Goal: Task Accomplishment & Management: Manage account settings

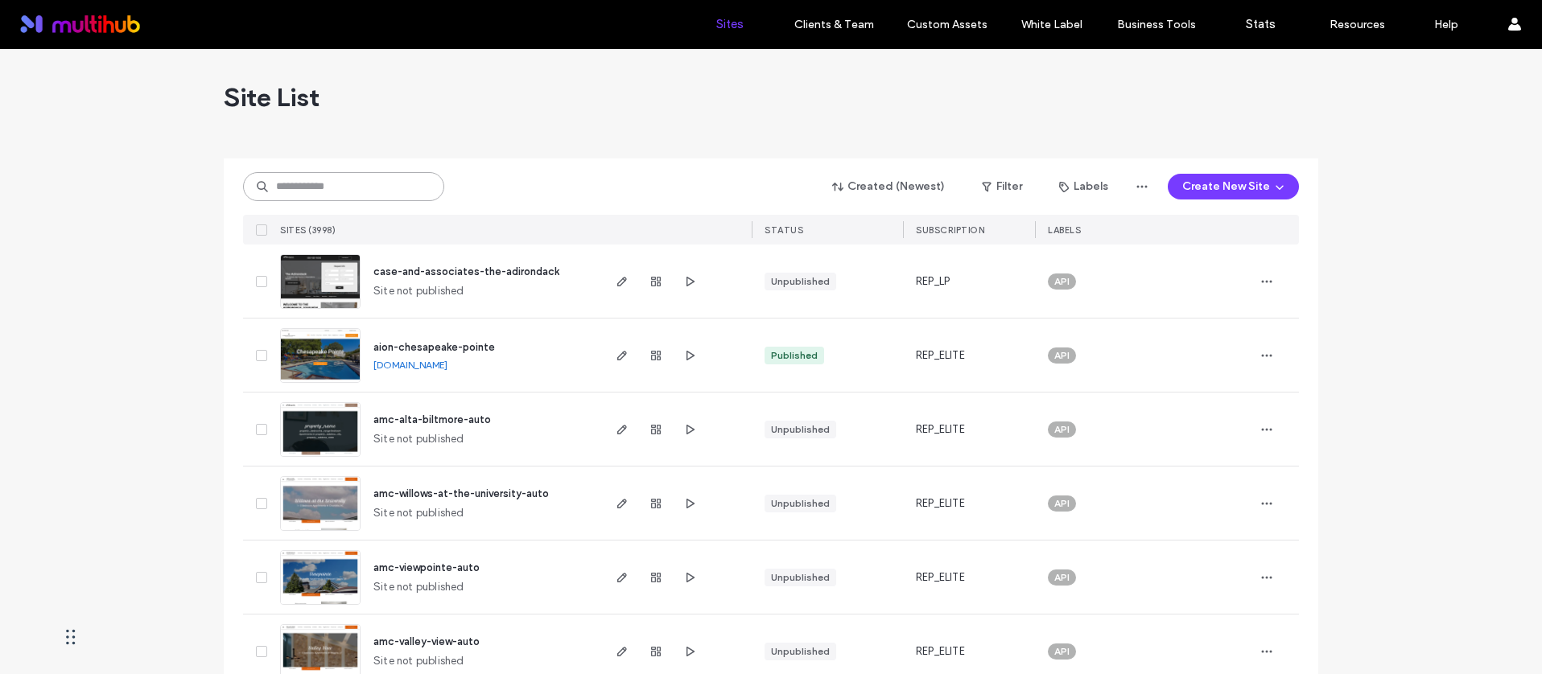
click at [405, 179] on input at bounding box center [343, 186] width 201 height 29
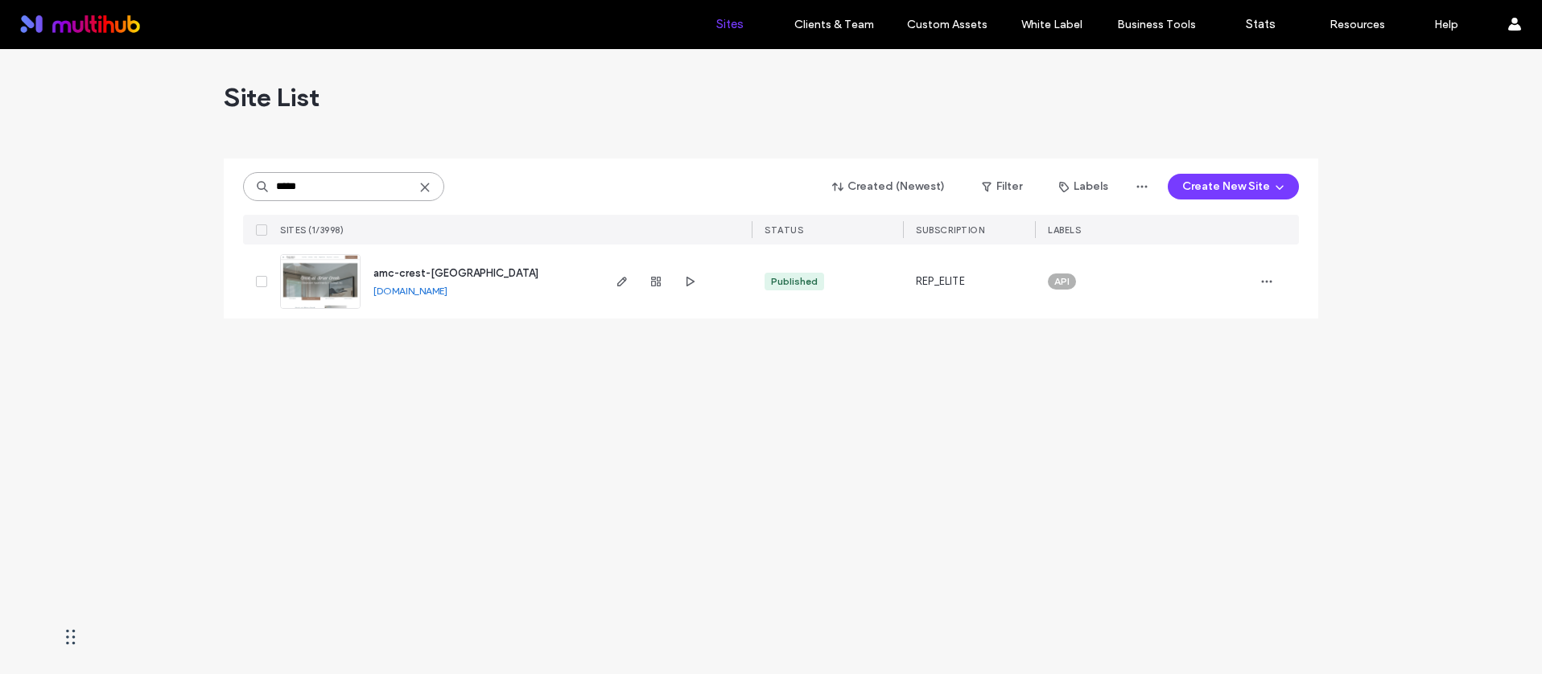
type input "*****"
click at [466, 267] on span "amc-crest-at-brier-creek" at bounding box center [455, 273] width 165 height 12
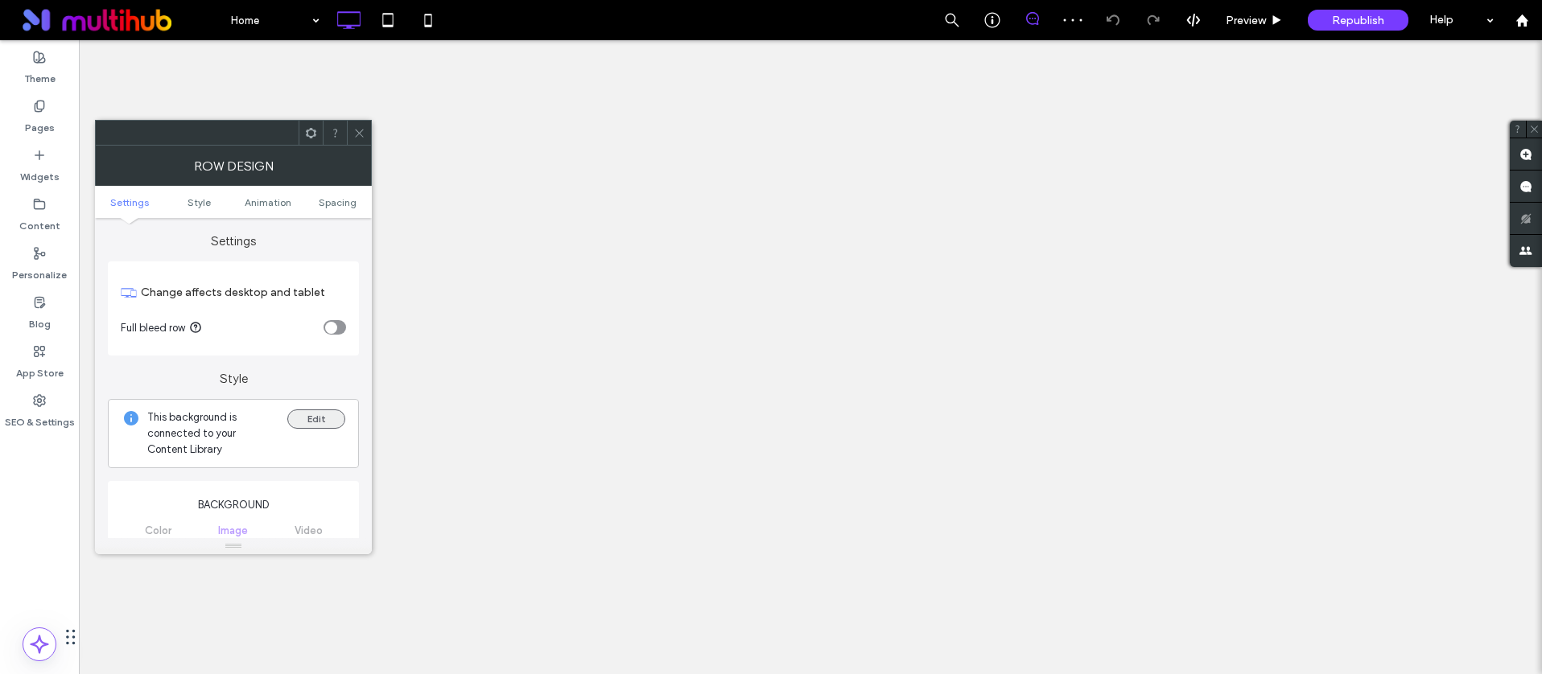
click at [316, 410] on button "Edit" at bounding box center [316, 419] width 58 height 19
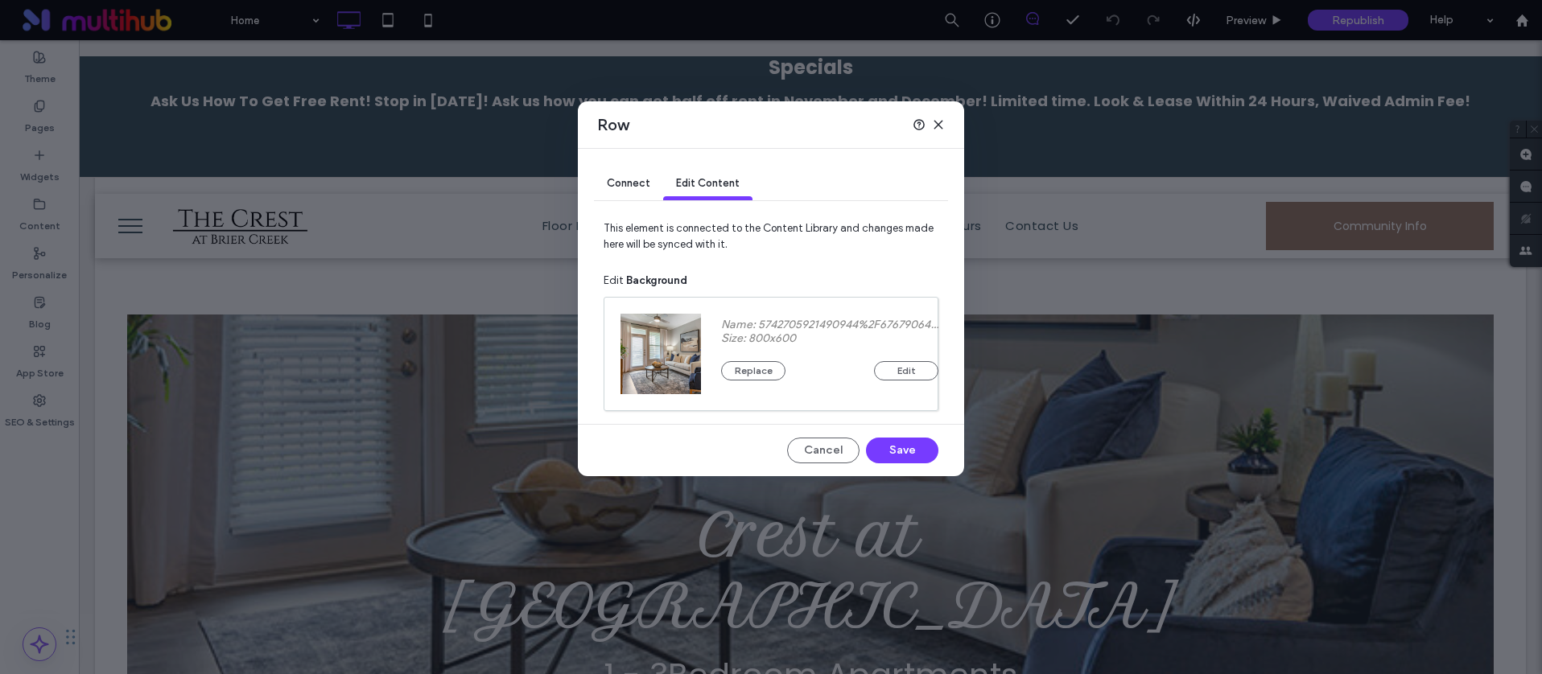
drag, startPoint x: 938, startPoint y: 118, endPoint x: 846, endPoint y: 80, distance: 99.2
click at [938, 118] on icon at bounding box center [938, 124] width 13 height 13
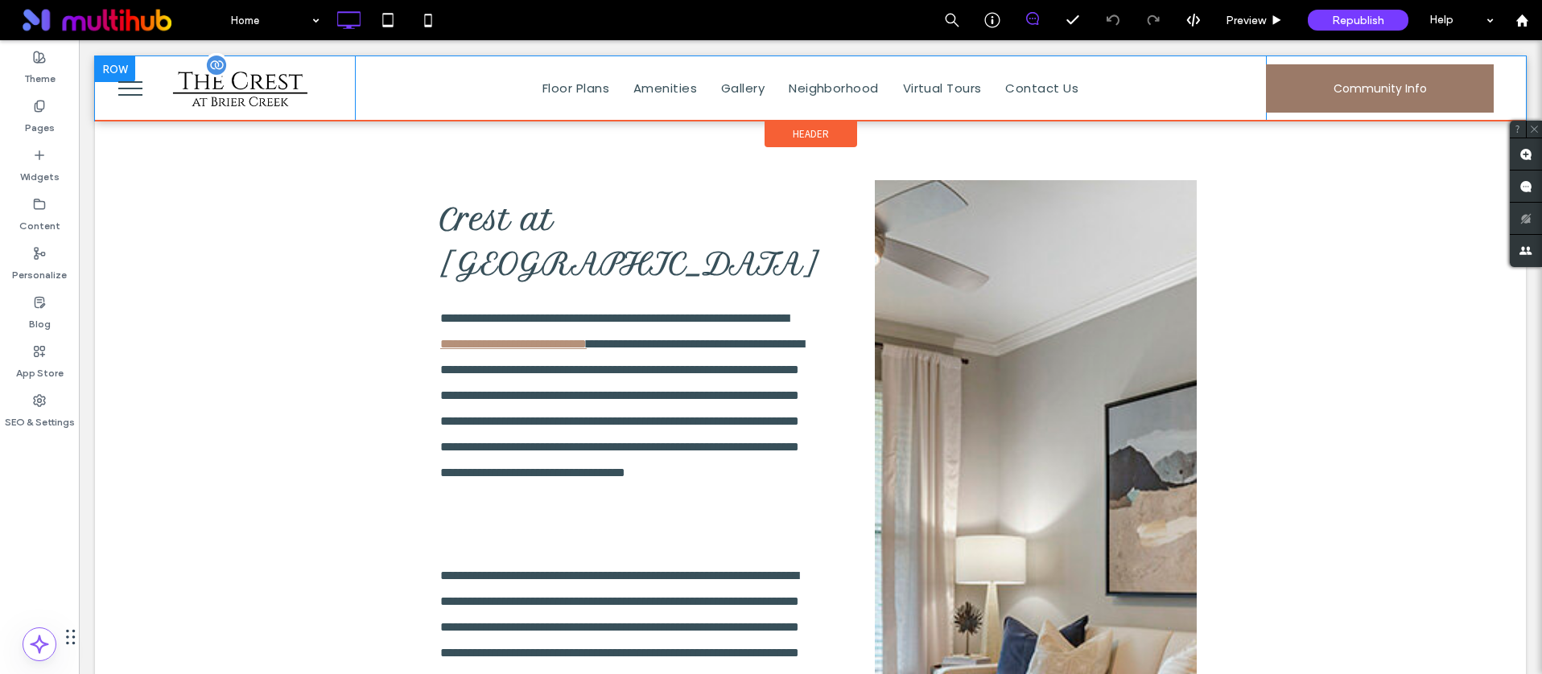
scroll to position [743, 0]
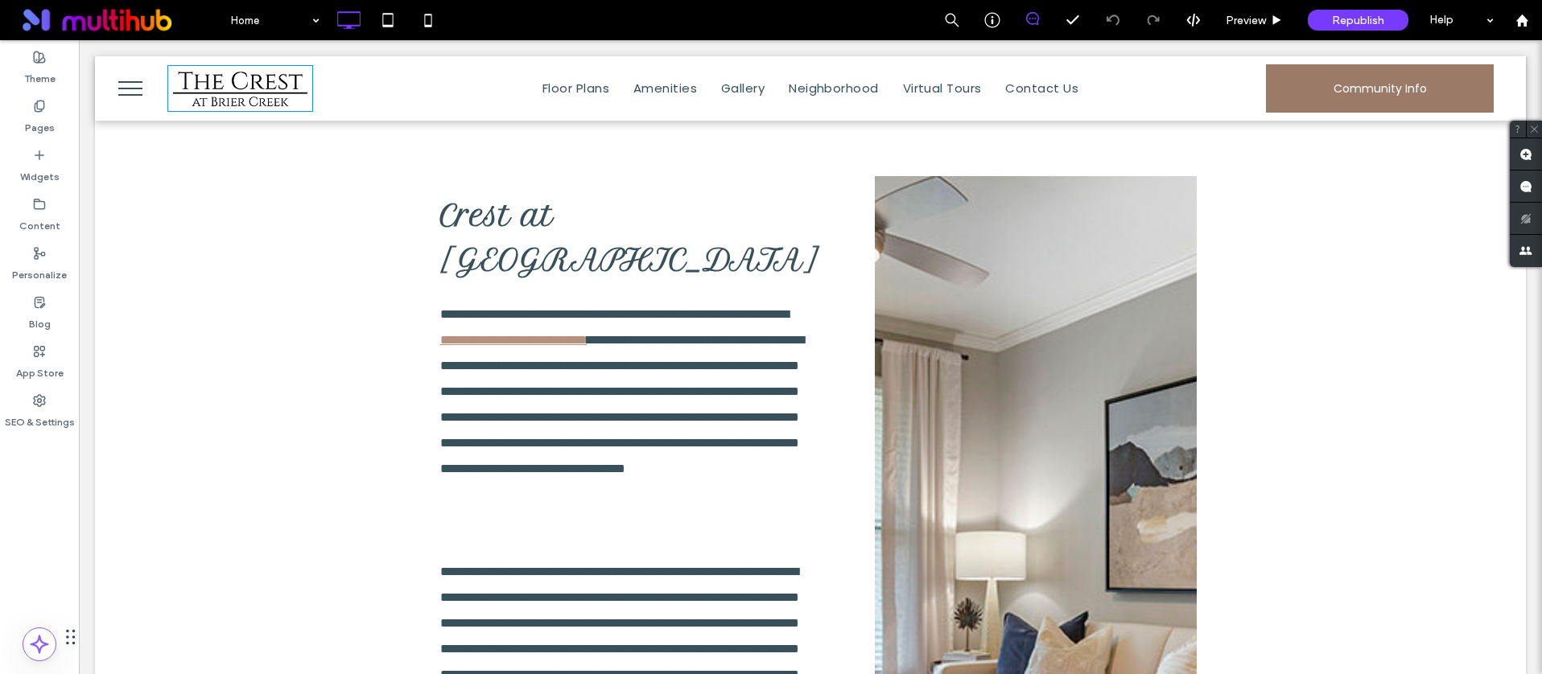
click at [129, 73] on button "menu" at bounding box center [130, 89] width 42 height 42
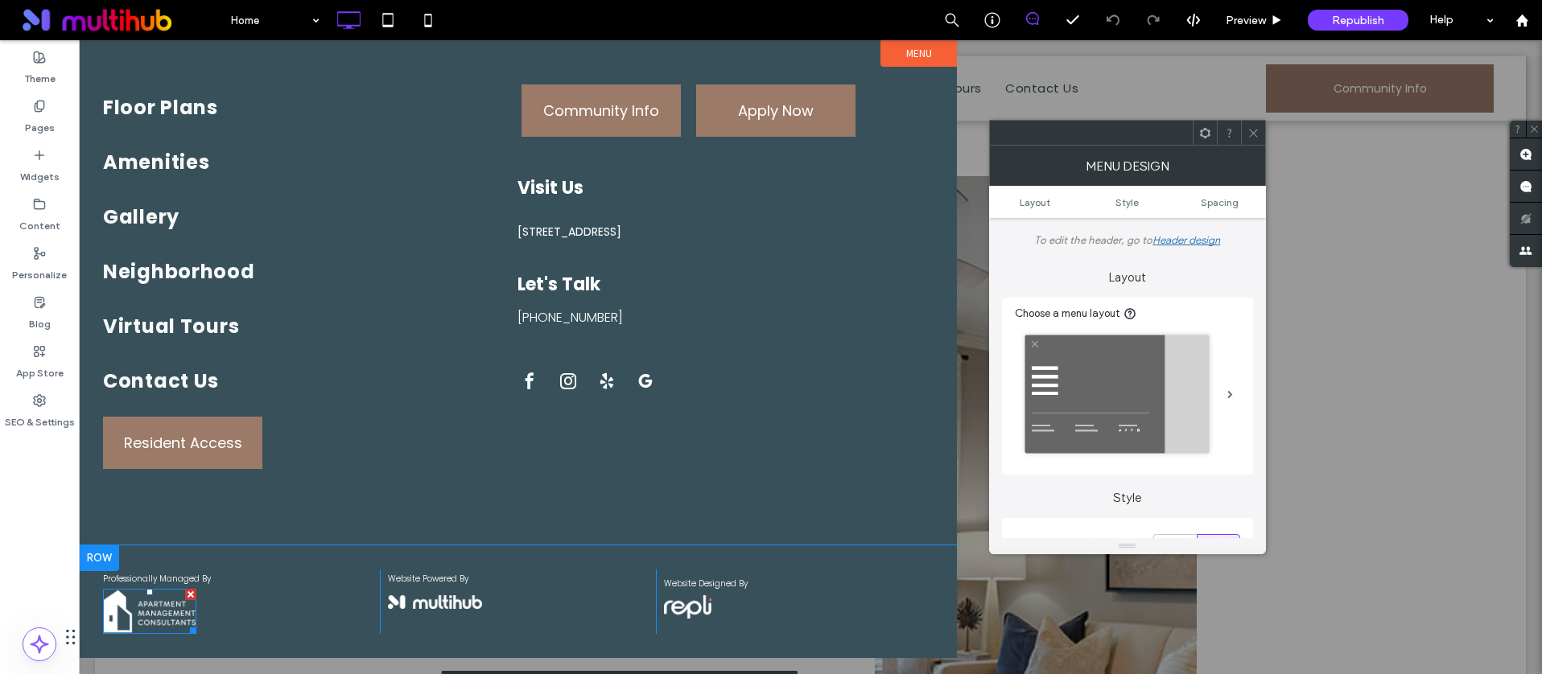
click at [147, 602] on img at bounding box center [149, 611] width 93 height 45
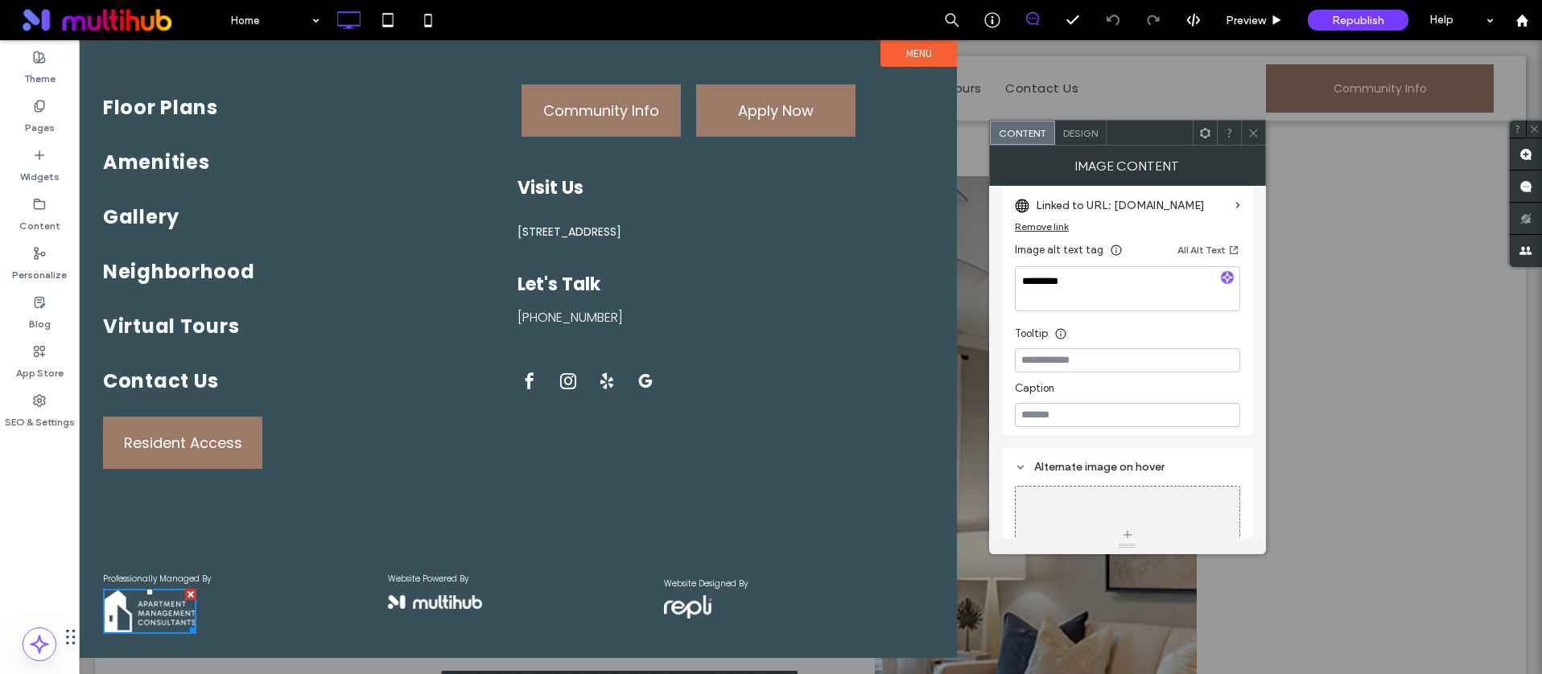
scroll to position [248, 0]
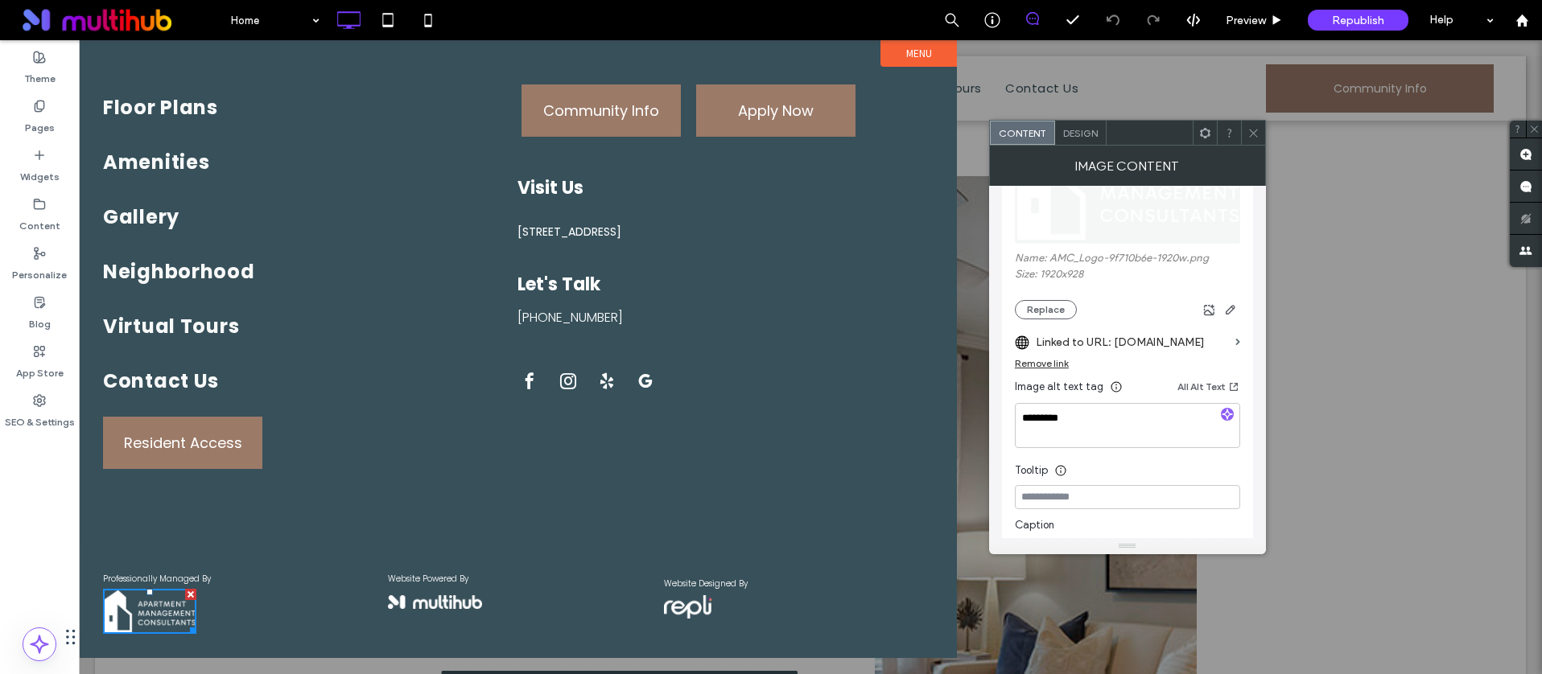
click at [1256, 133] on icon at bounding box center [1253, 133] width 12 height 12
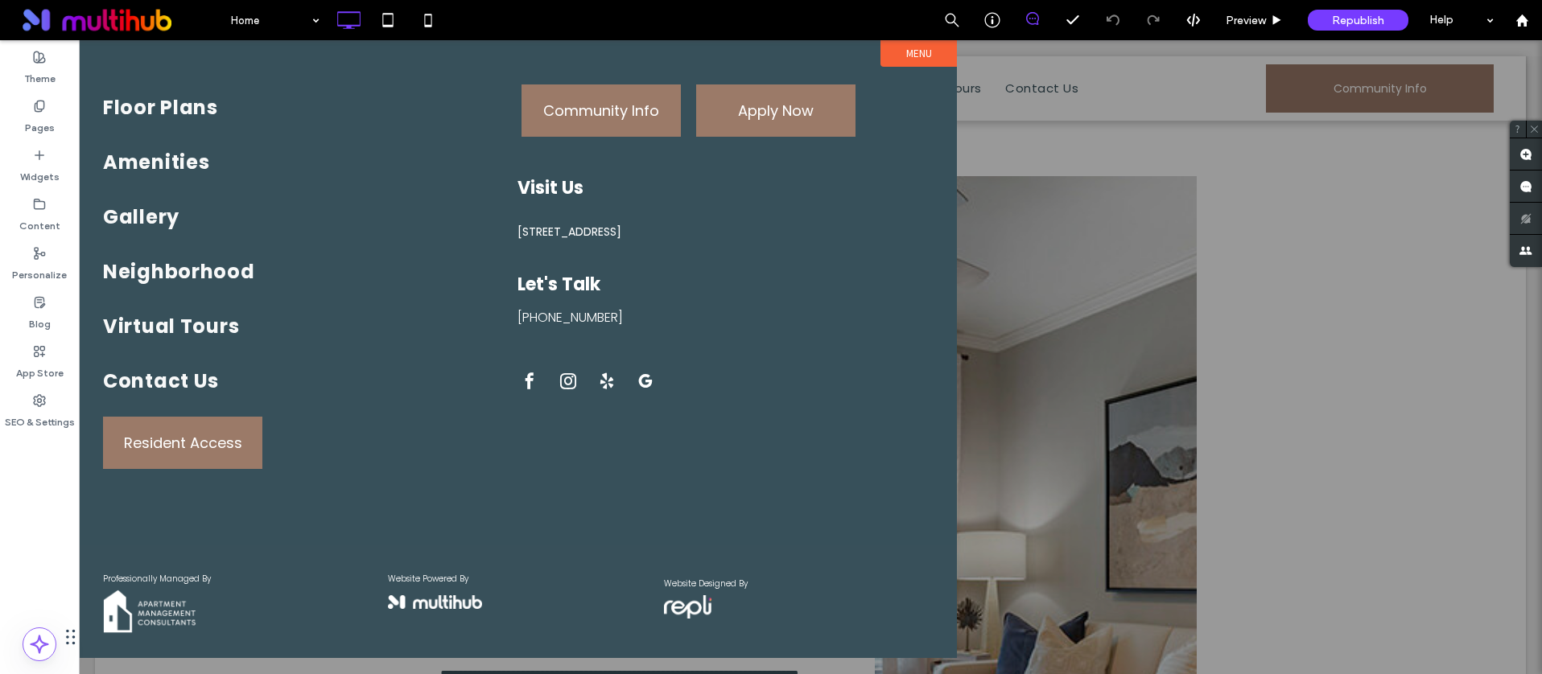
click at [997, 107] on div at bounding box center [810, 357] width 1463 height 634
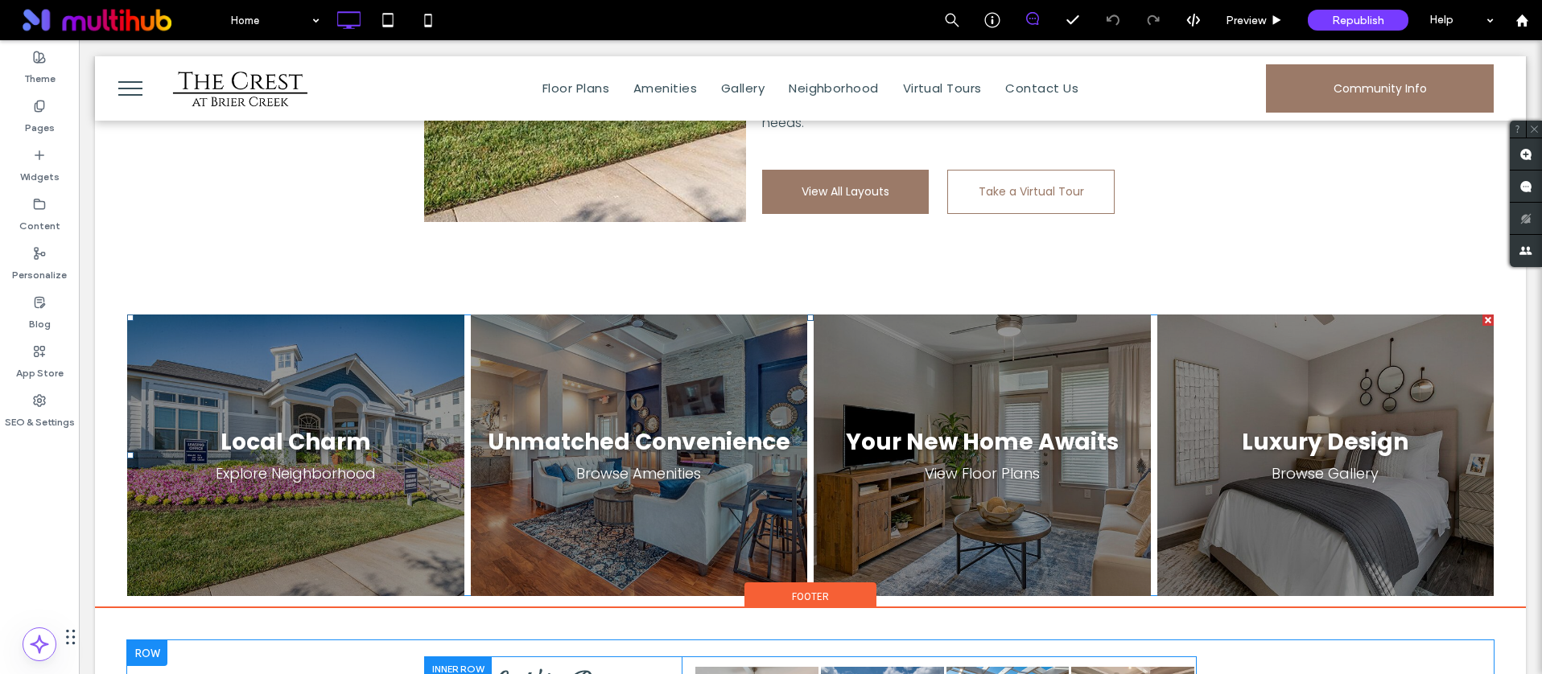
scroll to position [2787, 0]
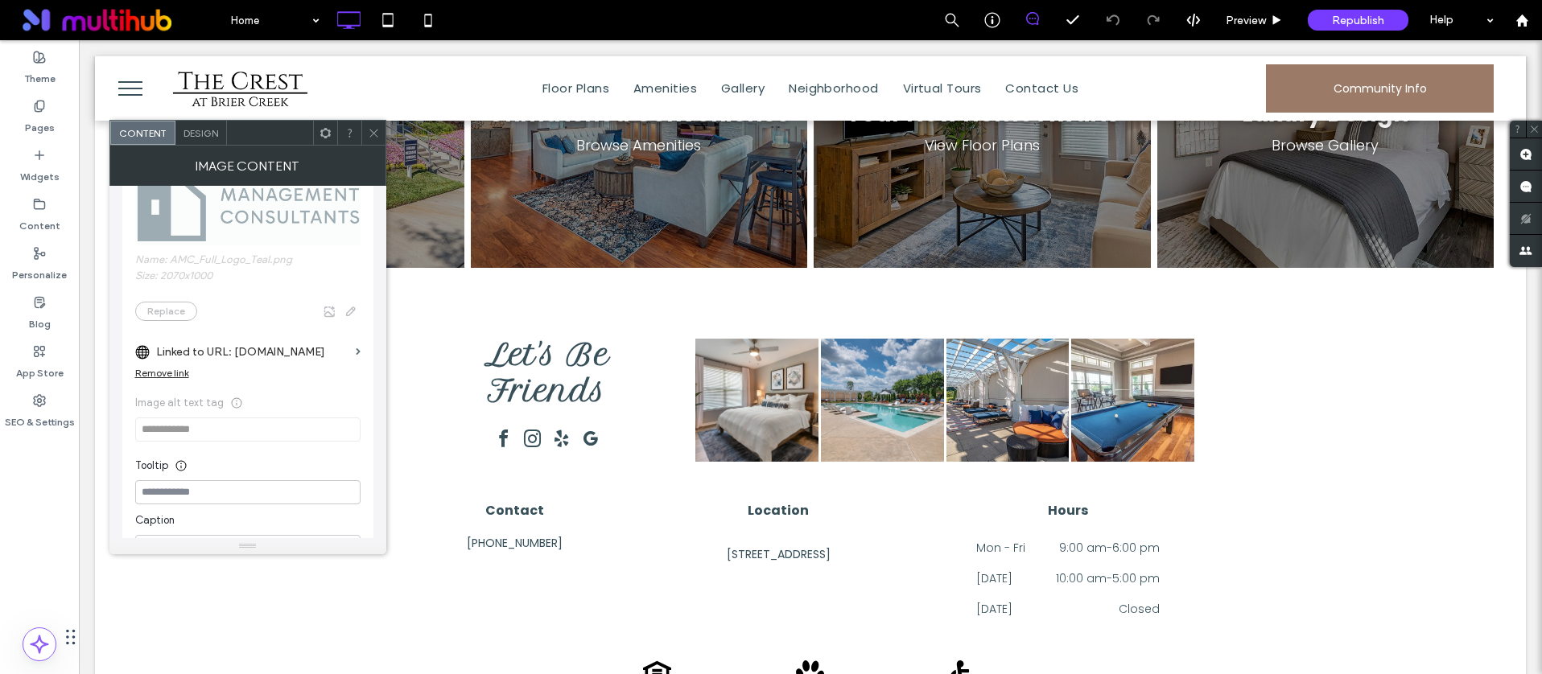
scroll to position [11, 0]
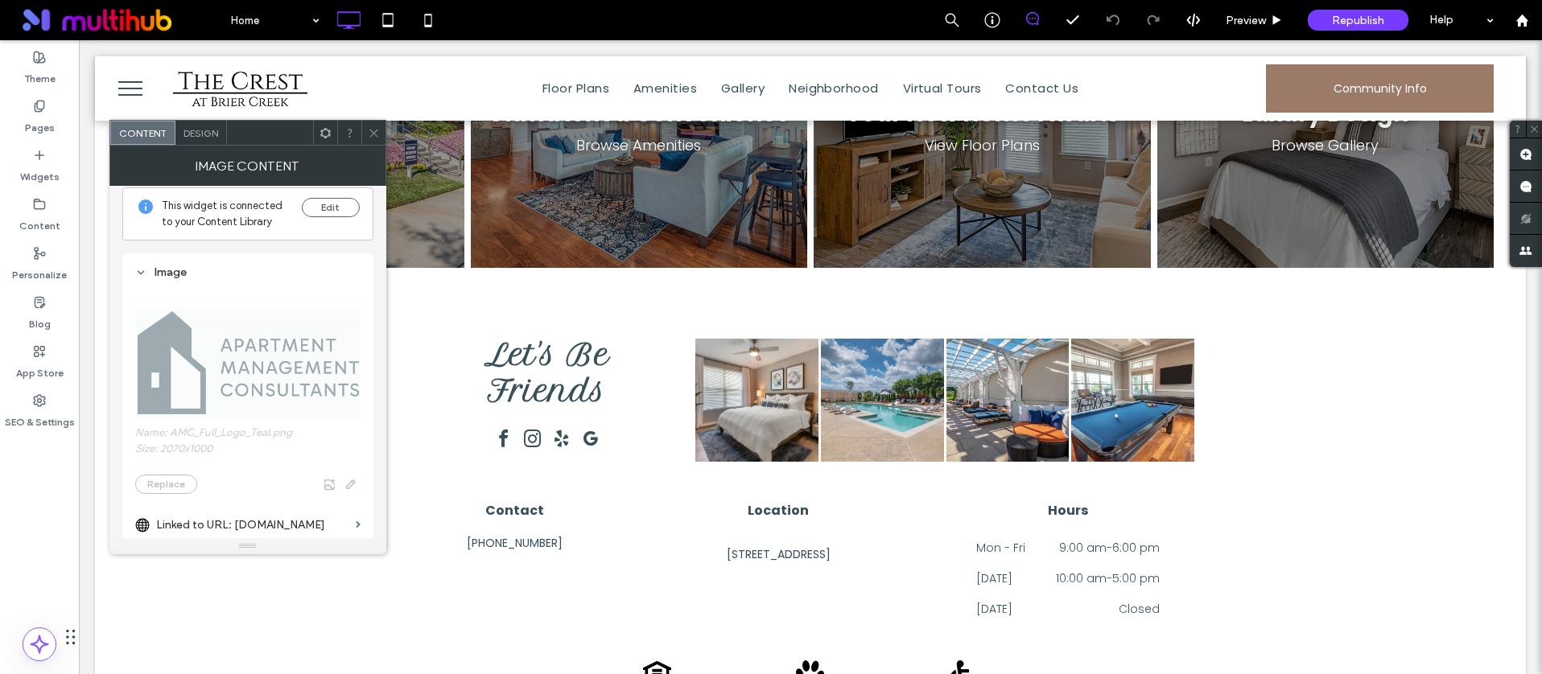
click at [365, 131] on div at bounding box center [373, 133] width 24 height 24
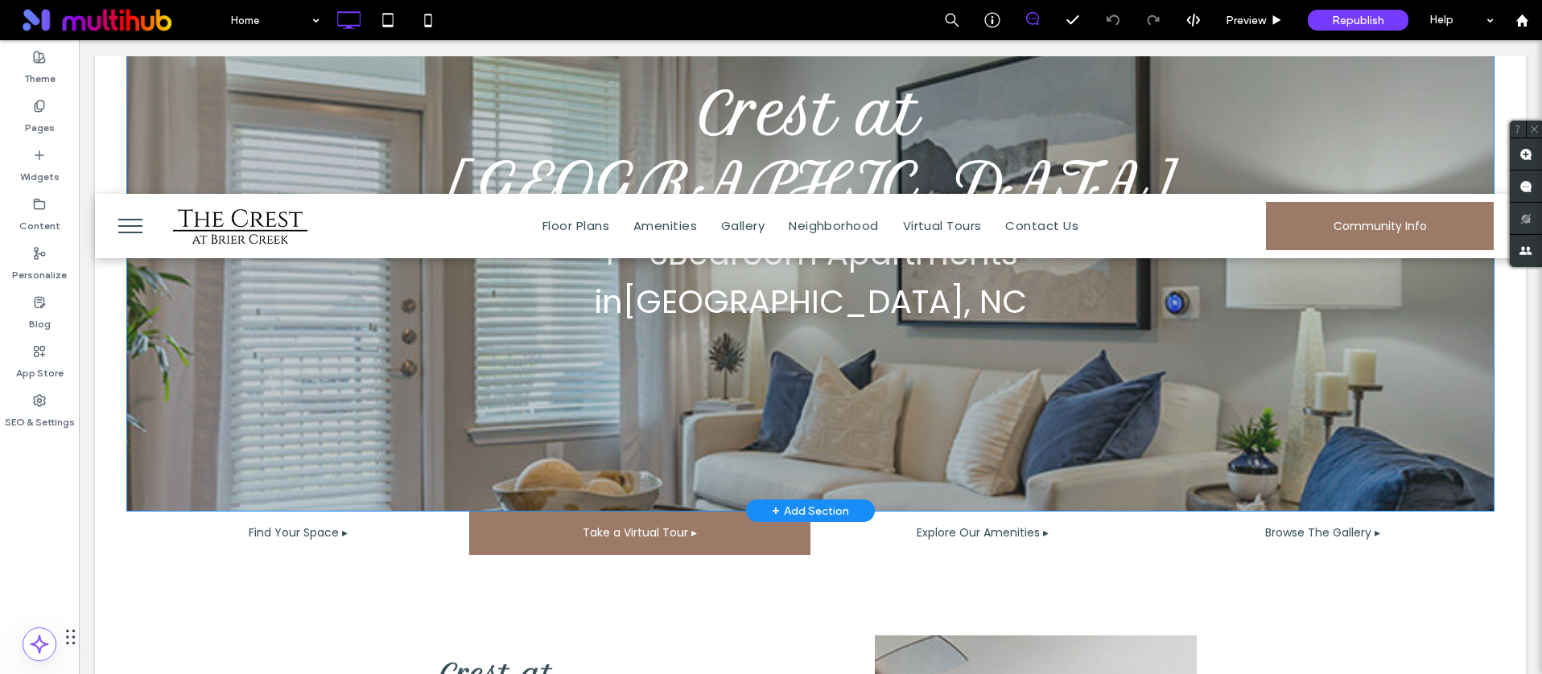
scroll to position [0, 0]
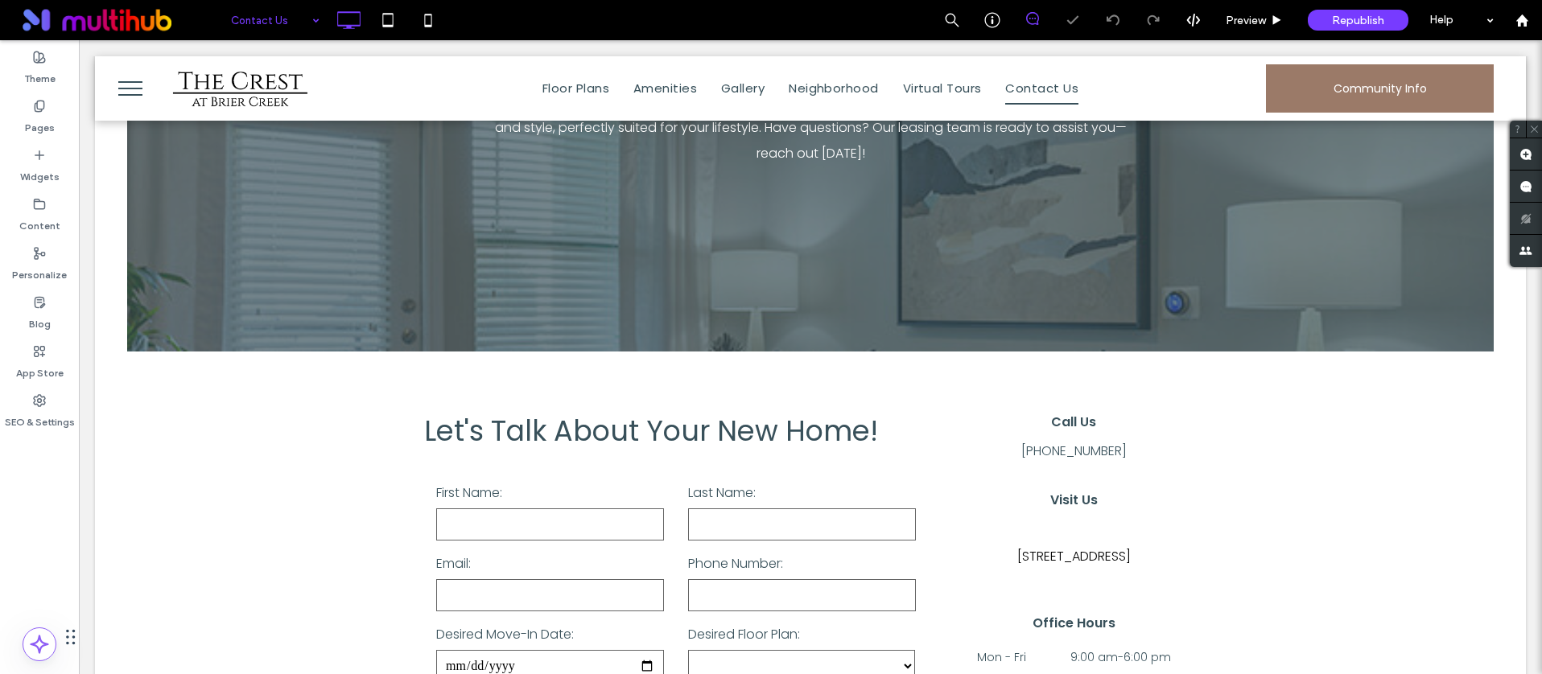
scroll to position [500, 0]
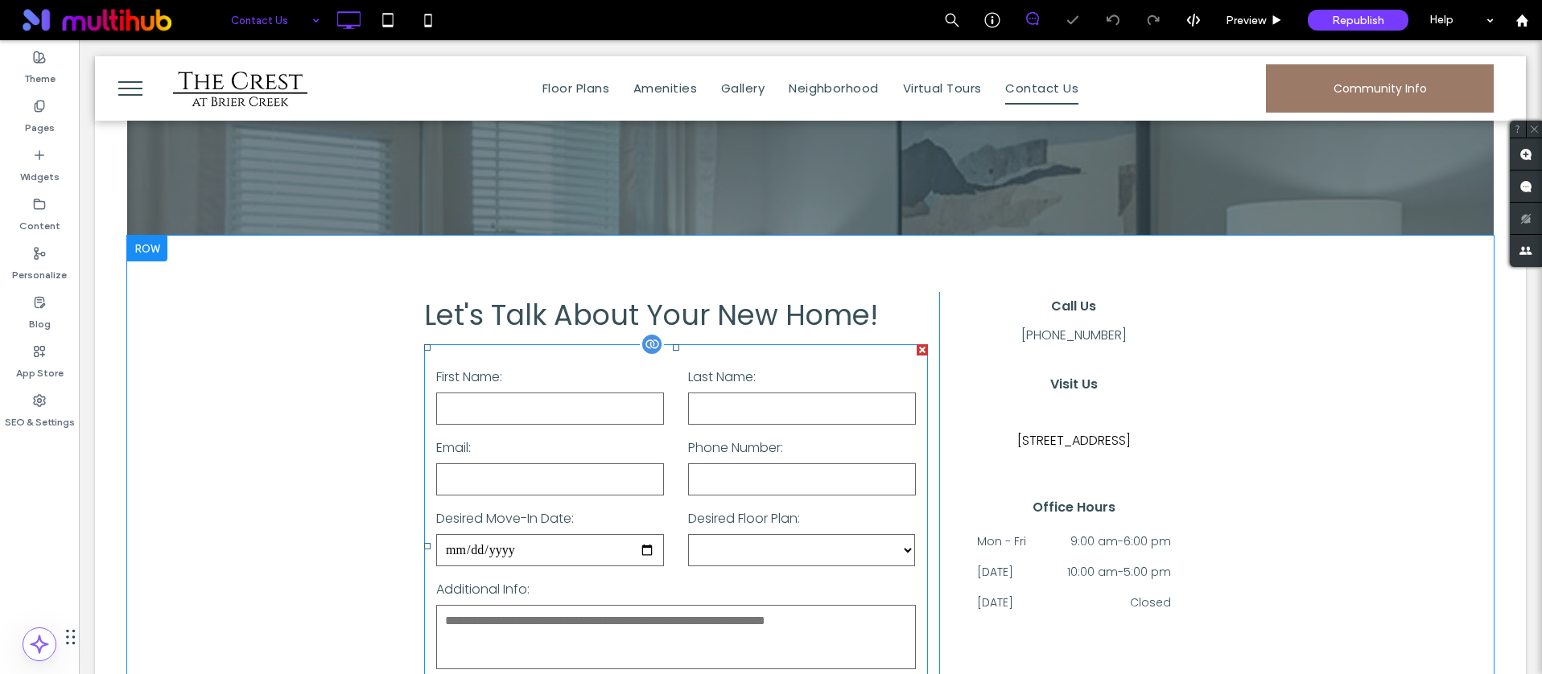
click at [688, 435] on label "Phone Number:" at bounding box center [802, 448] width 228 height 26
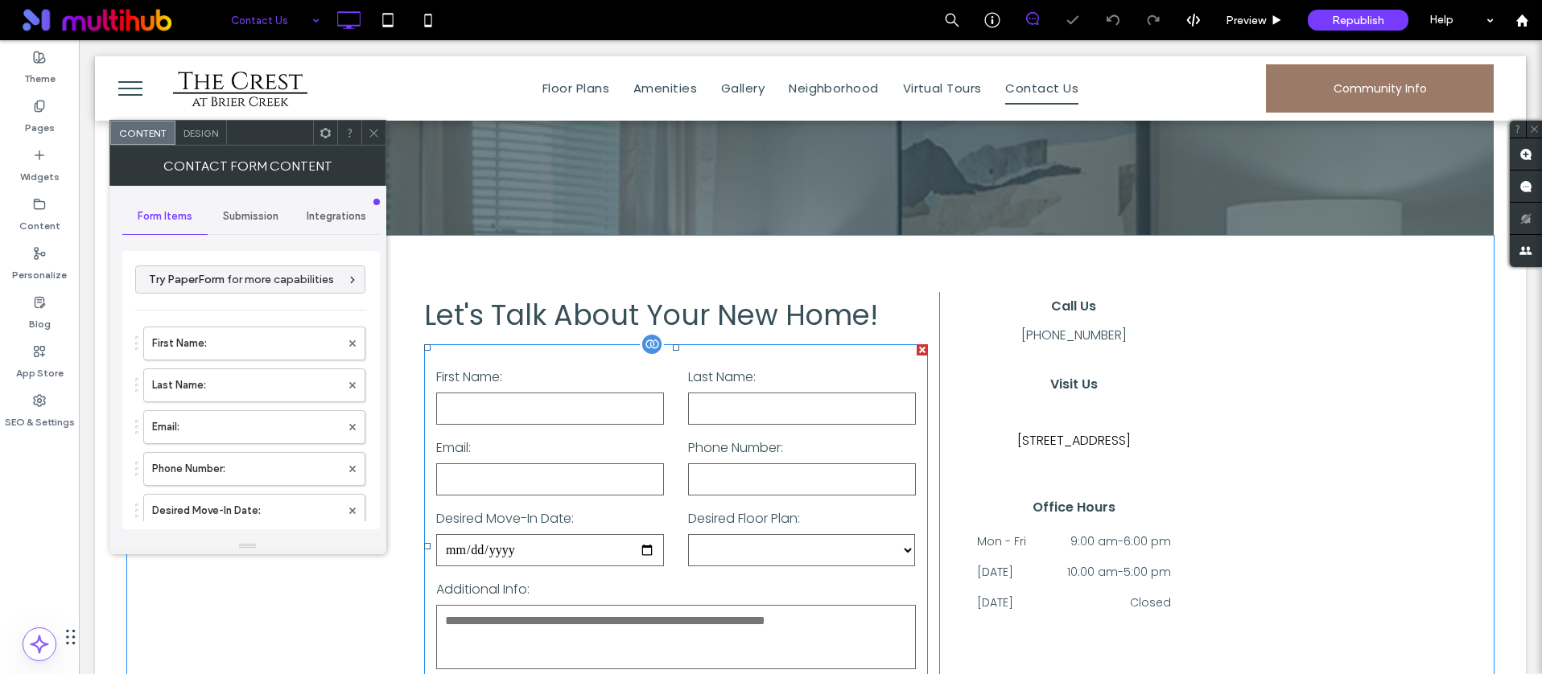
type input "******"
type input "**********"
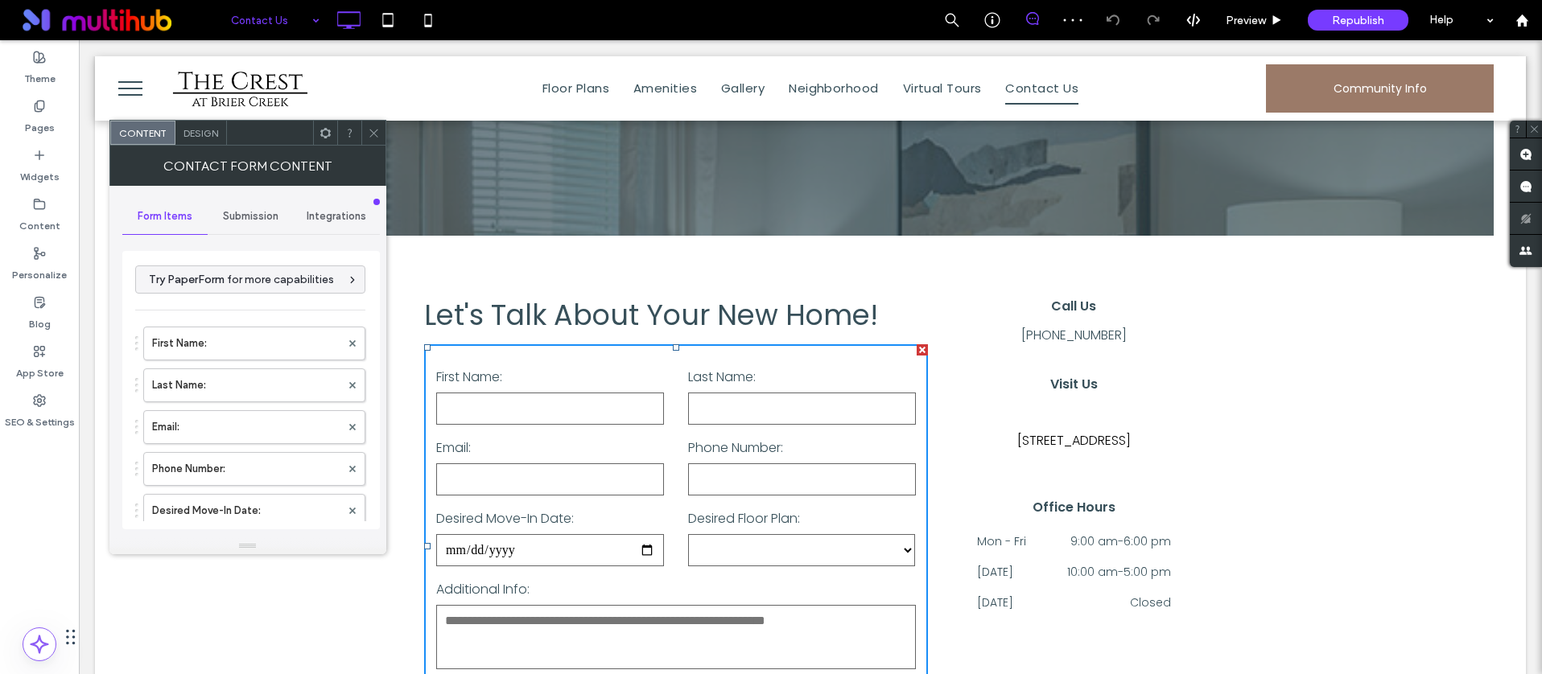
click at [331, 138] on div at bounding box center [325, 133] width 24 height 24
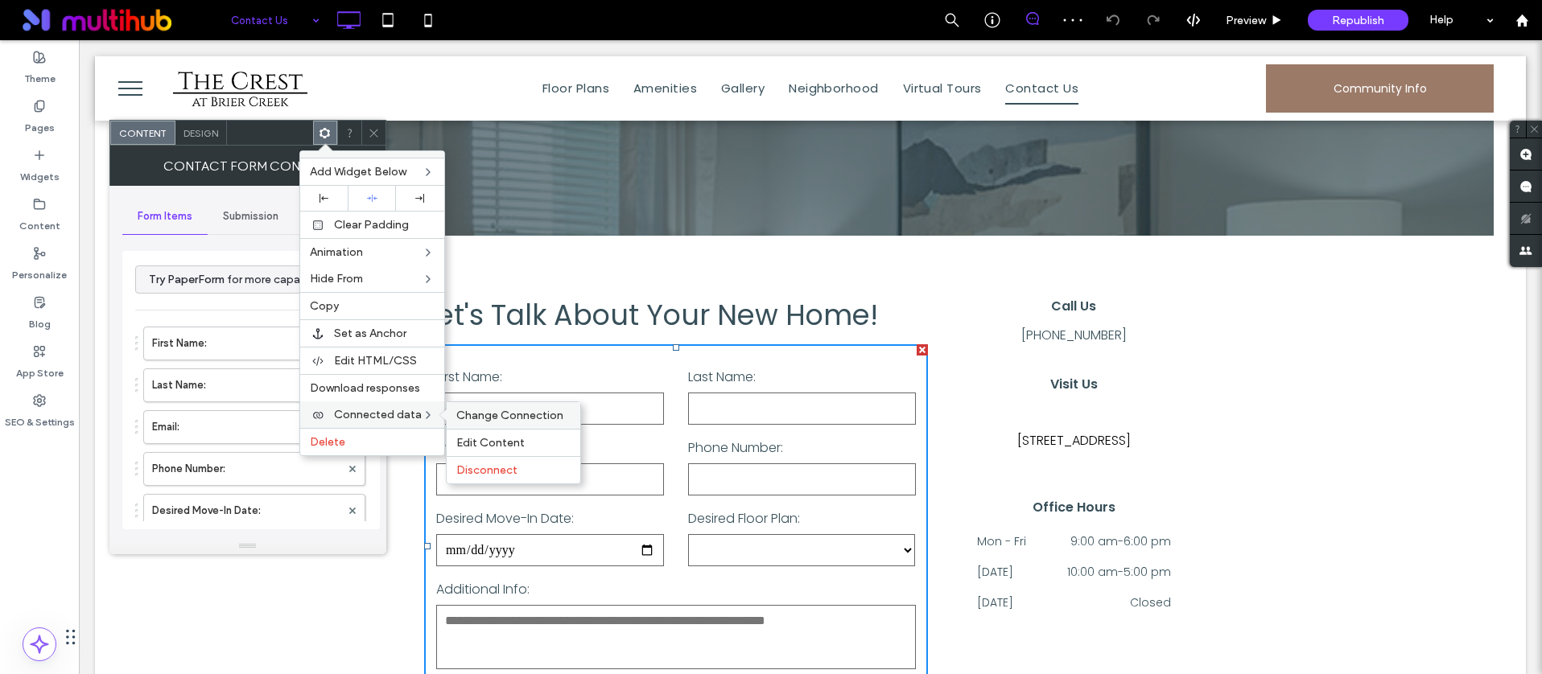
click at [478, 412] on span "Change Connection" at bounding box center [509, 416] width 107 height 14
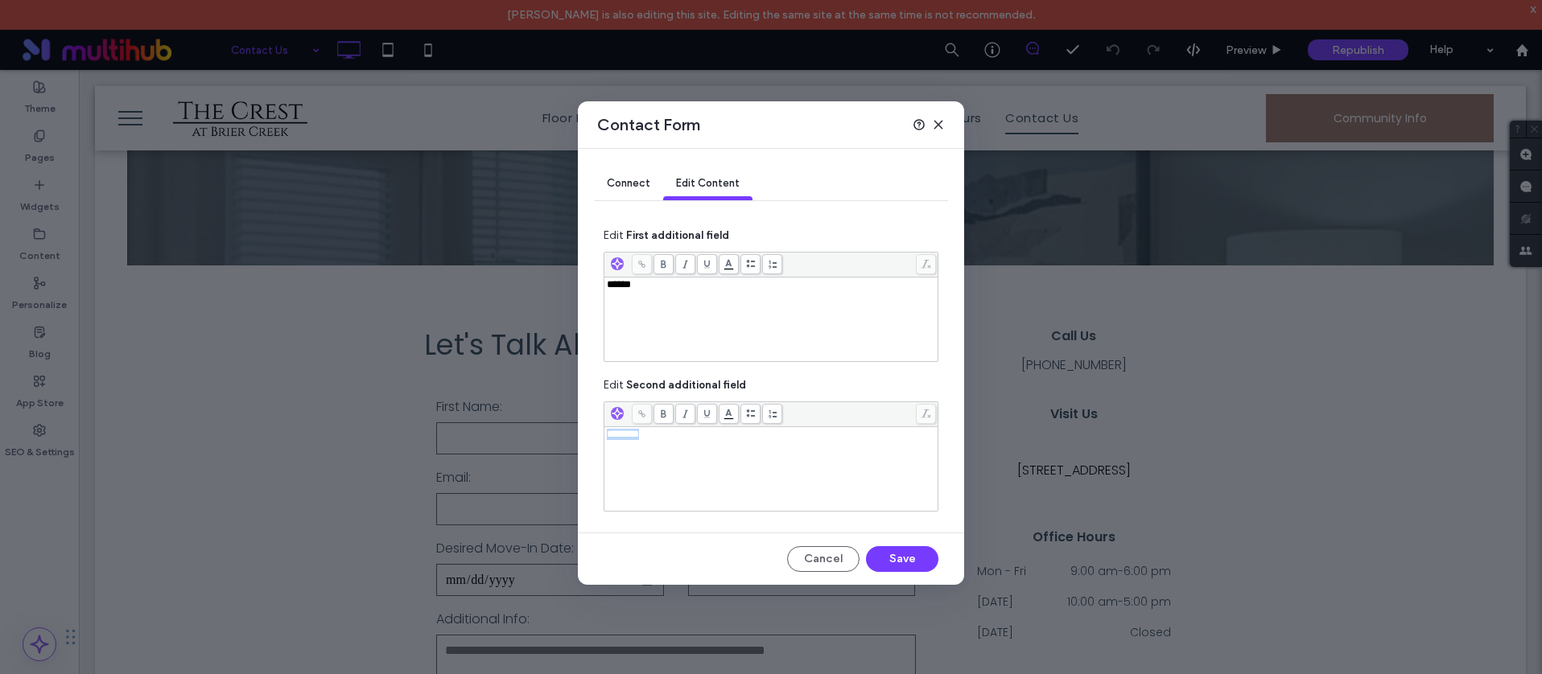
drag, startPoint x: 711, startPoint y: 454, endPoint x: 545, endPoint y: 427, distance: 168.7
click at [545, 427] on div "Contact Form Connect Edit Content Edit First additional field ****** Edit Secon…" at bounding box center [771, 337] width 1542 height 674
click at [890, 550] on button "Save" at bounding box center [902, 559] width 72 height 26
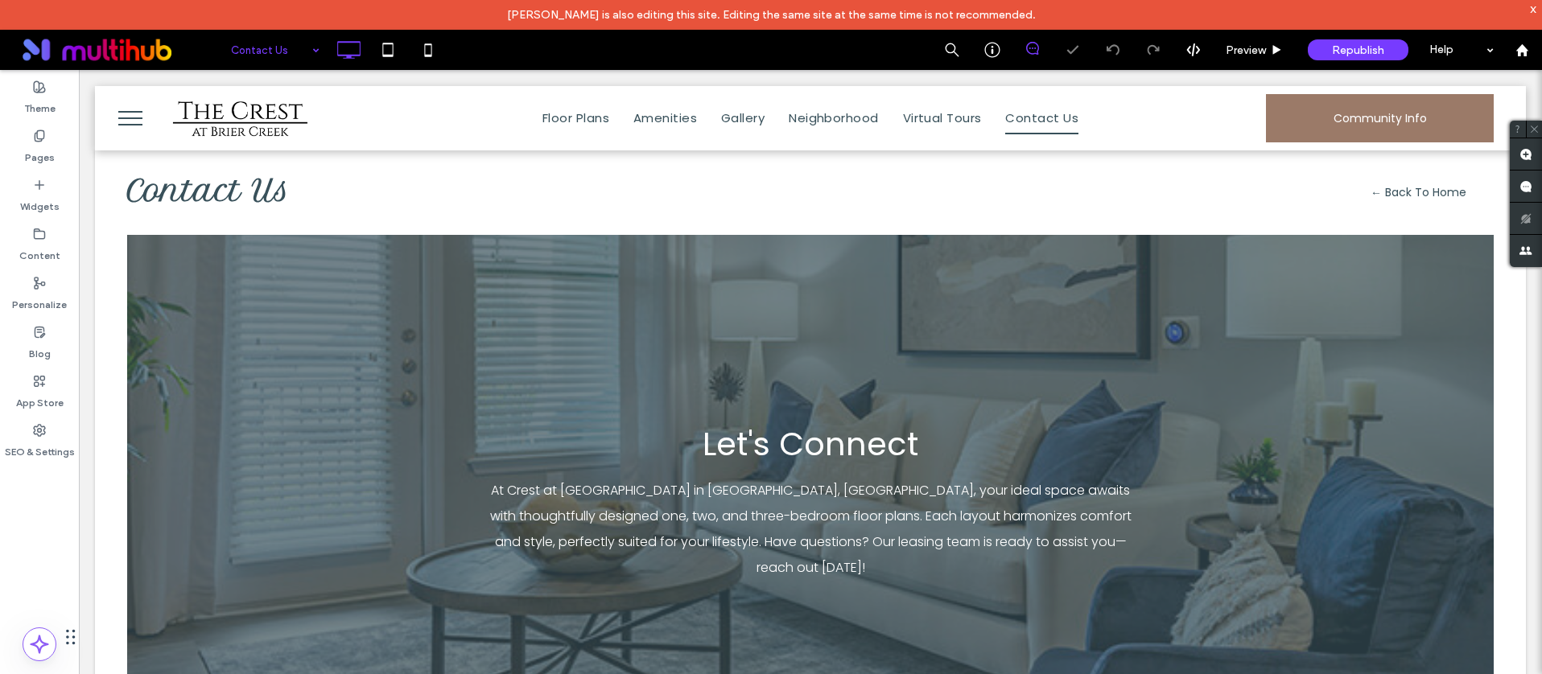
scroll to position [0, 0]
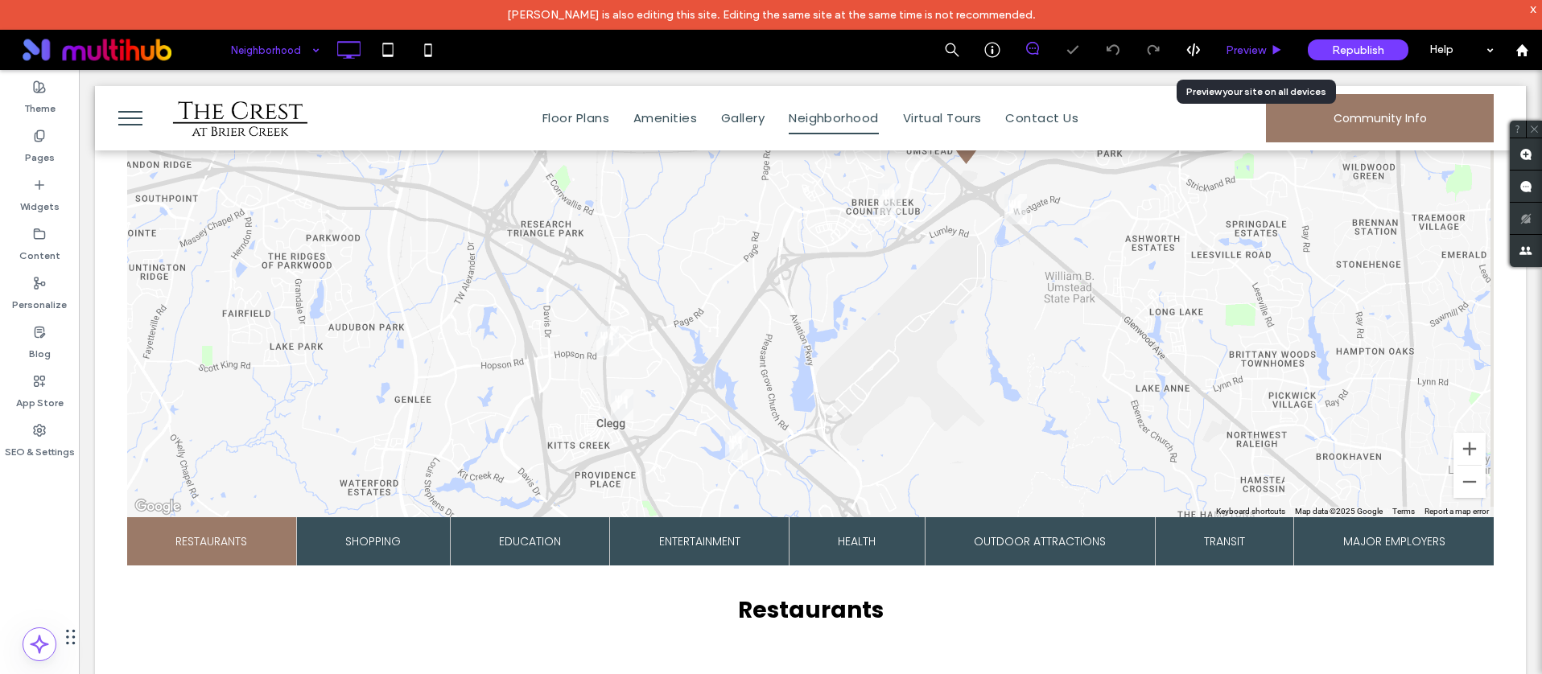
click at [1256, 43] on span "Preview" at bounding box center [1245, 50] width 40 height 14
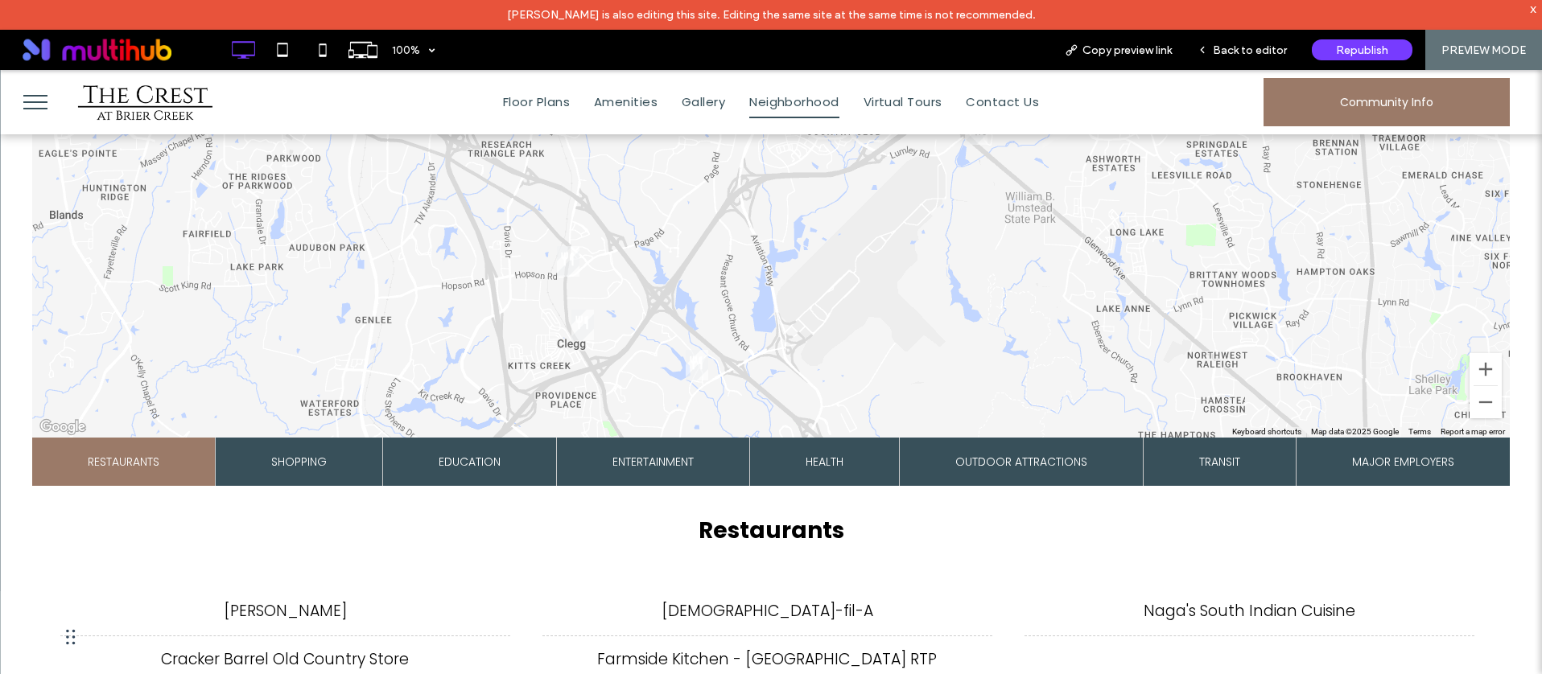
scroll to position [886, 0]
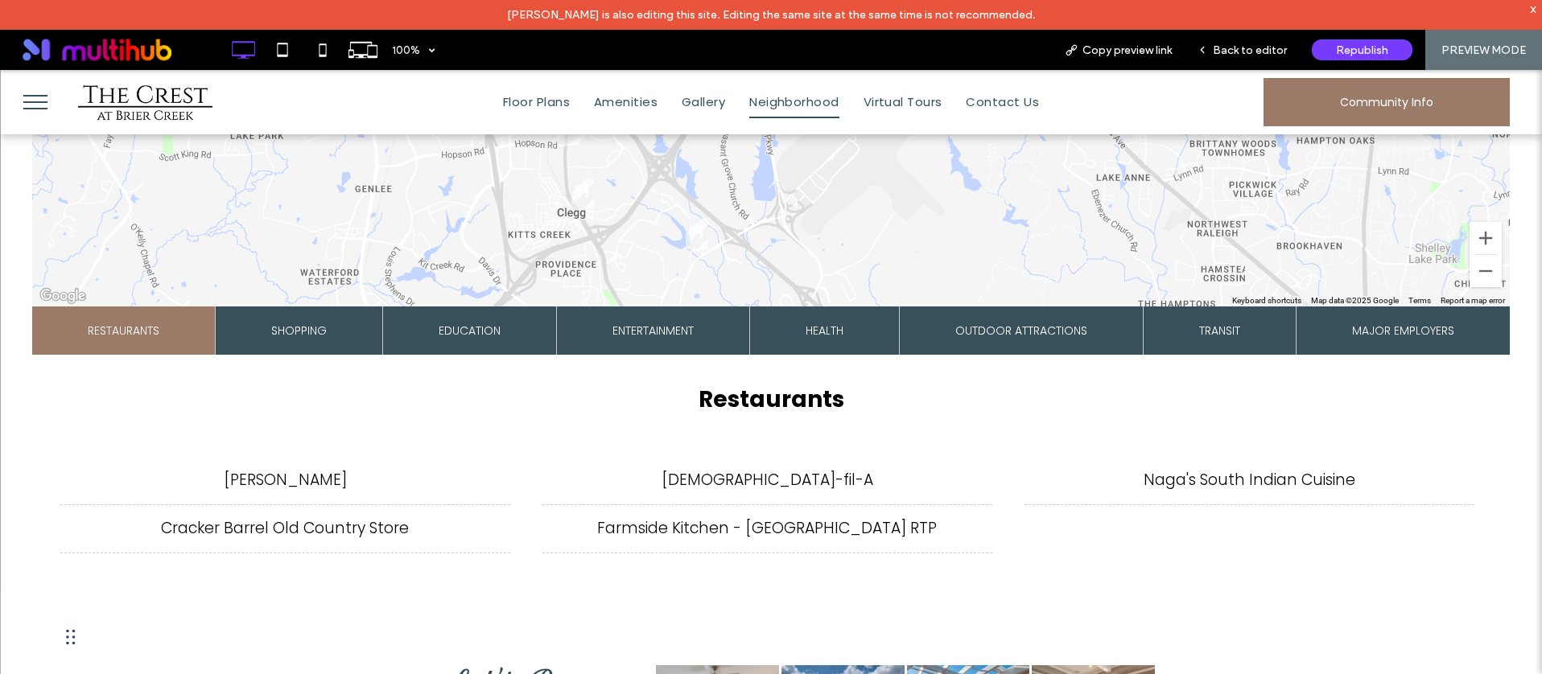
click at [756, 473] on li "Chick-fil-A" at bounding box center [767, 480] width 450 height 49
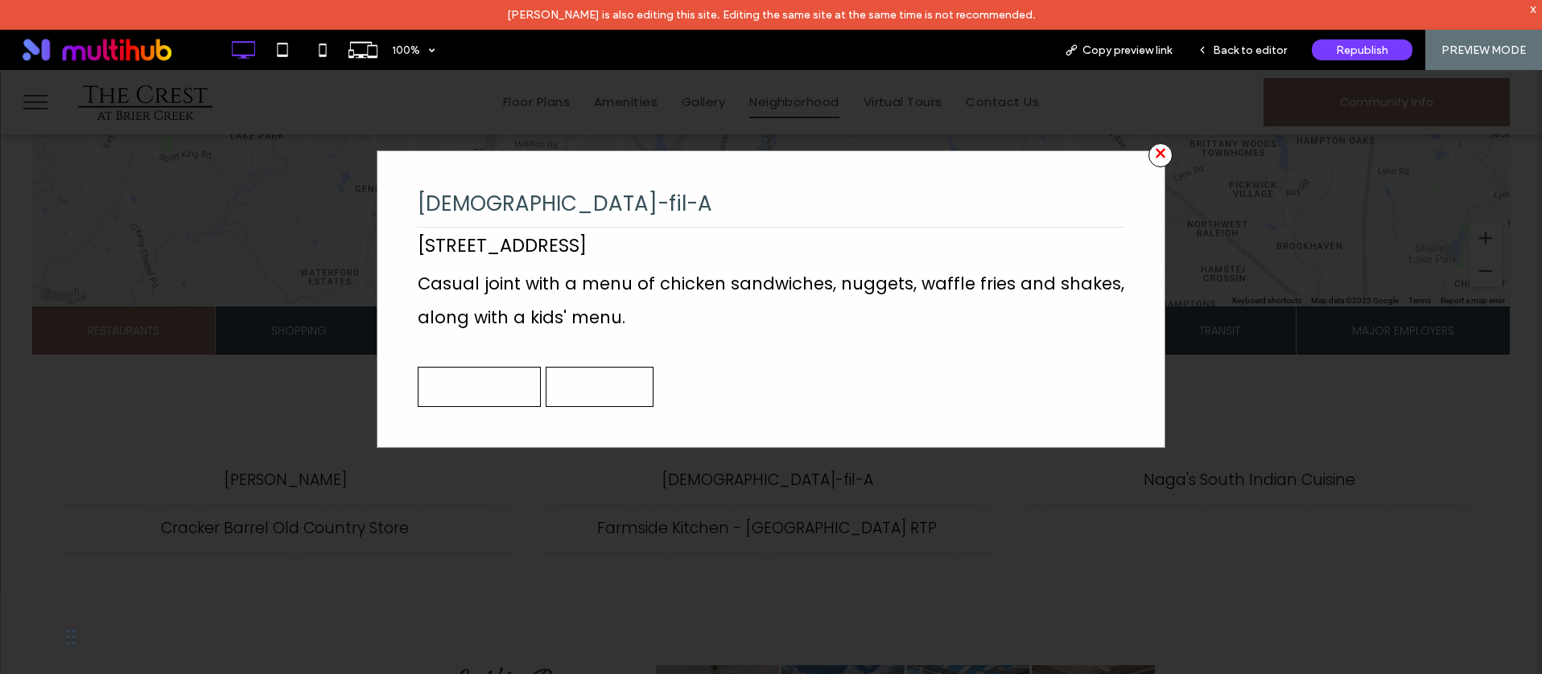
click at [1148, 158] on span "×" at bounding box center [1160, 155] width 24 height 24
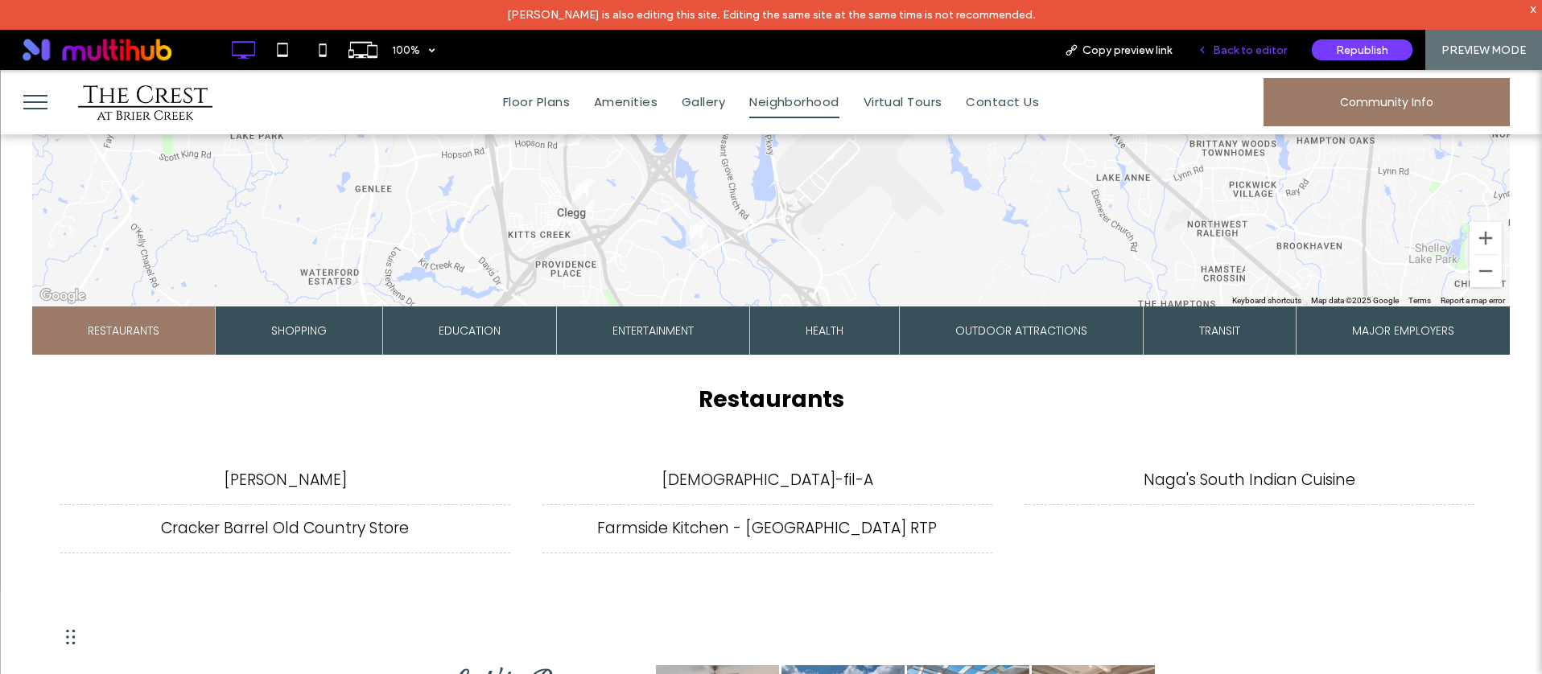
click at [1208, 52] on icon at bounding box center [1201, 49] width 11 height 11
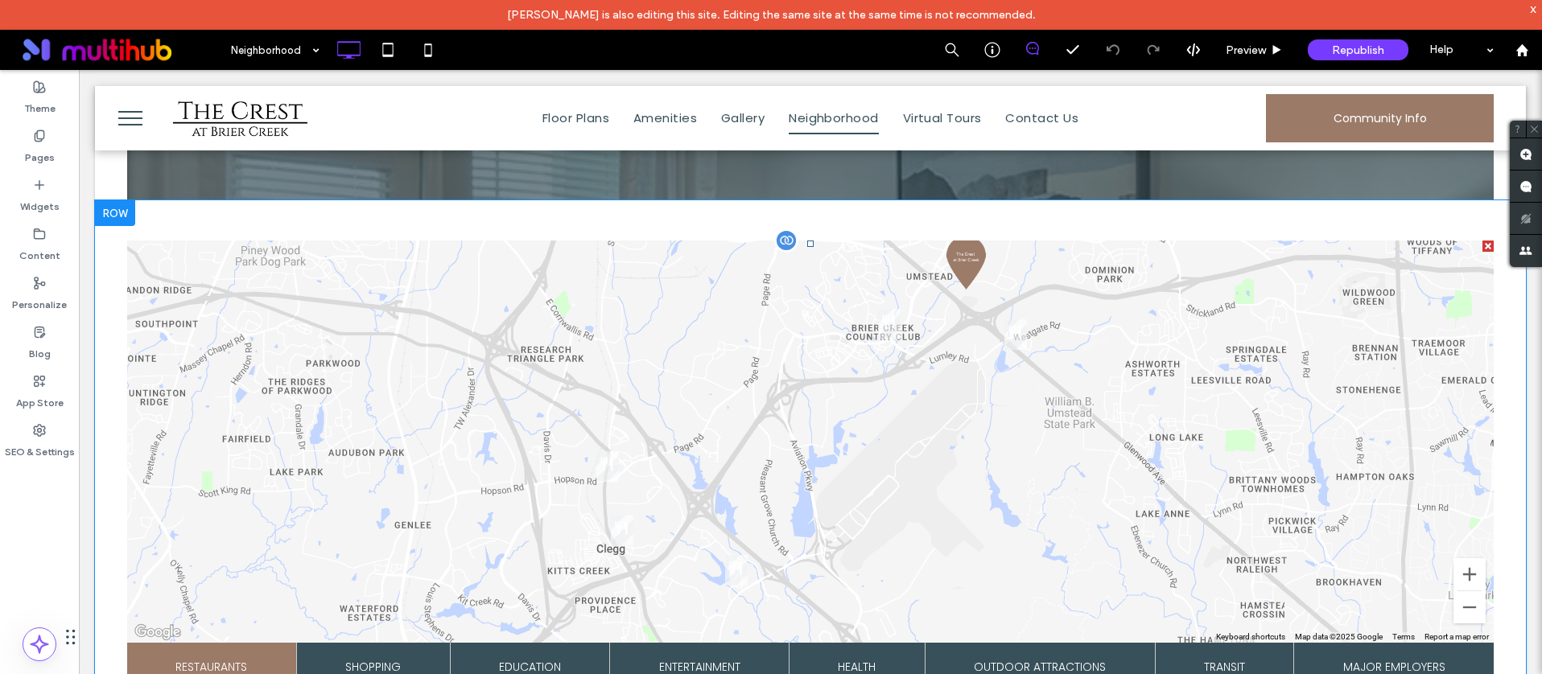
scroll to position [562, 0]
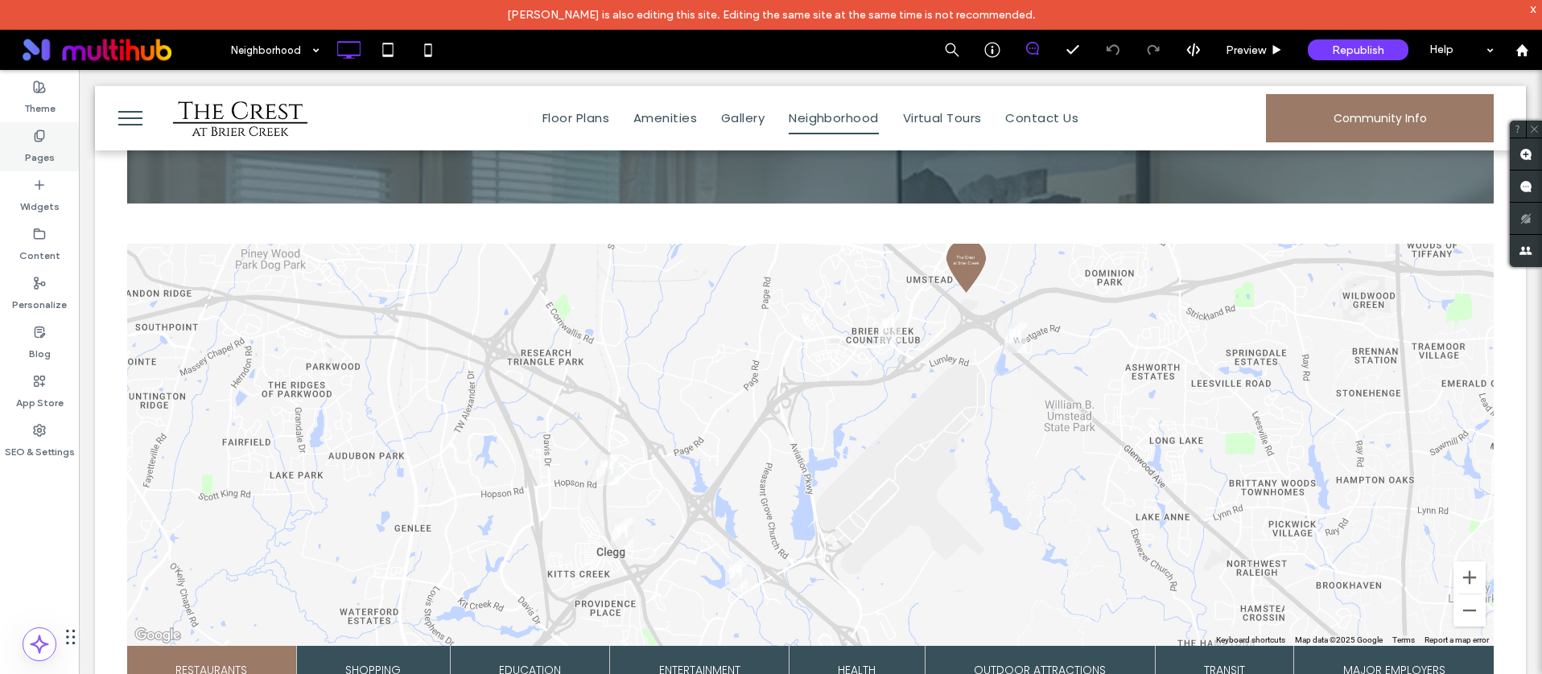
click at [50, 138] on div "Pages" at bounding box center [39, 146] width 79 height 49
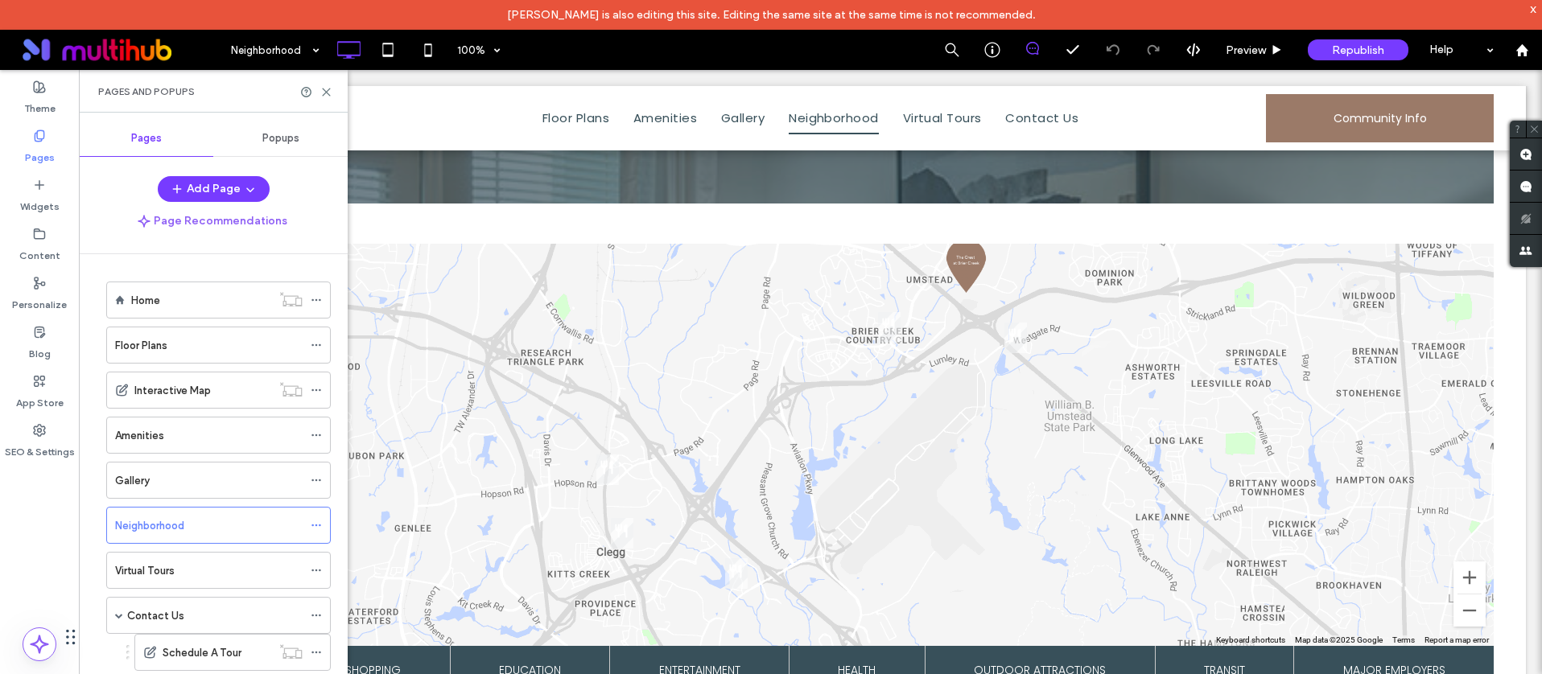
click at [323, 83] on div "Pages and Popups" at bounding box center [213, 91] width 269 height 43
drag, startPoint x: 322, startPoint y: 92, endPoint x: 241, endPoint y: 13, distance: 113.2
click at [322, 92] on icon at bounding box center [326, 92] width 12 height 12
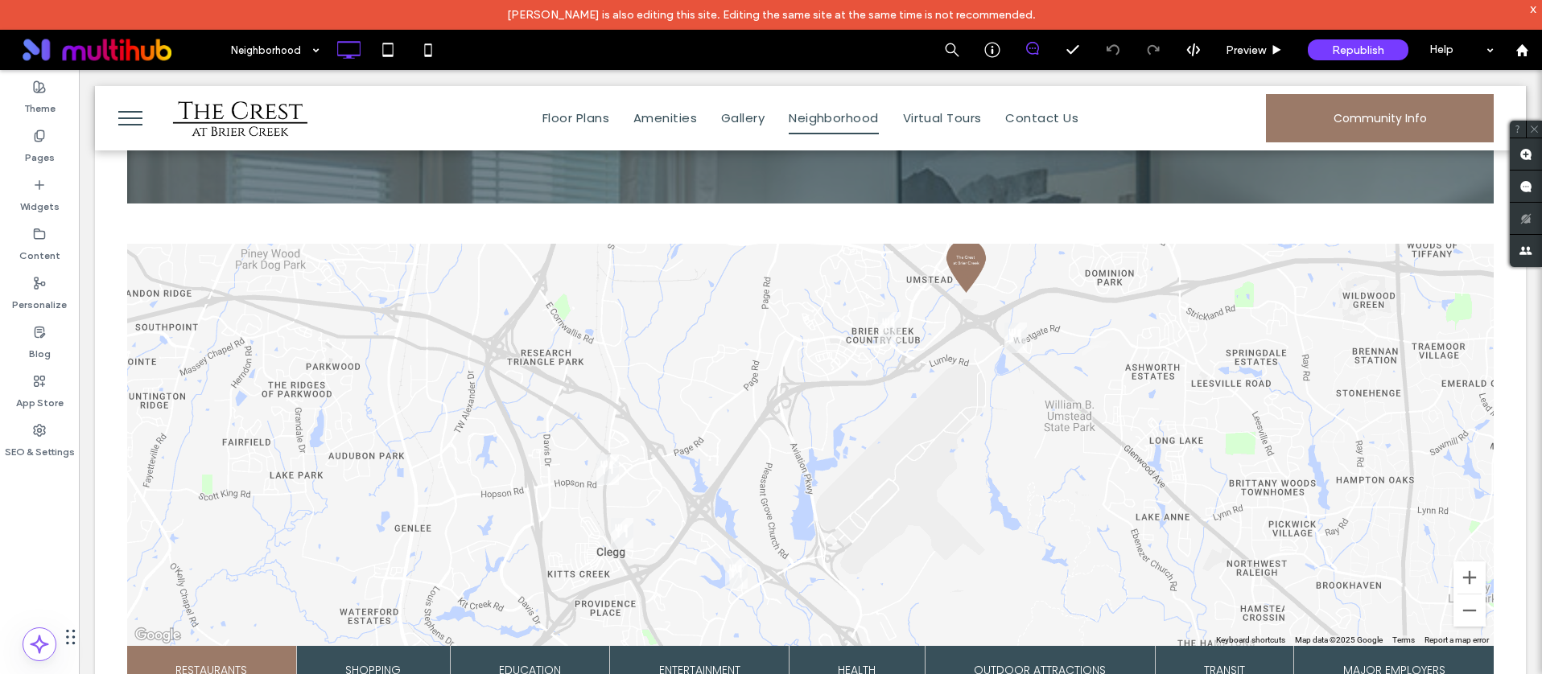
click at [114, 111] on button "menu" at bounding box center [130, 118] width 42 height 42
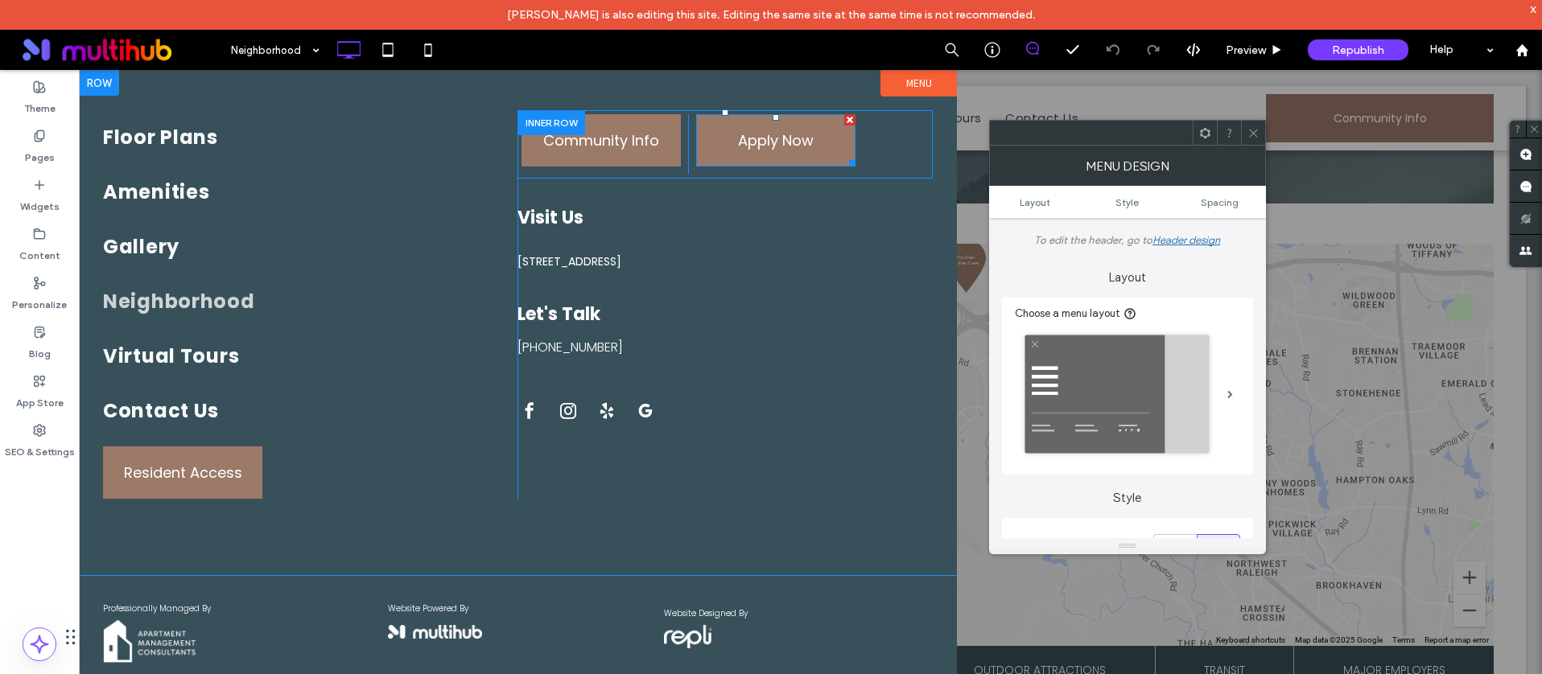
click at [763, 126] on span at bounding box center [775, 140] width 159 height 52
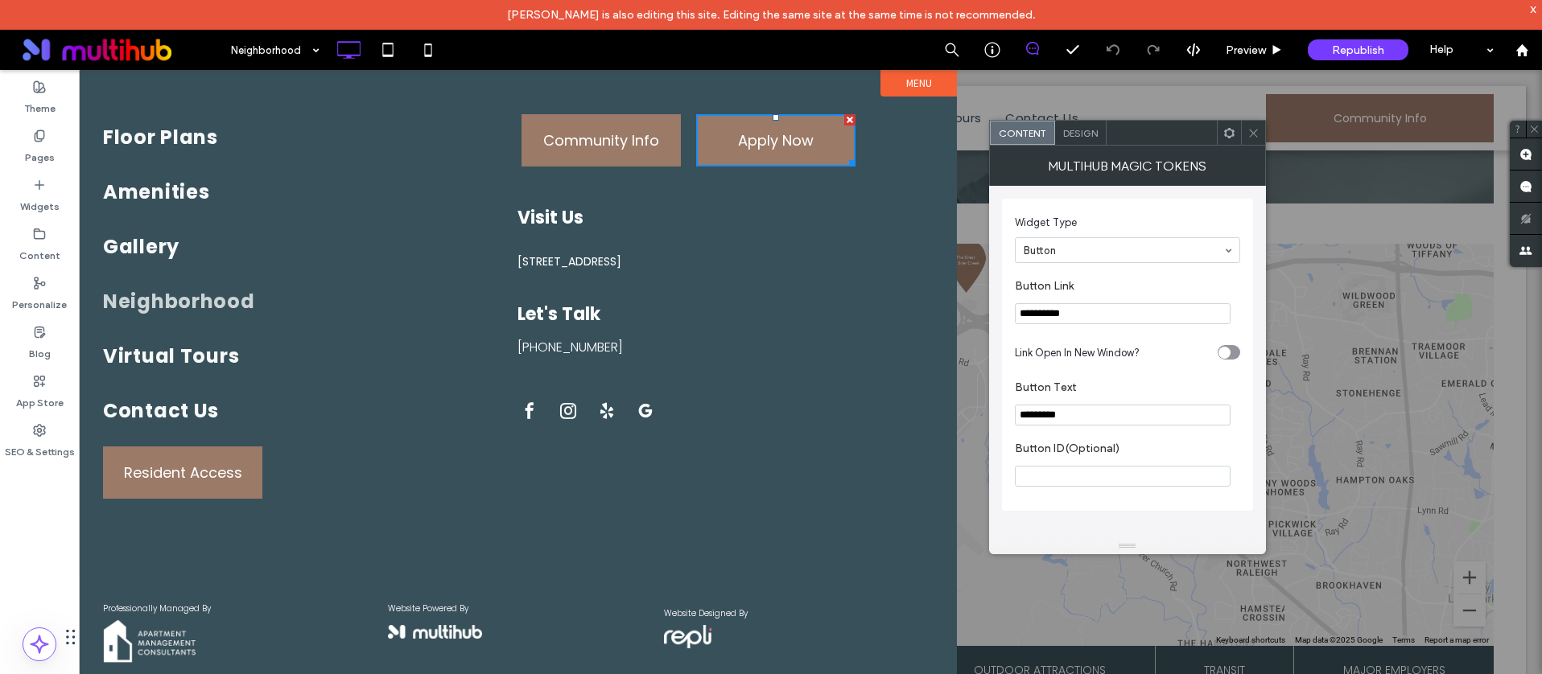
click at [1246, 129] on div at bounding box center [1253, 133] width 24 height 24
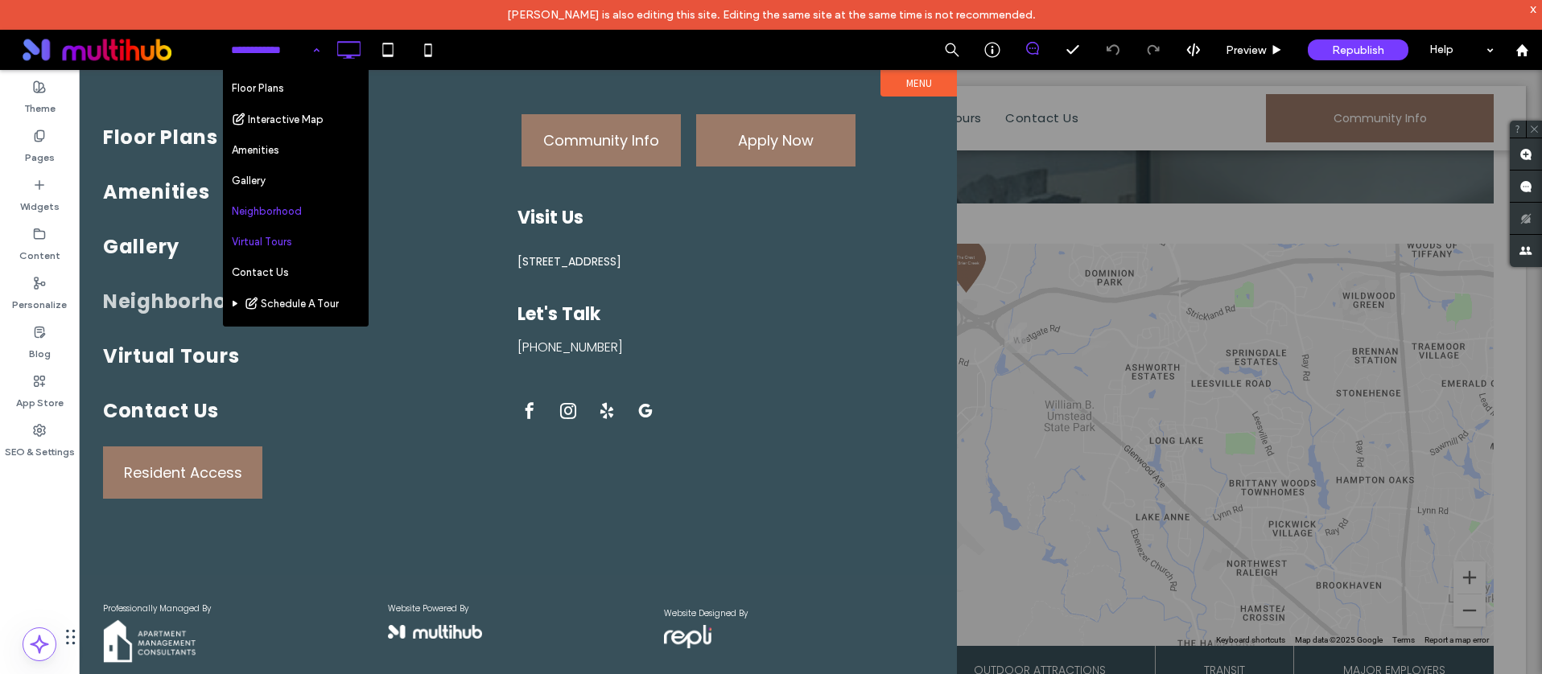
scroll to position [83, 0]
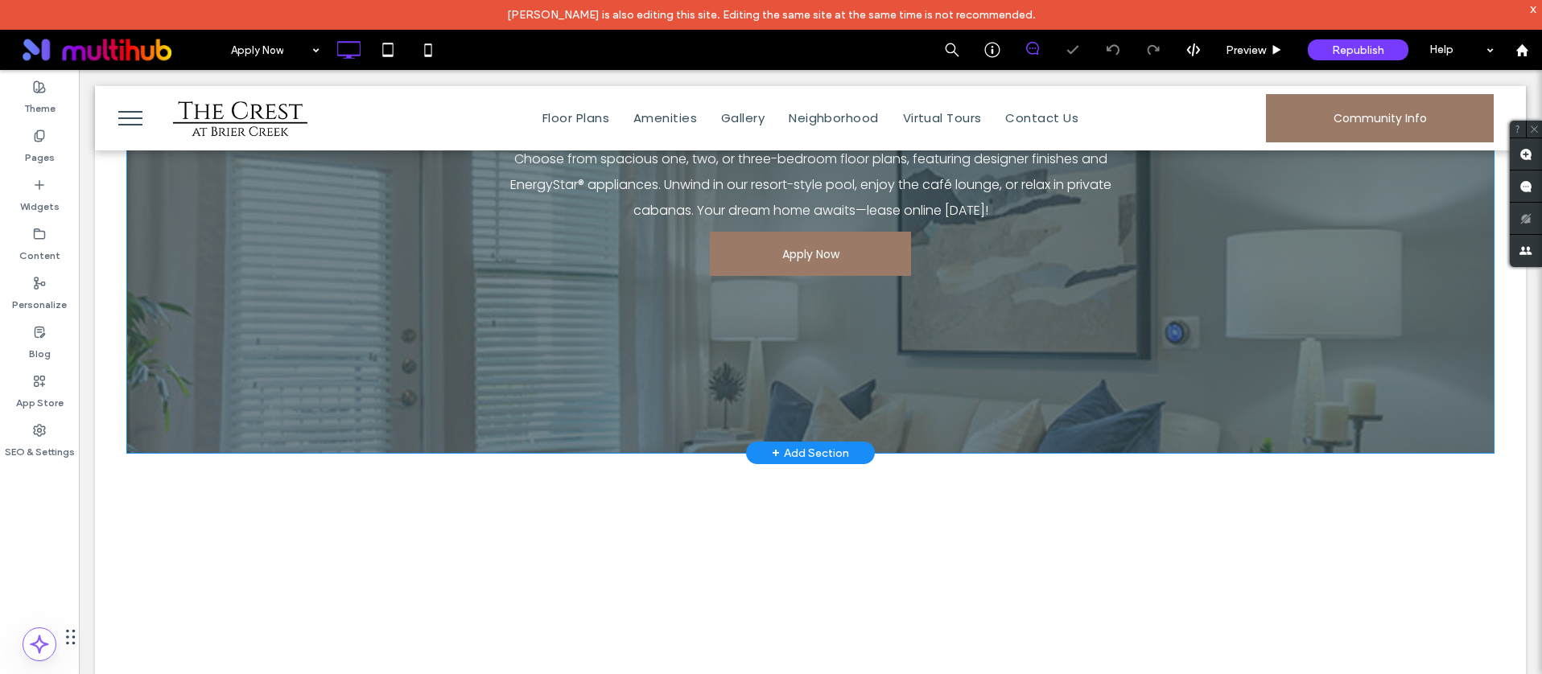
scroll to position [241, 0]
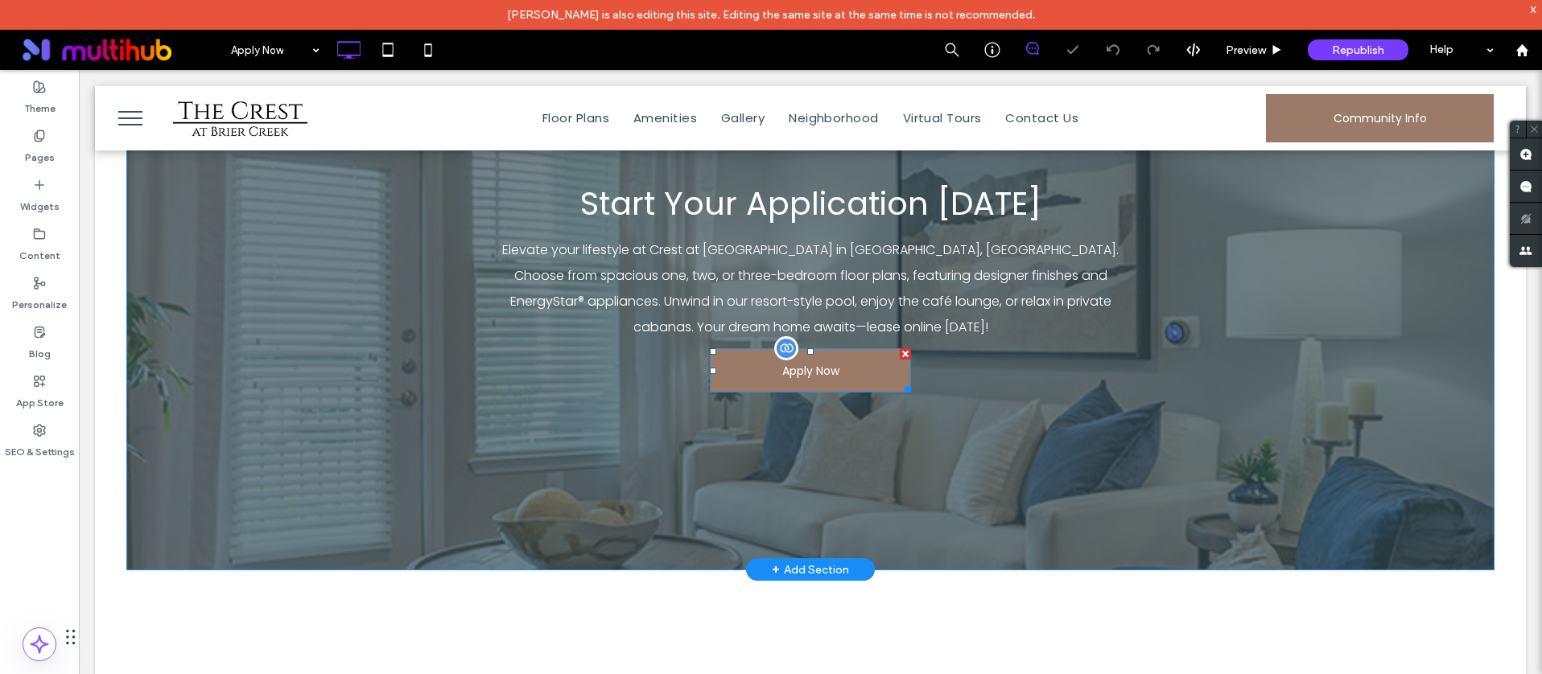
click at [836, 357] on span at bounding box center [810, 370] width 201 height 44
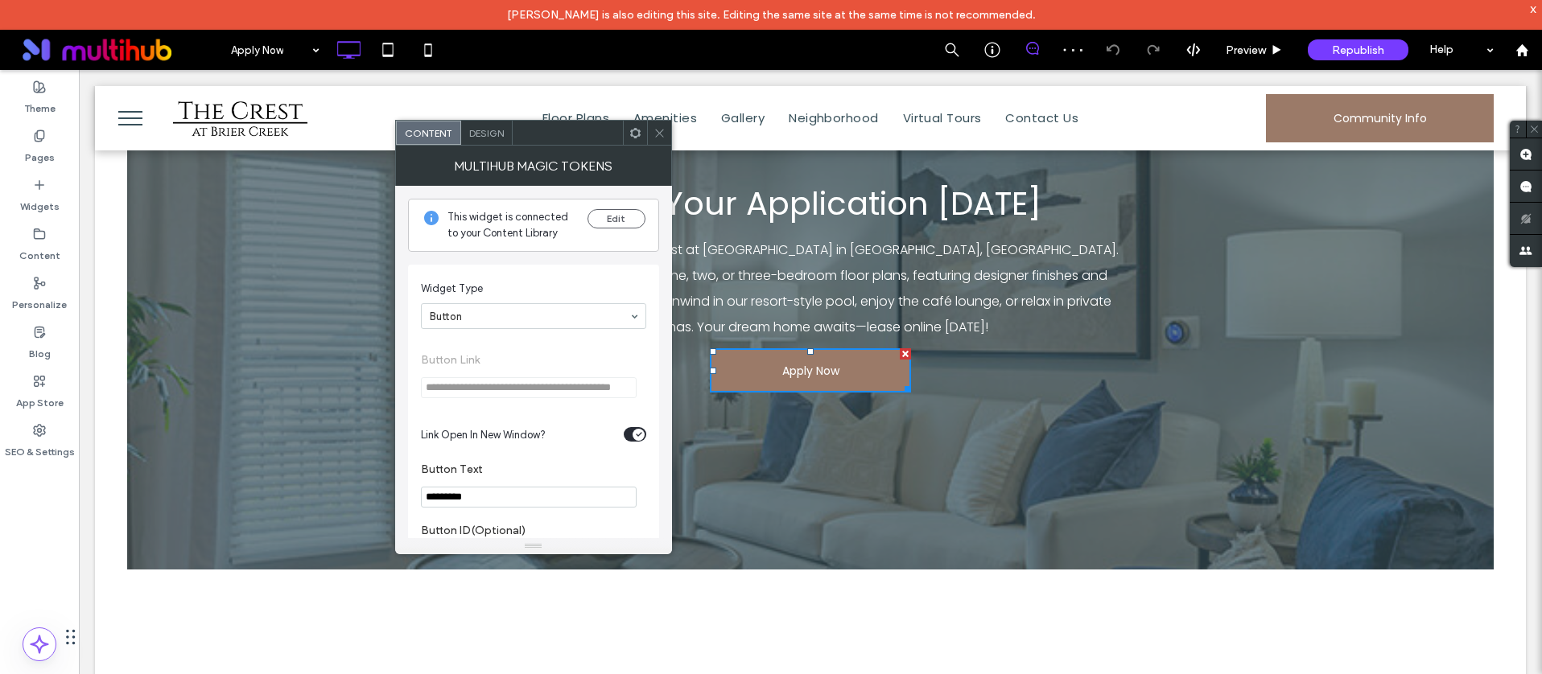
click at [661, 136] on icon at bounding box center [659, 133] width 12 height 12
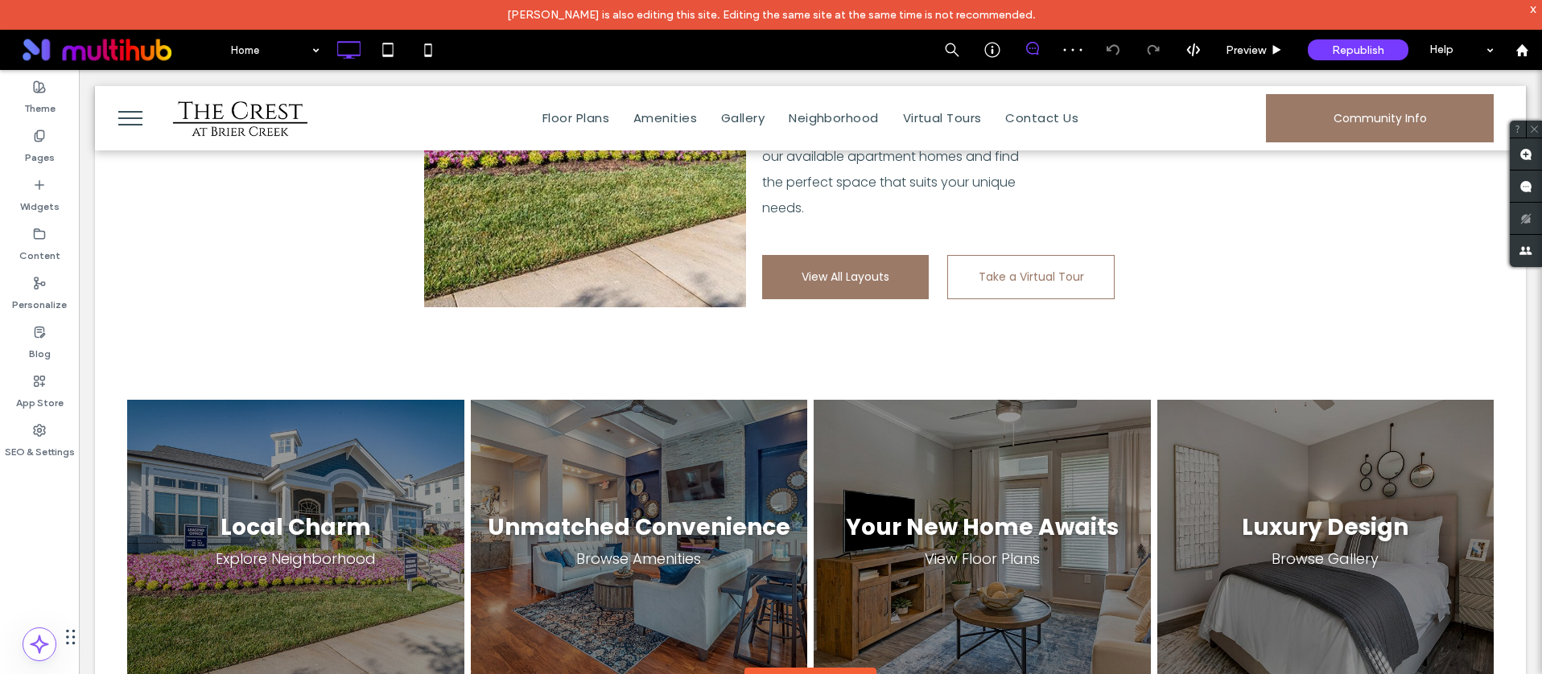
scroll to position [2304, 0]
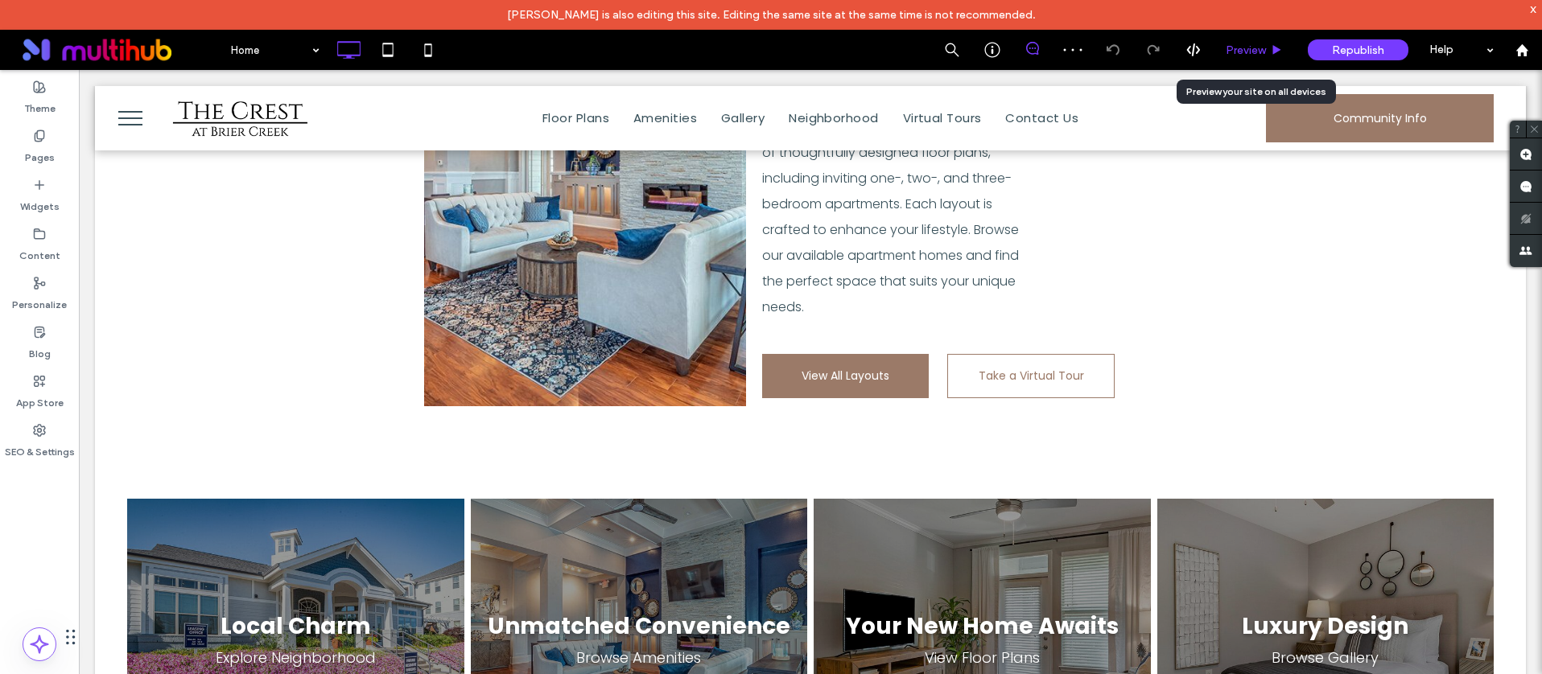
click at [1254, 43] on span "Preview" at bounding box center [1245, 50] width 40 height 14
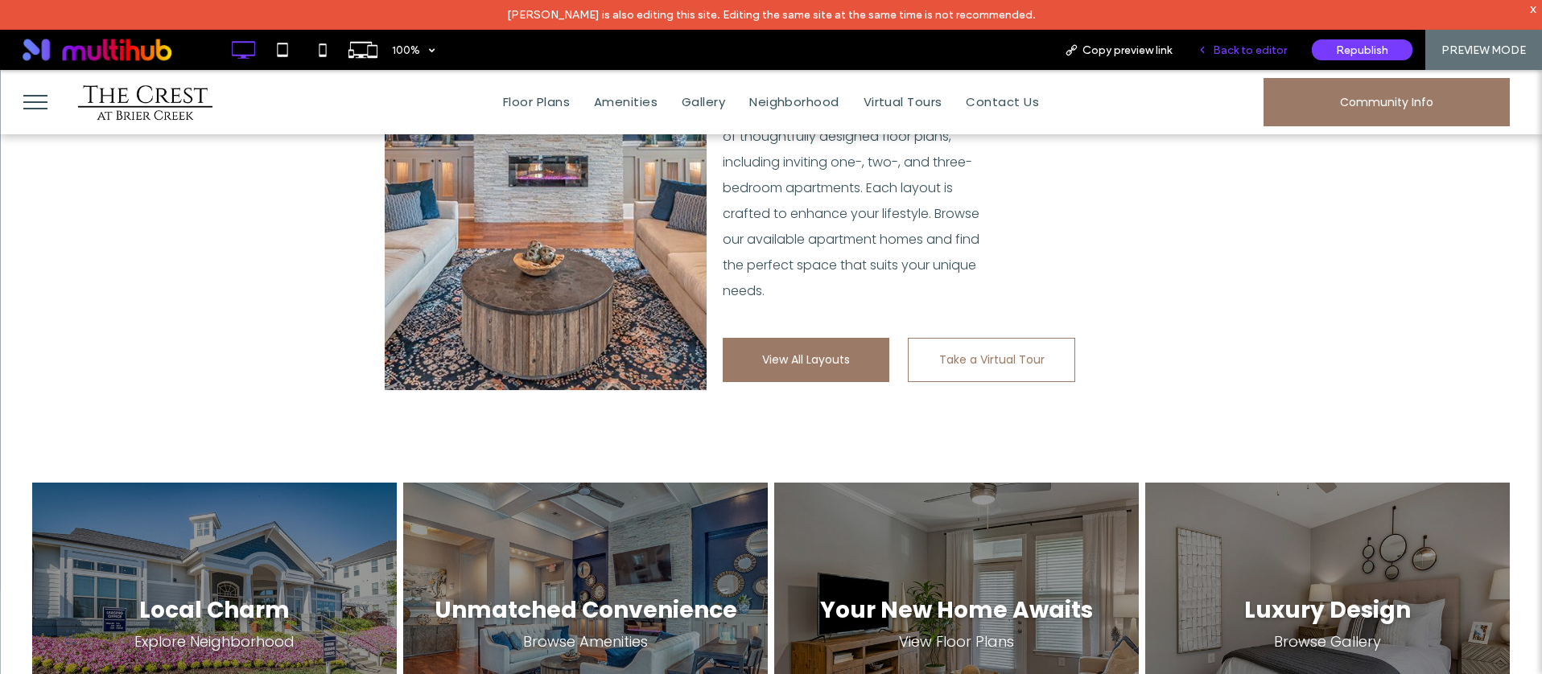
click at [1233, 64] on div "Back to editor" at bounding box center [1241, 50] width 115 height 40
click at [1255, 39] on div "Back to editor" at bounding box center [1241, 50] width 115 height 40
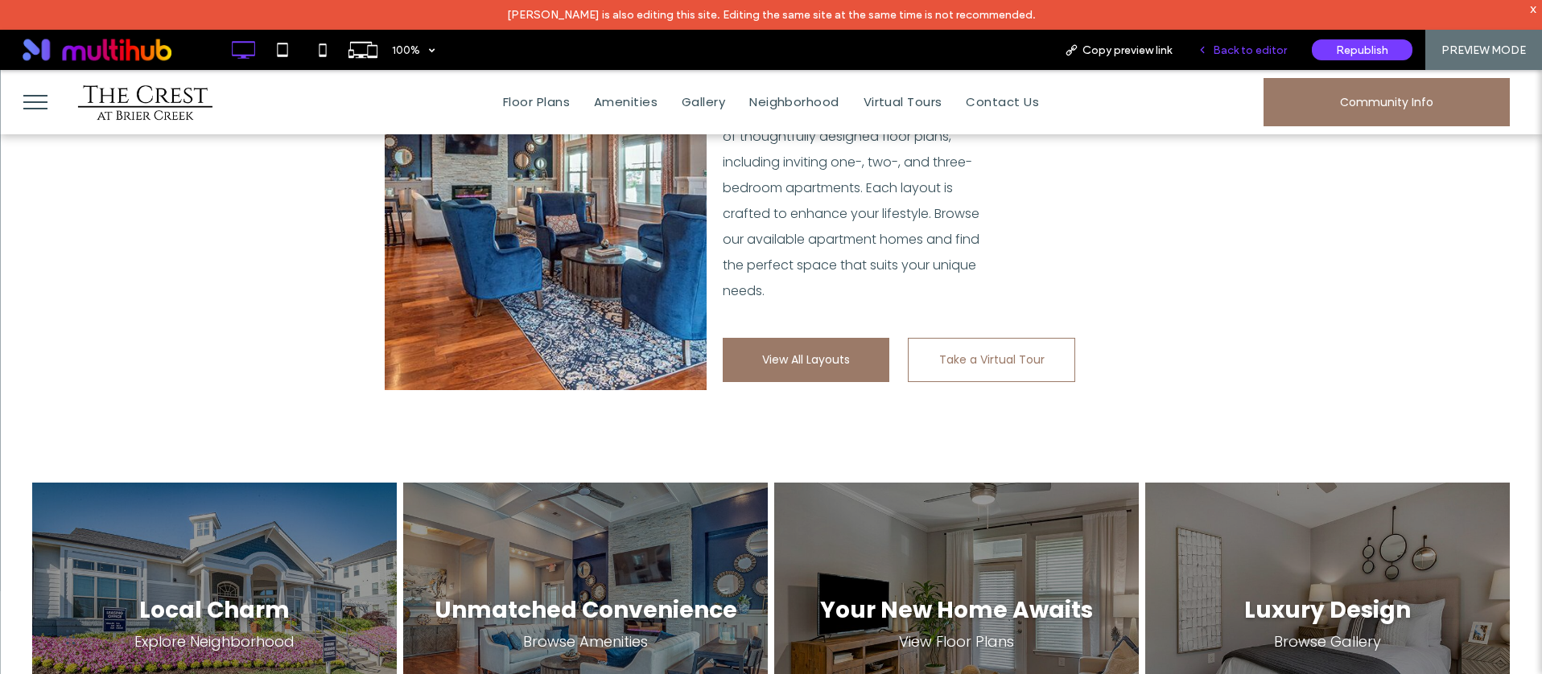
click at [1204, 47] on use at bounding box center [1201, 50] width 3 height 6
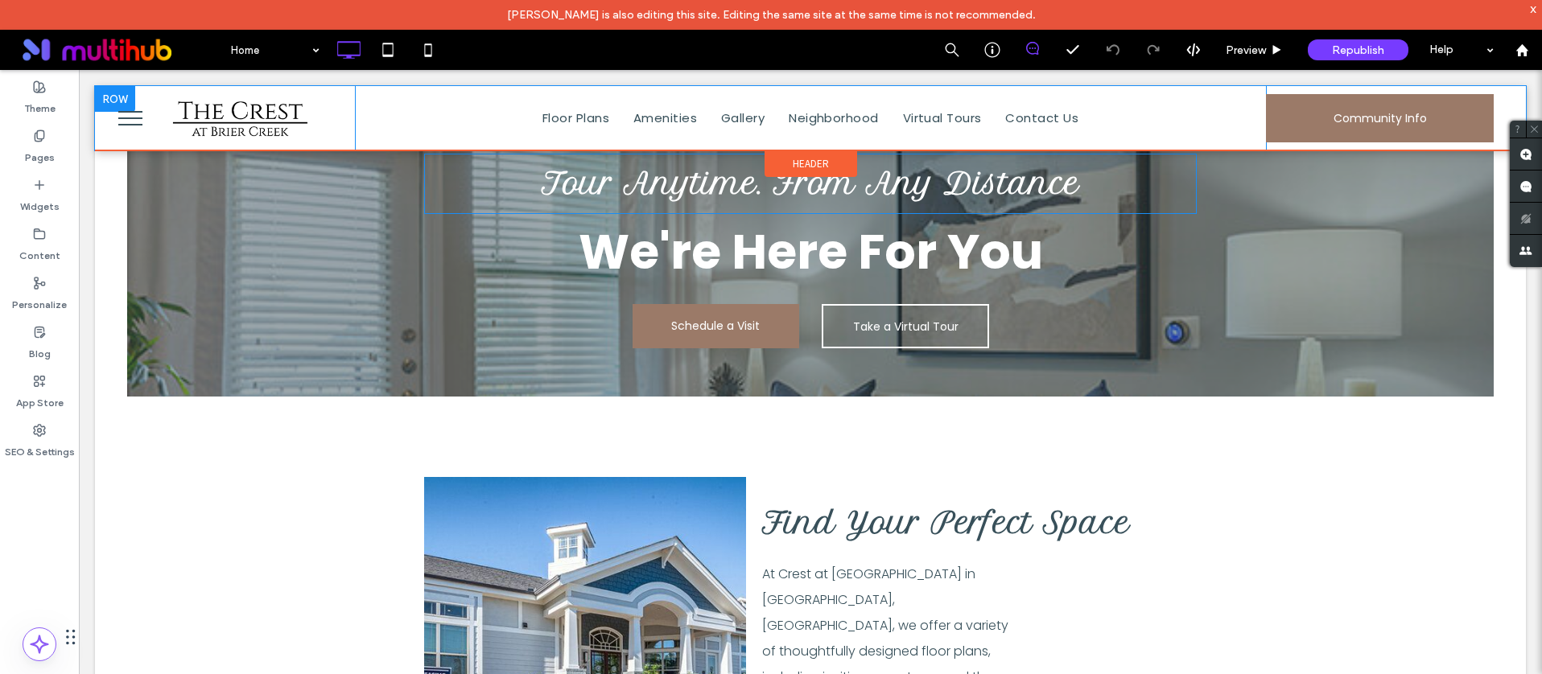
scroll to position [1637, 0]
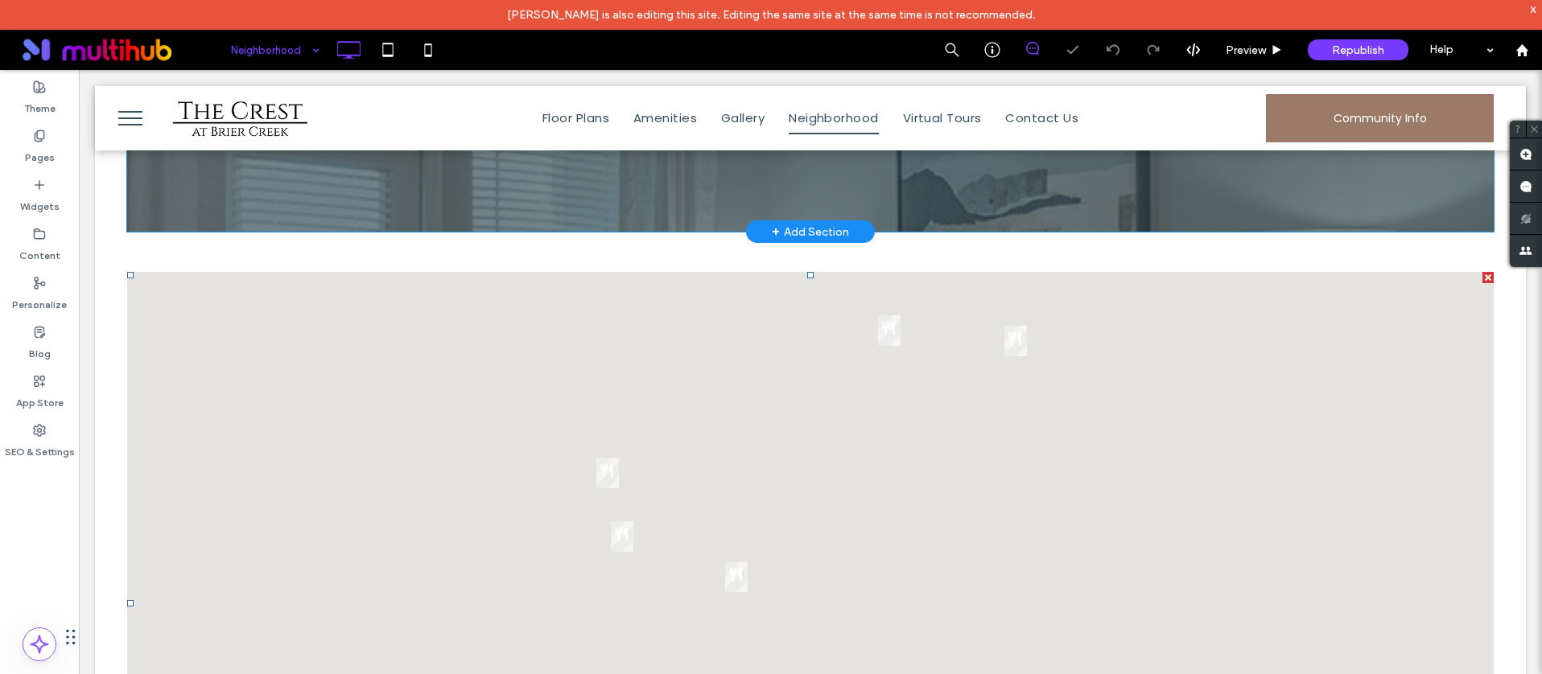
scroll to position [974, 0]
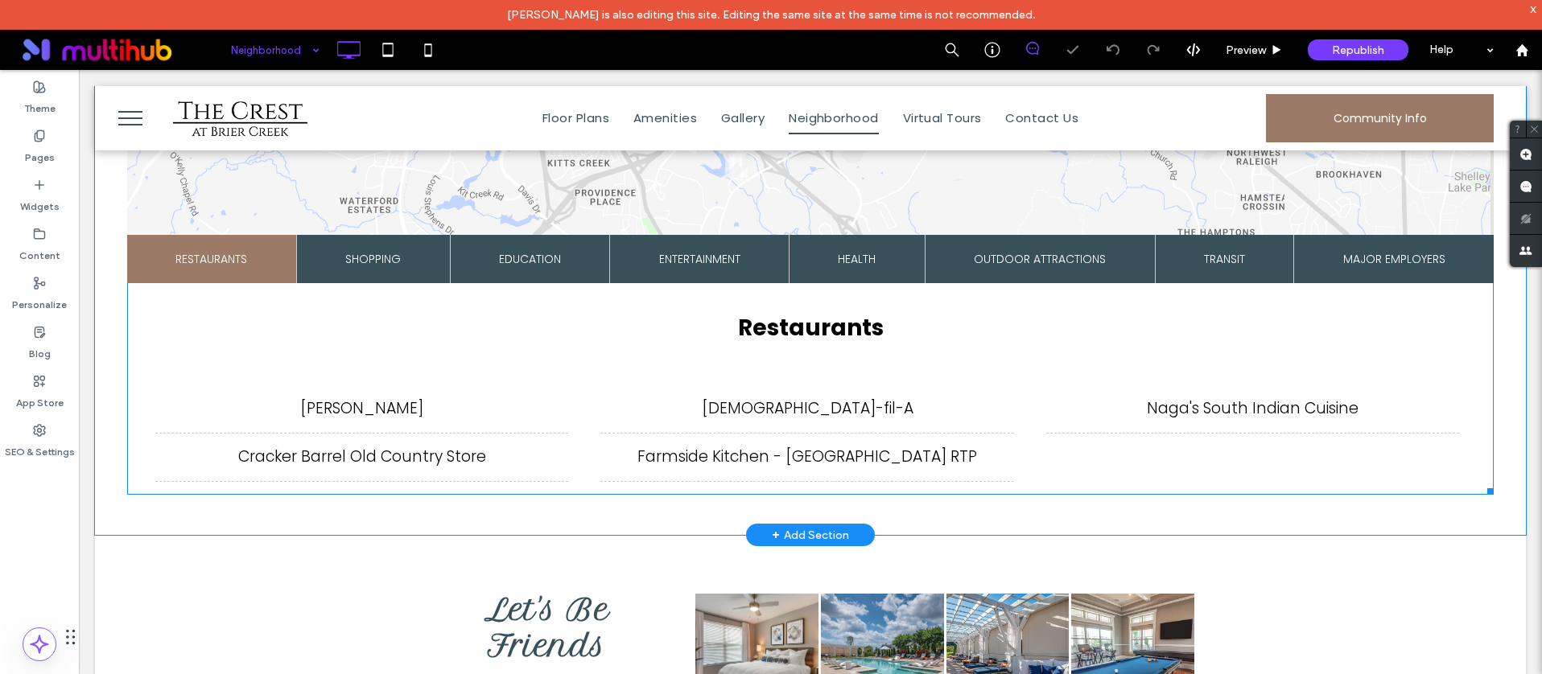
click at [719, 367] on span at bounding box center [810, 164] width 1366 height 662
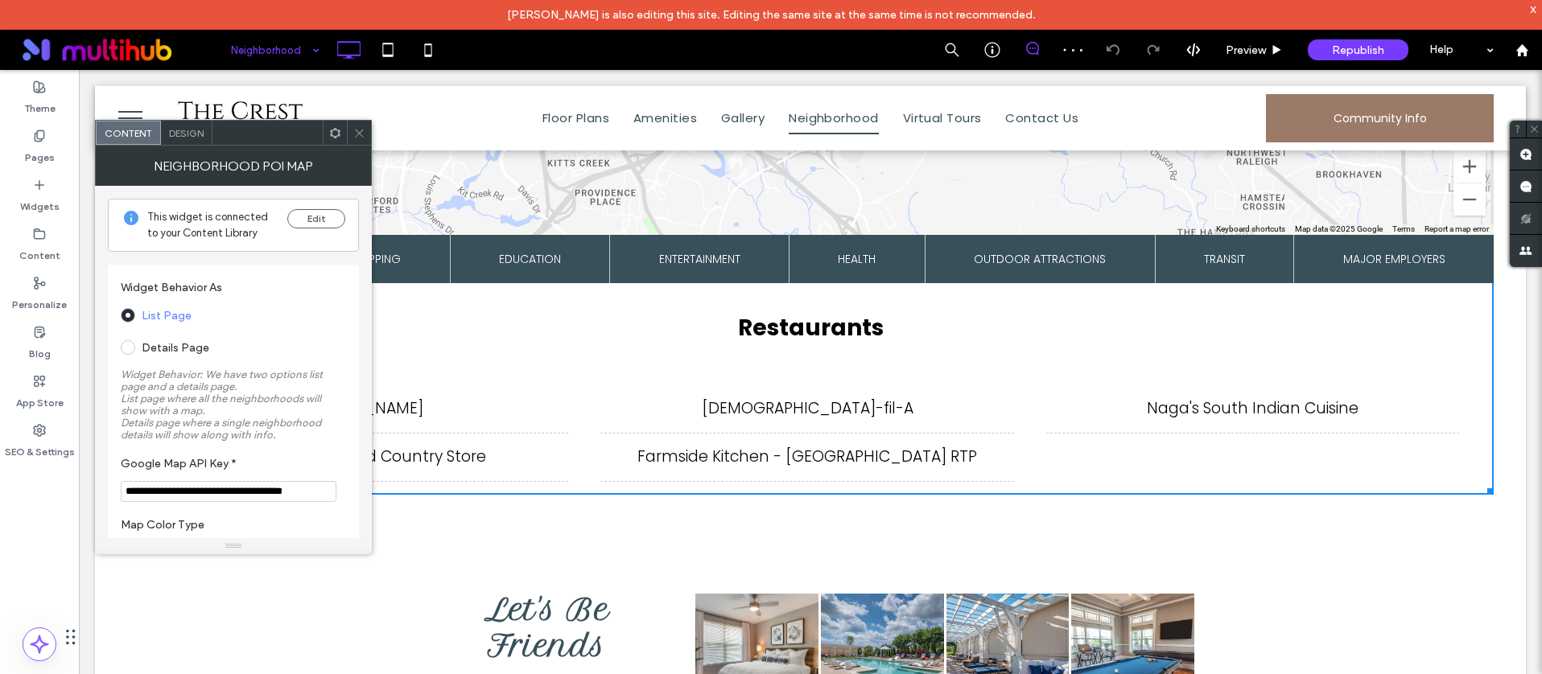
click at [200, 128] on span "Design" at bounding box center [186, 133] width 35 height 12
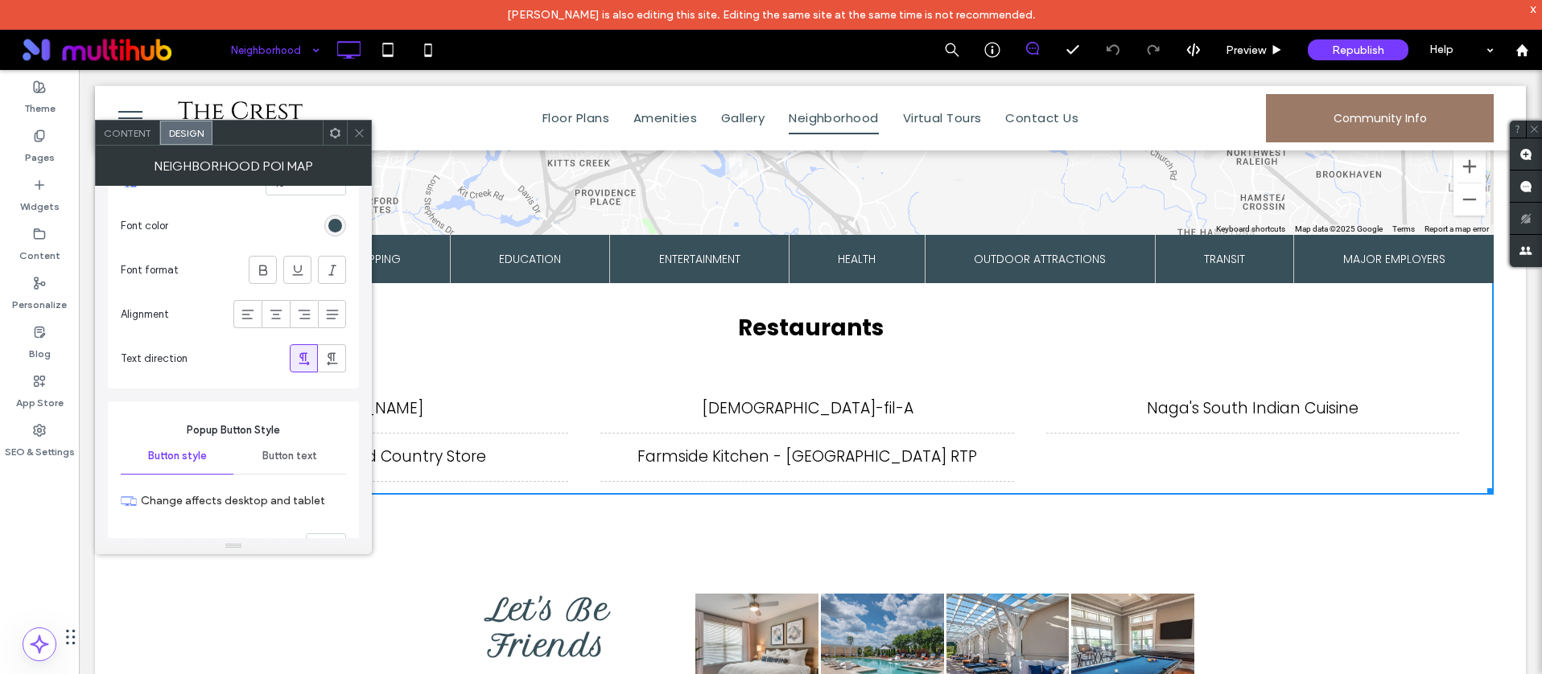
scroll to position [5494, 0]
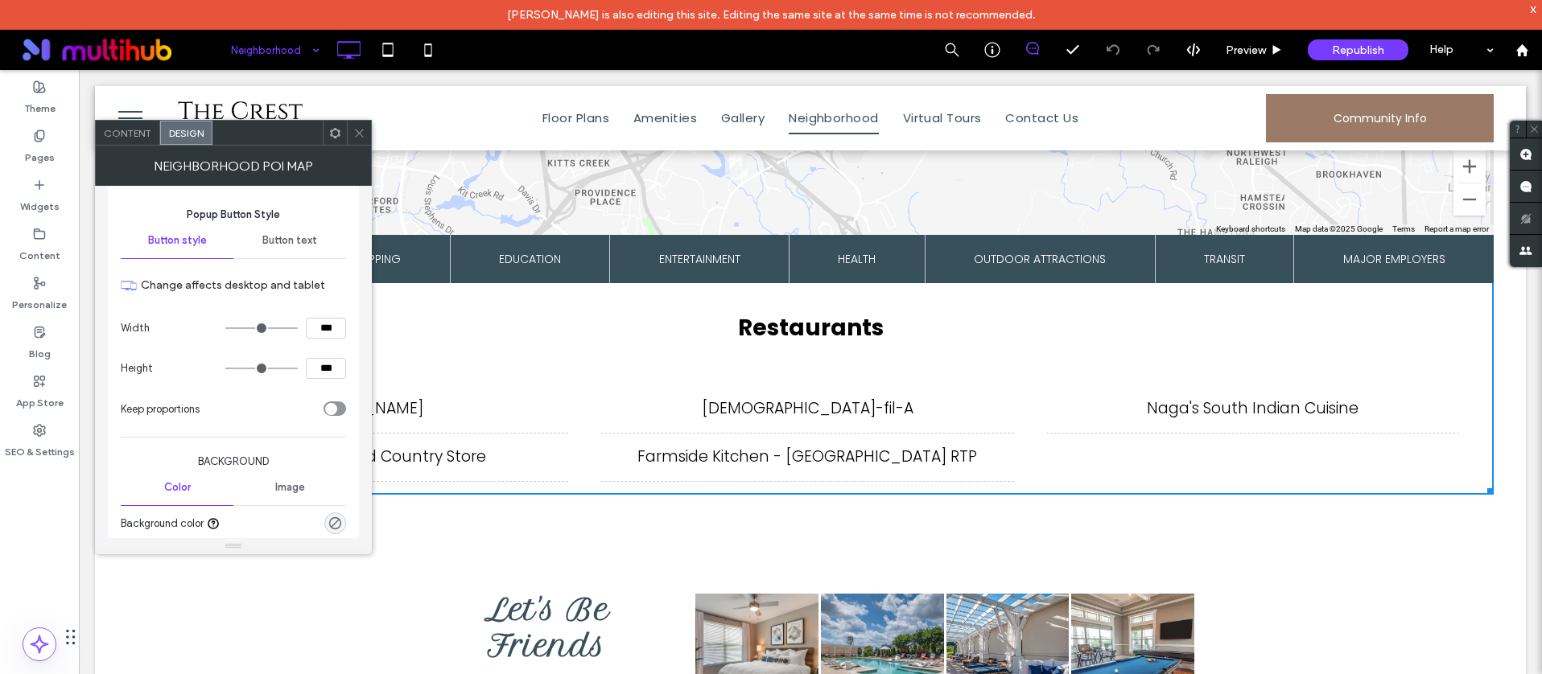
click at [336, 513] on div "rgba(0, 0, 0, 0)" at bounding box center [335, 524] width 22 height 22
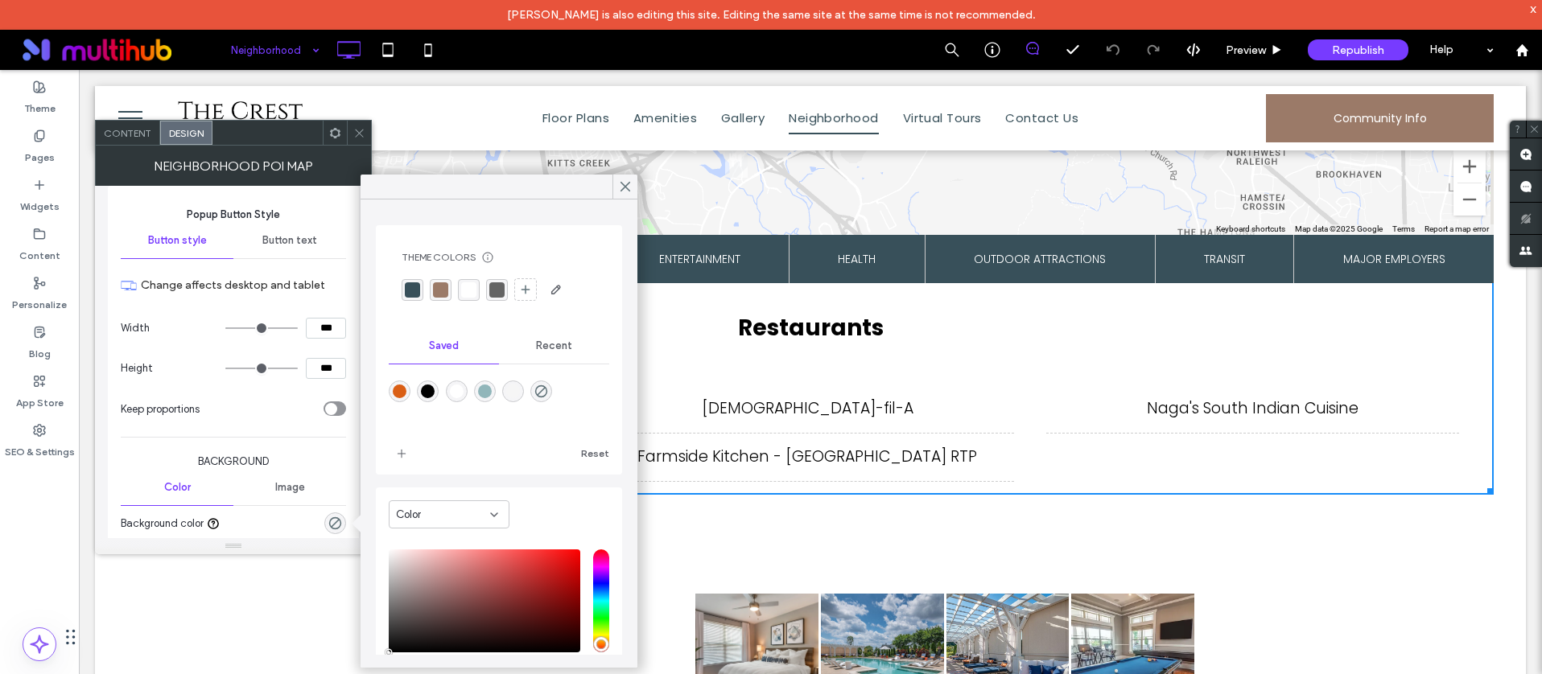
click at [440, 289] on div "rgba(155, 122, 104, 1)" at bounding box center [440, 289] width 15 height 15
click at [1246, 43] on span "Preview" at bounding box center [1245, 50] width 40 height 14
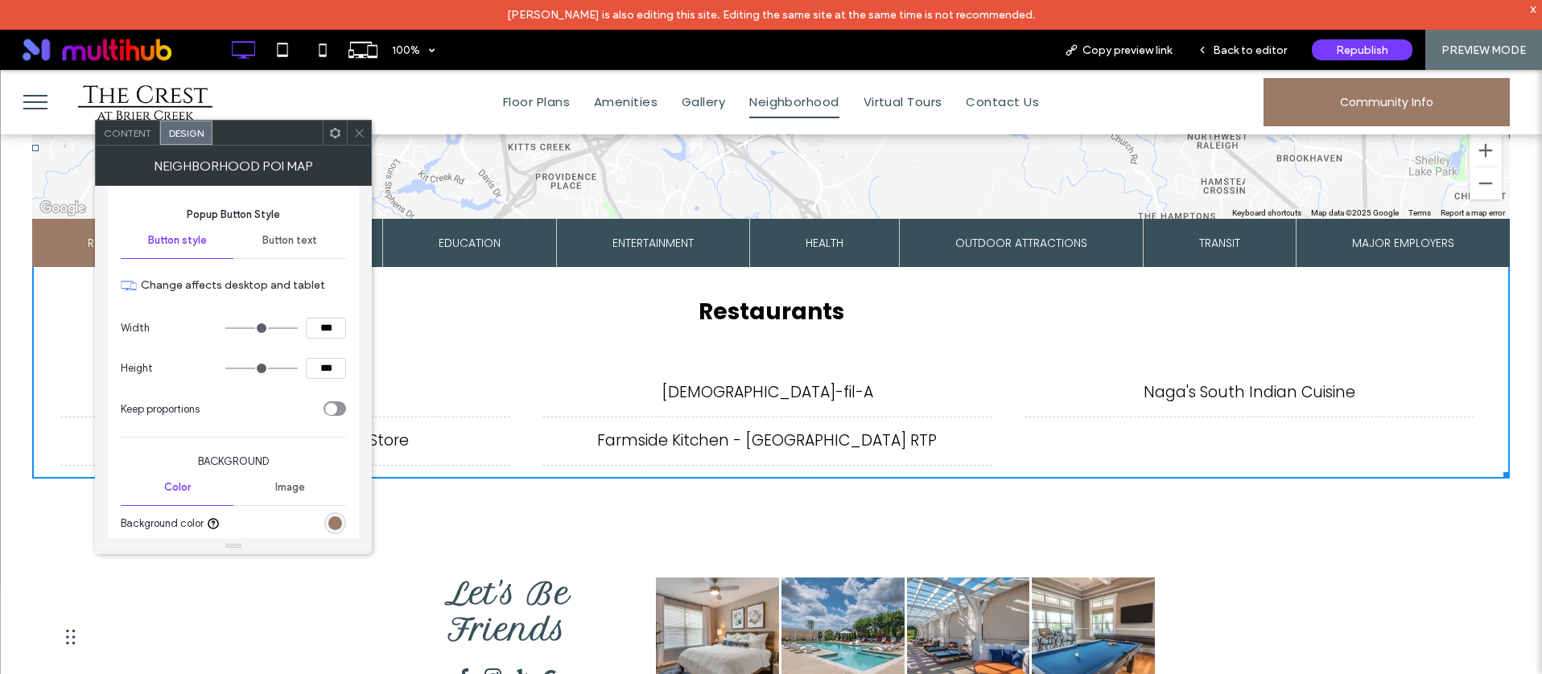
click at [789, 391] on li "Chick-fil-A" at bounding box center [767, 393] width 450 height 49
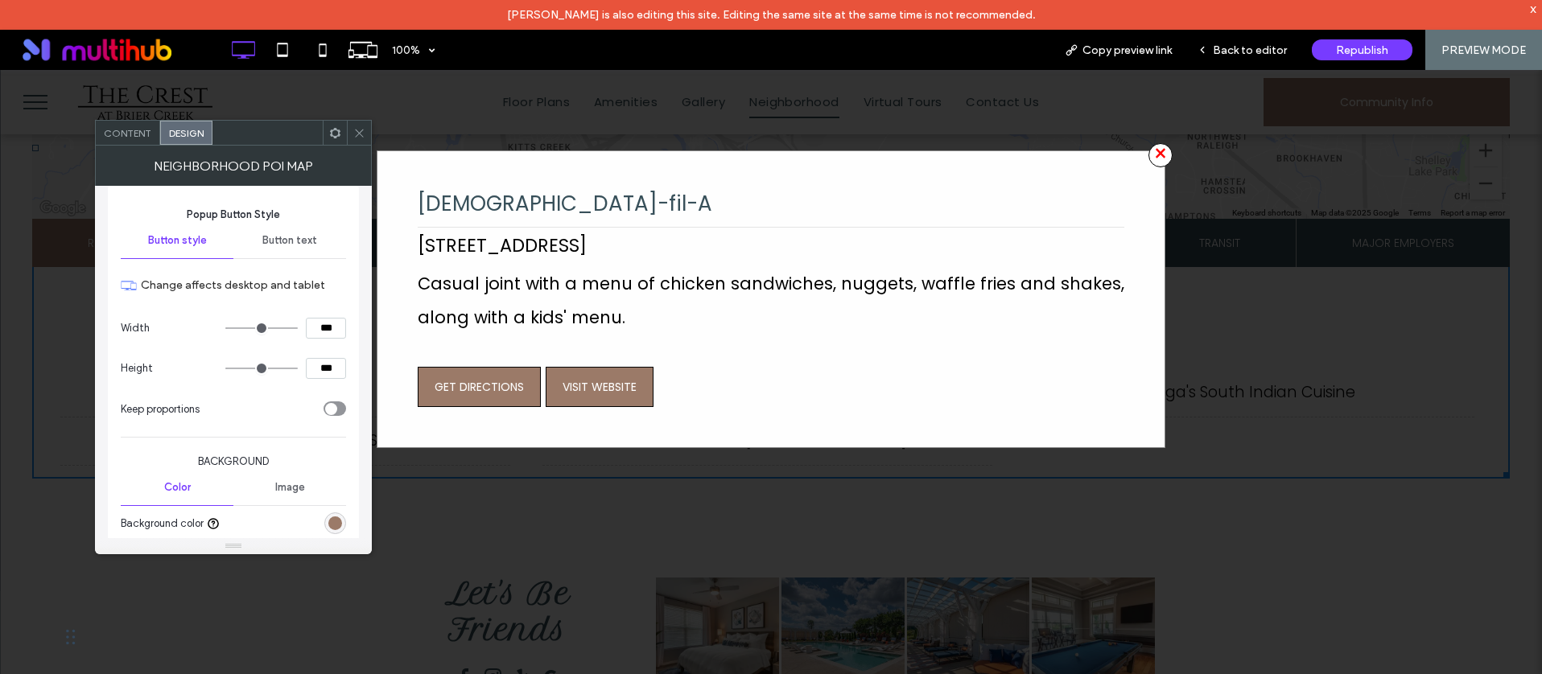
click at [1160, 149] on span "×" at bounding box center [1160, 155] width 24 height 24
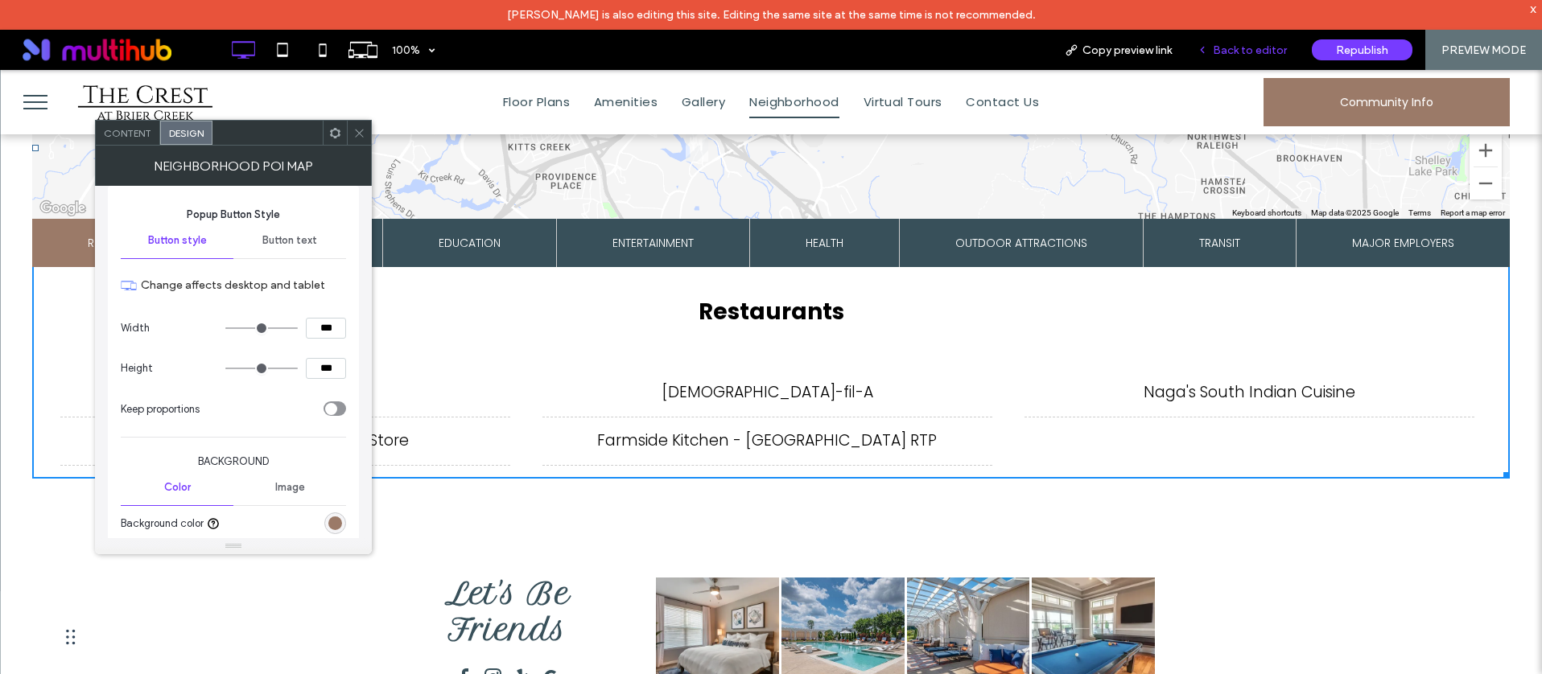
click at [1248, 50] on span "Back to editor" at bounding box center [1250, 50] width 74 height 14
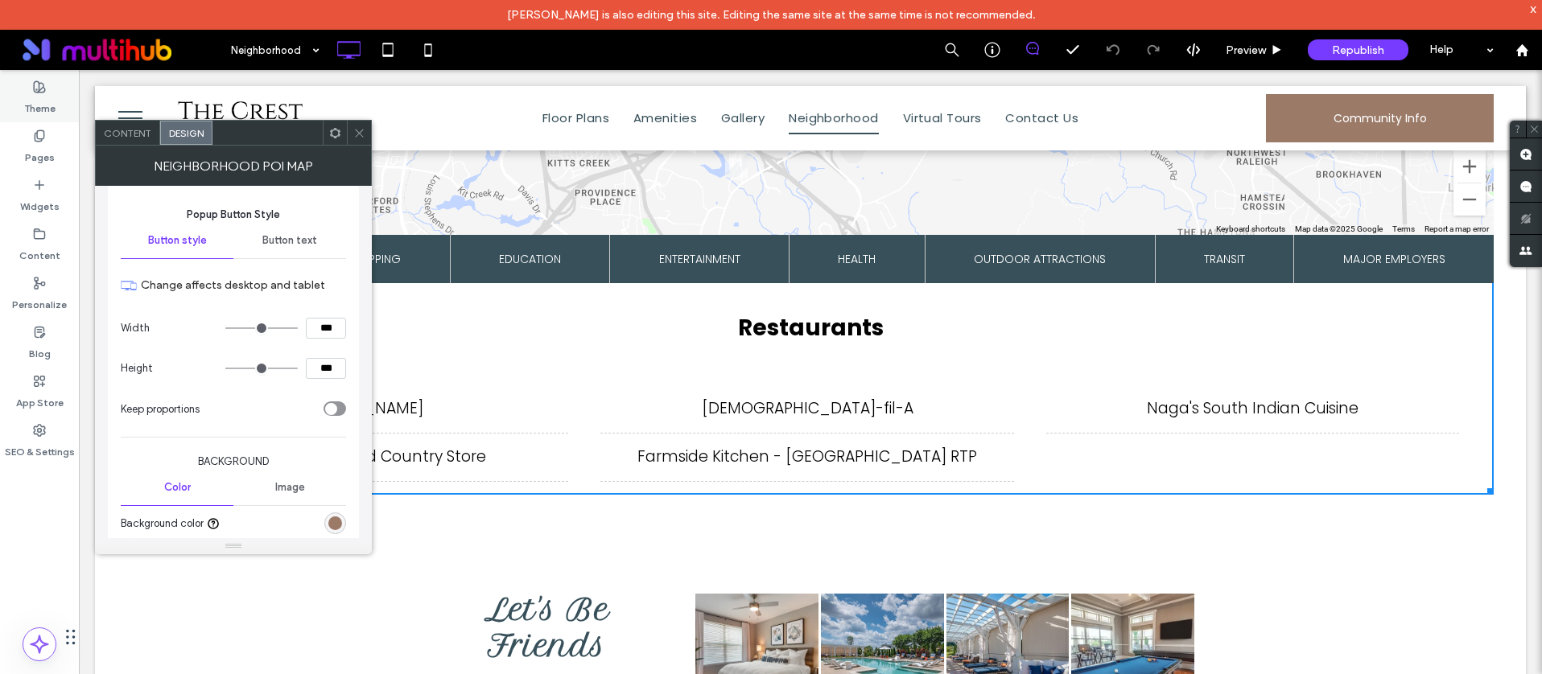
click at [50, 101] on label "Theme" at bounding box center [39, 104] width 31 height 23
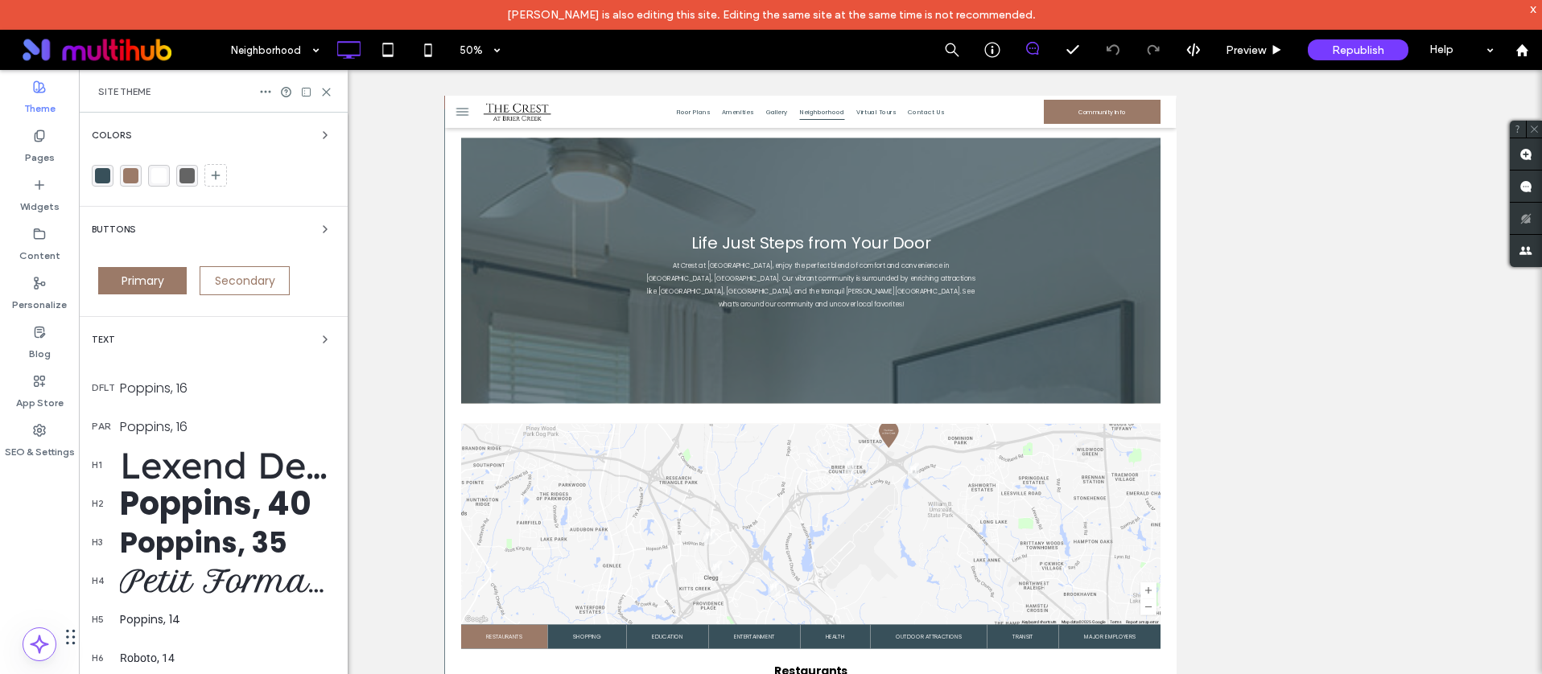
scroll to position [64, 0]
click at [89, 340] on div "Colors Buttons Primary Secondary Text dflt Poppins, 16 par Poppins, 16 h1 Lexen…" at bounding box center [213, 494] width 269 height 762
click at [97, 337] on span "Text" at bounding box center [103, 340] width 23 height 9
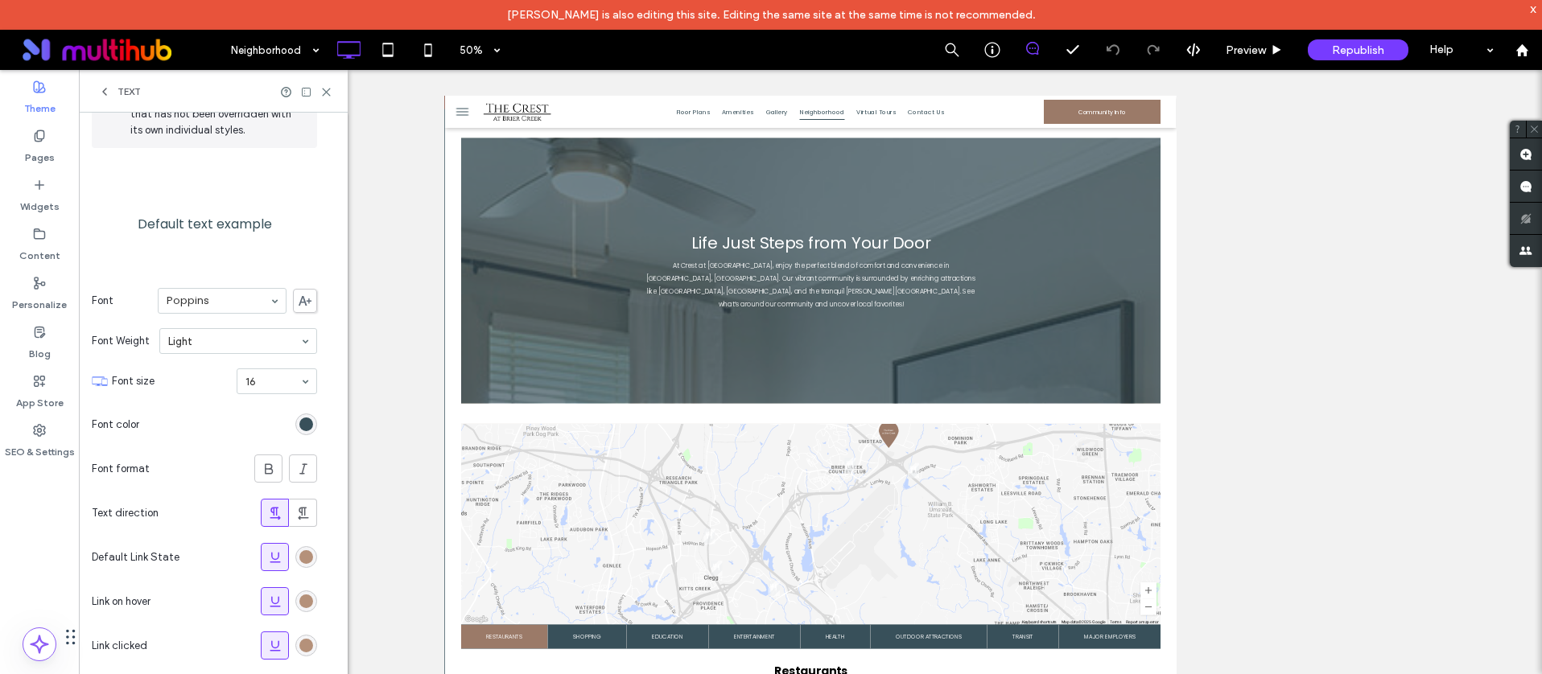
scroll to position [130, 0]
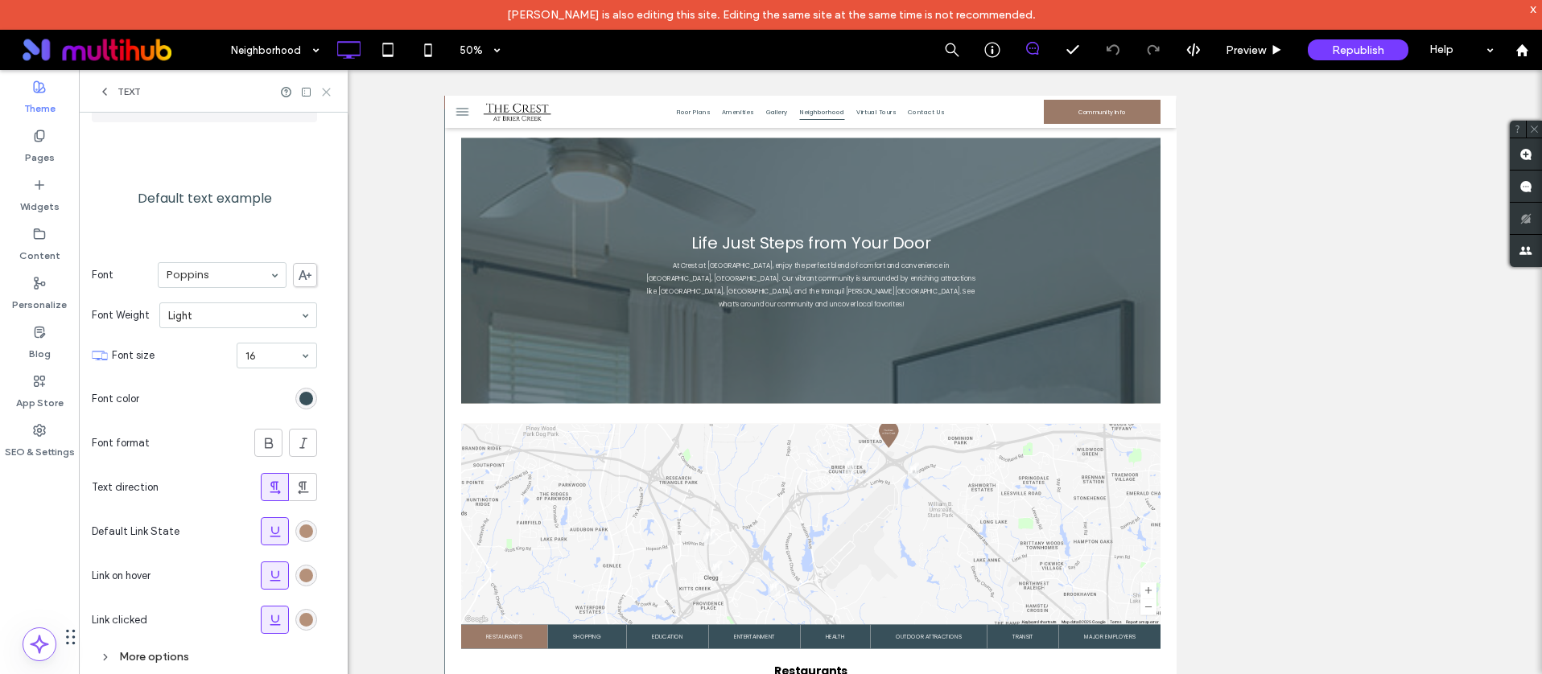
click at [329, 94] on icon at bounding box center [326, 92] width 12 height 12
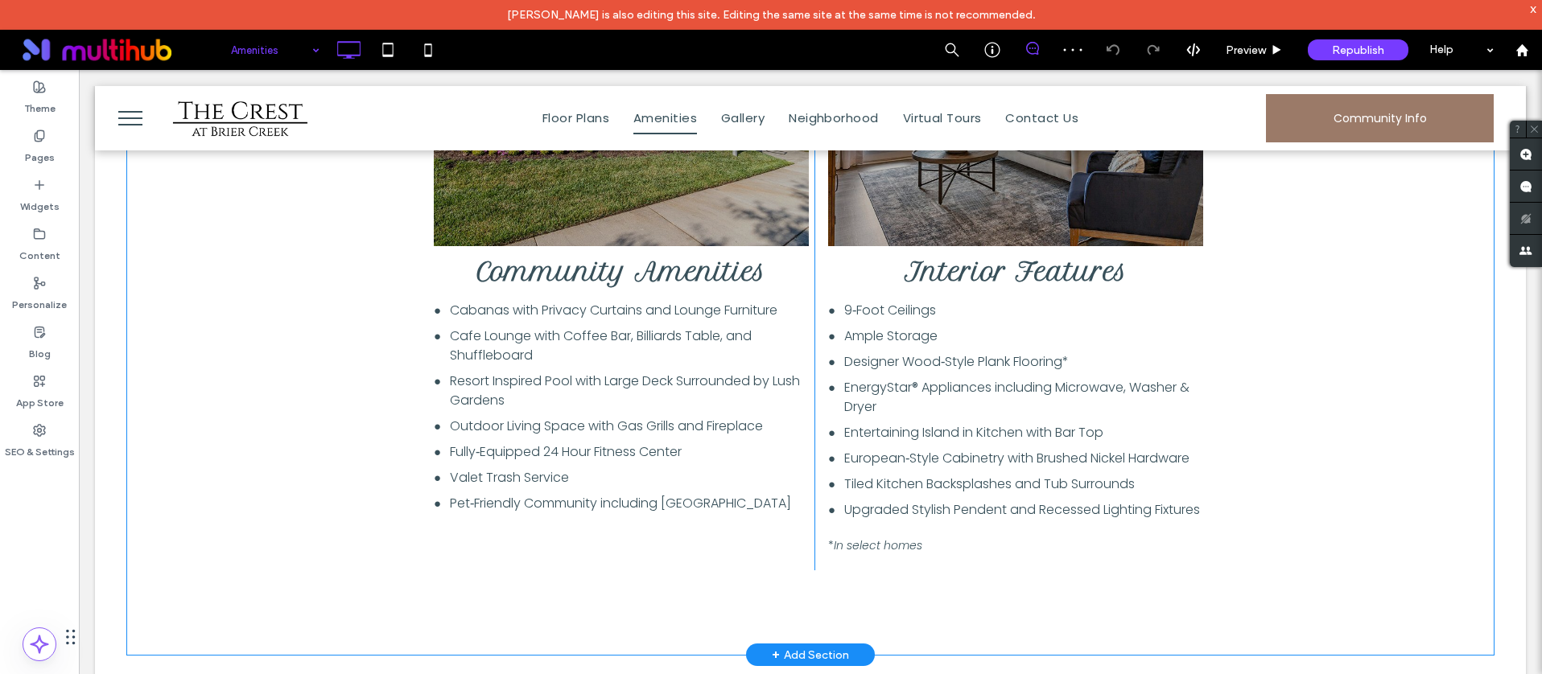
scroll to position [967, 0]
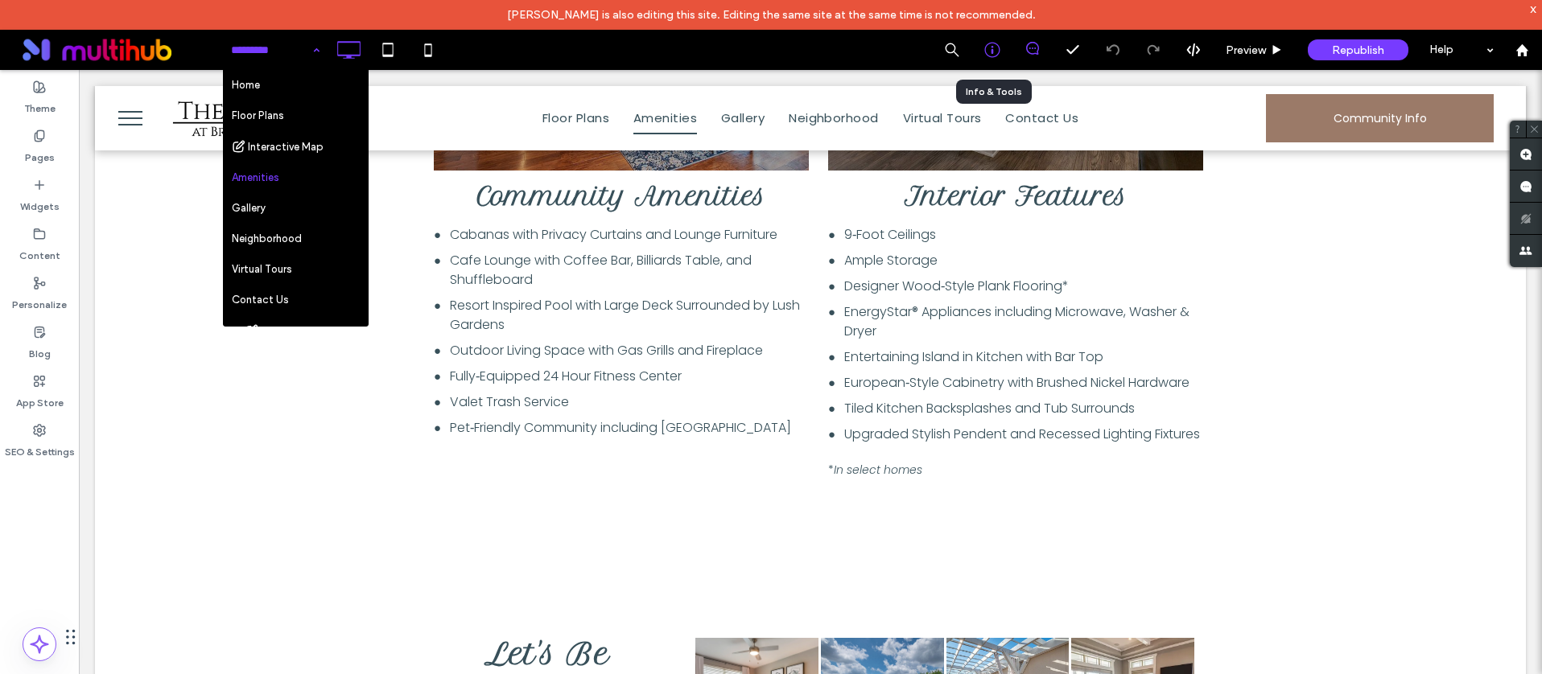
click at [990, 38] on div at bounding box center [992, 50] width 40 height 40
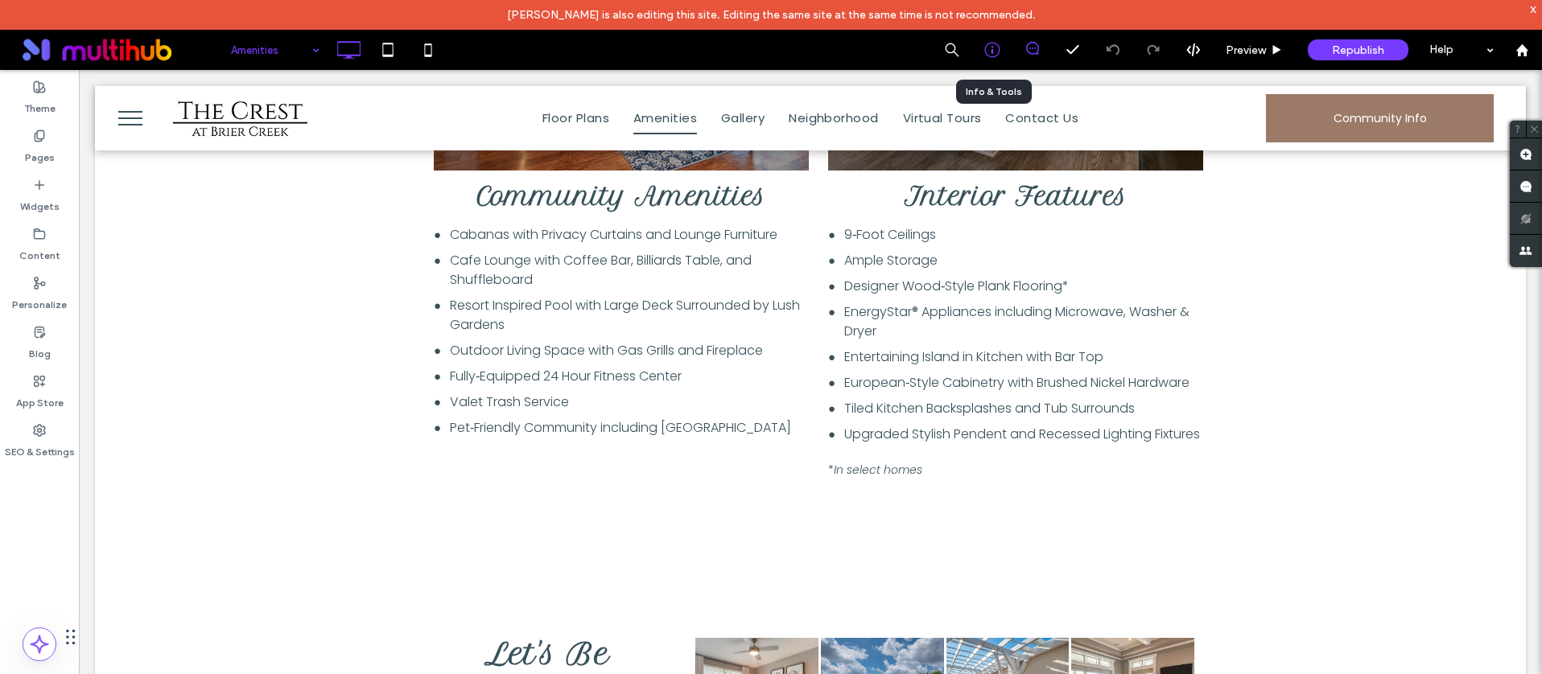
click at [988, 44] on icon at bounding box center [992, 50] width 16 height 16
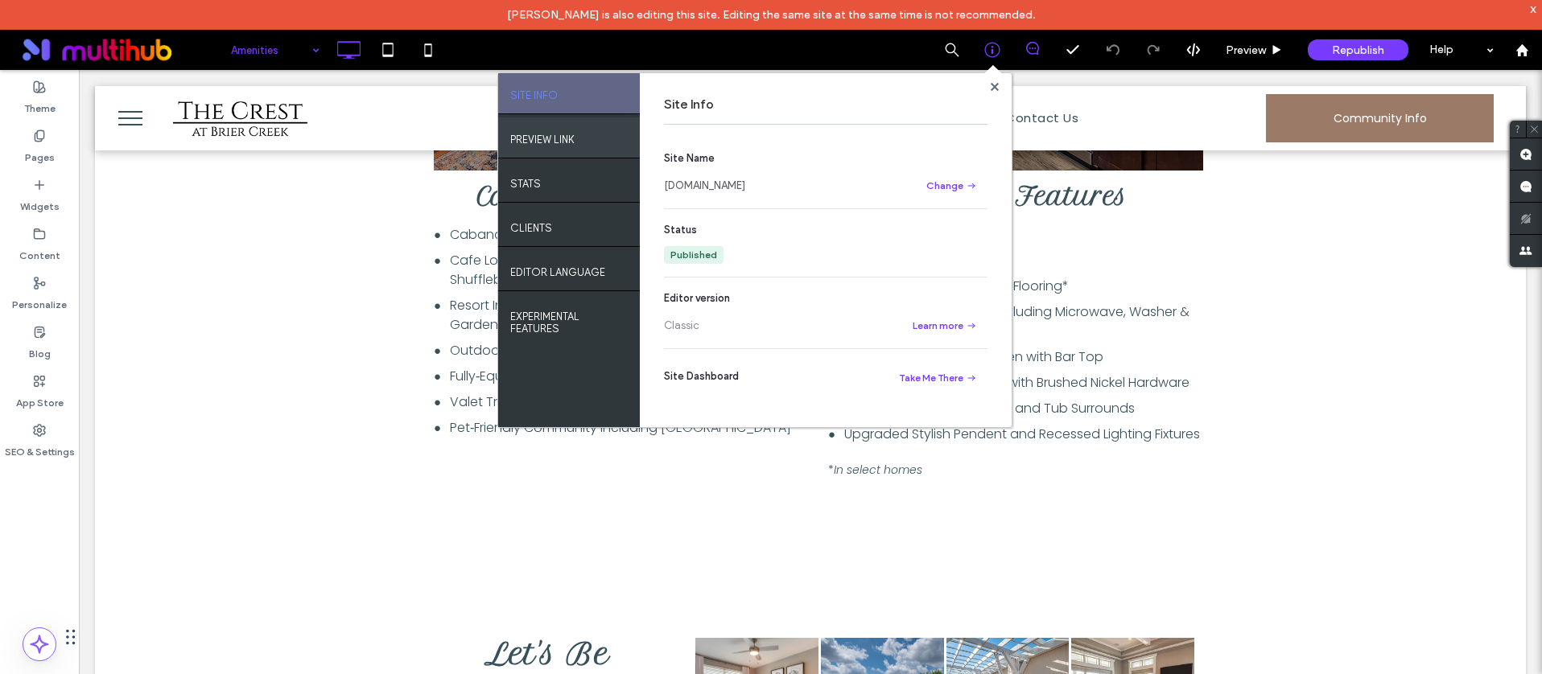
click at [554, 133] on label "PREVIEW LINK" at bounding box center [542, 136] width 64 height 20
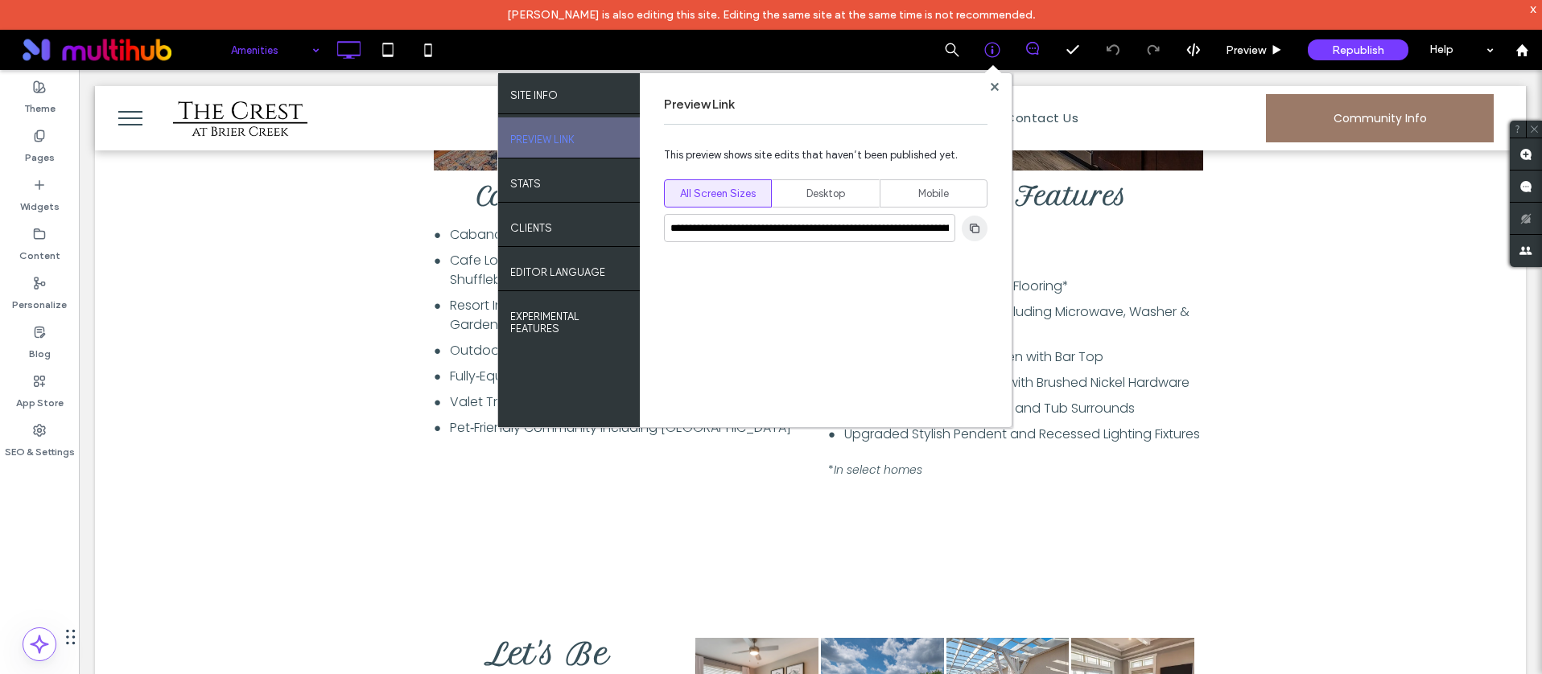
click at [978, 232] on use "button" at bounding box center [975, 228] width 10 height 10
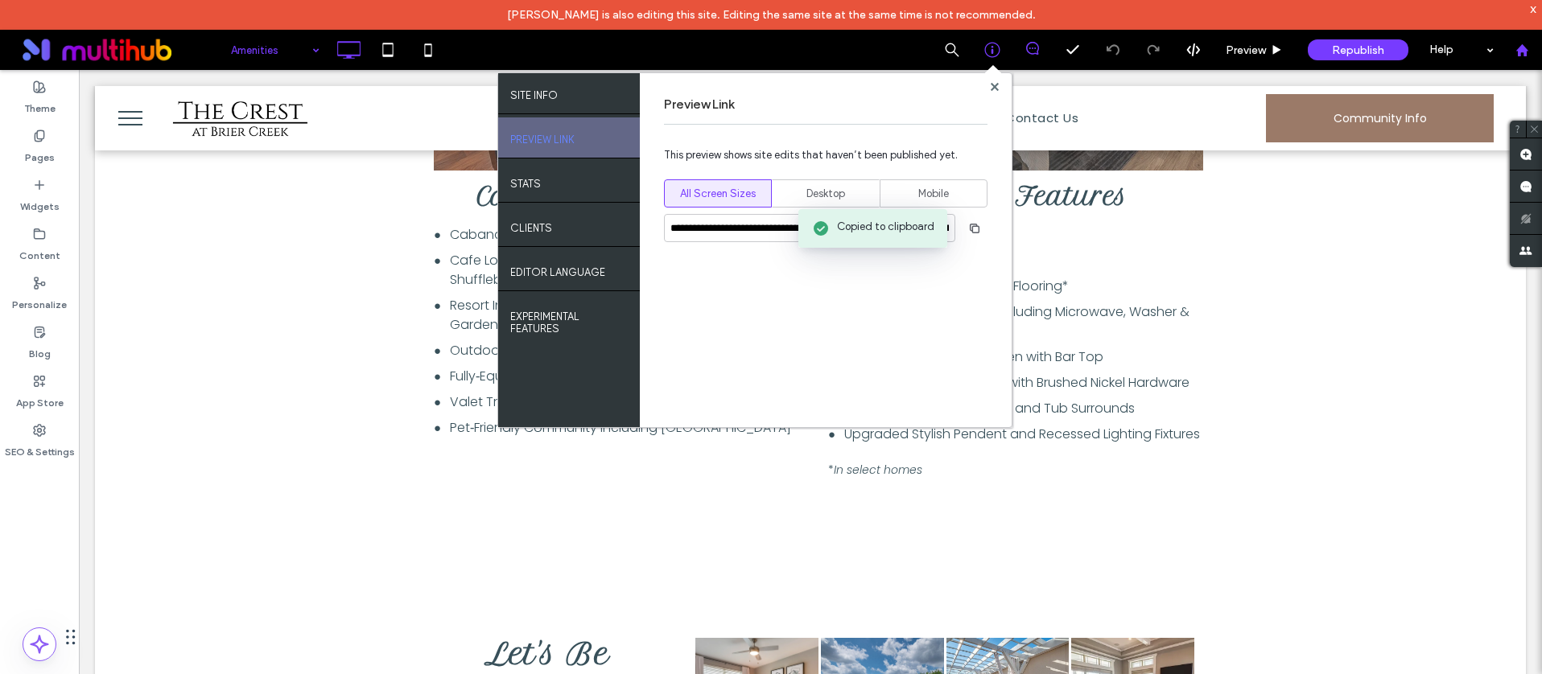
click at [1522, 47] on use at bounding box center [1521, 49] width 12 height 12
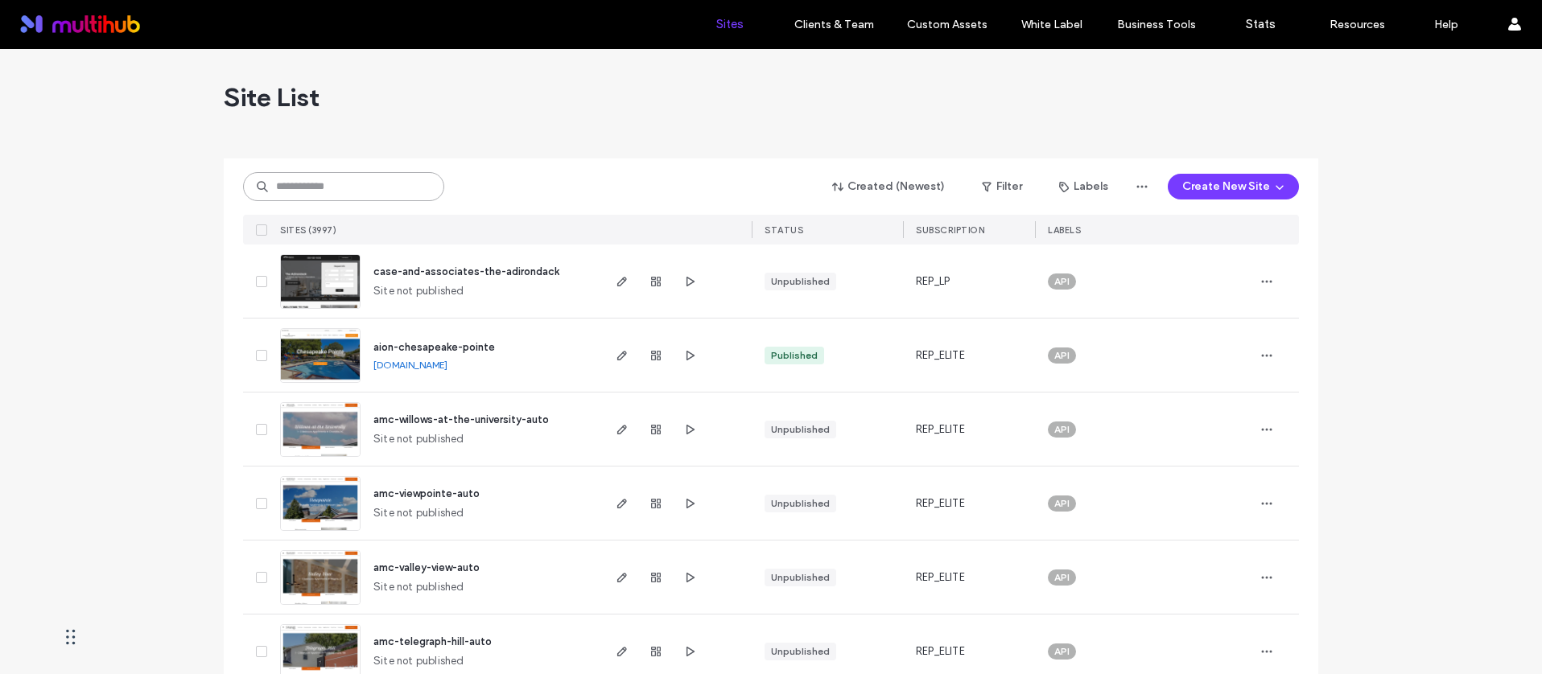
click at [384, 188] on input at bounding box center [343, 186] width 201 height 29
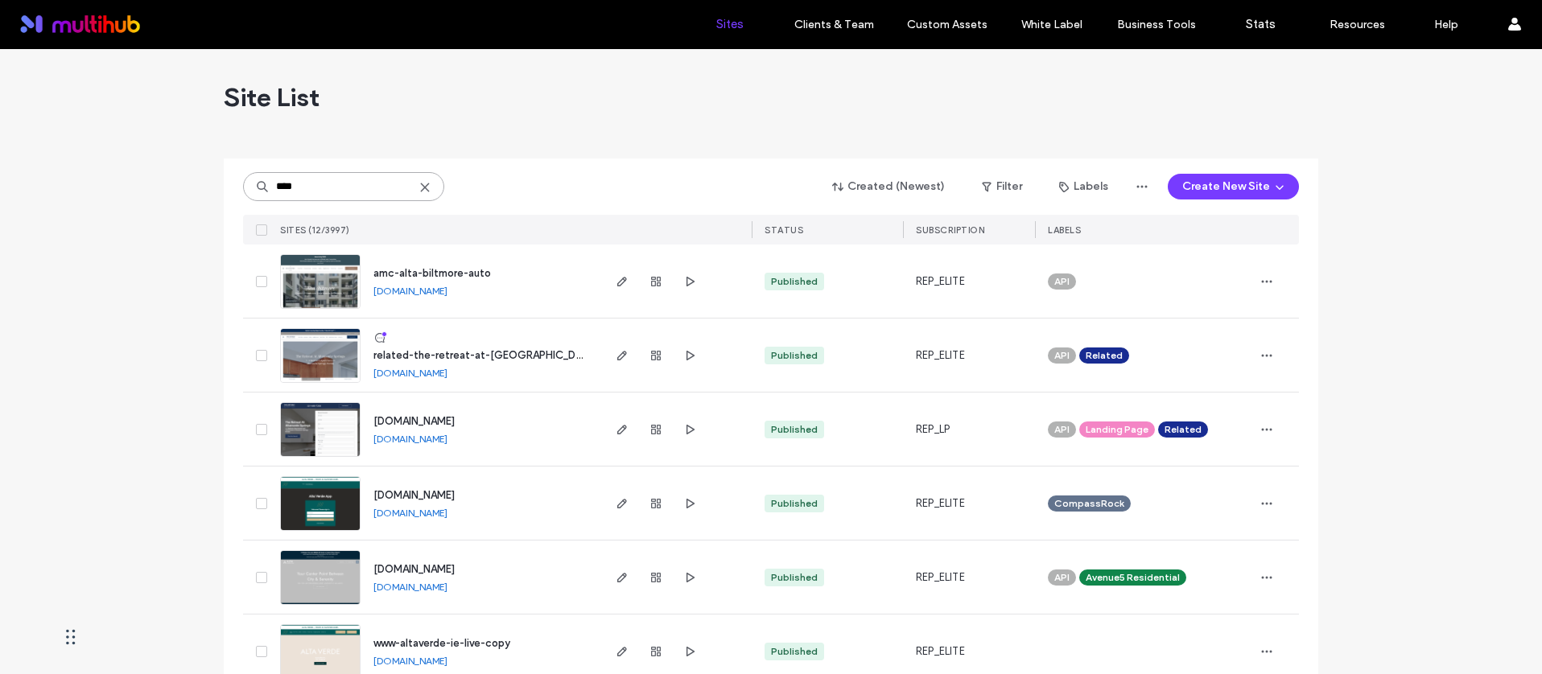
type input "****"
click at [459, 274] on span "amc-alta-biltmore-auto" at bounding box center [431, 273] width 117 height 12
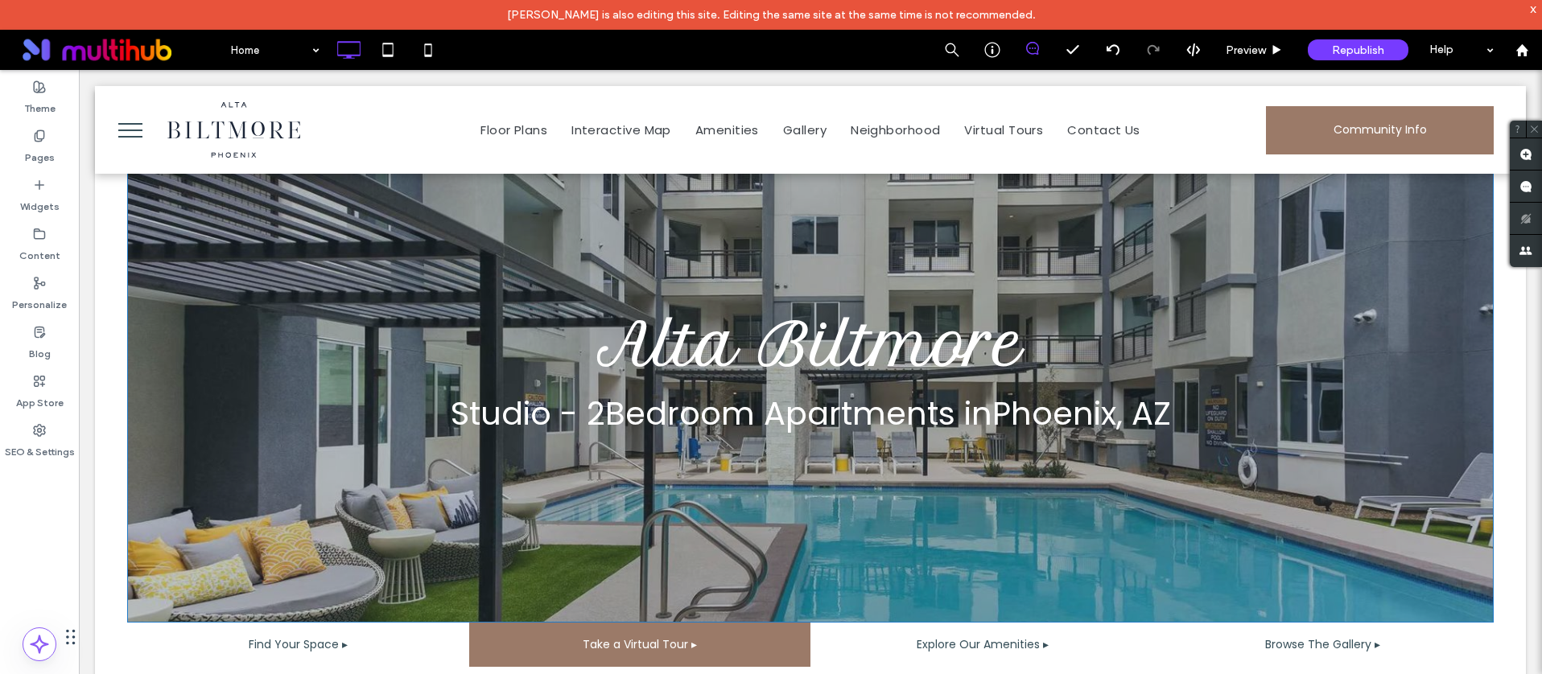
scroll to position [203, 0]
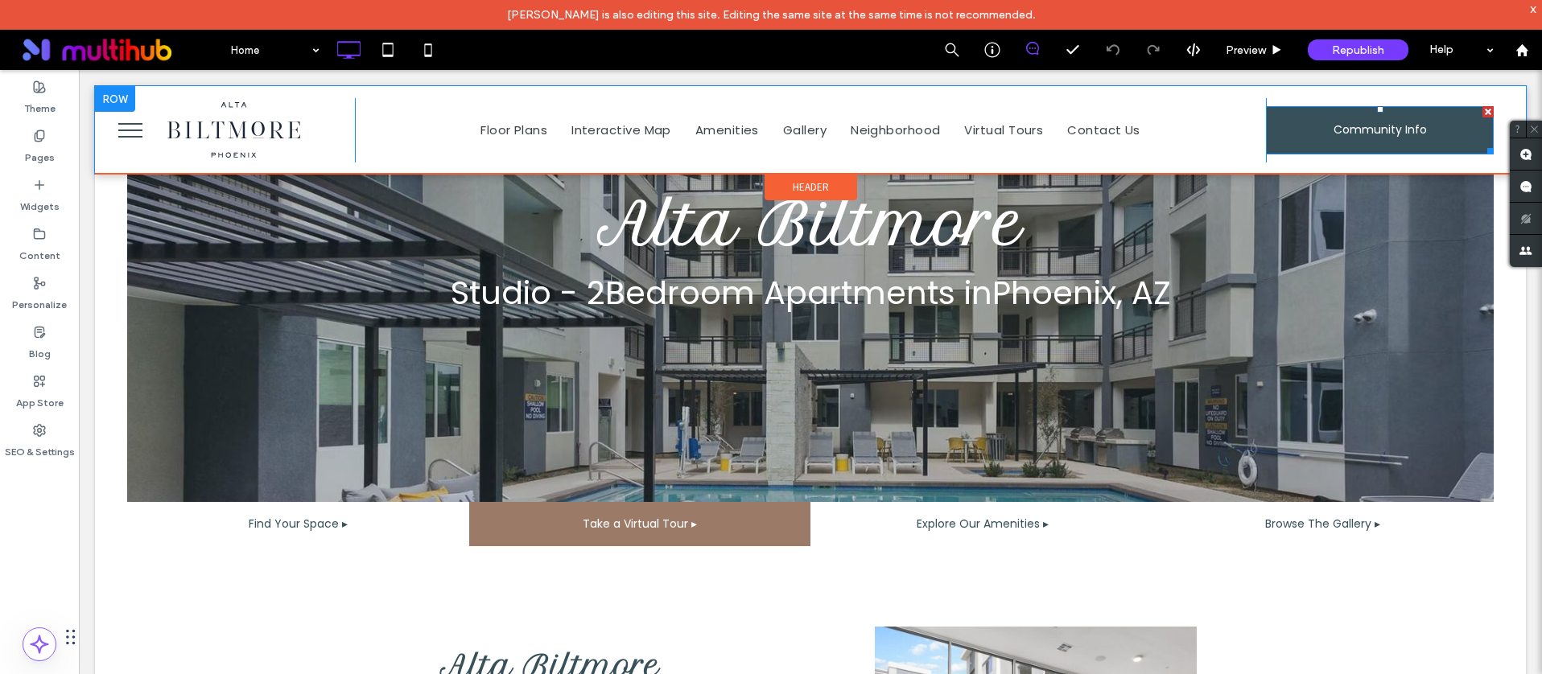
click at [1373, 142] on span "Community Info" at bounding box center [1379, 130] width 93 height 43
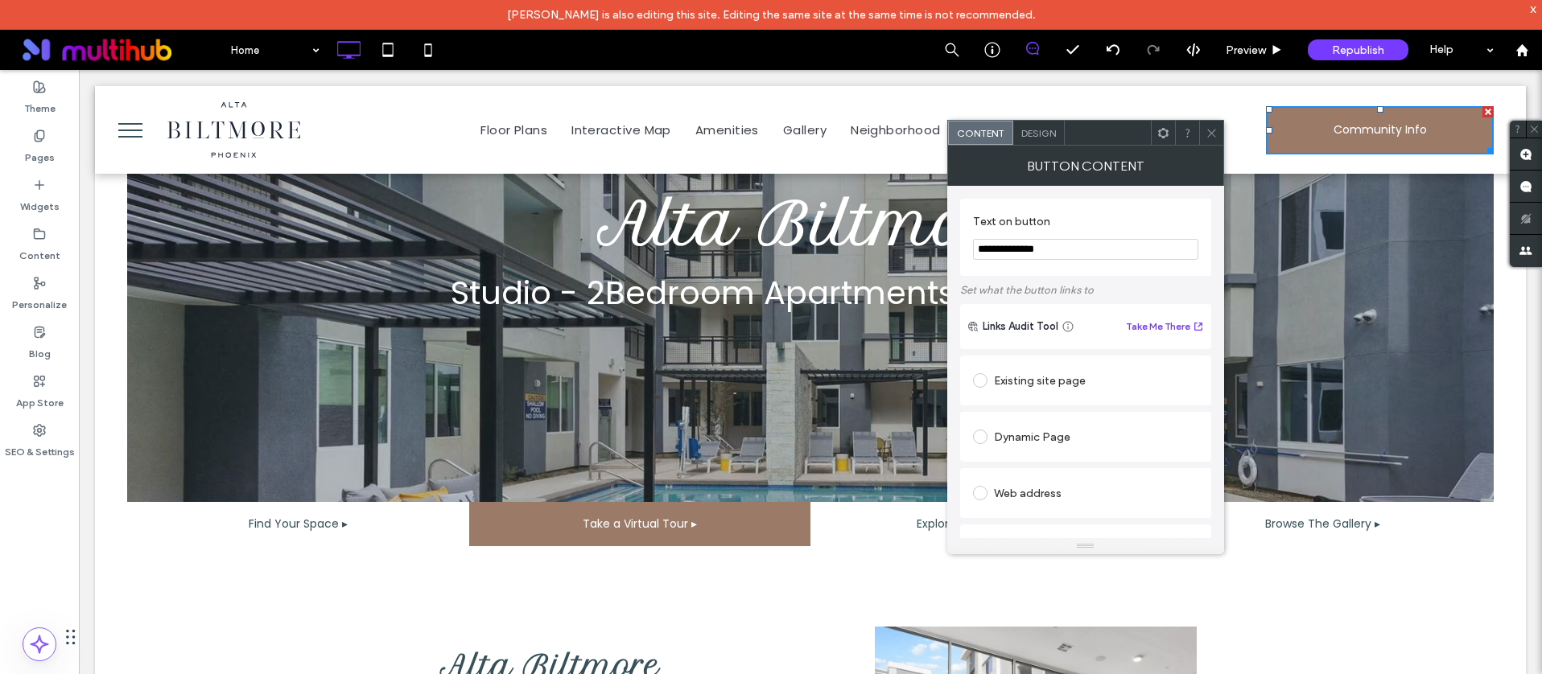
scroll to position [204, 0]
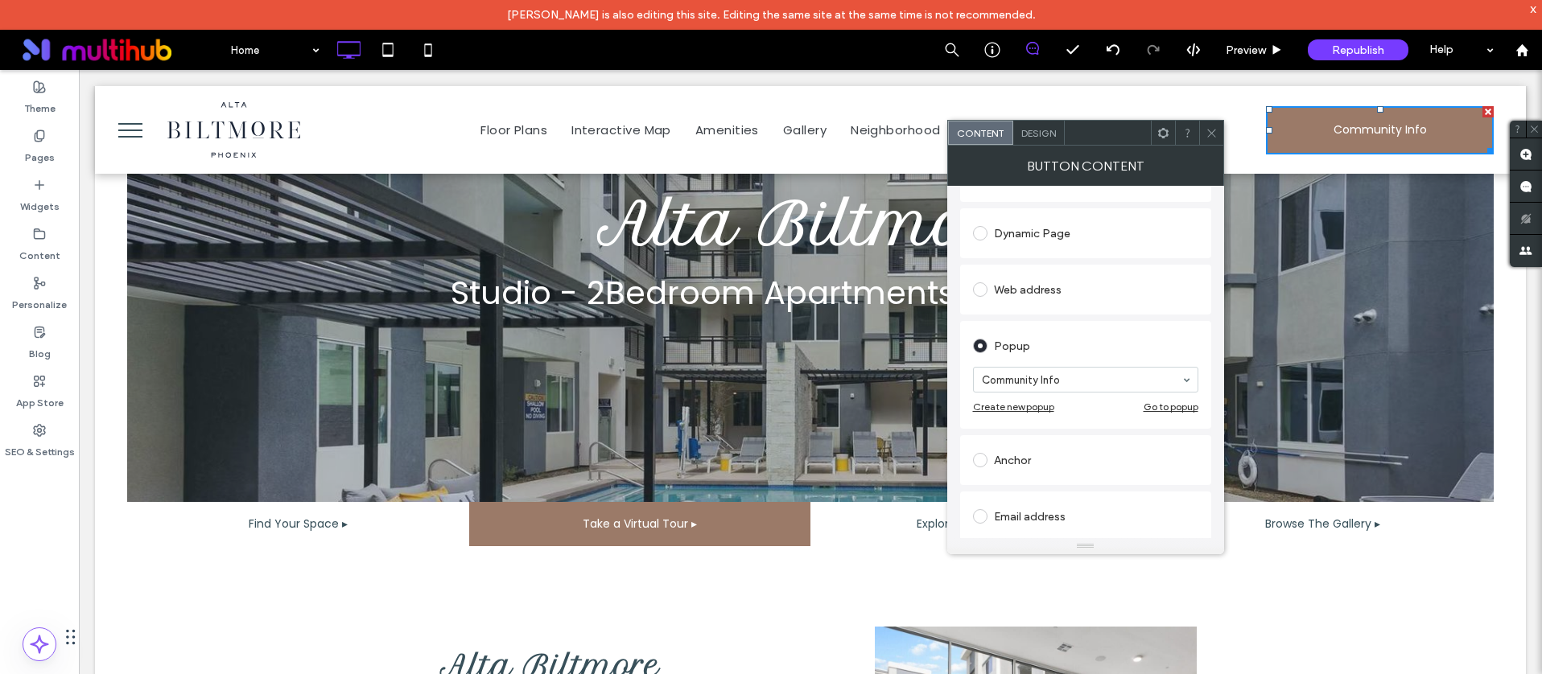
click at [1168, 407] on div "Go to popup" at bounding box center [1170, 407] width 55 height 12
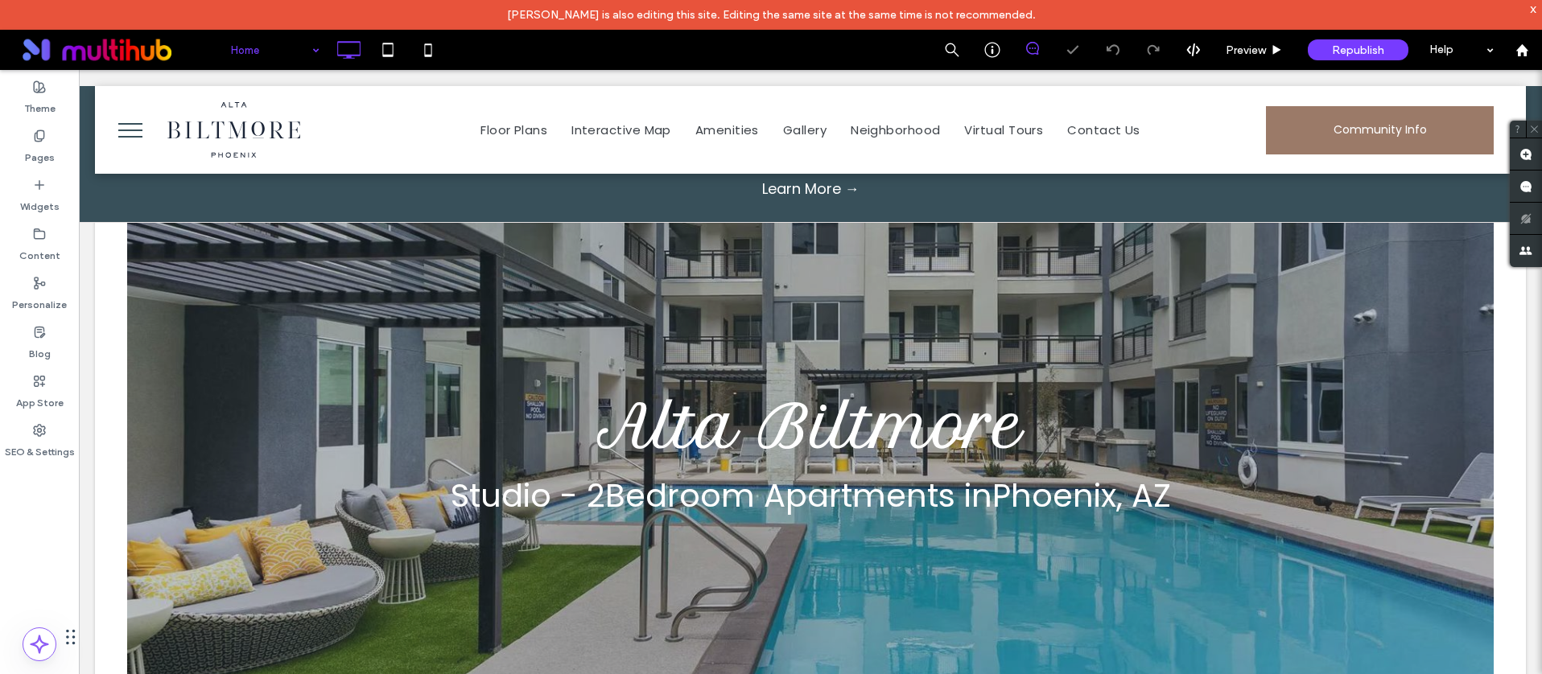
click at [44, 437] on label "SEO & Settings" at bounding box center [40, 448] width 70 height 23
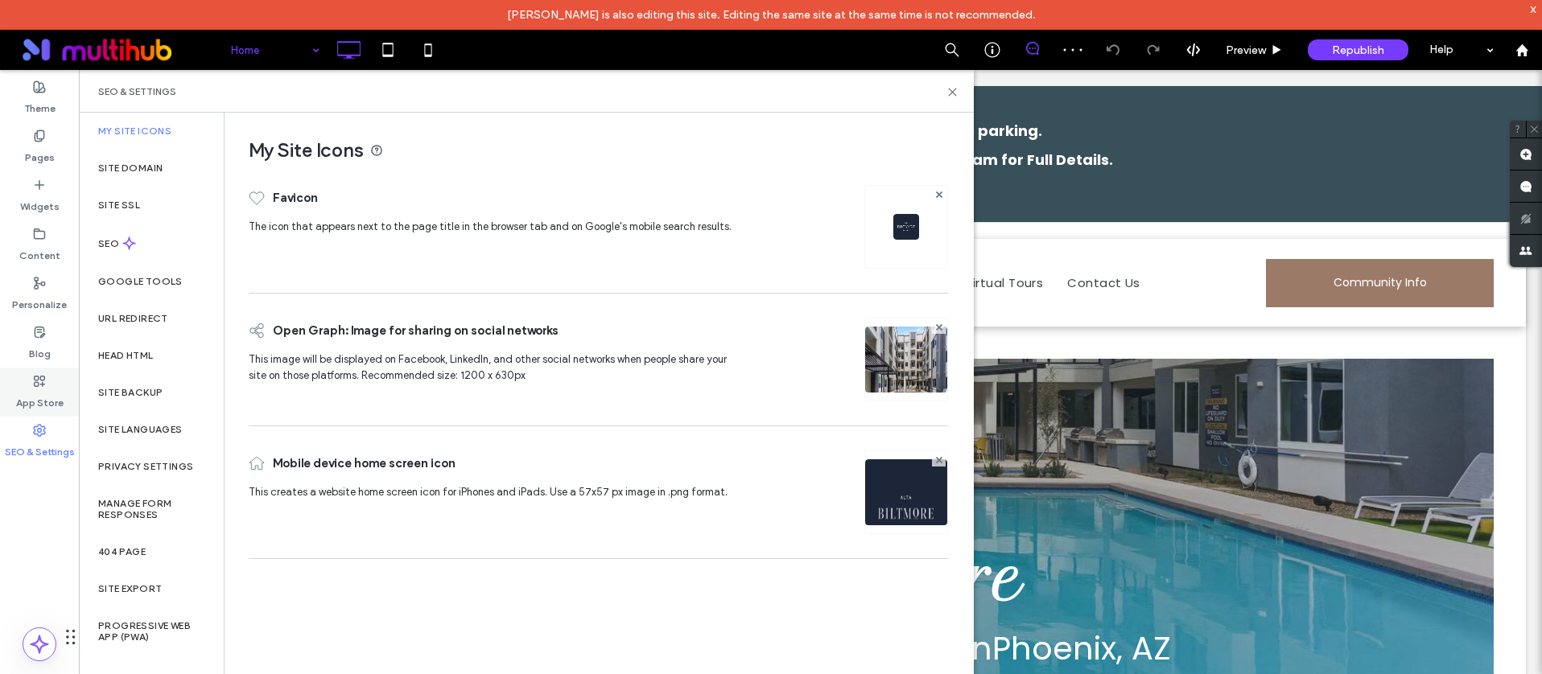
click at [45, 389] on label "App Store" at bounding box center [39, 399] width 47 height 23
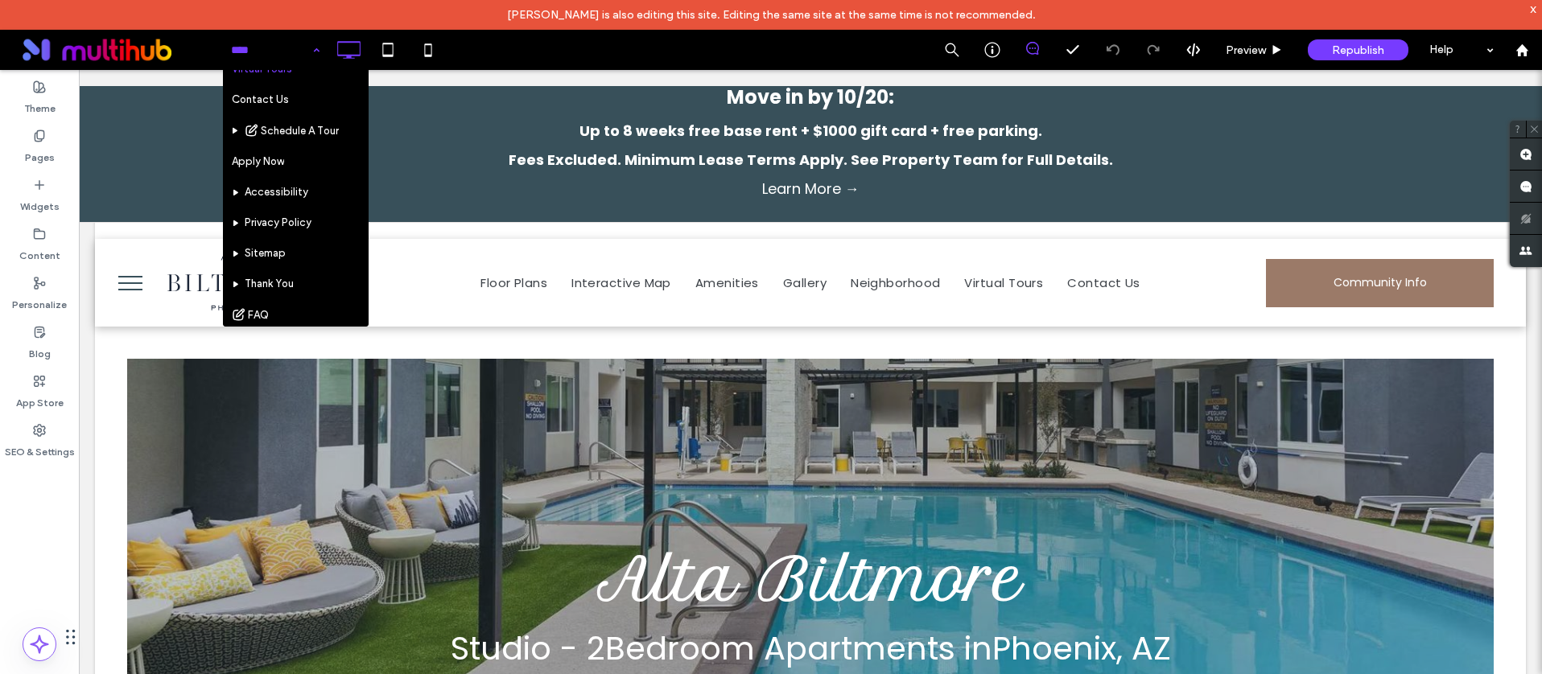
scroll to position [264, 0]
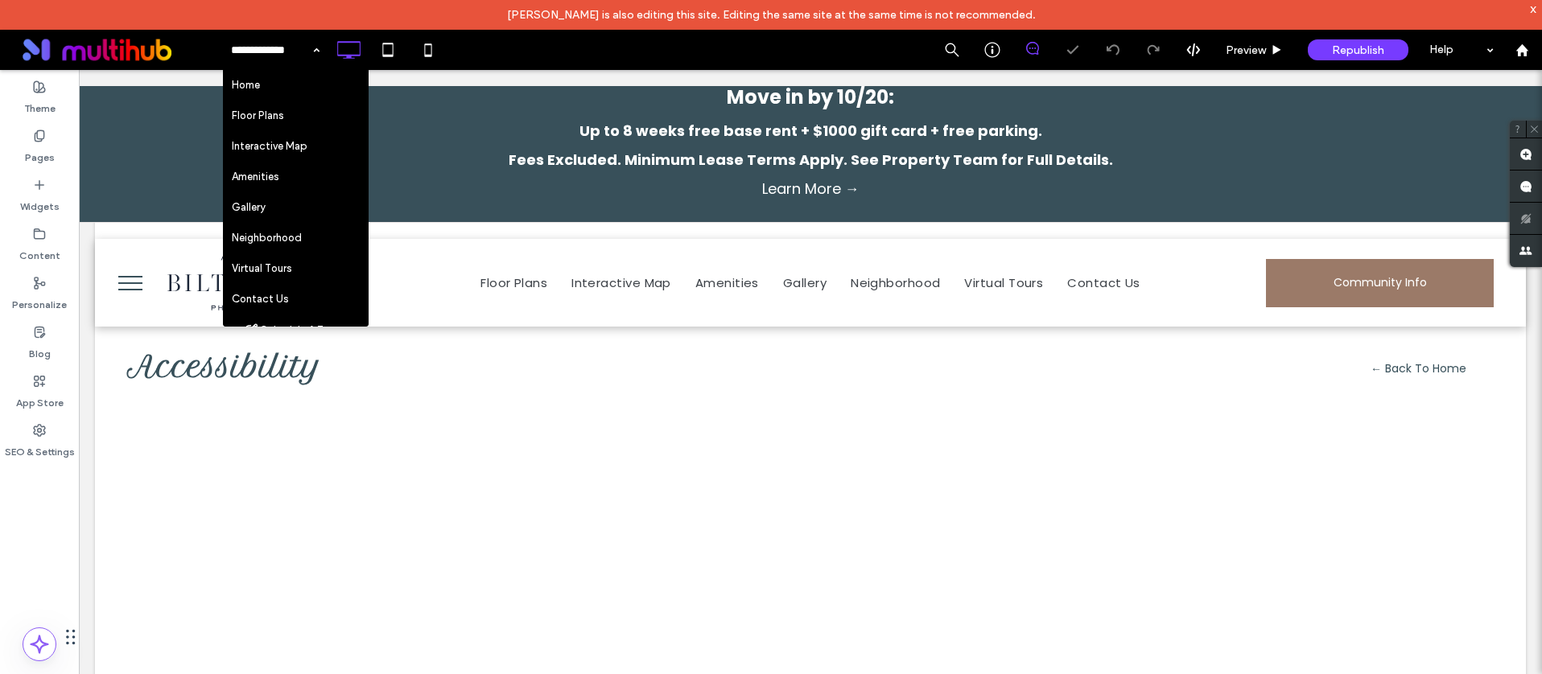
click at [303, 54] on input at bounding box center [271, 50] width 80 height 40
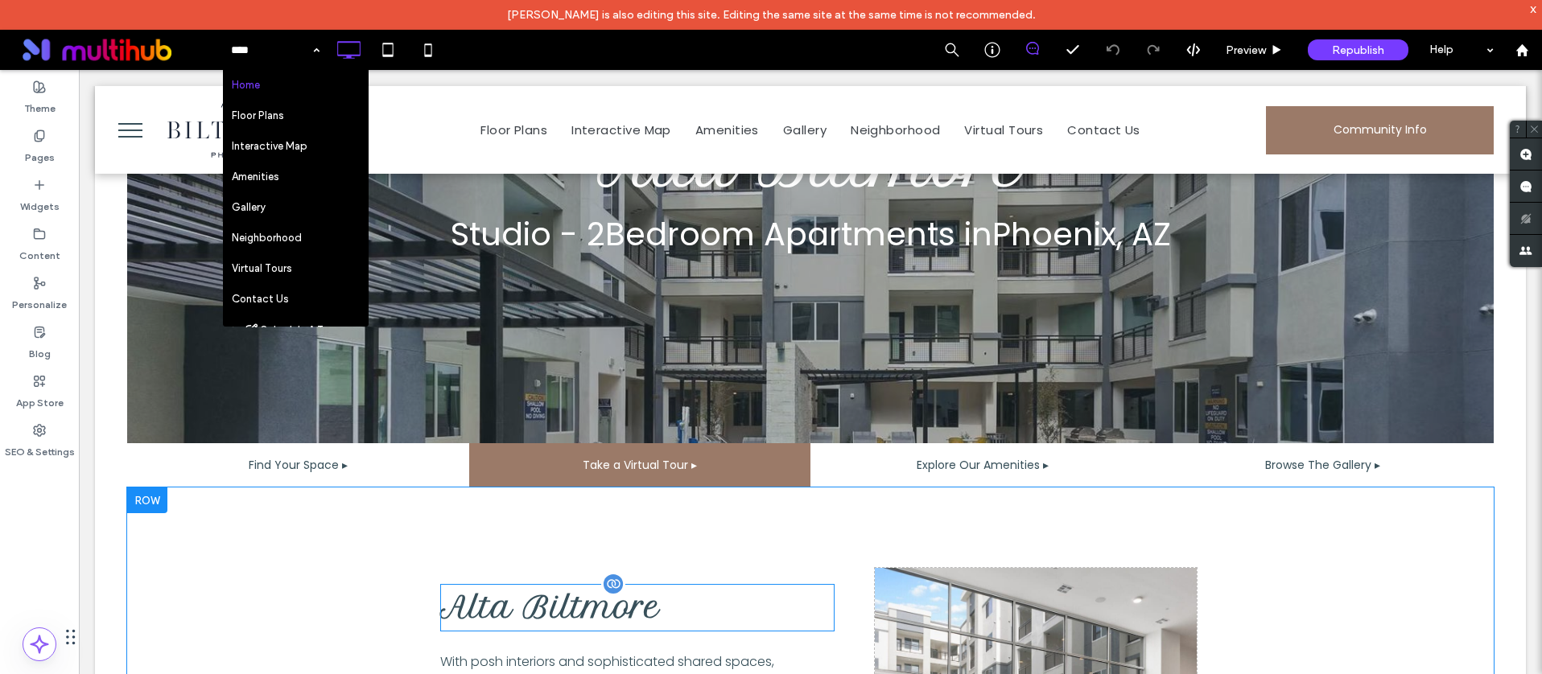
scroll to position [415, 0]
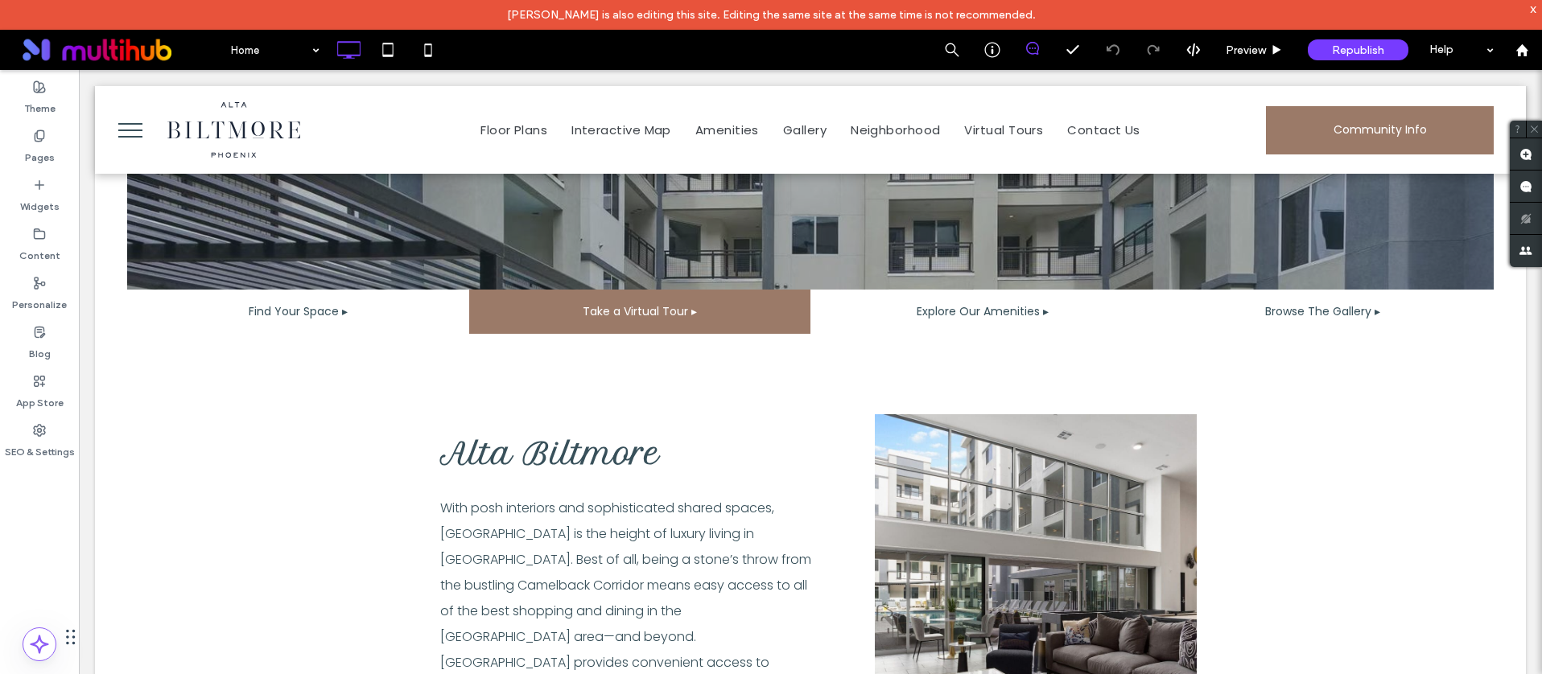
click at [631, 62] on div "Home Preview Republish Help" at bounding box center [882, 50] width 1320 height 40
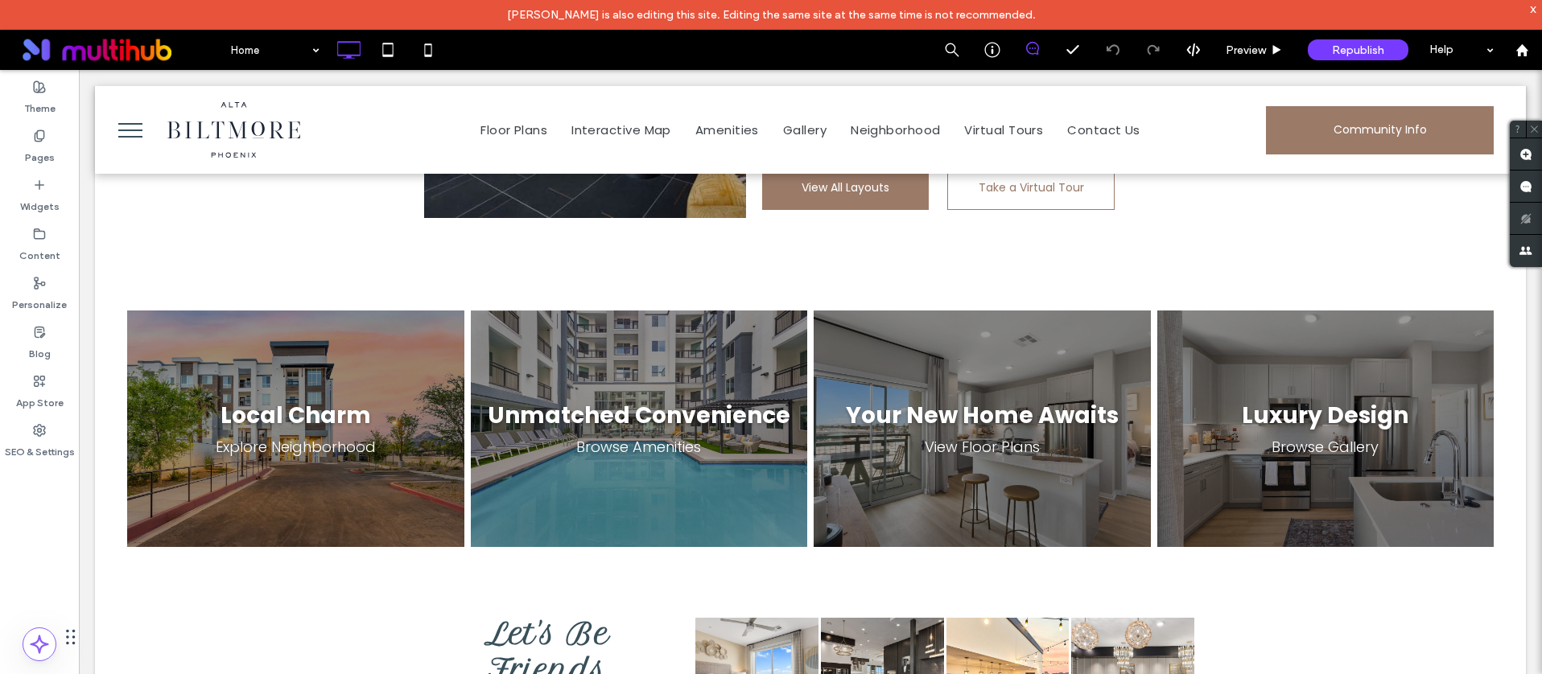
scroll to position [1799, 0]
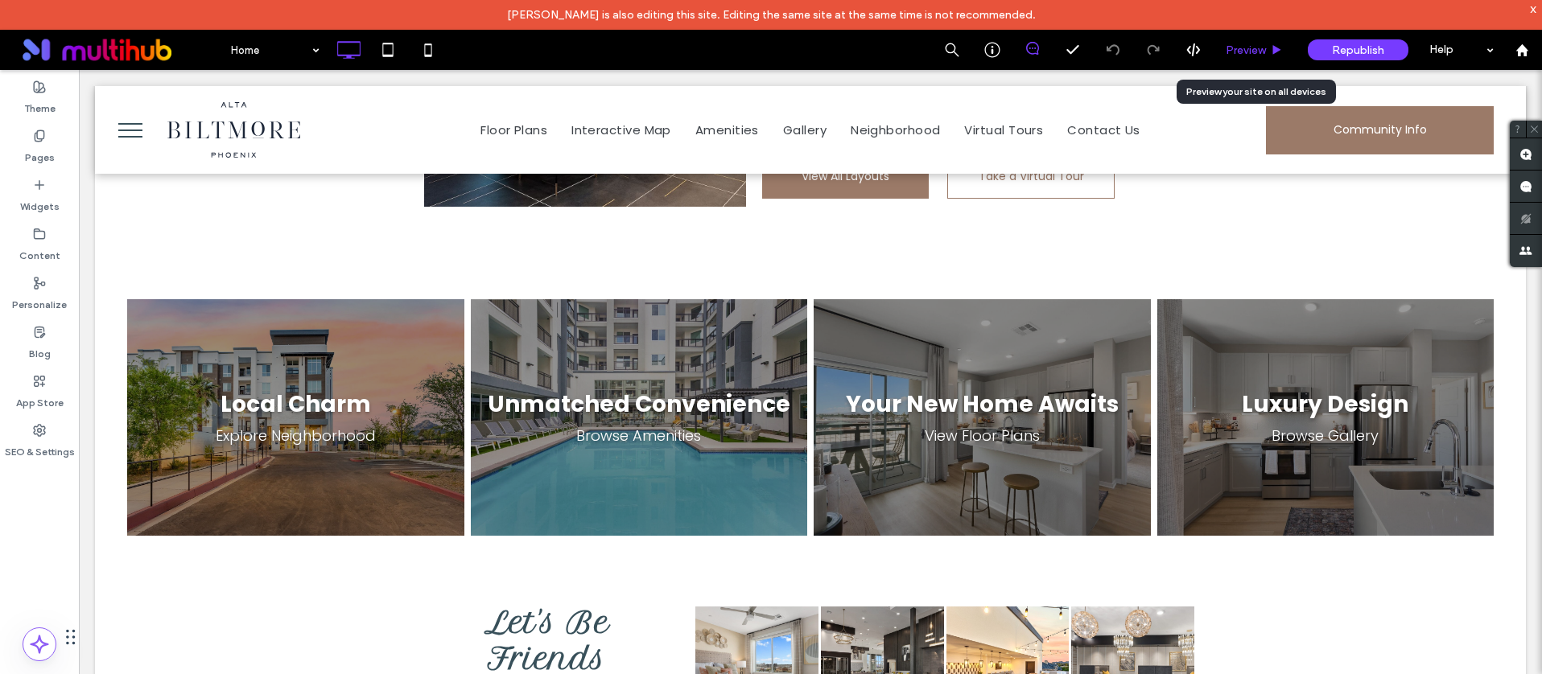
click at [1250, 48] on span "Preview" at bounding box center [1245, 50] width 40 height 14
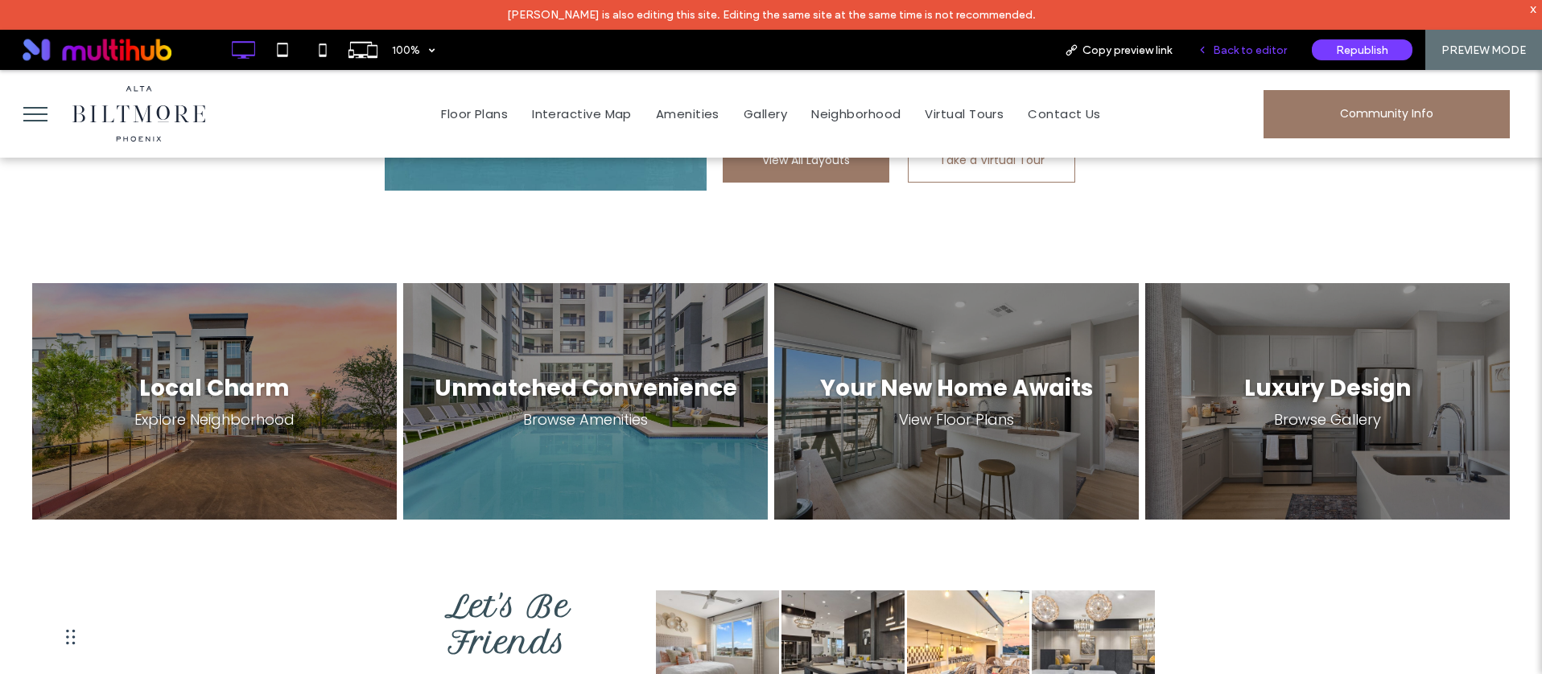
click at [1282, 43] on span "Back to editor" at bounding box center [1250, 50] width 74 height 14
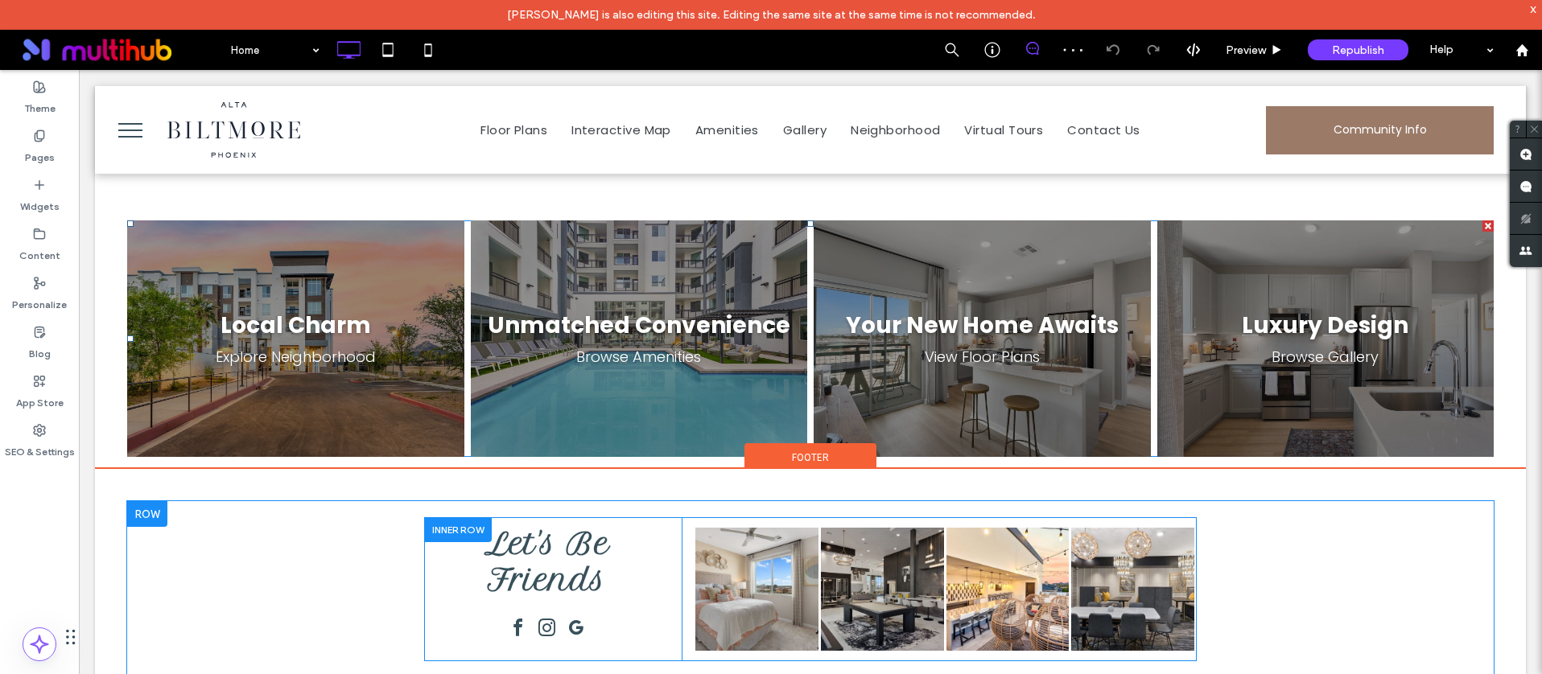
scroll to position [1992, 0]
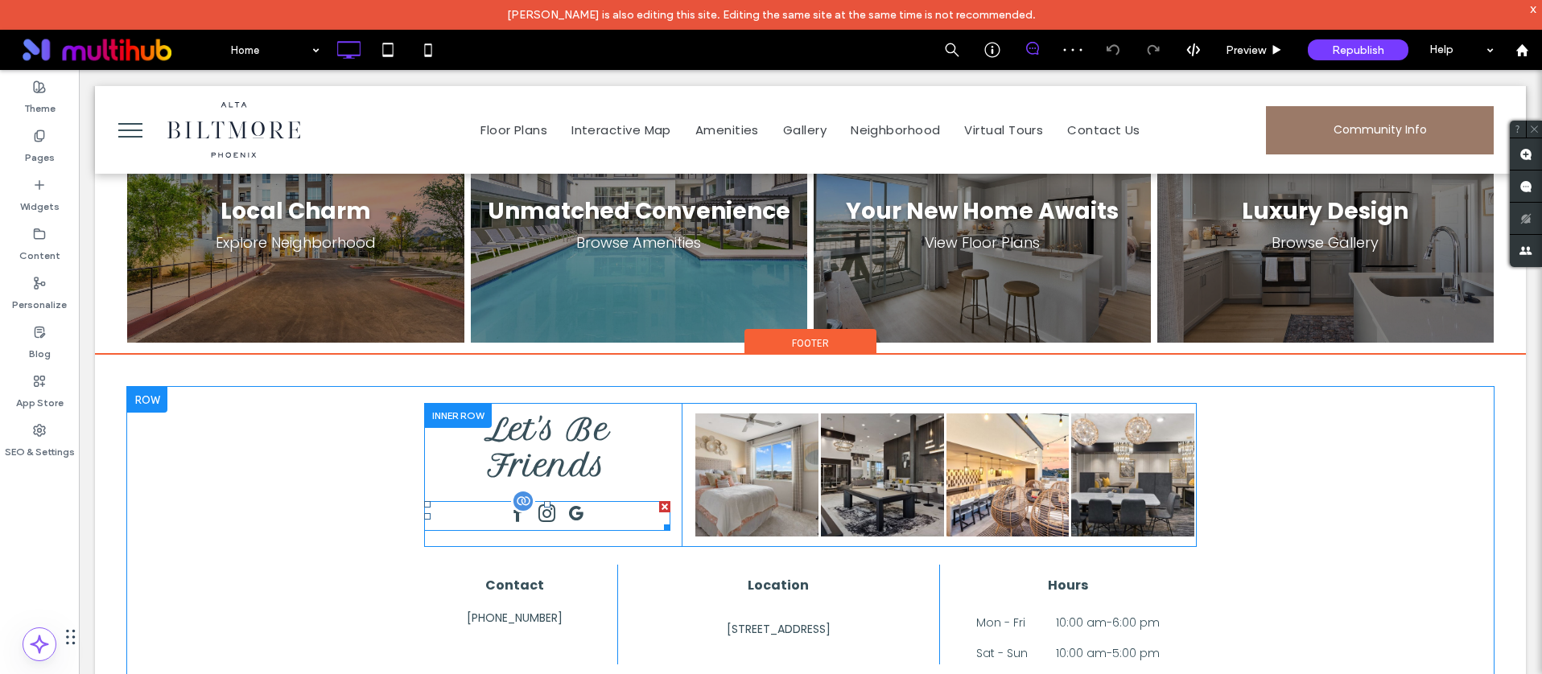
click at [586, 501] on div at bounding box center [547, 516] width 246 height 30
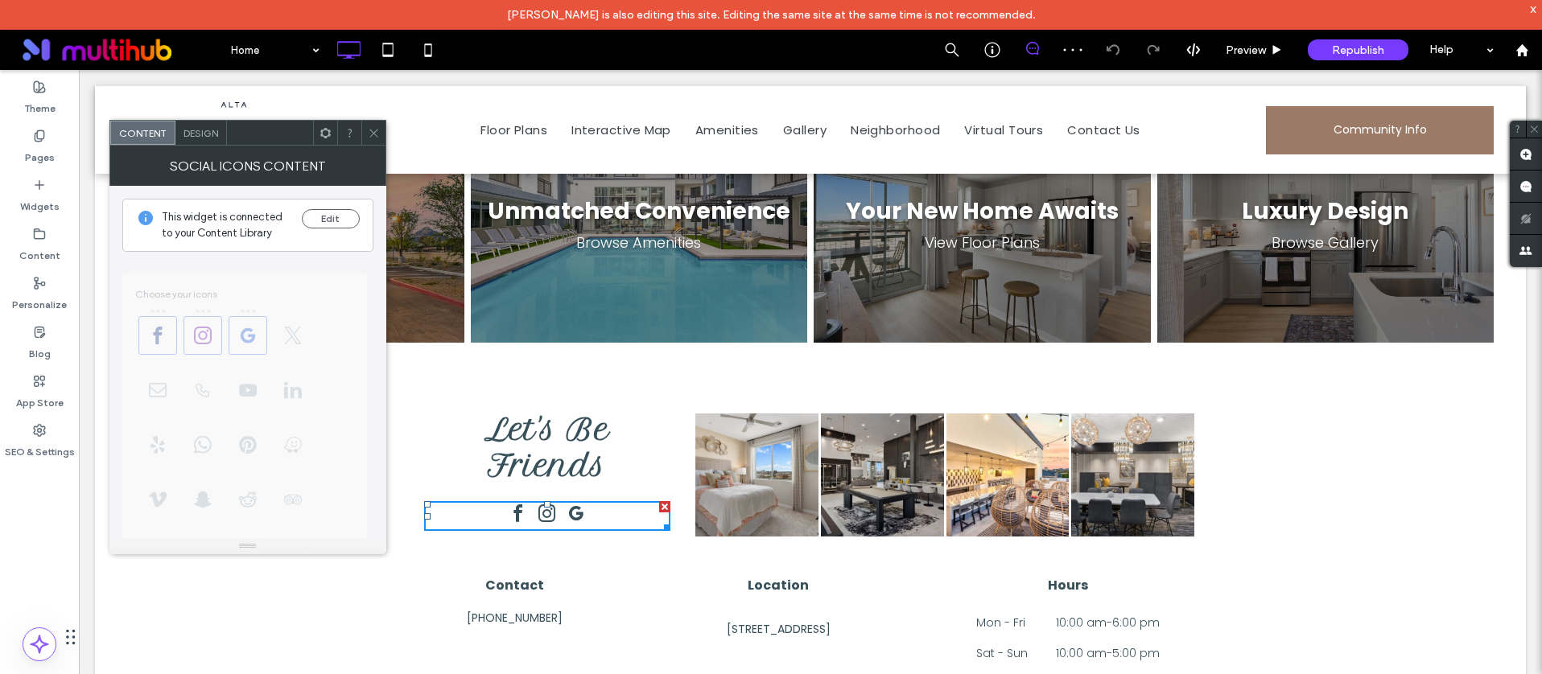
click at [370, 127] on icon at bounding box center [374, 133] width 12 height 12
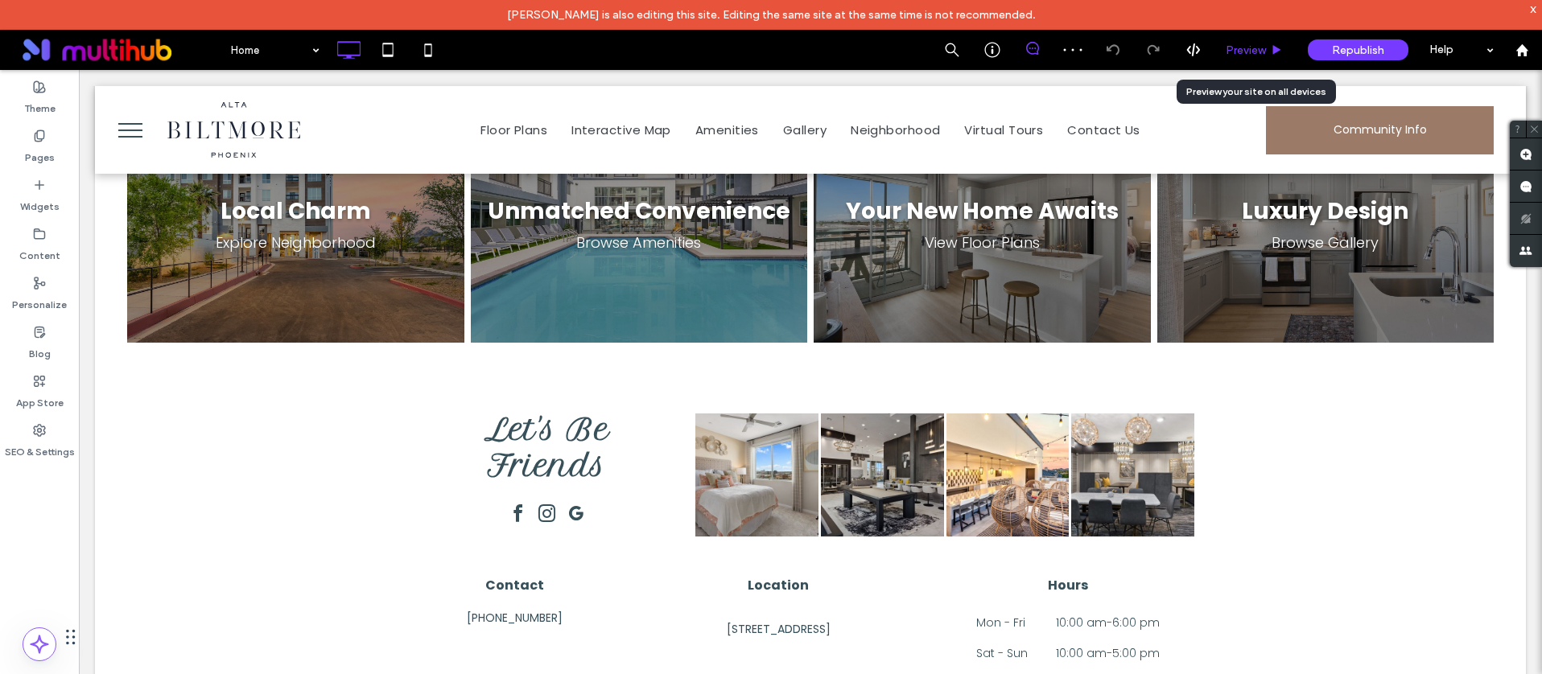
click at [1246, 59] on div "Preview" at bounding box center [1254, 50] width 82 height 40
click at [1247, 53] on span "Preview" at bounding box center [1245, 50] width 40 height 14
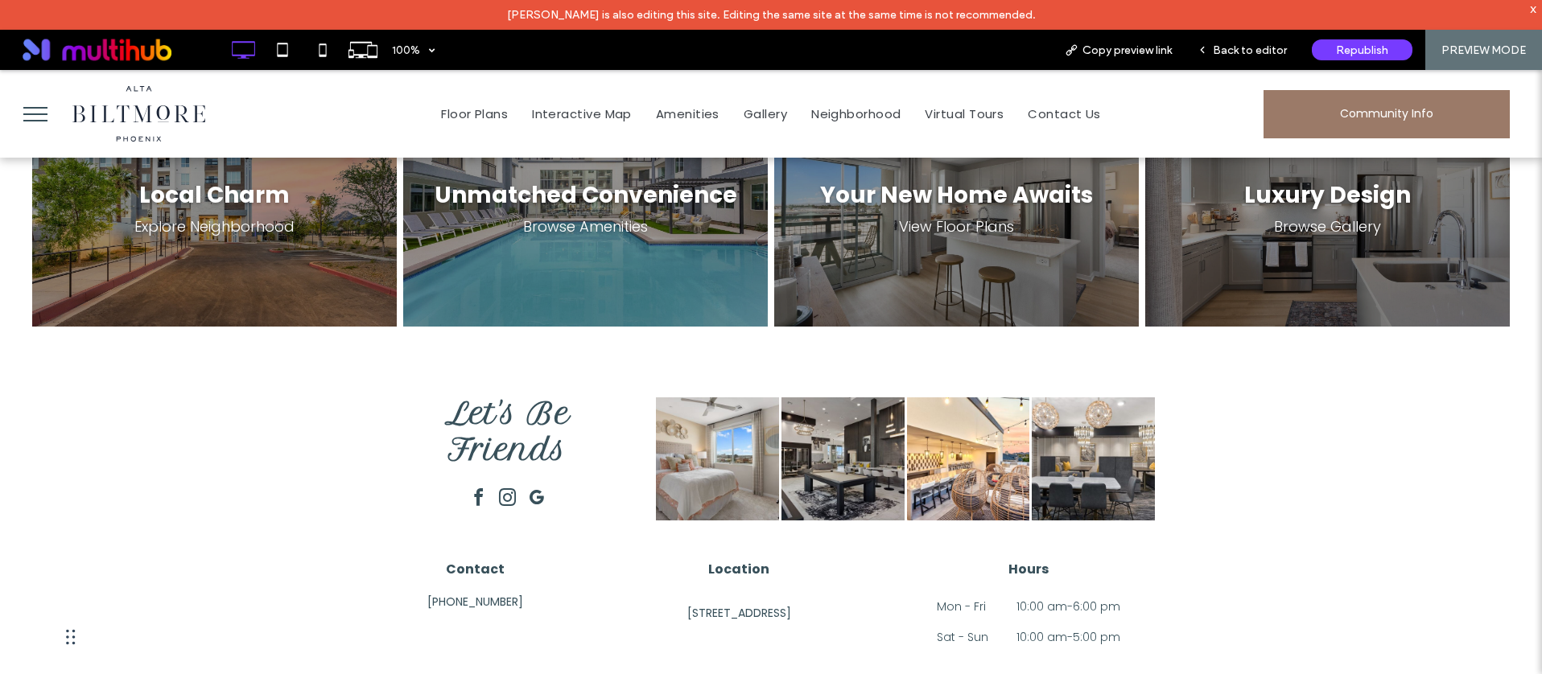
click at [529, 485] on span "google_my_business" at bounding box center [537, 498] width 26 height 26
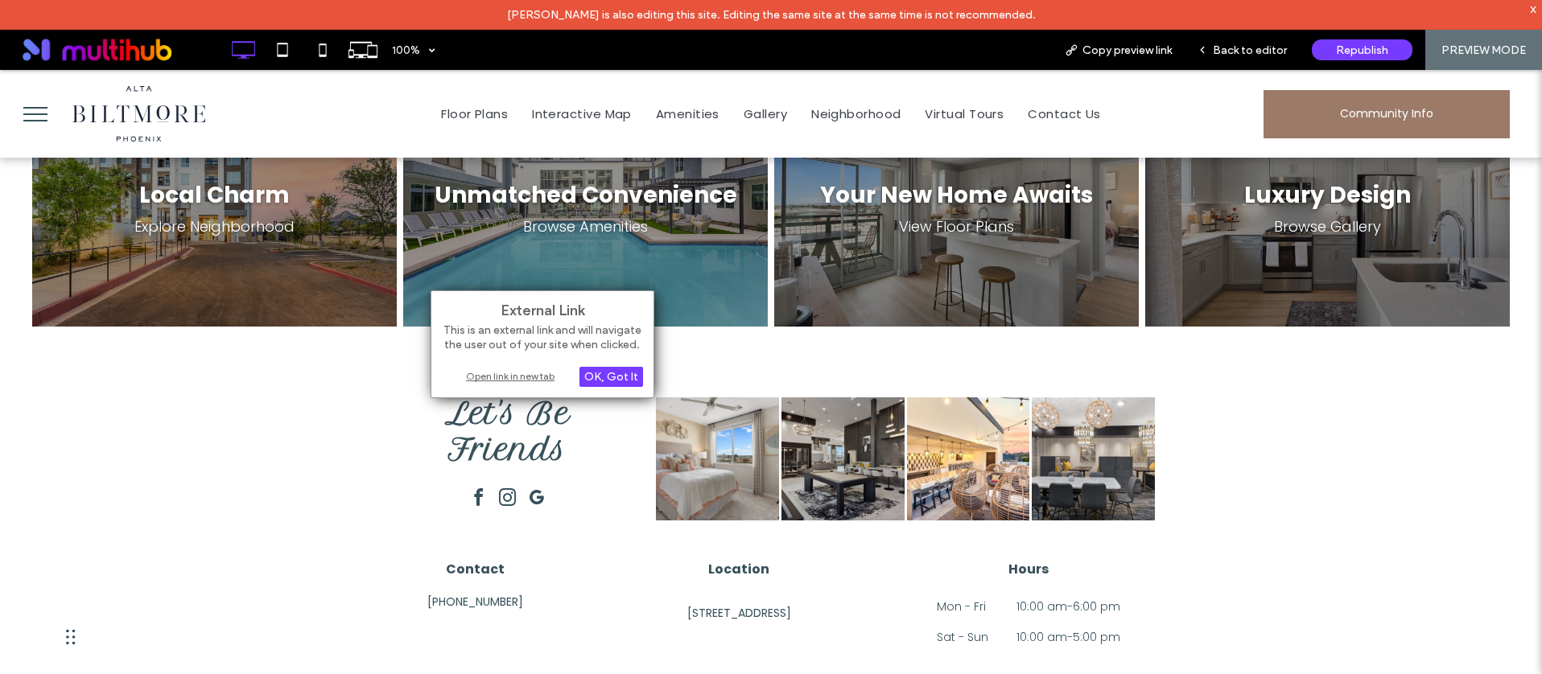
click at [525, 378] on div "Open link in new tab" at bounding box center [542, 376] width 201 height 17
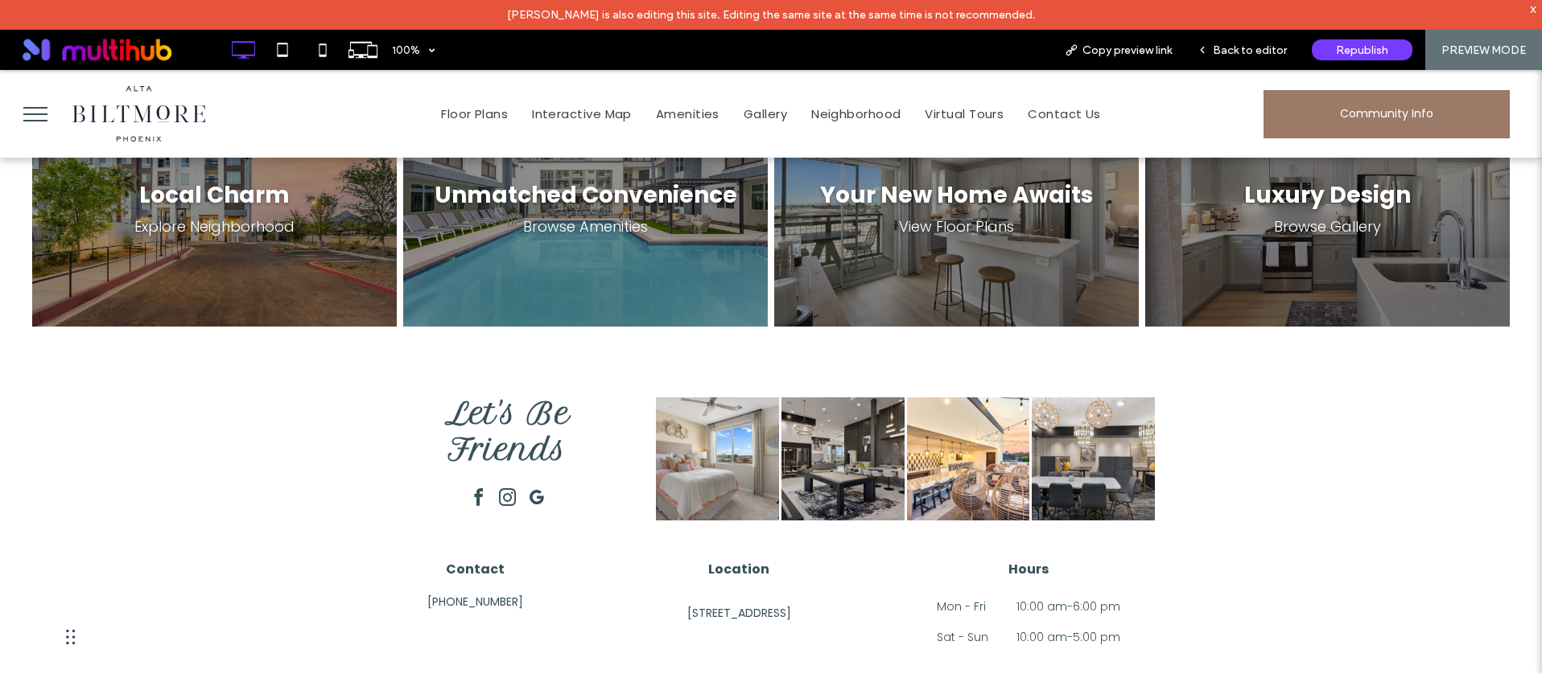
click at [488, 485] on div at bounding box center [508, 500] width 84 height 30
click at [1241, 54] on span "Back to editor" at bounding box center [1250, 50] width 74 height 14
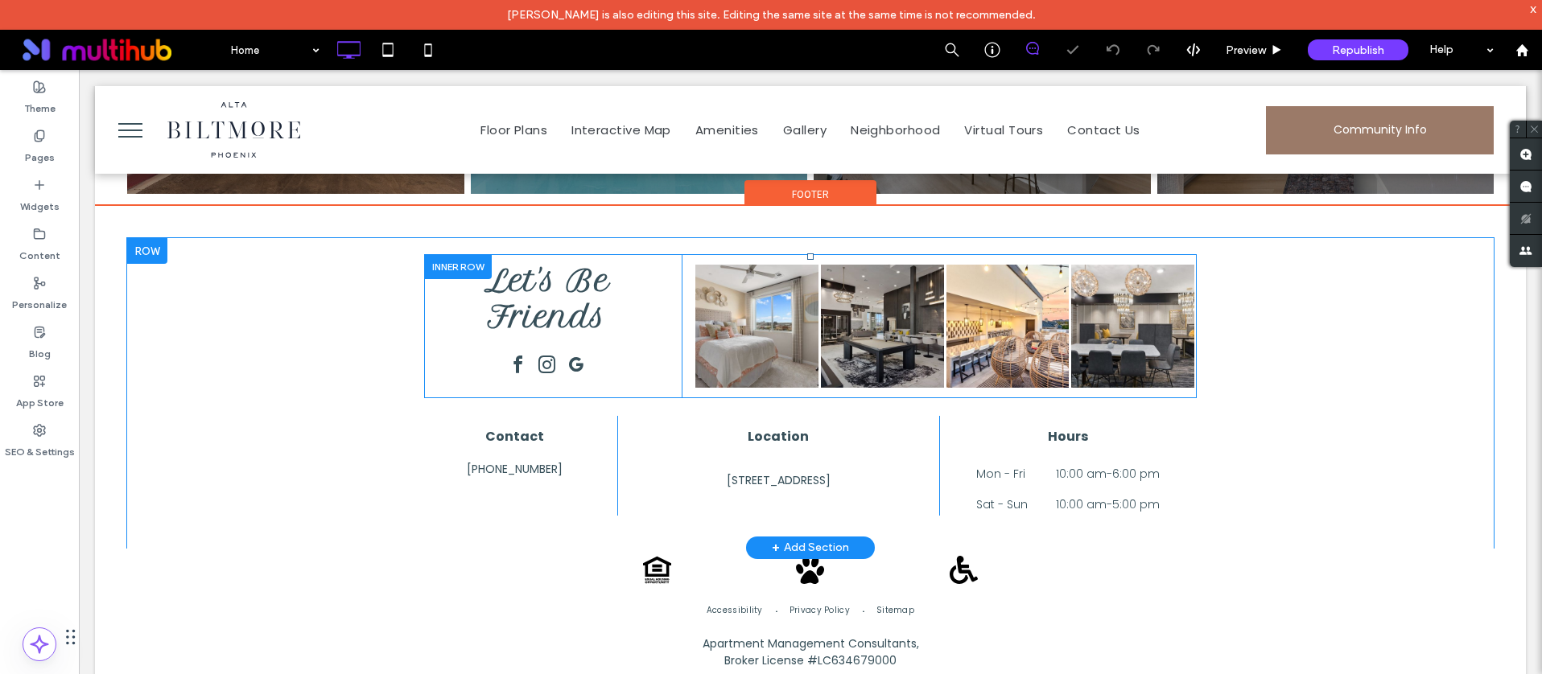
scroll to position [2142, 0]
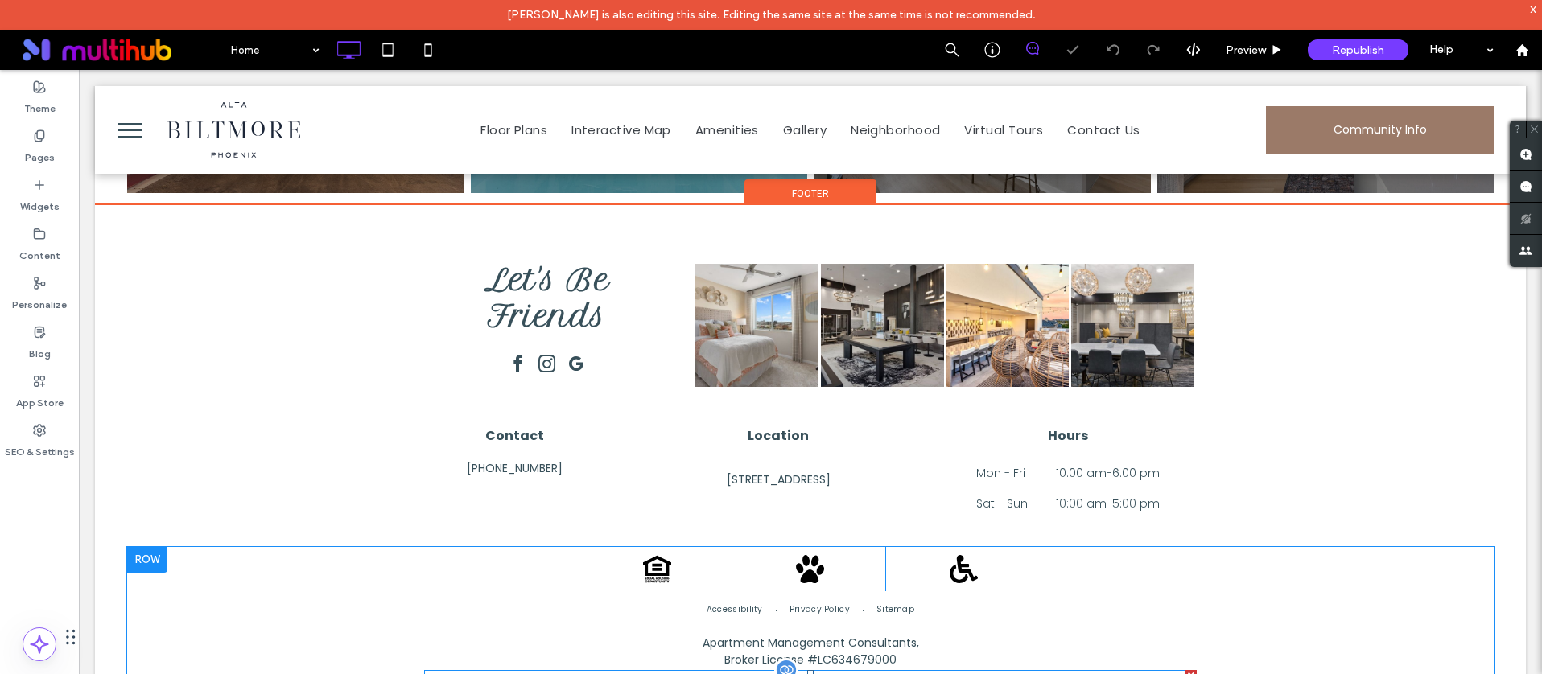
click at [861, 673] on span "2025 All Rights Reserved. Alta Biltmore" at bounding box center [815, 680] width 243 height 15
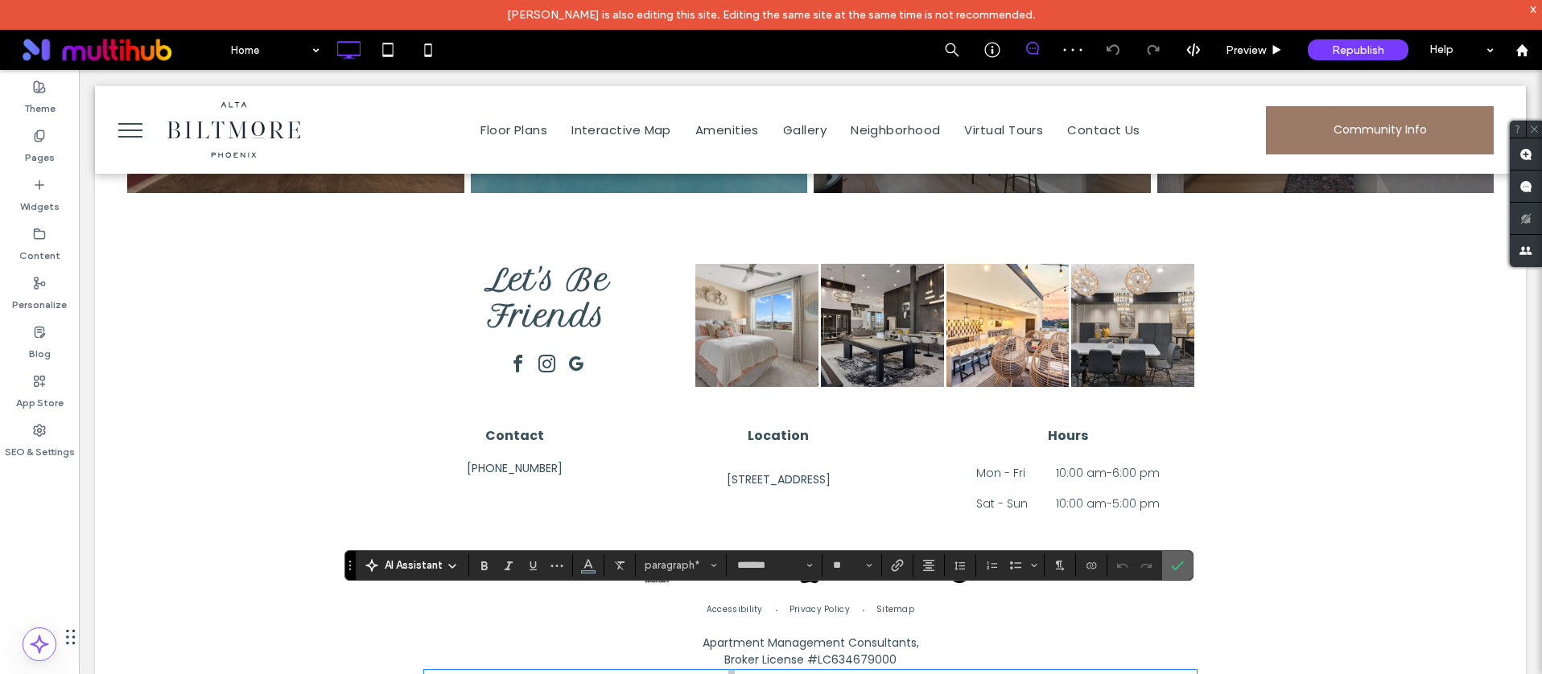
click at [1172, 566] on use "Confirm" at bounding box center [1177, 566] width 13 height 10
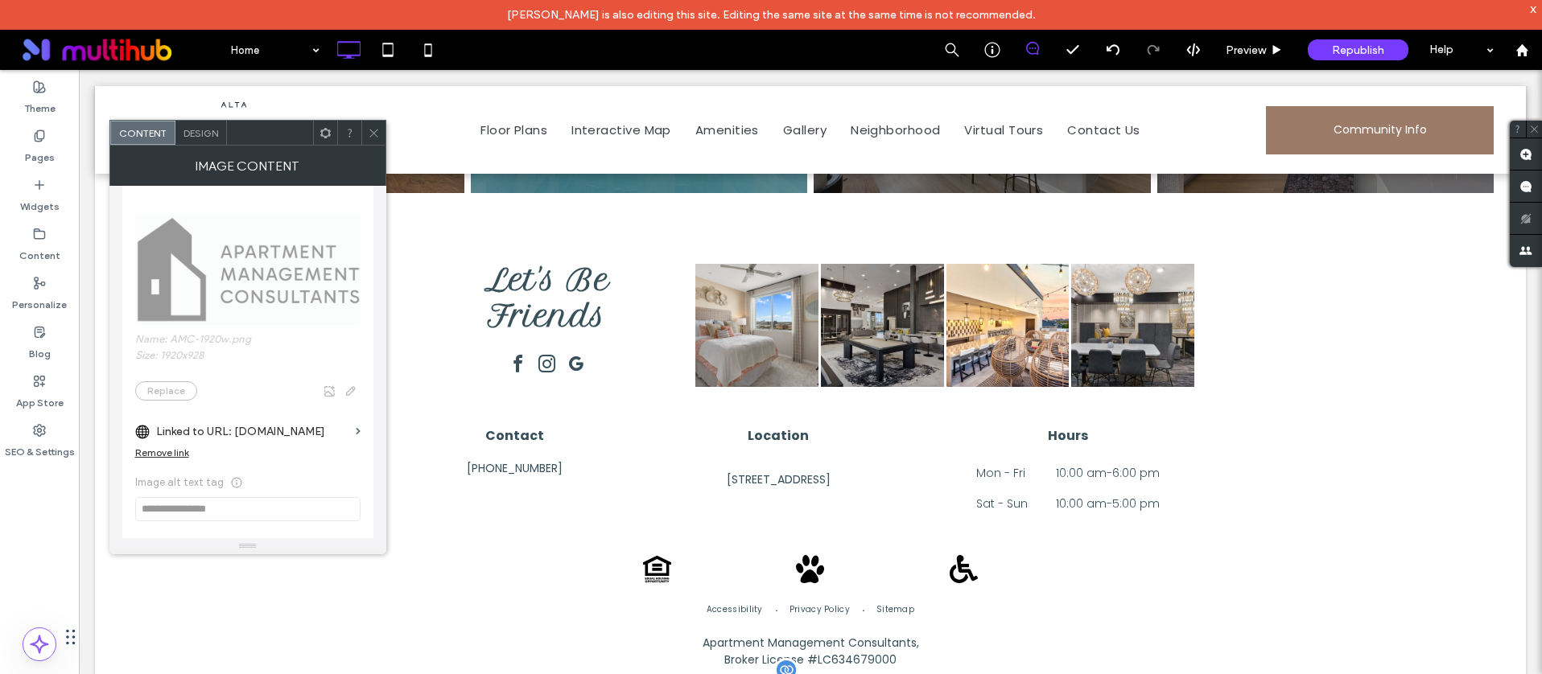
scroll to position [211, 0]
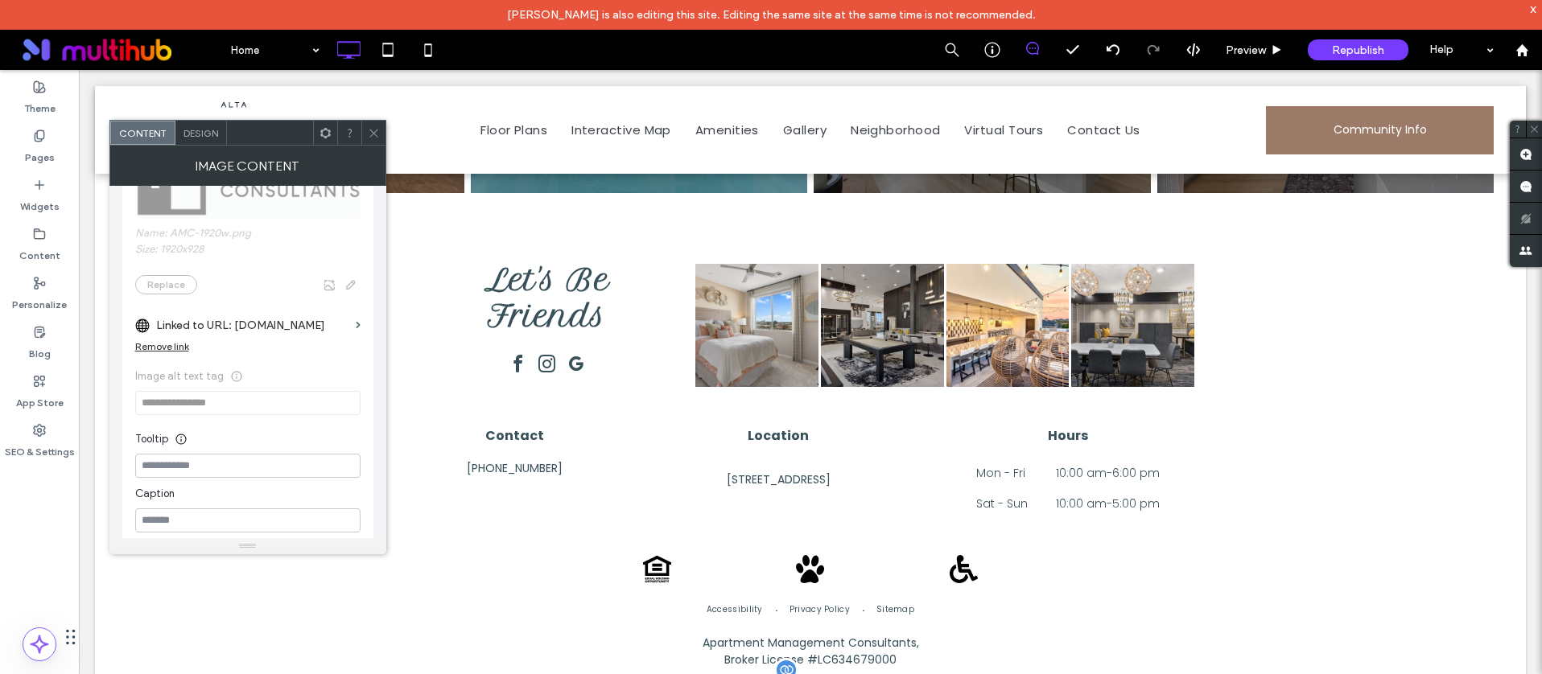
click at [374, 132] on icon at bounding box center [374, 133] width 12 height 12
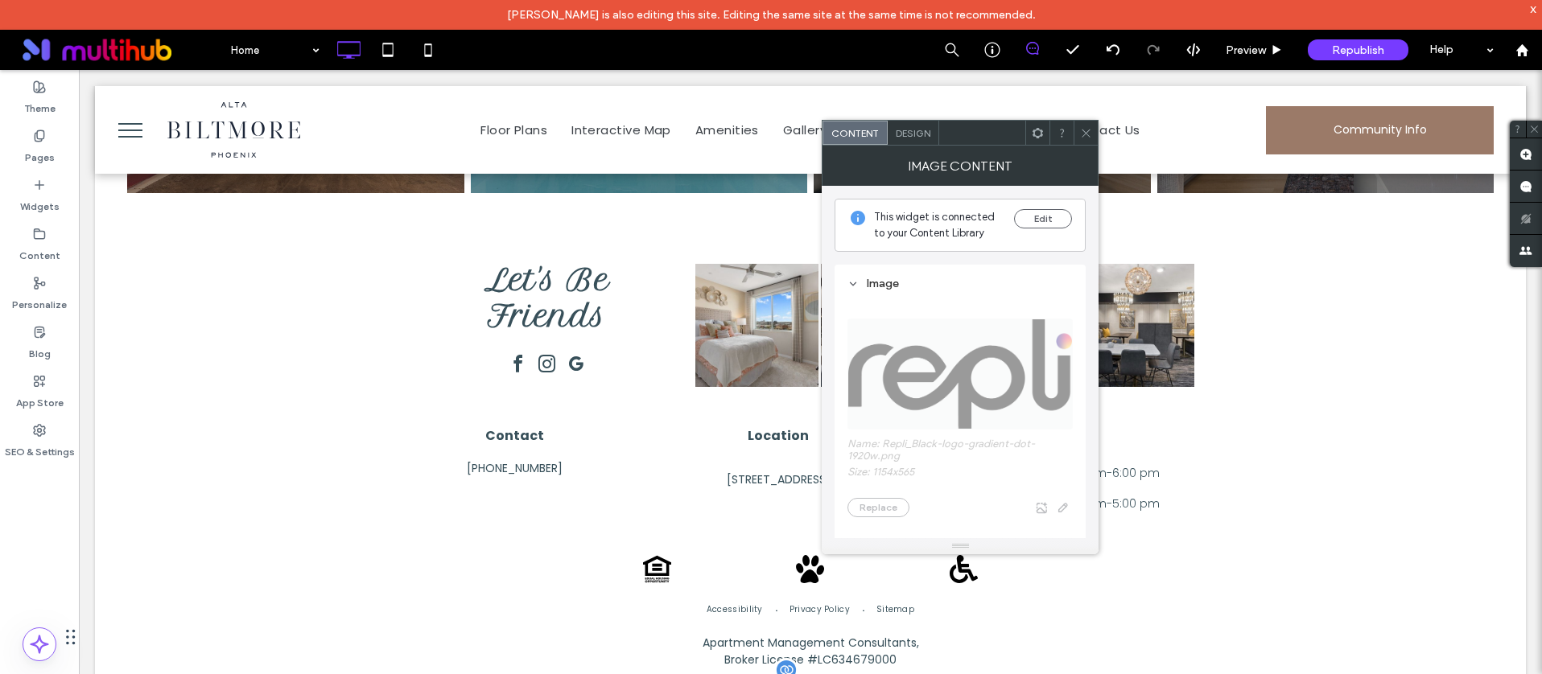
scroll to position [207, 0]
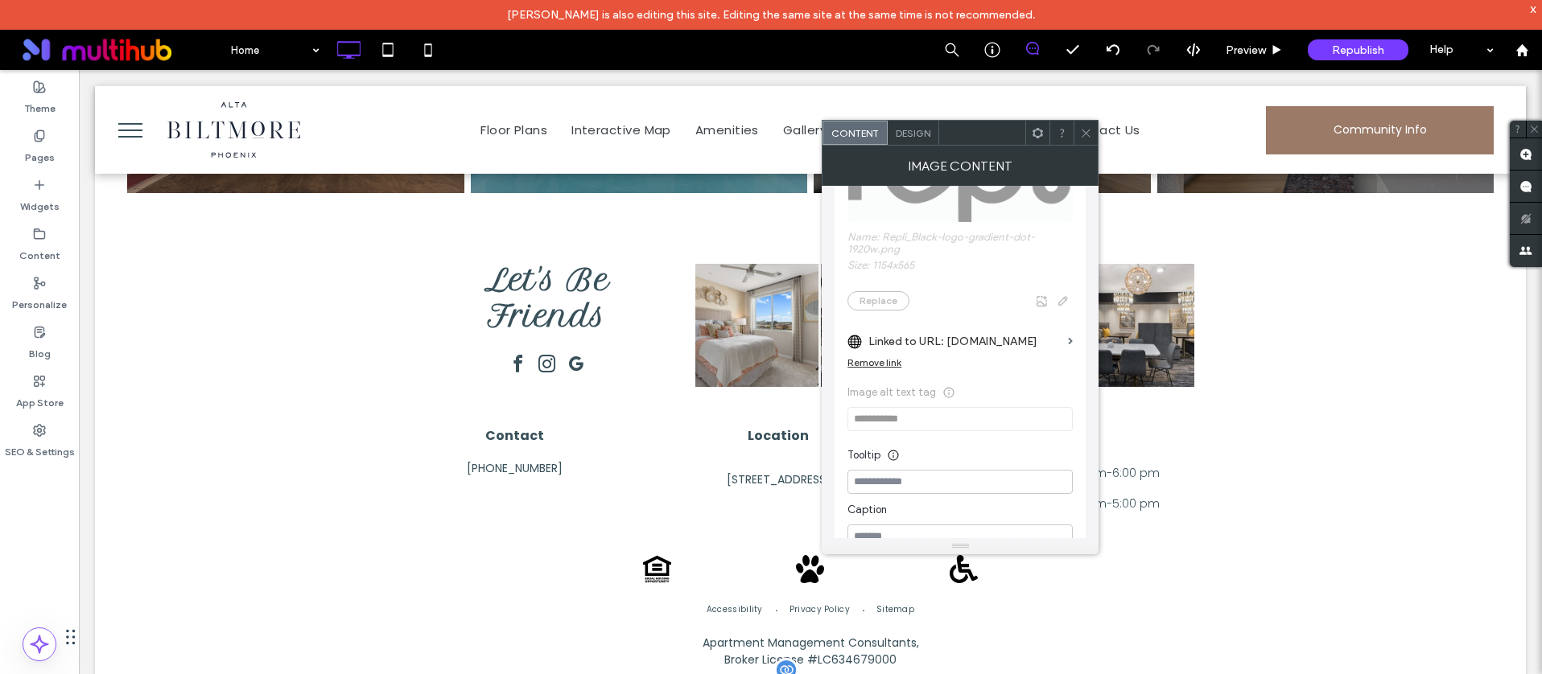
click at [1089, 124] on span at bounding box center [1086, 133] width 12 height 24
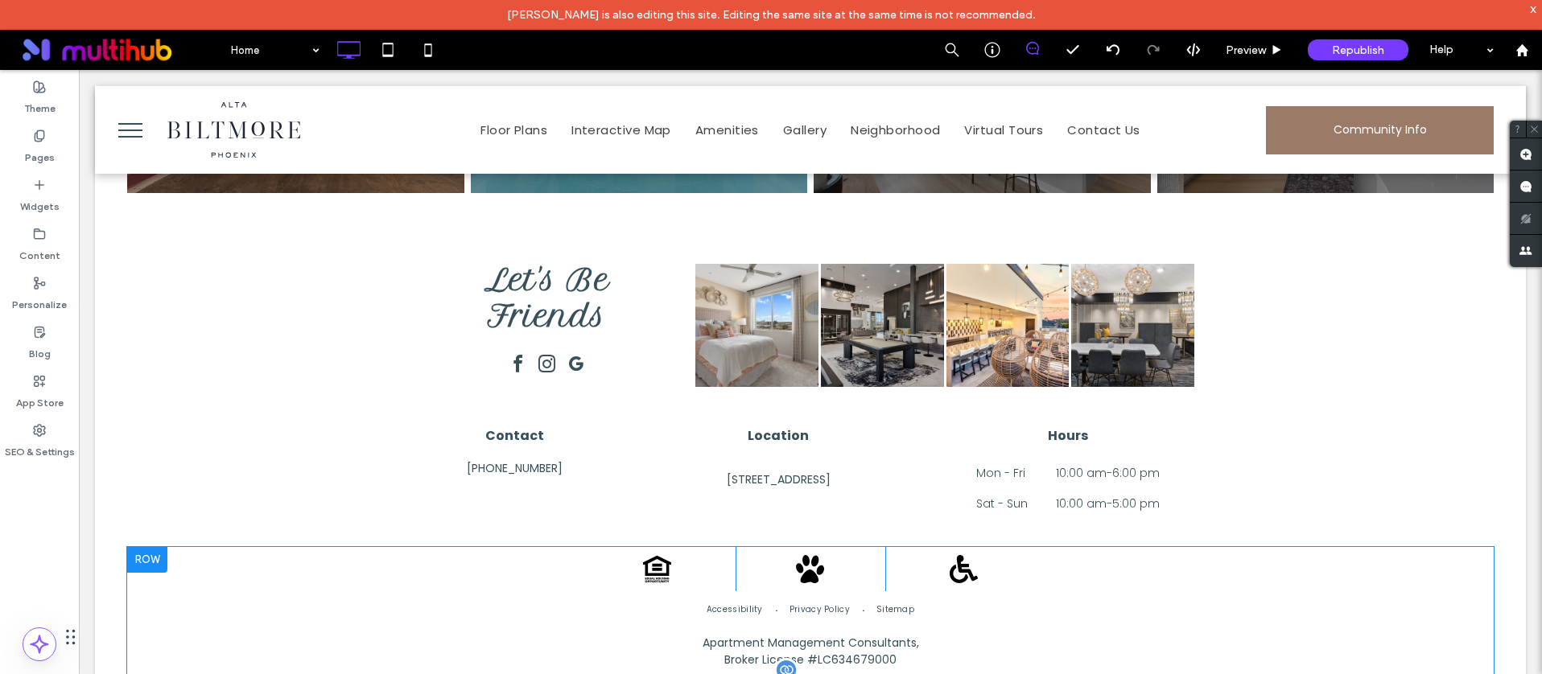
click at [154, 124] on div "Click To Paste" at bounding box center [241, 130] width 228 height 64
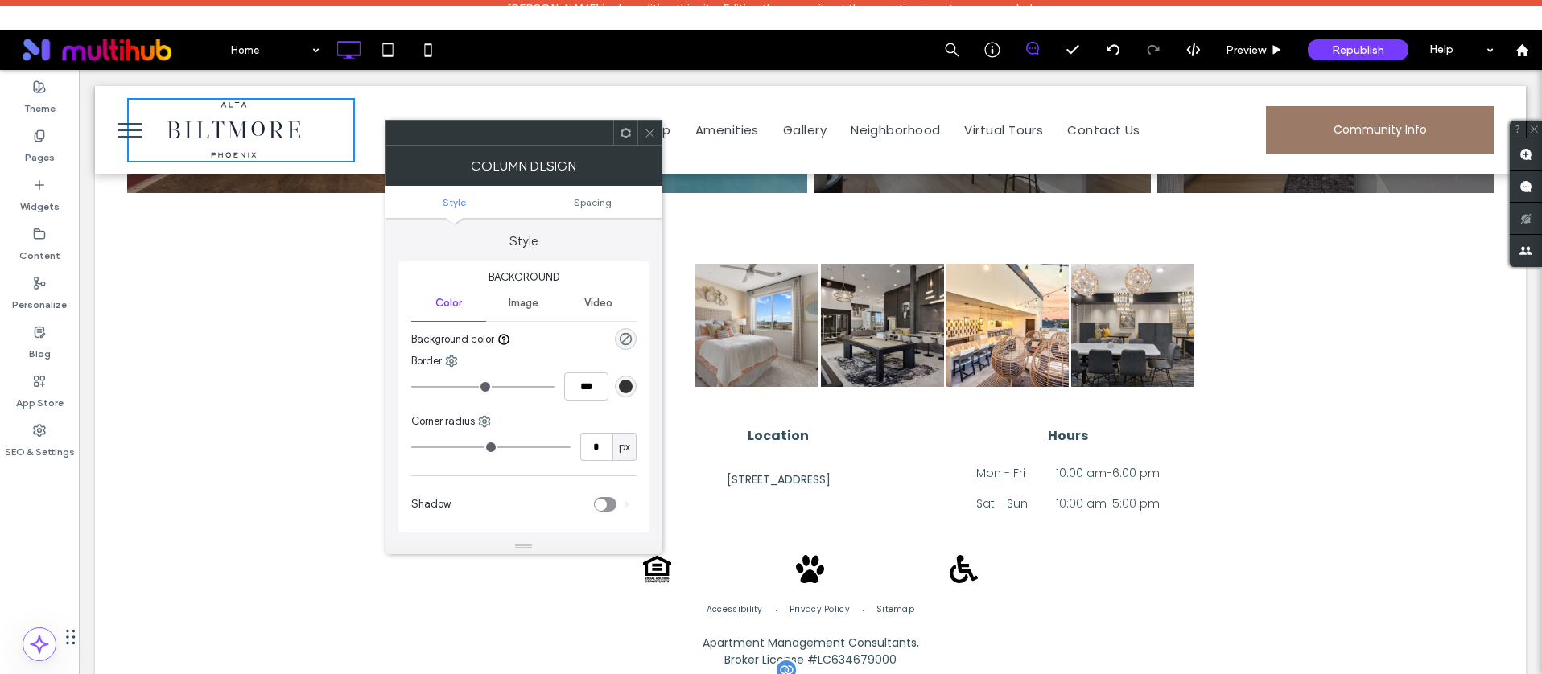
click at [142, 123] on button "menu" at bounding box center [130, 130] width 42 height 42
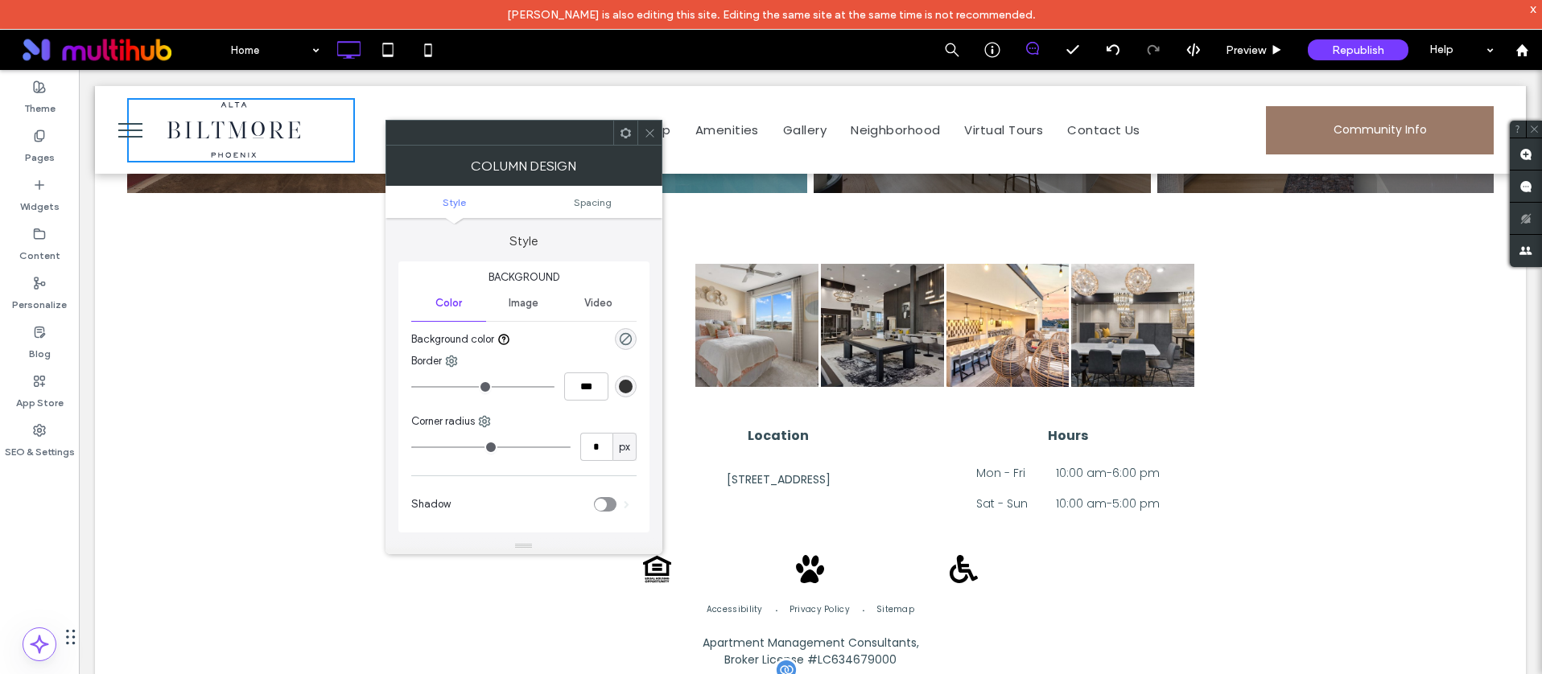
scroll to position [2126, 0]
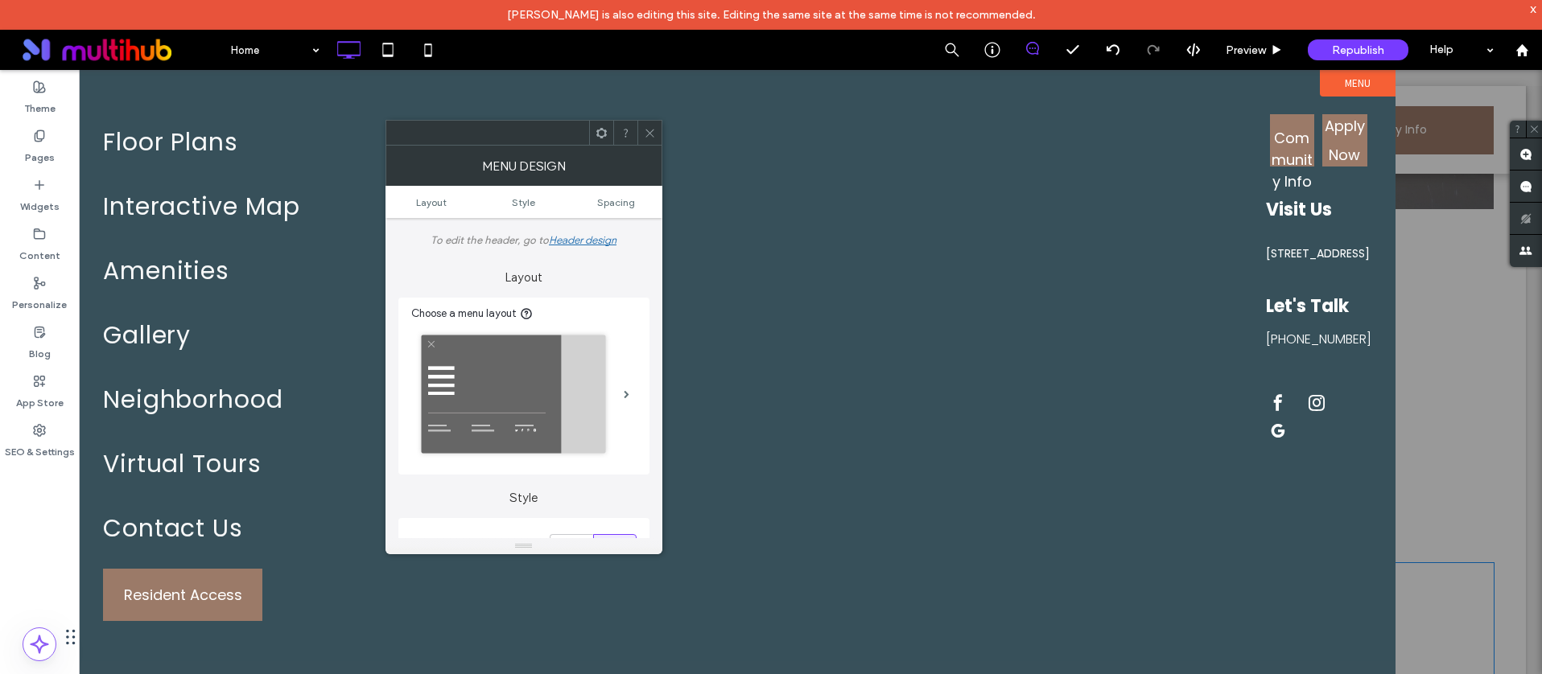
click at [641, 130] on div at bounding box center [649, 133] width 24 height 24
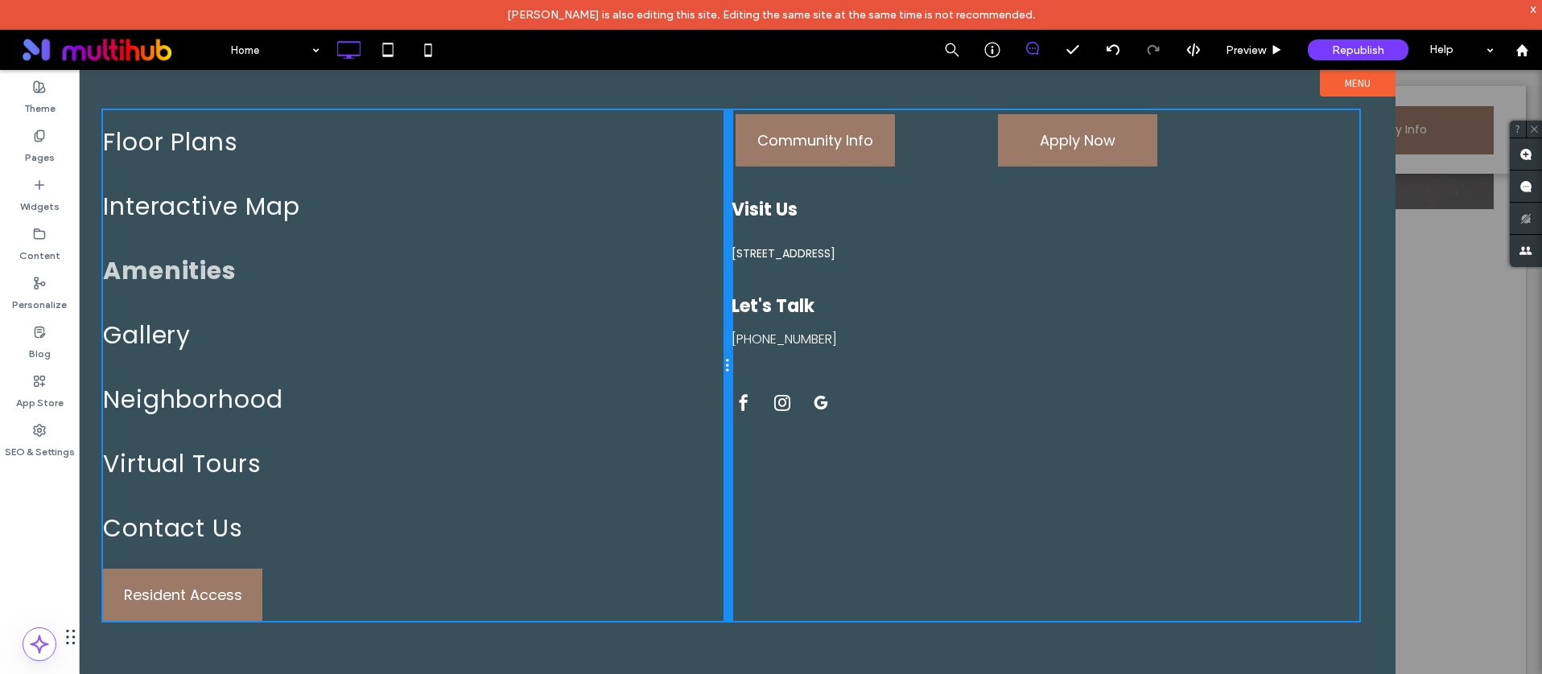
drag, startPoint x: 1252, startPoint y: 278, endPoint x: 682, endPoint y: 256, distance: 570.9
click at [682, 256] on div "Floor Plans Interactive Map Amenities Gallery Neighborhood Virtual Tours Contac…" at bounding box center [417, 365] width 628 height 511
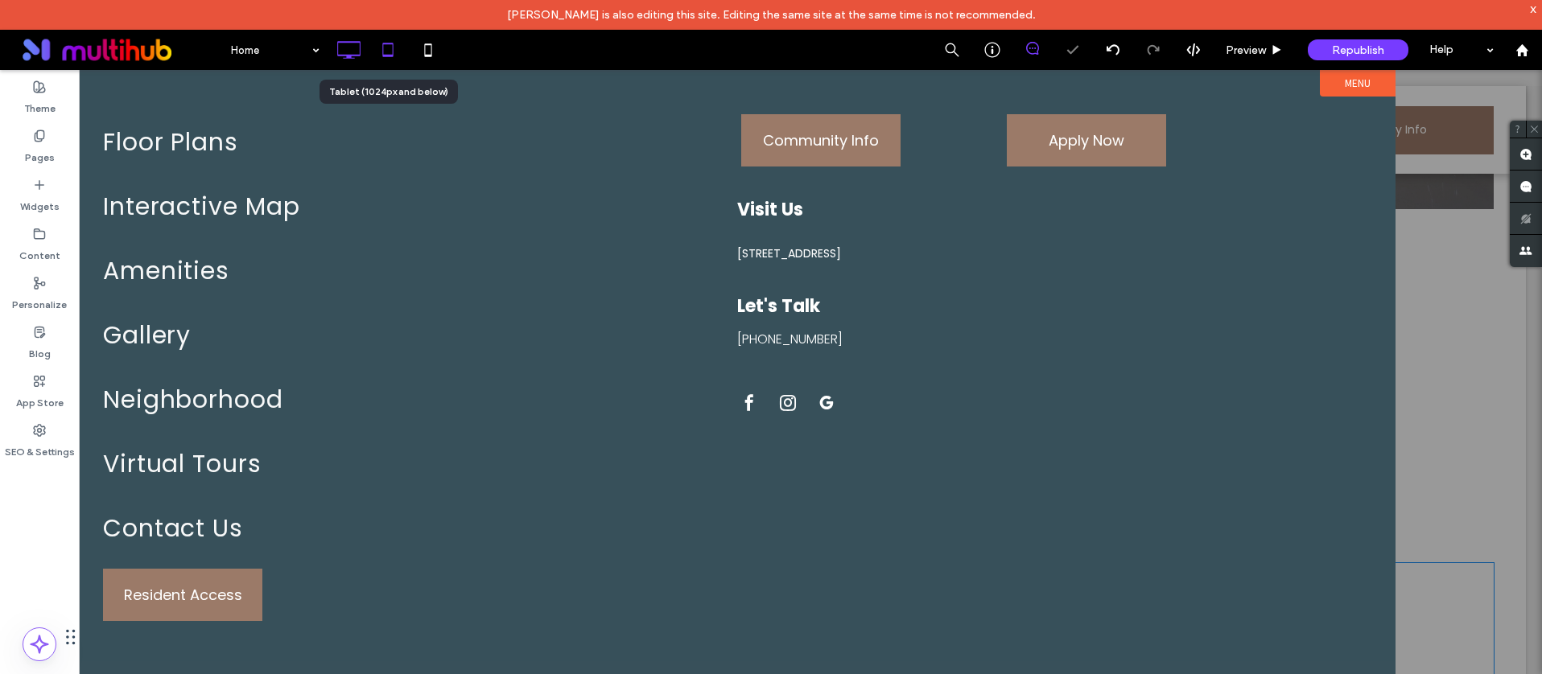
click at [392, 51] on icon at bounding box center [388, 50] width 32 height 32
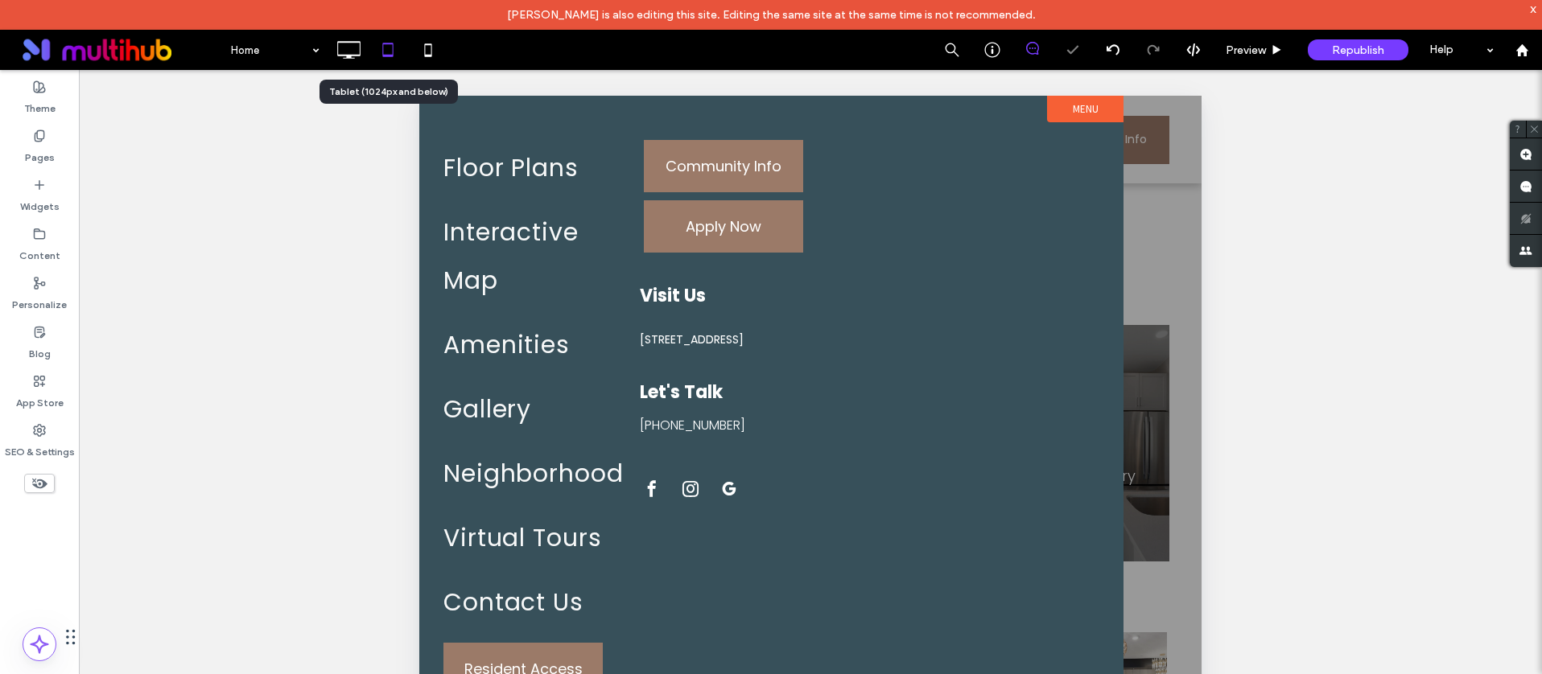
scroll to position [1694, 0]
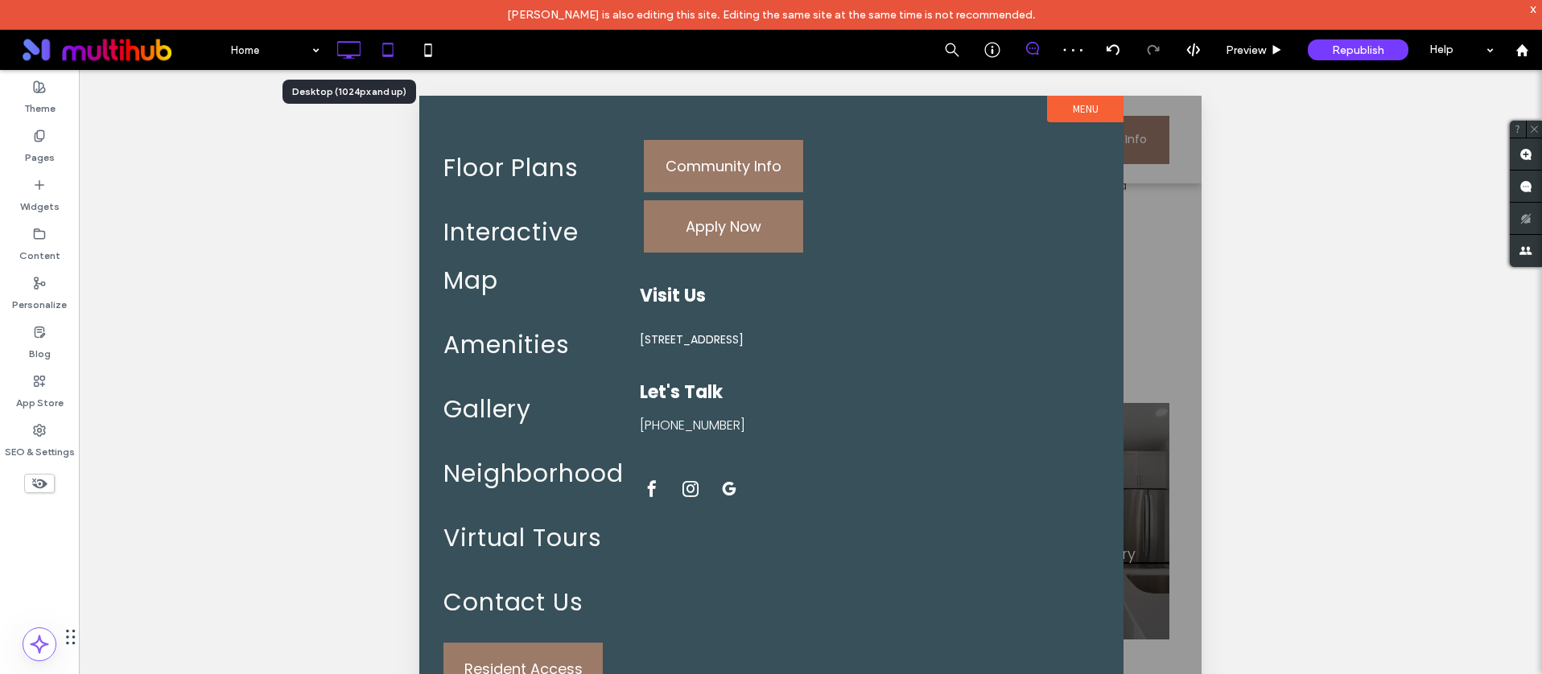
click at [351, 51] on icon at bounding box center [348, 50] width 32 height 32
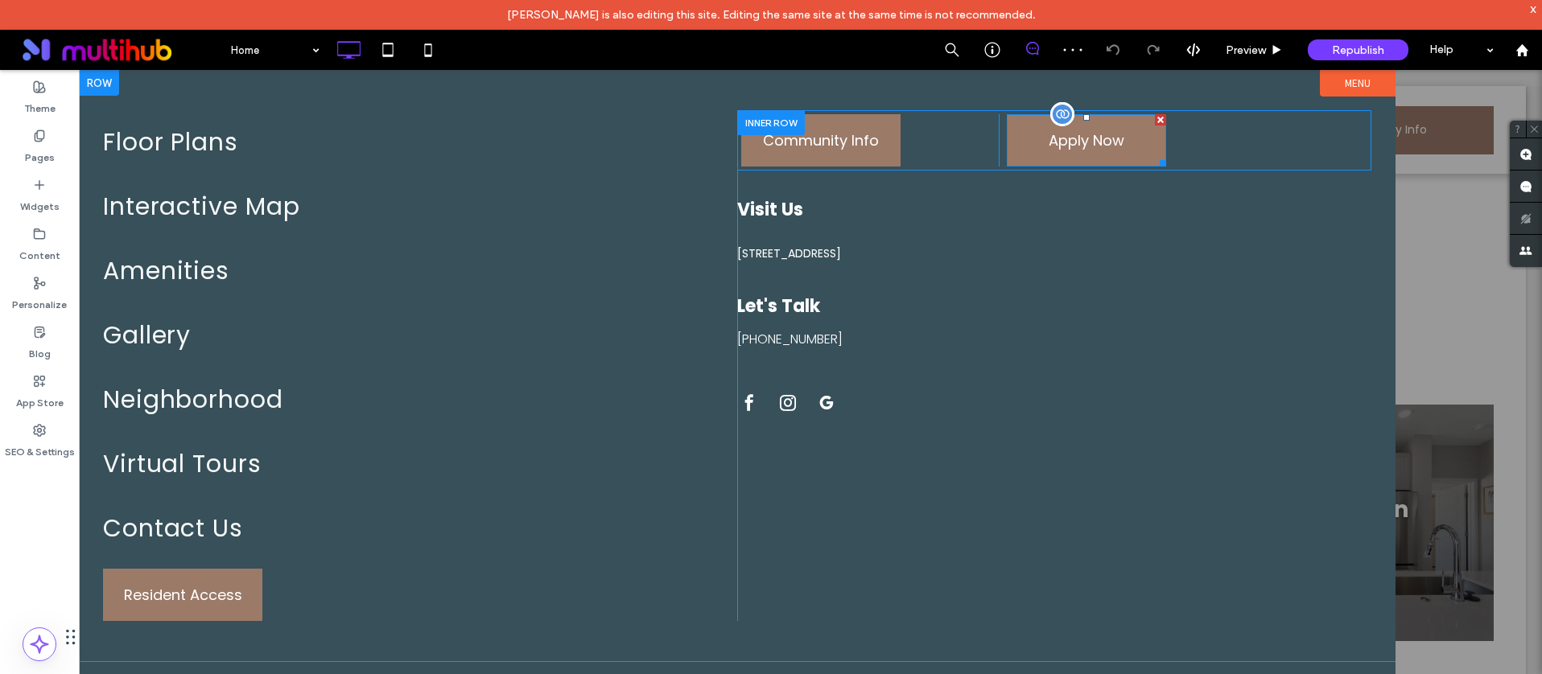
click at [1083, 157] on span at bounding box center [1086, 140] width 159 height 52
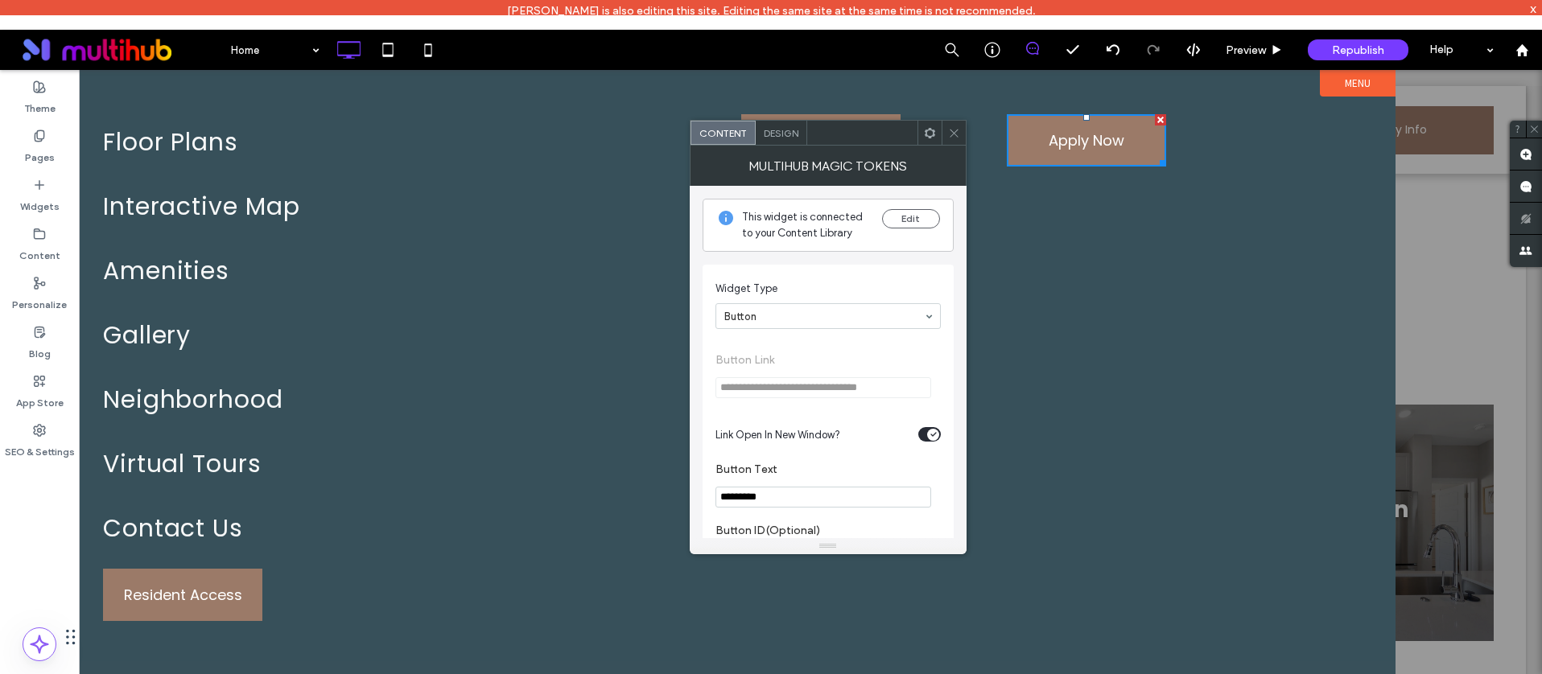
click at [953, 137] on icon at bounding box center [954, 133] width 12 height 12
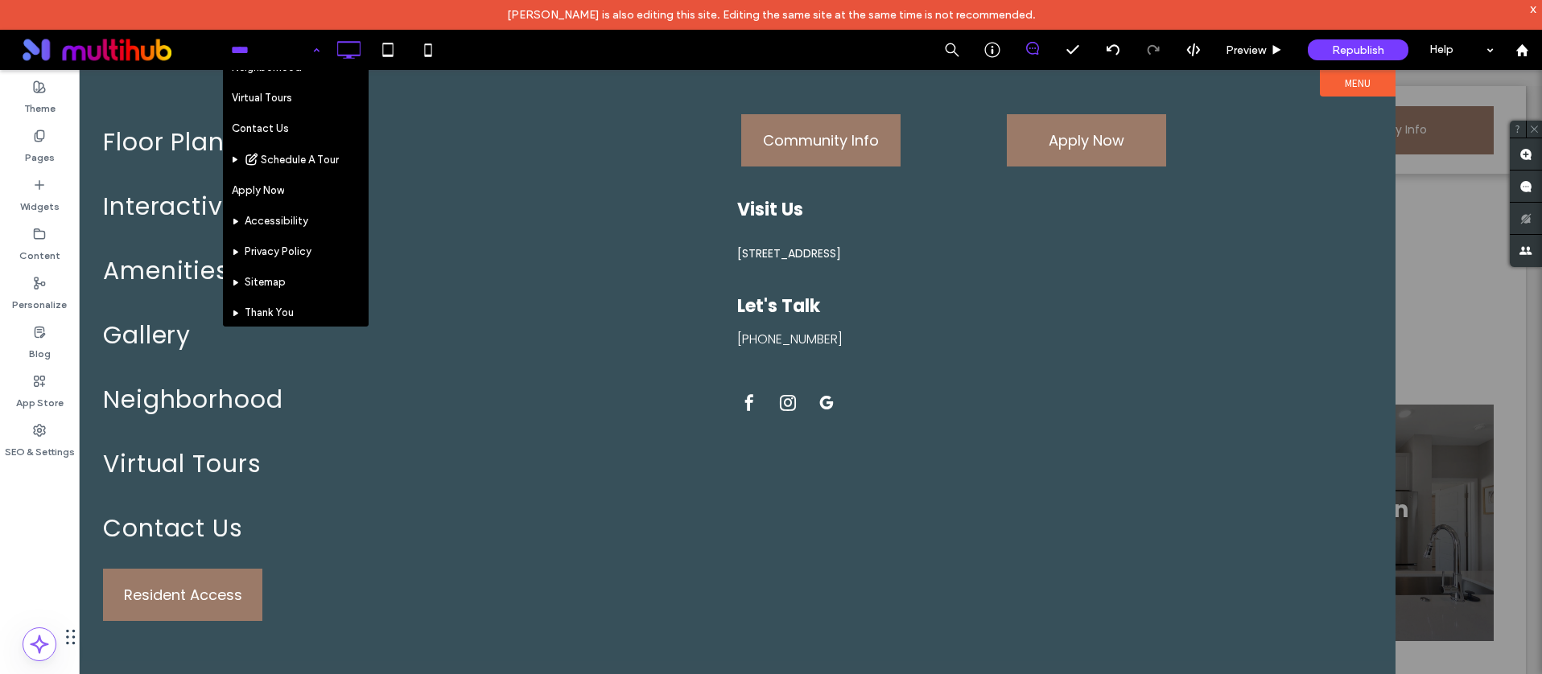
scroll to position [176, 0]
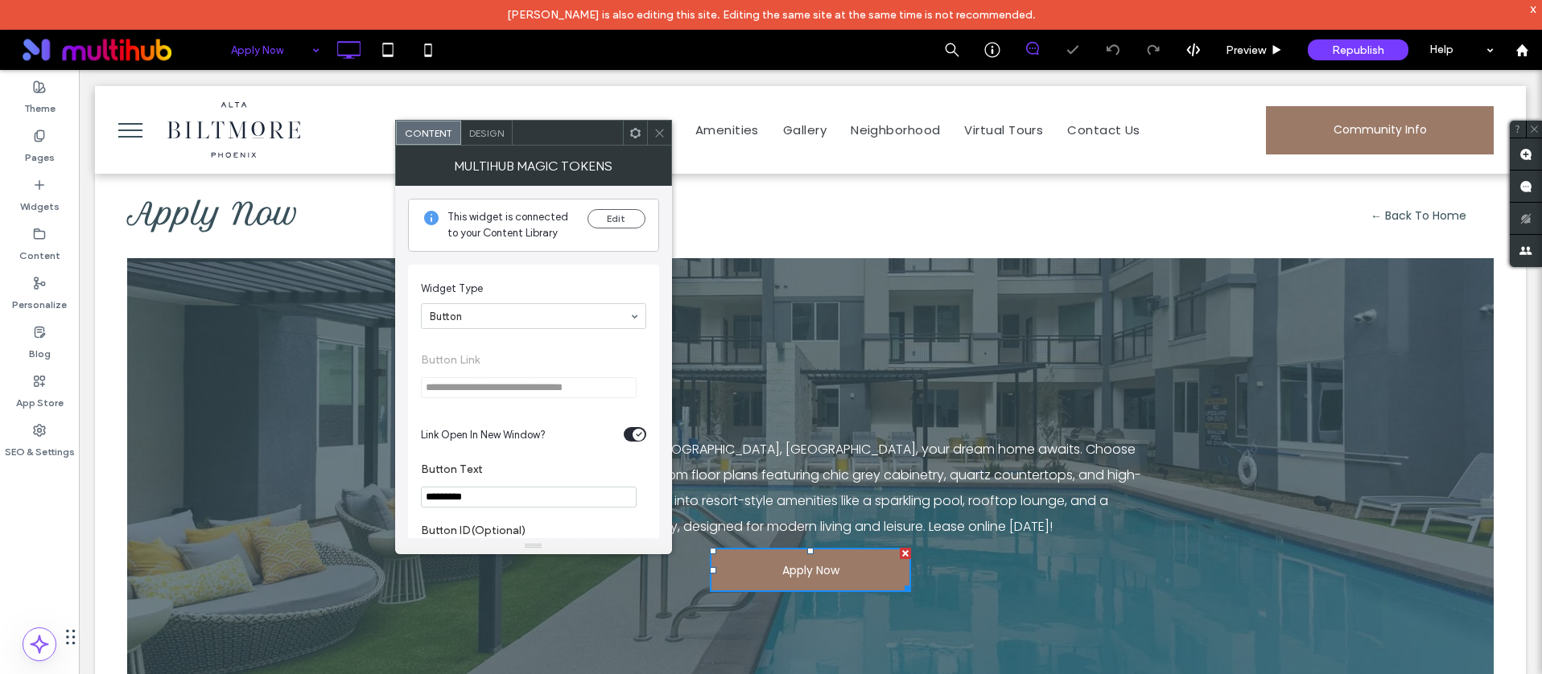
scroll to position [191, 0]
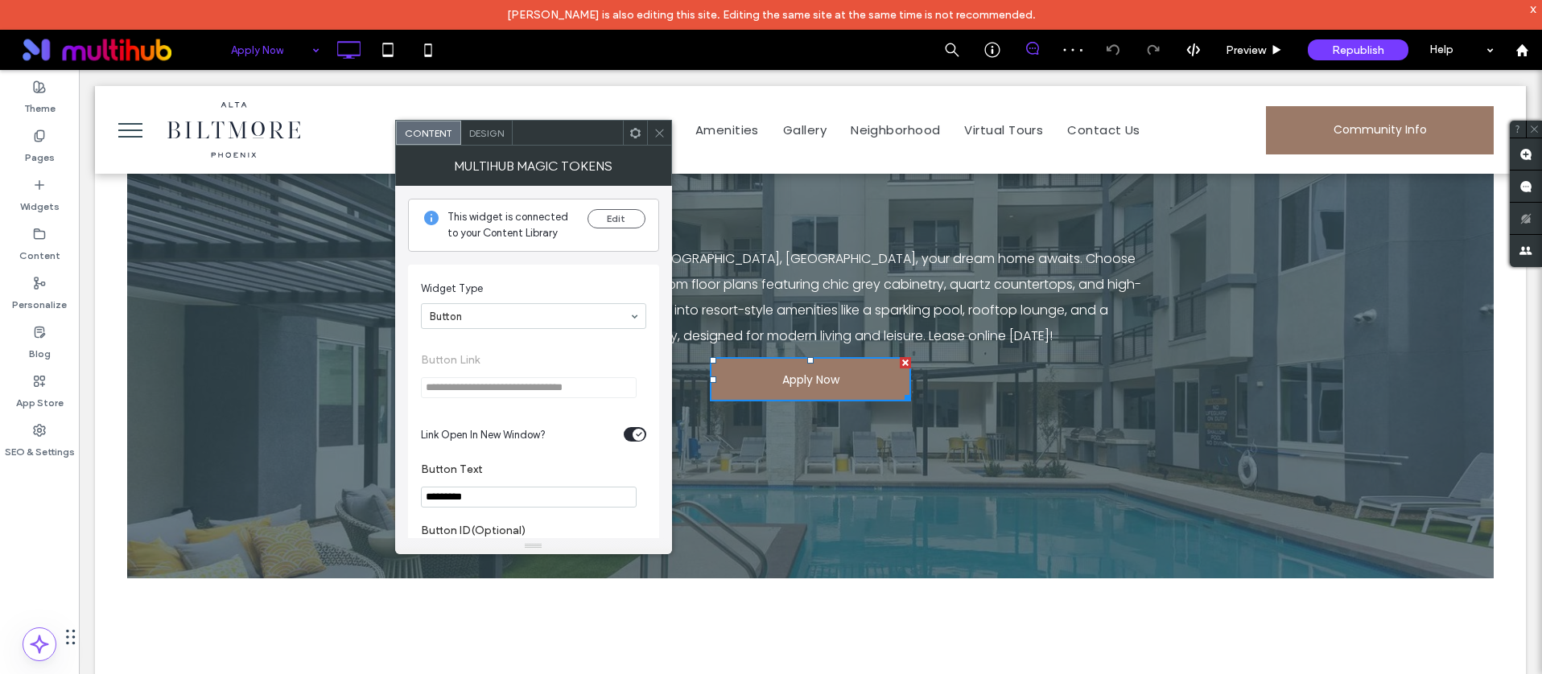
click at [657, 133] on icon at bounding box center [659, 133] width 12 height 12
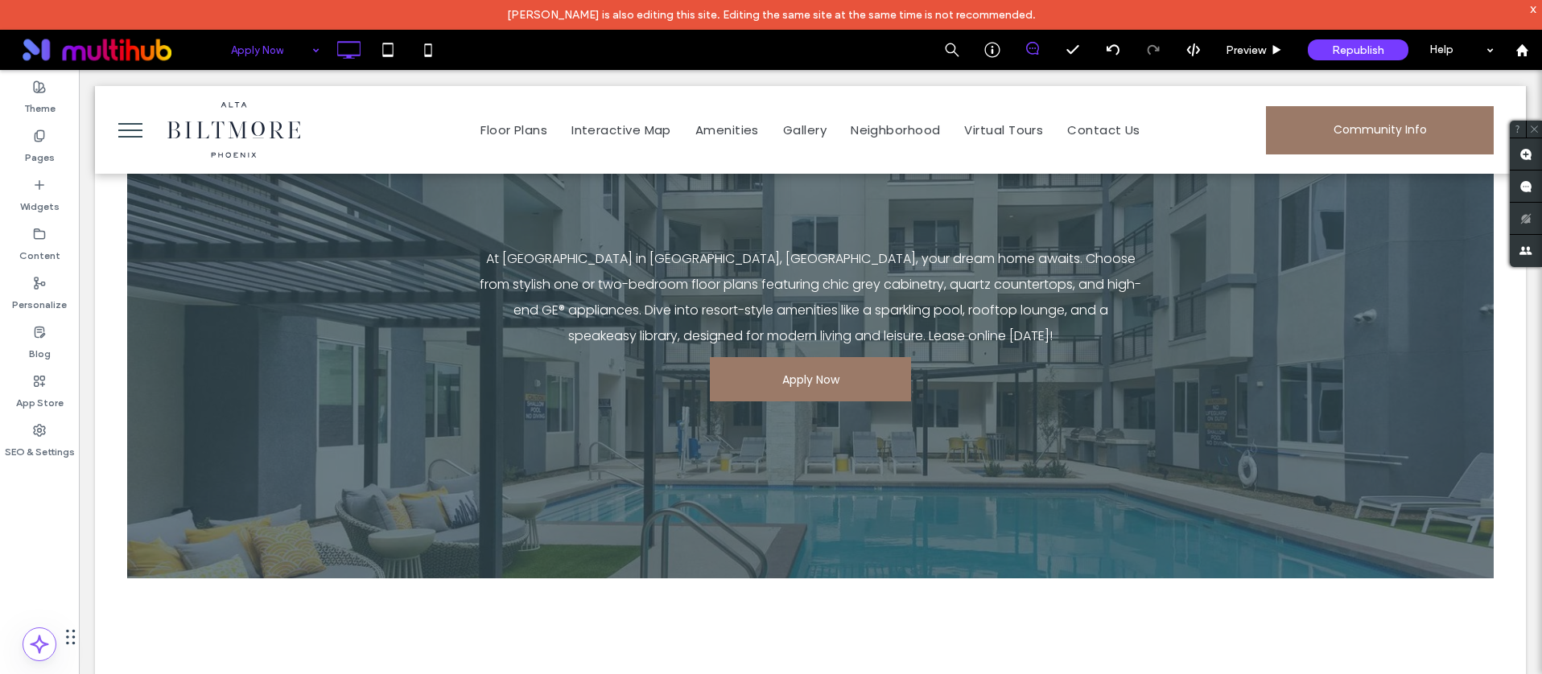
click at [261, 28] on div "Jouhses Santos is also editing this site. Editing the same site at the same tim…" at bounding box center [771, 15] width 1542 height 30
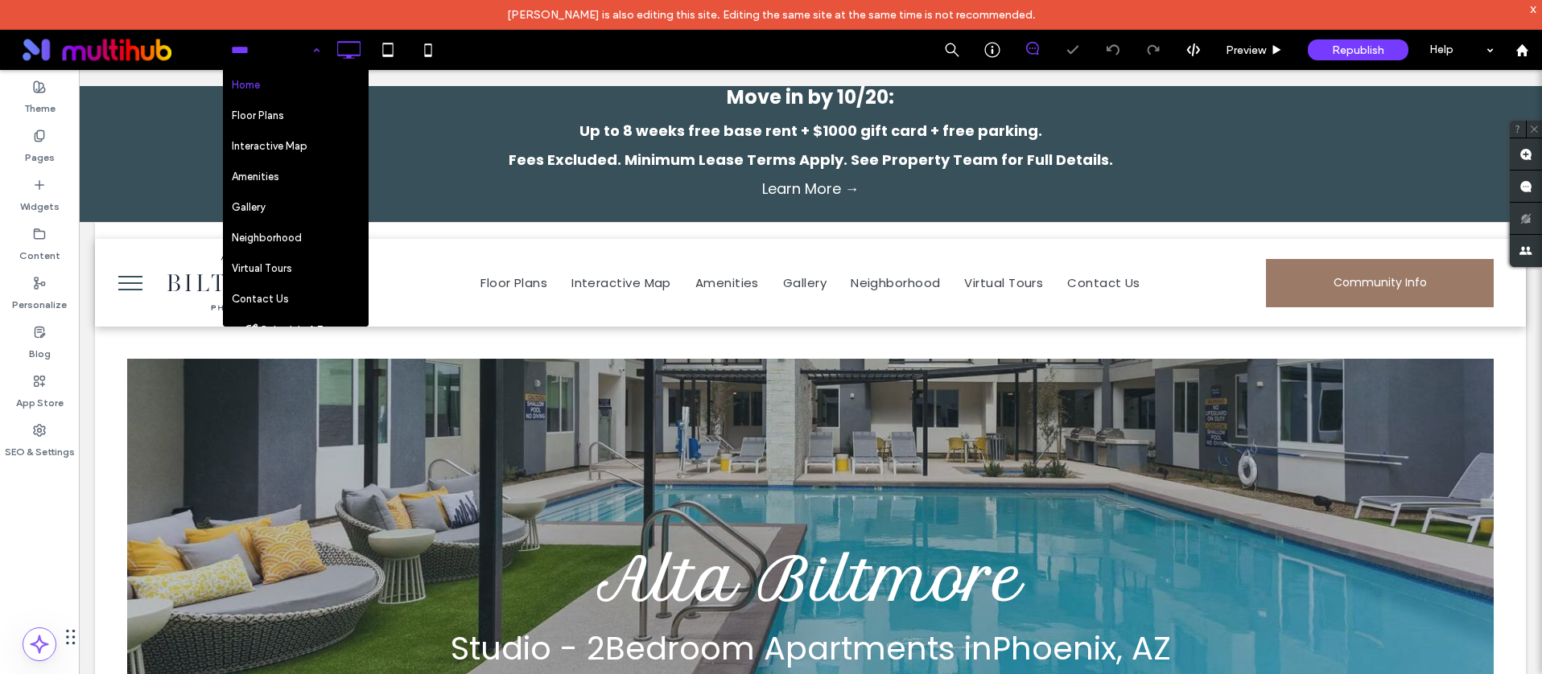
click at [286, 44] on input at bounding box center [271, 50] width 80 height 40
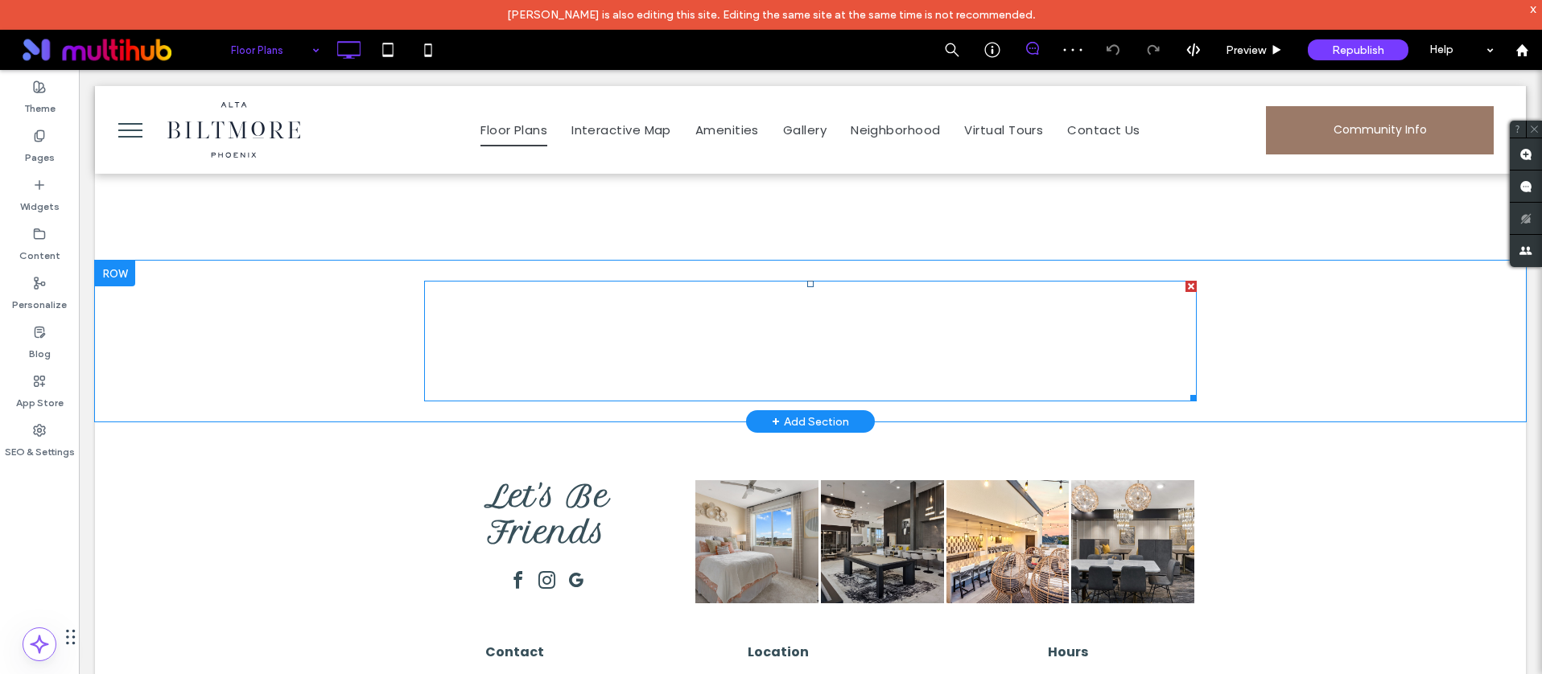
scroll to position [451, 0]
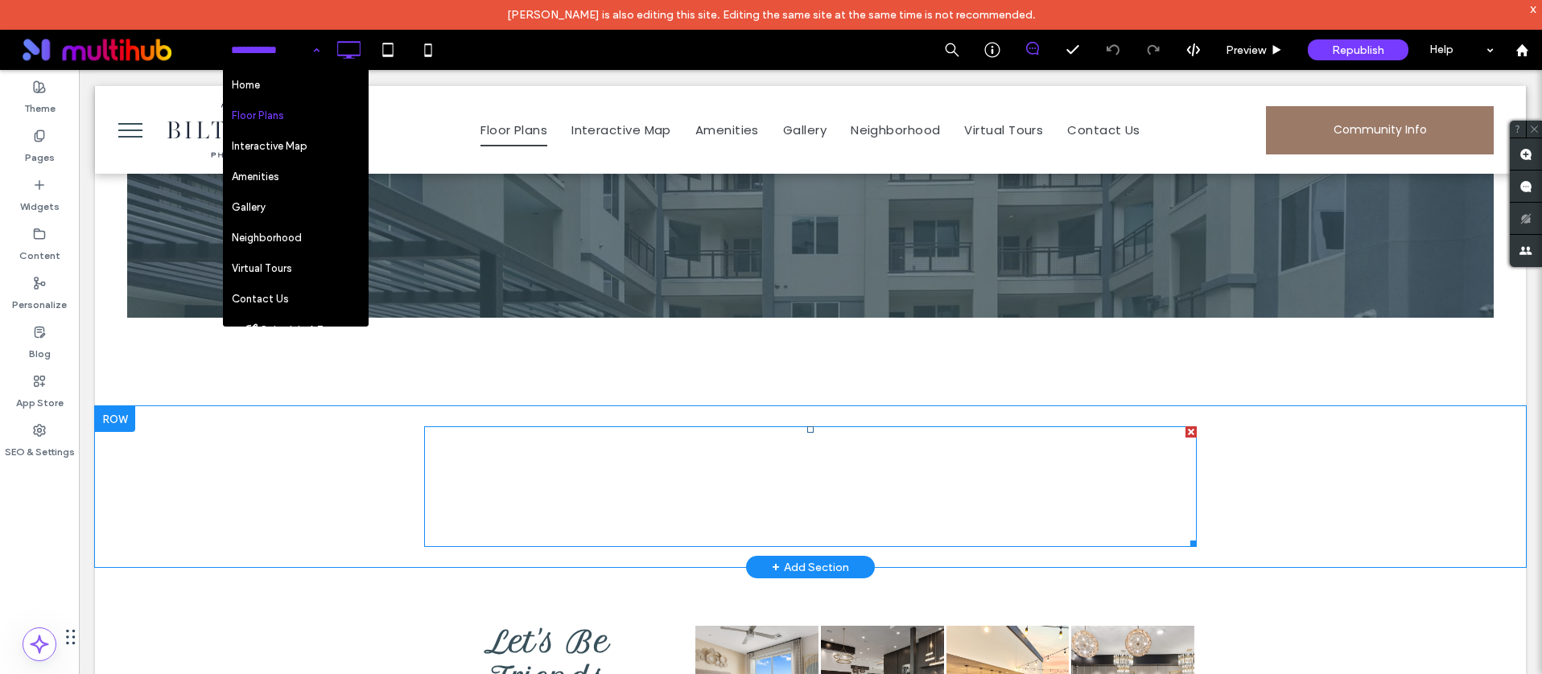
click at [817, 492] on span at bounding box center [810, 486] width 772 height 121
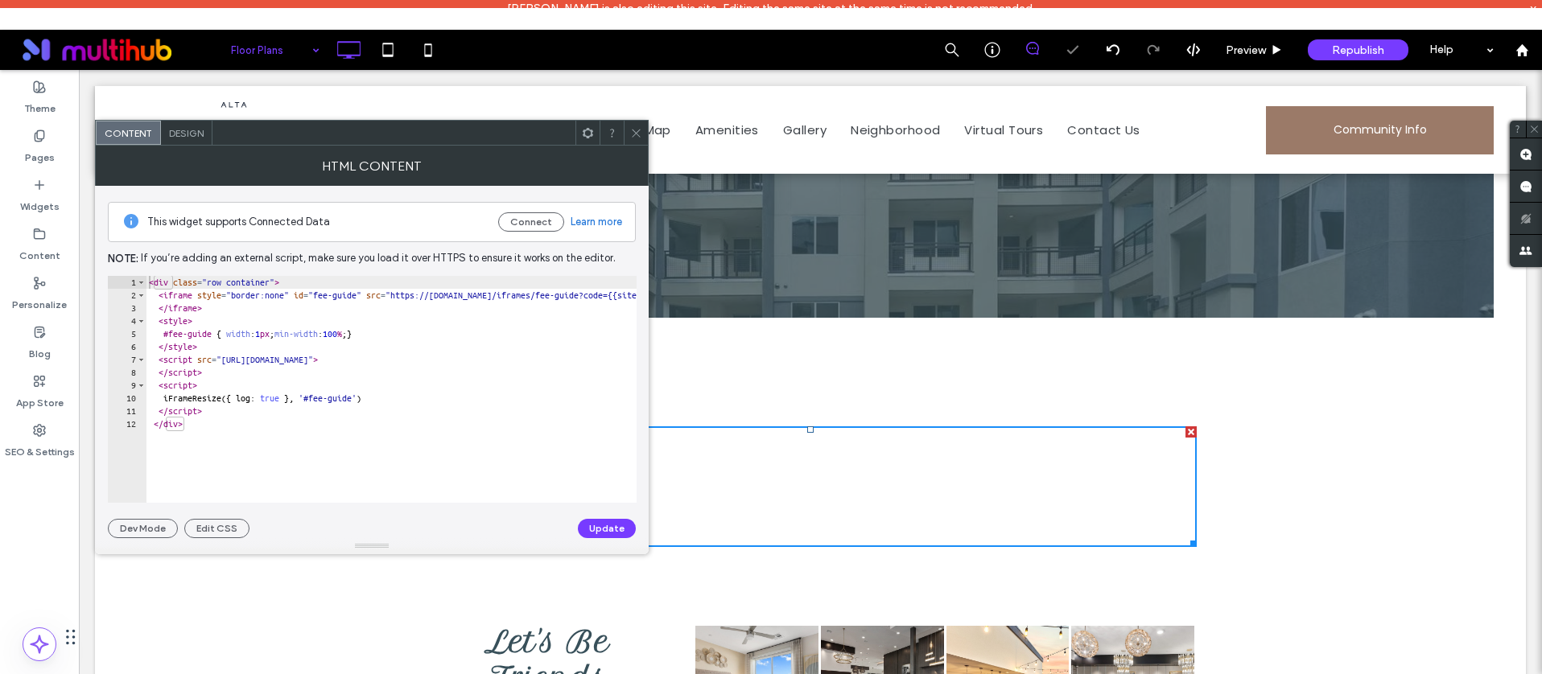
click at [633, 136] on icon at bounding box center [636, 133] width 12 height 12
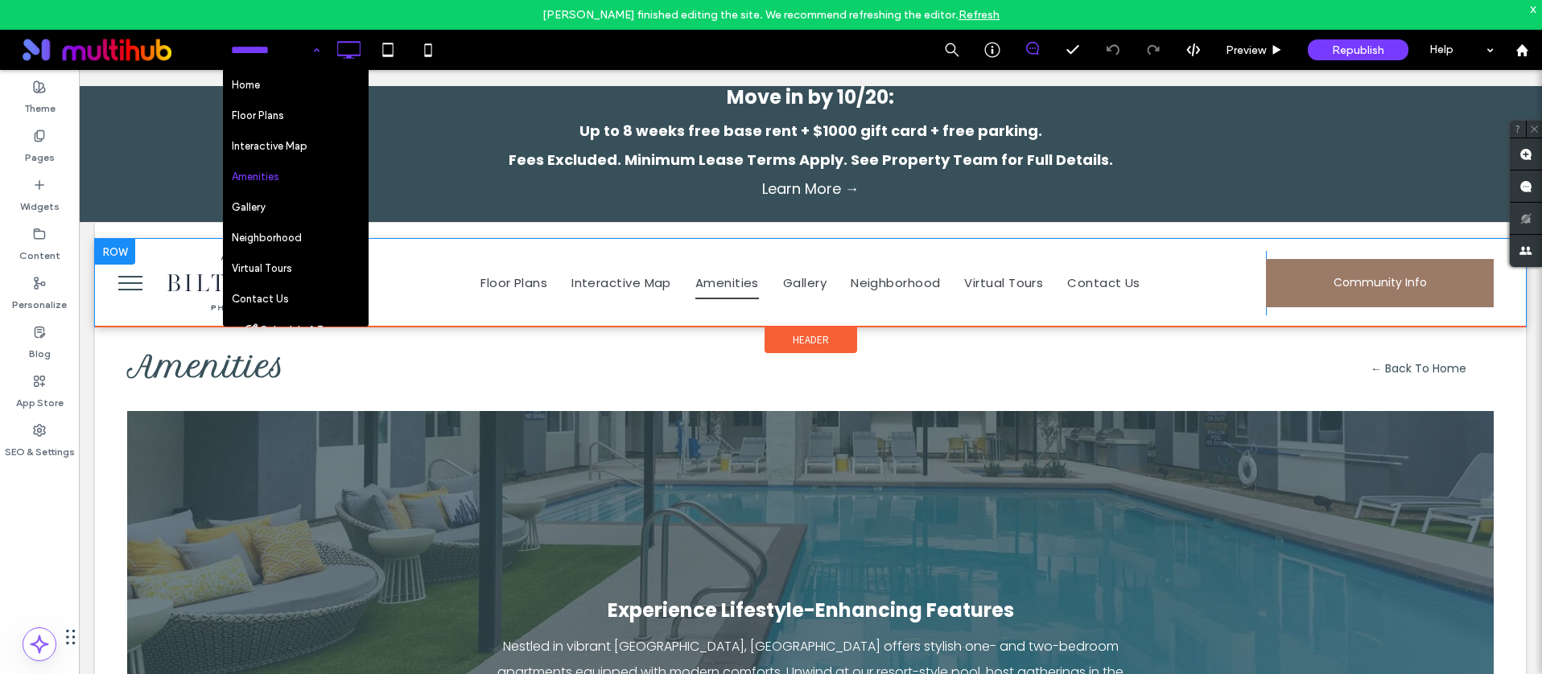
scroll to position [323, 0]
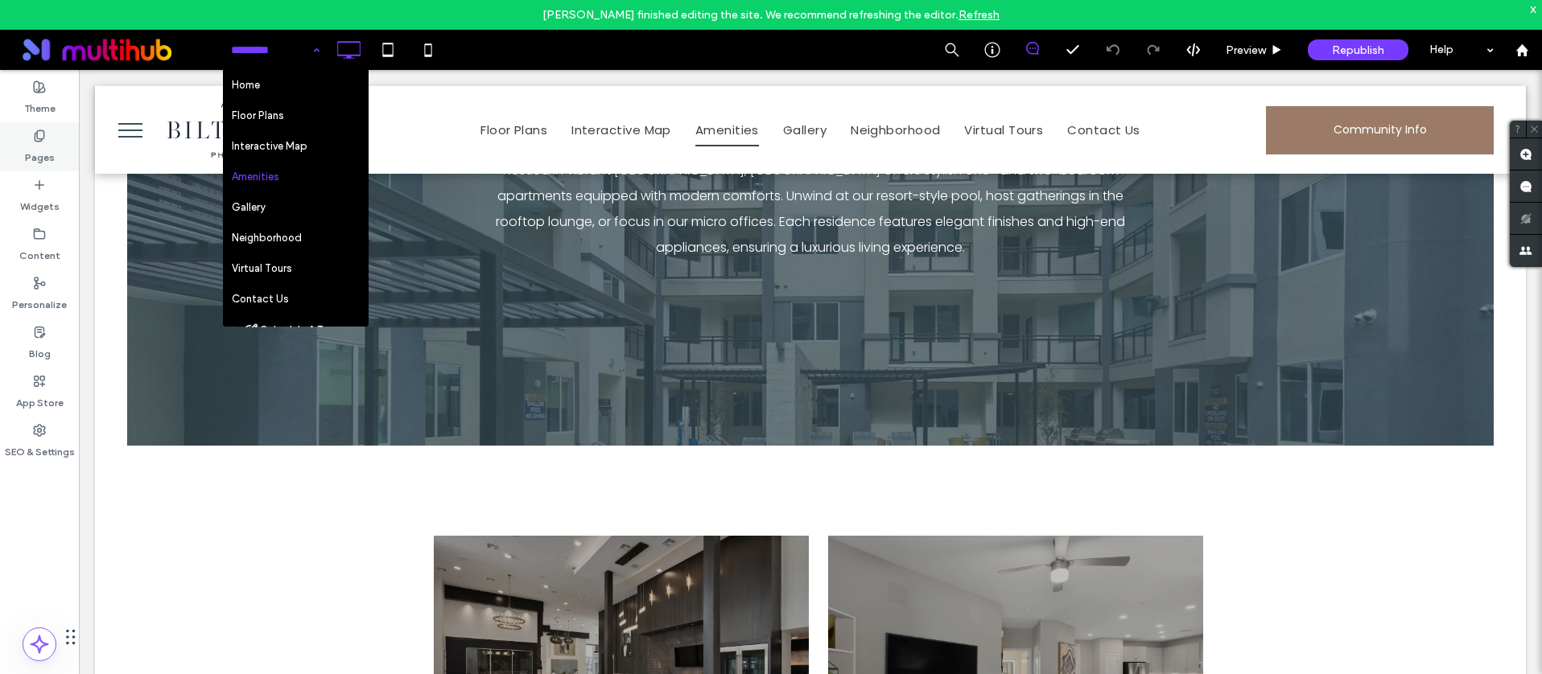
click at [43, 136] on use at bounding box center [39, 135] width 9 height 10
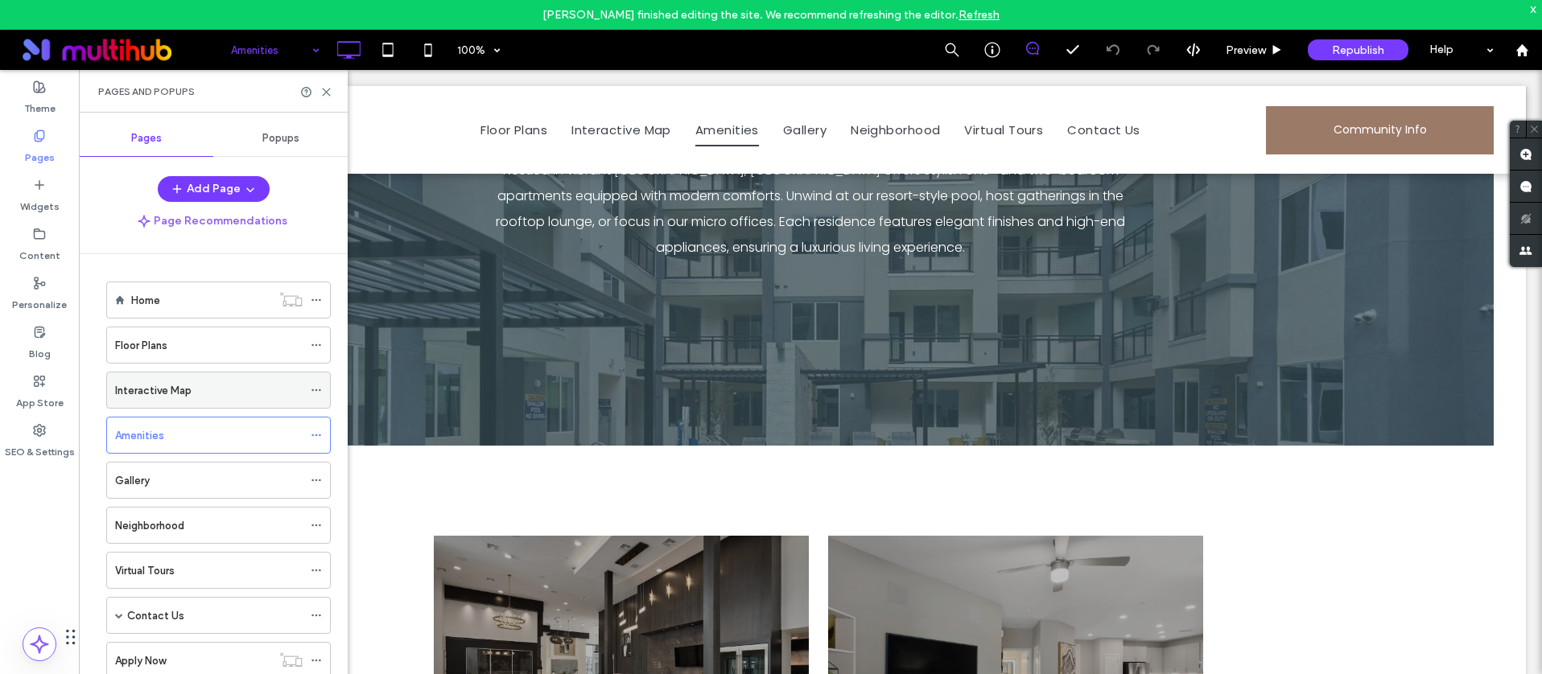
click at [226, 391] on div "Interactive Map" at bounding box center [208, 390] width 187 height 17
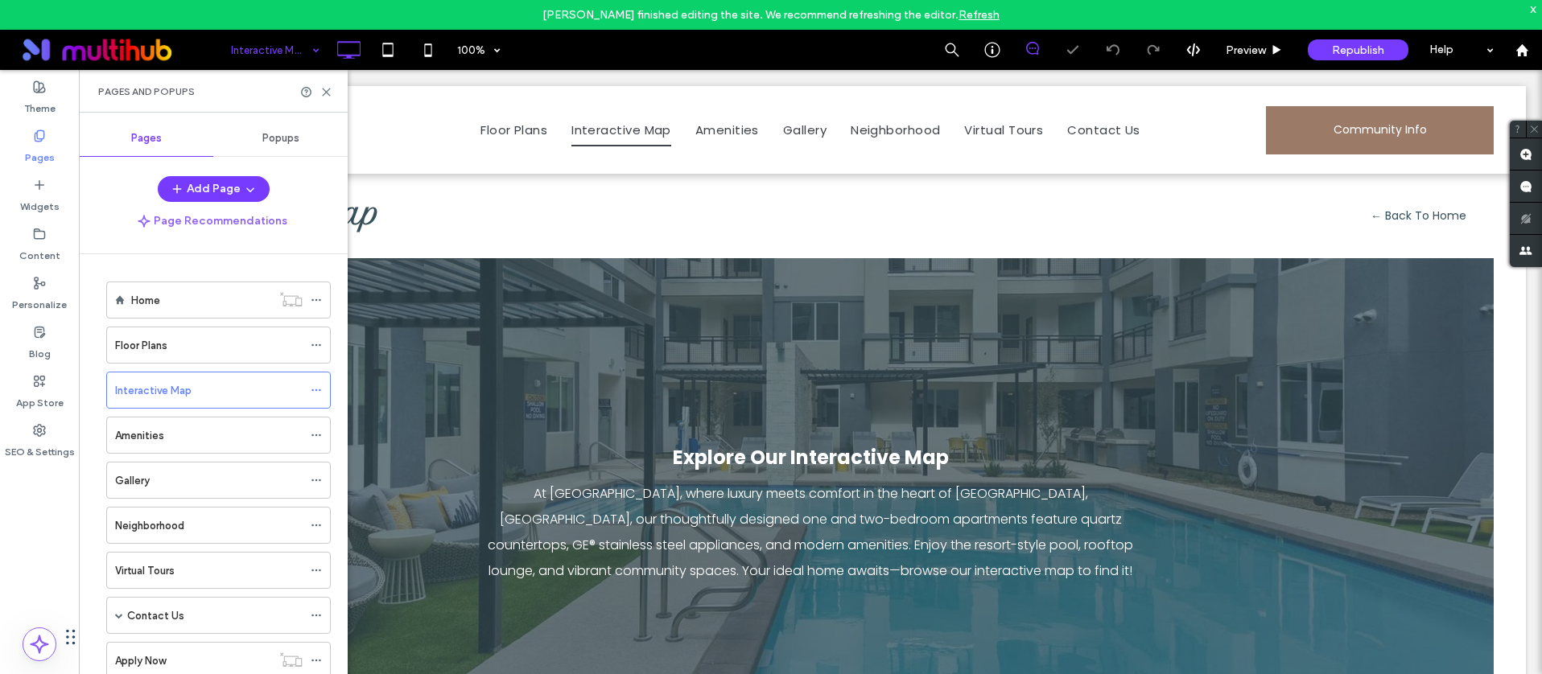
scroll to position [640, 0]
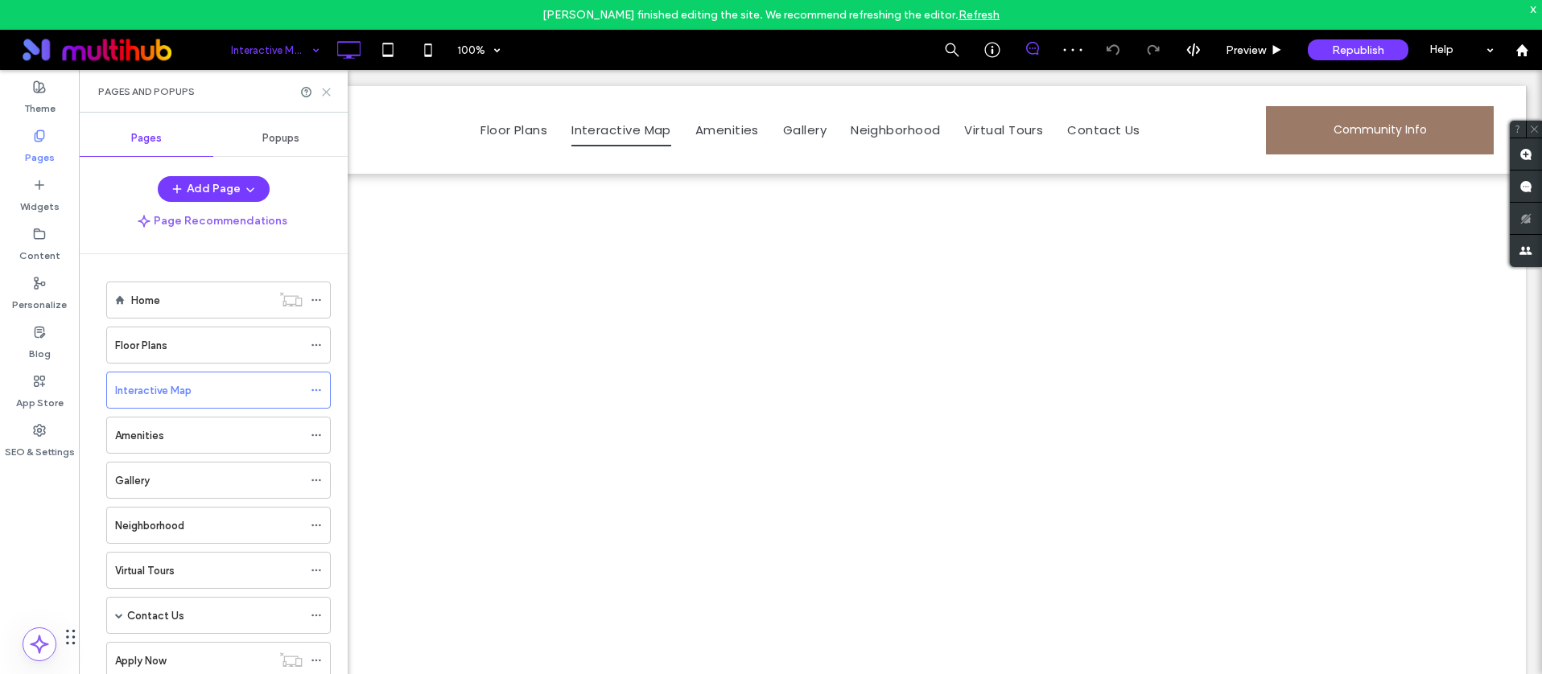
click at [323, 89] on use at bounding box center [326, 92] width 7 height 7
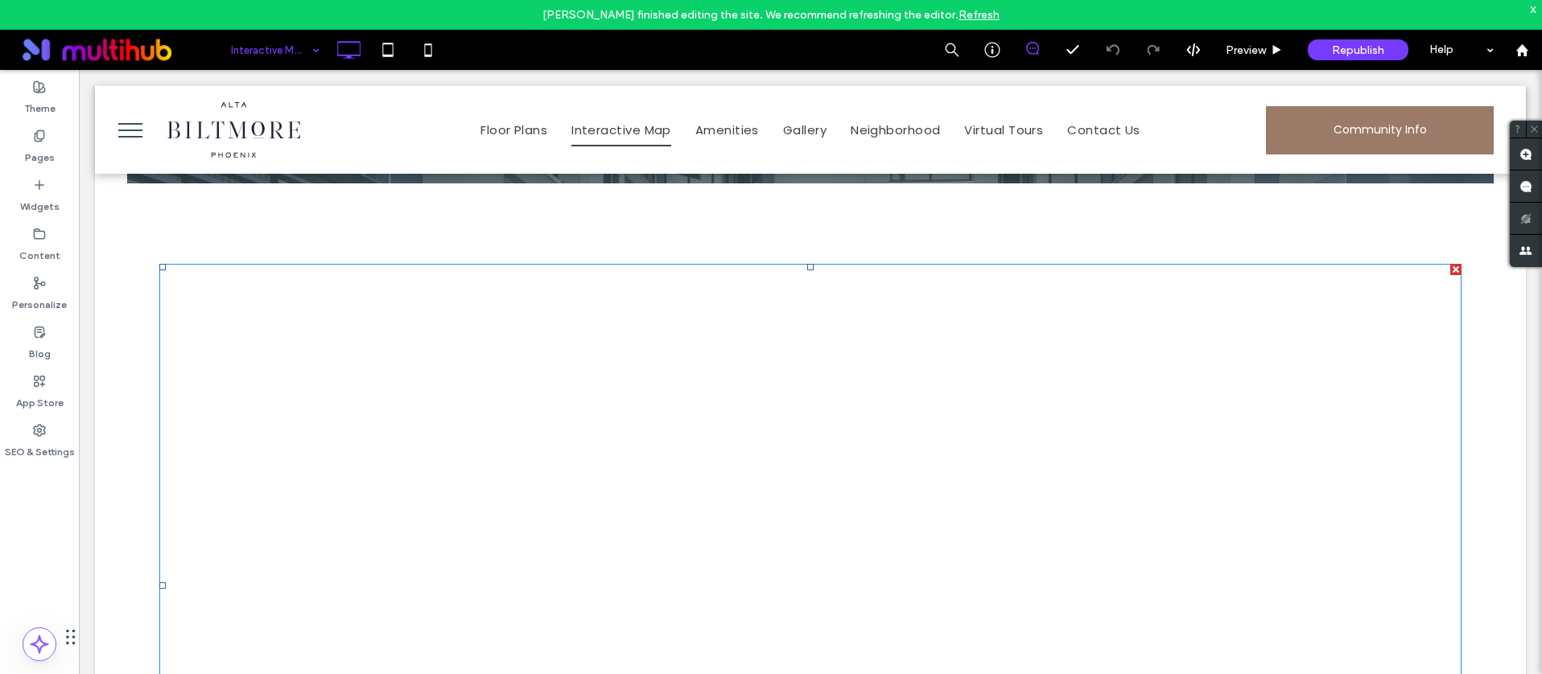
scroll to position [545, 0]
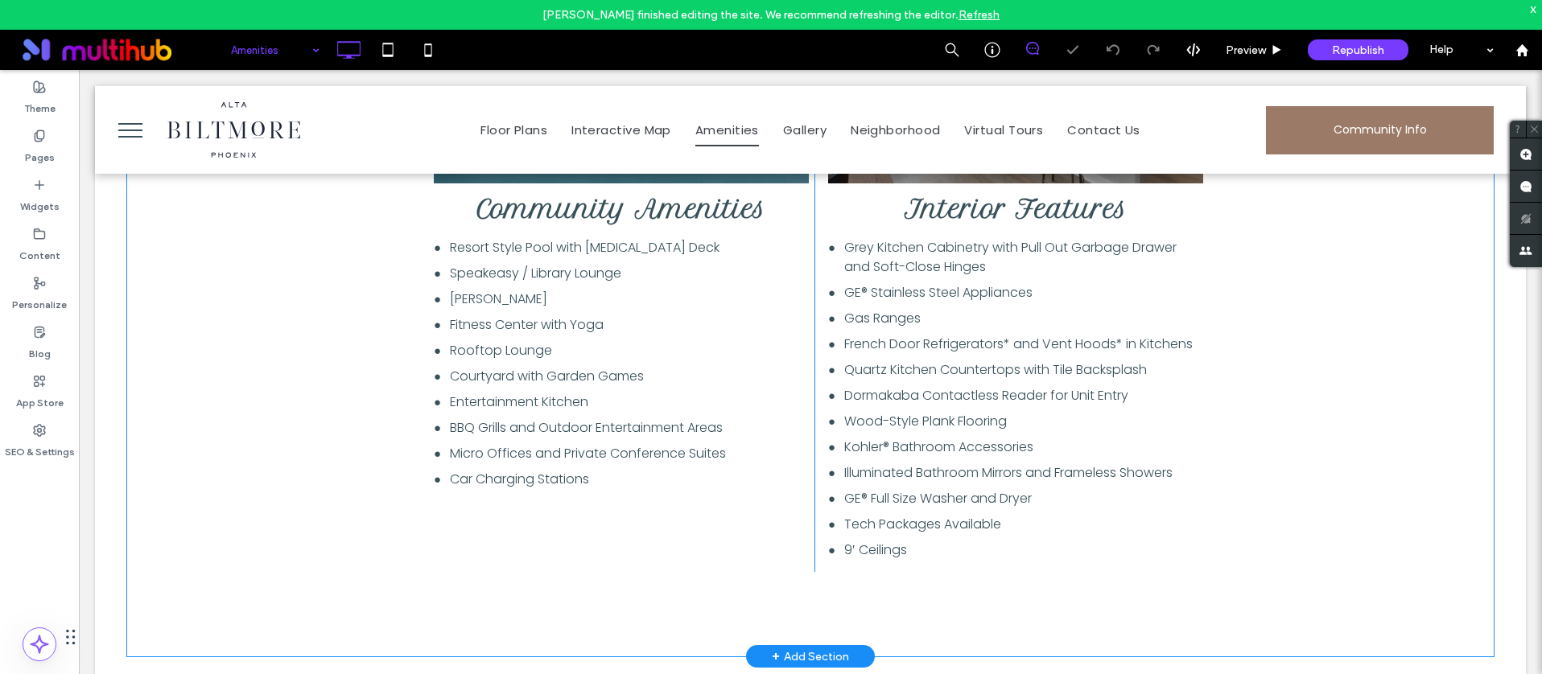
scroll to position [945, 0]
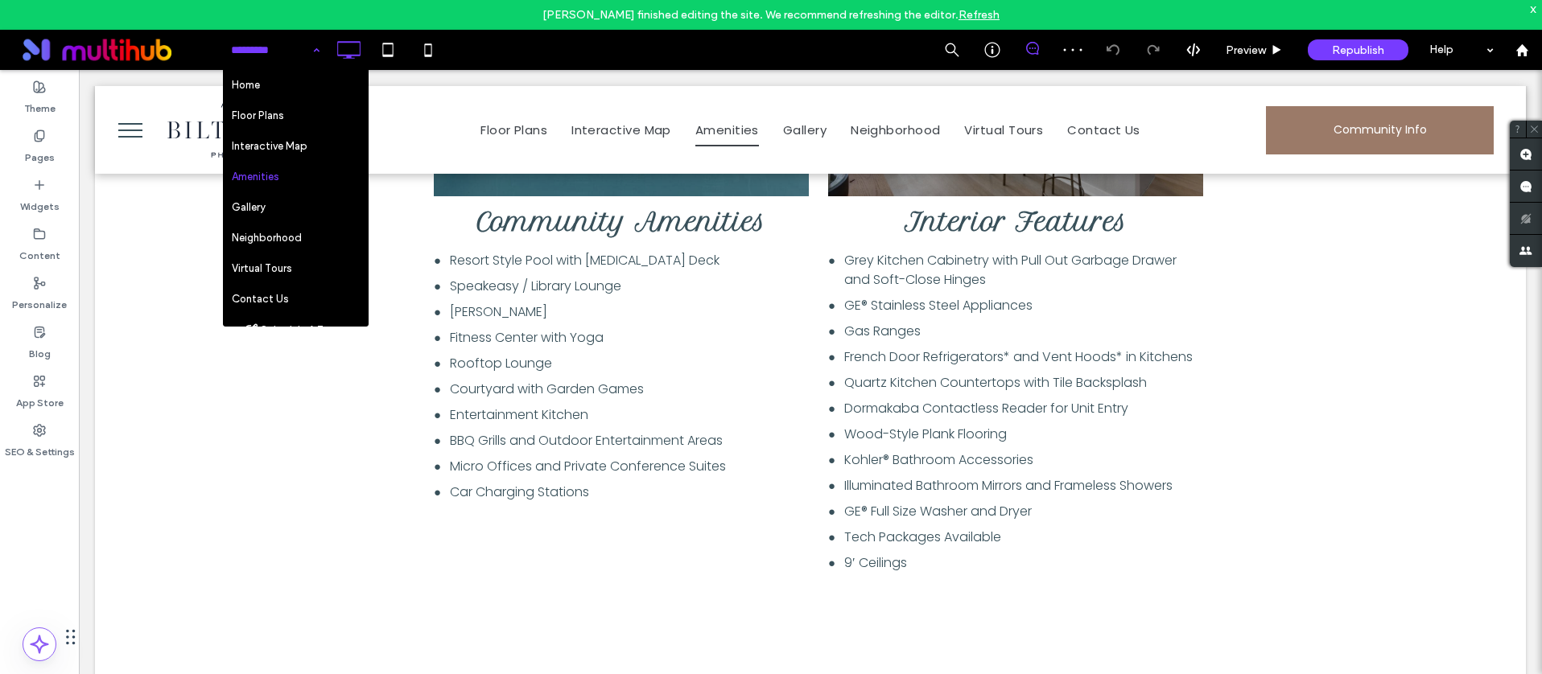
click at [298, 49] on input at bounding box center [271, 50] width 80 height 40
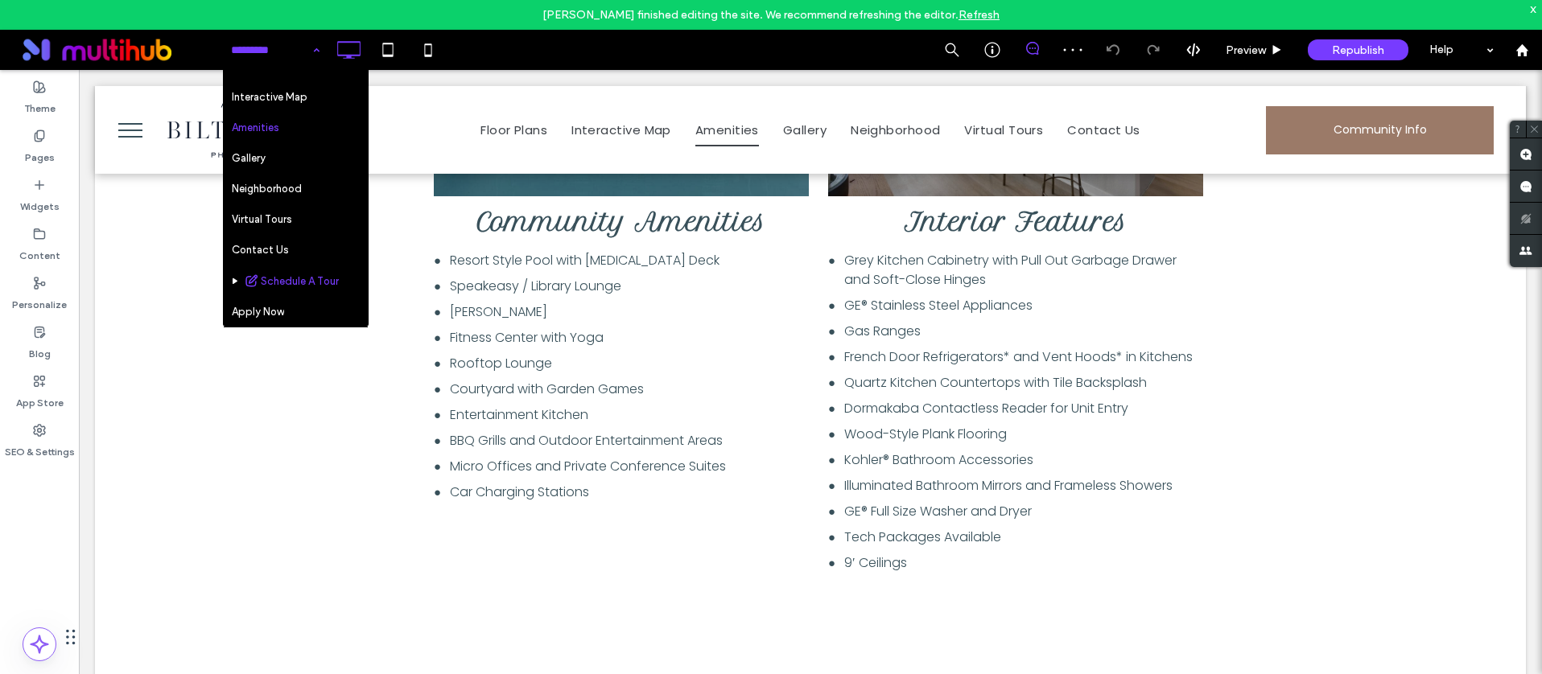
scroll to position [61, 0]
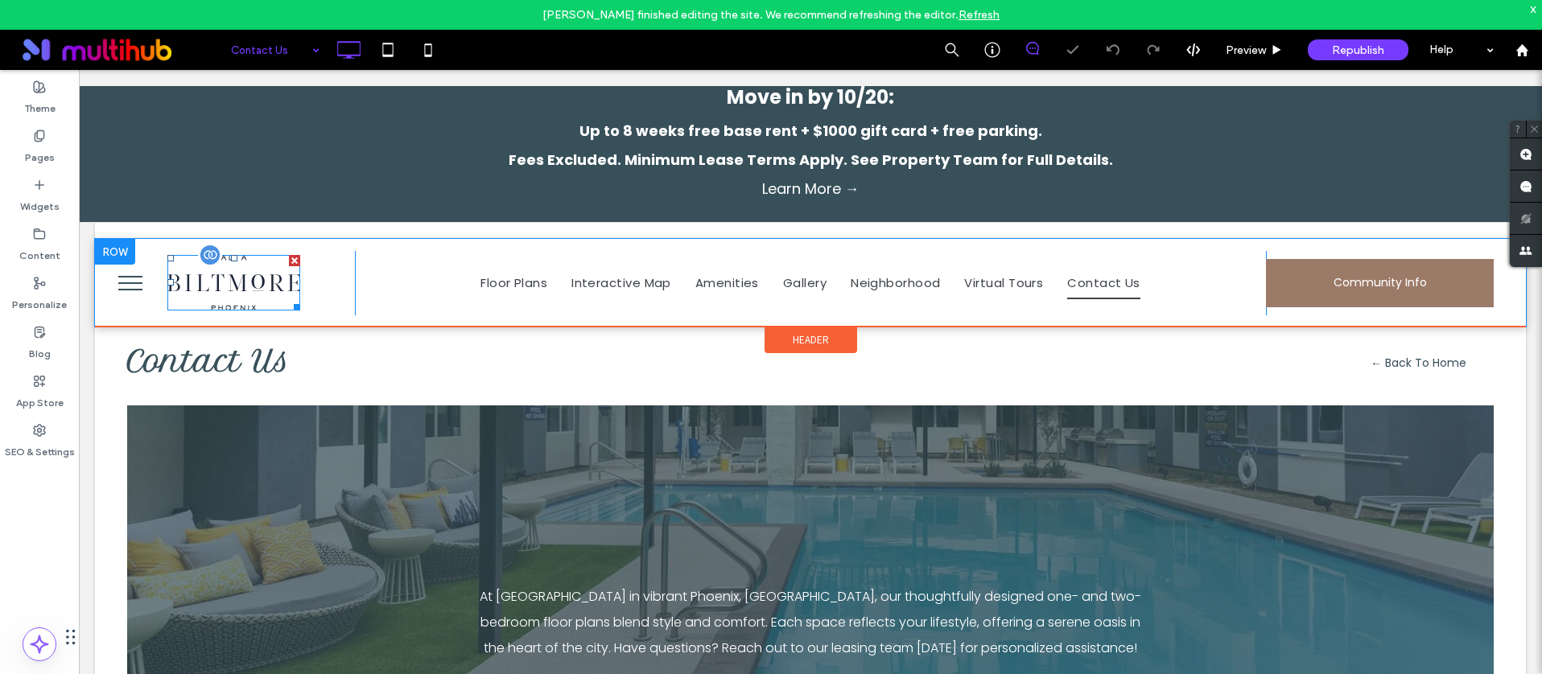
scroll to position [423, 0]
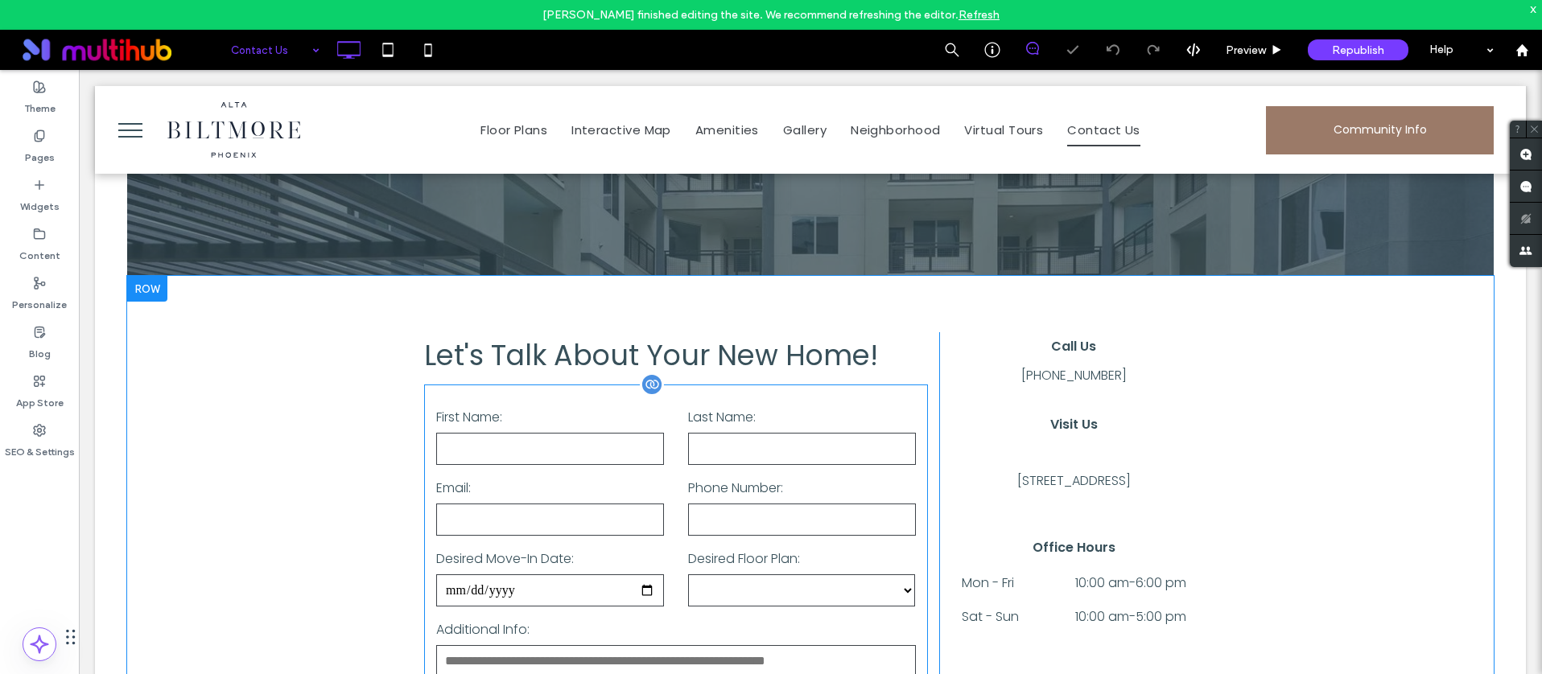
click at [824, 489] on label "Phone Number:" at bounding box center [802, 489] width 228 height 26
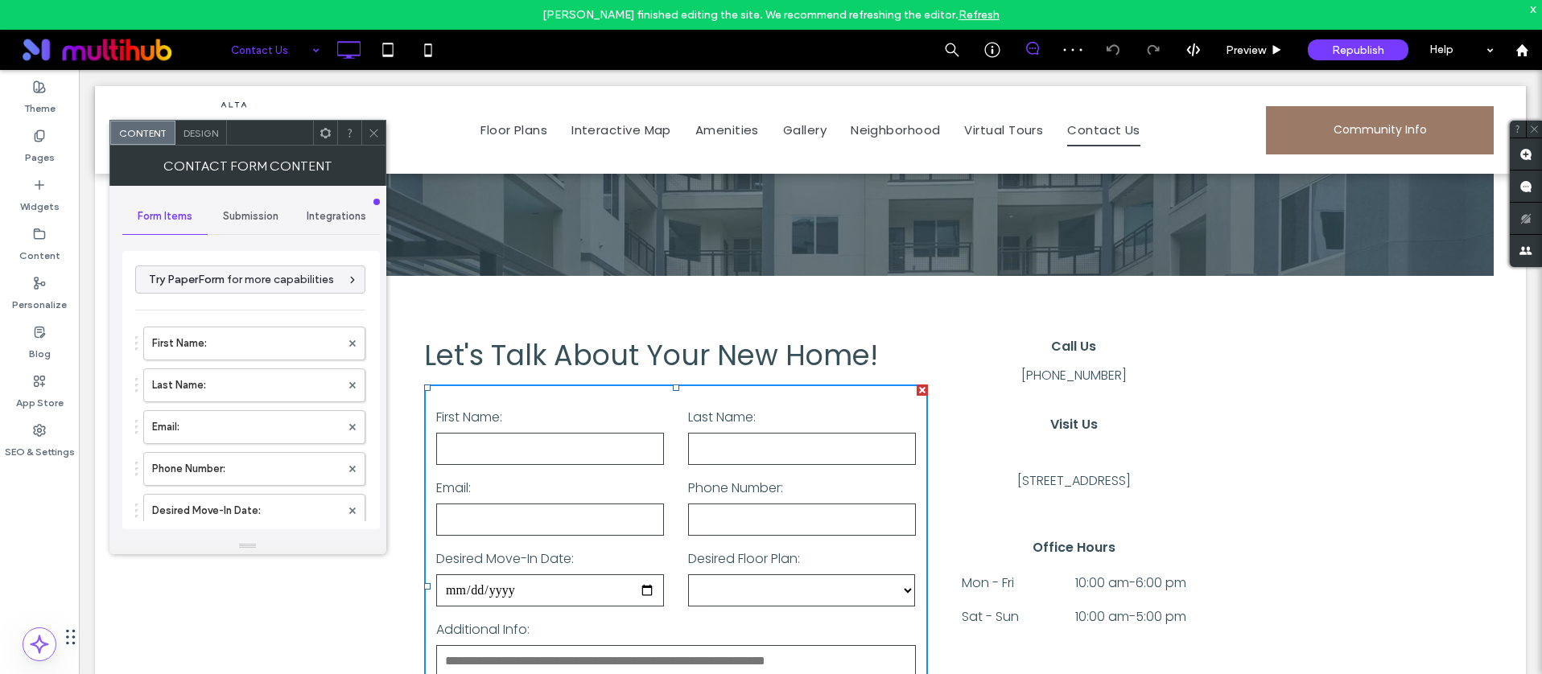
click at [329, 134] on use at bounding box center [324, 132] width 10 height 10
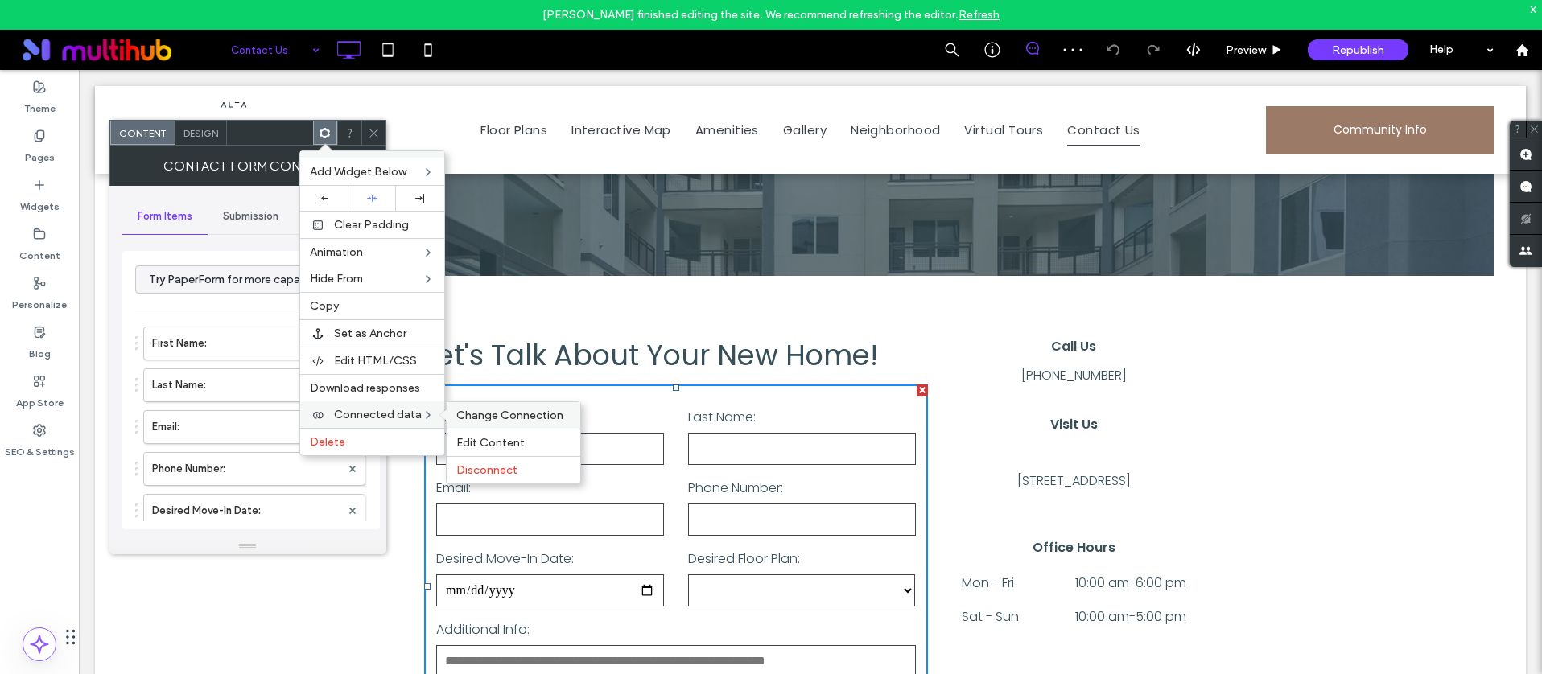
click at [472, 420] on span "Change Connection" at bounding box center [509, 416] width 107 height 14
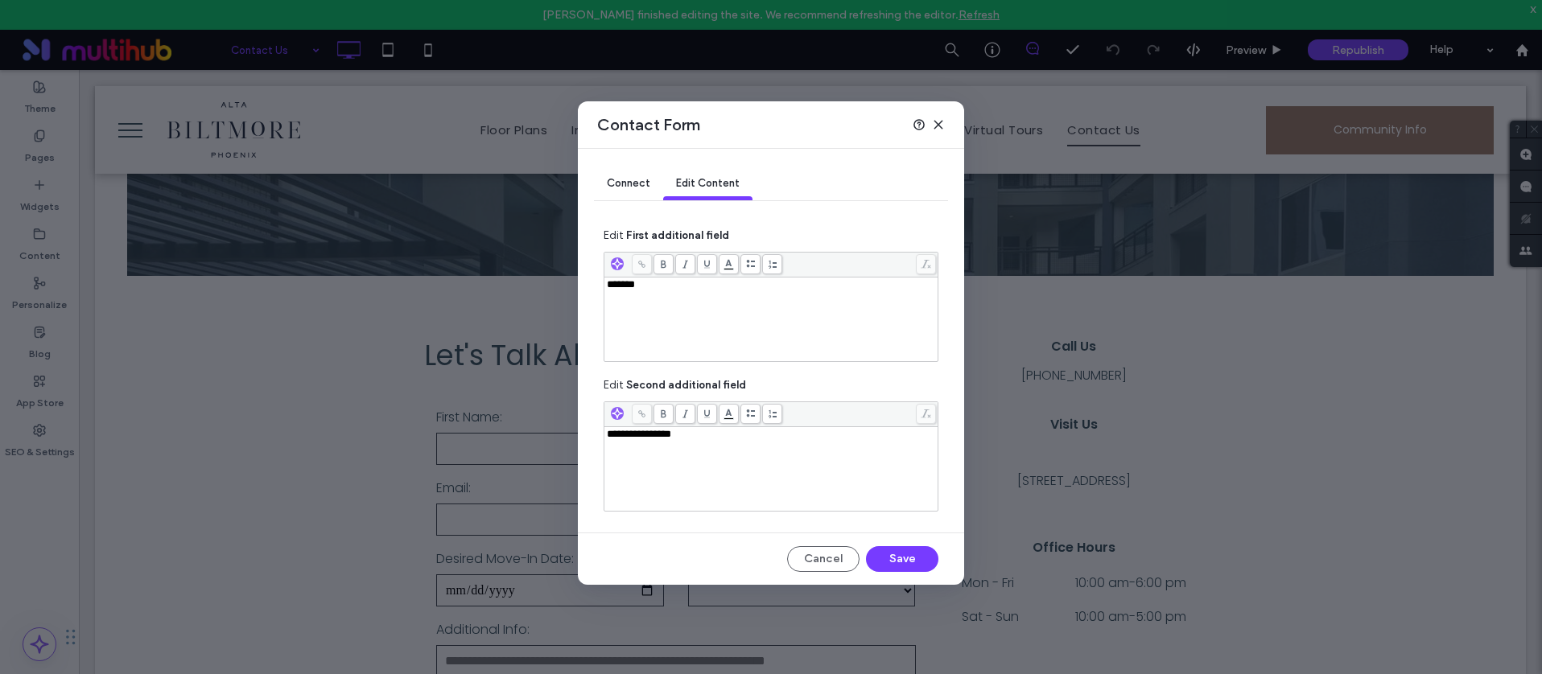
click at [941, 121] on use at bounding box center [937, 124] width 7 height 7
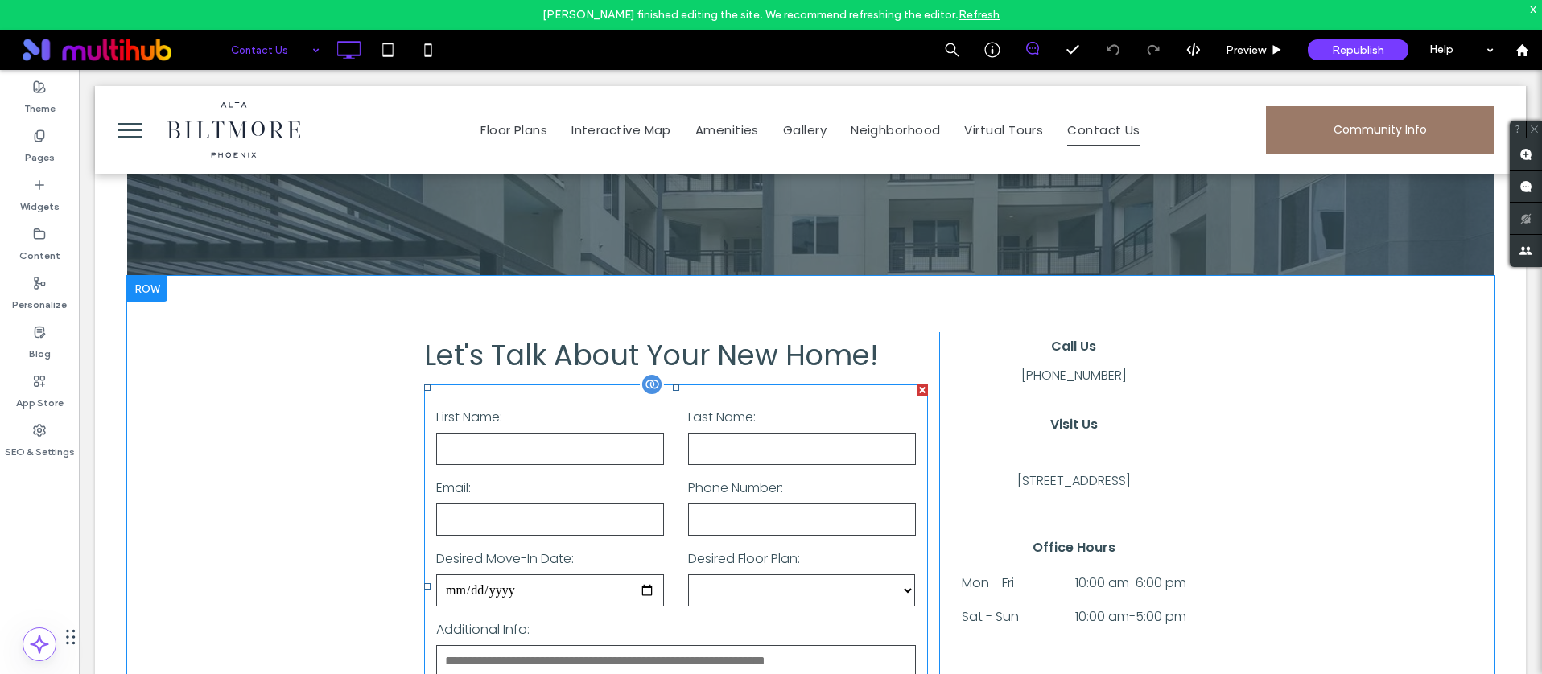
click at [594, 465] on div "First Name:" at bounding box center [550, 436] width 252 height 63
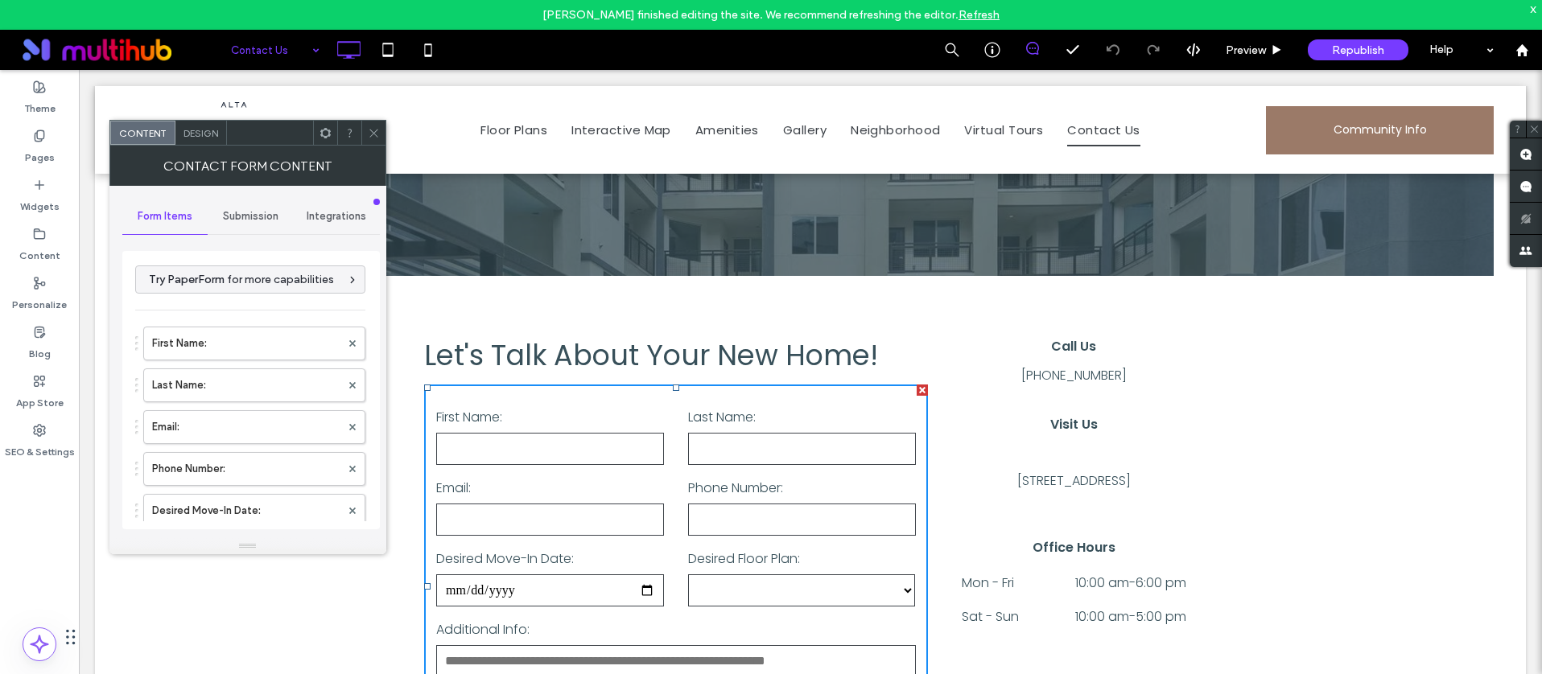
click at [313, 135] on div at bounding box center [325, 133] width 24 height 24
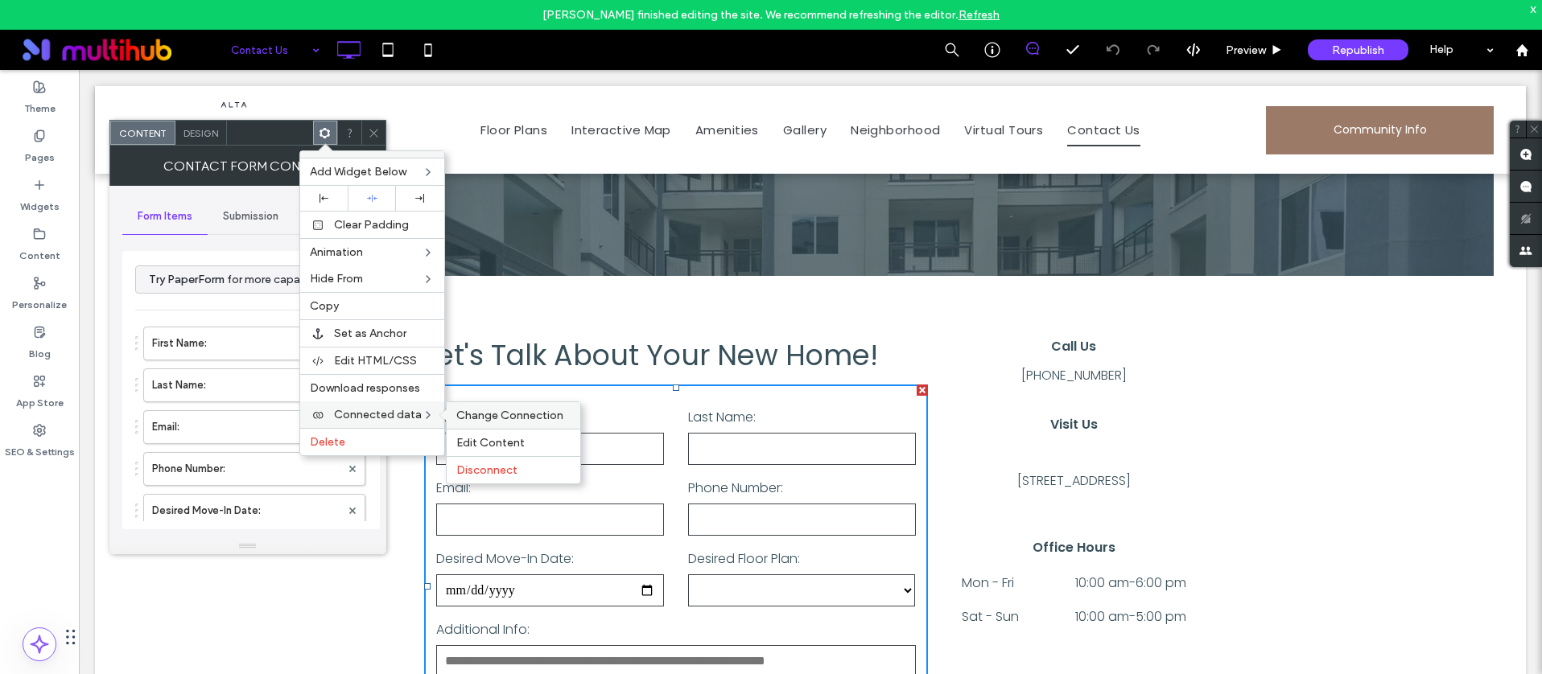
click at [501, 424] on div "Change Connection" at bounding box center [514, 415] width 134 height 27
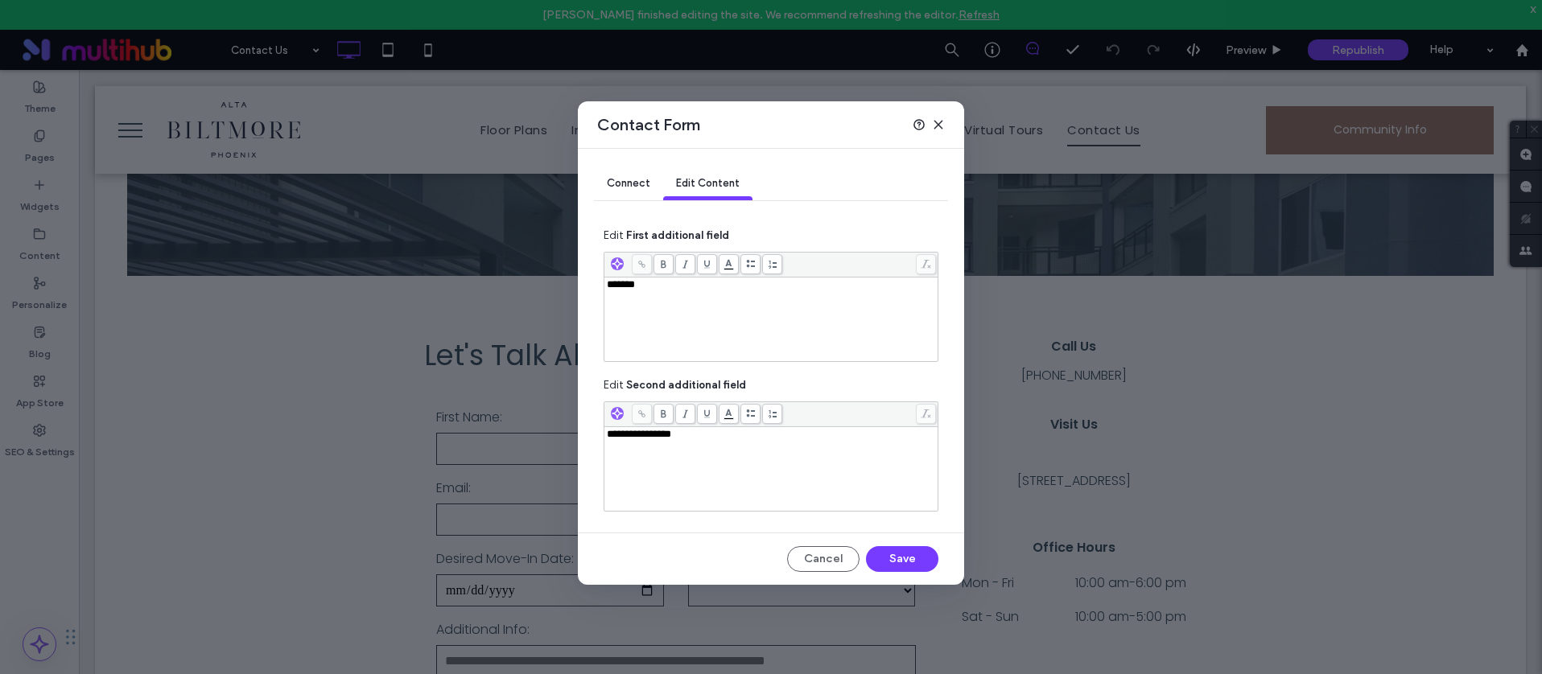
click at [942, 123] on icon at bounding box center [938, 124] width 13 height 13
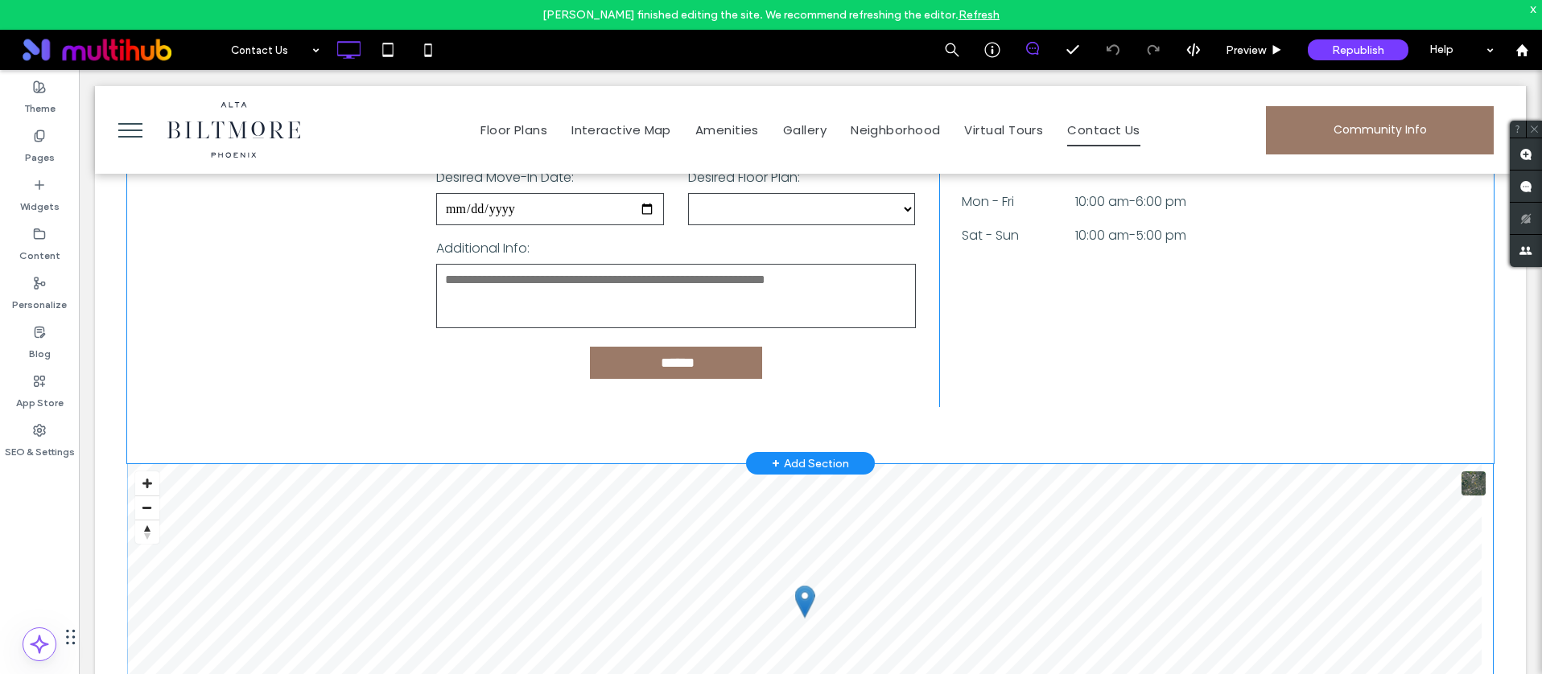
scroll to position [1065, 0]
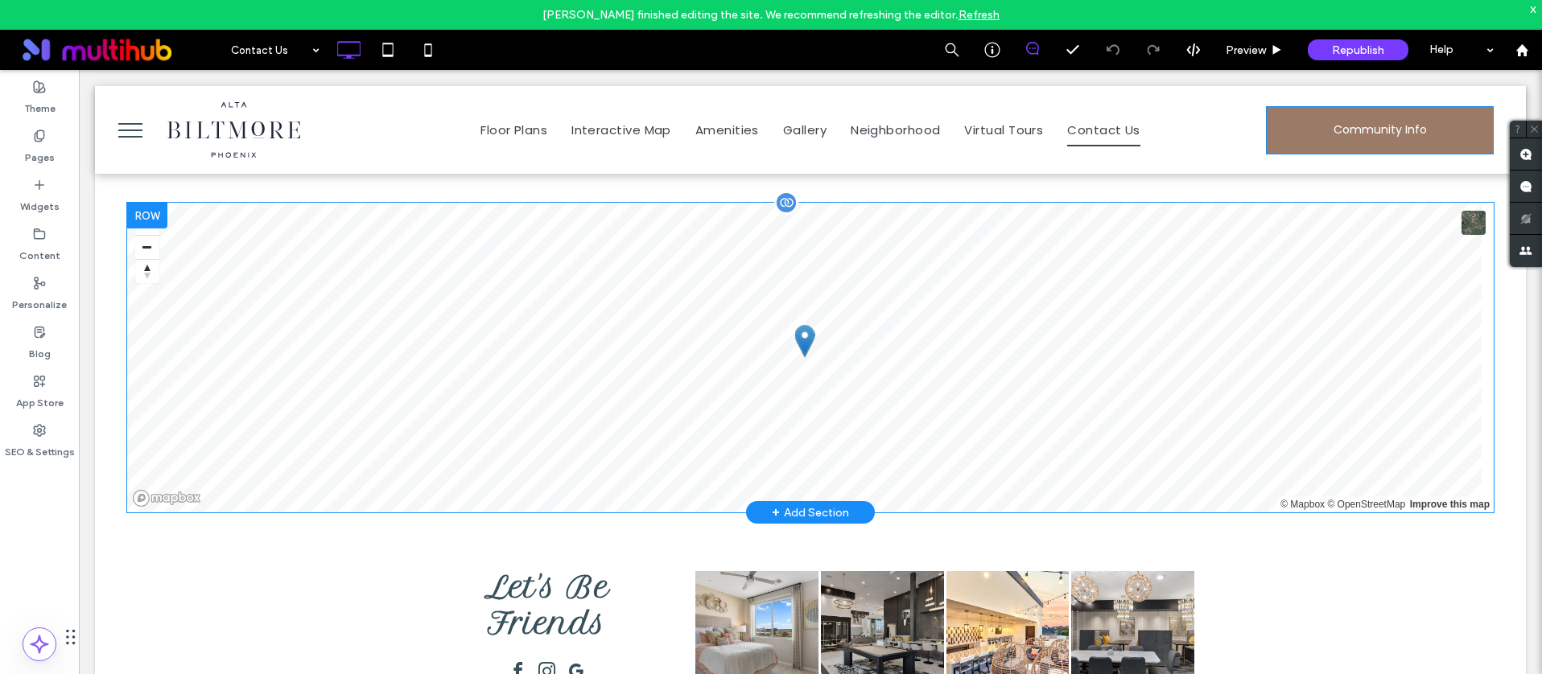
click at [1180, 342] on span at bounding box center [810, 358] width 1366 height 310
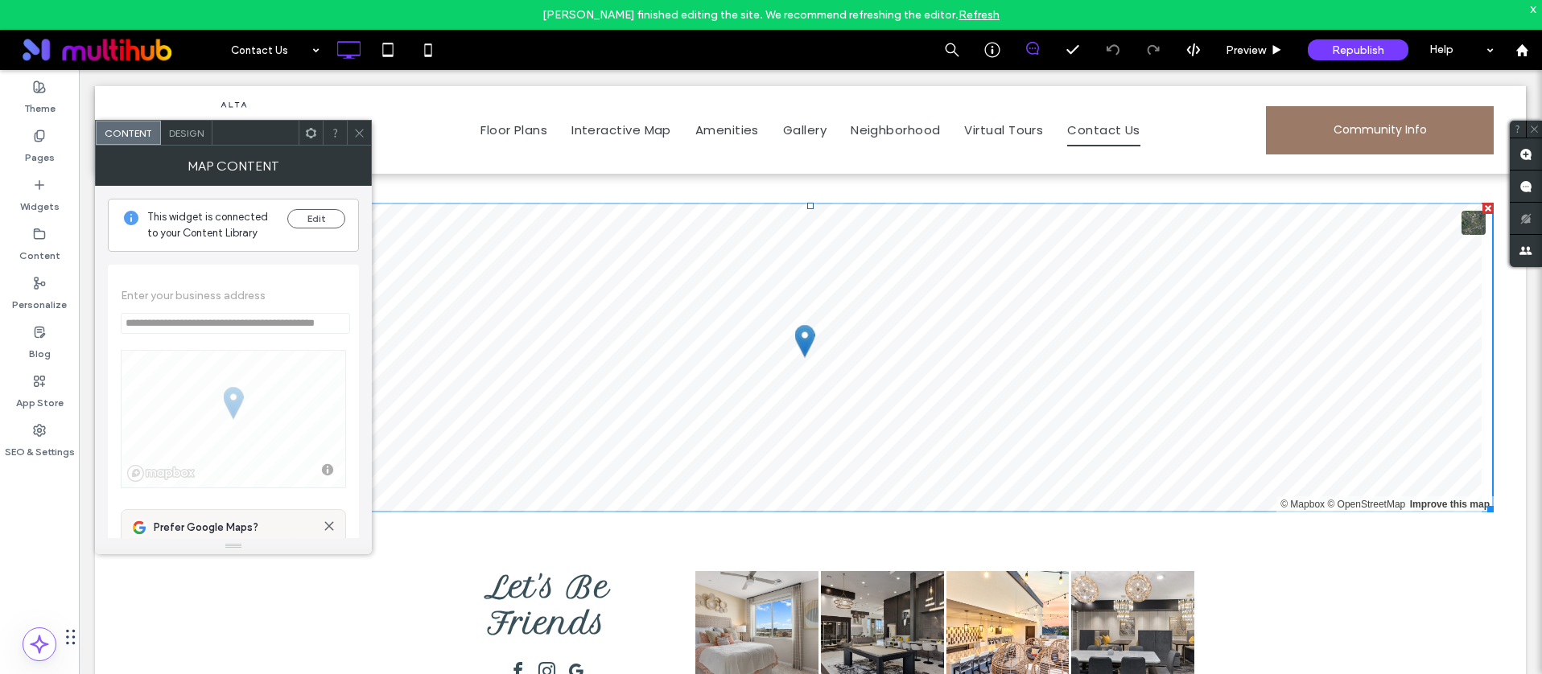
drag, startPoint x: 366, startPoint y: 132, endPoint x: 437, endPoint y: 51, distance: 107.8
click at [366, 132] on div at bounding box center [359, 133] width 24 height 24
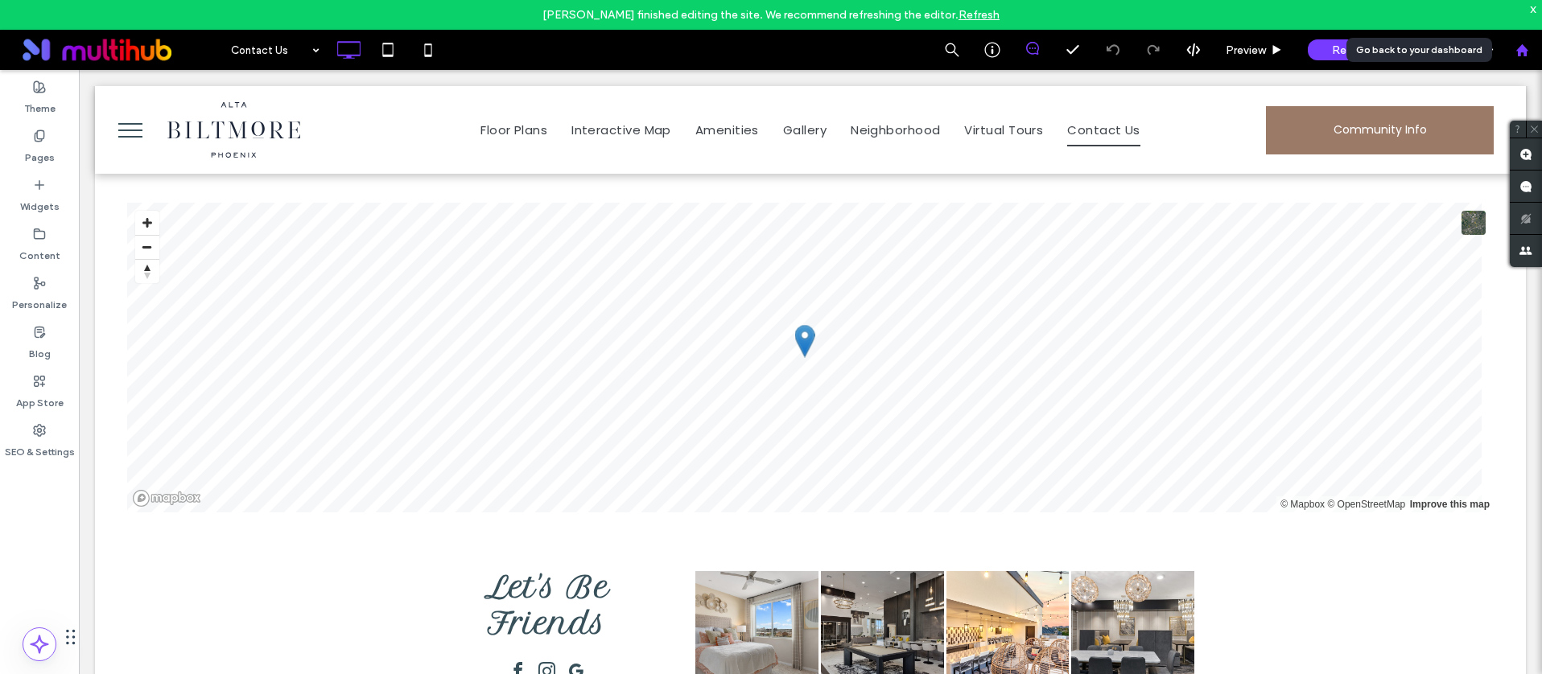
click at [1522, 44] on icon at bounding box center [1522, 50] width 14 height 14
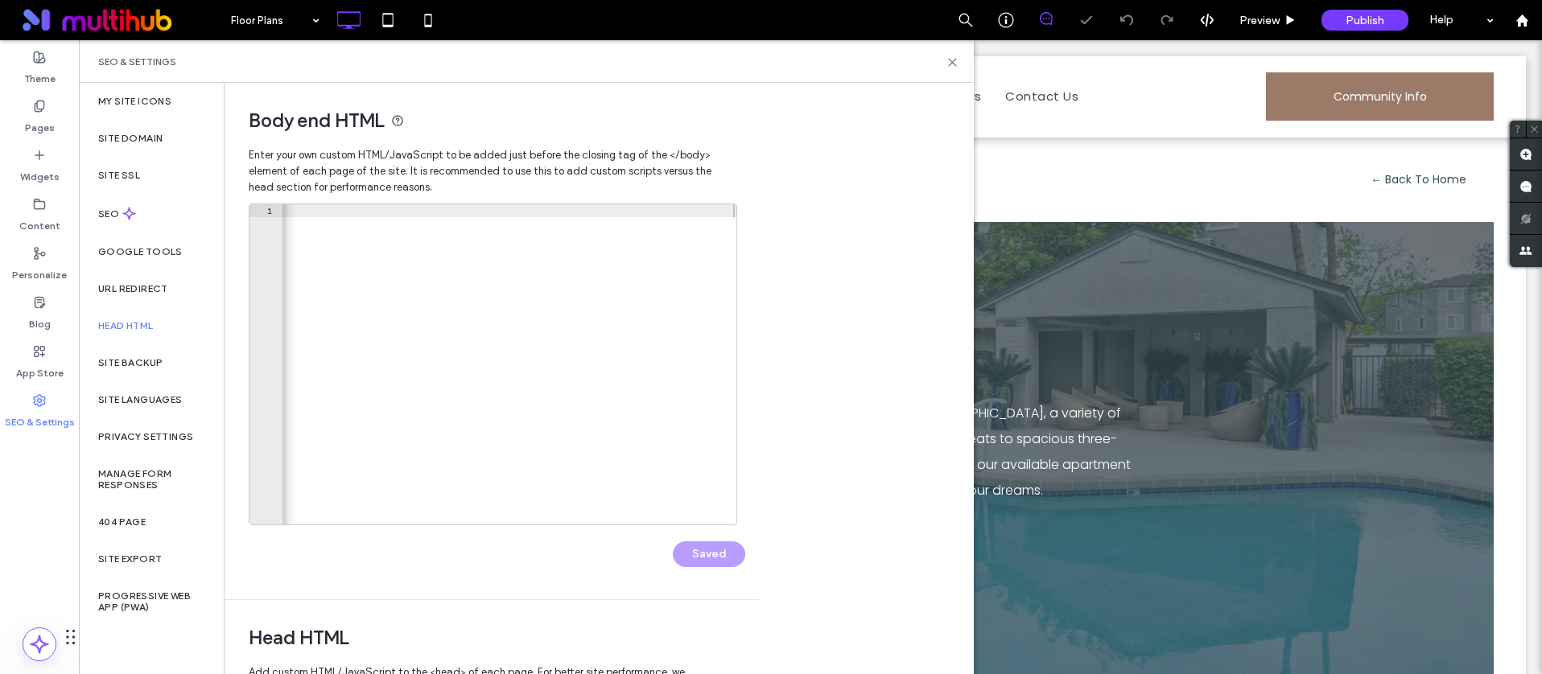
scroll to position [0, 1210]
click at [951, 64] on icon at bounding box center [952, 62] width 12 height 12
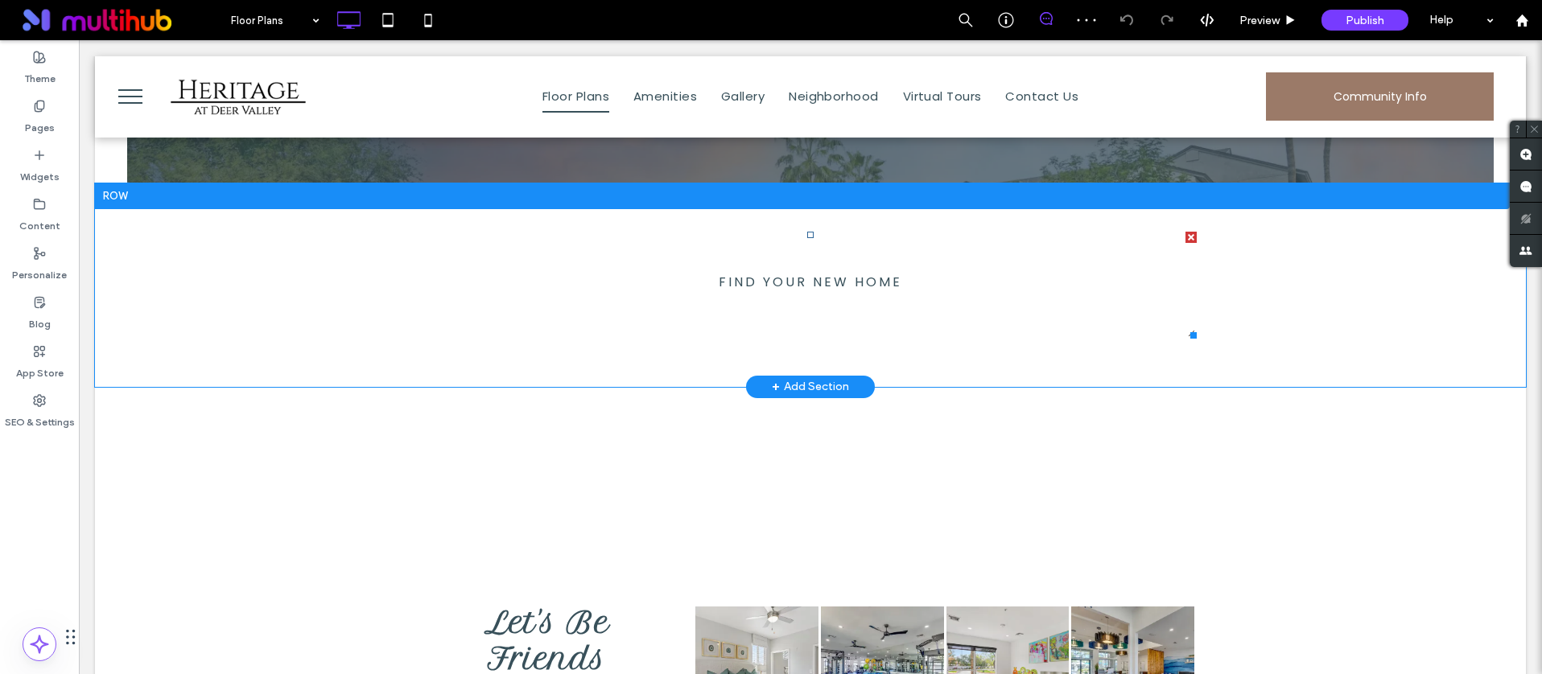
scroll to position [588, 0]
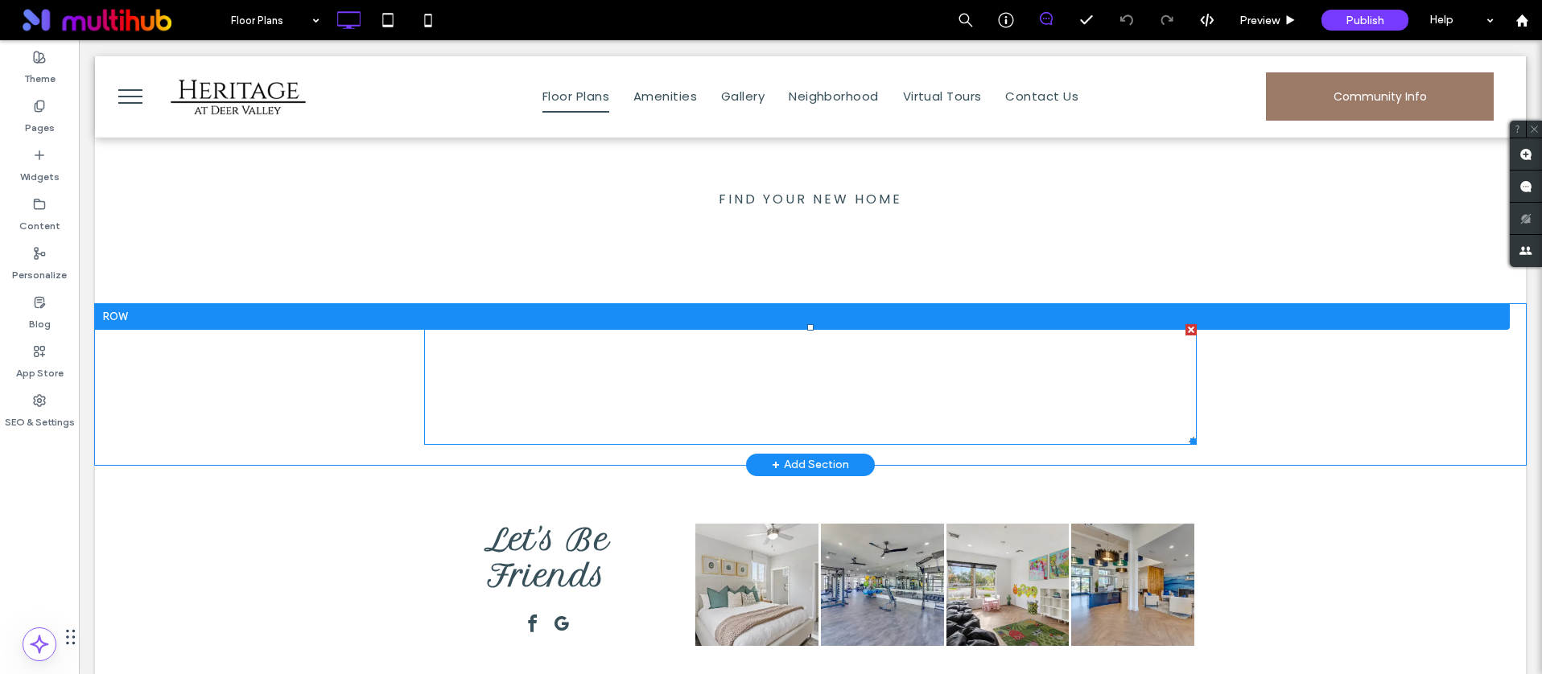
click at [764, 383] on span at bounding box center [810, 384] width 772 height 121
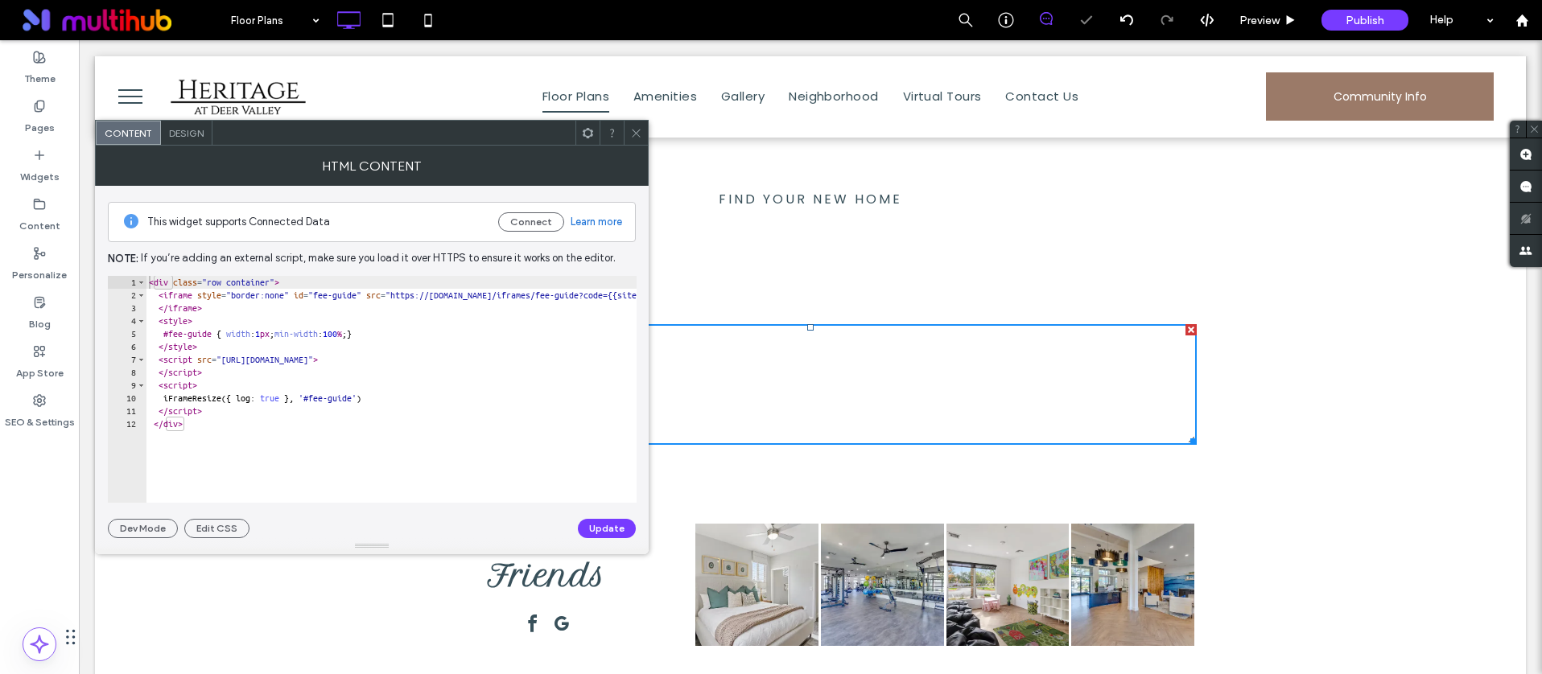
scroll to position [0, 303]
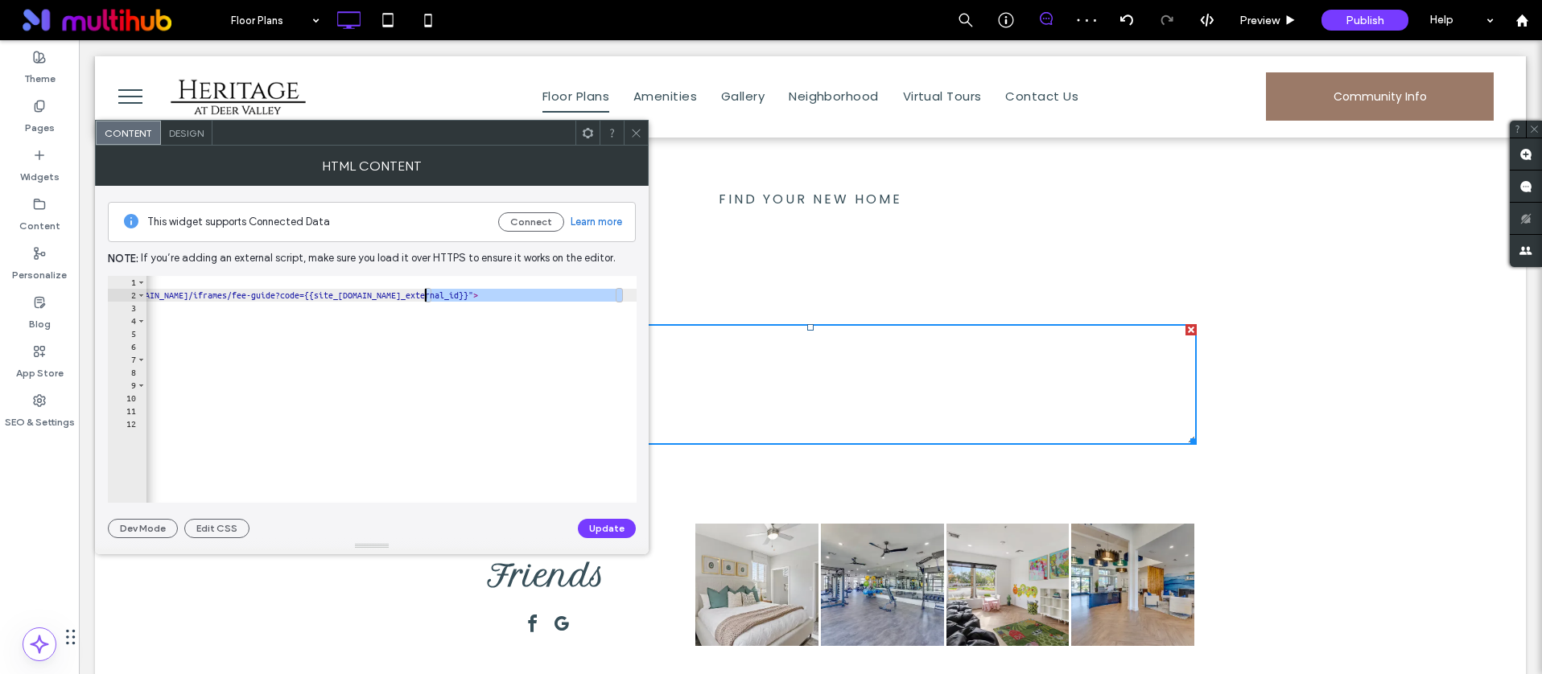
drag, startPoint x: 620, startPoint y: 297, endPoint x: 425, endPoint y: 294, distance: 195.5
click at [425, 294] on div "< div class = "row container" > < iframe style = "border:none" id = "fee-guide"…" at bounding box center [239, 396] width 794 height 241
paste textarea "Cursor at row 2"
type textarea "**********"
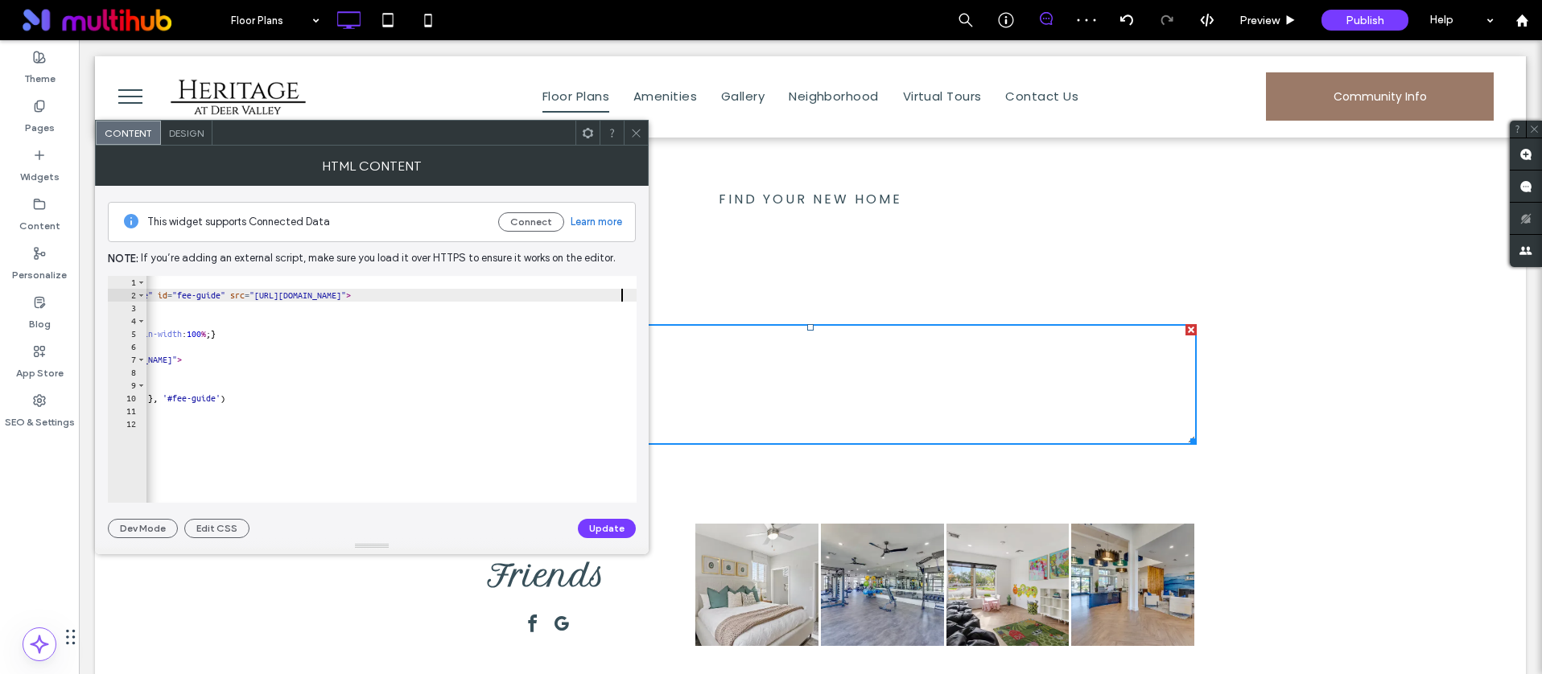
click at [607, 529] on button "Update" at bounding box center [607, 528] width 58 height 19
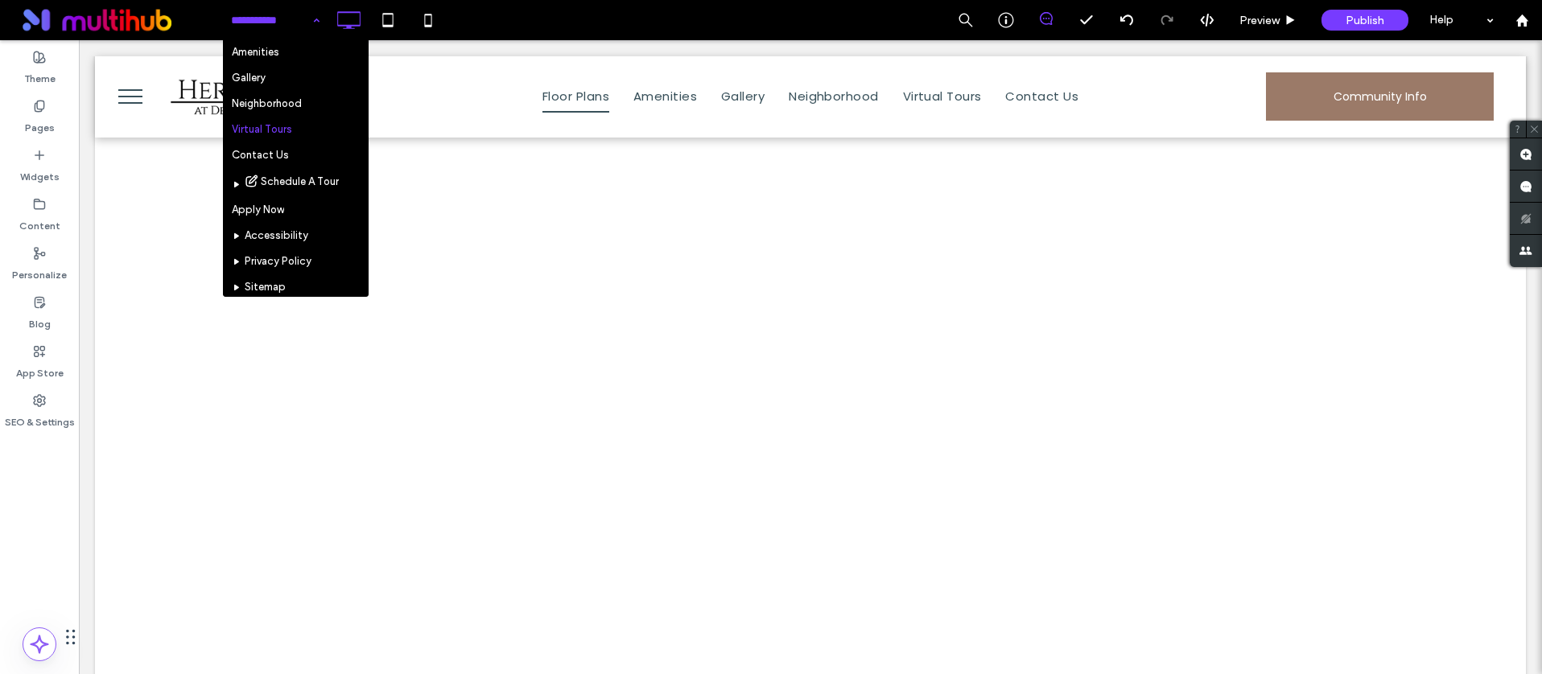
scroll to position [192, 0]
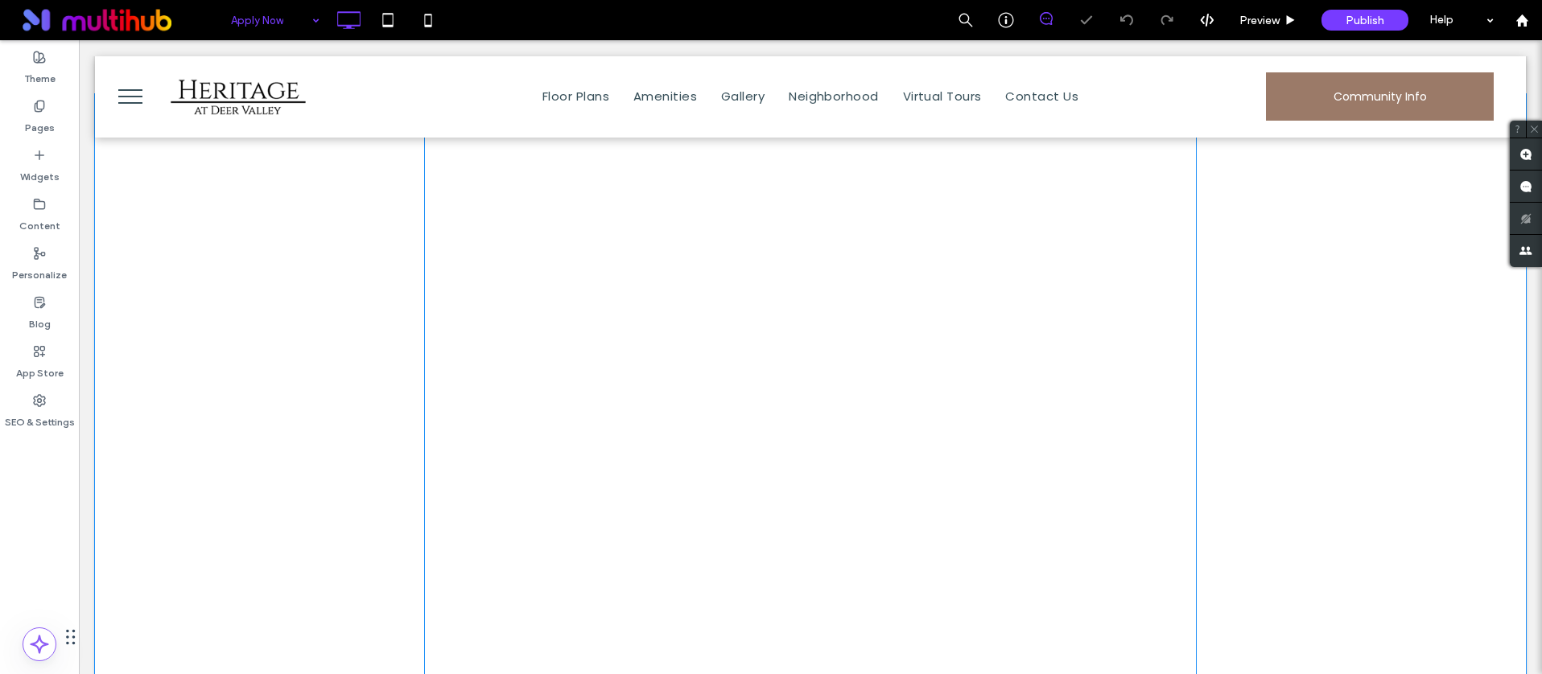
scroll to position [561, 0]
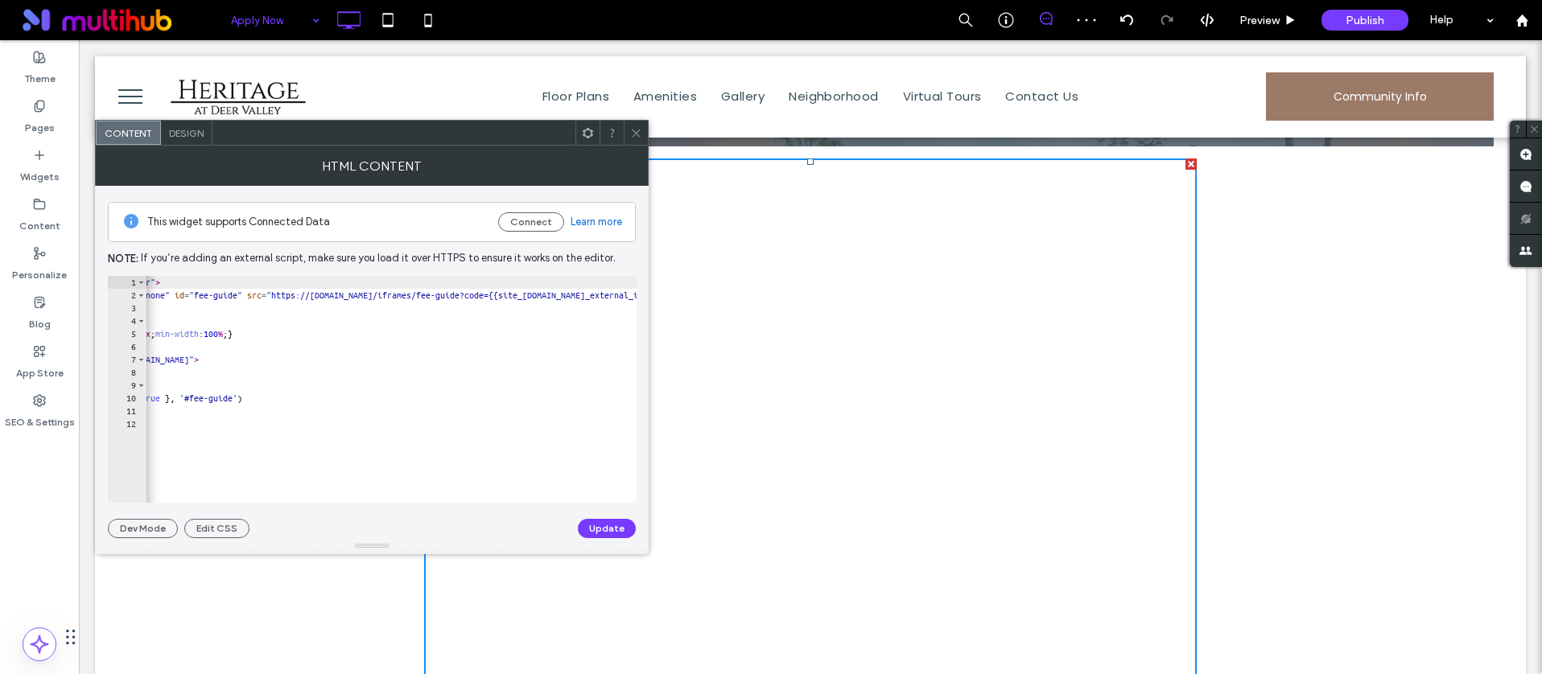
scroll to position [0, 303]
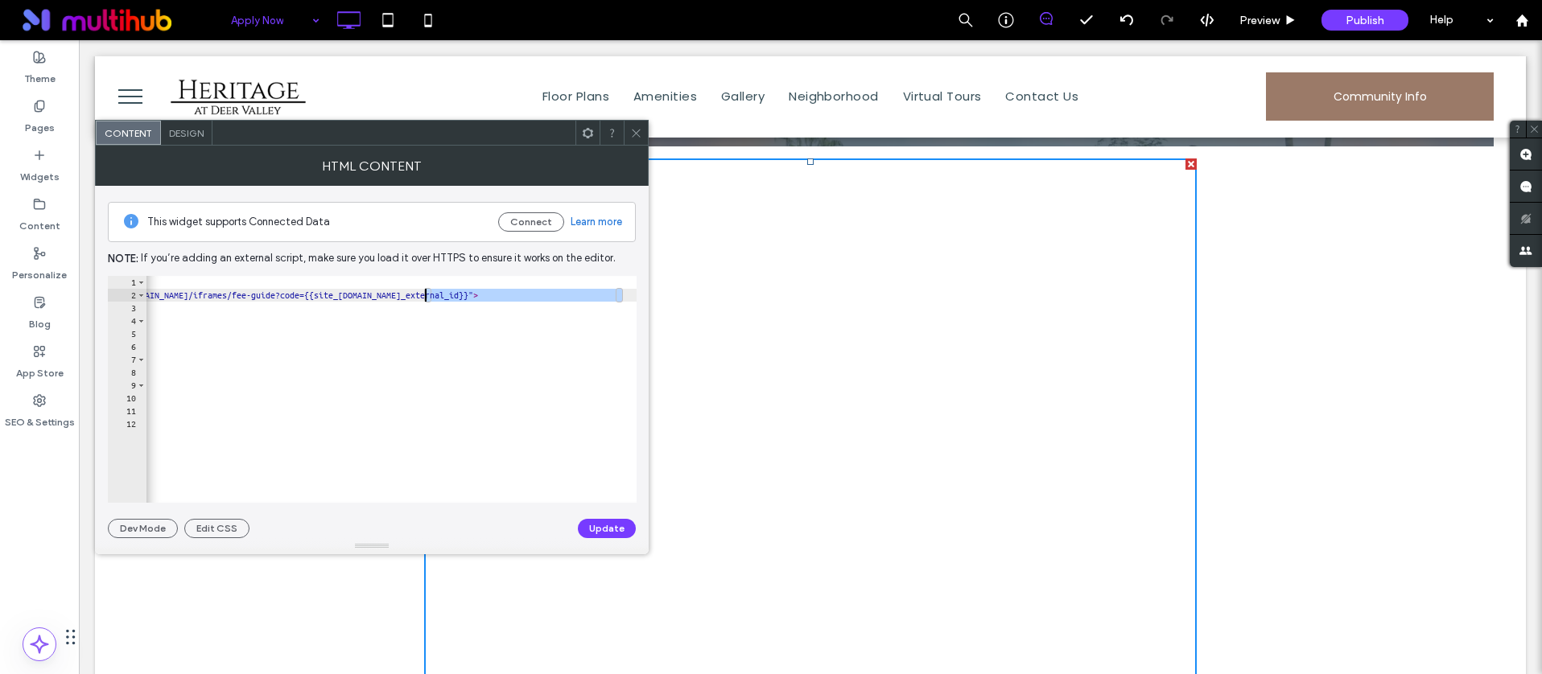
drag, startPoint x: 620, startPoint y: 295, endPoint x: 426, endPoint y: 296, distance: 193.9
click at [426, 296] on div "< div class = "row container" > < iframe style = "border:none" id = "fee-guide"…" at bounding box center [239, 396] width 794 height 241
paste textarea "Cursor at row 2"
type textarea "**********"
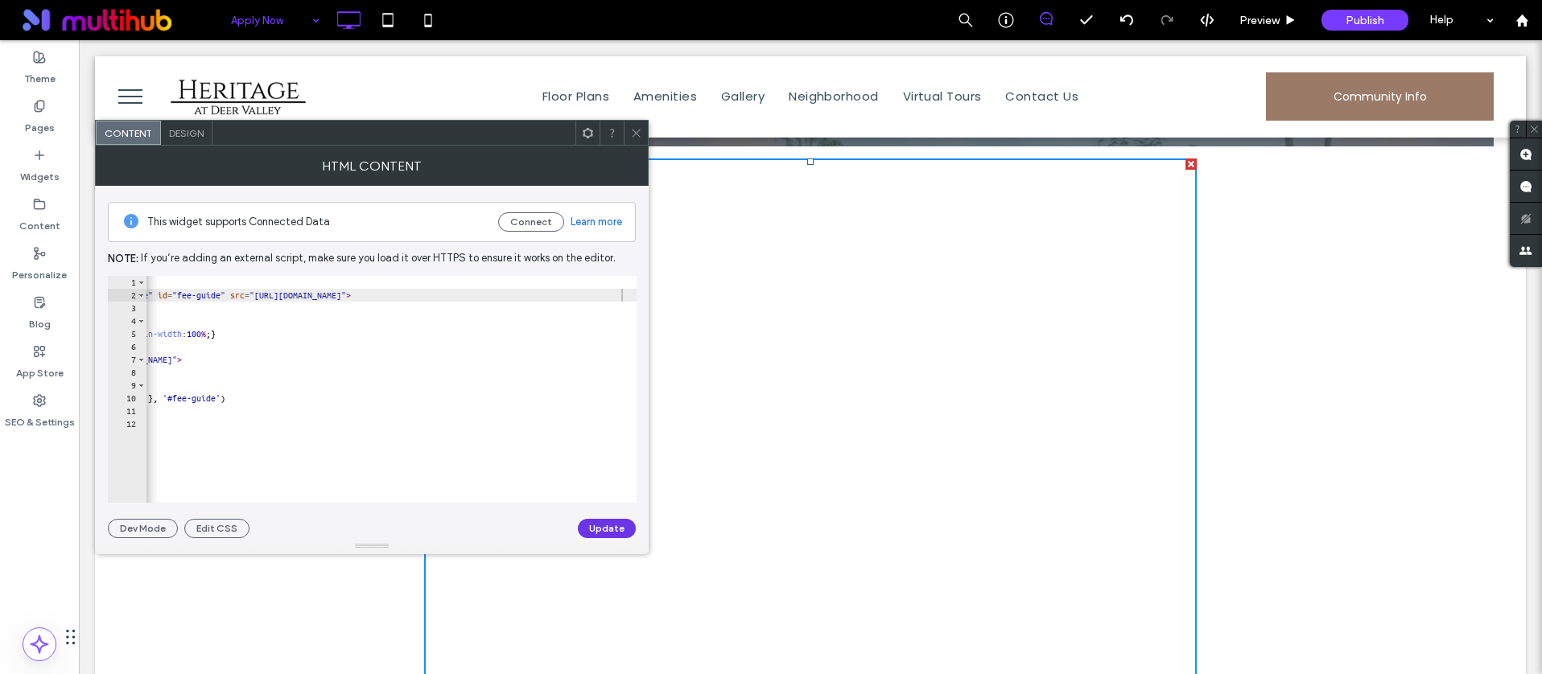
click at [612, 529] on button "Update" at bounding box center [607, 528] width 58 height 19
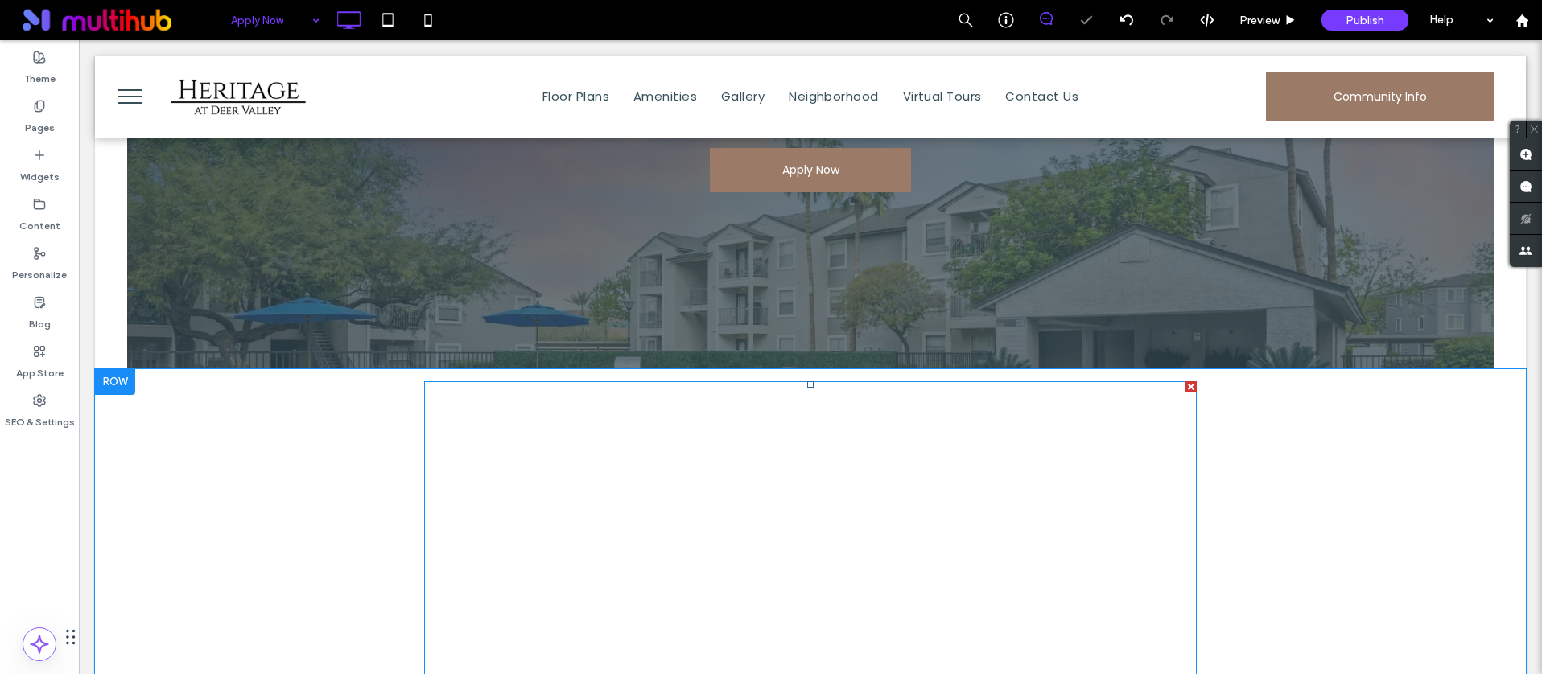
scroll to position [179, 0]
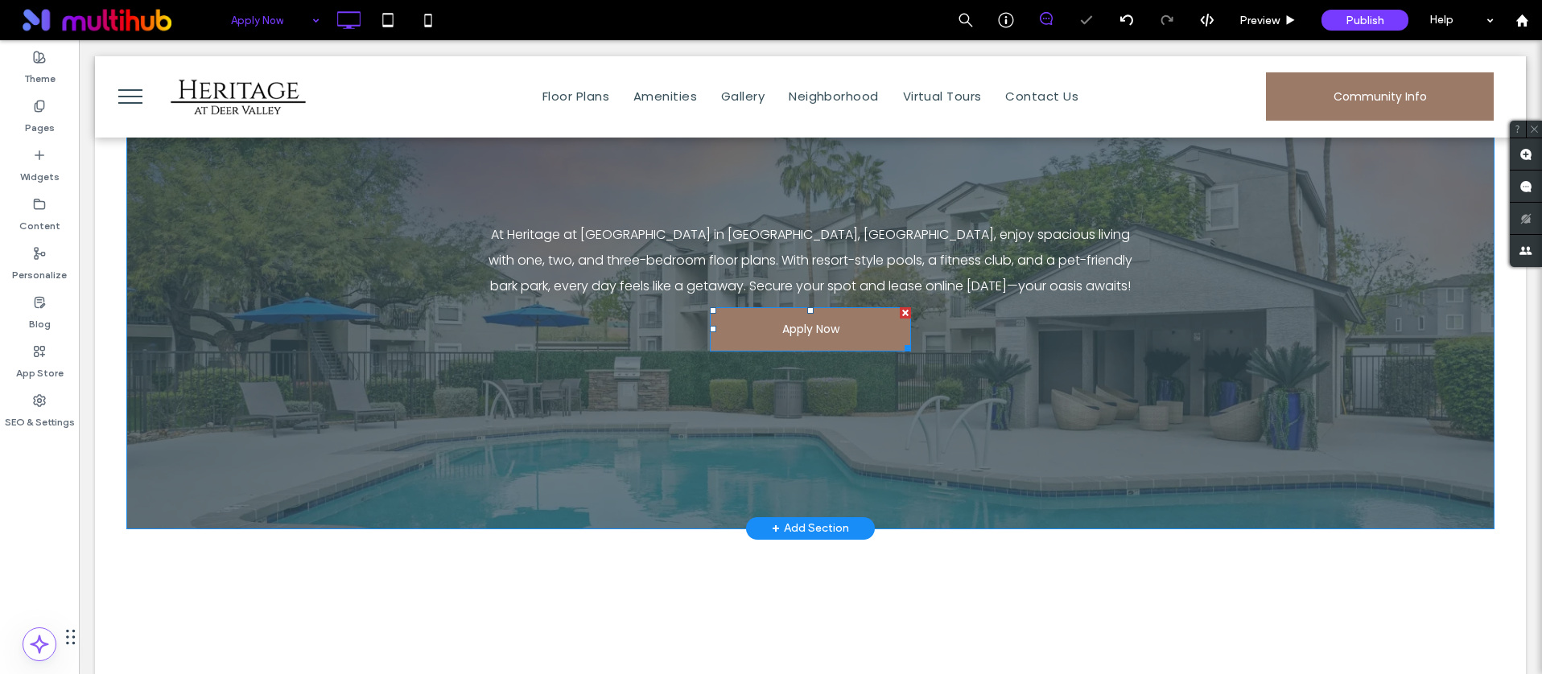
click at [782, 332] on span at bounding box center [810, 329] width 201 height 44
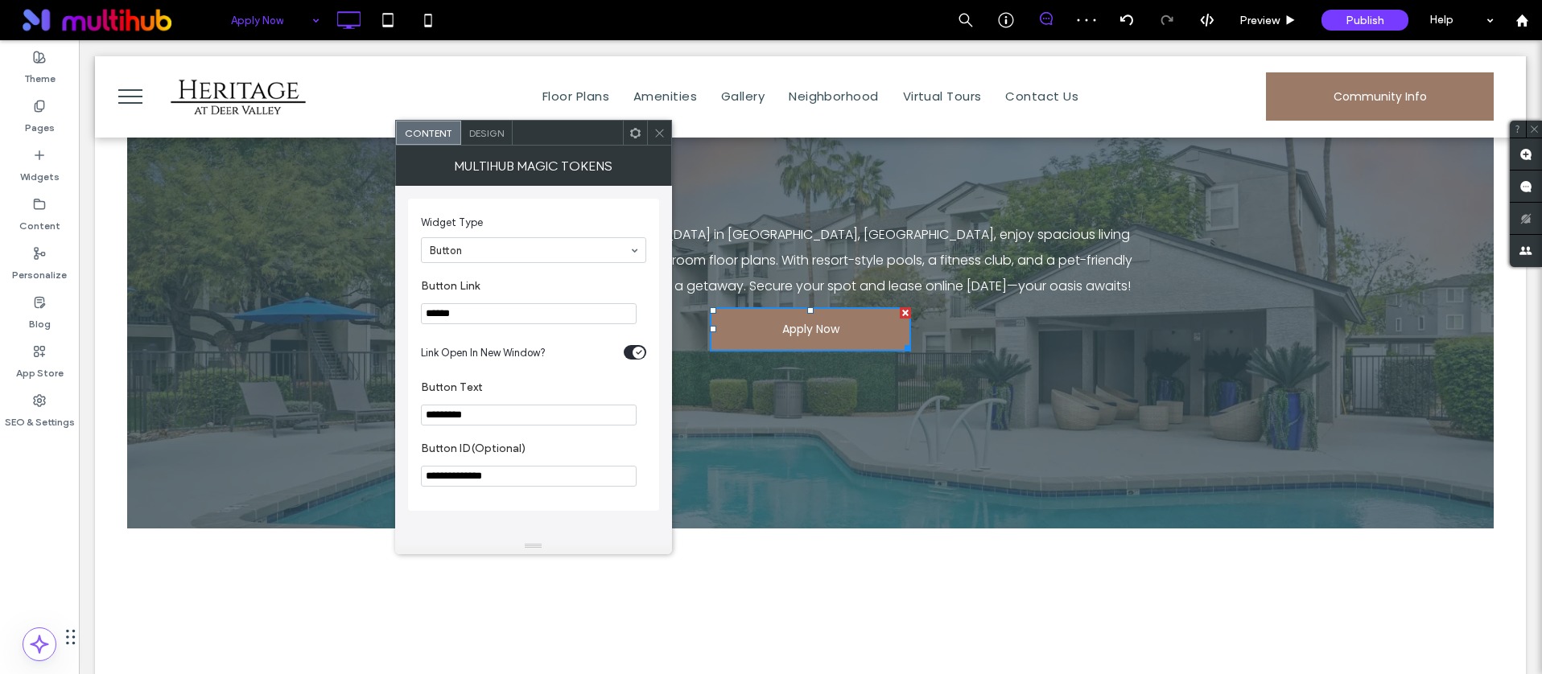
click at [651, 136] on div at bounding box center [659, 133] width 24 height 24
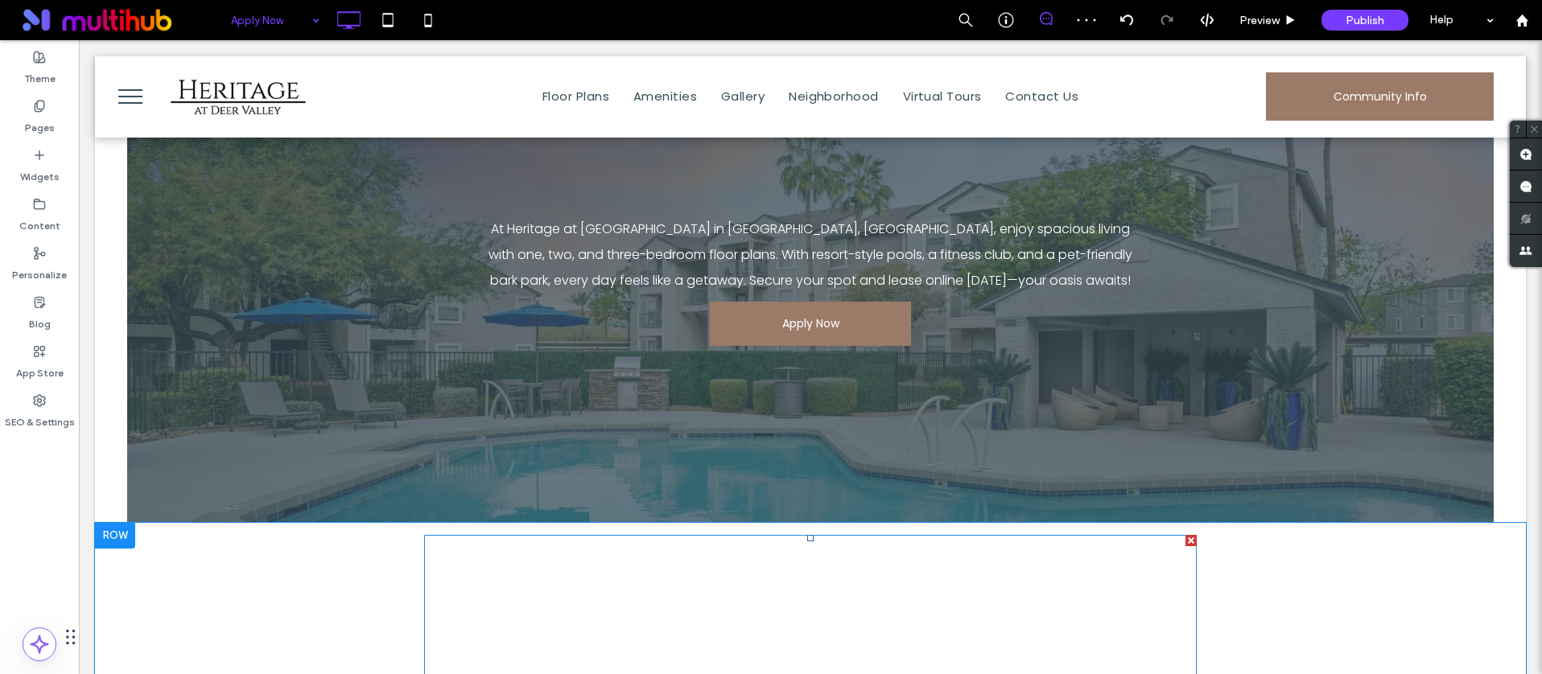
scroll to position [0, 0]
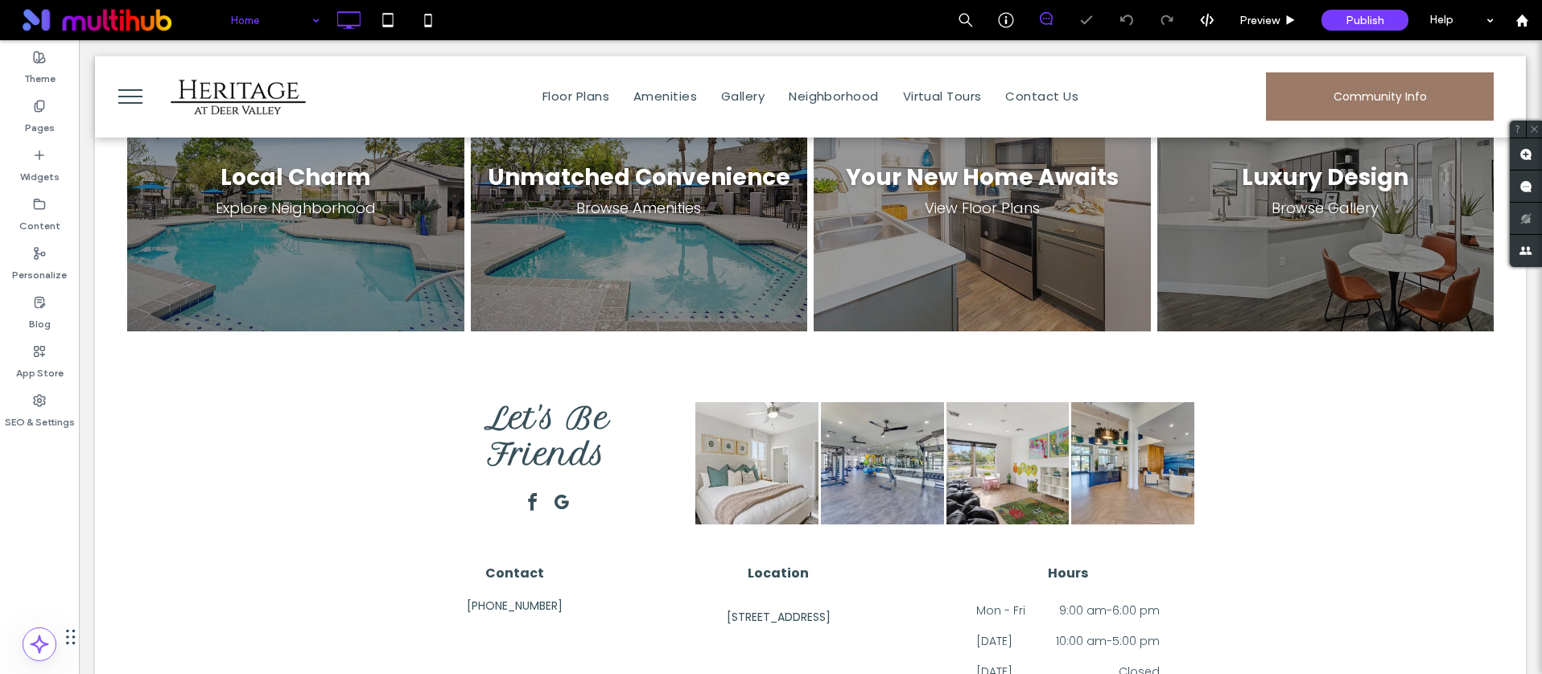
scroll to position [2320, 0]
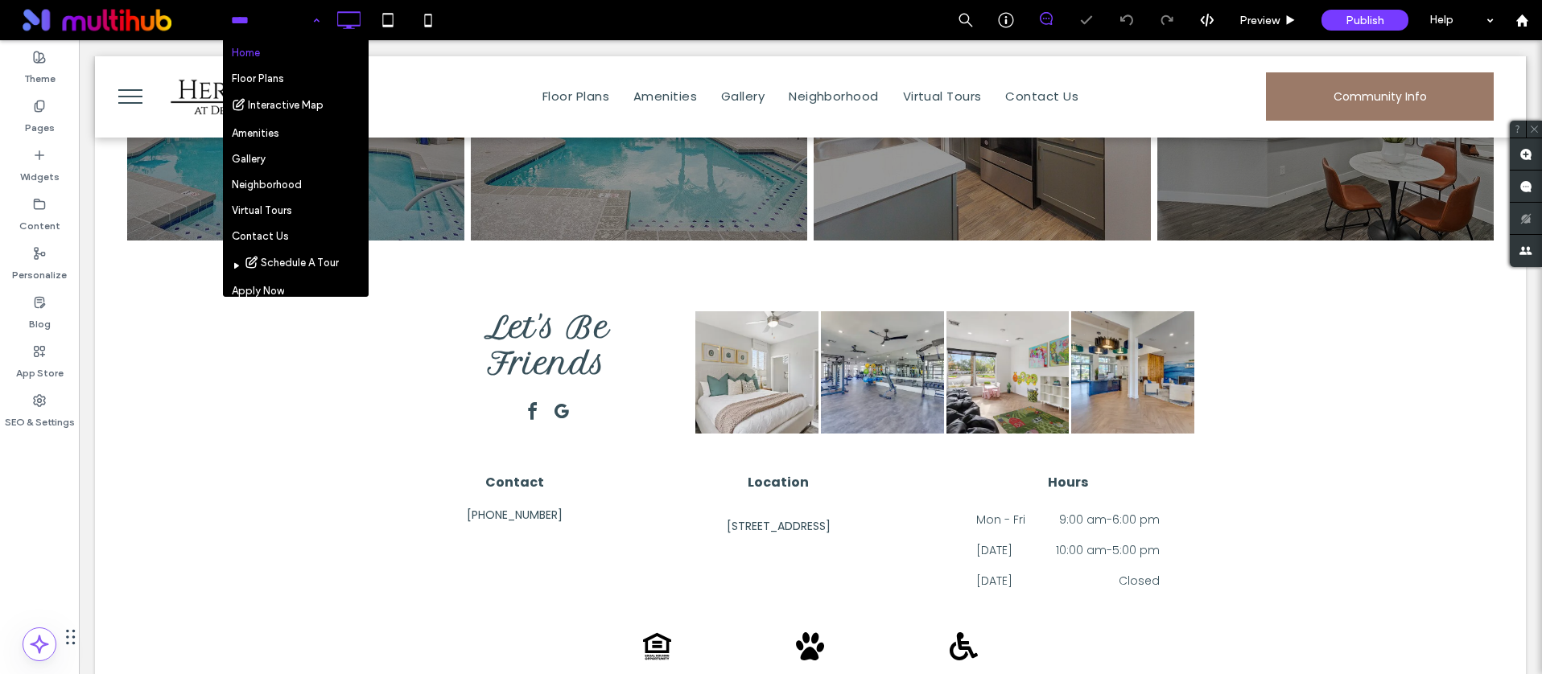
click at [289, 22] on input at bounding box center [271, 20] width 80 height 40
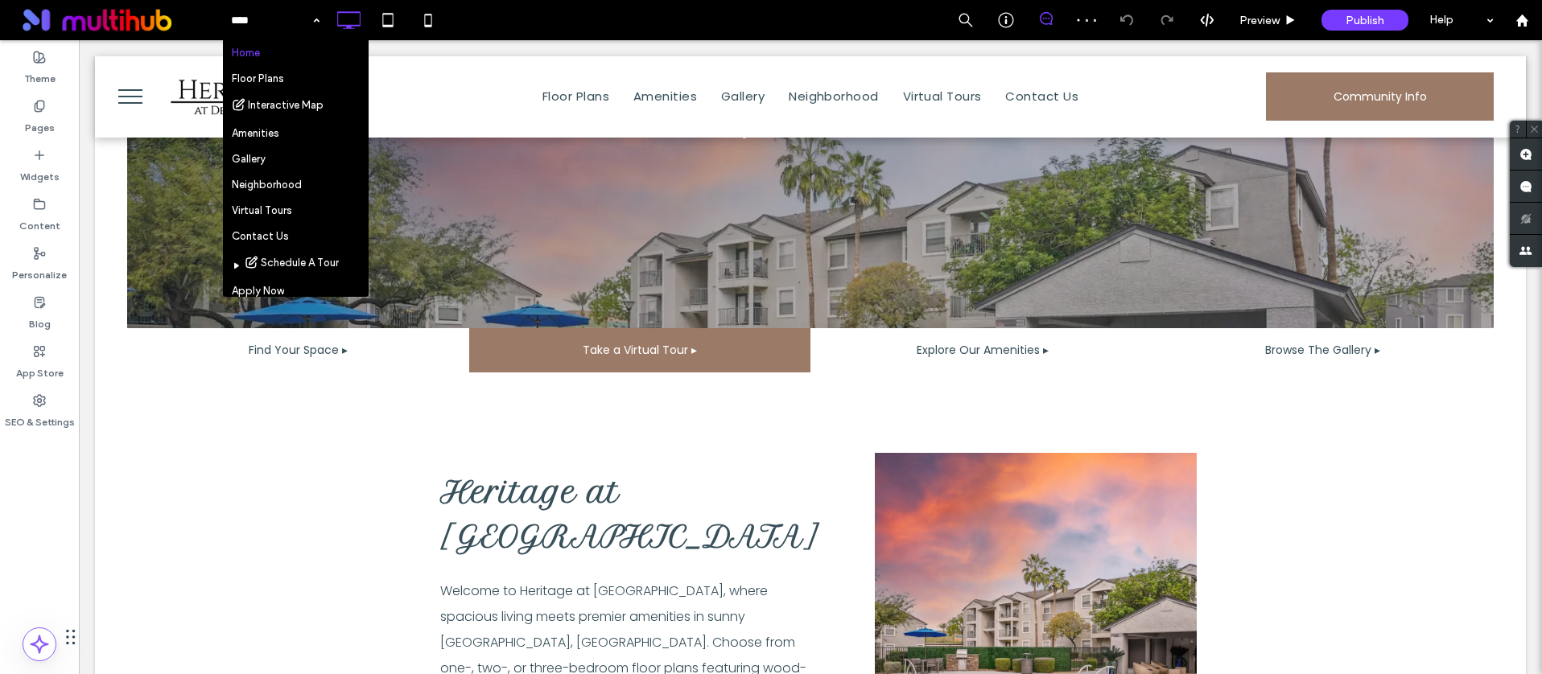
click at [541, 36] on div "Home Floor Plans Interactive Map Amenities Gallery Neighborhood Virtual Tours C…" at bounding box center [882, 20] width 1320 height 40
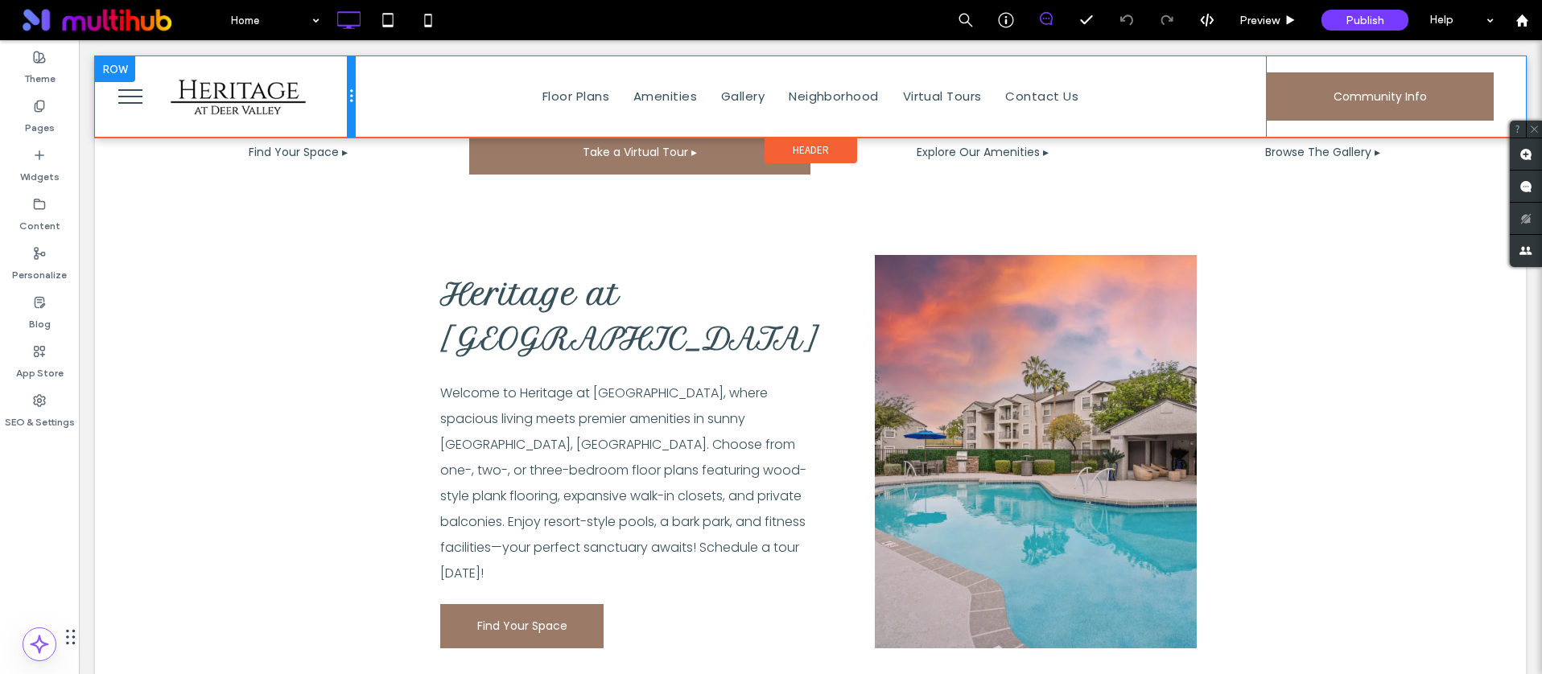
scroll to position [567, 0]
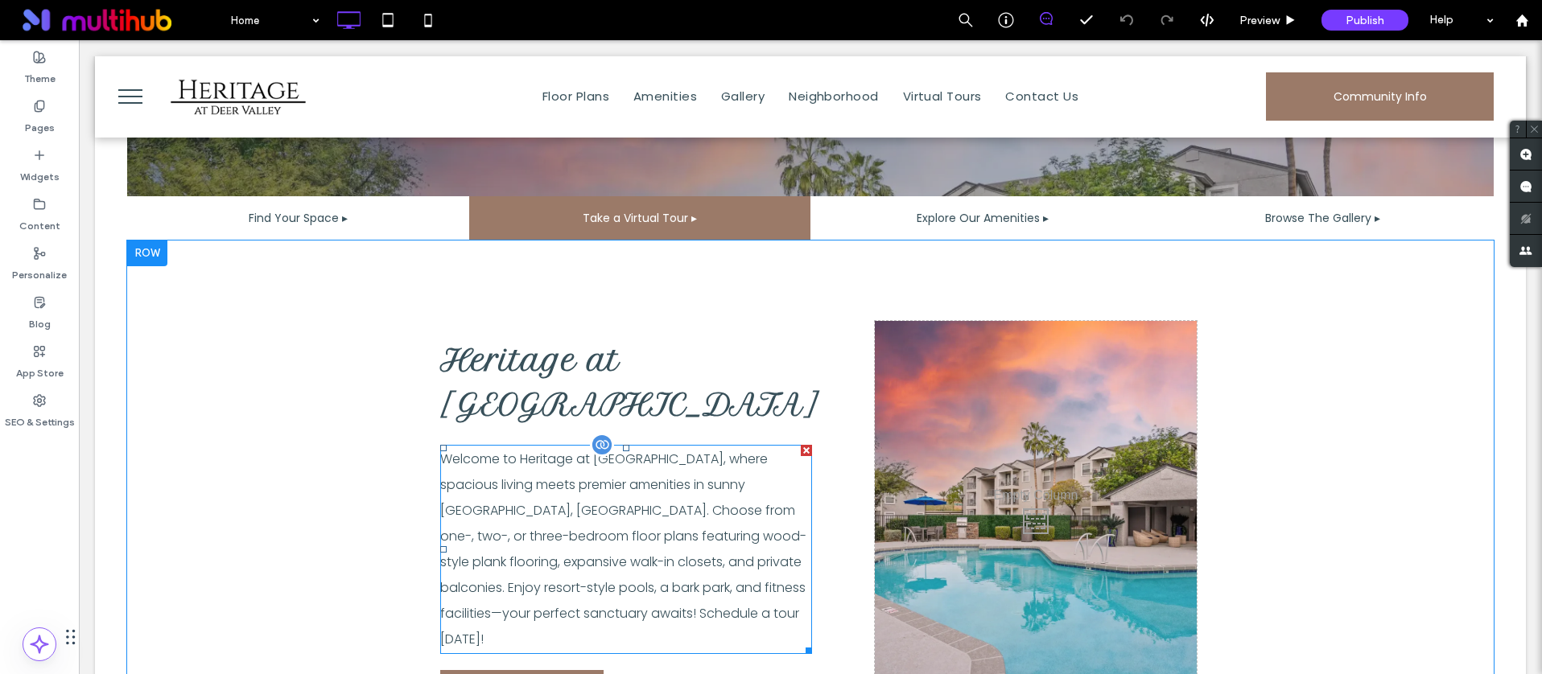
click at [591, 450] on span "Welcome to Heritage at Deer Valley, where spacious living meets premier ameniti…" at bounding box center [623, 549] width 366 height 199
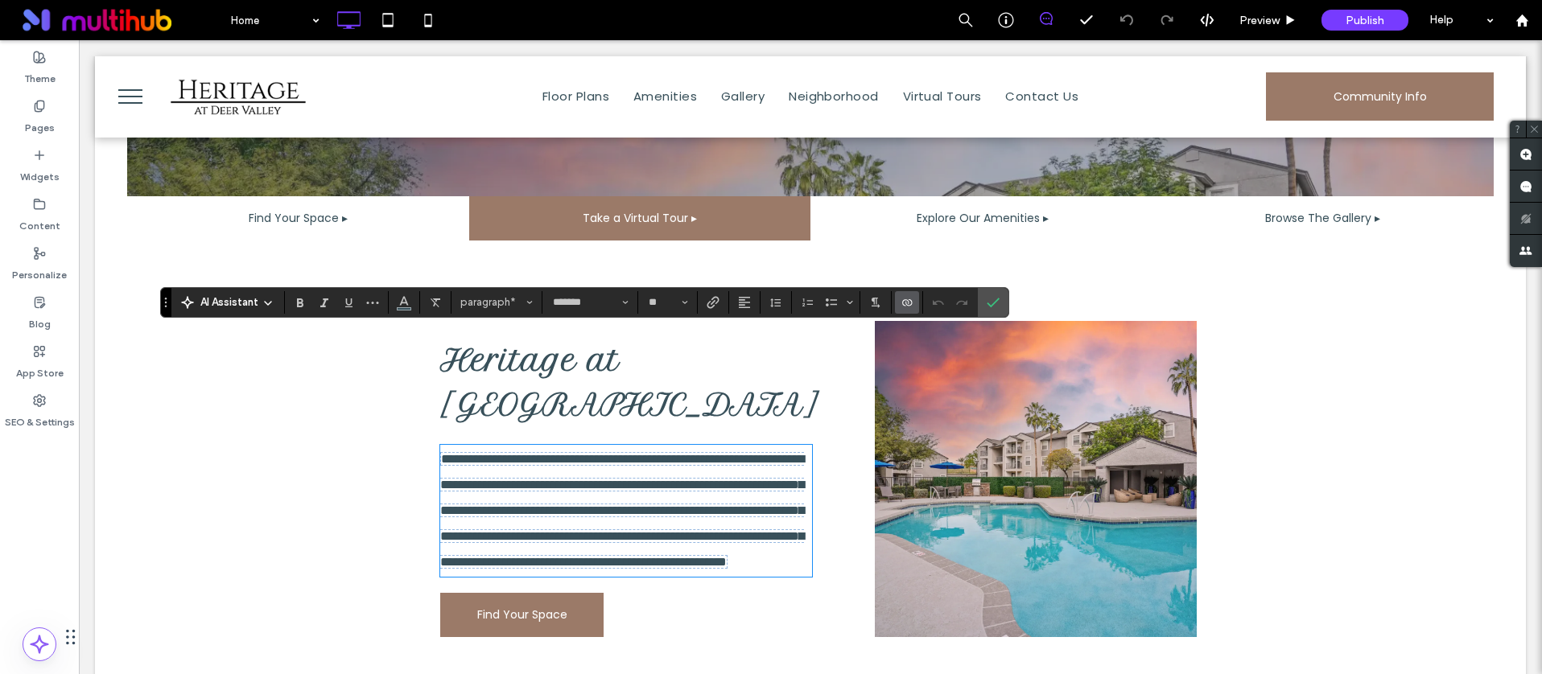
click at [917, 294] on label "Connect To Data" at bounding box center [907, 302] width 24 height 23
click at [937, 229] on span "Edit Content" at bounding box center [939, 232] width 63 height 16
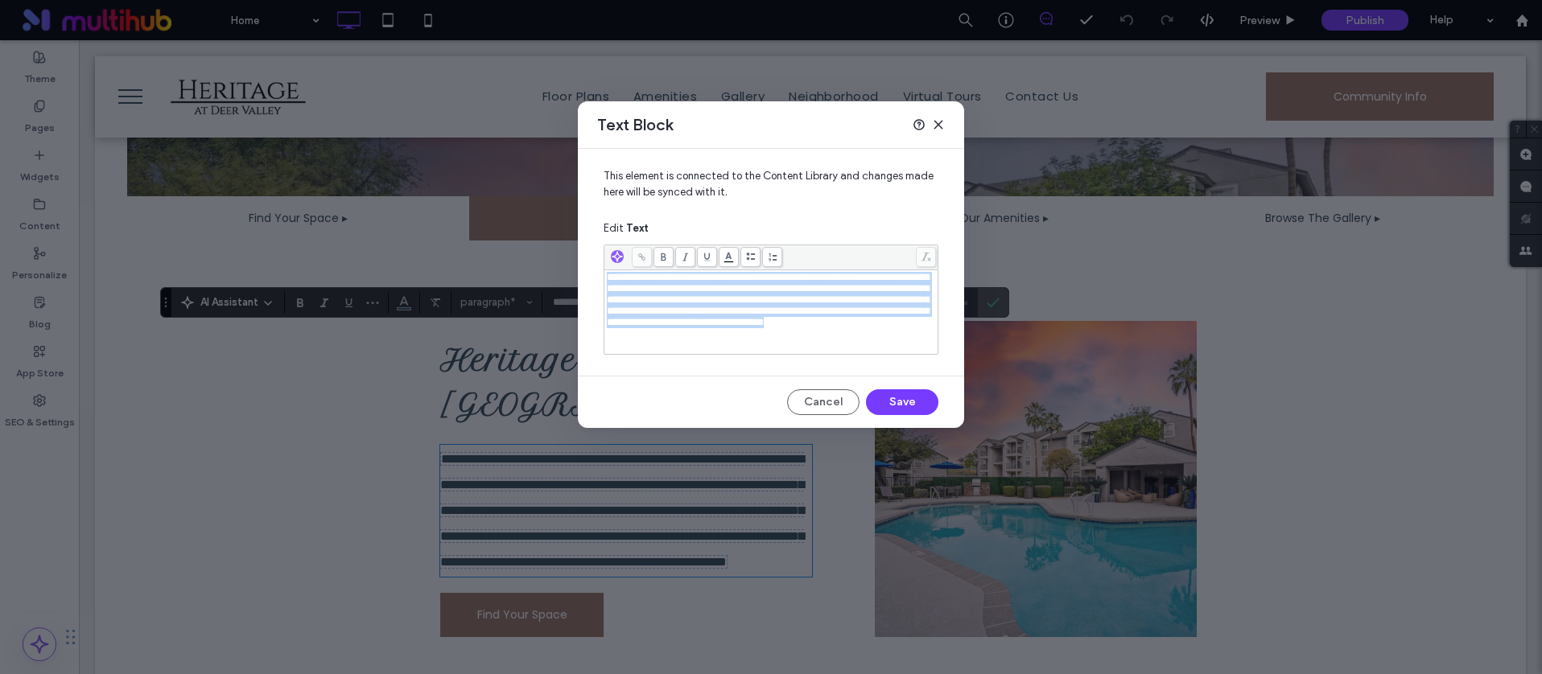
drag, startPoint x: 629, startPoint y: 323, endPoint x: 503, endPoint y: 267, distance: 138.3
click at [503, 267] on div "**********" at bounding box center [771, 337] width 1542 height 674
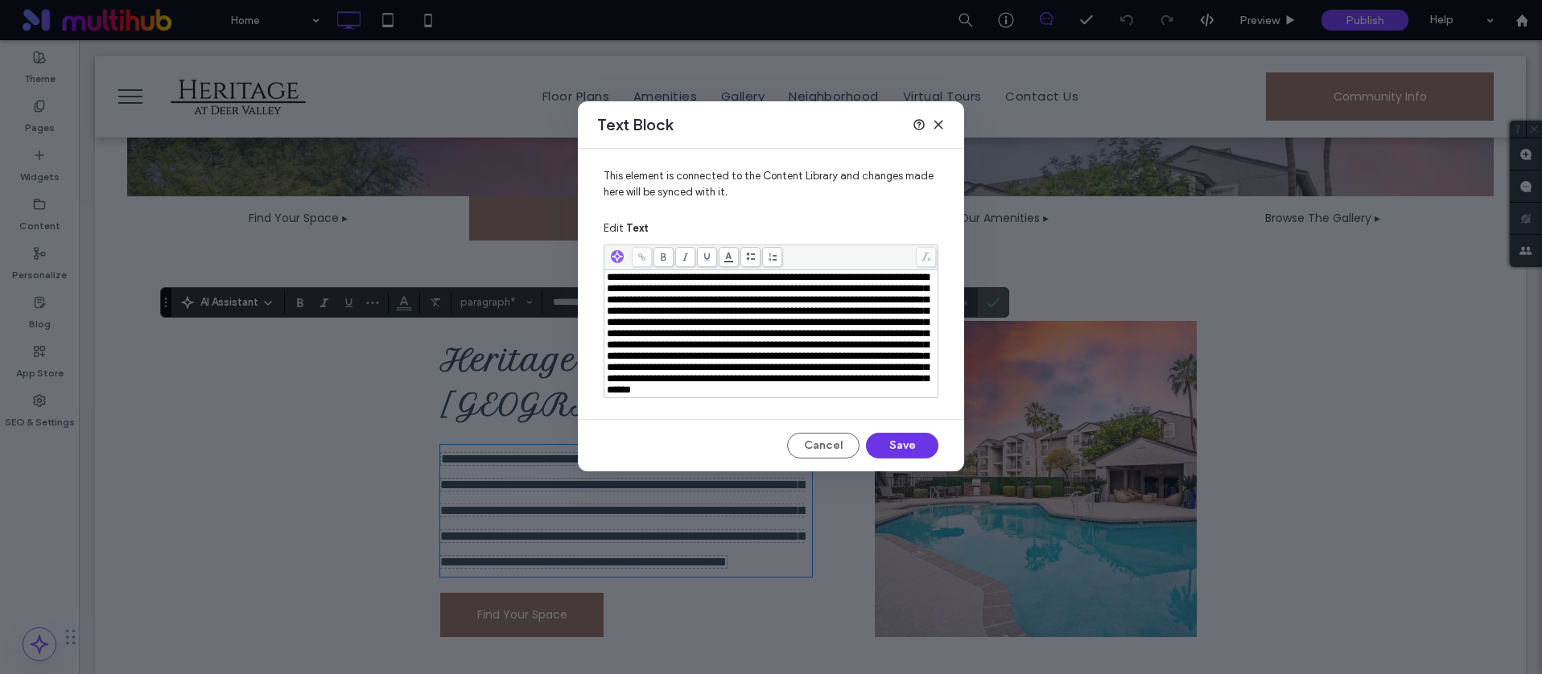
drag, startPoint x: 892, startPoint y: 478, endPoint x: 746, endPoint y: 418, distance: 157.6
click at [892, 459] on button "Save" at bounding box center [902, 446] width 72 height 26
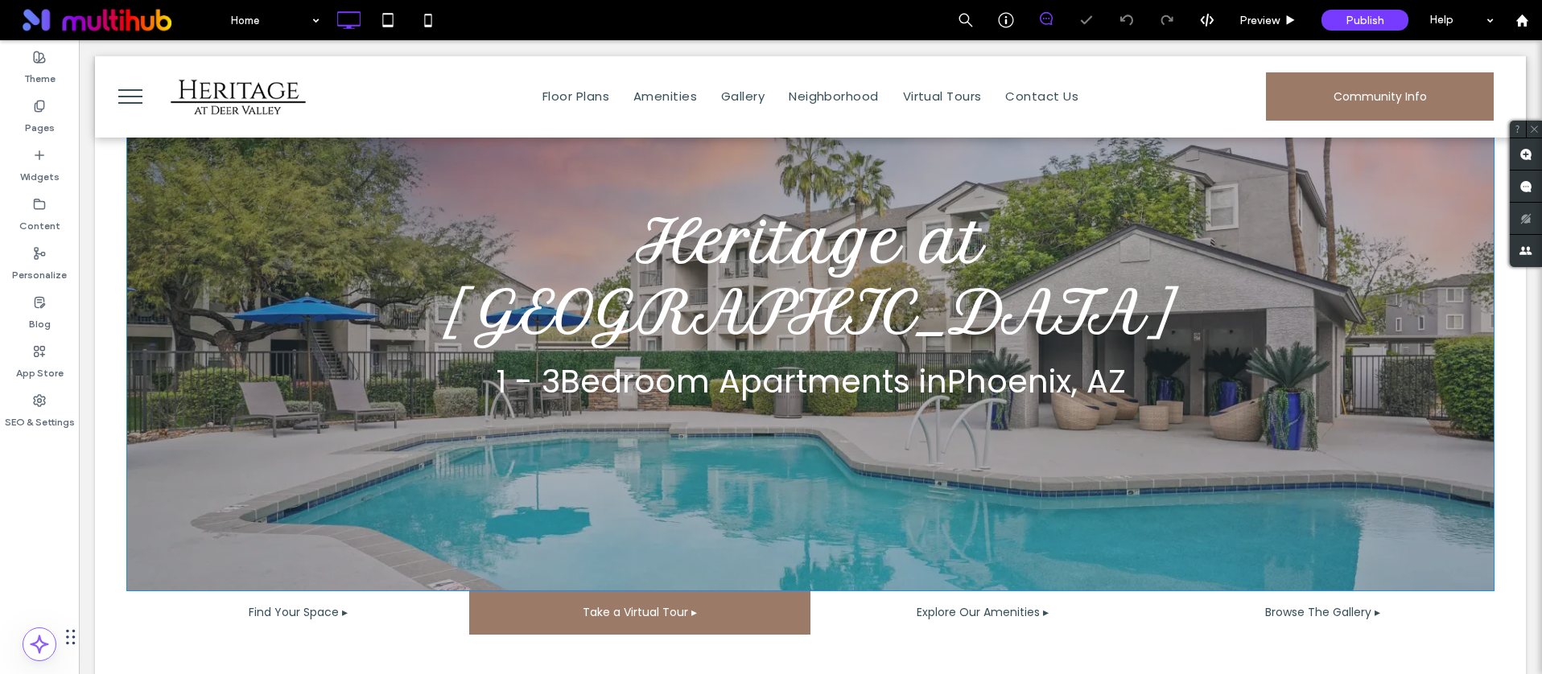
scroll to position [312, 0]
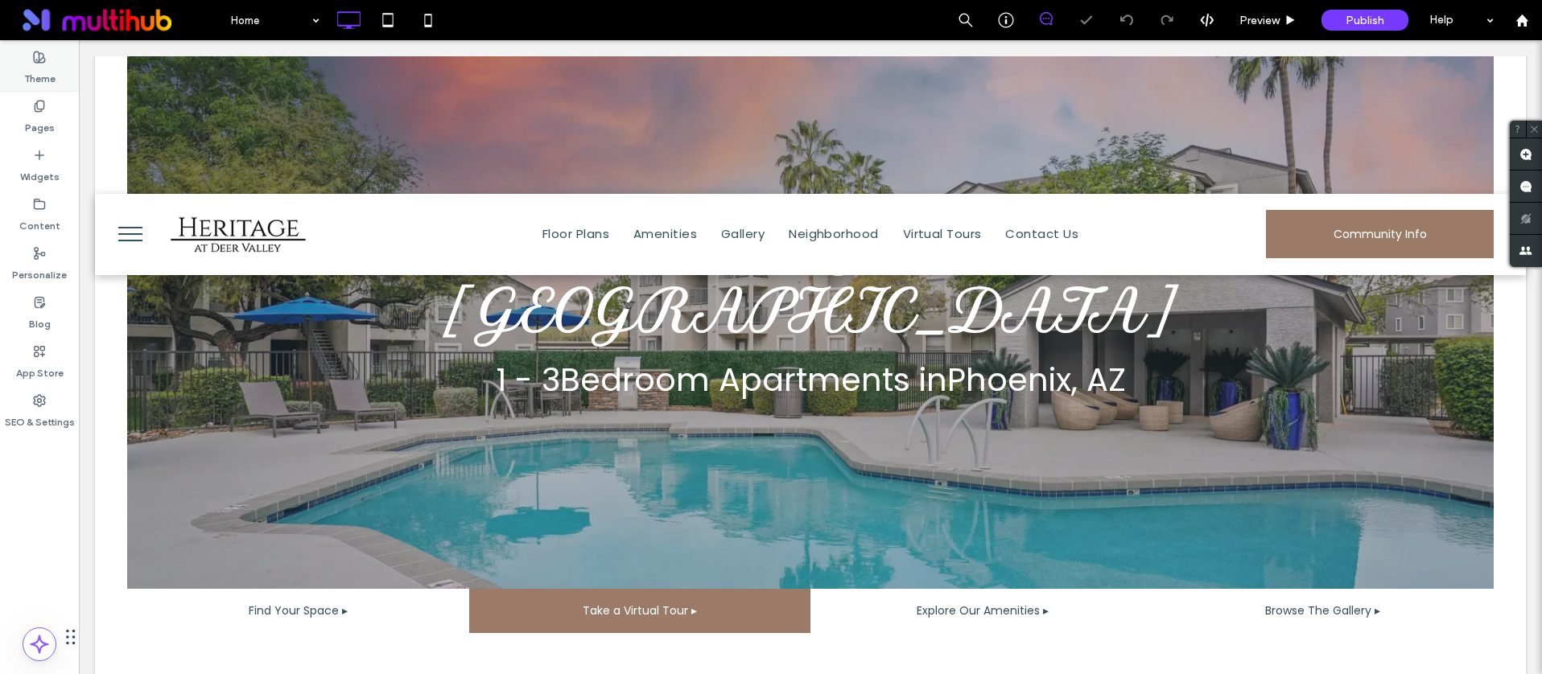
drag, startPoint x: 31, startPoint y: 51, endPoint x: 32, endPoint y: 75, distance: 23.4
click at [31, 51] on div "Theme" at bounding box center [39, 67] width 79 height 49
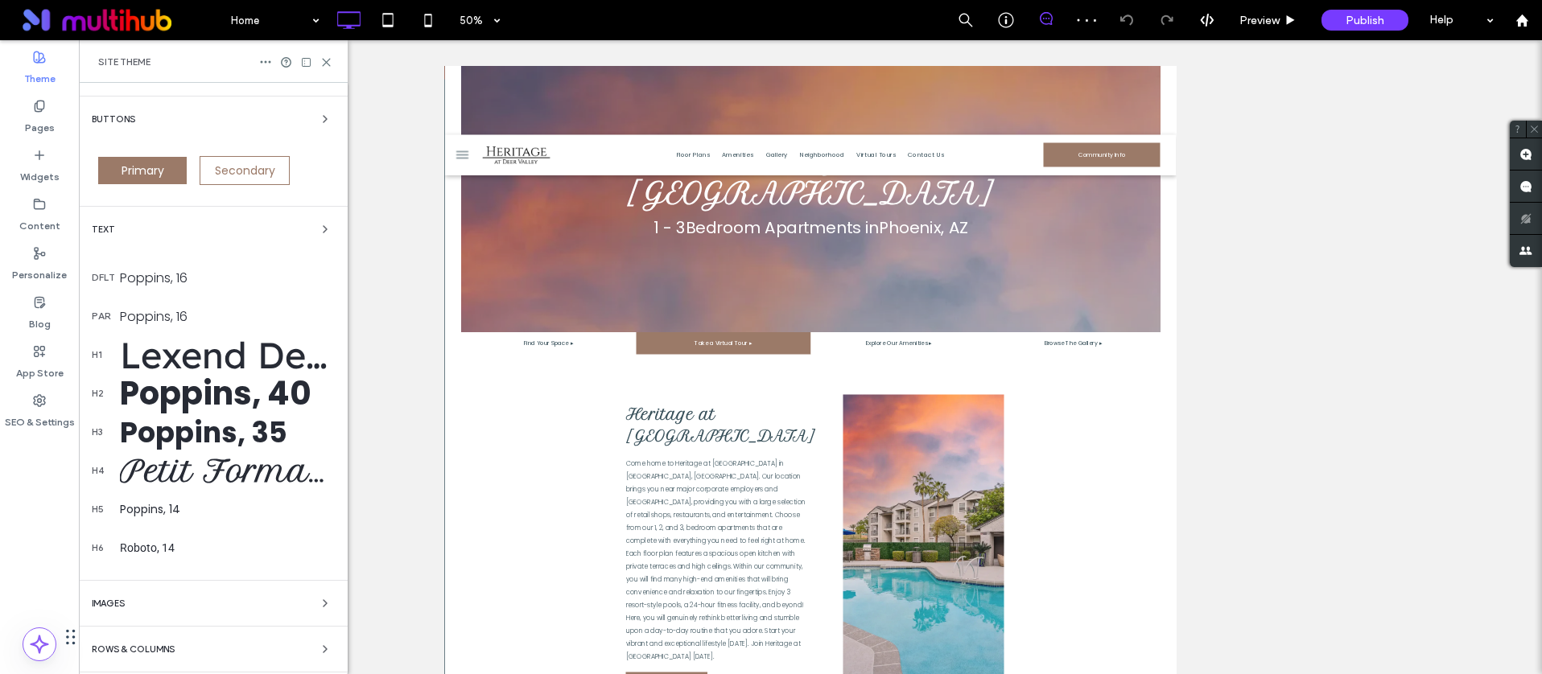
scroll to position [0, 0]
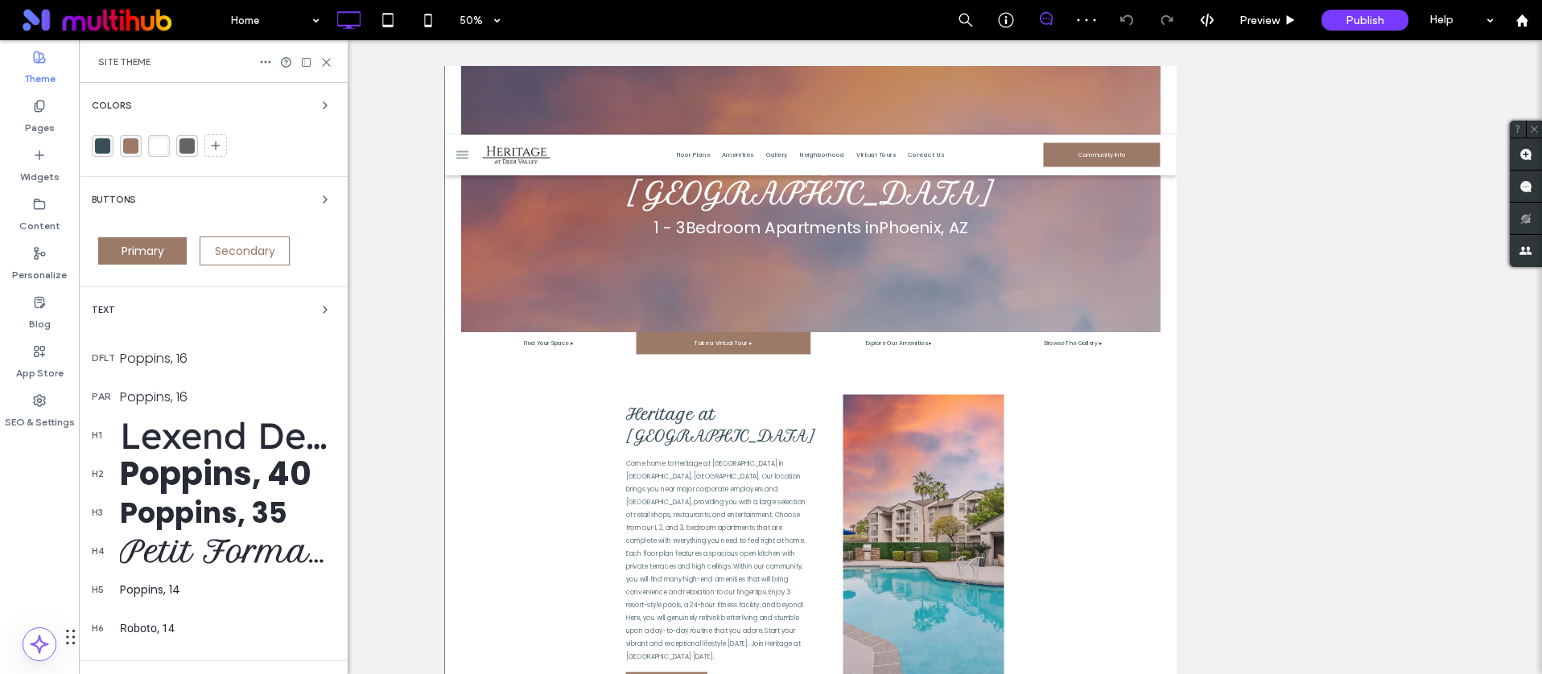
click at [102, 306] on span "Text" at bounding box center [103, 310] width 23 height 9
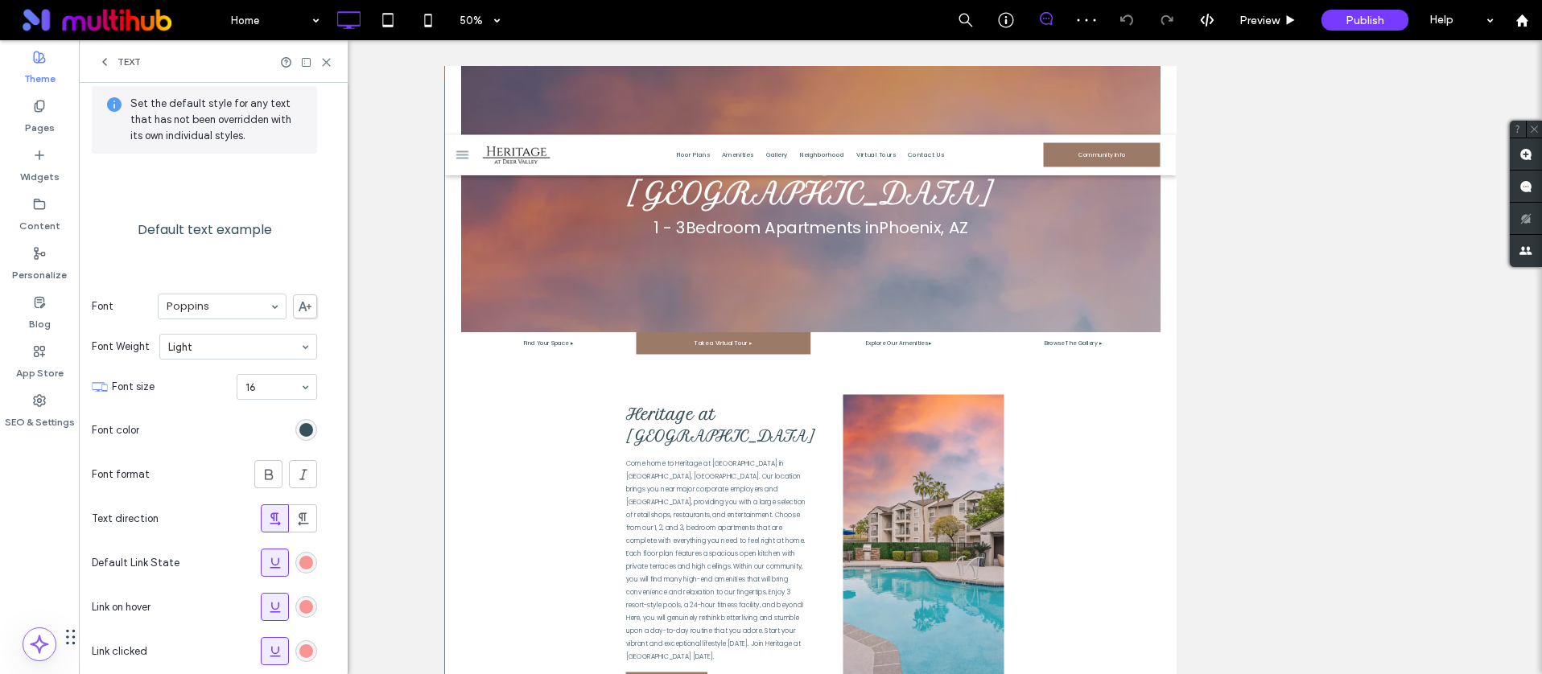
scroll to position [130, 0]
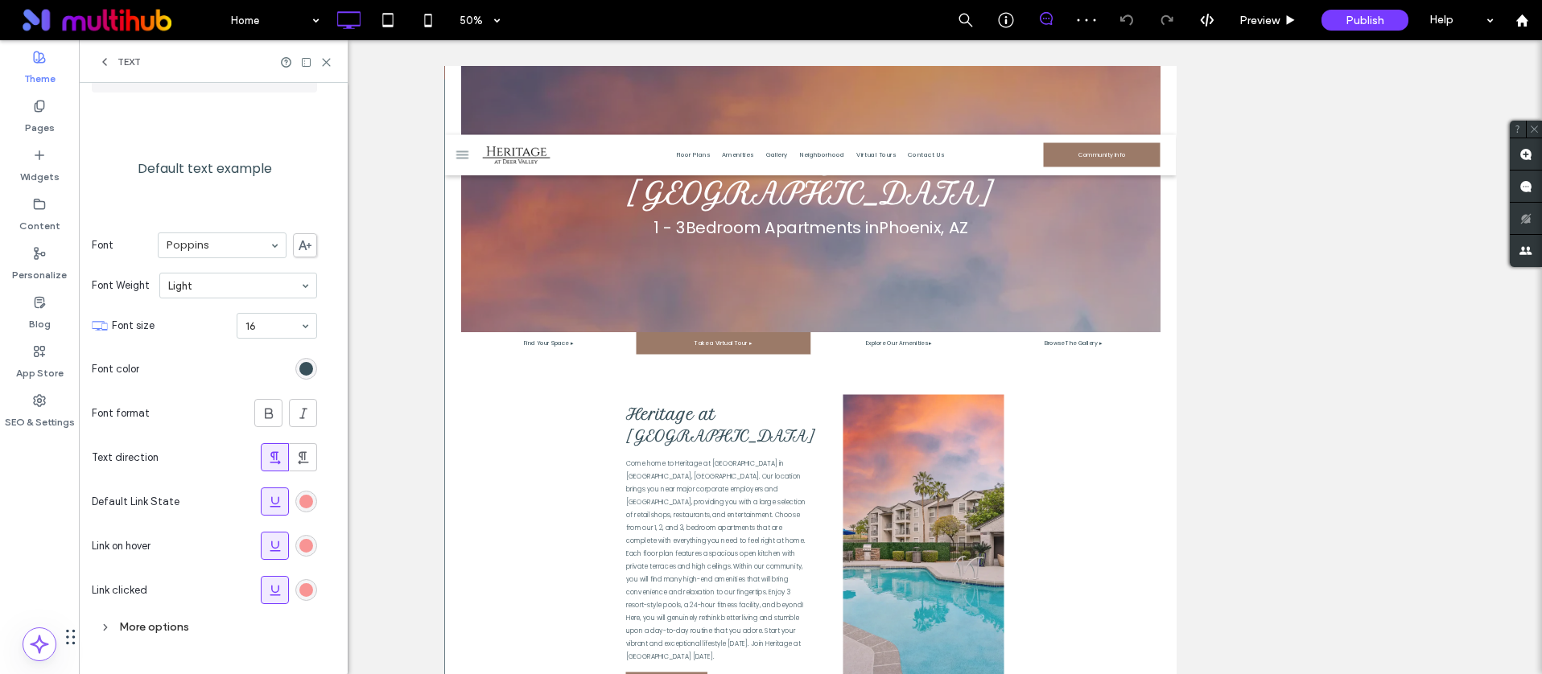
click at [314, 500] on div "rgb(248, 148, 148)" at bounding box center [306, 502] width 22 height 22
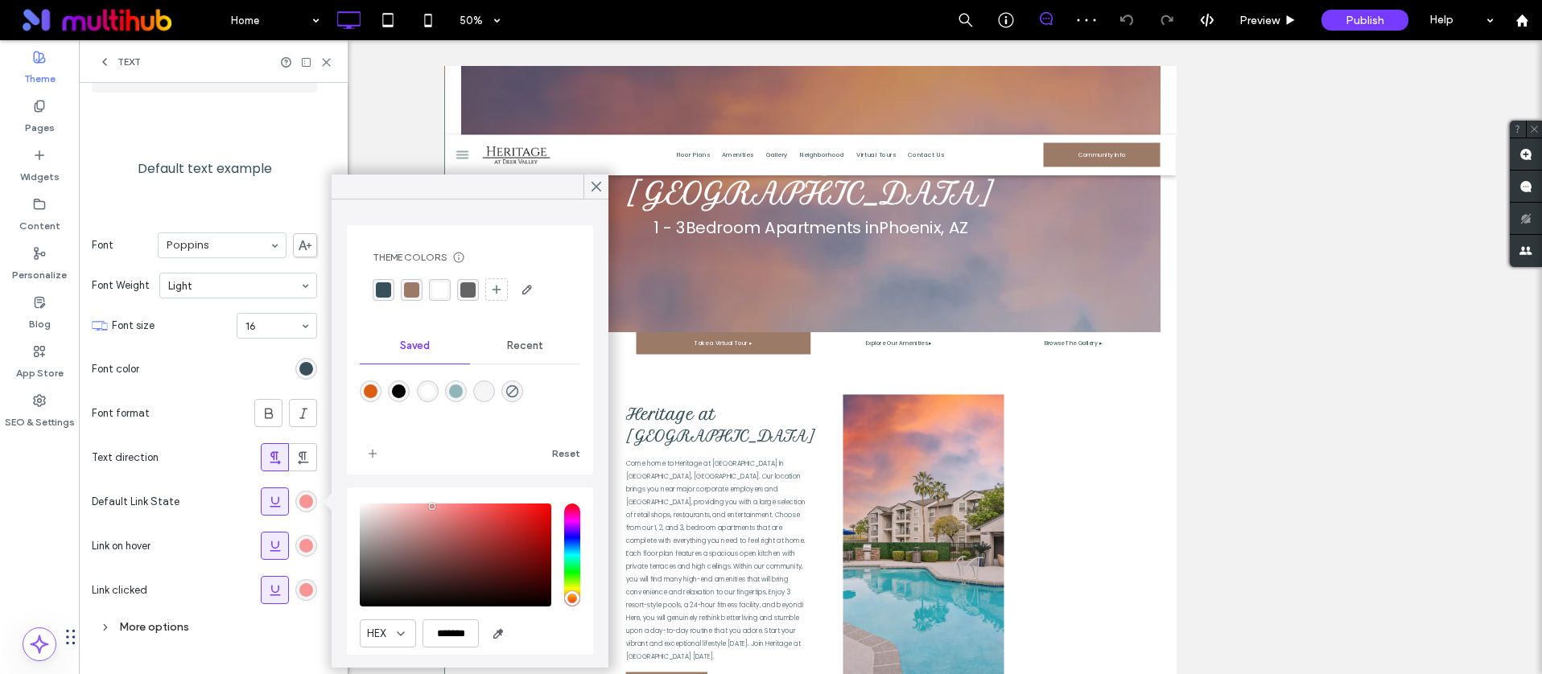
click at [414, 289] on div "rgba(155, 122, 104, 1)" at bounding box center [411, 289] width 15 height 15
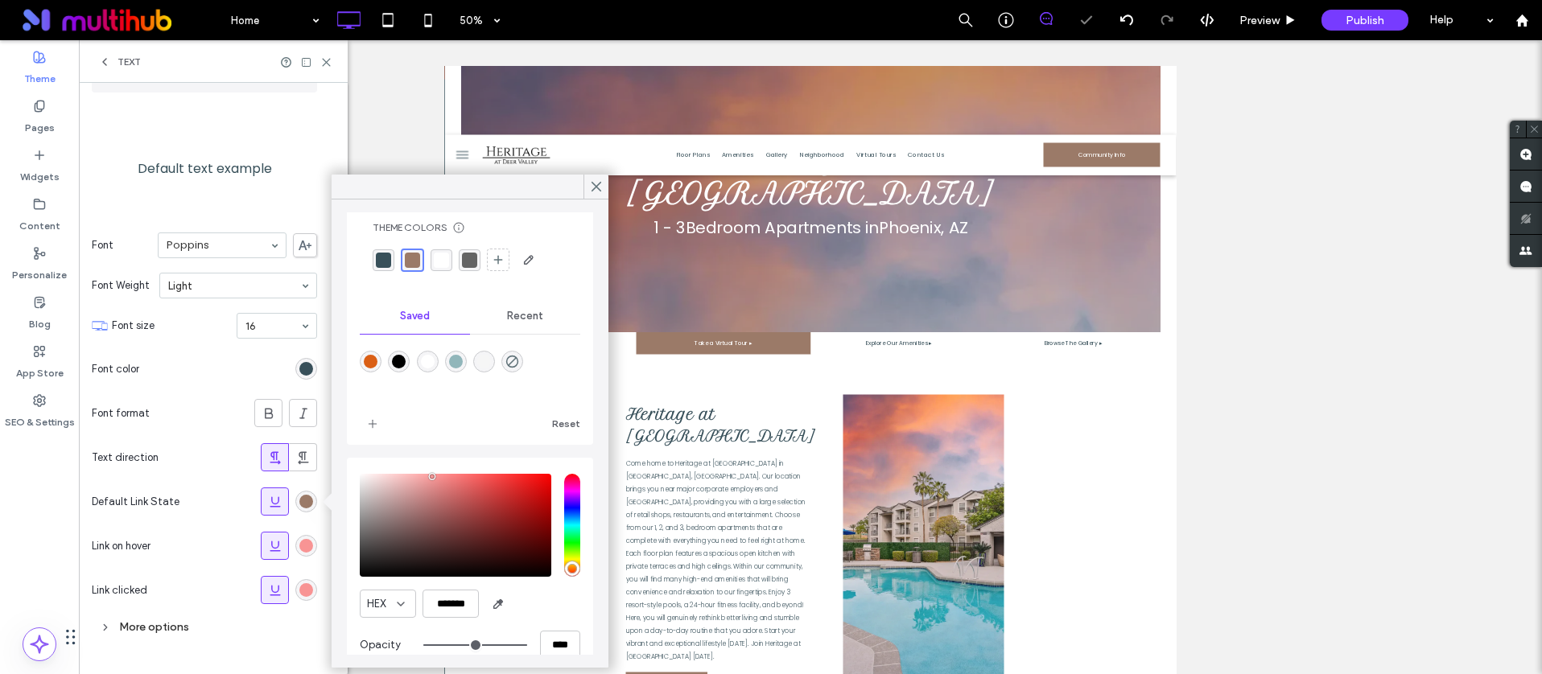
scroll to position [54, 0]
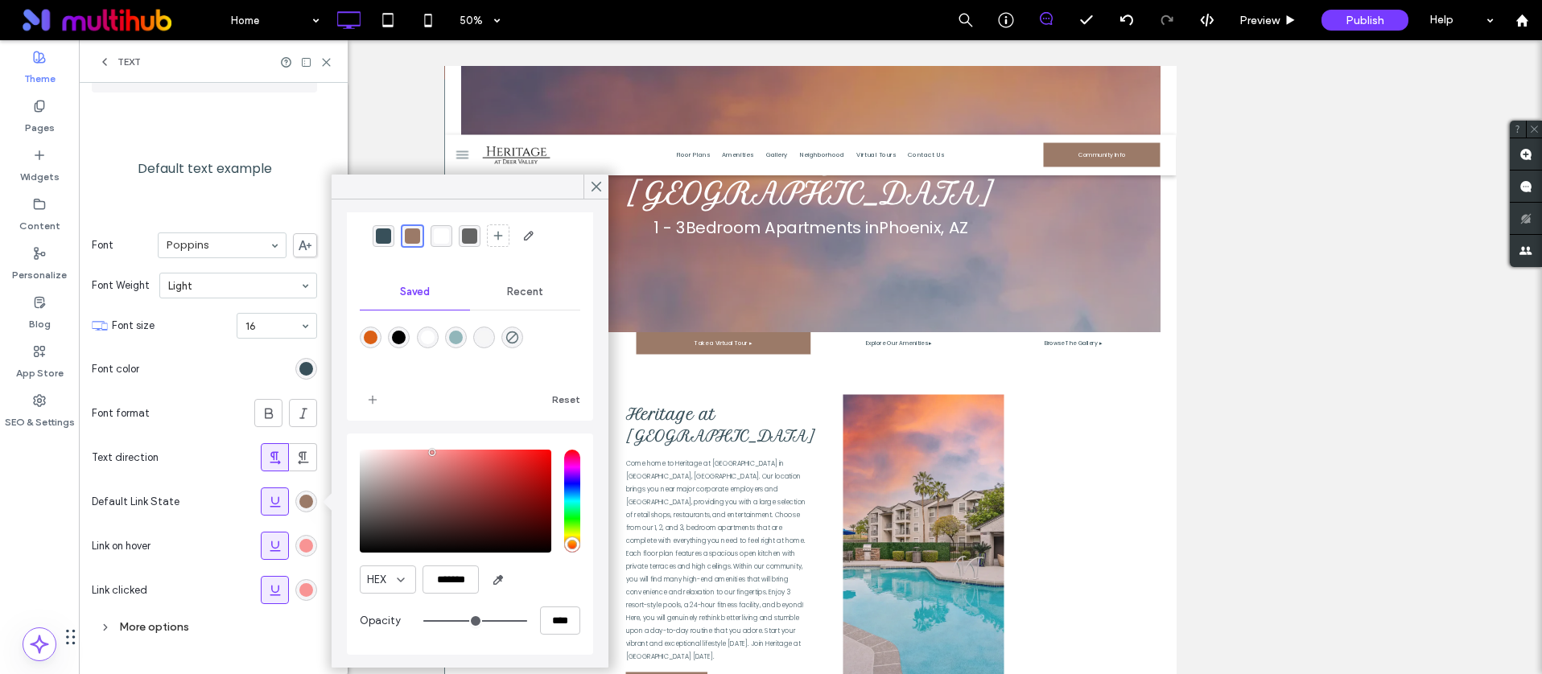
click at [313, 541] on div "rgb(248, 148, 148)" at bounding box center [306, 546] width 22 height 22
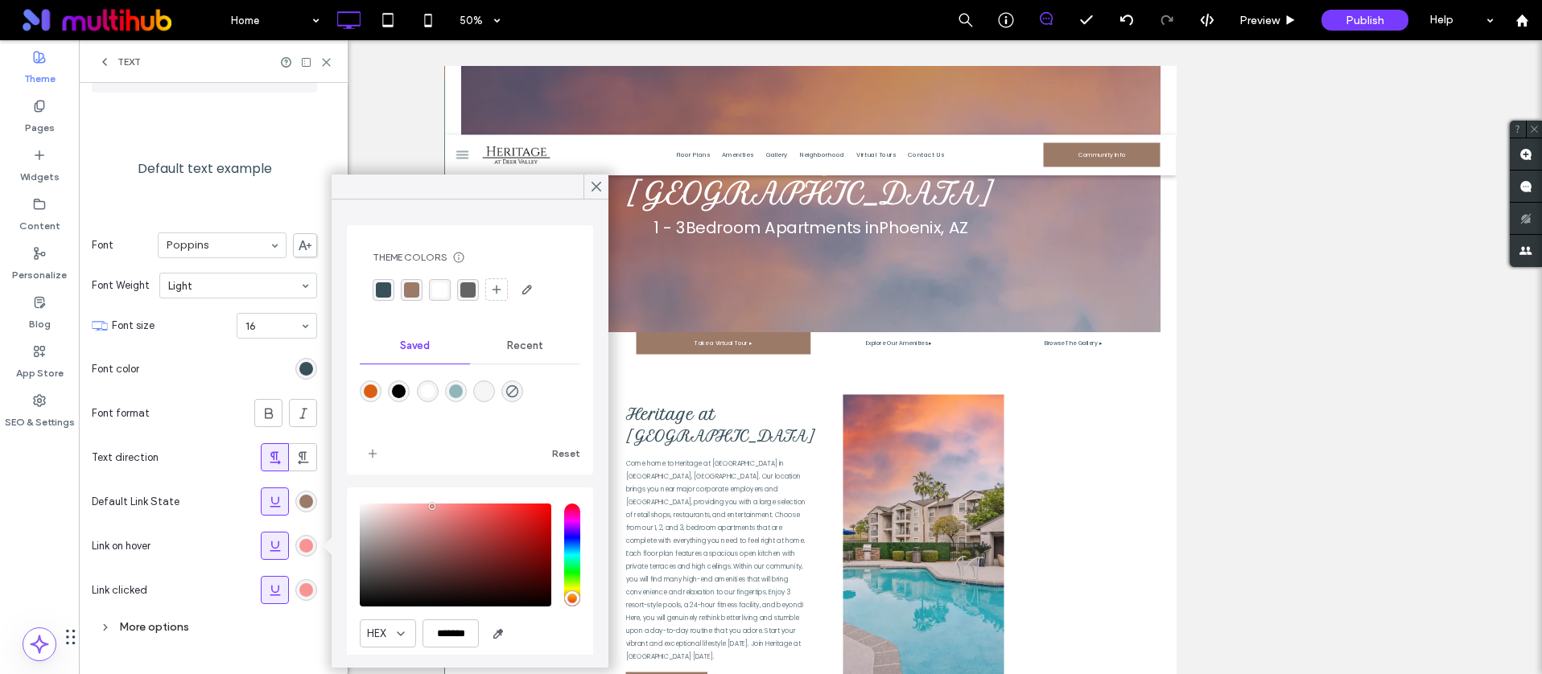
click at [410, 291] on div "rgba(155, 122, 104, 1)" at bounding box center [411, 289] width 15 height 15
click at [303, 590] on div "rgb(248, 148, 148)" at bounding box center [306, 590] width 14 height 14
click at [405, 282] on div "rgba(155, 122, 104, 1)" at bounding box center [411, 289] width 15 height 15
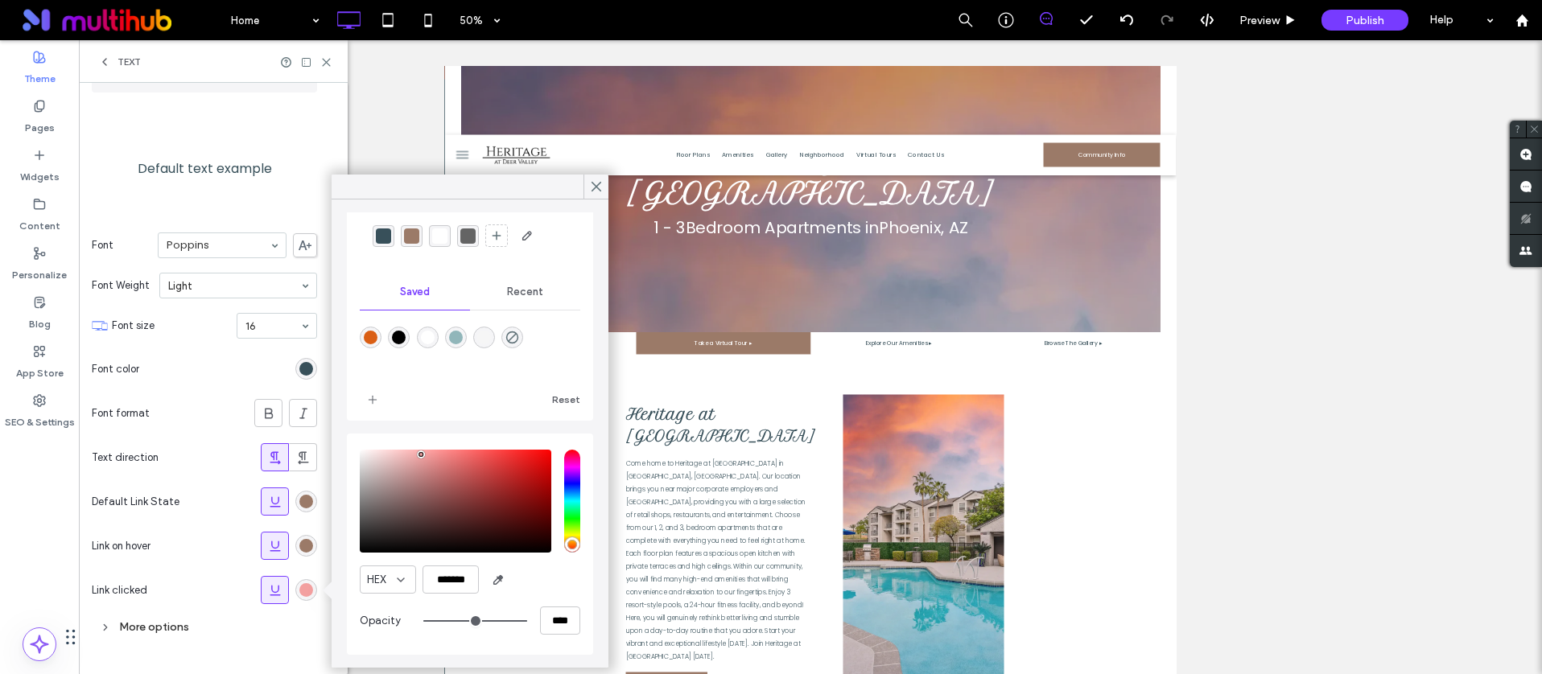
type input "*******"
click at [428, 454] on div "pointer" at bounding box center [428, 453] width 5 height 5
click at [410, 237] on div "rgba(155, 122, 104, 1)" at bounding box center [411, 236] width 15 height 15
click at [410, 237] on div "rgba(155, 122, 104, 1)" at bounding box center [412, 236] width 15 height 15
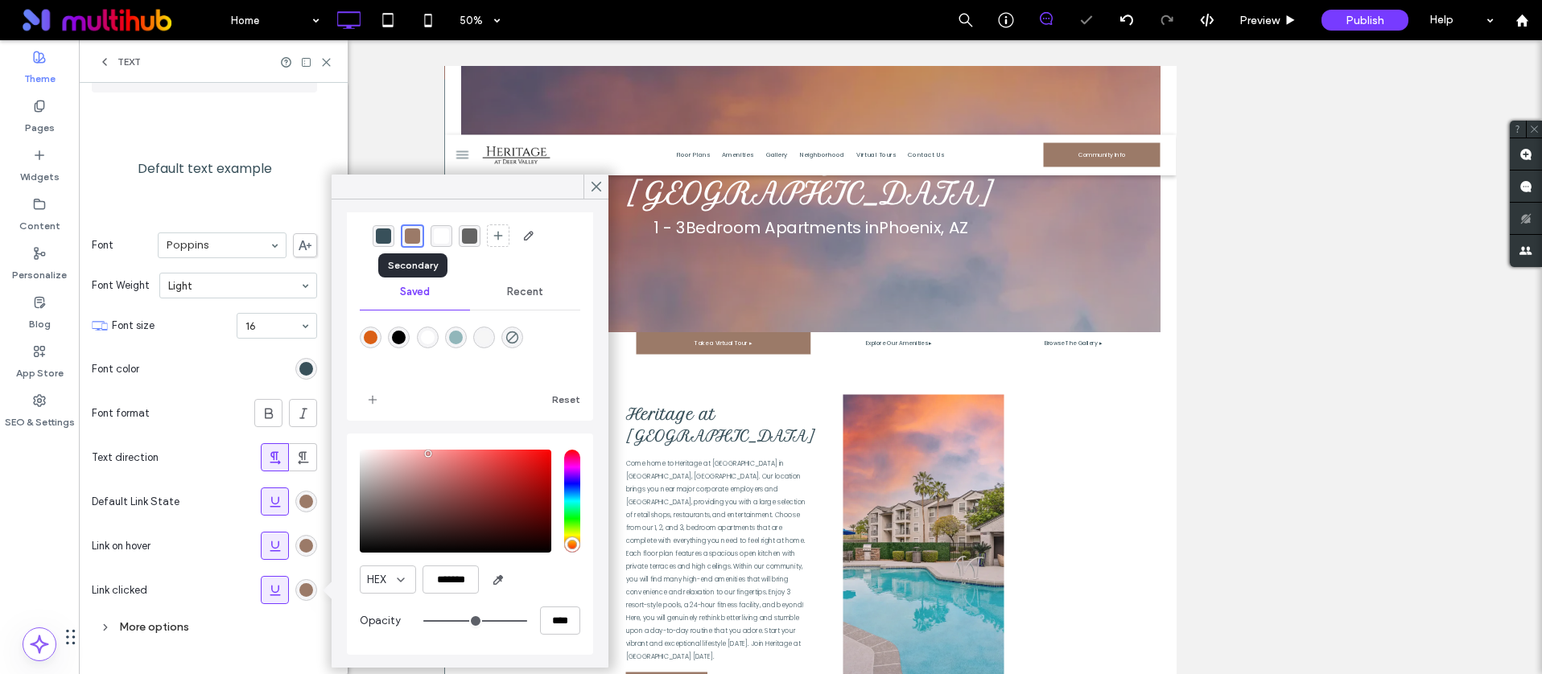
click at [410, 237] on div "rgba(155, 122, 104, 1)" at bounding box center [412, 236] width 15 height 15
click at [368, 404] on icon "add color" at bounding box center [372, 399] width 13 height 13
click at [558, 397] on button "Reset" at bounding box center [566, 399] width 28 height 19
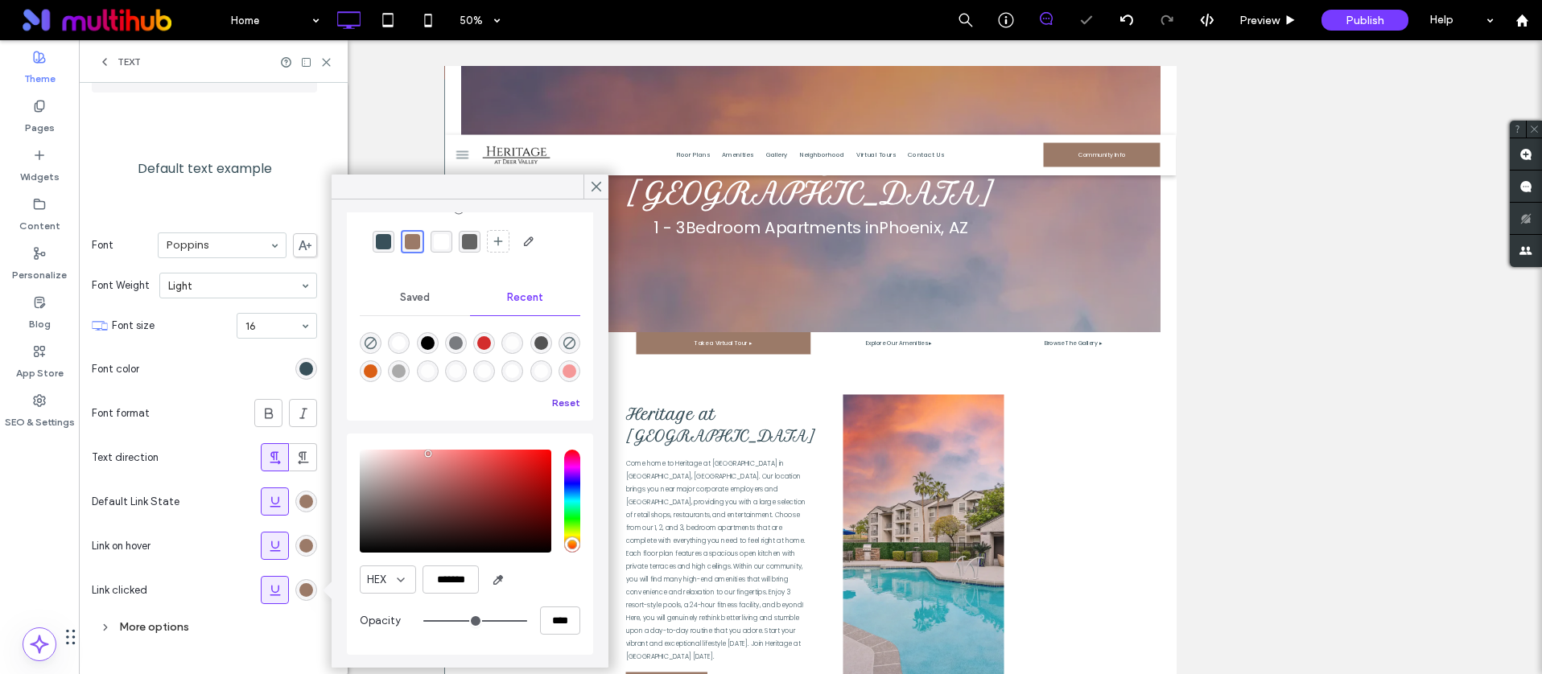
scroll to position [48, 0]
click at [552, 401] on button "Reset" at bounding box center [566, 402] width 28 height 19
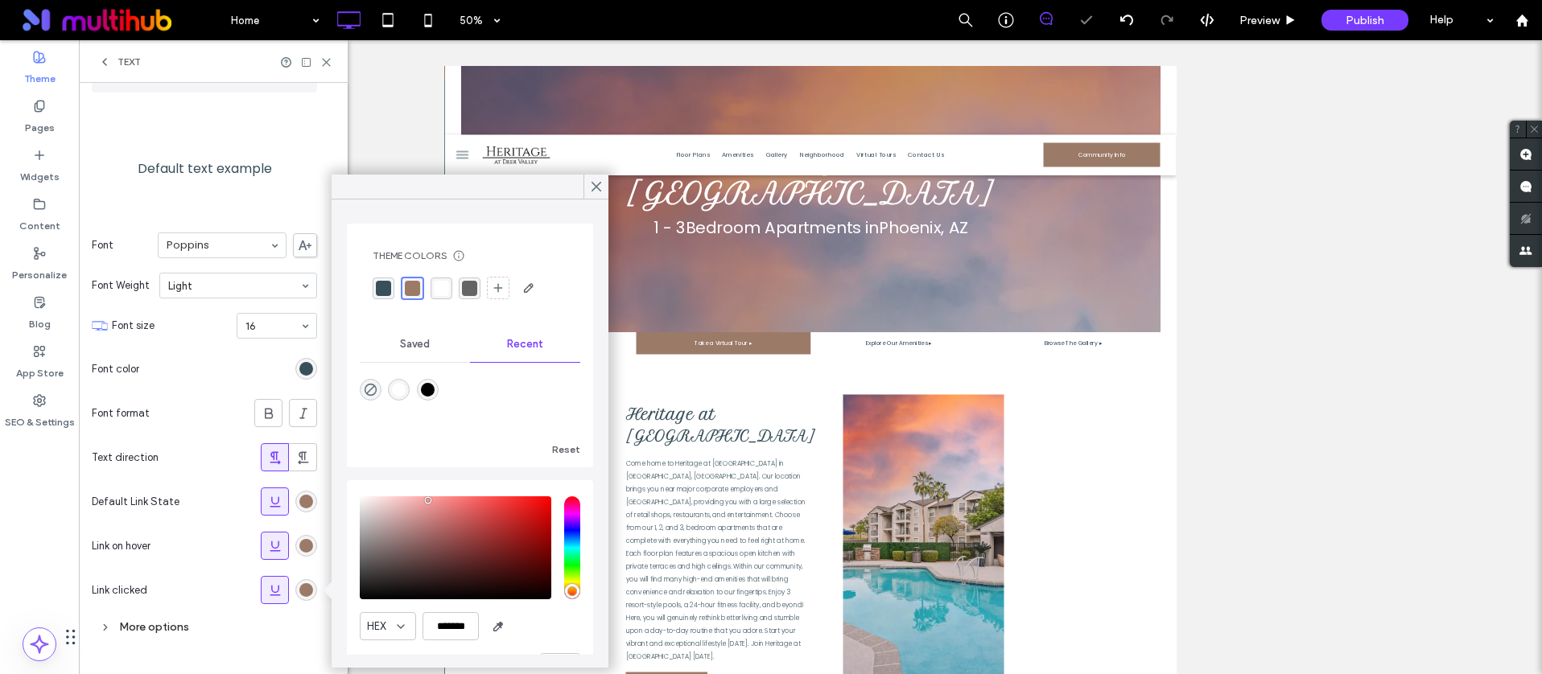
scroll to position [0, 0]
click at [562, 450] on button "Reset" at bounding box center [566, 451] width 28 height 19
click at [427, 357] on div "Saved" at bounding box center [415, 345] width 110 height 35
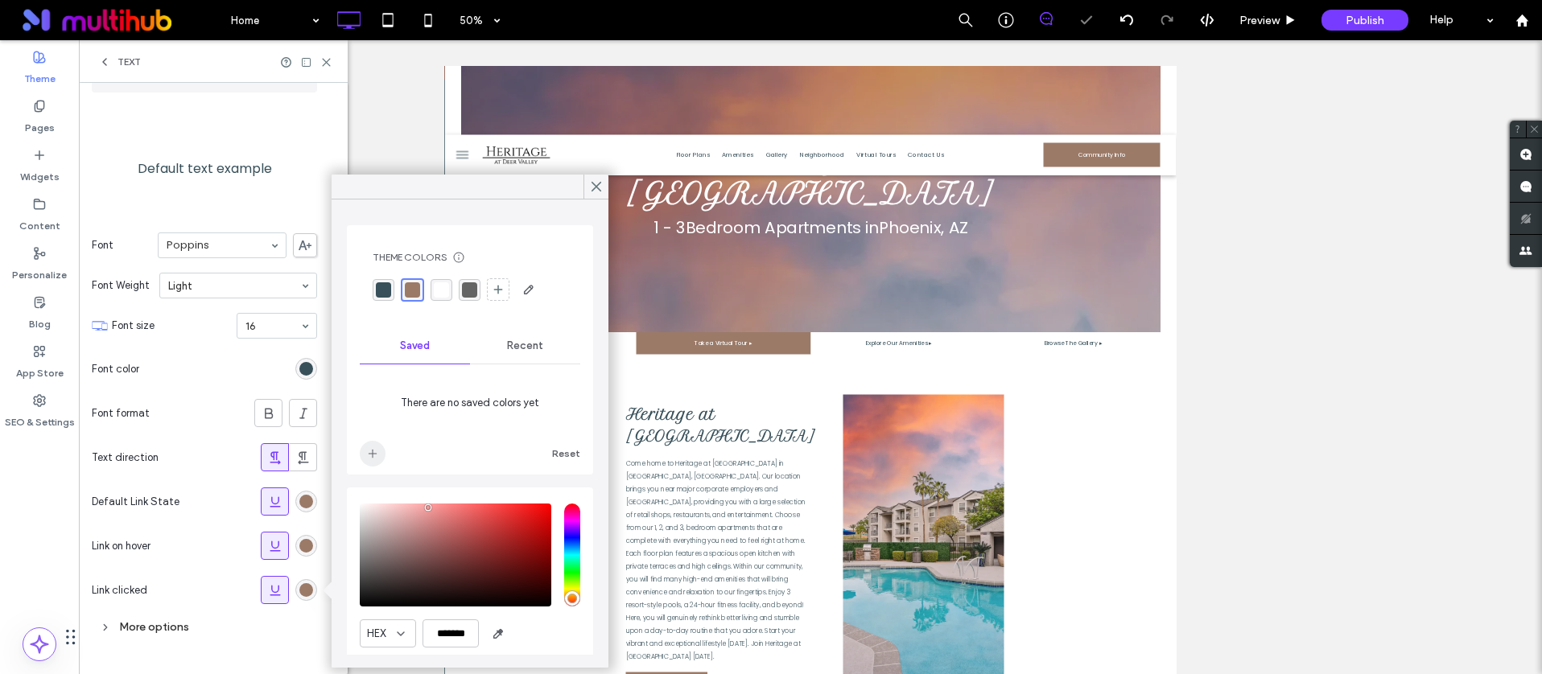
click at [377, 451] on icon "add color" at bounding box center [372, 453] width 13 height 13
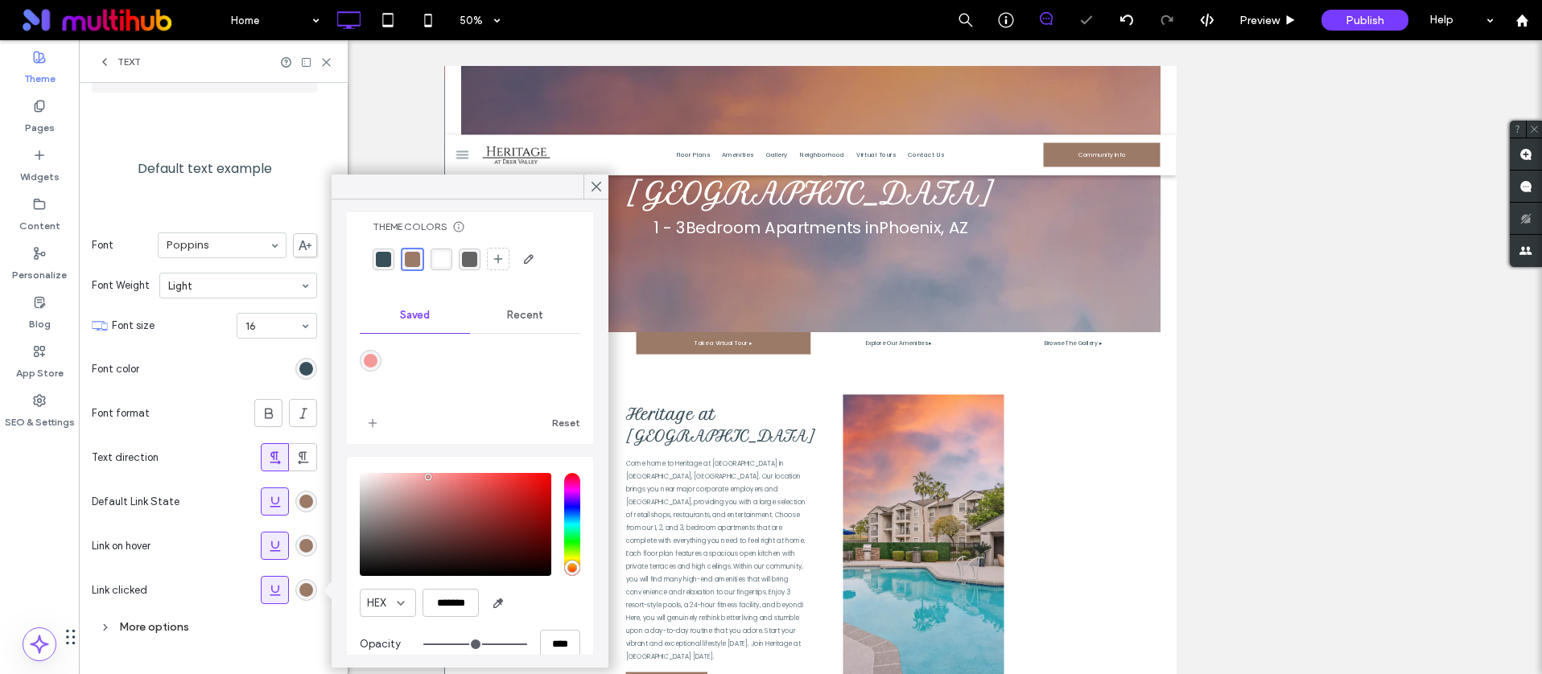
scroll to position [54, 0]
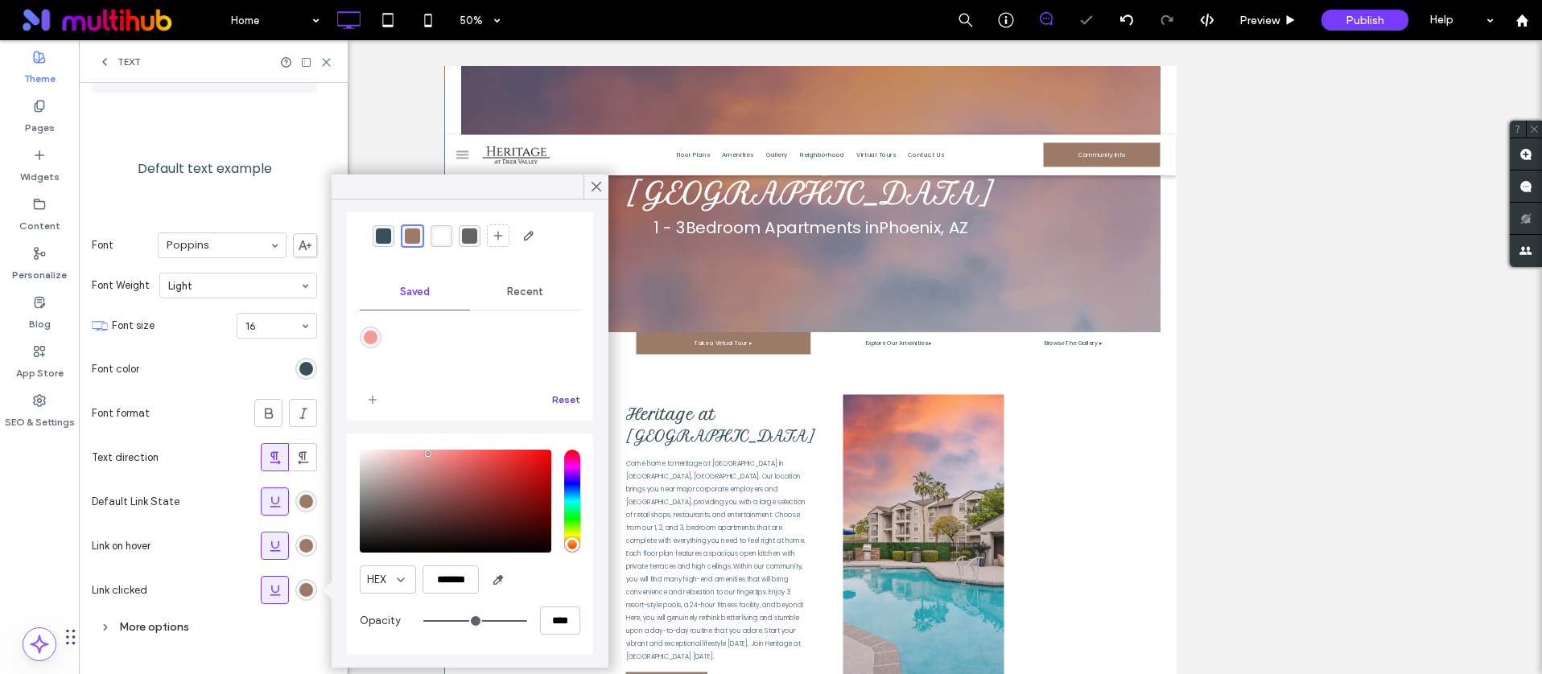
click at [552, 403] on button "Reset" at bounding box center [566, 399] width 28 height 19
click at [598, 183] on use at bounding box center [596, 187] width 8 height 9
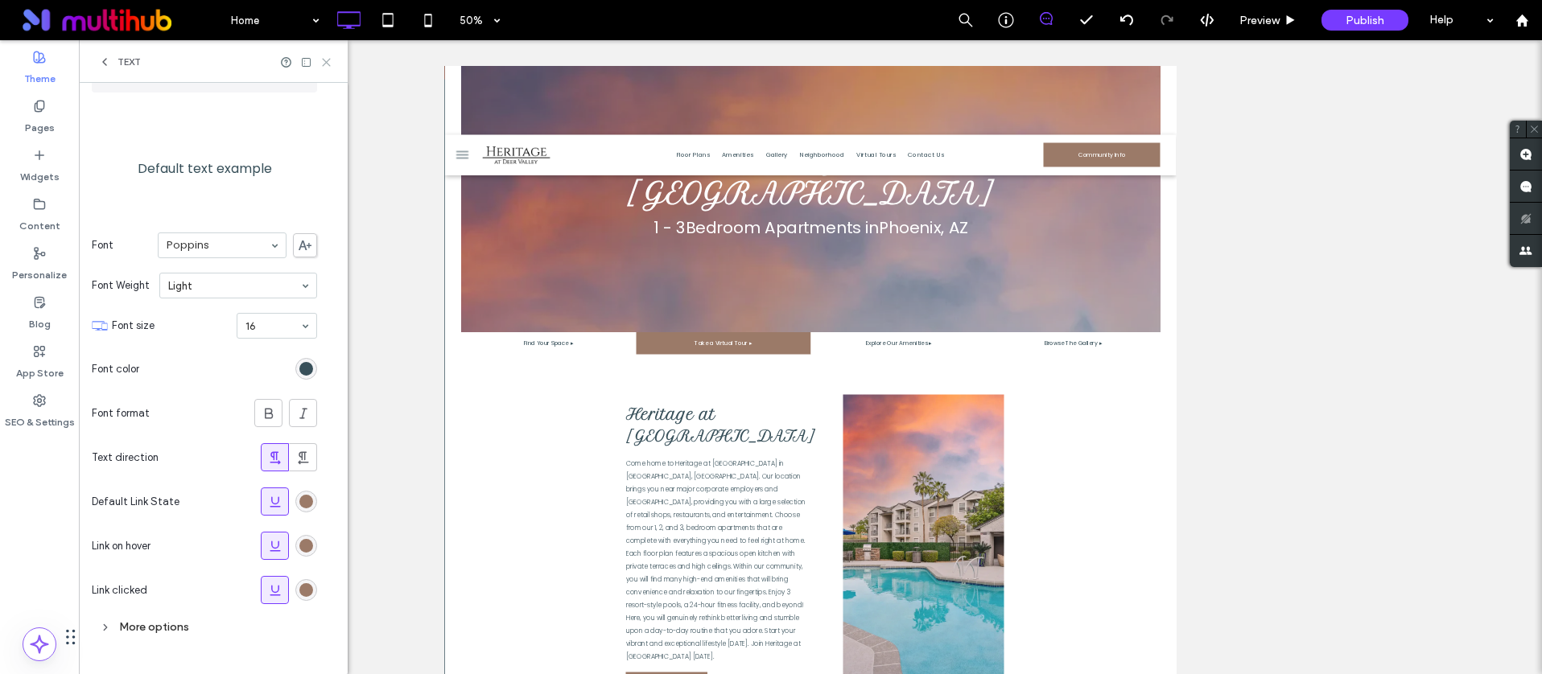
drag, startPoint x: 327, startPoint y: 61, endPoint x: 400, endPoint y: 244, distance: 196.8
click at [327, 61] on use at bounding box center [326, 62] width 7 height 7
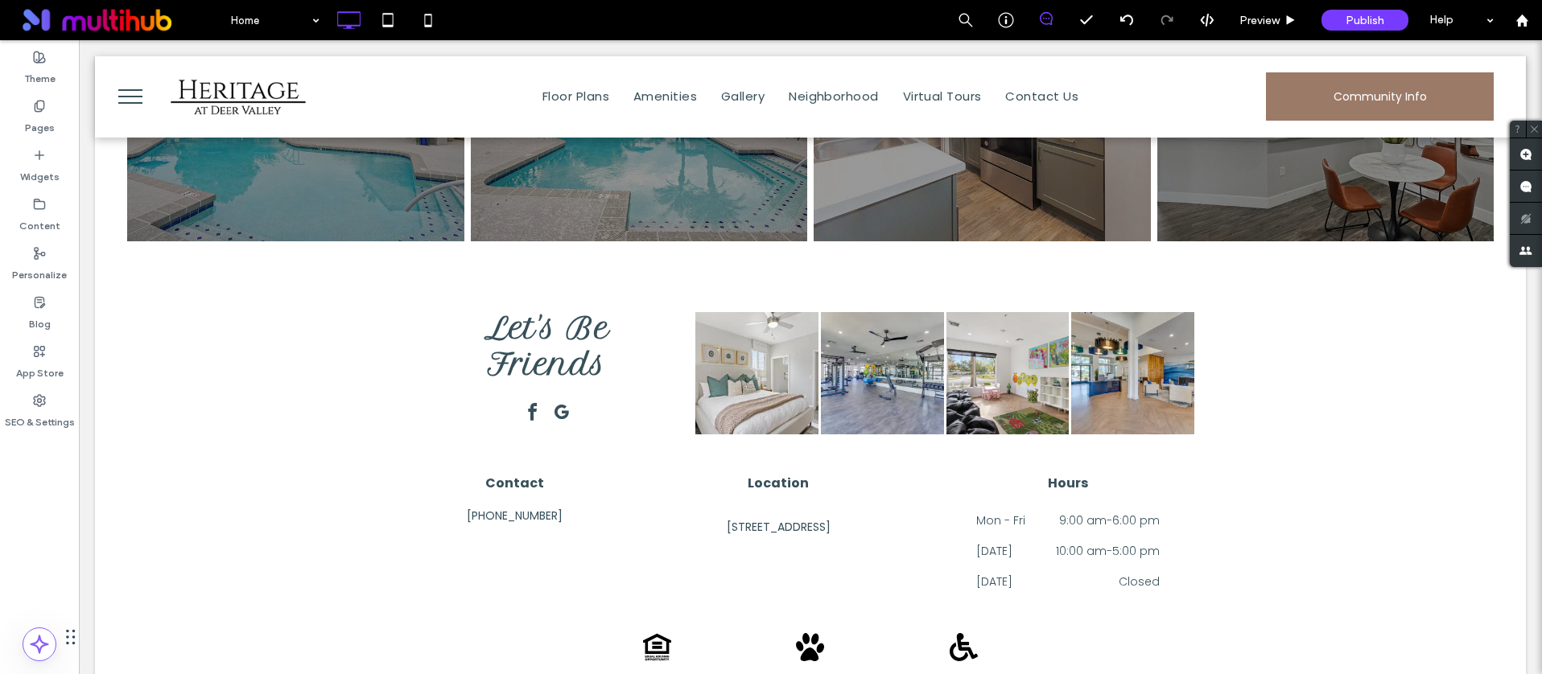
scroll to position [2526, 0]
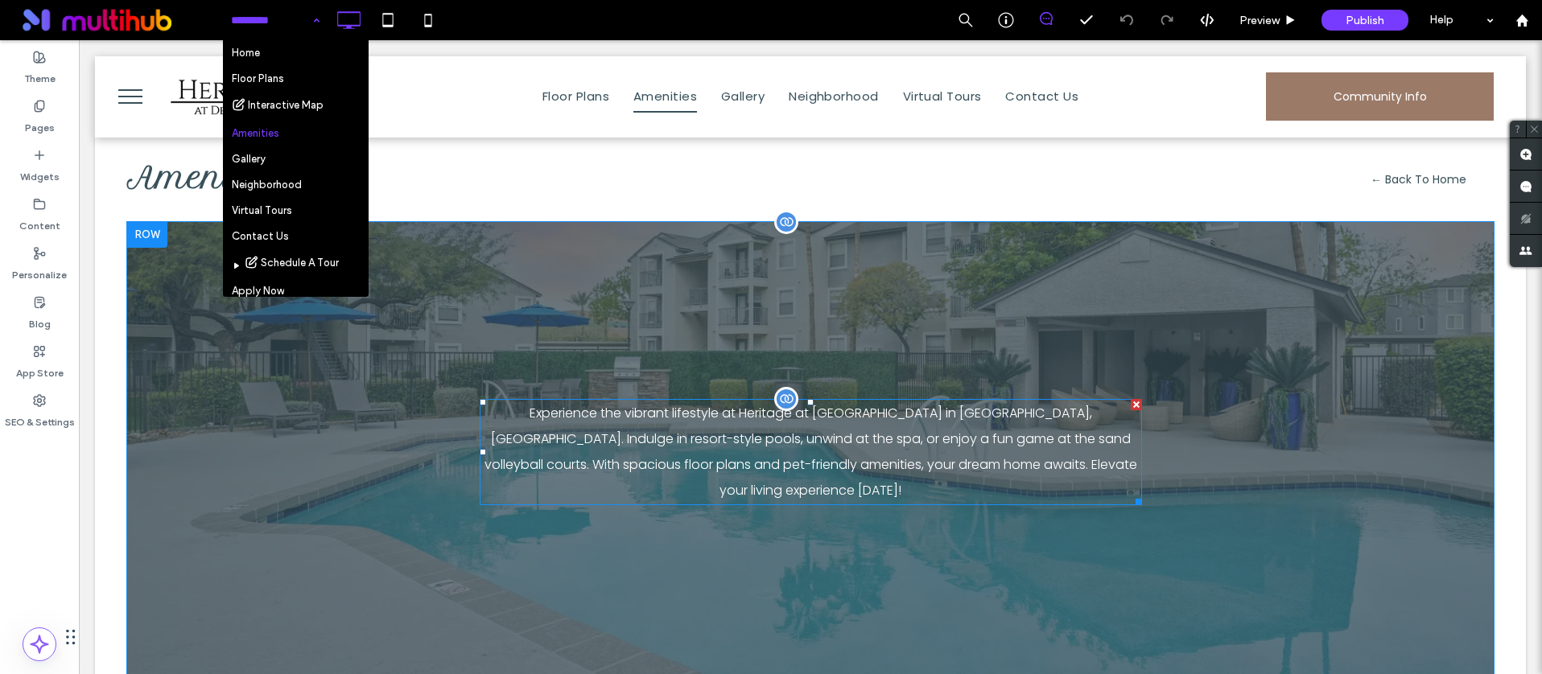
click at [617, 406] on p "Experience the vibrant lifestyle at Heritage at Deer Valley in Phoenix, AZ. Ind…" at bounding box center [811, 452] width 662 height 103
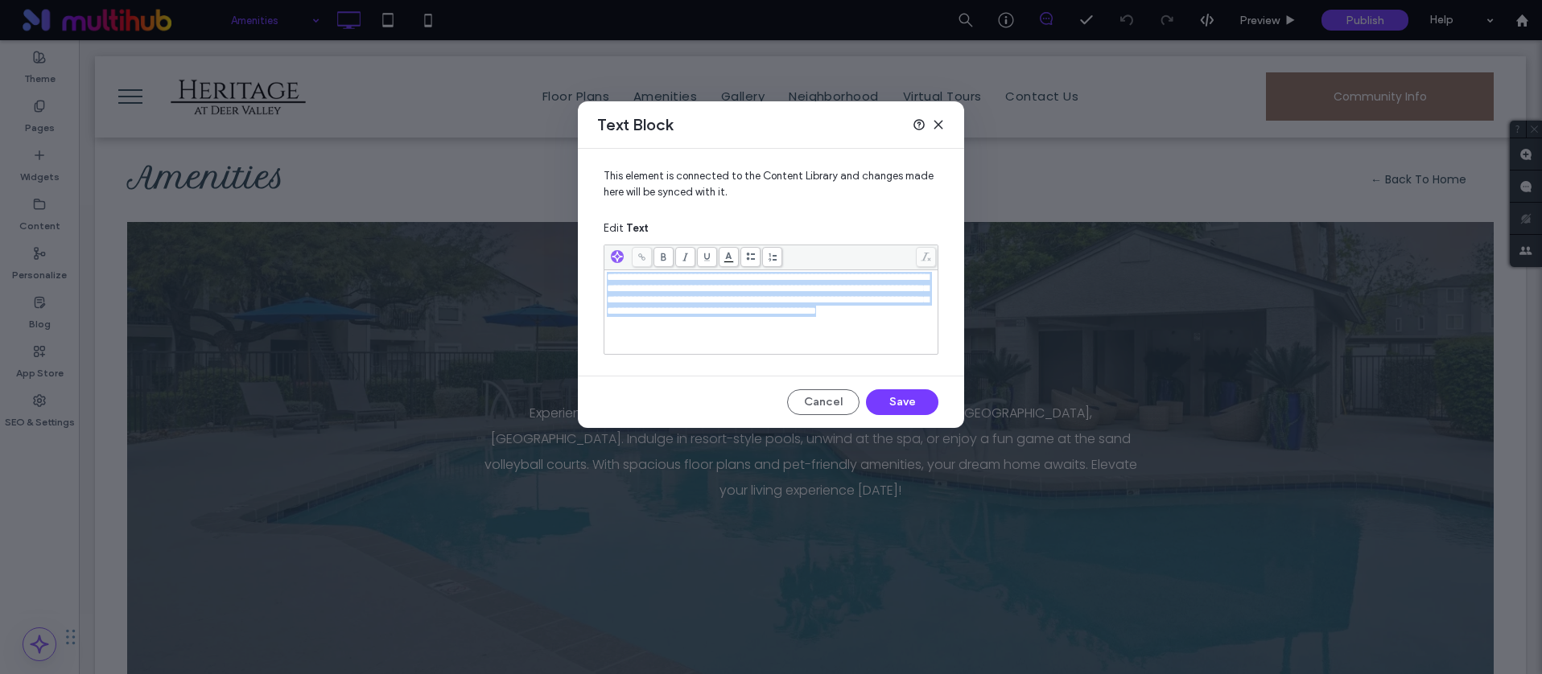
drag, startPoint x: 770, startPoint y: 341, endPoint x: 531, endPoint y: 244, distance: 258.0
click at [531, 244] on div "**********" at bounding box center [771, 337] width 1542 height 674
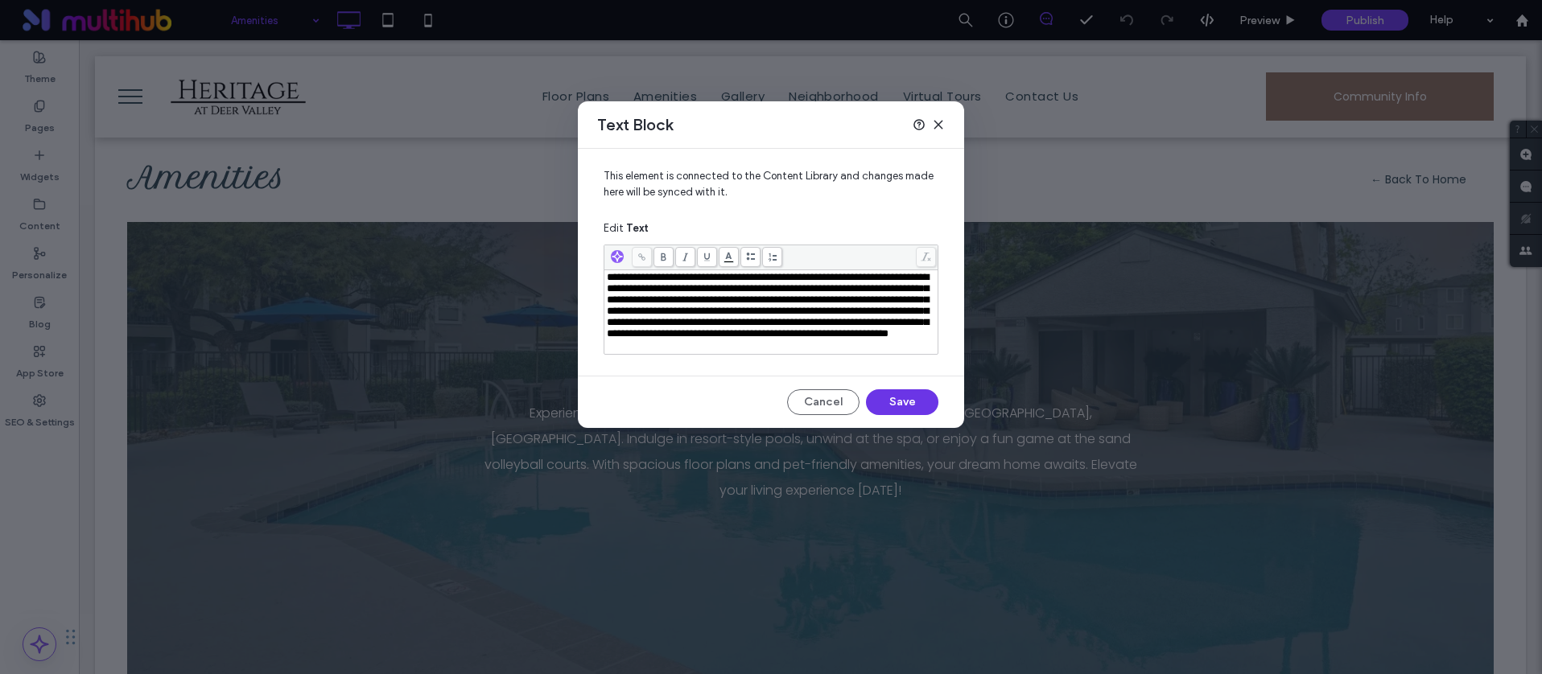
click at [911, 409] on button "Save" at bounding box center [902, 402] width 72 height 26
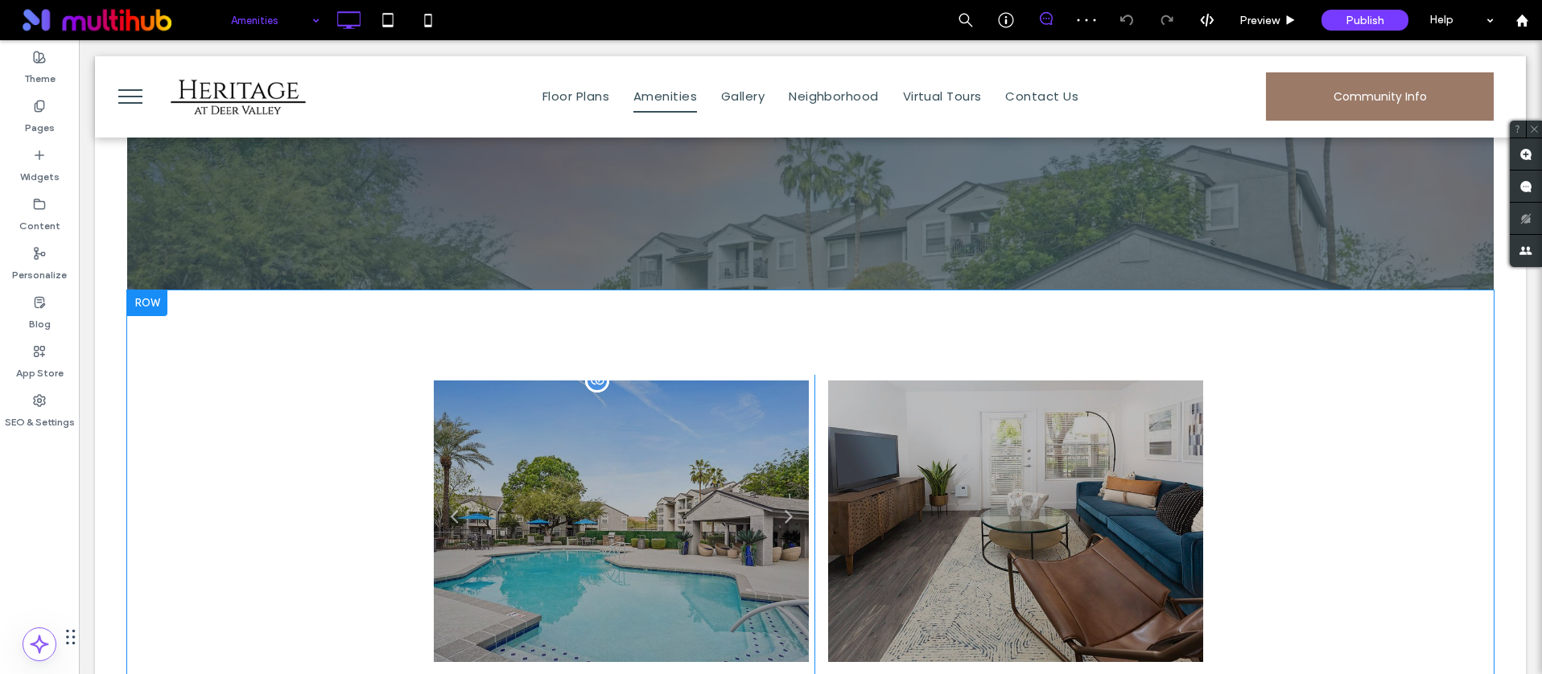
scroll to position [640, 0]
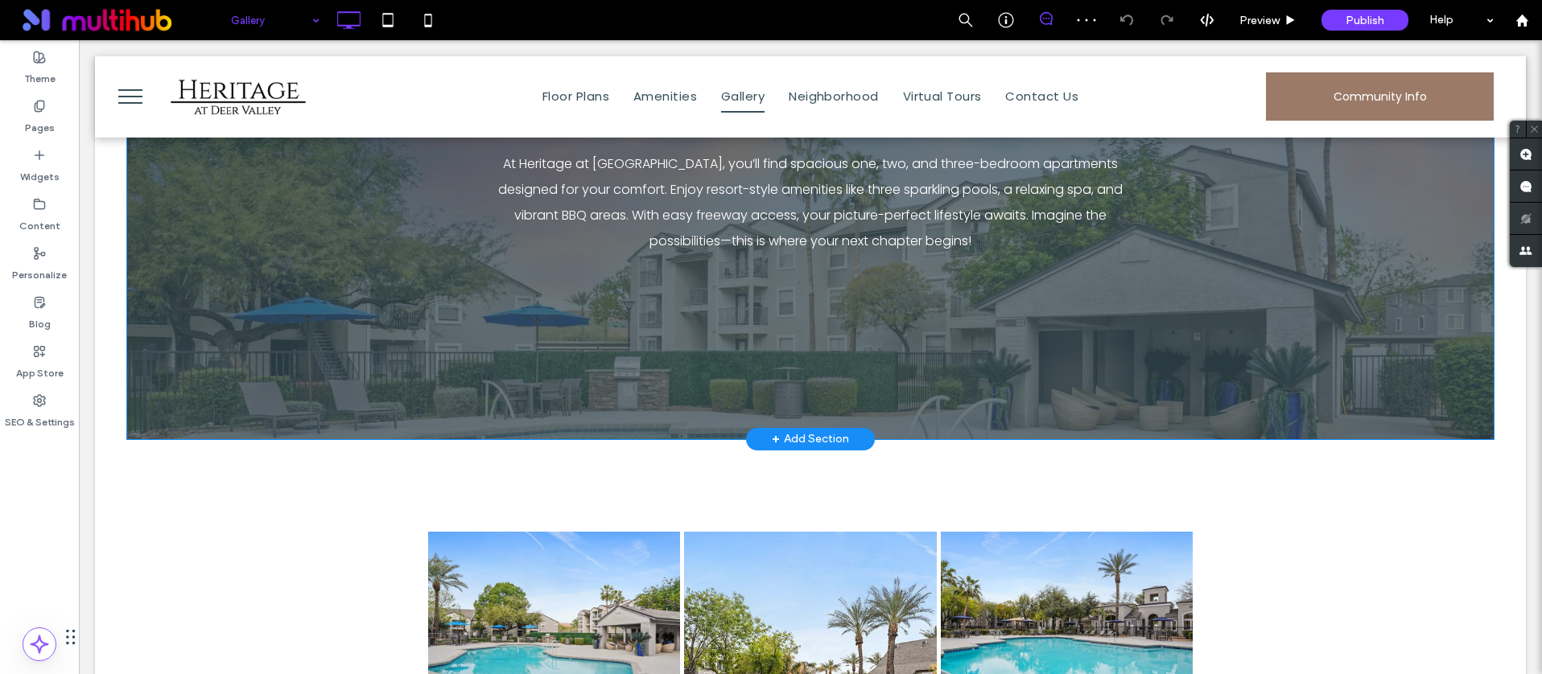
scroll to position [237, 0]
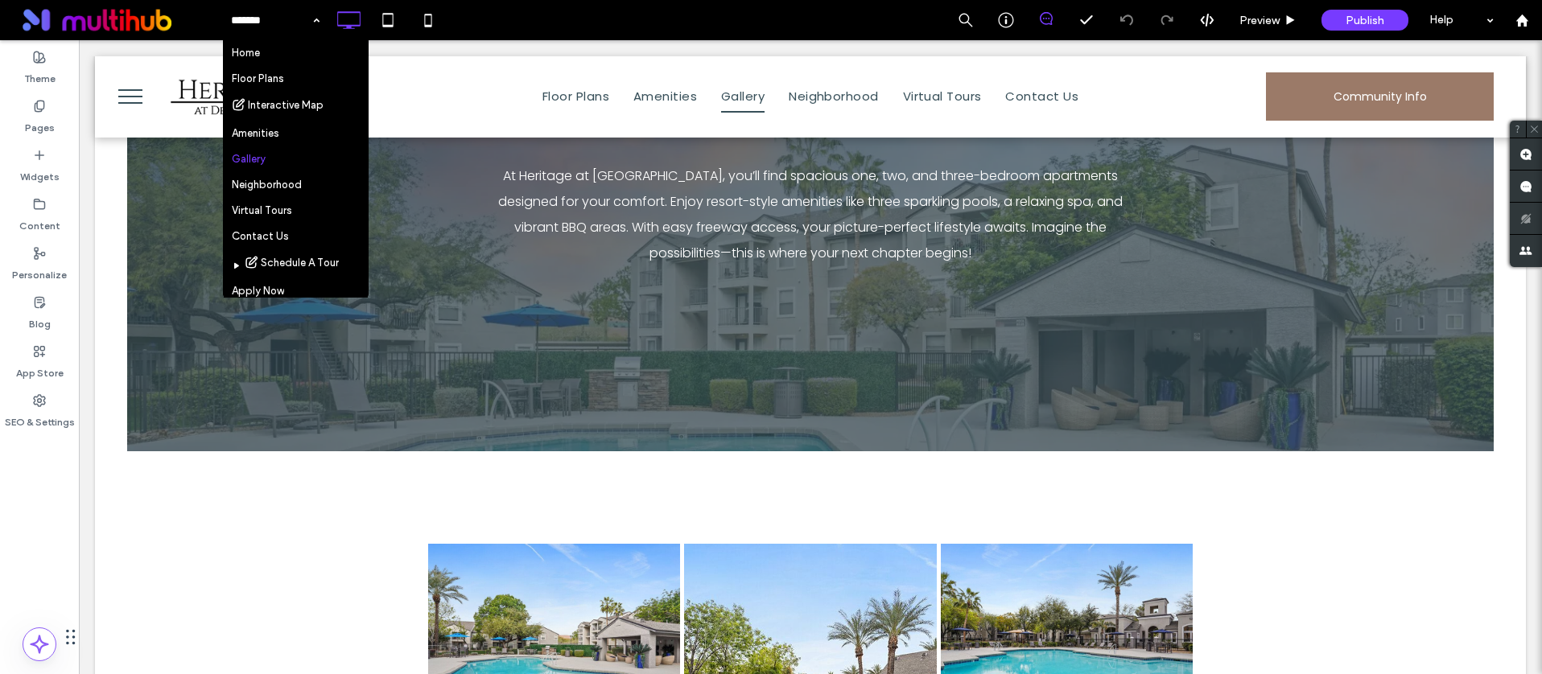
click at [509, 10] on div "Home Floor Plans Interactive Map Amenities Gallery Neighborhood Virtual Tours C…" at bounding box center [882, 20] width 1320 height 40
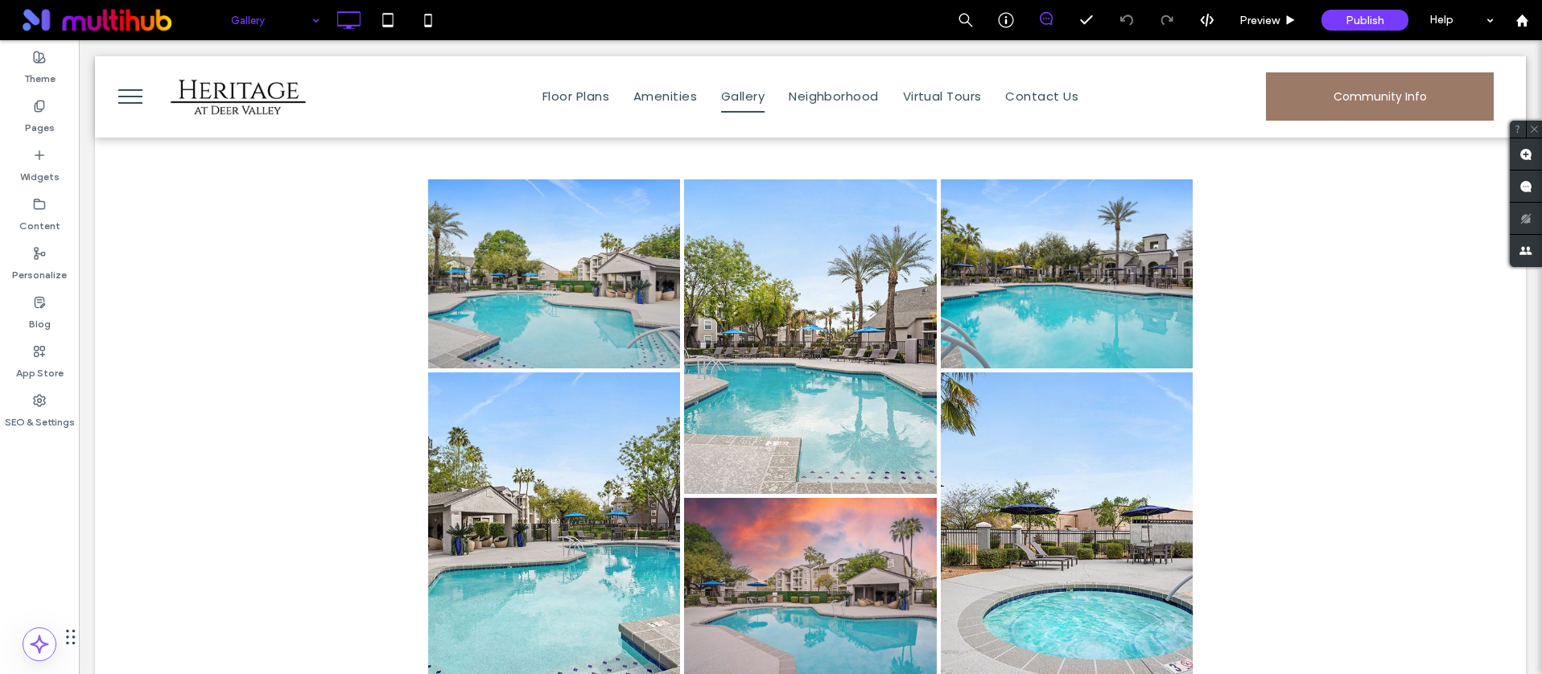
scroll to position [673, 0]
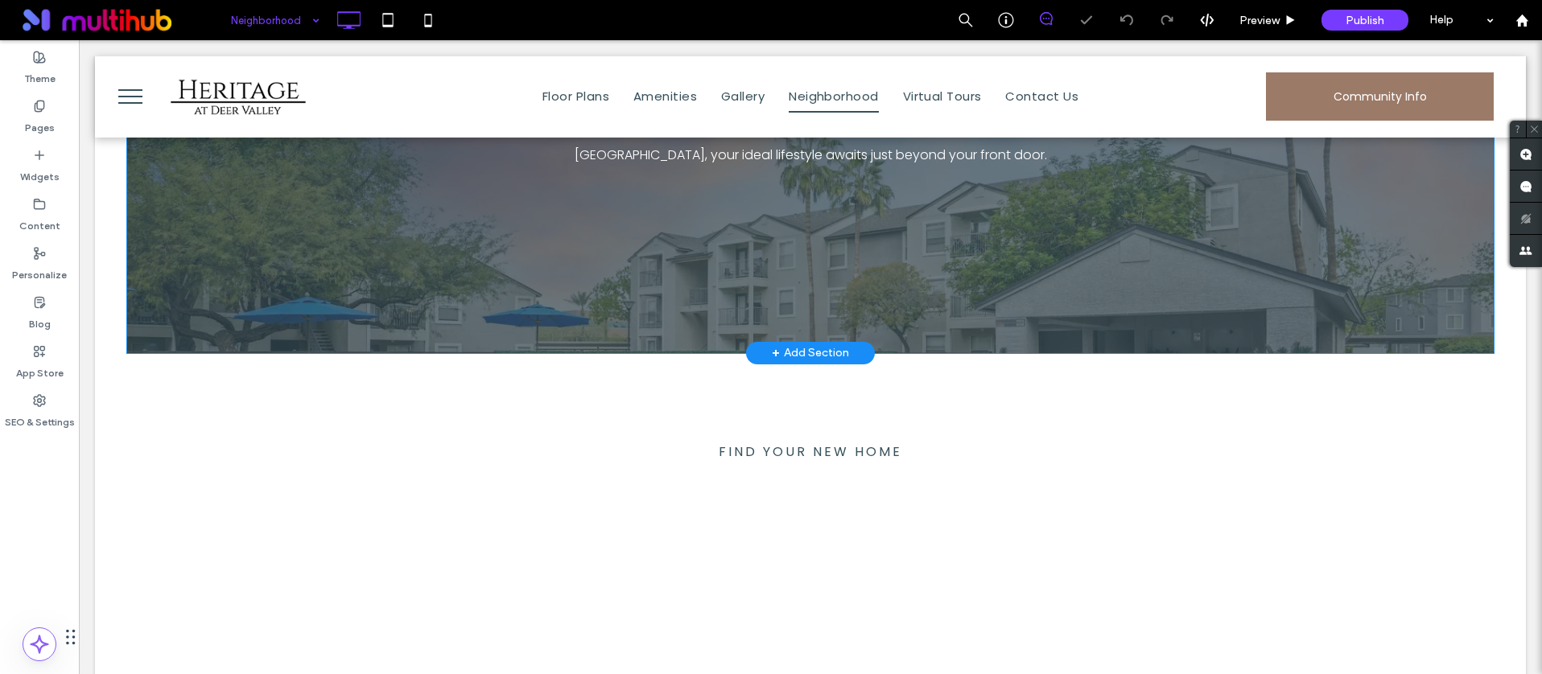
scroll to position [529, 0]
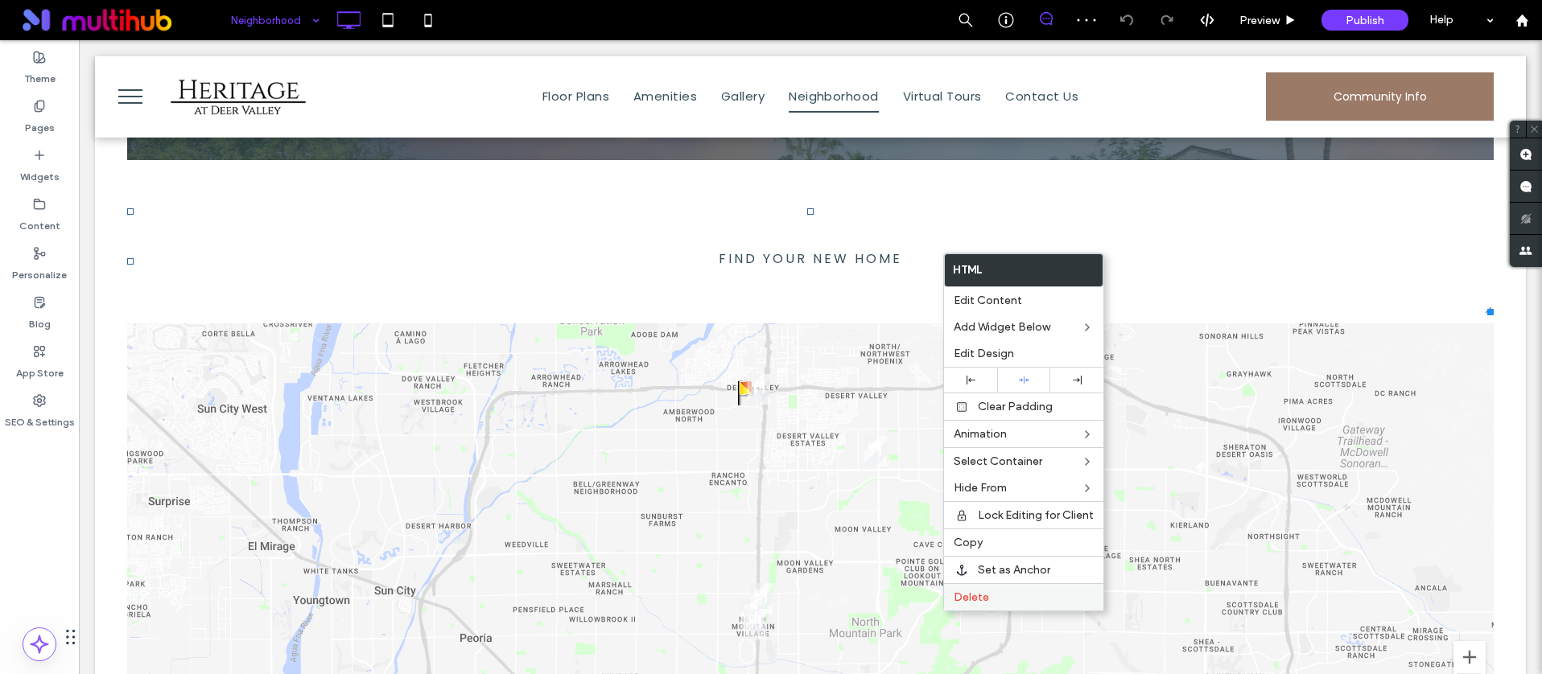
click at [1019, 596] on label "Delete" at bounding box center [1023, 598] width 140 height 14
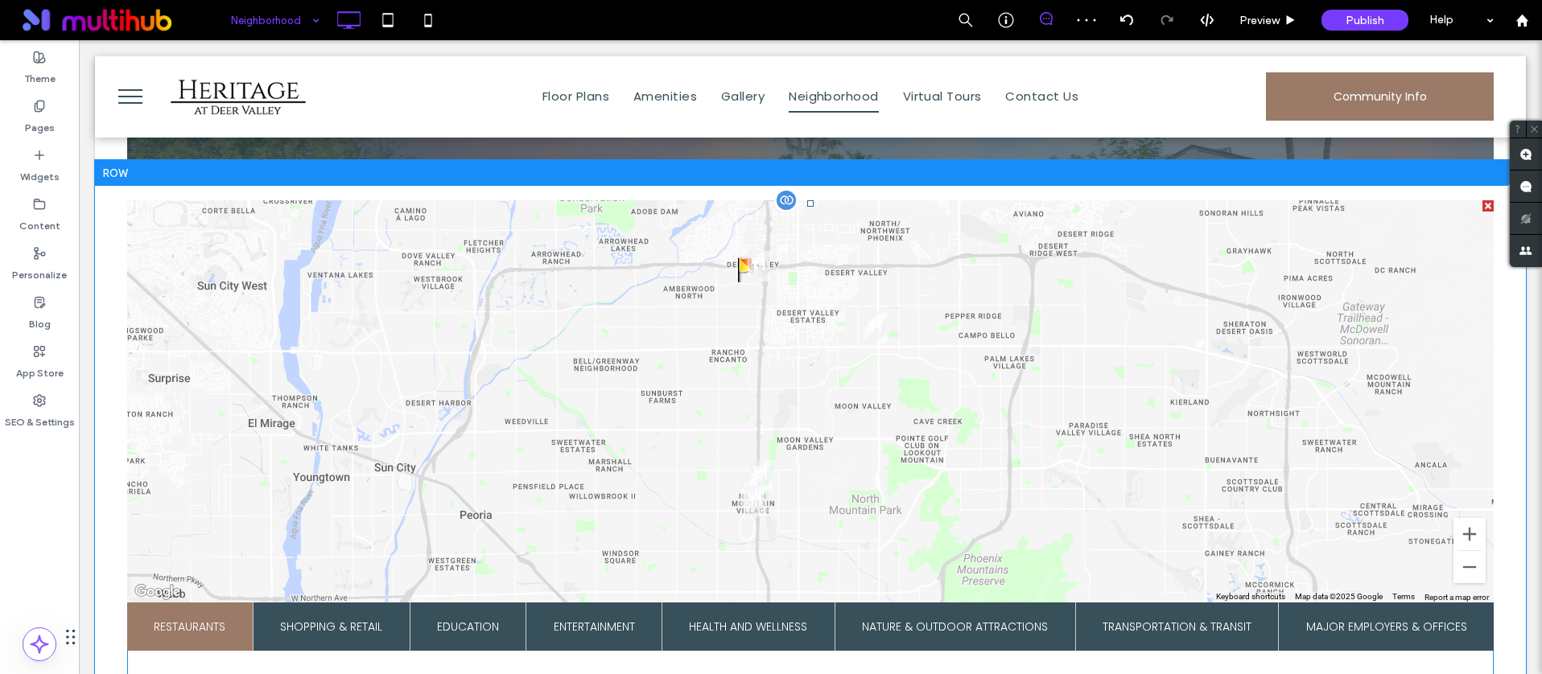
click at [998, 440] on span at bounding box center [810, 531] width 1366 height 662
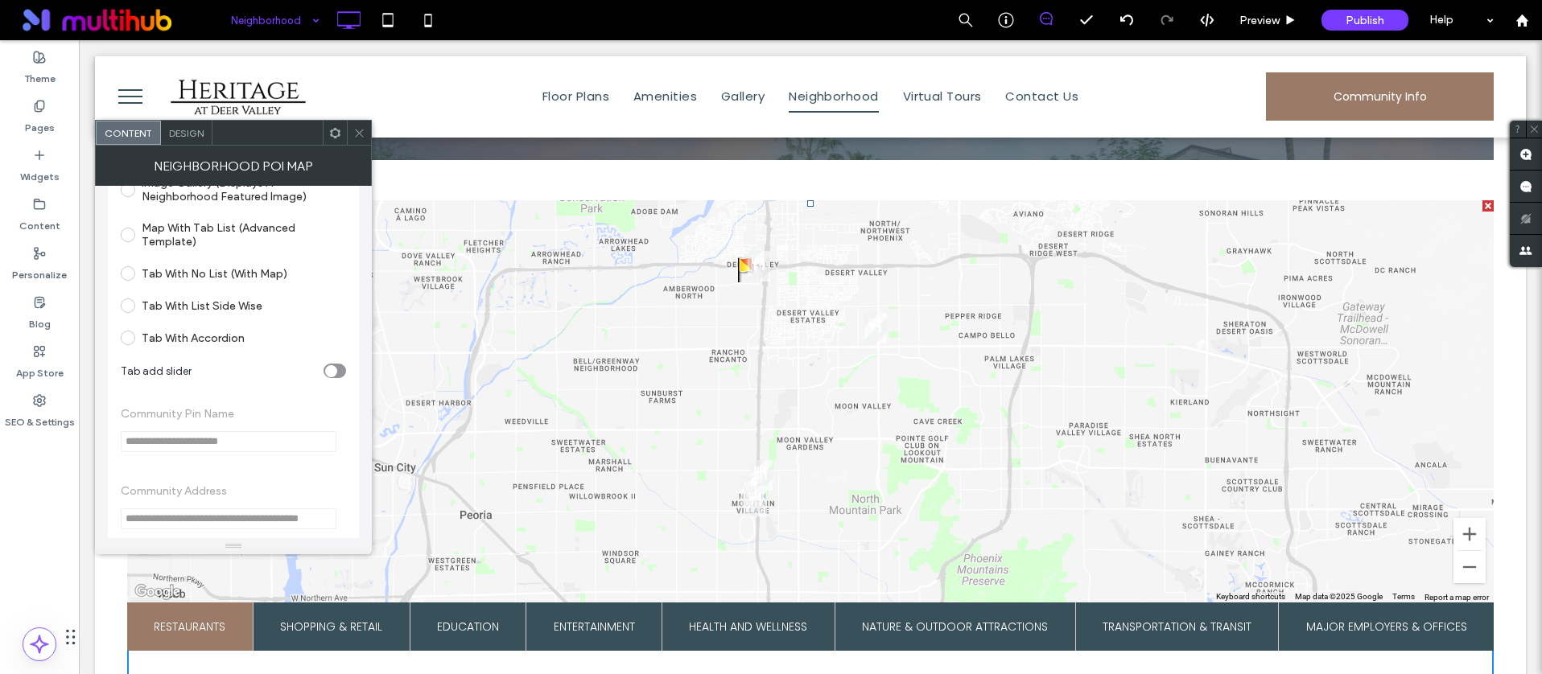
scroll to position [747, 0]
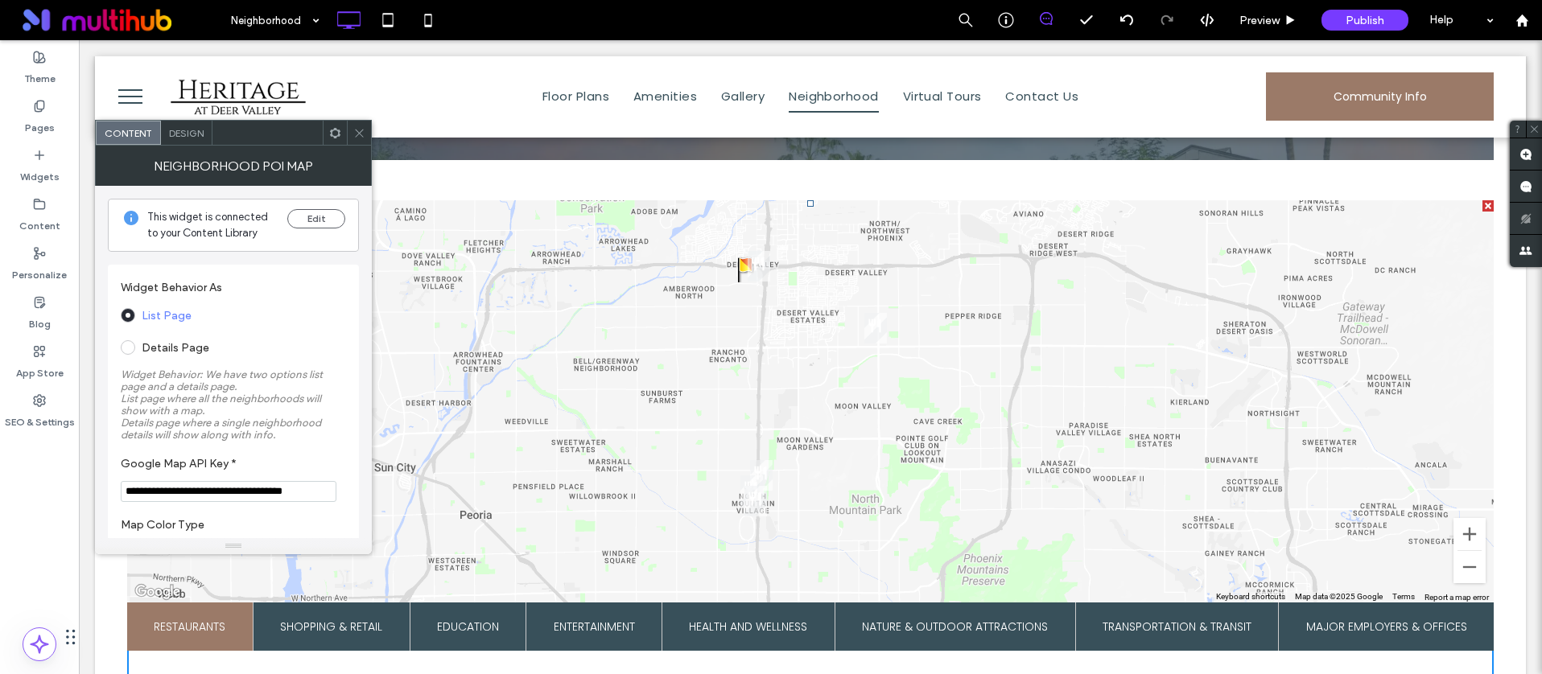
scroll to position [747, 0]
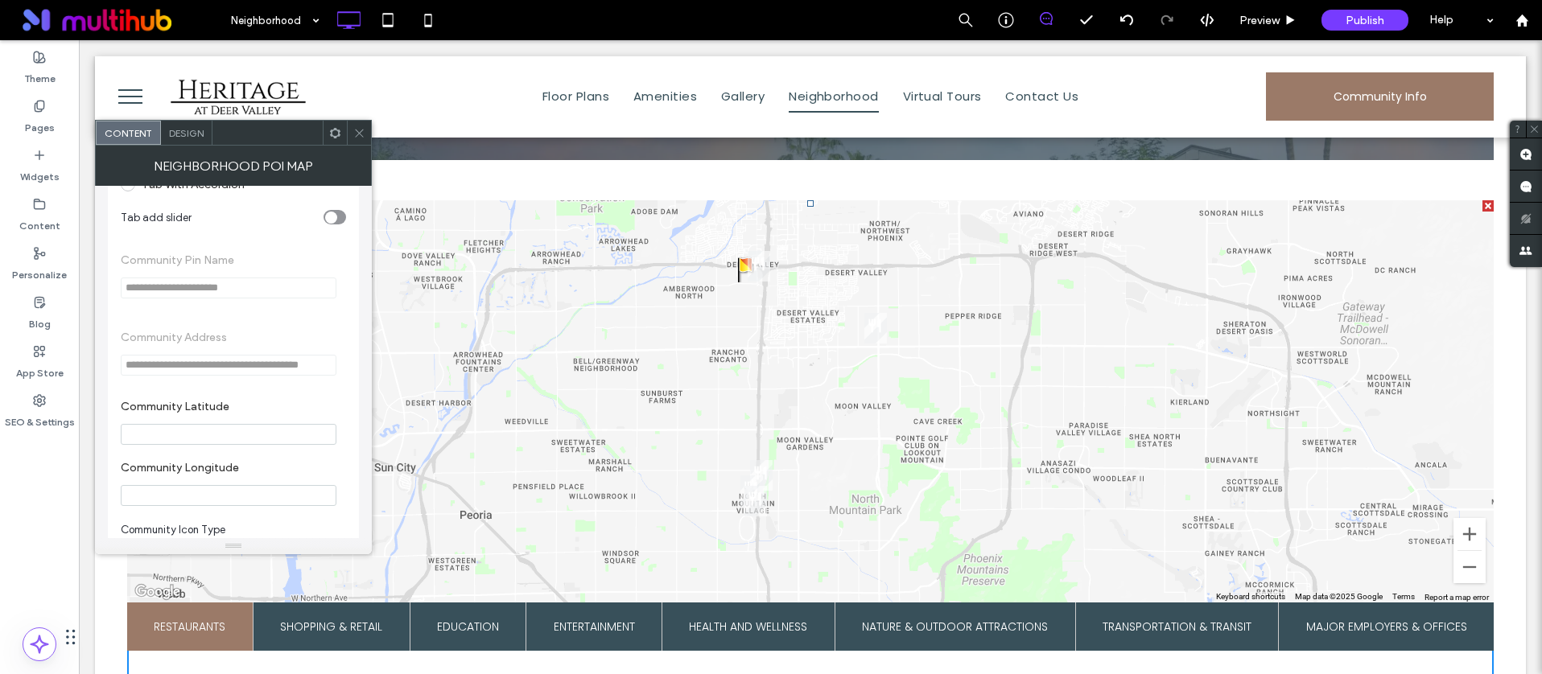
click at [355, 141] on span at bounding box center [359, 133] width 12 height 24
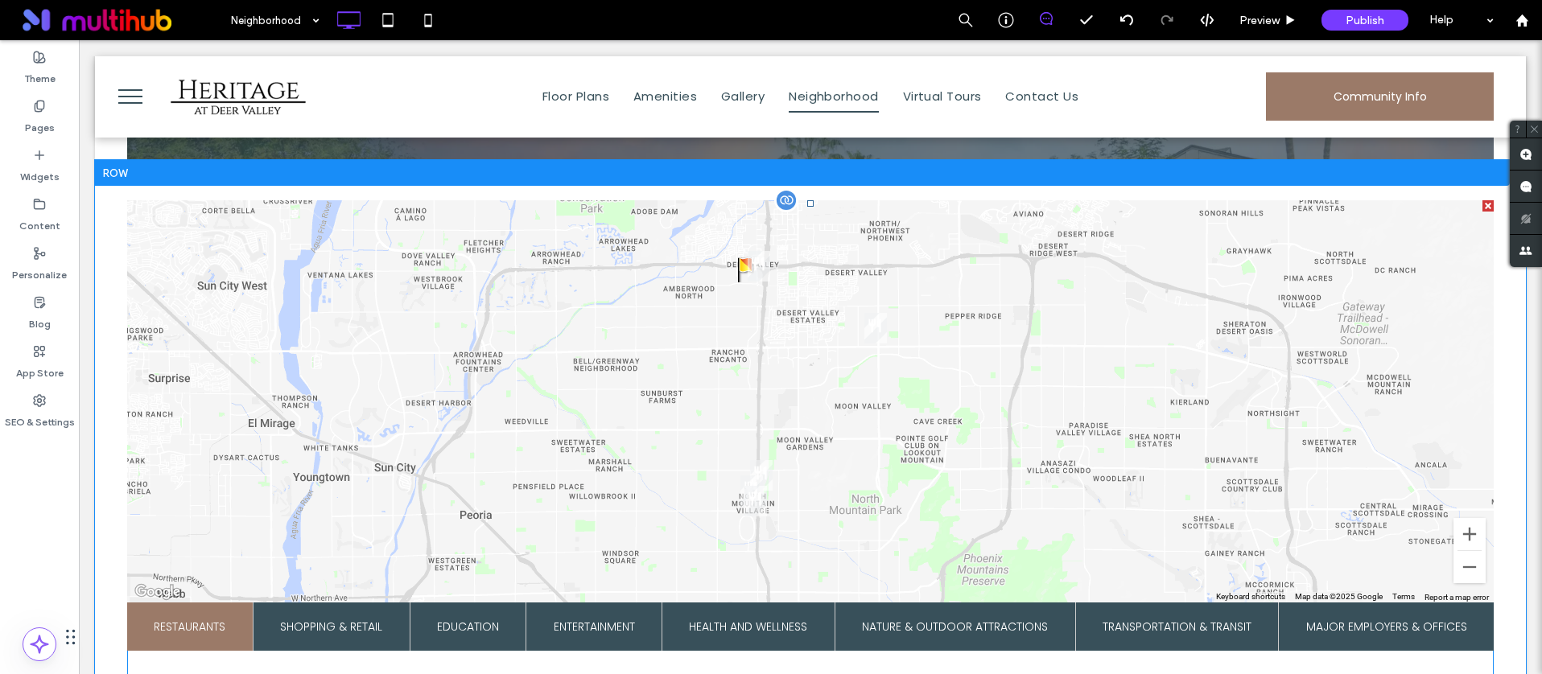
click at [443, 339] on span at bounding box center [810, 531] width 1366 height 662
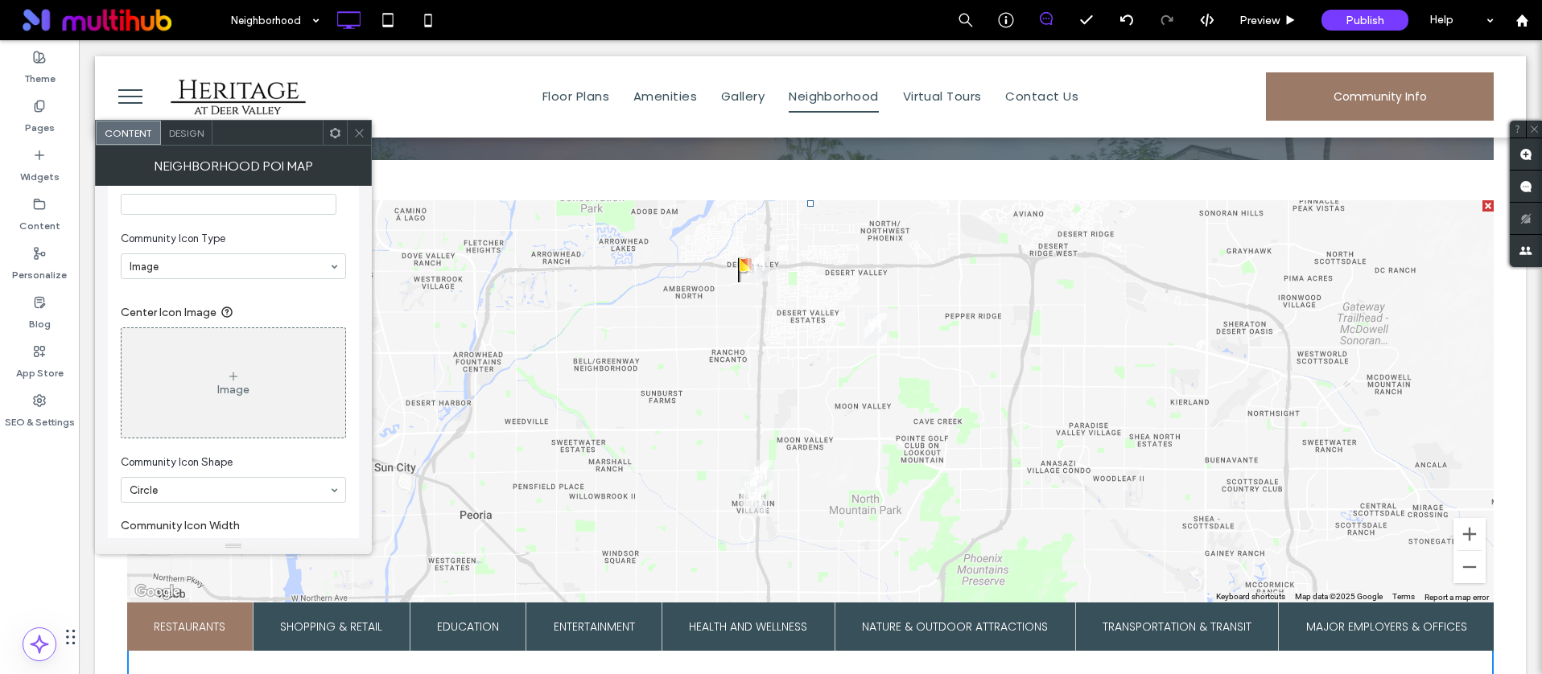
scroll to position [1040, 0]
click at [229, 354] on div "Image" at bounding box center [233, 382] width 224 height 106
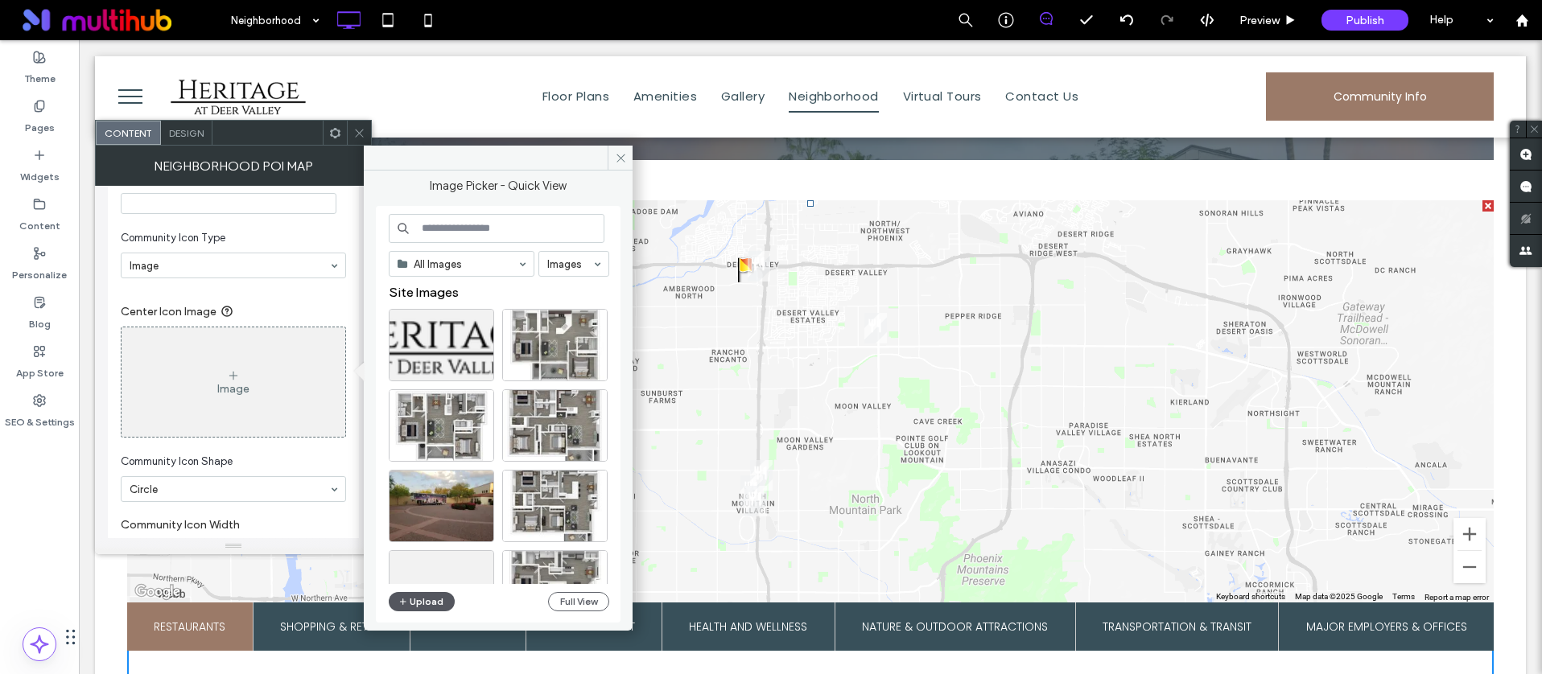
click at [431, 596] on button "Upload" at bounding box center [422, 601] width 66 height 19
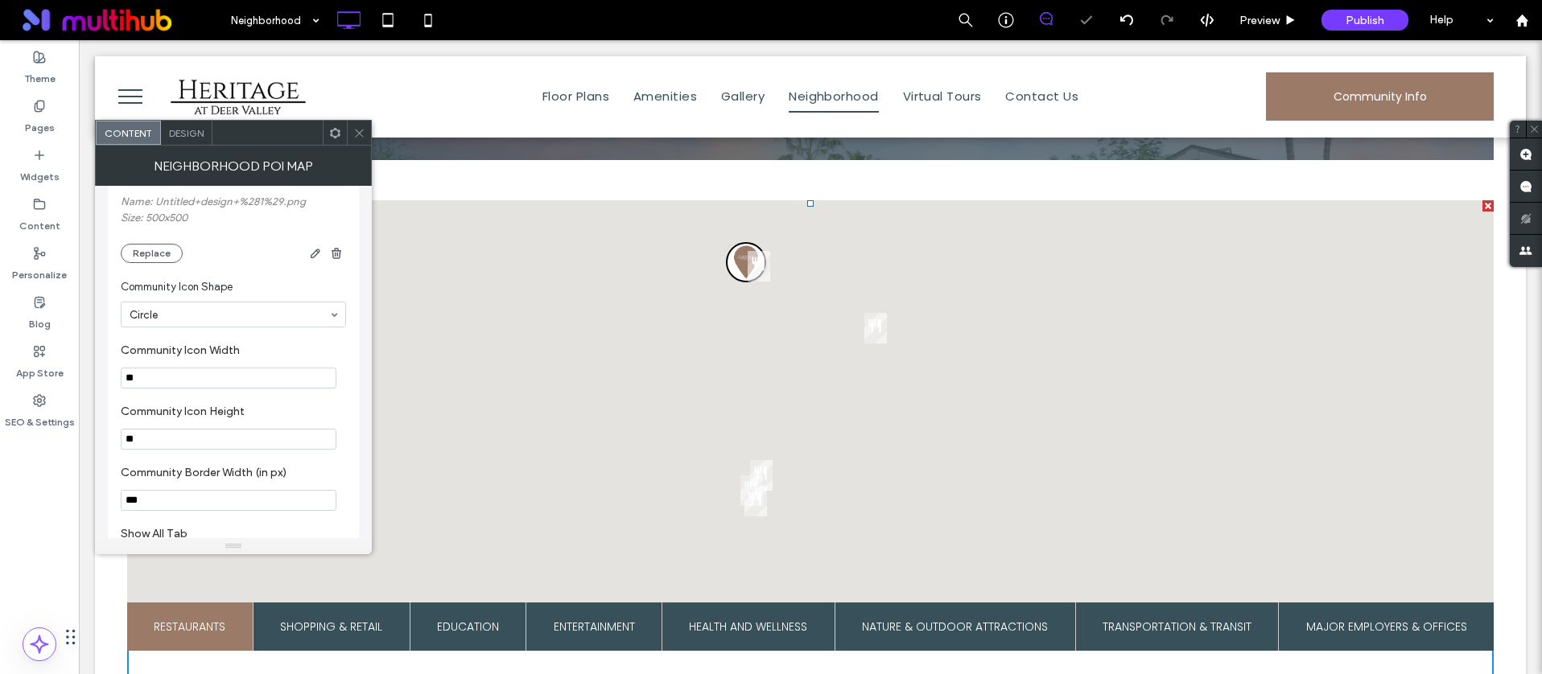
scroll to position [1294, 0]
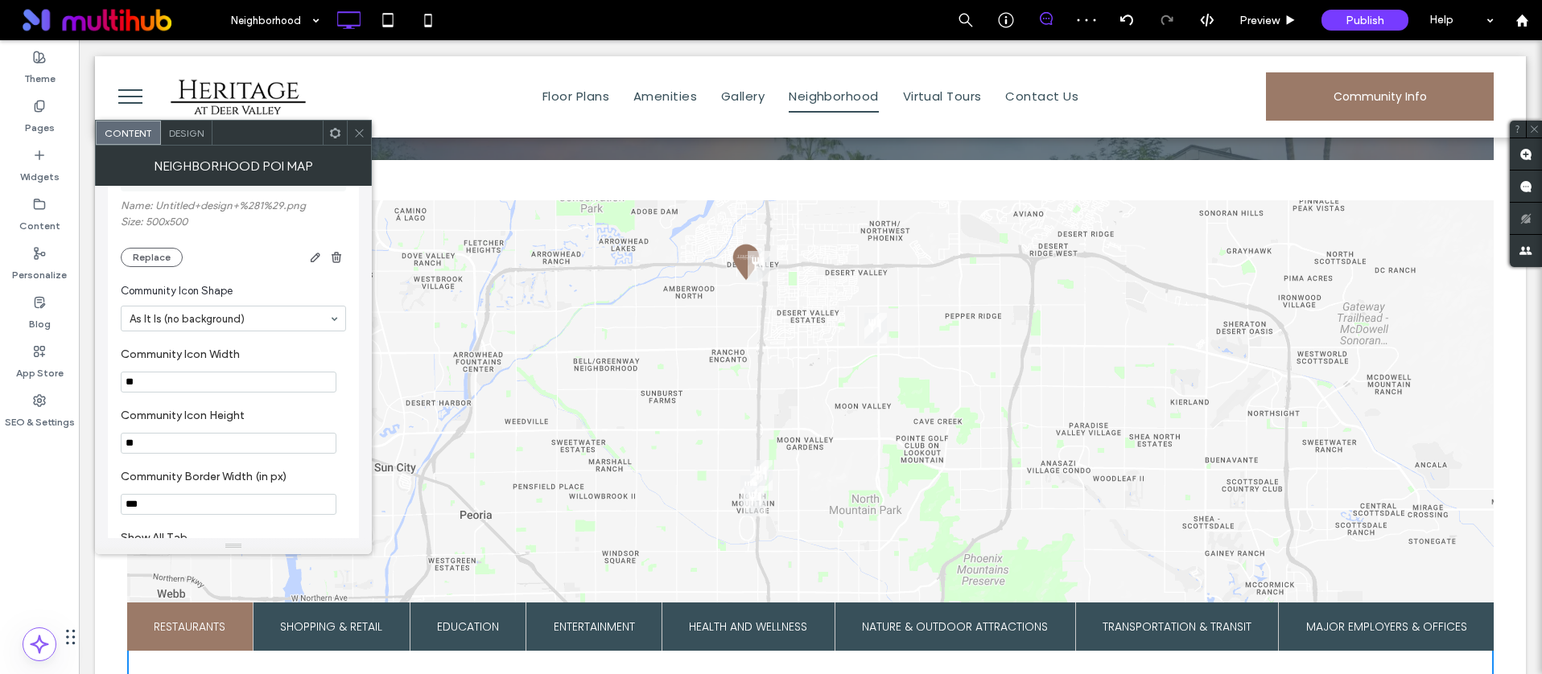
click at [169, 134] on span "Design" at bounding box center [186, 133] width 35 height 12
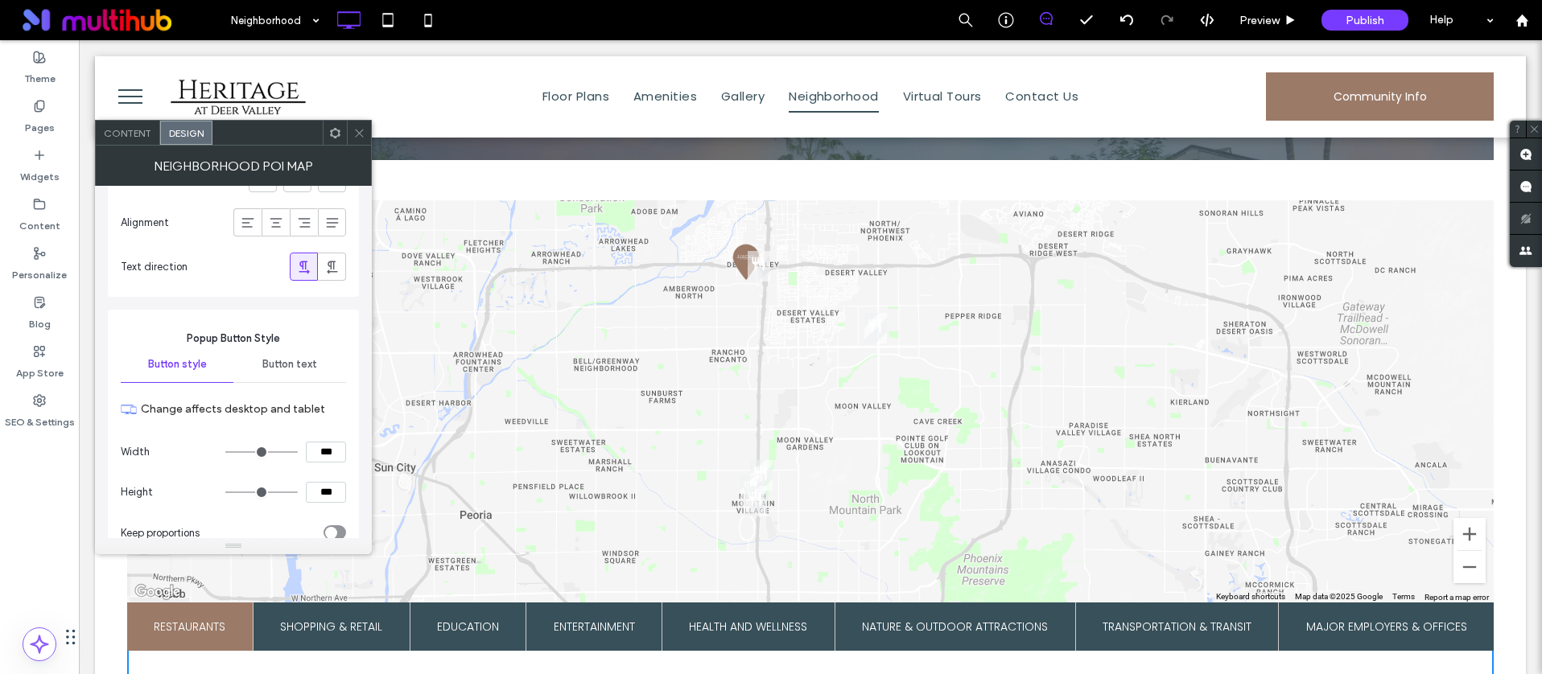
scroll to position [5508, 0]
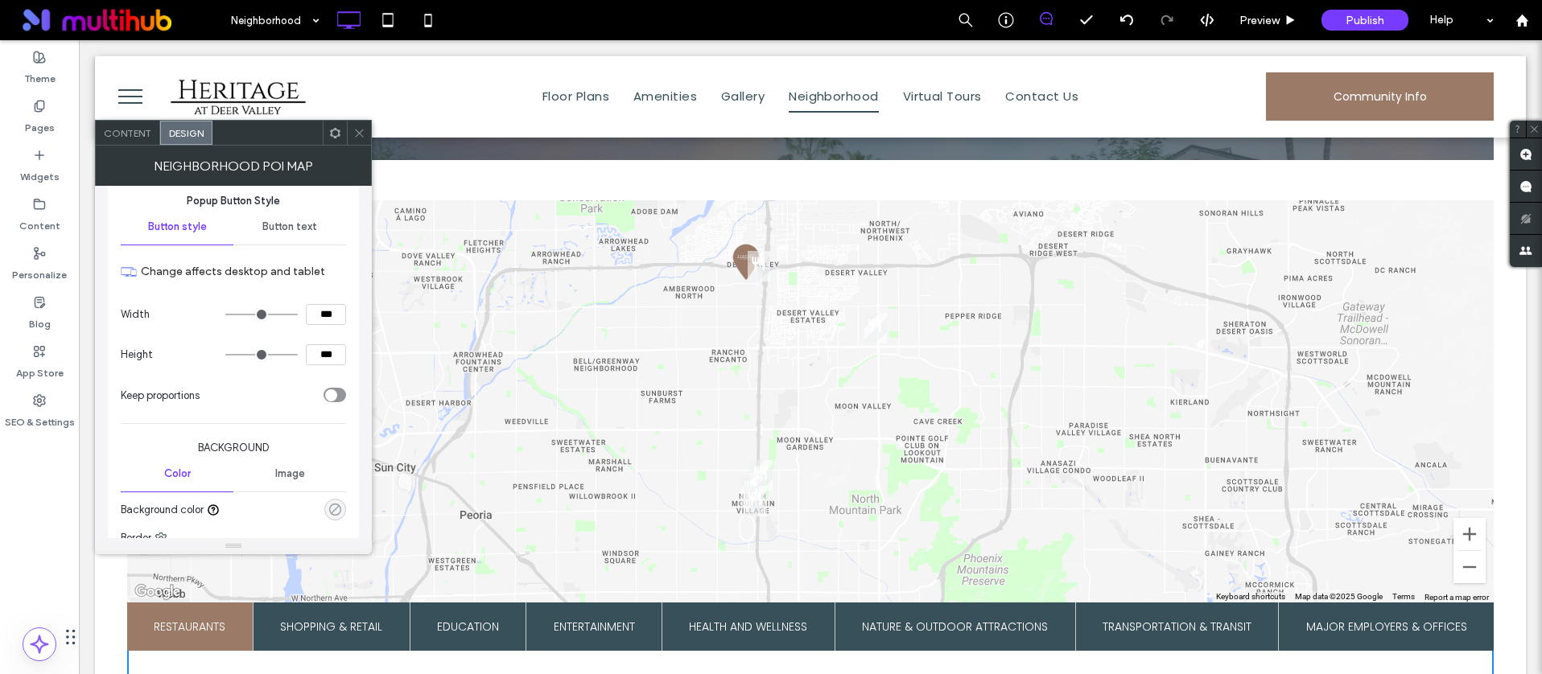
click at [328, 503] on icon "rgba(0, 0, 0, 0)" at bounding box center [335, 510] width 14 height 14
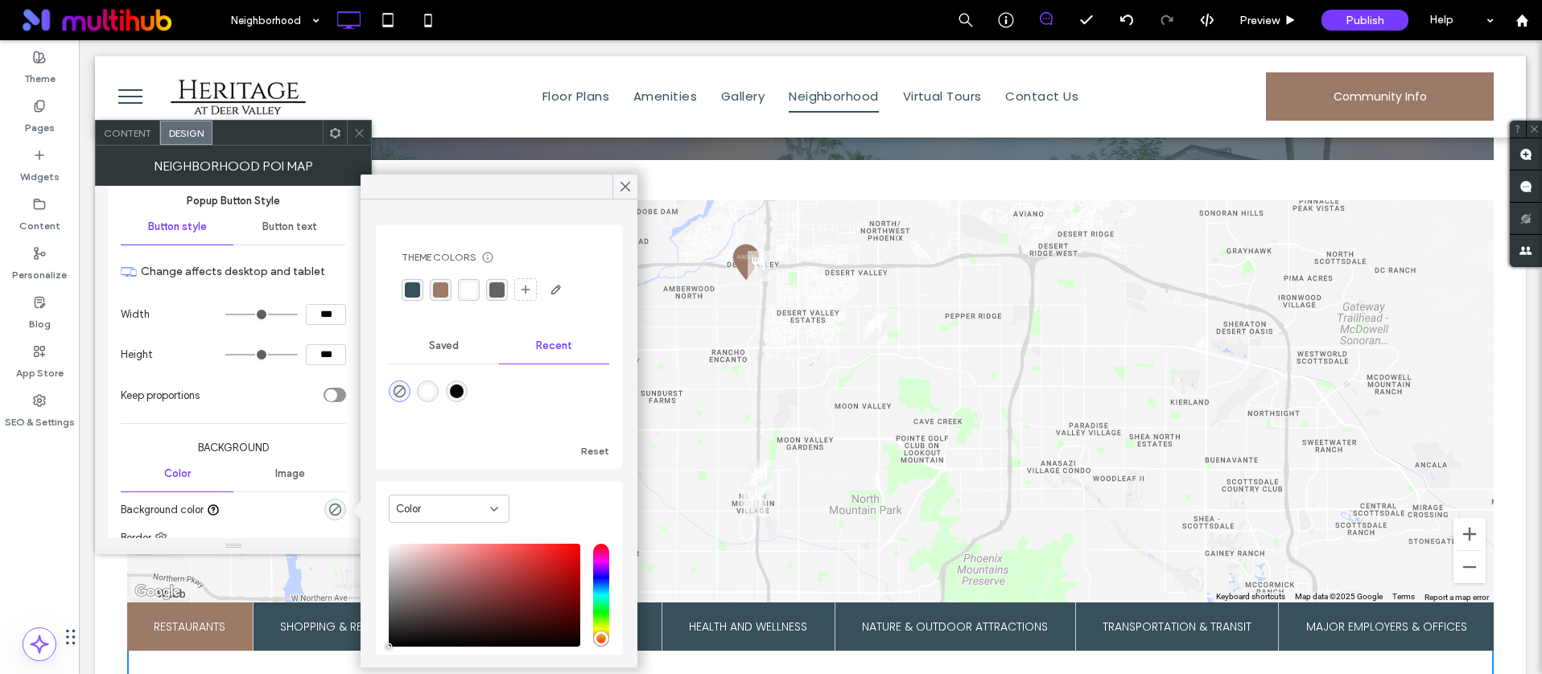
click at [439, 289] on div "rgba(155, 122, 104, 1)" at bounding box center [440, 289] width 15 height 15
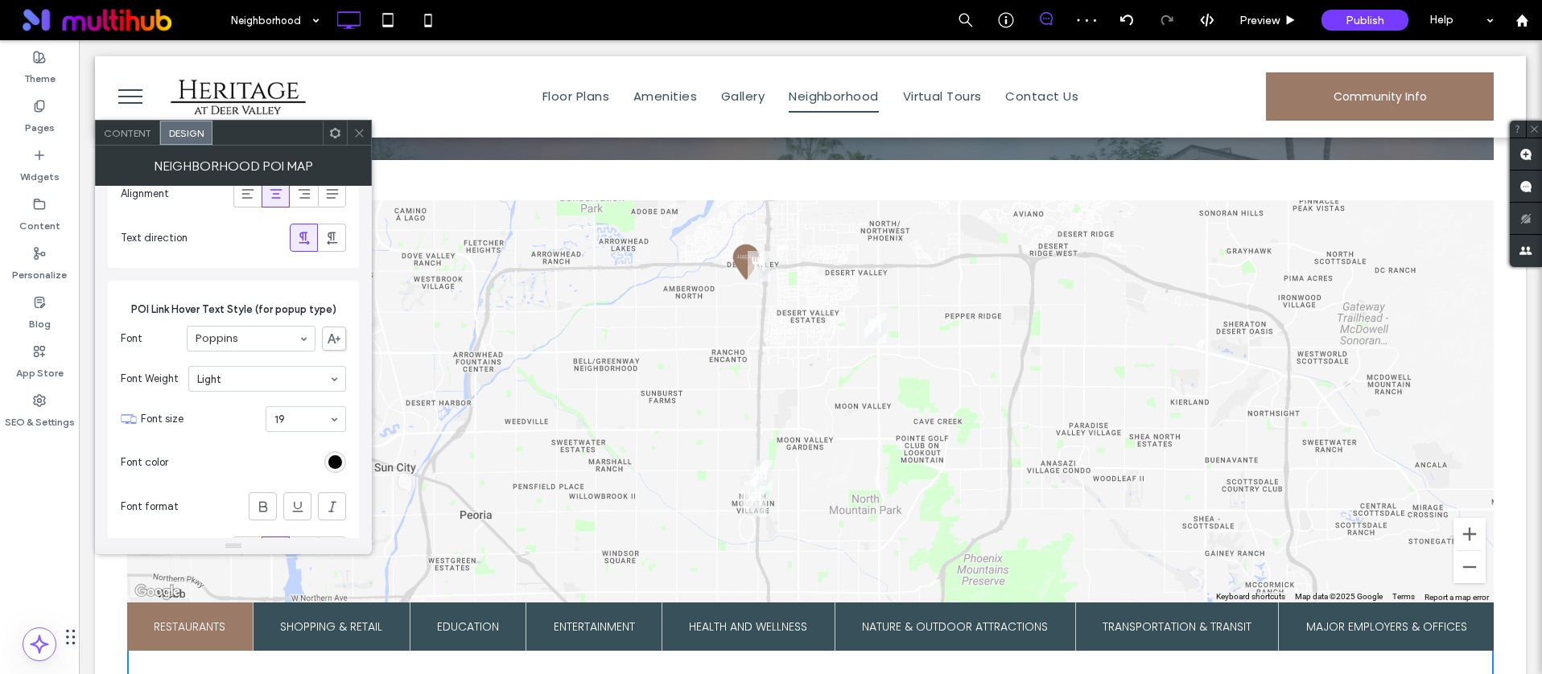
scroll to position [3835, 0]
click at [331, 462] on div "rgb(0, 0, 0)" at bounding box center [335, 463] width 14 height 14
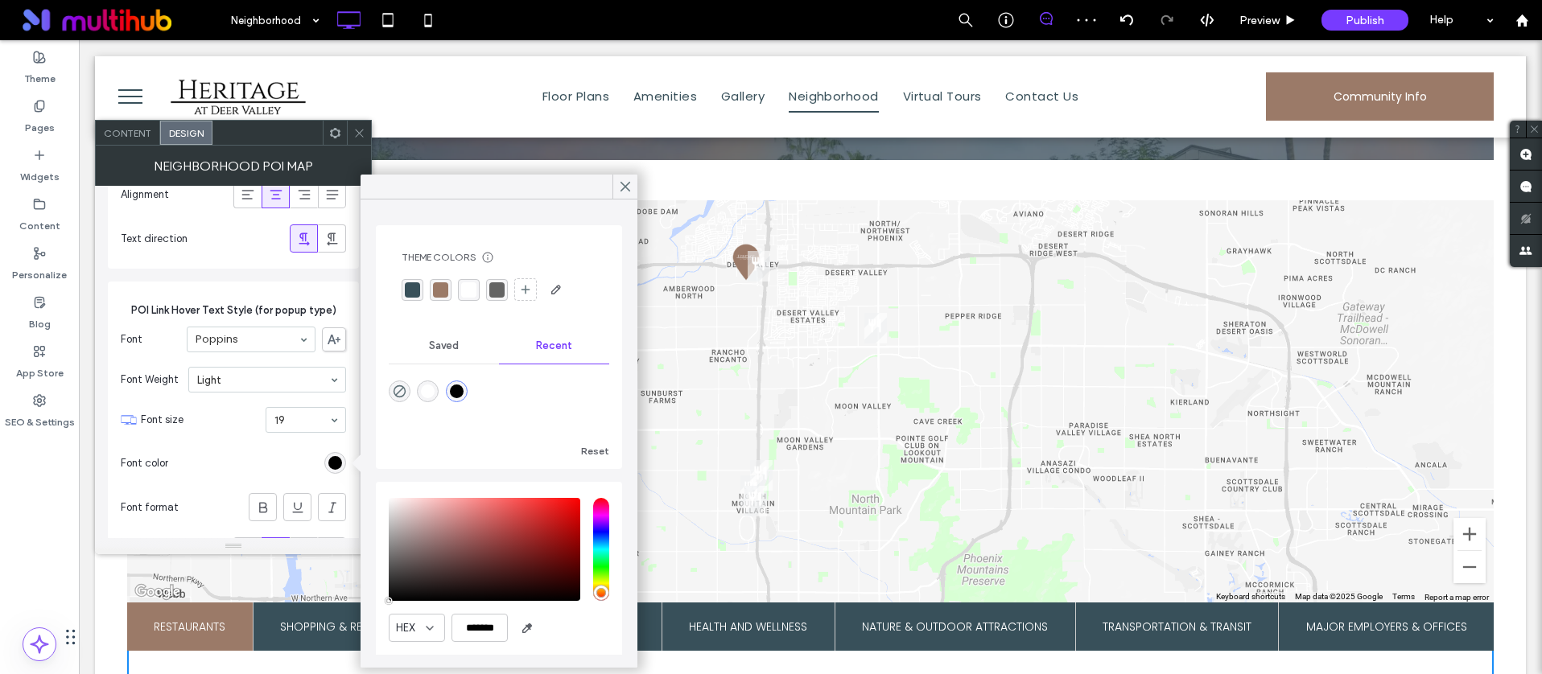
click at [436, 299] on div "rgba(155, 122, 104, 1)" at bounding box center [441, 290] width 22 height 22
click at [358, 131] on icon at bounding box center [359, 133] width 12 height 12
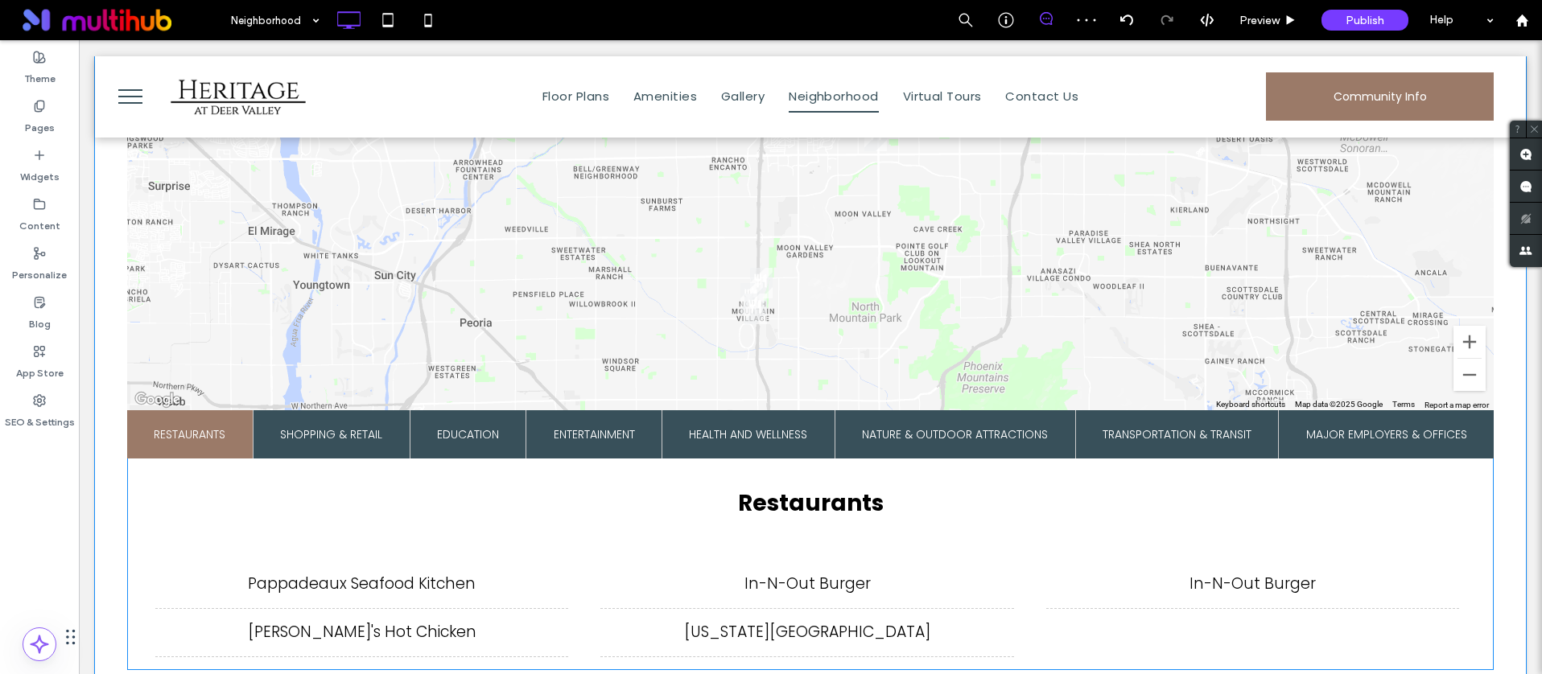
scroll to position [860, 0]
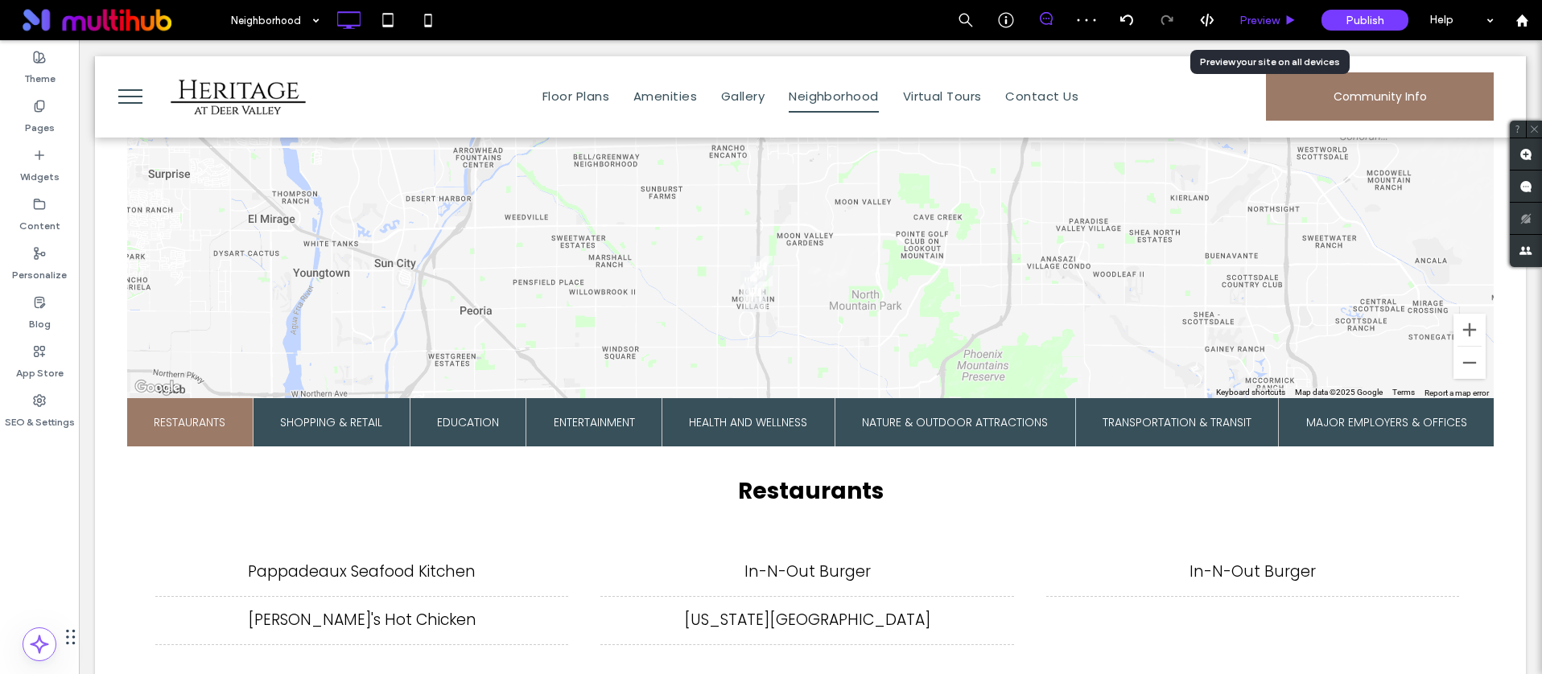
click at [1257, 18] on span "Preview" at bounding box center [1259, 21] width 40 height 14
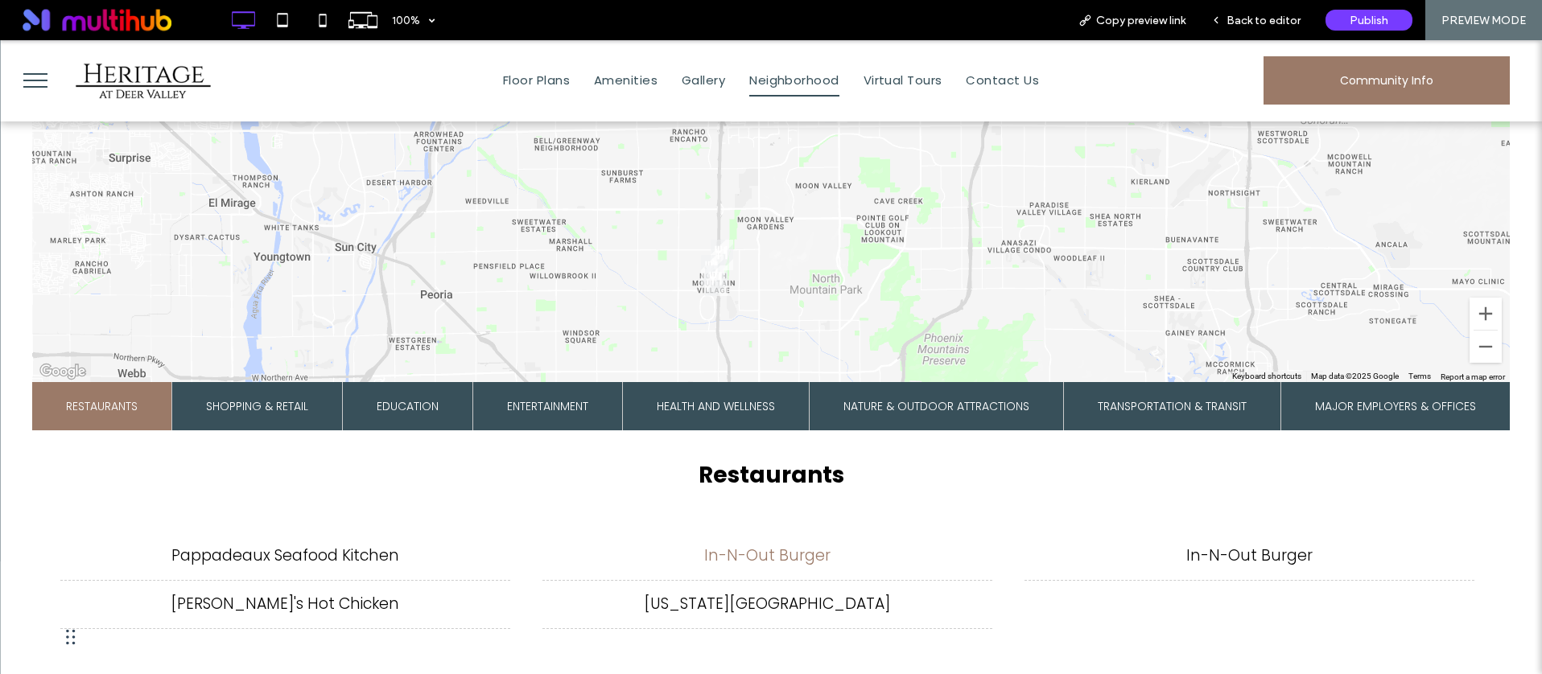
click at [770, 550] on li "In-N-Out Burger" at bounding box center [767, 556] width 450 height 49
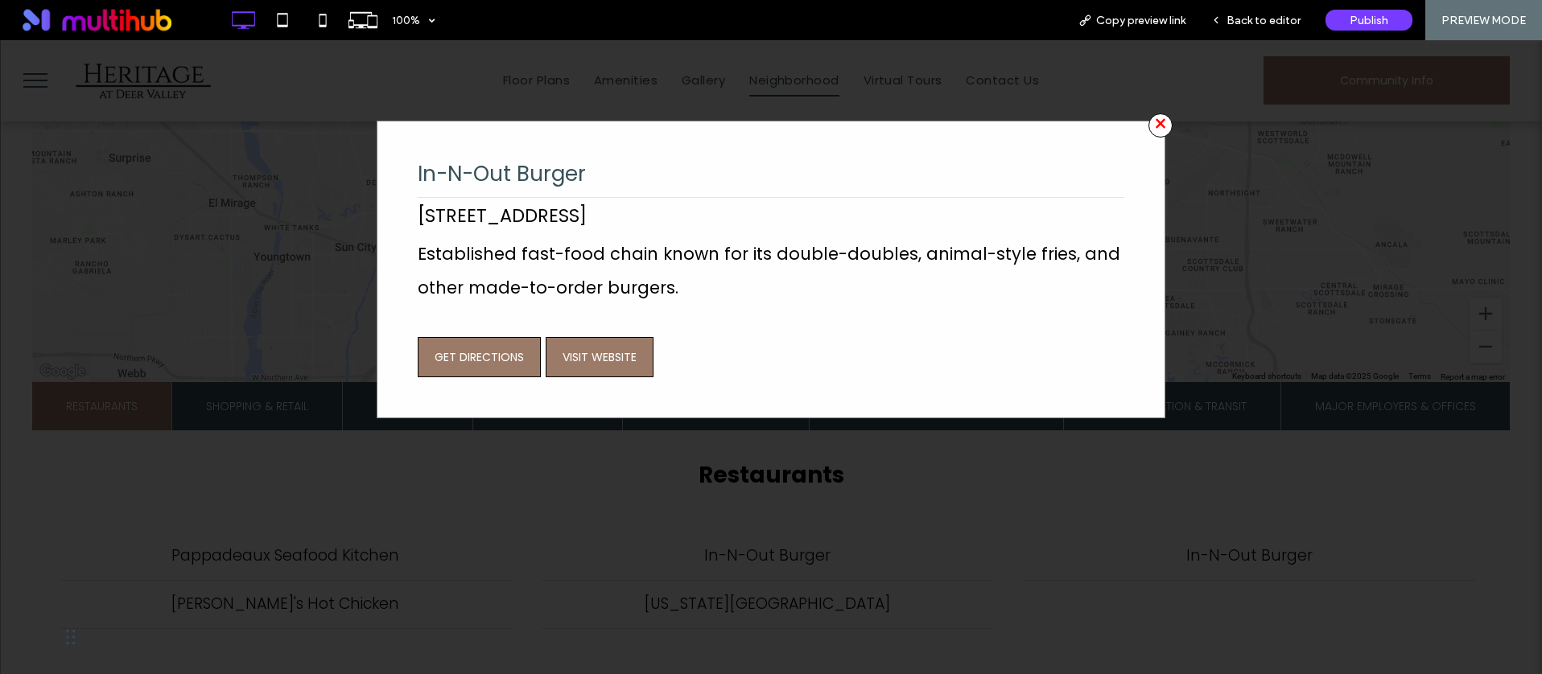
click at [1148, 126] on span "×" at bounding box center [1160, 125] width 24 height 24
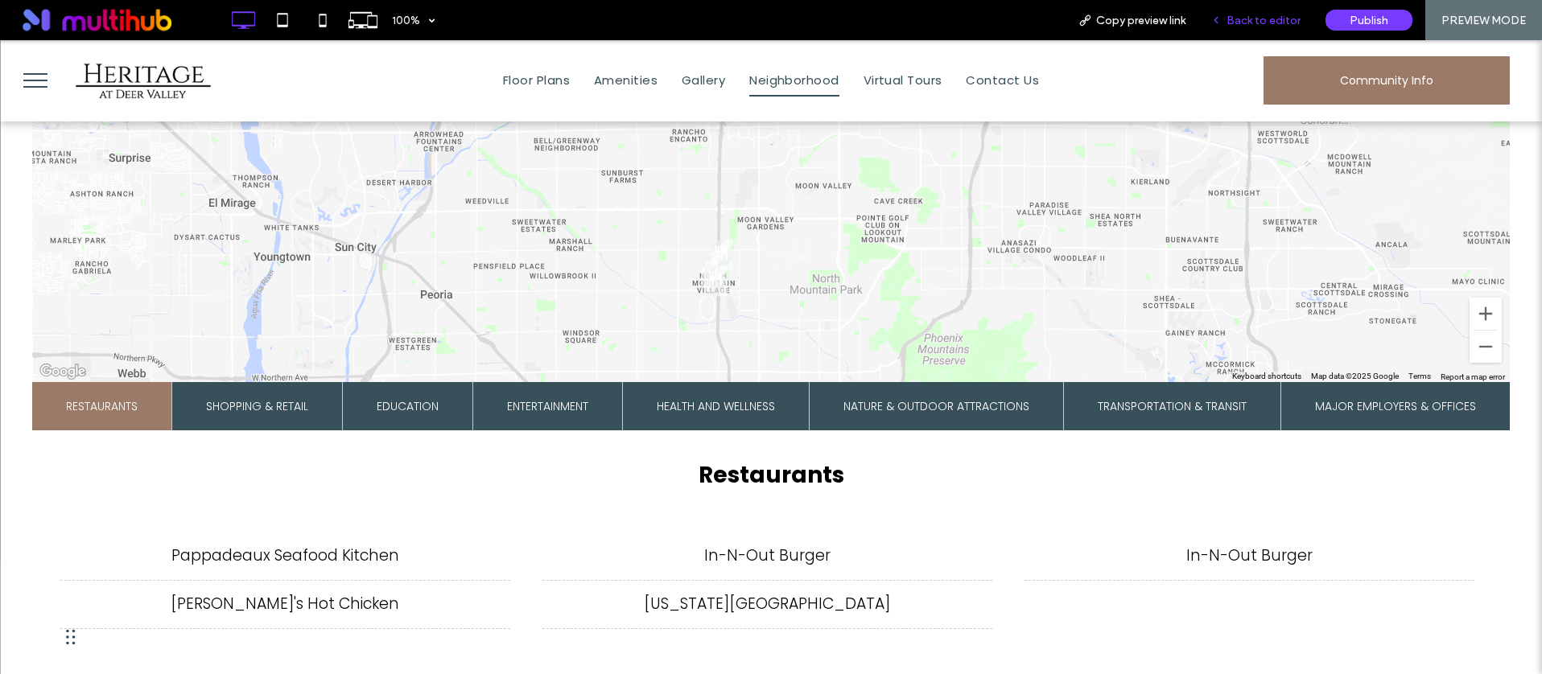
click at [1247, 17] on span "Back to editor" at bounding box center [1263, 21] width 74 height 14
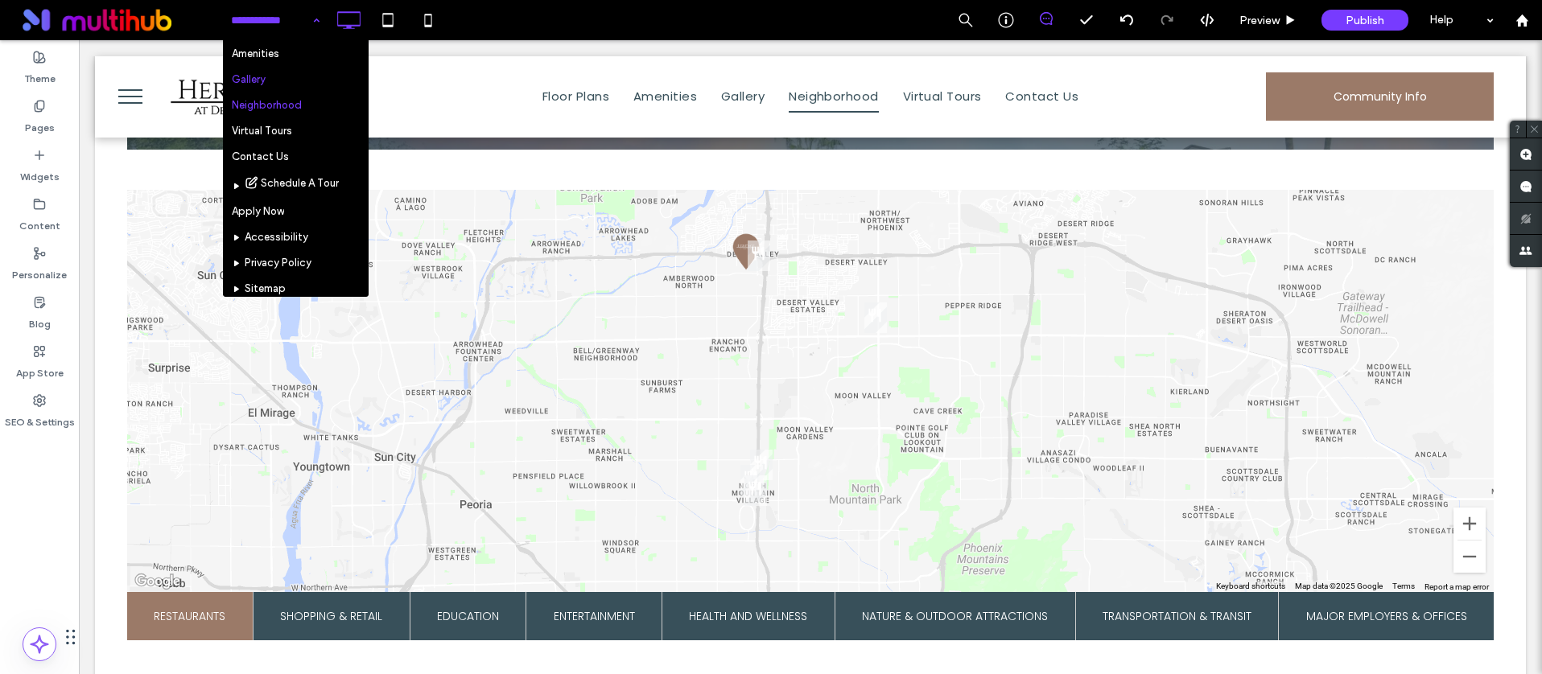
scroll to position [82, 0]
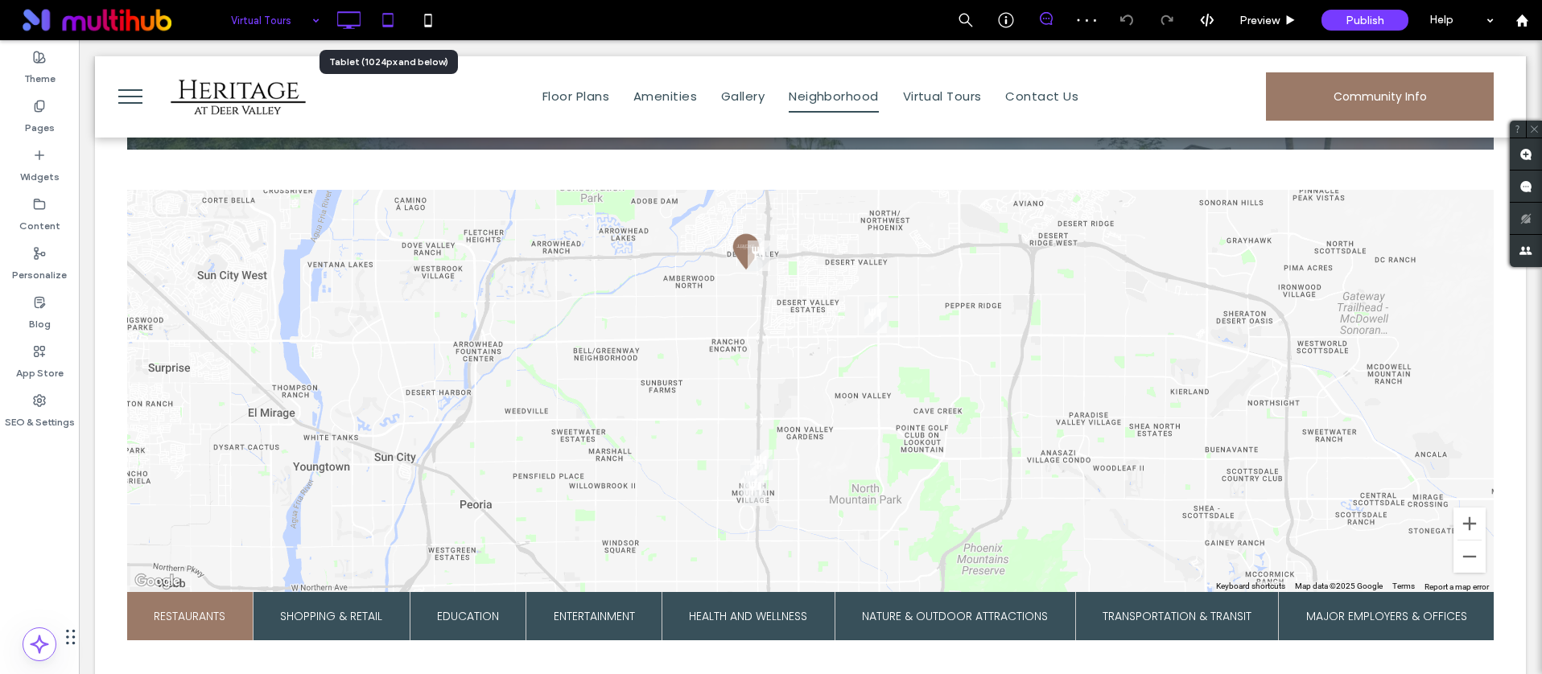
click at [396, 23] on icon at bounding box center [388, 20] width 32 height 32
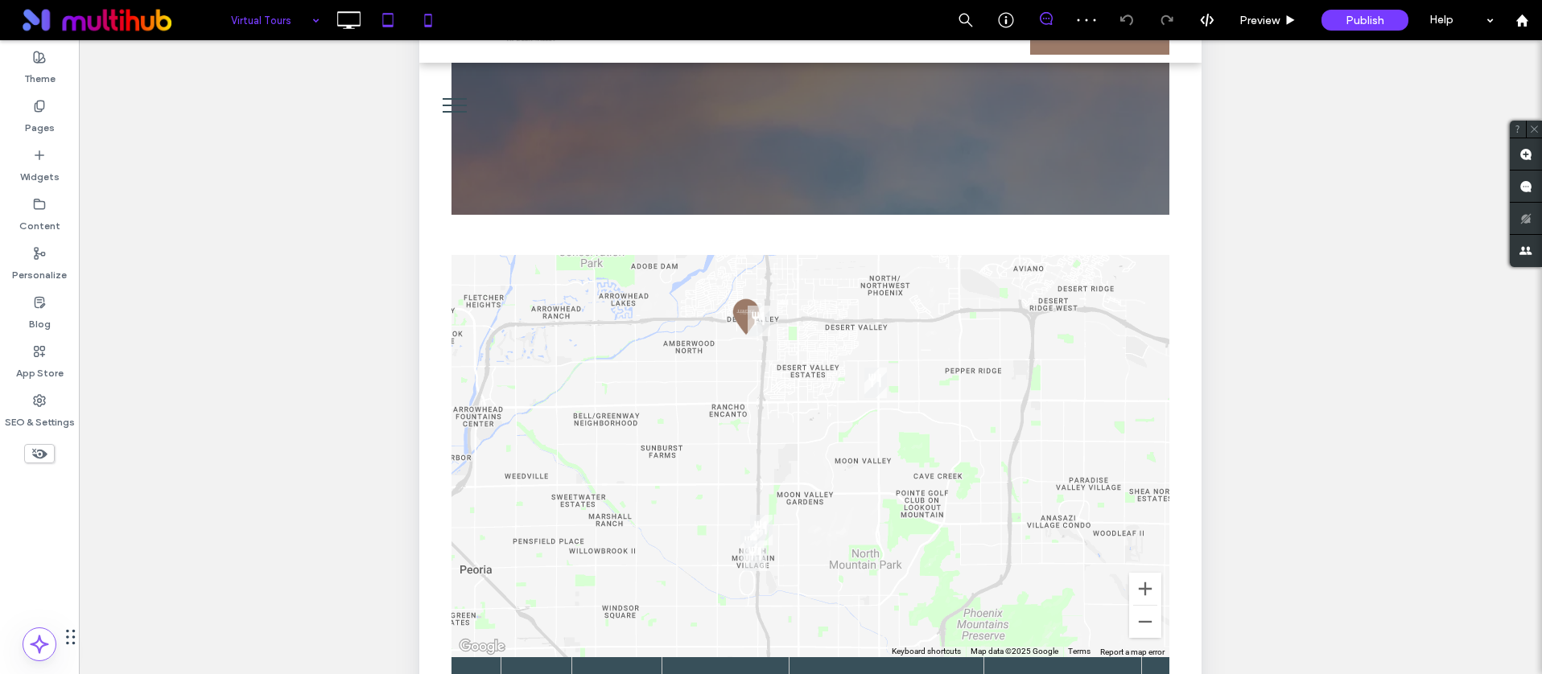
scroll to position [195, 0]
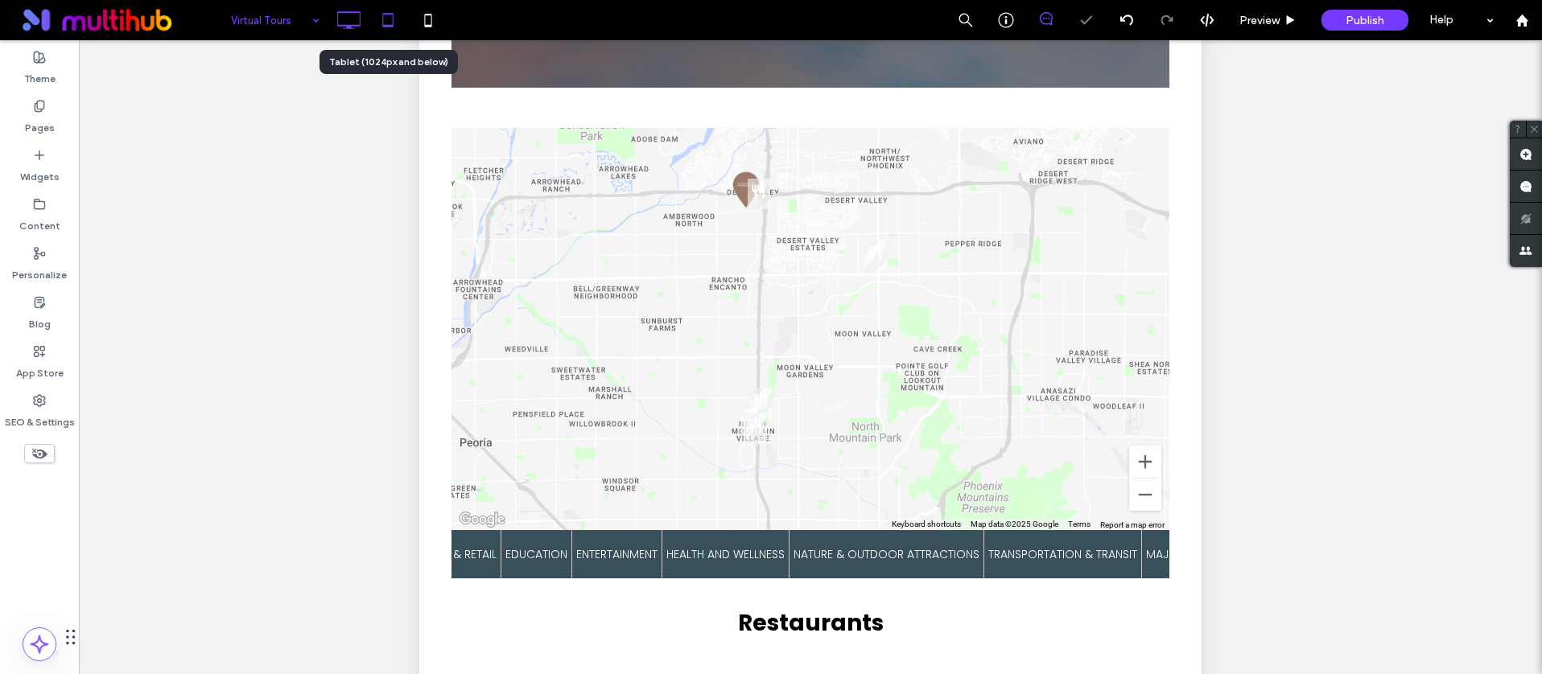
click at [348, 22] on icon at bounding box center [348, 20] width 32 height 32
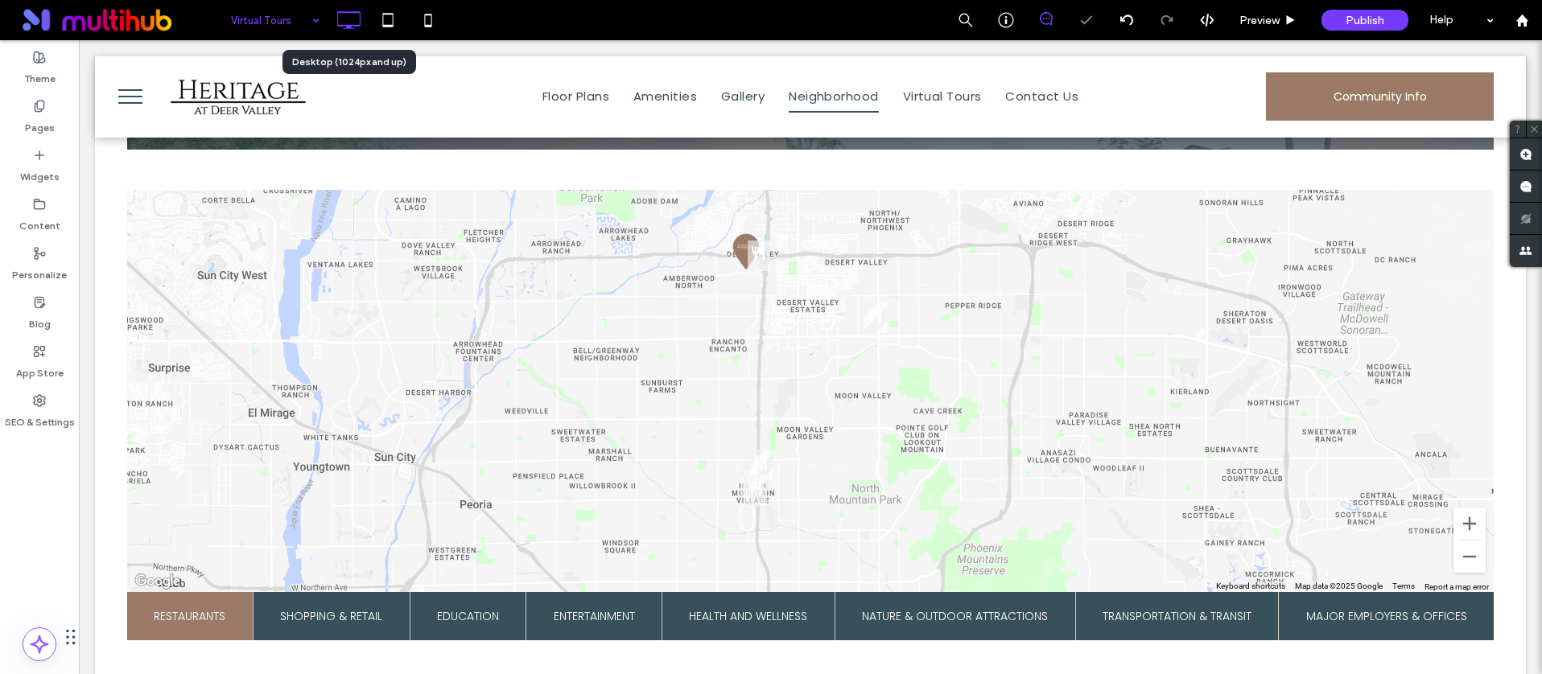
scroll to position [0, 0]
click at [1248, 26] on span "Preview" at bounding box center [1259, 21] width 40 height 14
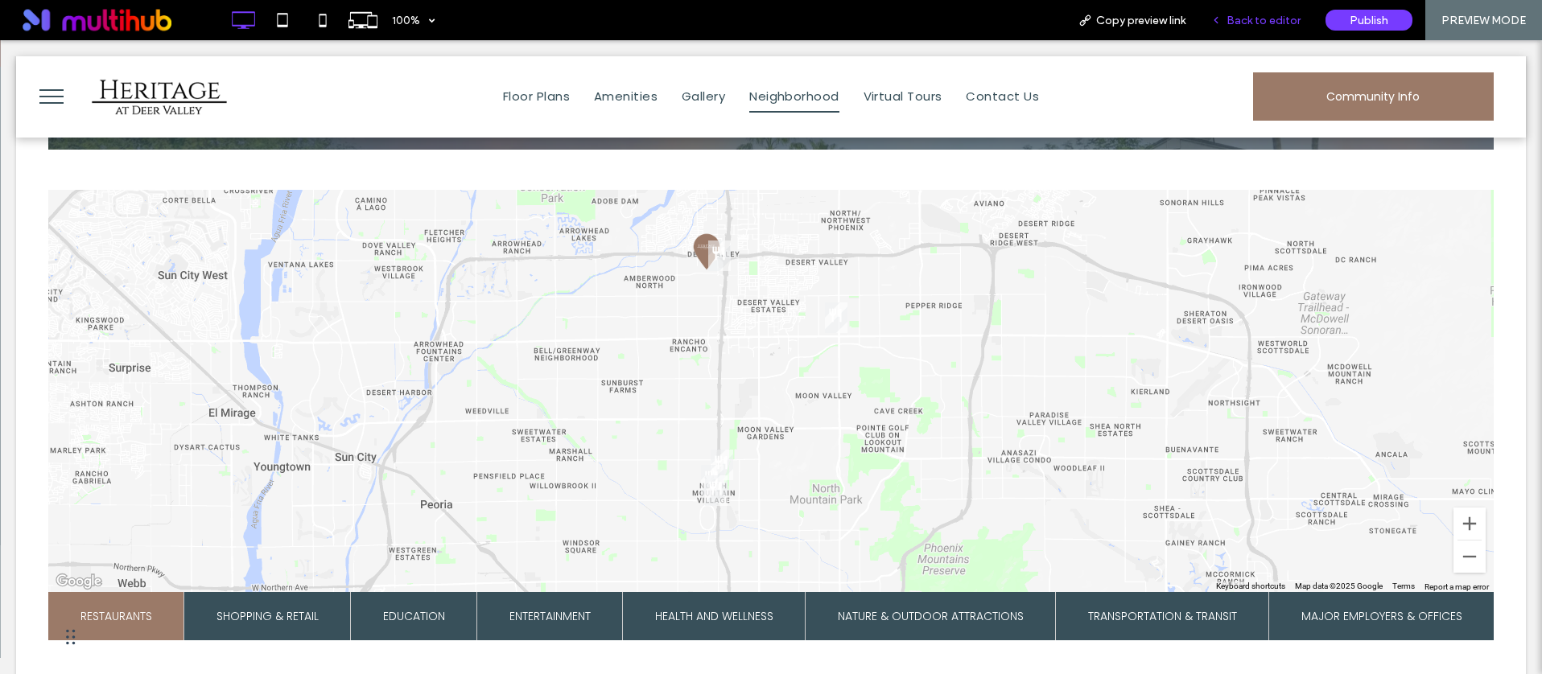
click at [1237, 14] on span "Back to editor" at bounding box center [1263, 21] width 74 height 14
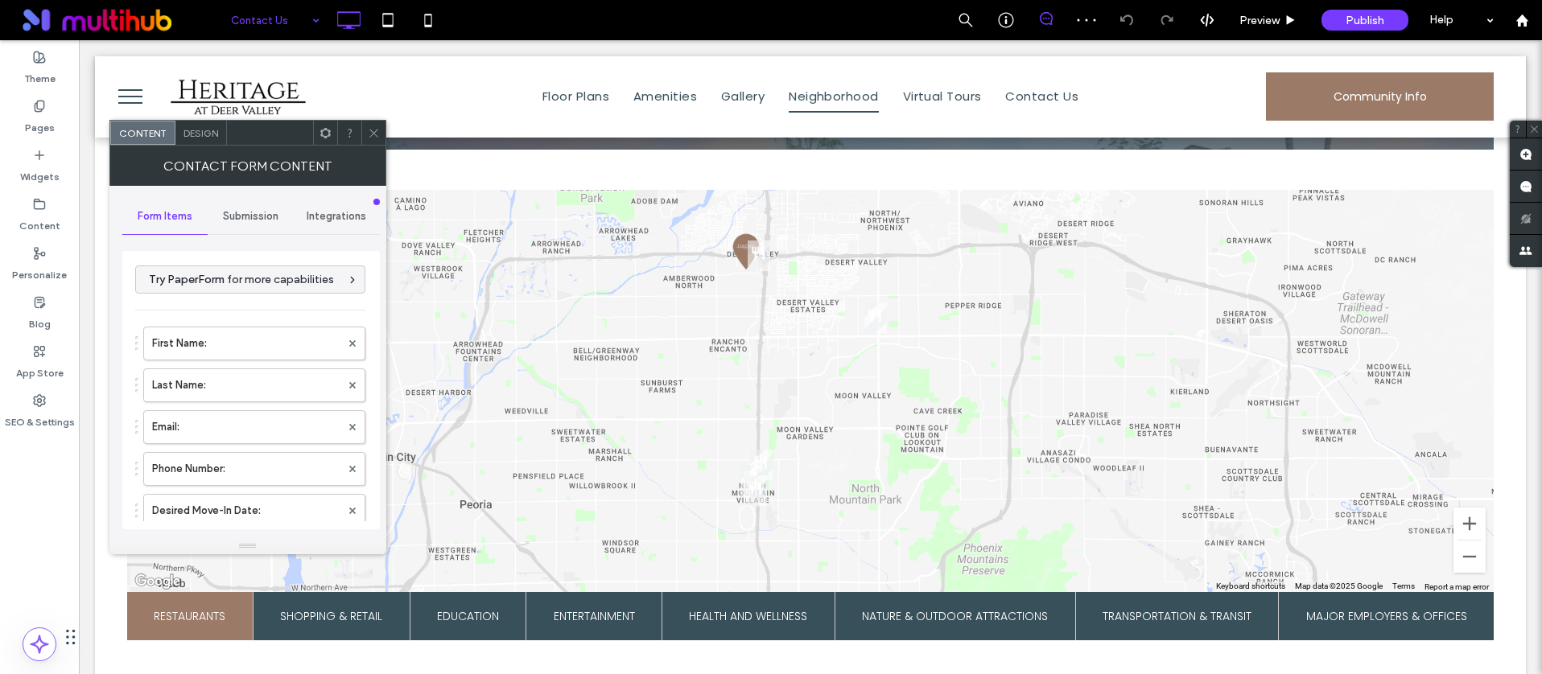
click at [322, 134] on use at bounding box center [324, 132] width 10 height 10
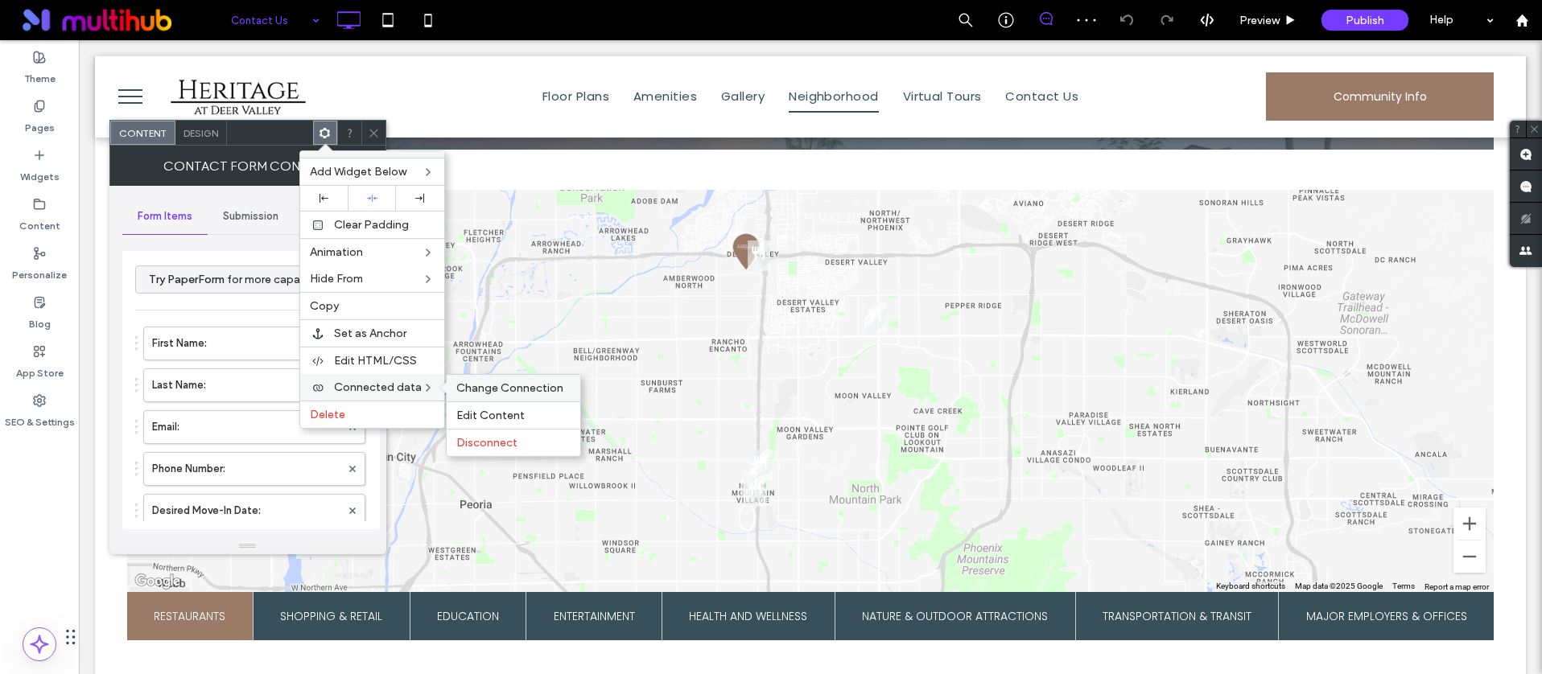
drag, startPoint x: 343, startPoint y: 385, endPoint x: 521, endPoint y: 393, distance: 178.8
click at [343, 385] on span "Connected data" at bounding box center [378, 388] width 88 height 14
click at [521, 393] on span "Change Connection" at bounding box center [509, 388] width 107 height 14
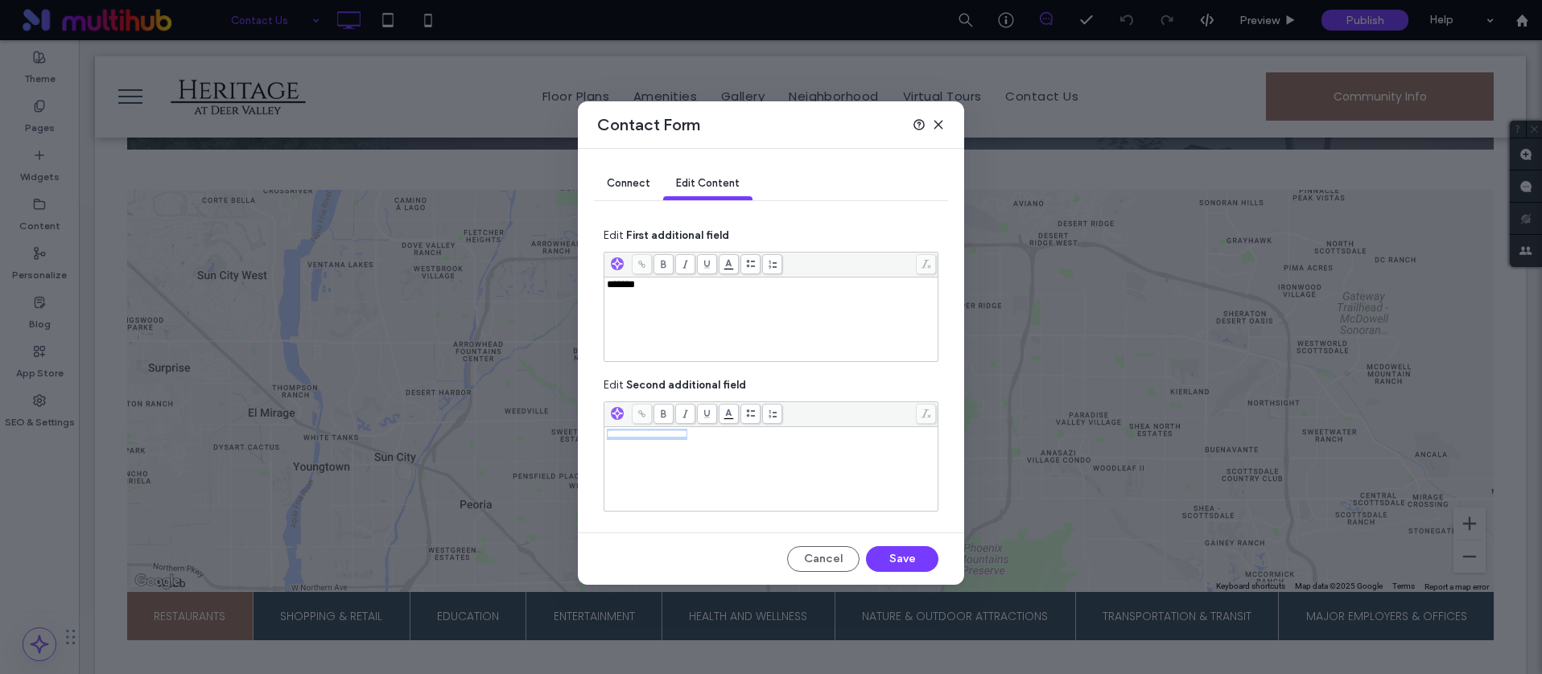
drag, startPoint x: 753, startPoint y: 433, endPoint x: 481, endPoint y: 422, distance: 272.2
click at [481, 422] on div "**********" at bounding box center [771, 337] width 1542 height 674
click at [882, 554] on button "Save" at bounding box center [902, 559] width 72 height 26
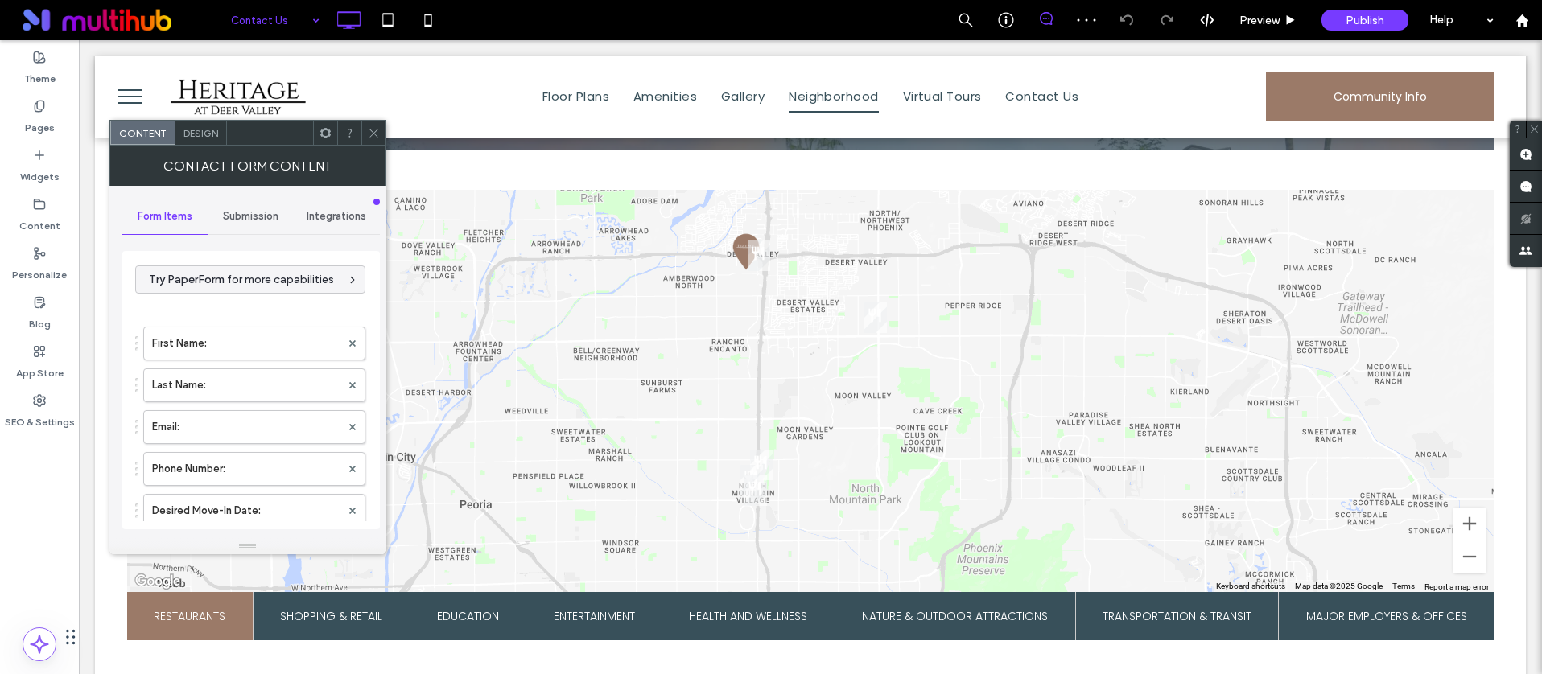
click at [319, 130] on icon at bounding box center [325, 133] width 12 height 12
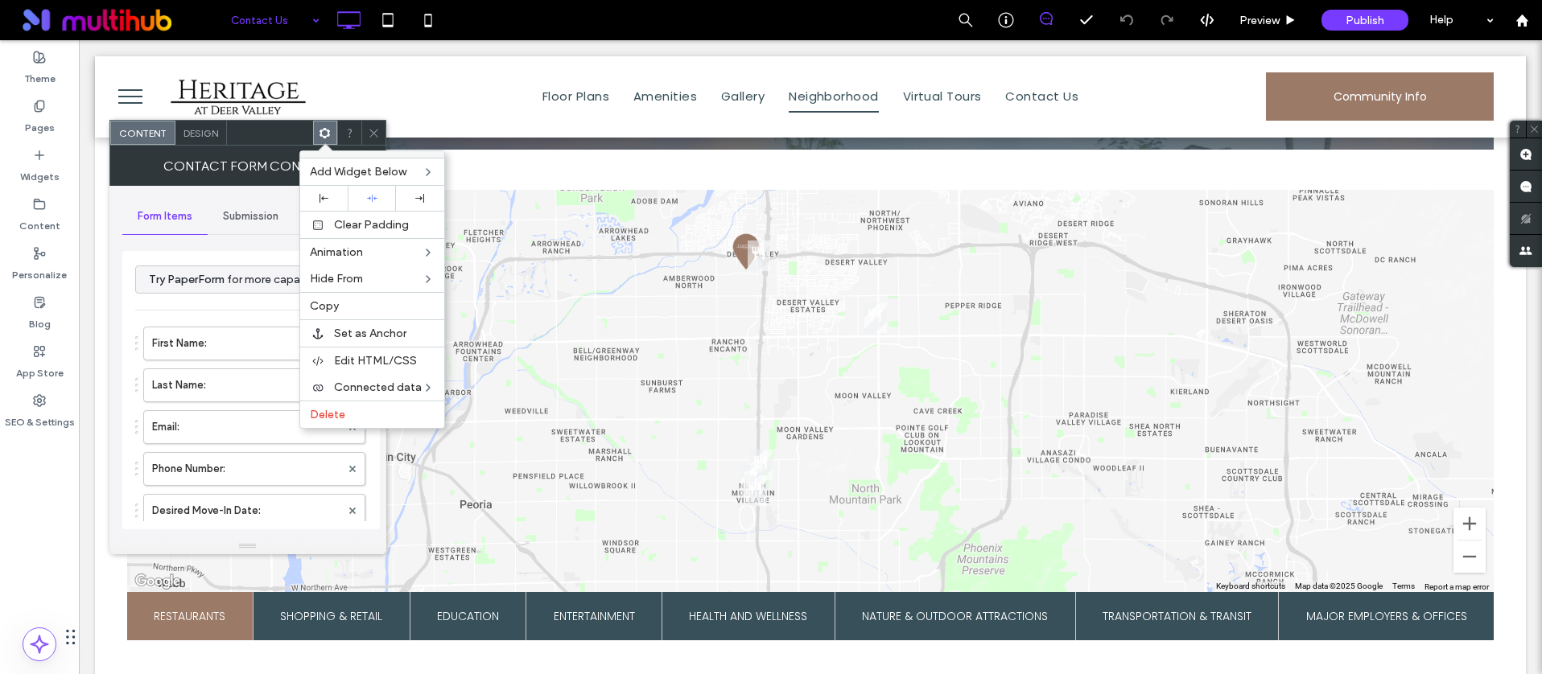
click at [381, 130] on div at bounding box center [373, 133] width 24 height 24
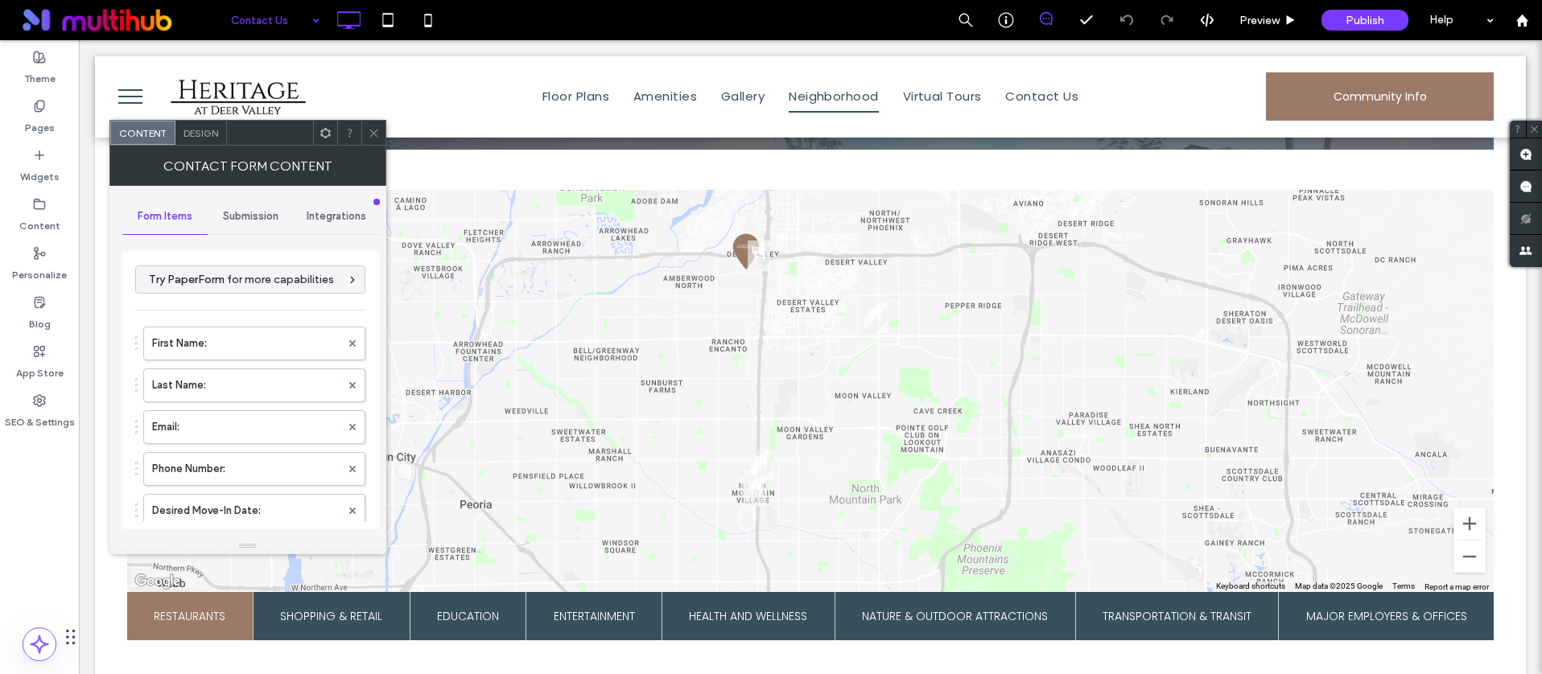
click at [323, 133] on icon at bounding box center [325, 133] width 12 height 12
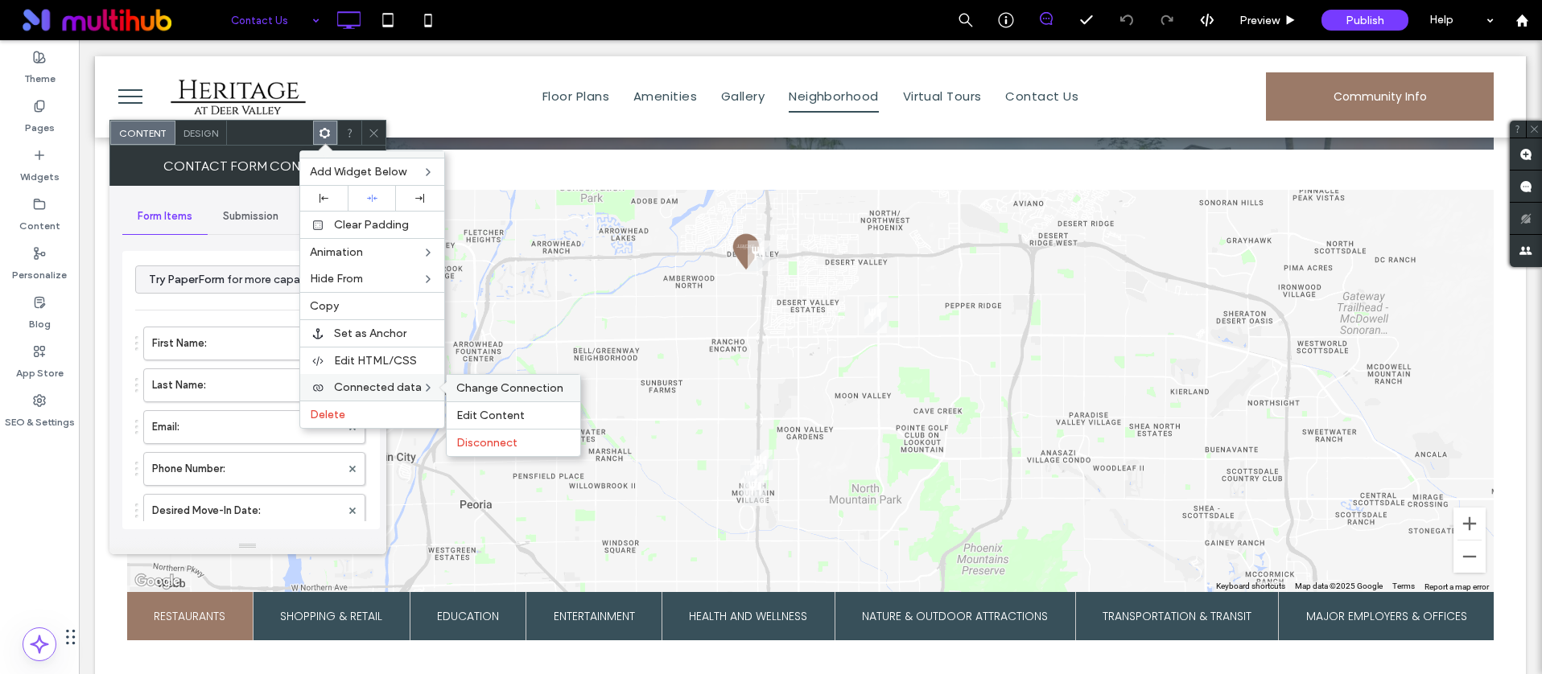
click at [515, 395] on div "Change Connection" at bounding box center [514, 388] width 134 height 27
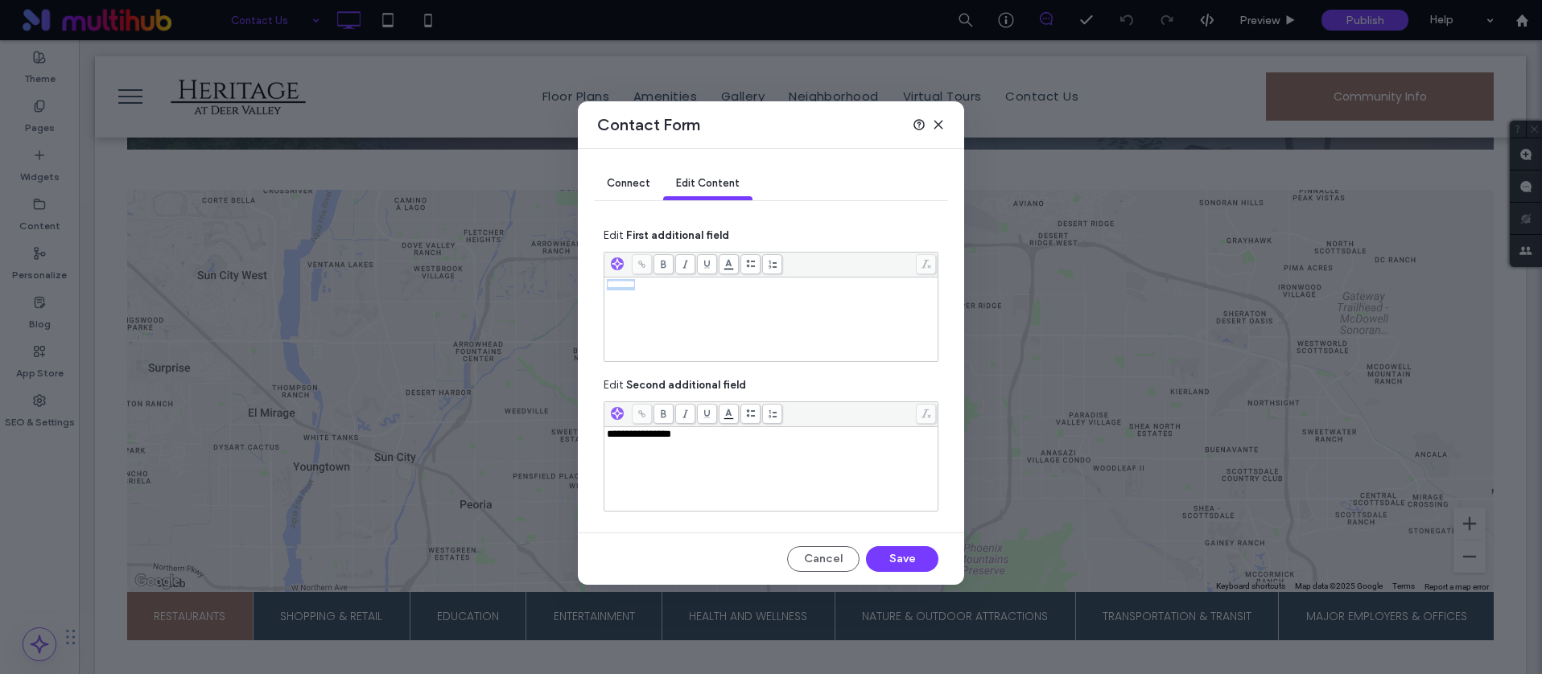
drag, startPoint x: 691, startPoint y: 301, endPoint x: 537, endPoint y: 287, distance: 155.1
click at [537, 287] on div "**********" at bounding box center [771, 337] width 1542 height 674
click at [923, 558] on button "Save" at bounding box center [902, 559] width 72 height 26
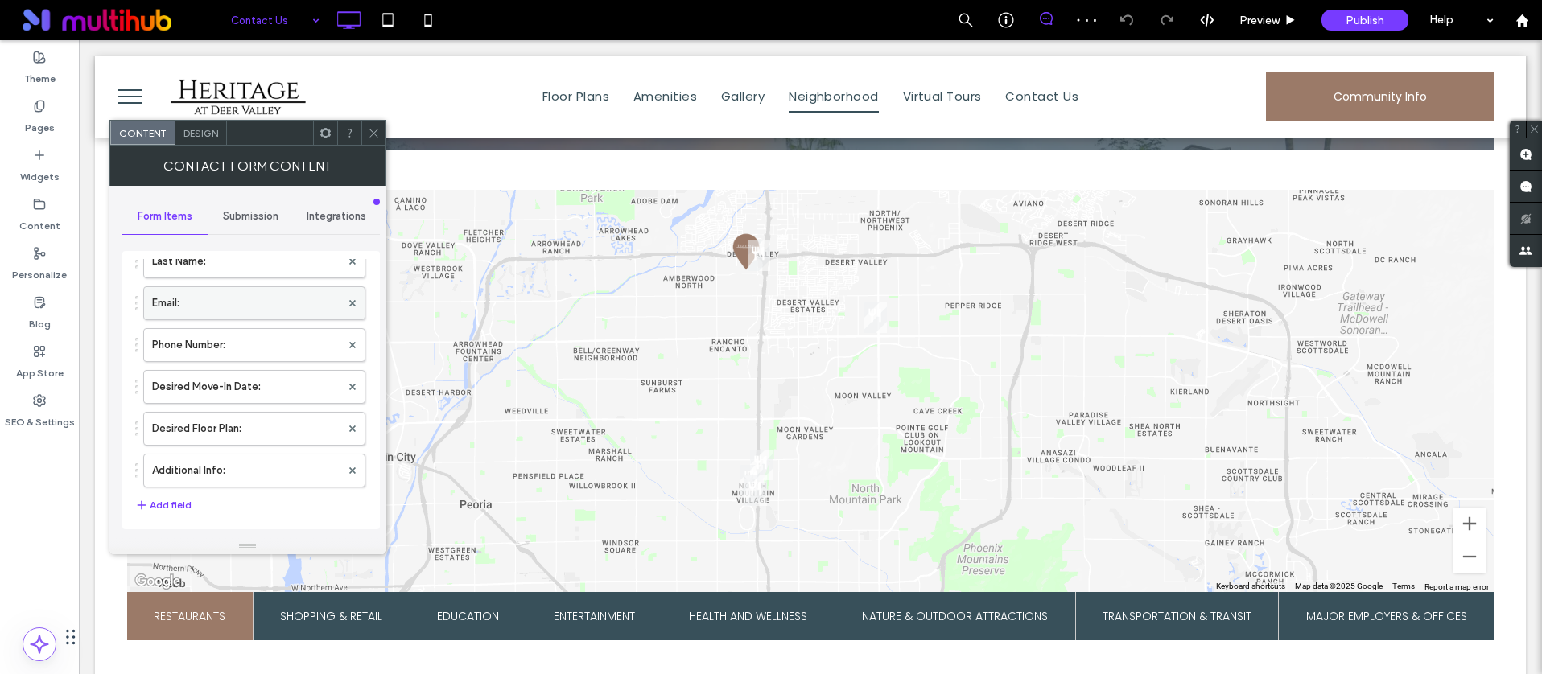
scroll to position [155, 0]
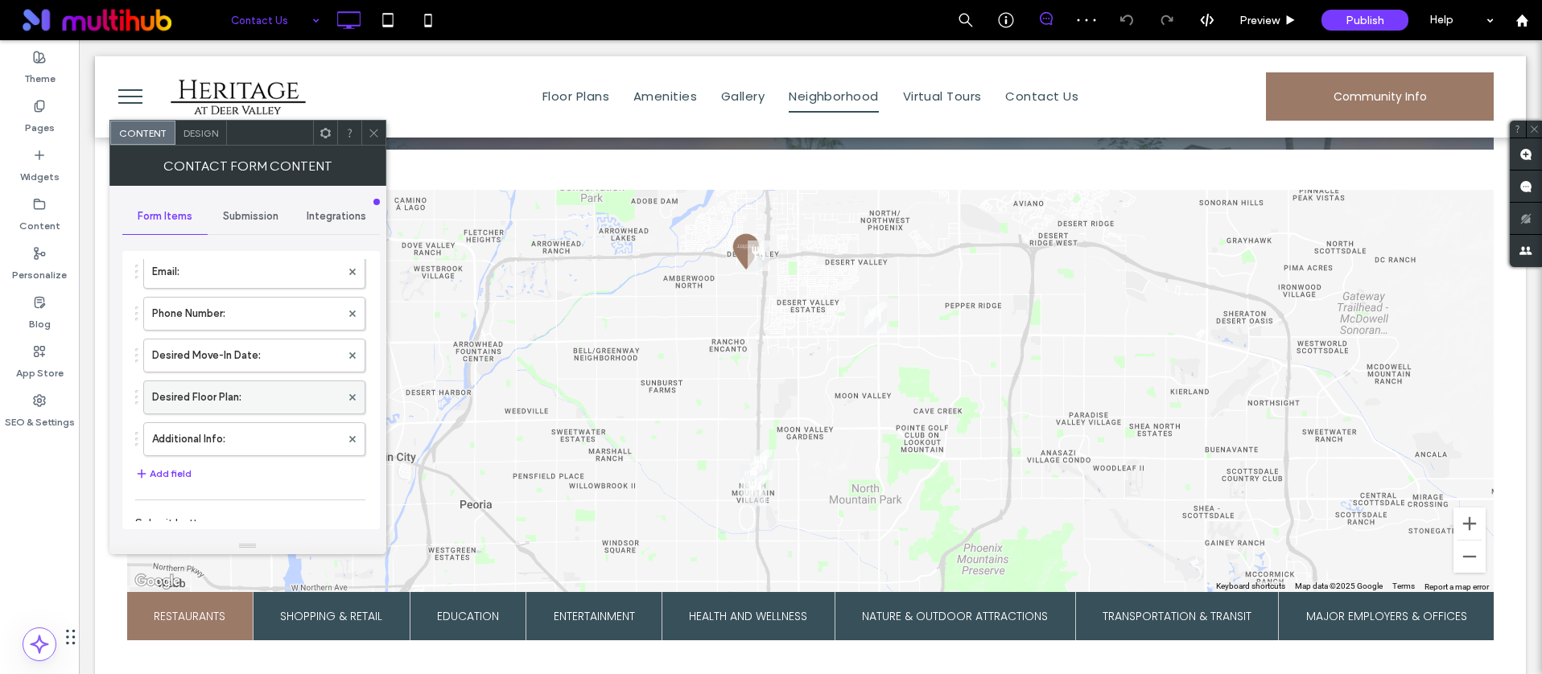
click at [233, 397] on label "Desired Floor Plan:" at bounding box center [246, 397] width 188 height 32
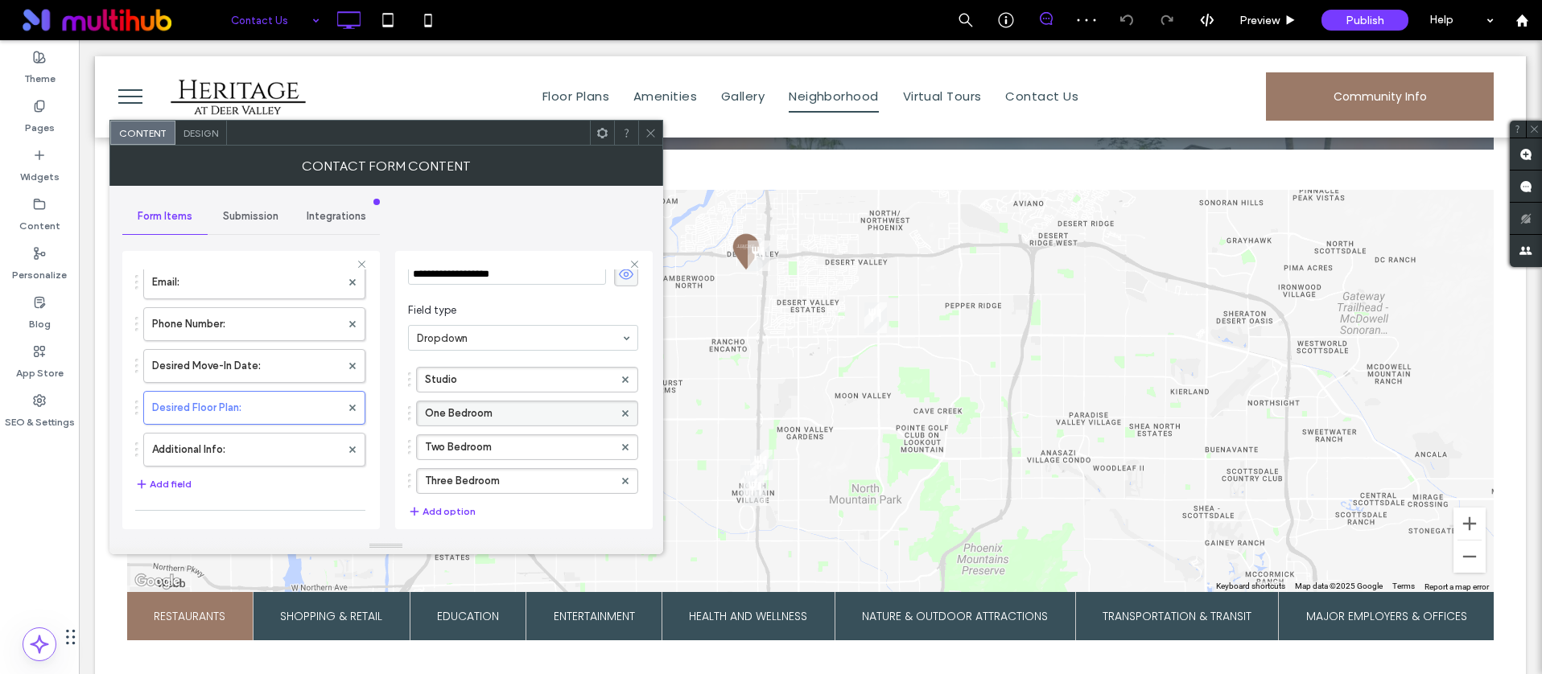
scroll to position [68, 0]
click at [622, 373] on icon at bounding box center [625, 376] width 6 height 6
click at [657, 128] on div at bounding box center [650, 133] width 24 height 24
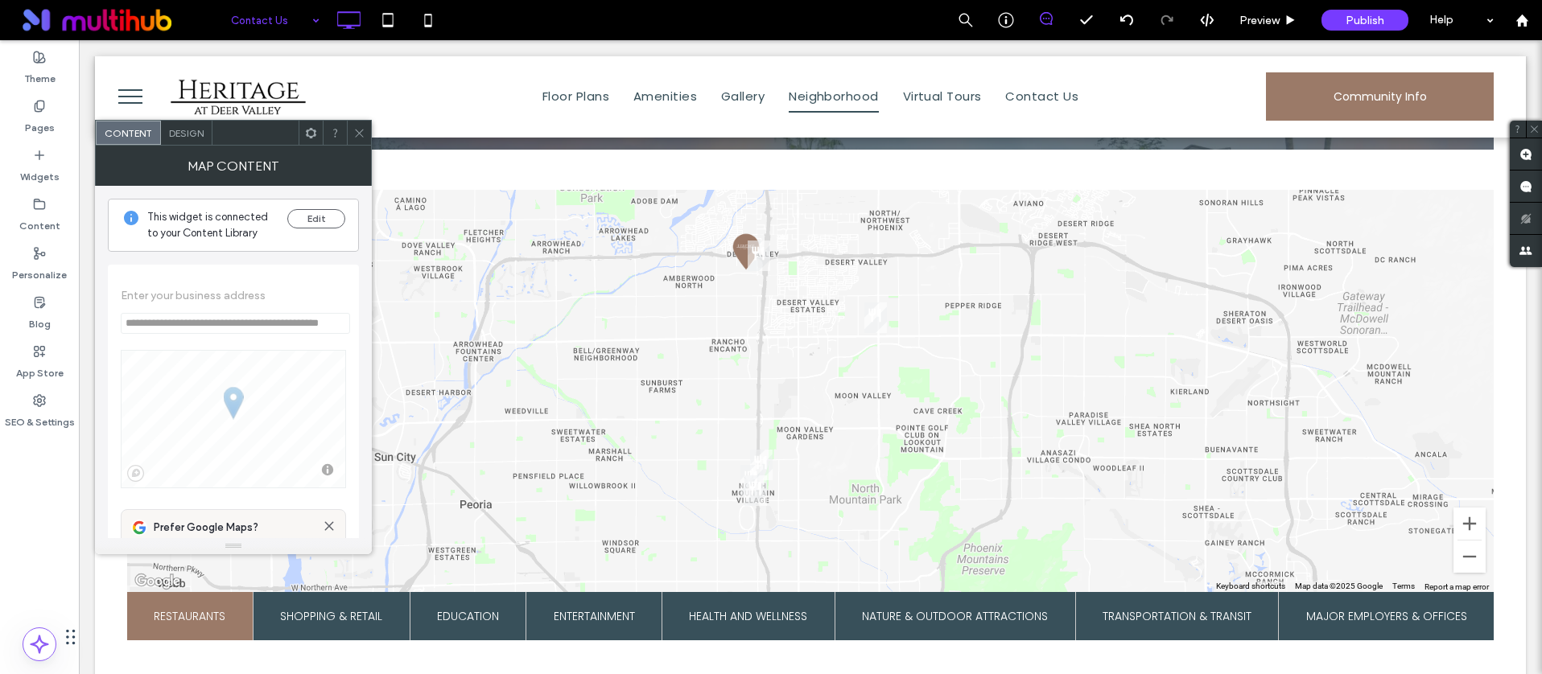
click at [358, 134] on use at bounding box center [359, 133] width 8 height 8
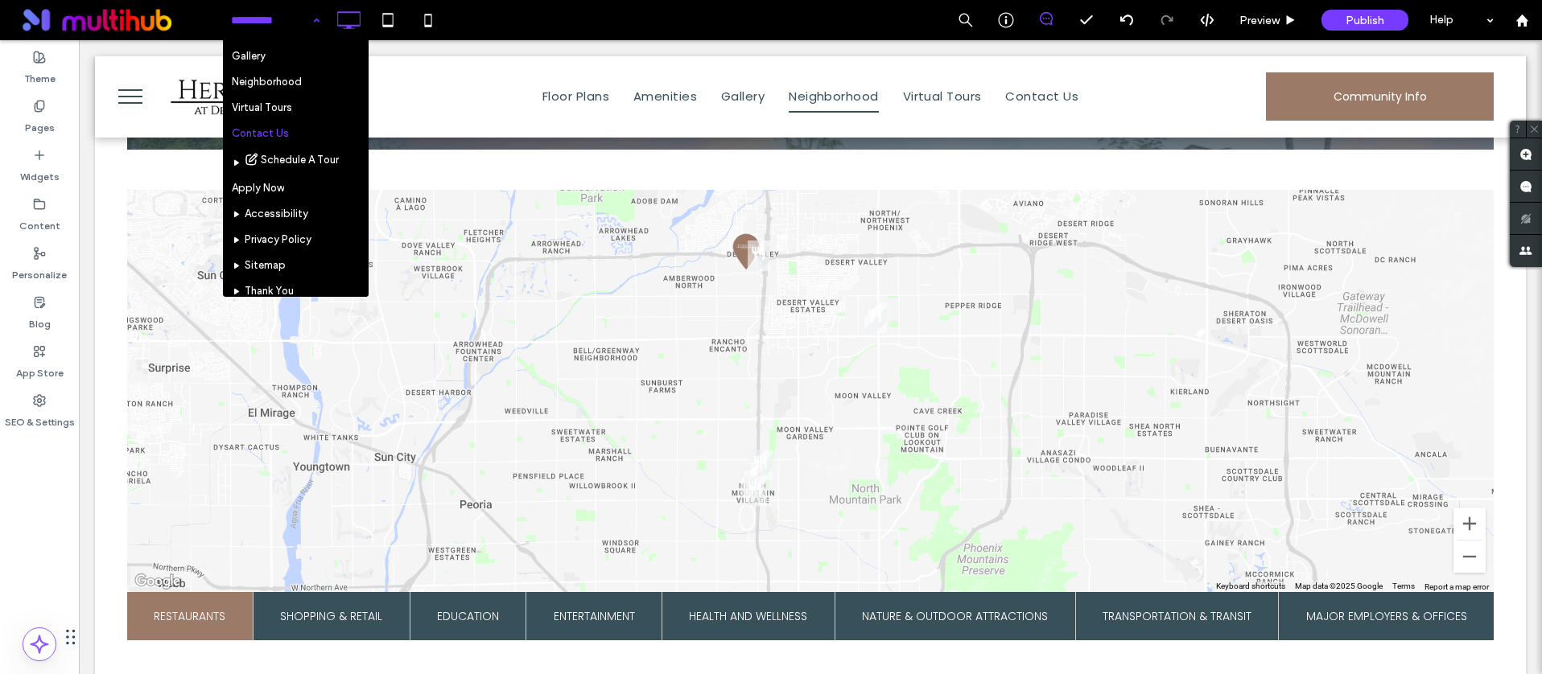
scroll to position [145, 0]
click at [294, 27] on input at bounding box center [271, 20] width 80 height 40
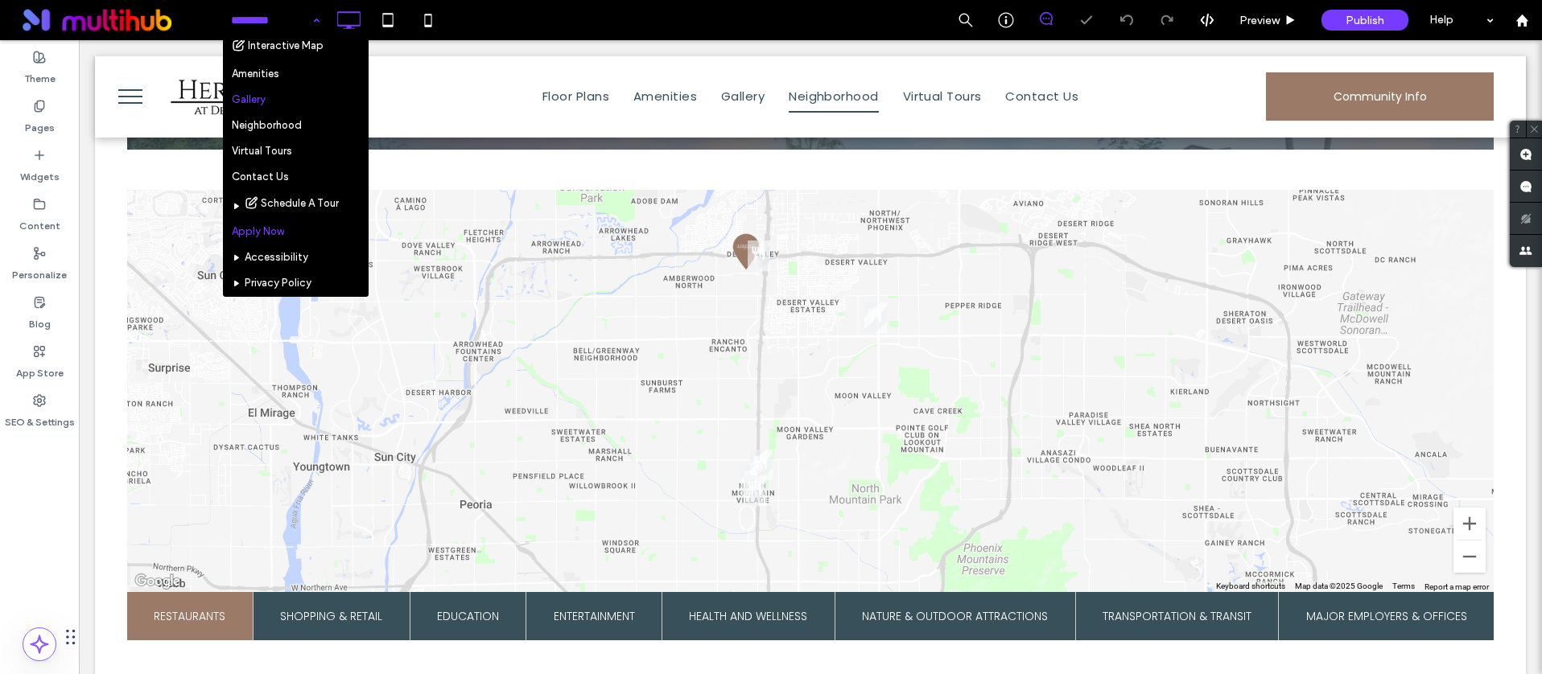
scroll to position [192, 0]
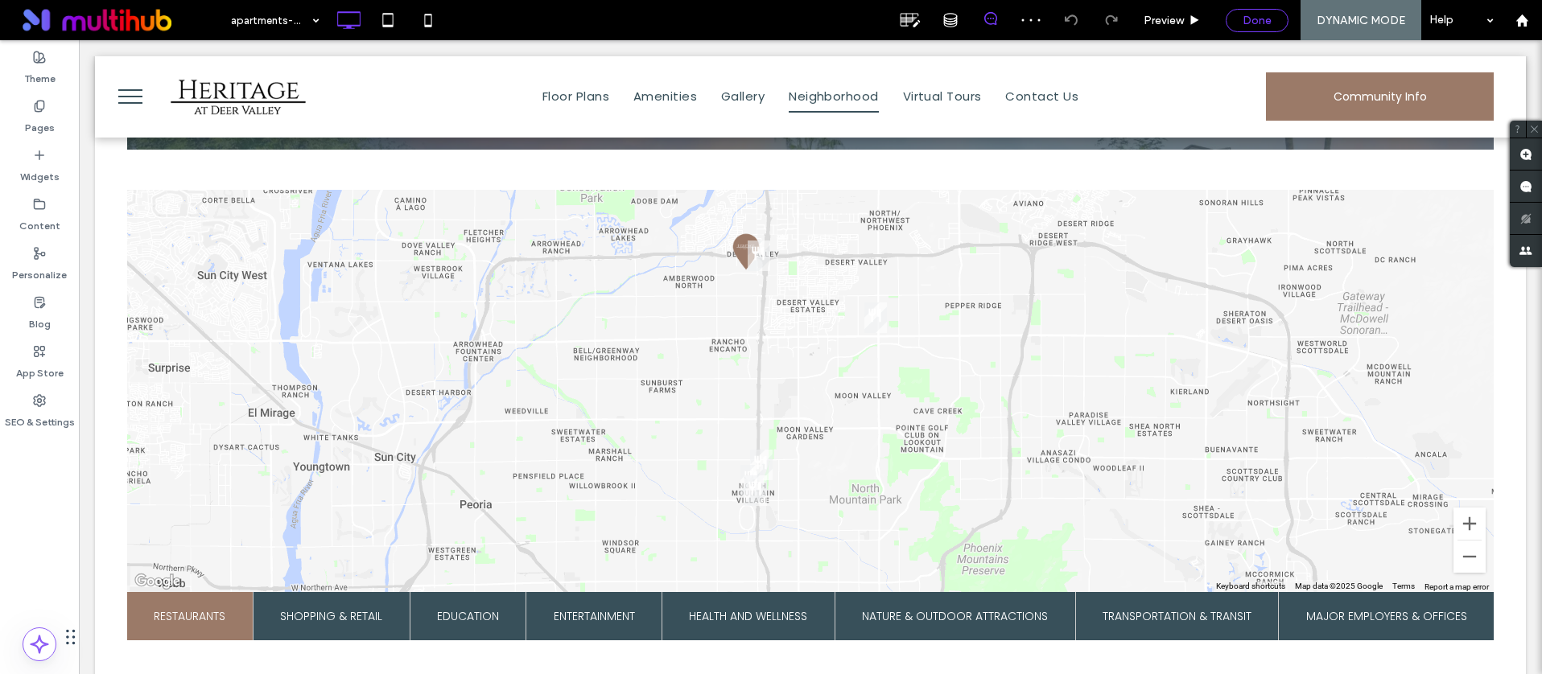
click at [1242, 15] on div "Done" at bounding box center [1256, 21] width 61 height 14
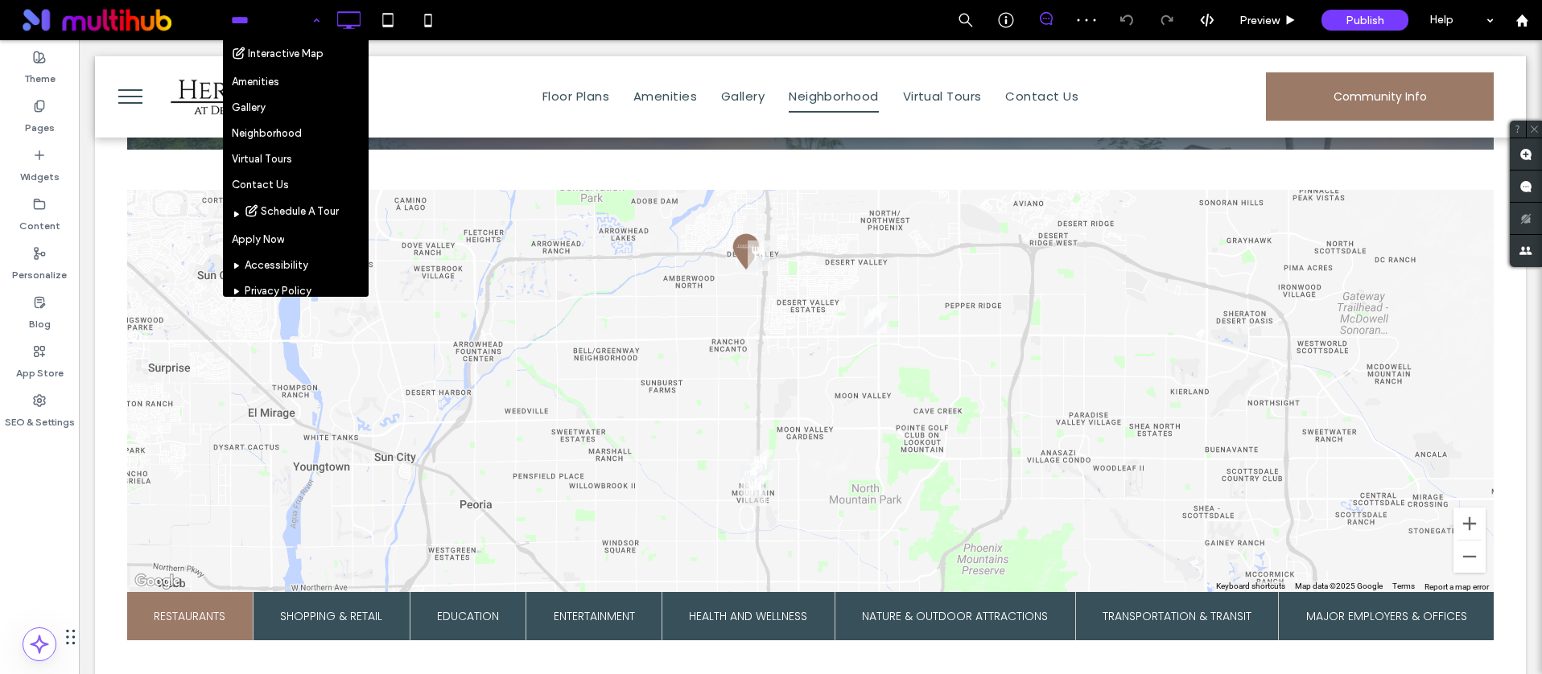
scroll to position [192, 0]
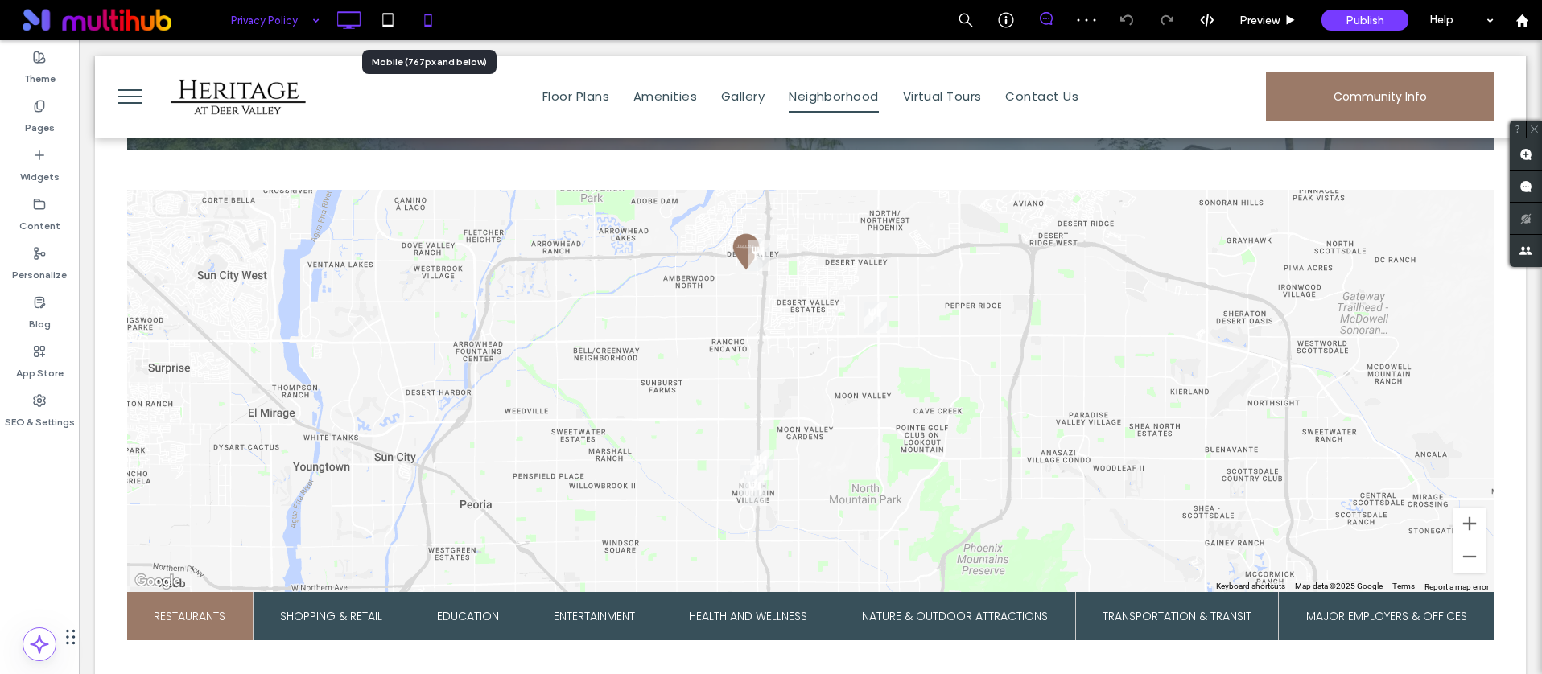
click at [427, 22] on icon at bounding box center [428, 20] width 32 height 32
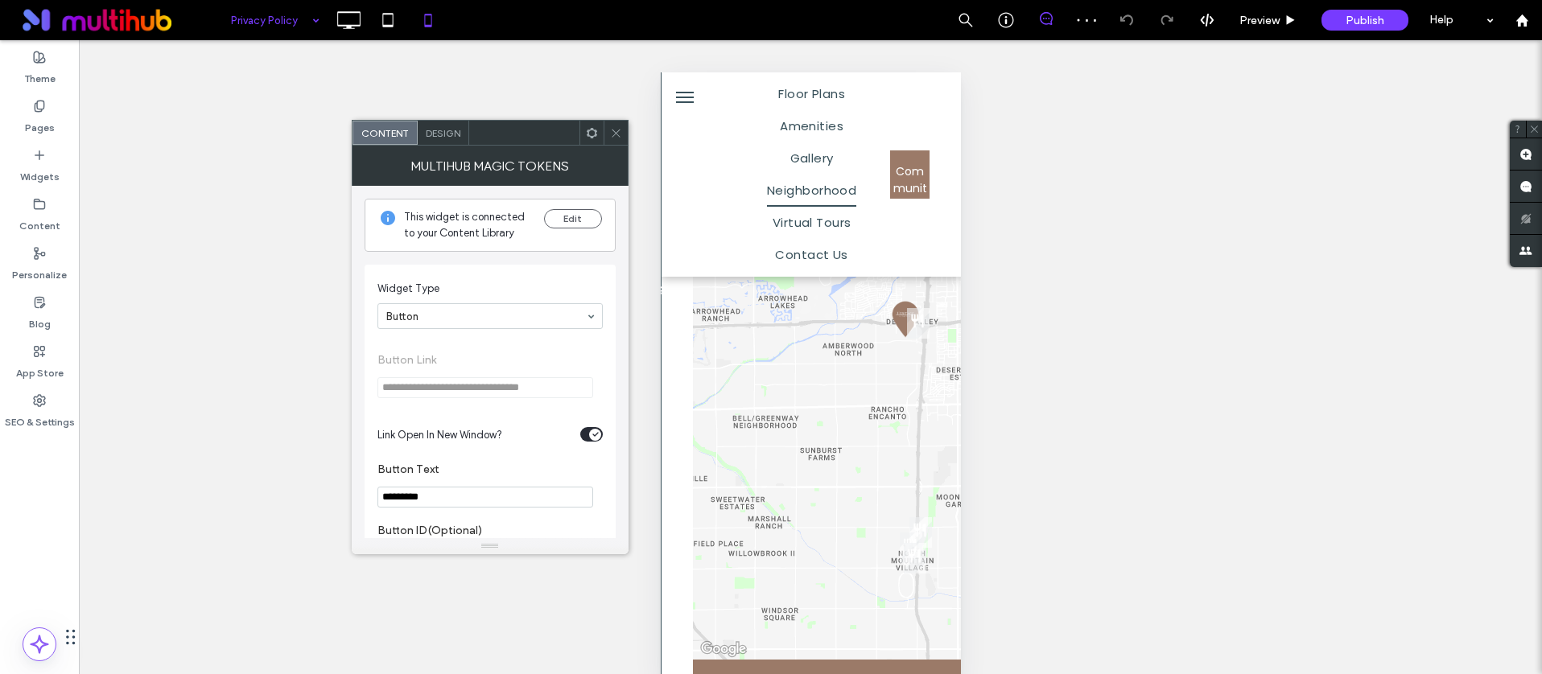
click at [616, 129] on icon at bounding box center [616, 133] width 12 height 12
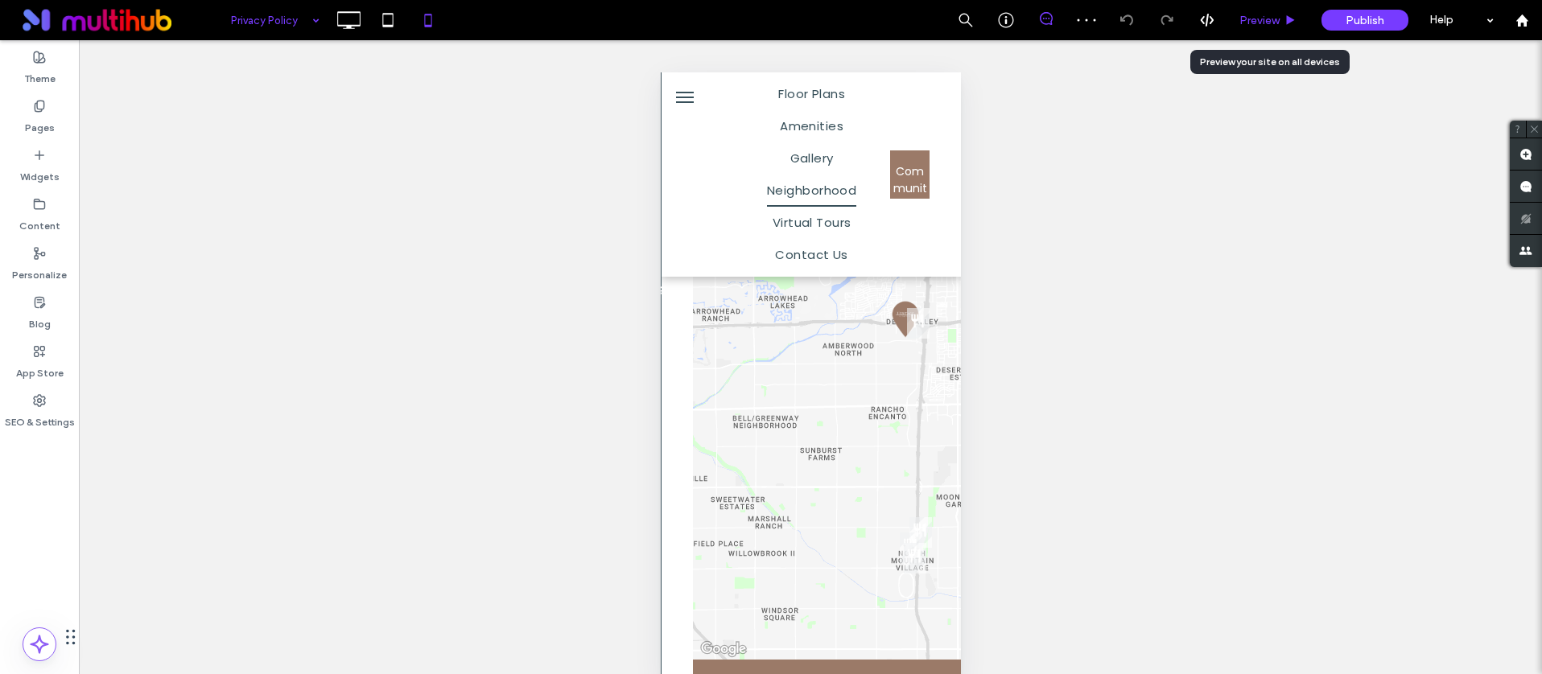
click at [1252, 10] on div "Preview" at bounding box center [1268, 20] width 82 height 40
click at [1250, 15] on span "Preview" at bounding box center [1259, 21] width 40 height 14
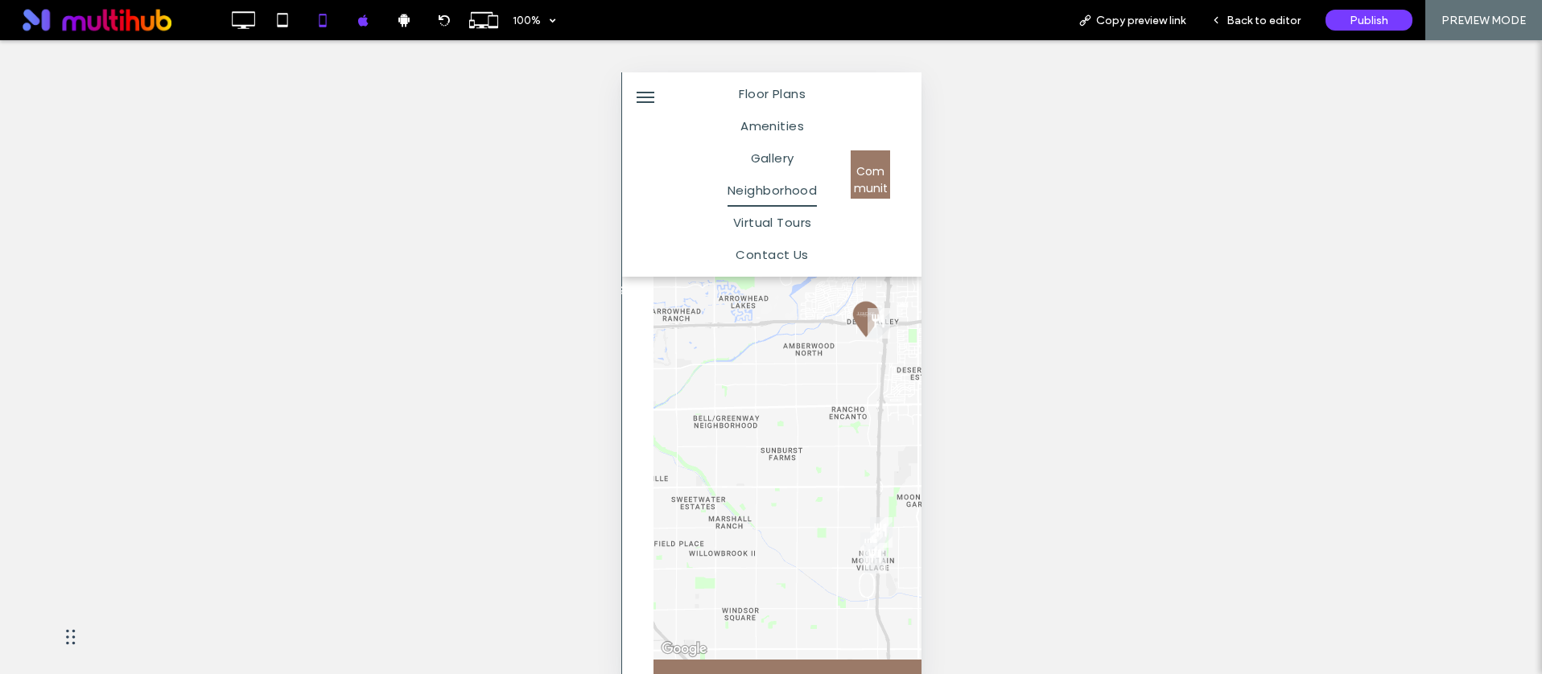
click at [1254, 16] on div at bounding box center [771, 337] width 1542 height 674
click at [1242, 23] on div at bounding box center [771, 337] width 1542 height 674
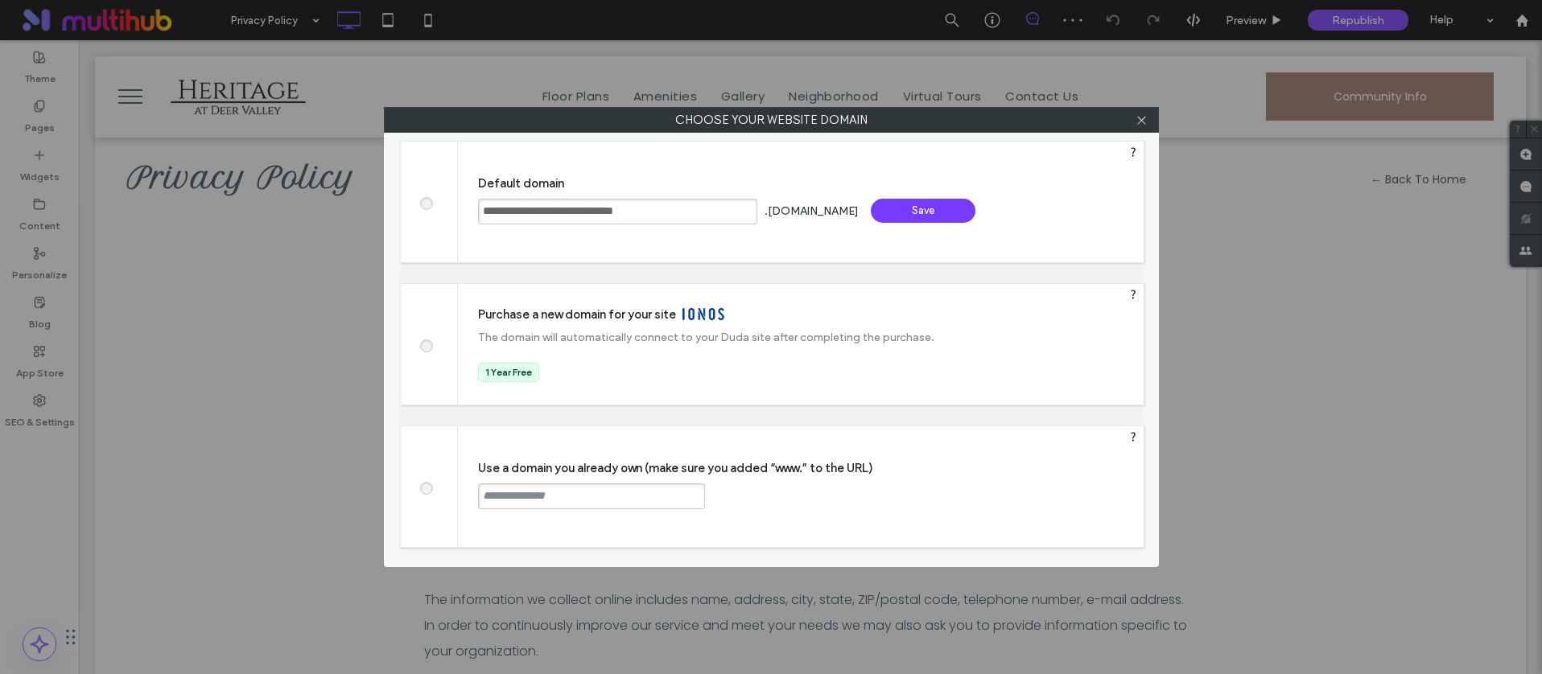
click at [963, 208] on div "Save" at bounding box center [923, 211] width 105 height 24
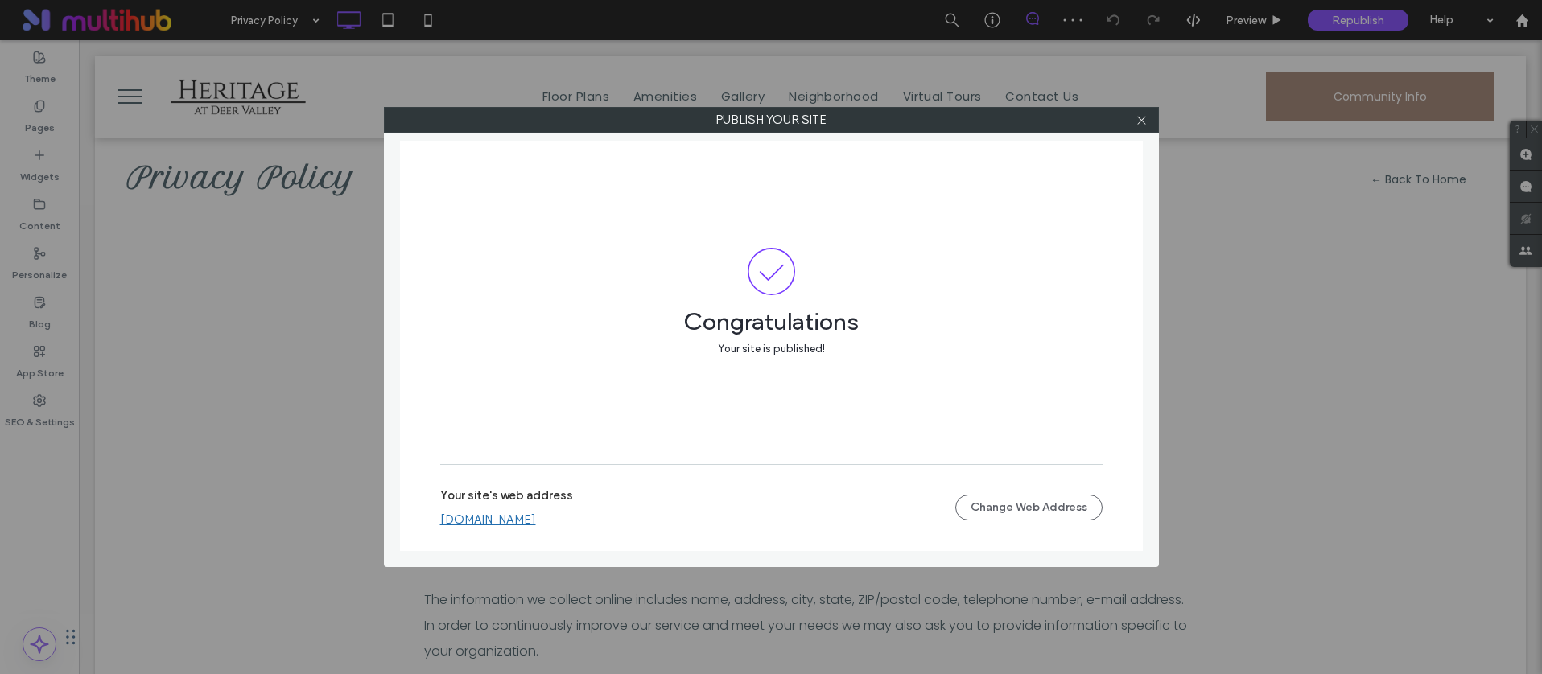
click at [536, 518] on link "[DOMAIN_NAME]" at bounding box center [488, 520] width 96 height 14
click at [1142, 122] on icon at bounding box center [1141, 120] width 12 height 12
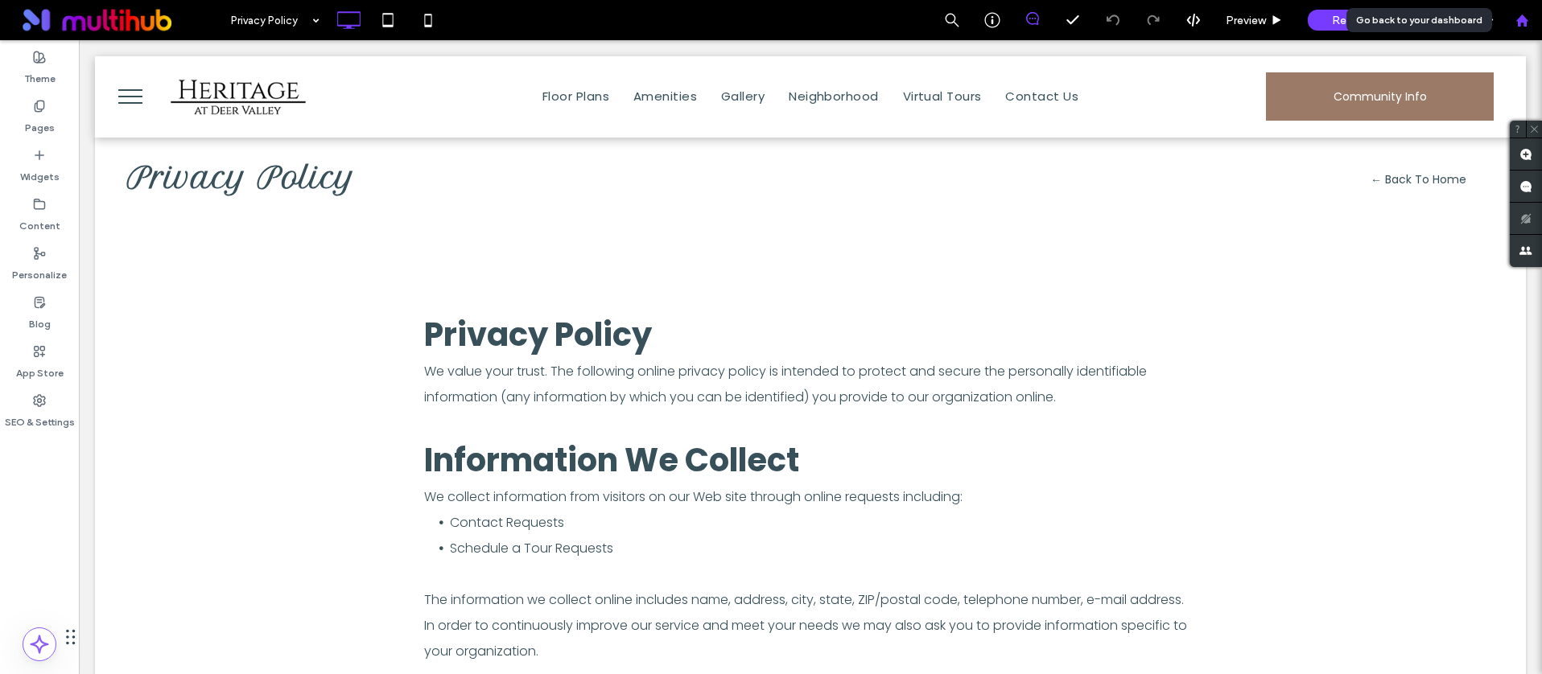
click at [1520, 19] on use at bounding box center [1521, 20] width 12 height 12
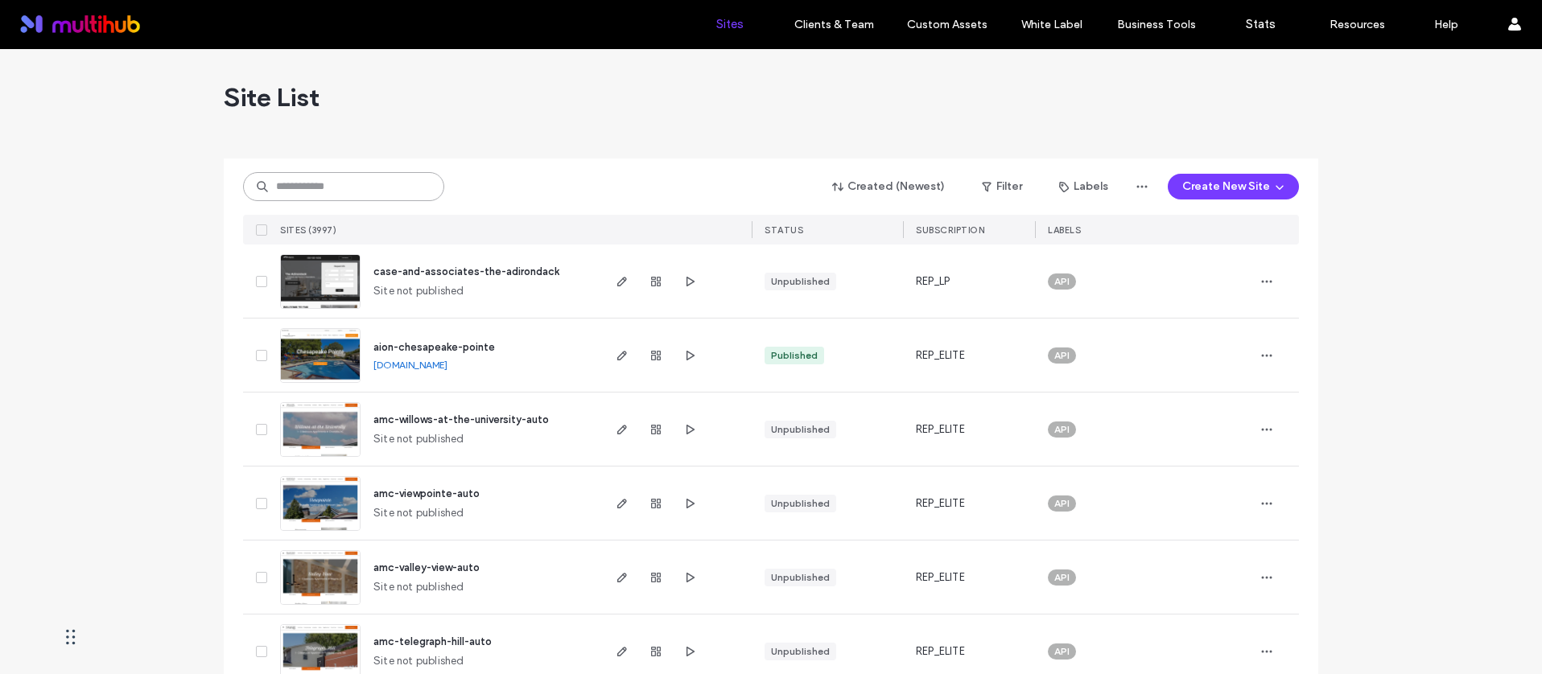
click at [341, 191] on input at bounding box center [343, 186] width 201 height 29
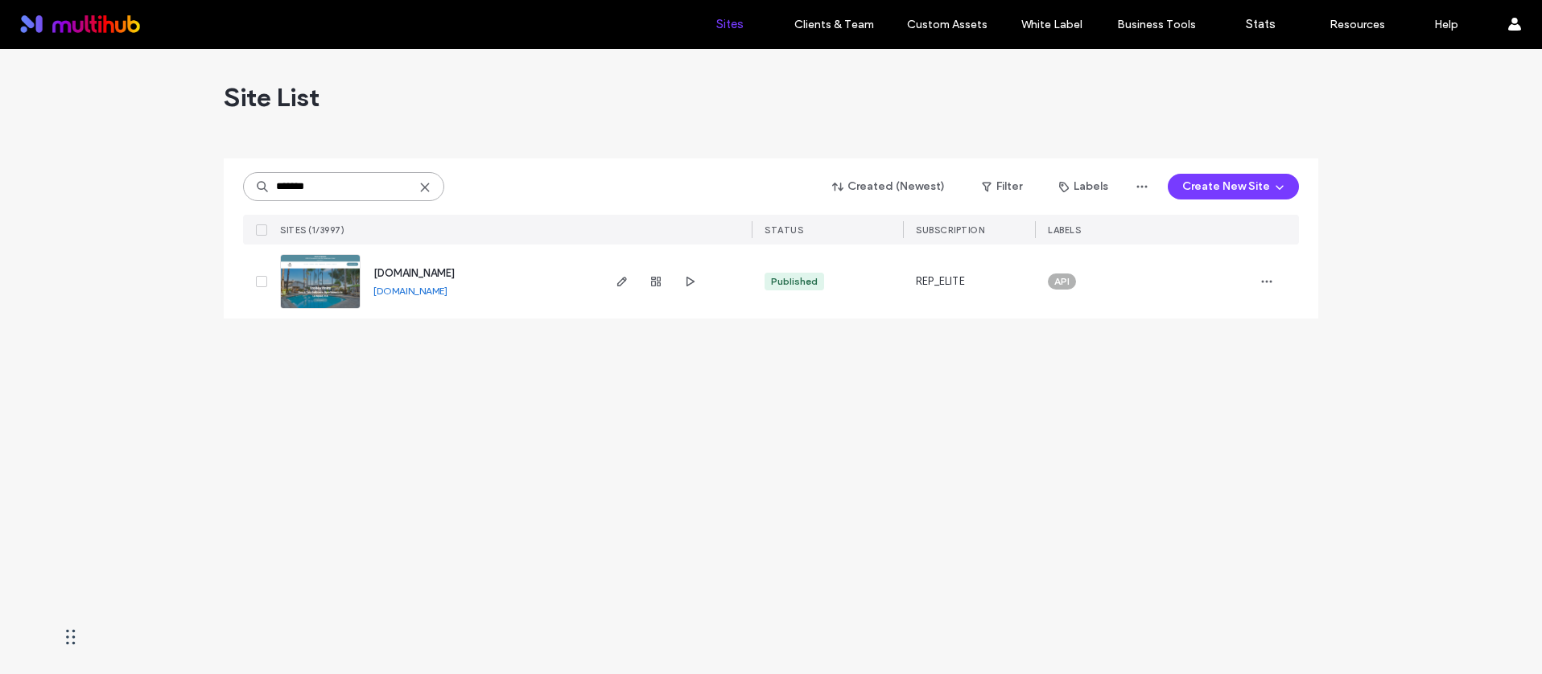
type input "*******"
click at [427, 189] on icon at bounding box center [424, 187] width 13 height 13
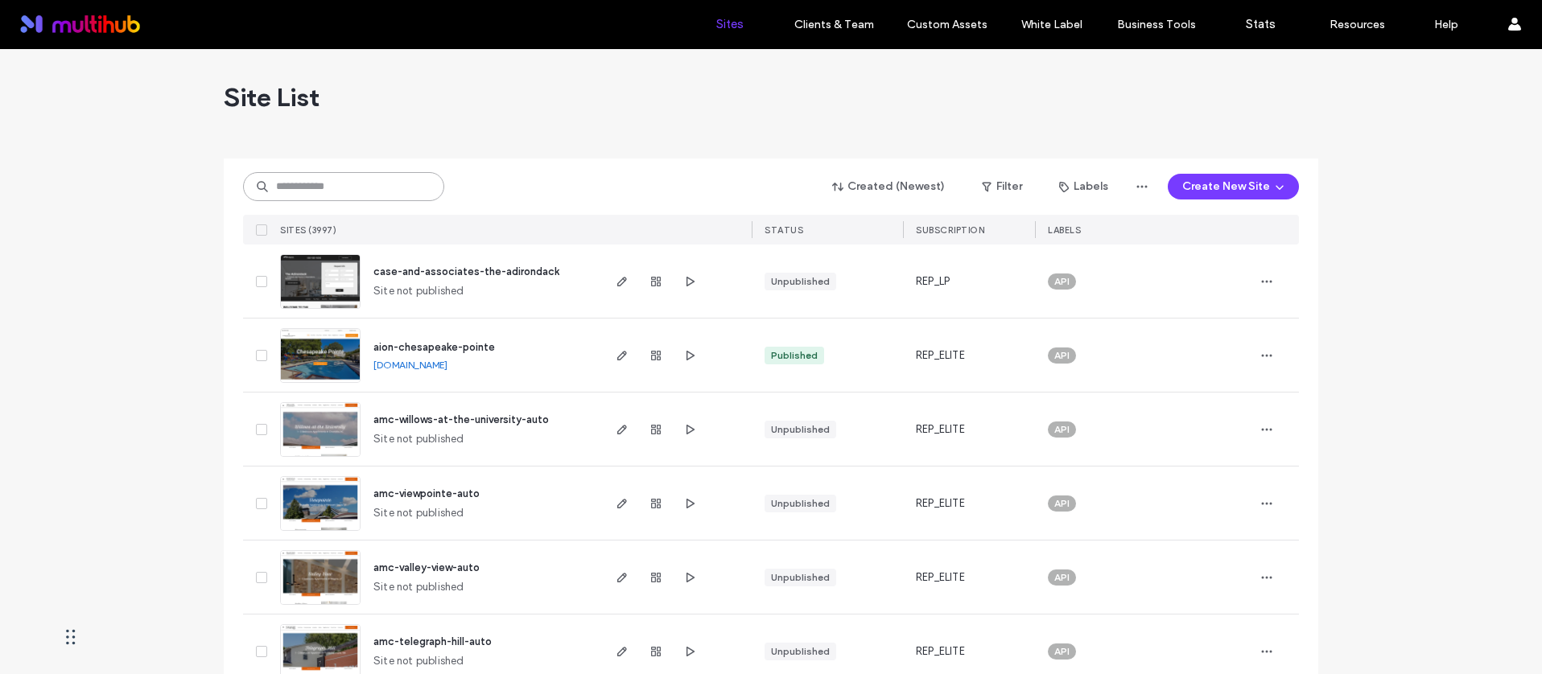
click at [316, 172] on input at bounding box center [343, 186] width 201 height 29
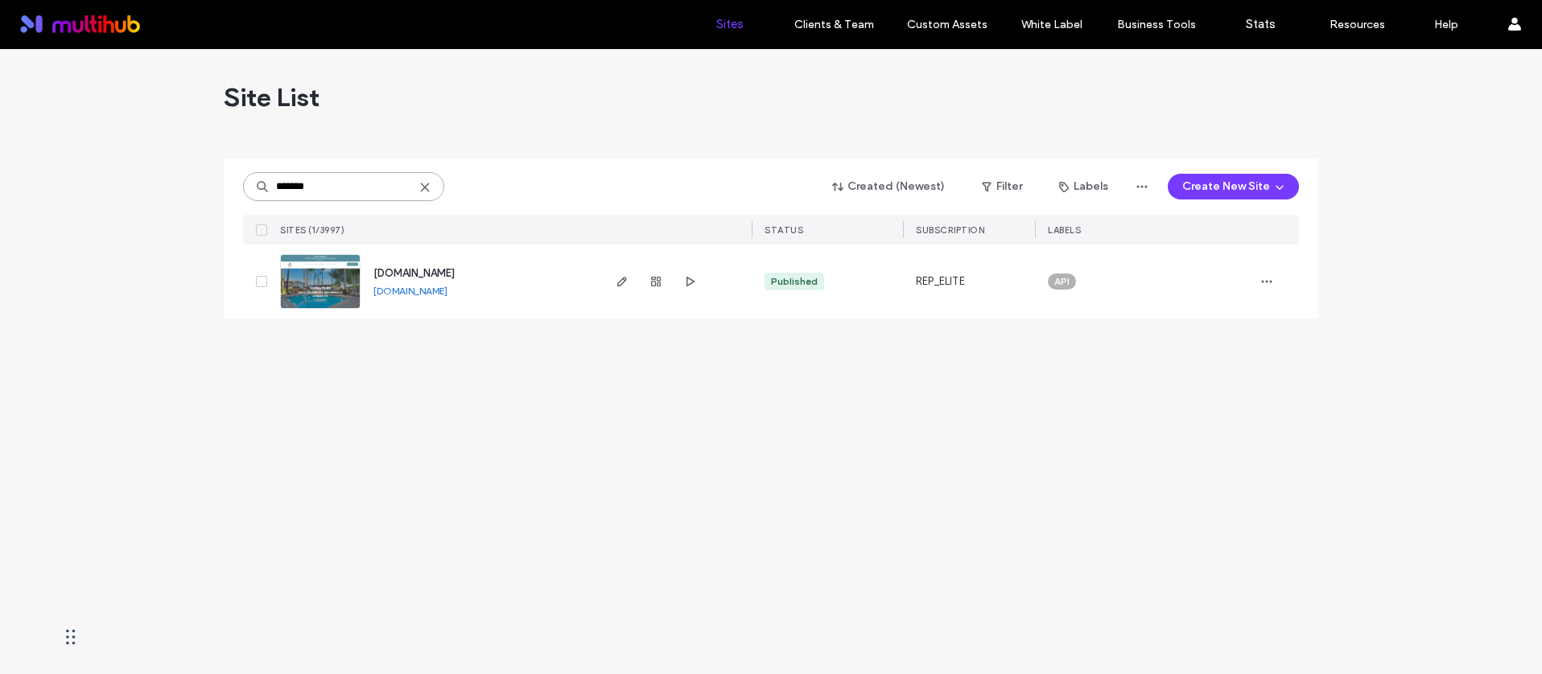
type input "*******"
click at [453, 281] on div "[DOMAIN_NAME]" at bounding box center [413, 274] width 81 height 16
click at [454, 274] on span "[DOMAIN_NAME]" at bounding box center [413, 273] width 81 height 12
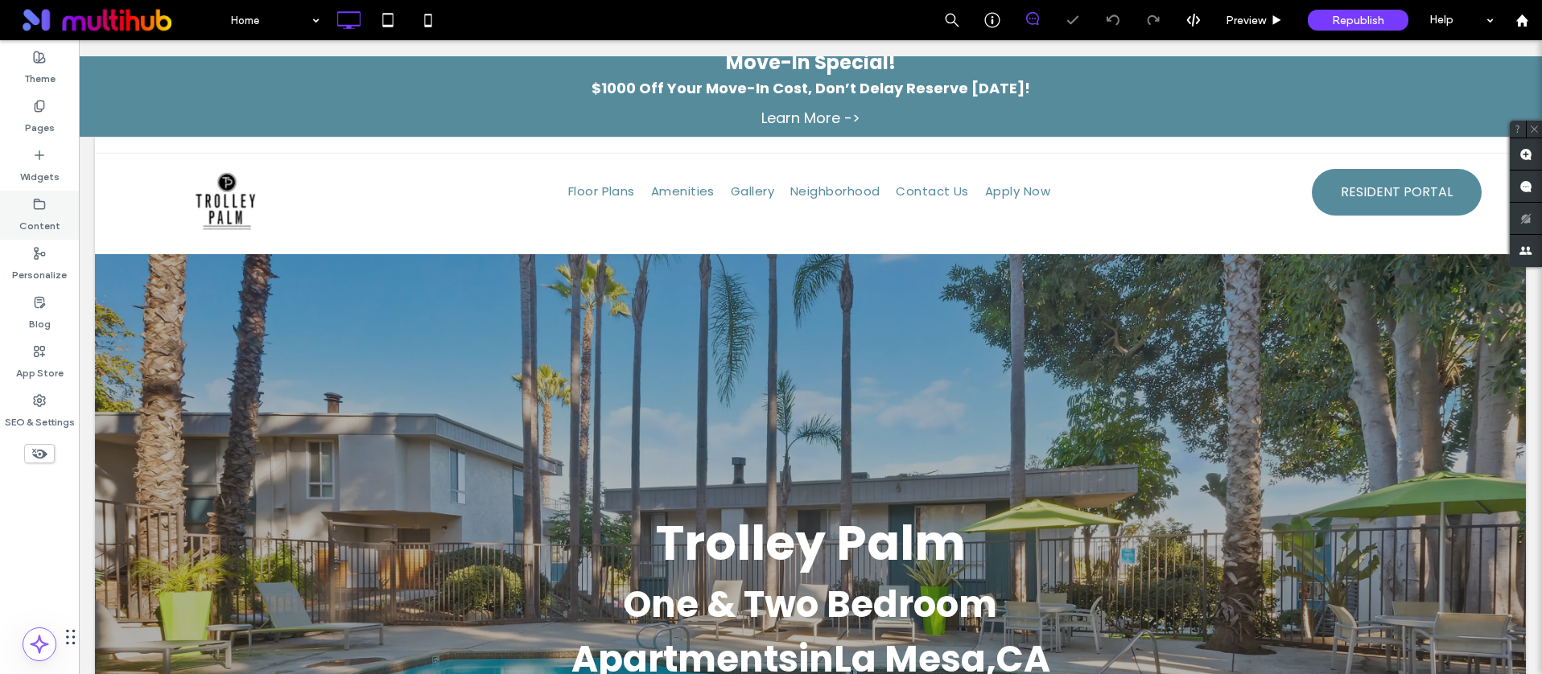
click at [46, 212] on label "Content" at bounding box center [39, 222] width 41 height 23
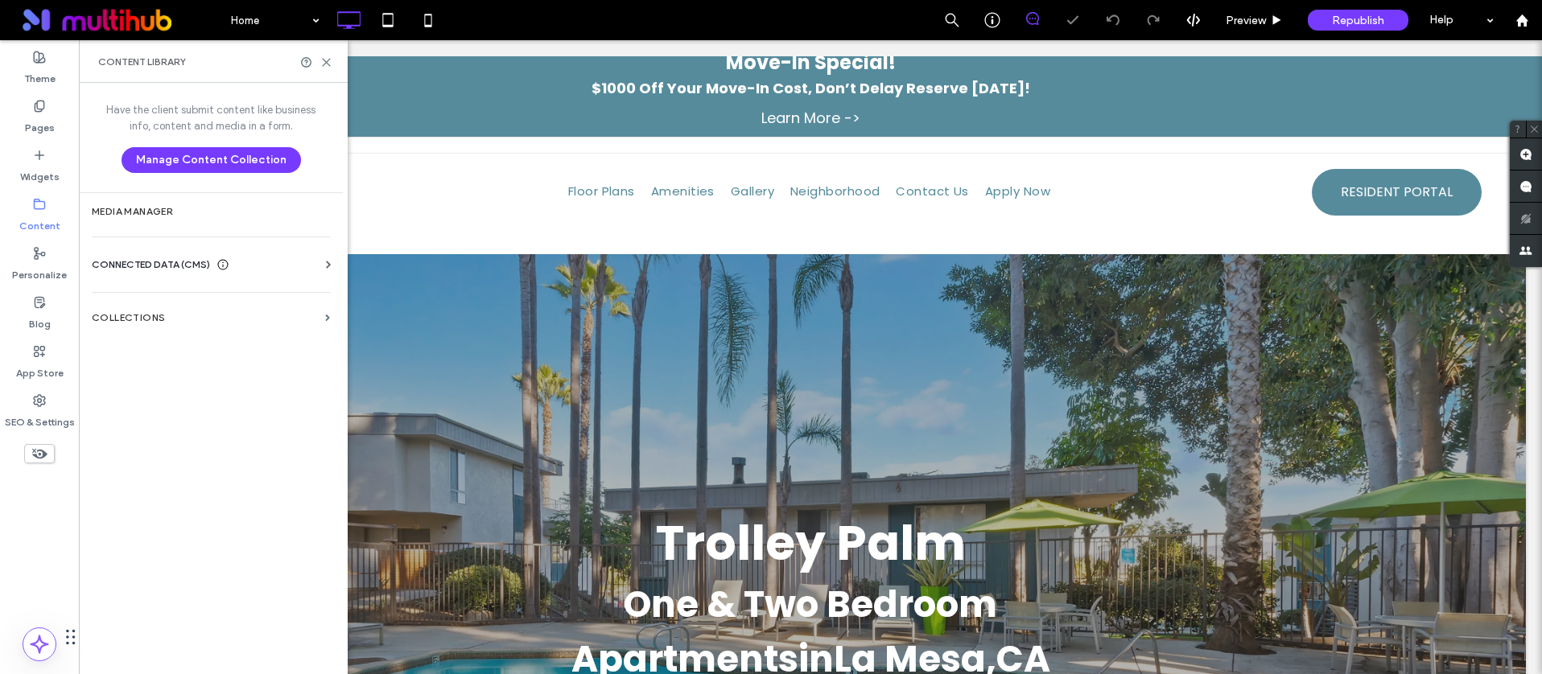
click at [181, 265] on span "CONNECTED DATA (CMS)" at bounding box center [151, 265] width 118 height 16
click at [171, 294] on section "Business Info" at bounding box center [214, 304] width 245 height 37
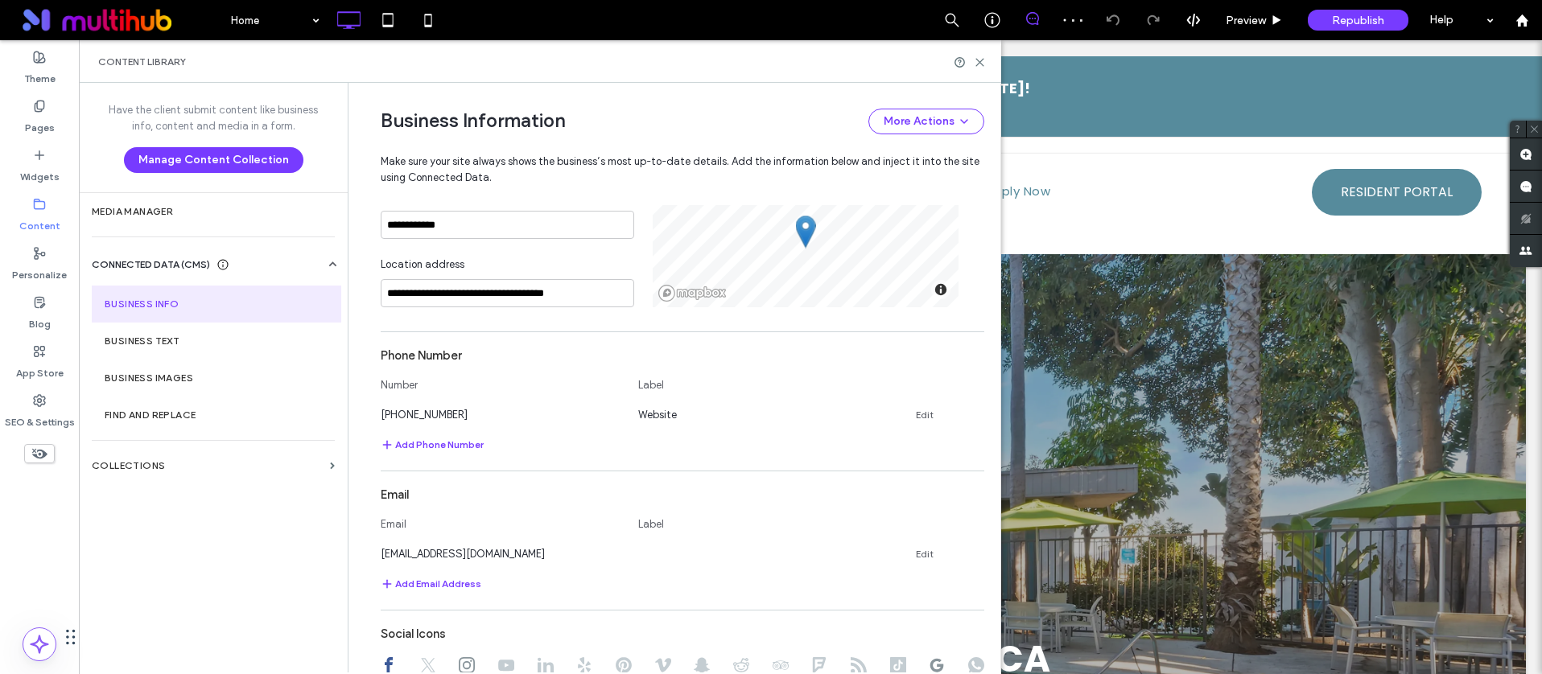
scroll to position [524, 0]
click at [916, 409] on link "Edit" at bounding box center [925, 410] width 18 height 13
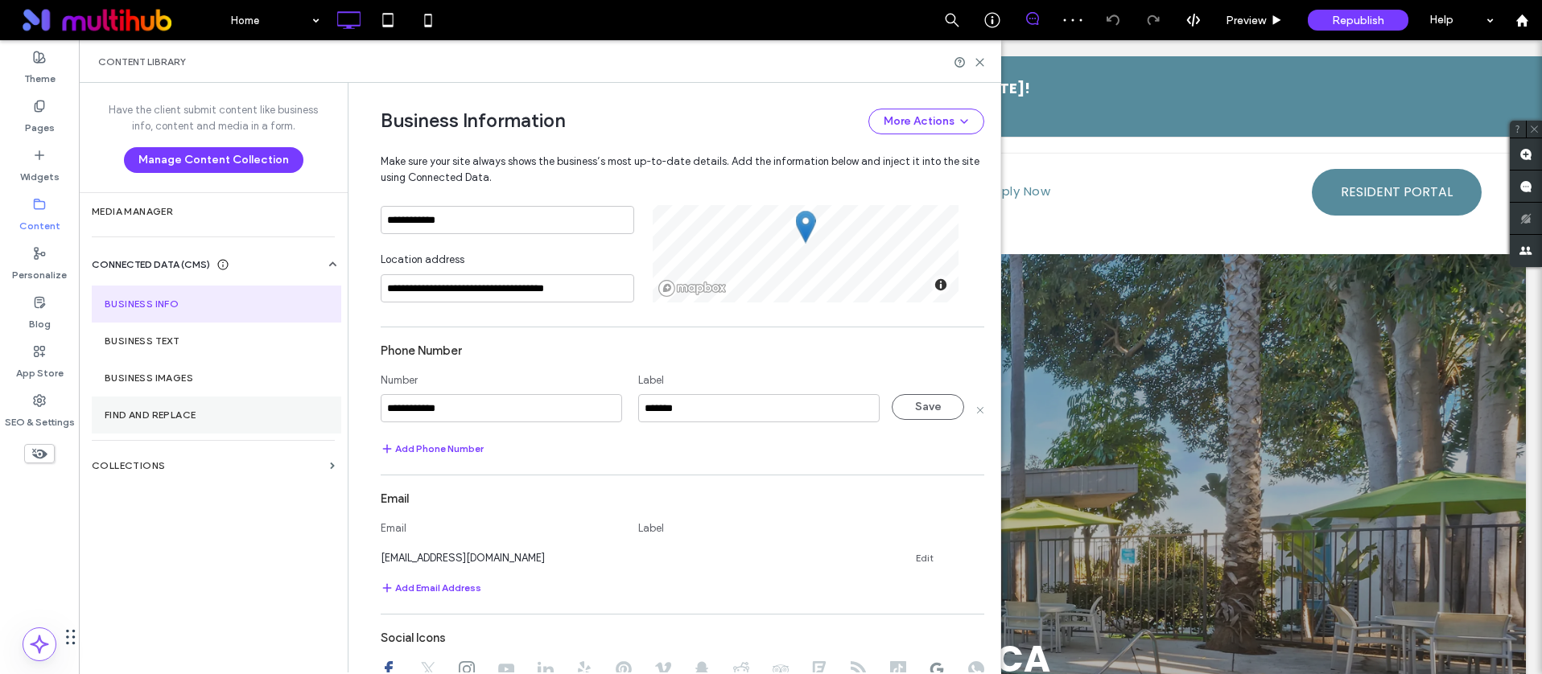
drag, startPoint x: 408, startPoint y: 401, endPoint x: 333, endPoint y: 396, distance: 75.0
click at [333, 396] on div "**********" at bounding box center [540, 378] width 922 height 590
type input "**********"
click at [903, 410] on button "Save" at bounding box center [928, 407] width 72 height 26
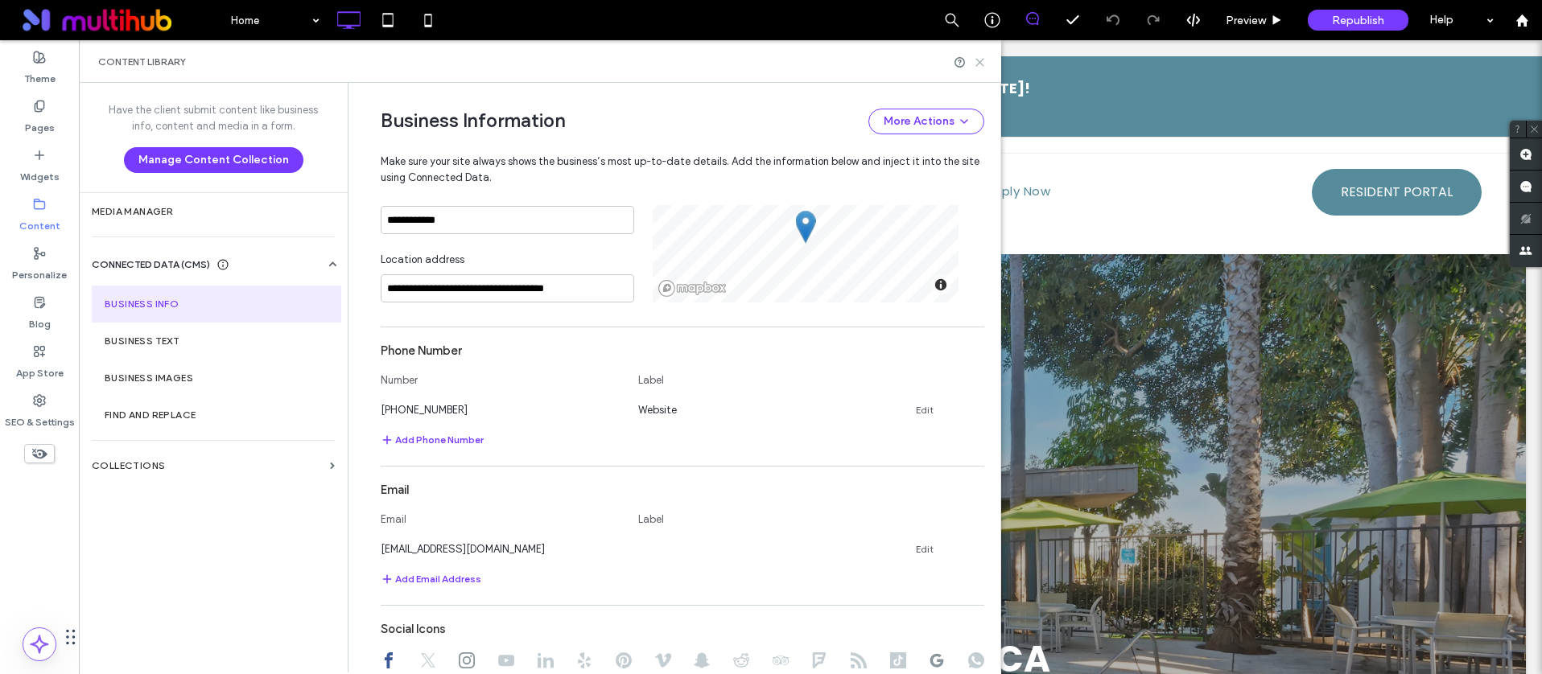
click at [977, 61] on icon at bounding box center [980, 62] width 12 height 12
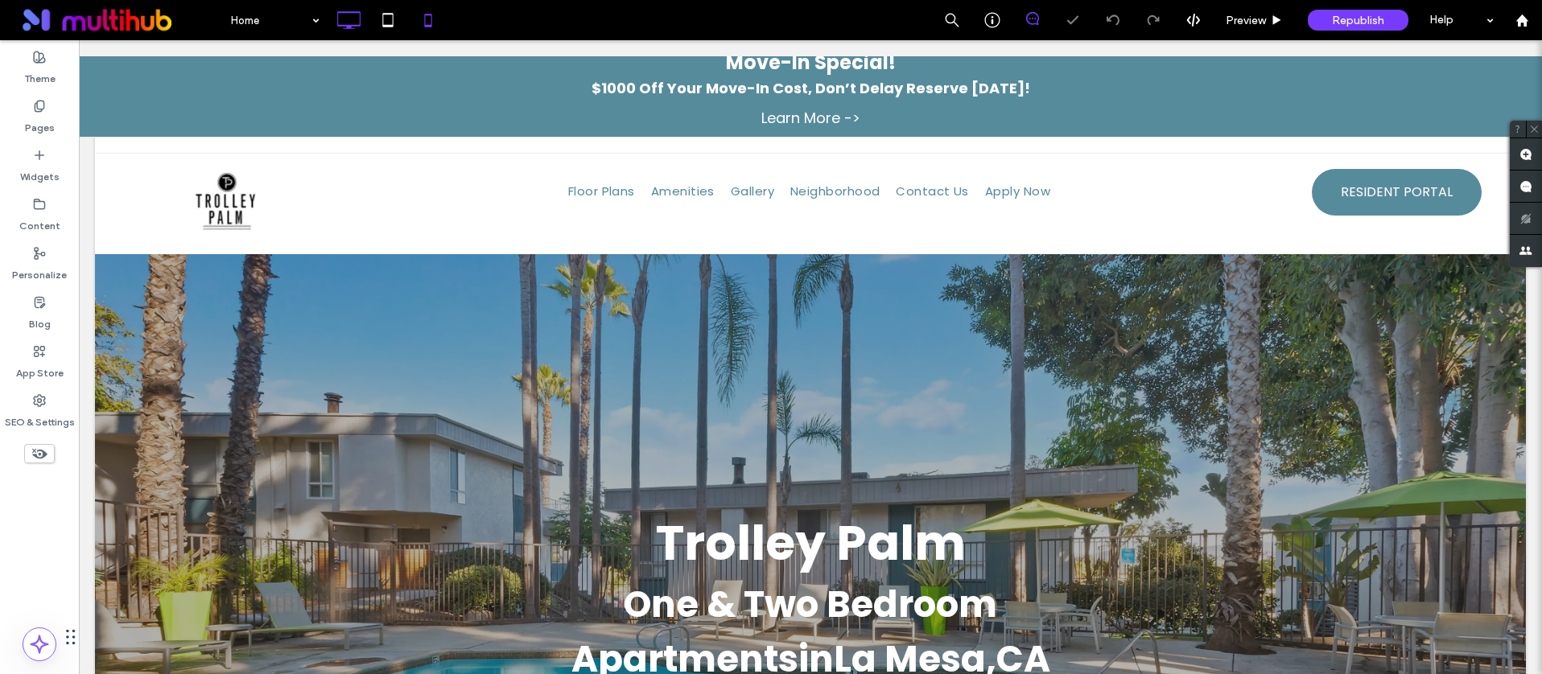
scroll to position [0, 0]
click at [414, 17] on icon at bounding box center [428, 20] width 32 height 32
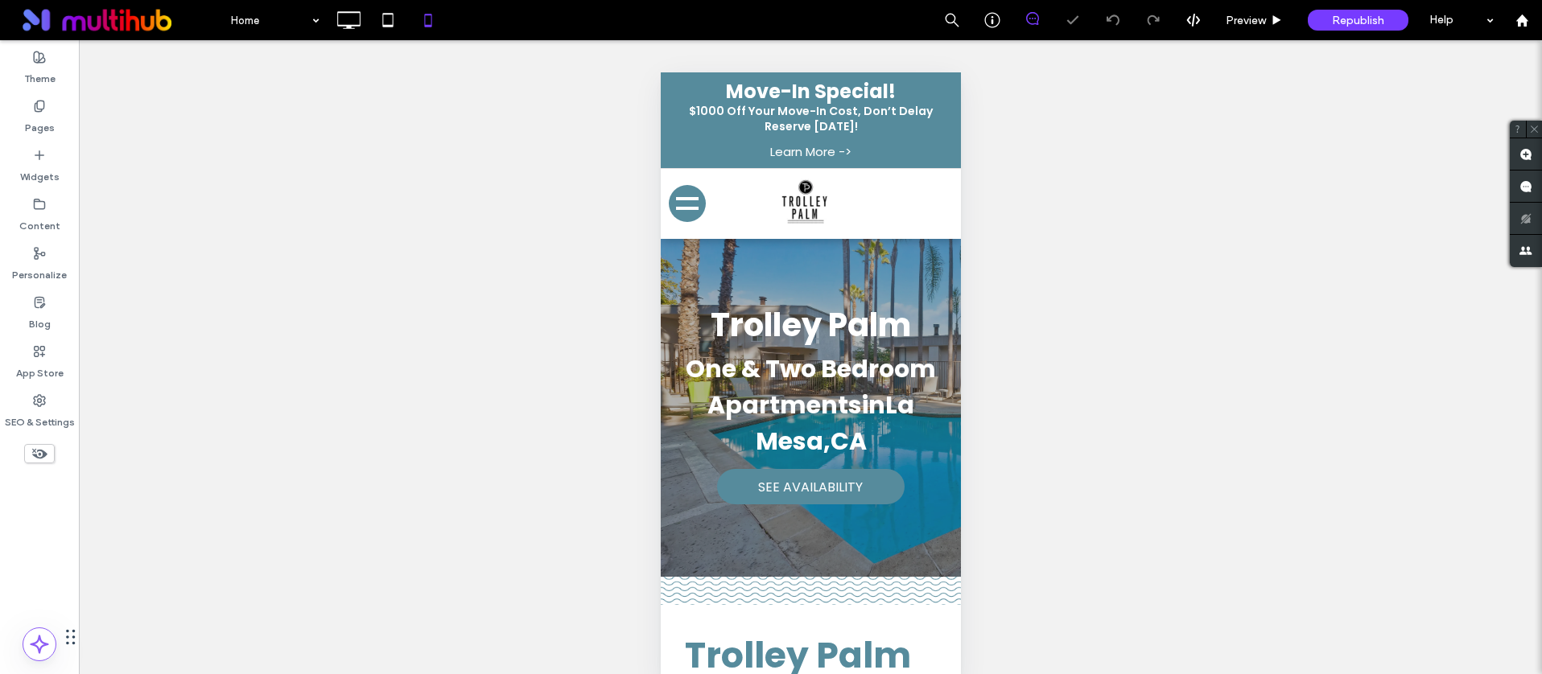
click at [694, 200] on span "menu" at bounding box center [686, 198] width 23 height 3
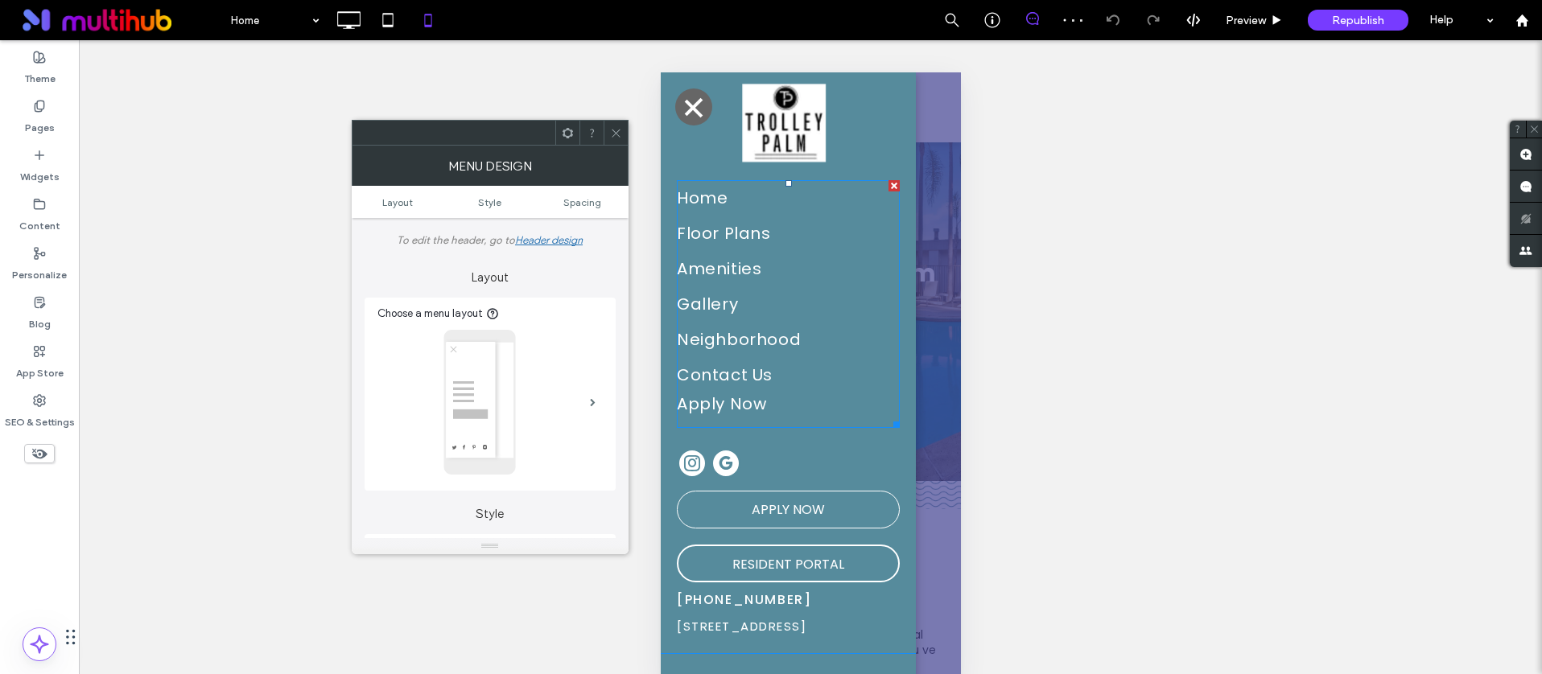
scroll to position [73, 0]
click at [352, 22] on icon at bounding box center [348, 20] width 32 height 32
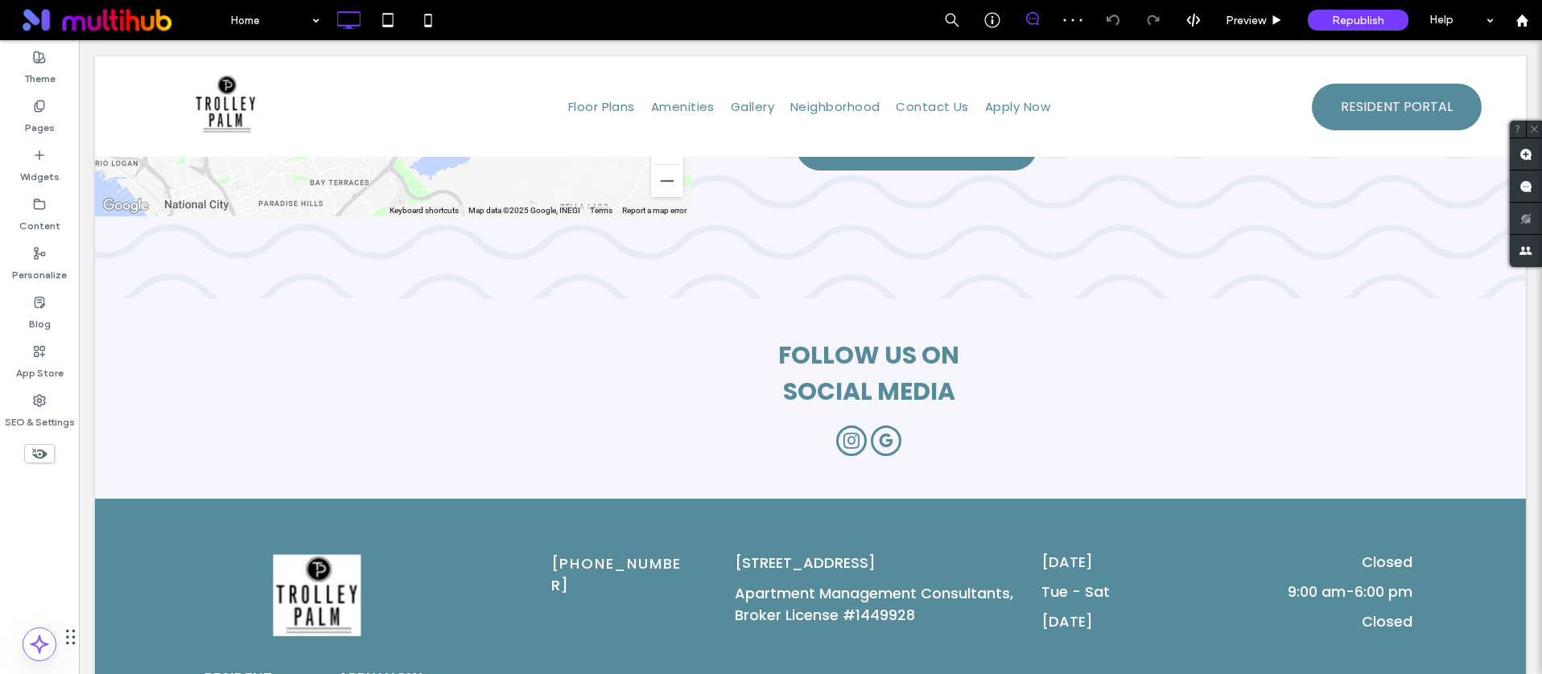
scroll to position [3753, 0]
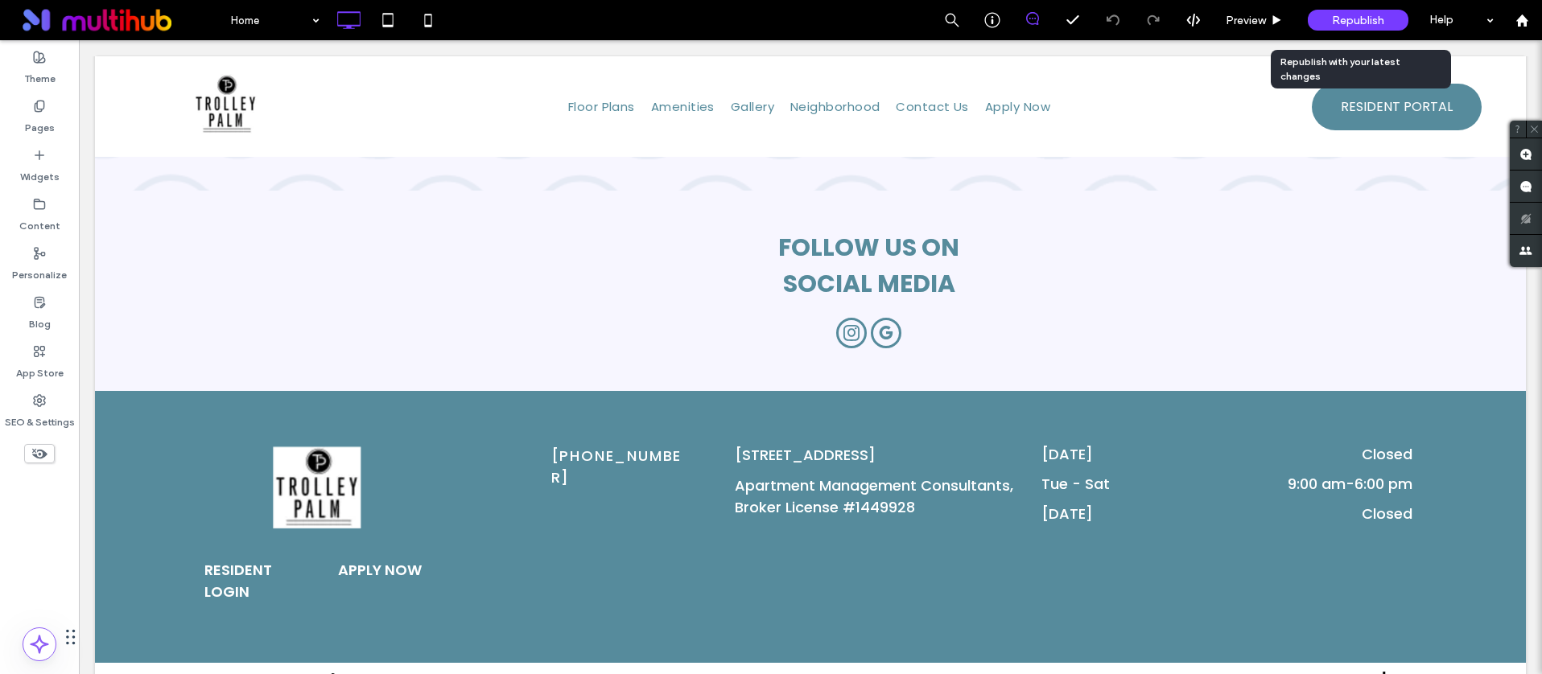
click at [1365, 18] on span "Republish" at bounding box center [1358, 21] width 52 height 14
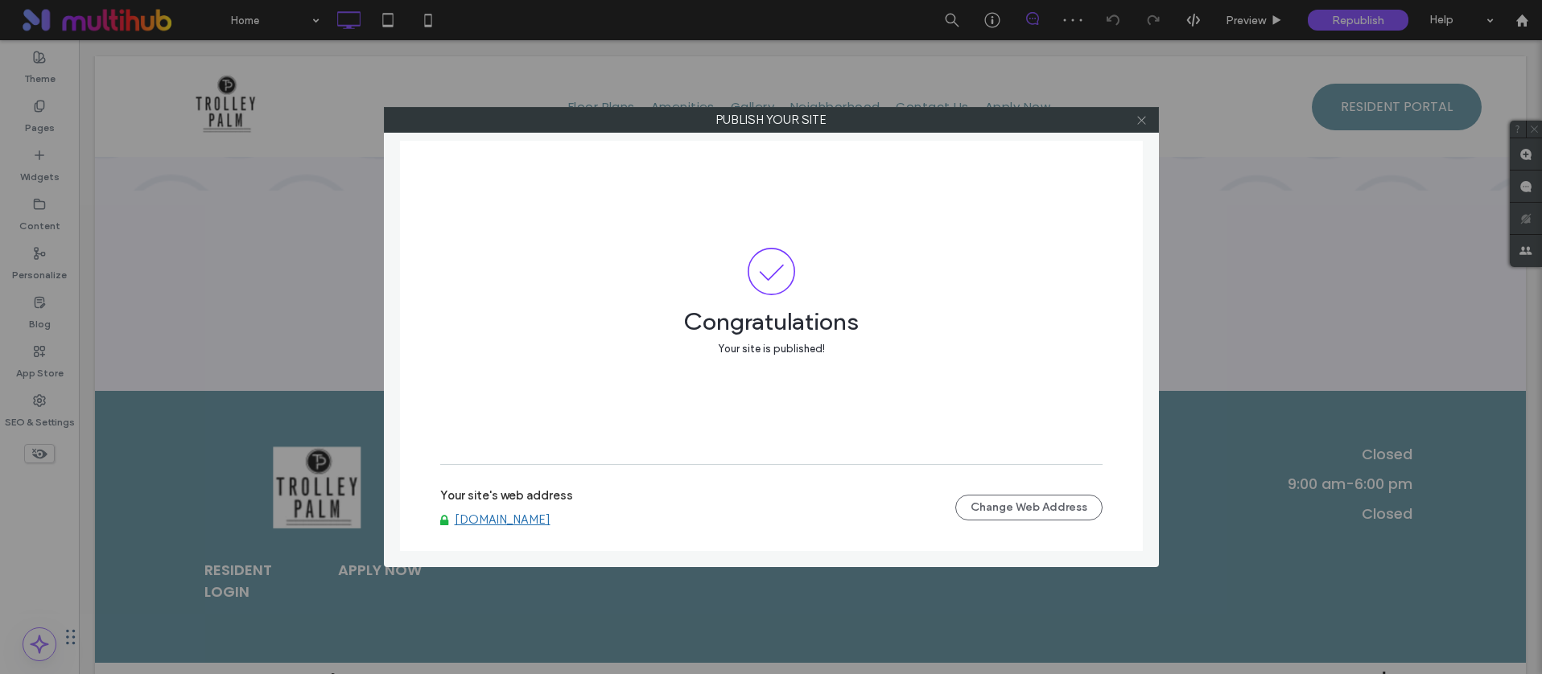
click at [1142, 114] on icon at bounding box center [1141, 120] width 12 height 12
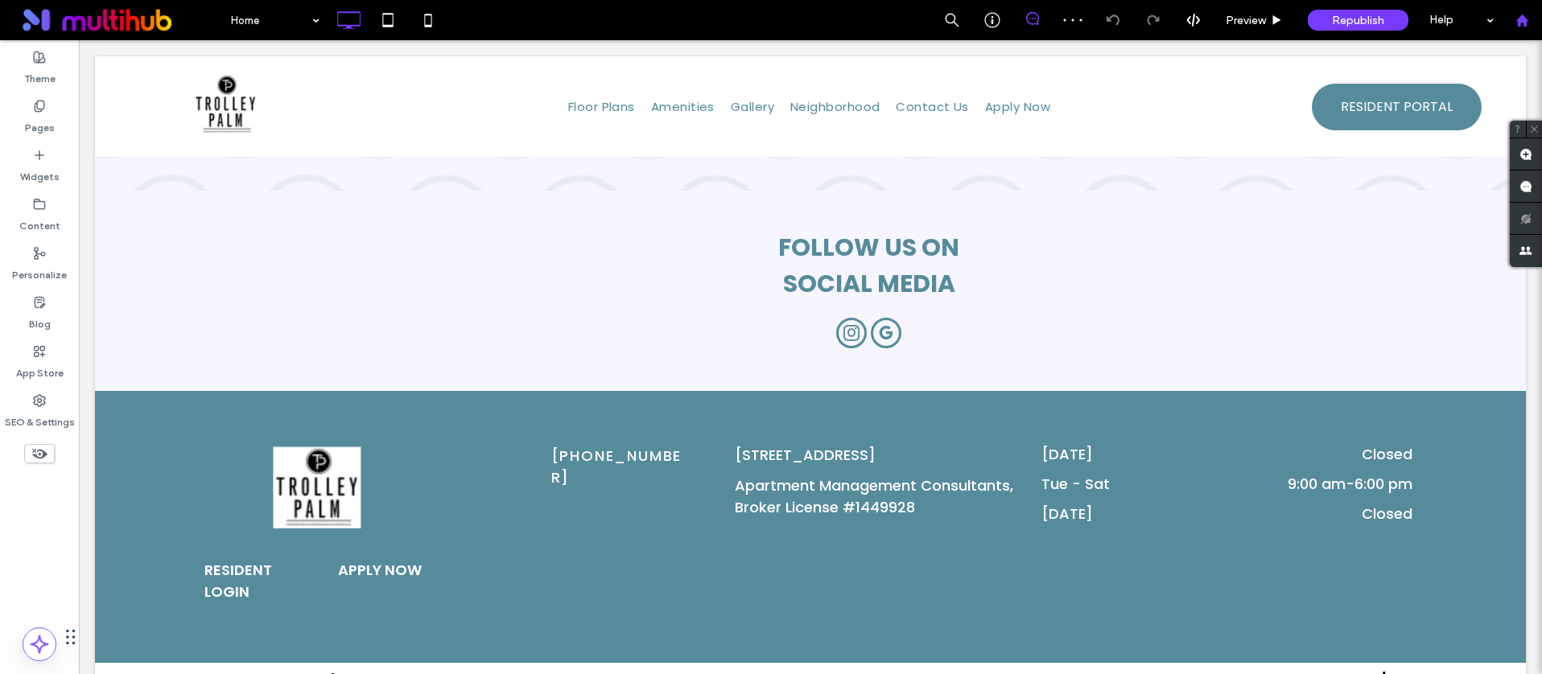
click at [1528, 27] on div at bounding box center [1521, 20] width 40 height 40
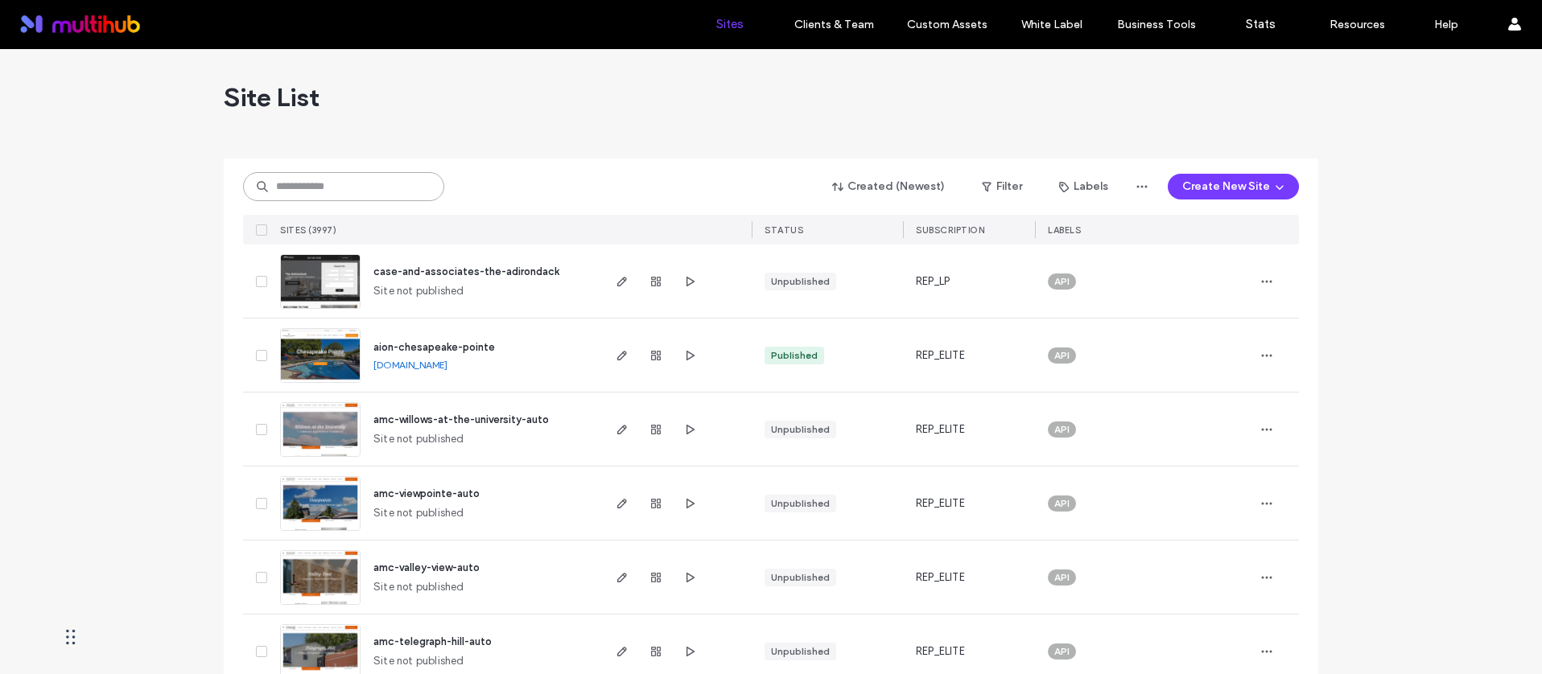
click at [291, 179] on input at bounding box center [343, 186] width 201 height 29
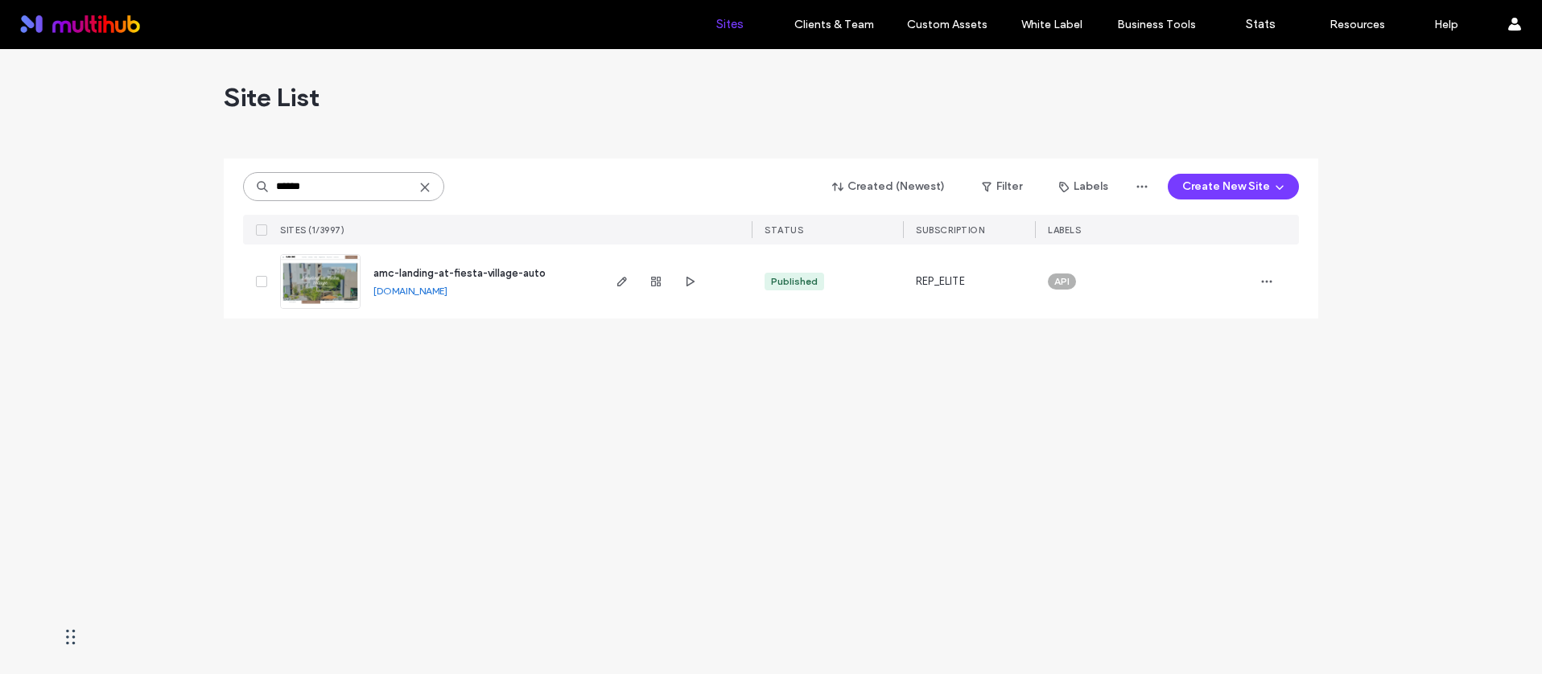
type input "******"
click at [455, 268] on span "amc-landing-at-fiesta-village-auto" at bounding box center [459, 273] width 172 height 12
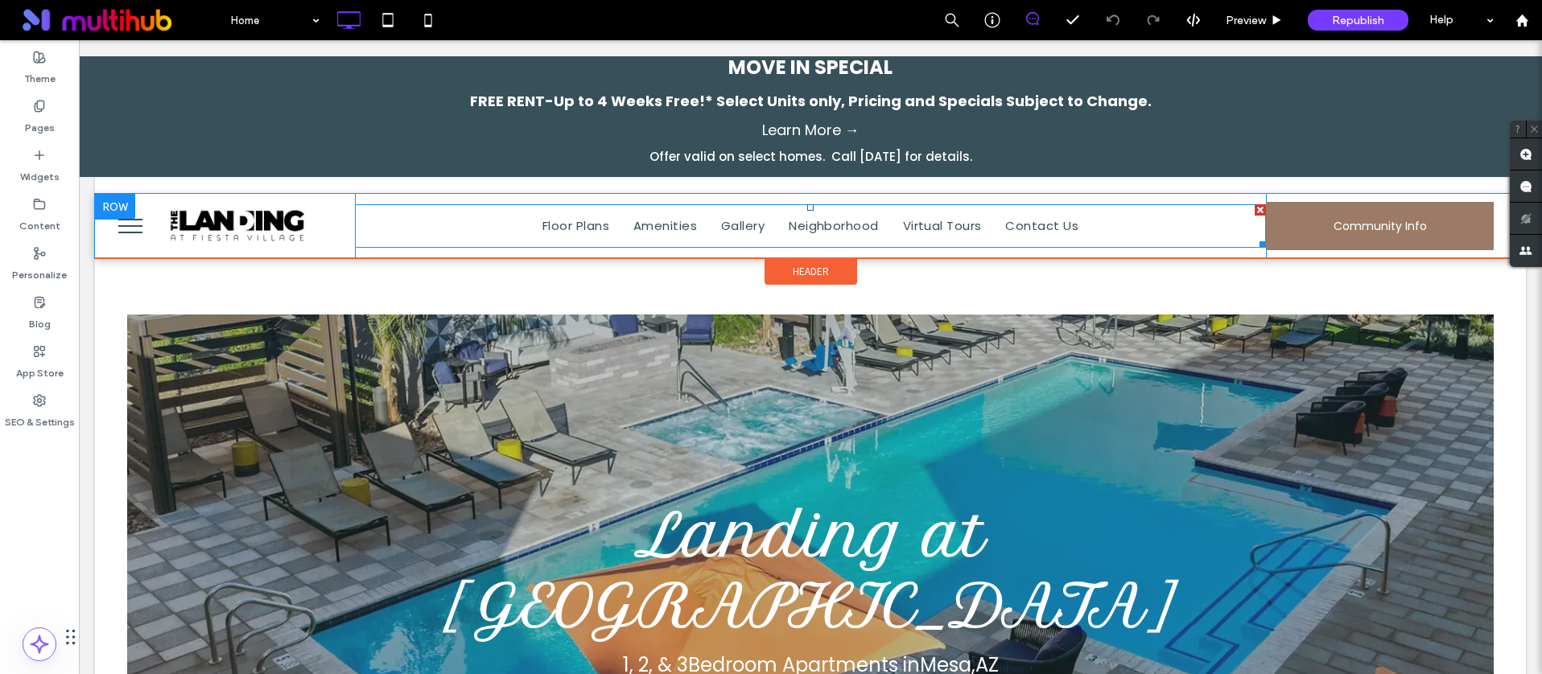
click at [1254, 242] on div at bounding box center [1260, 242] width 12 height 12
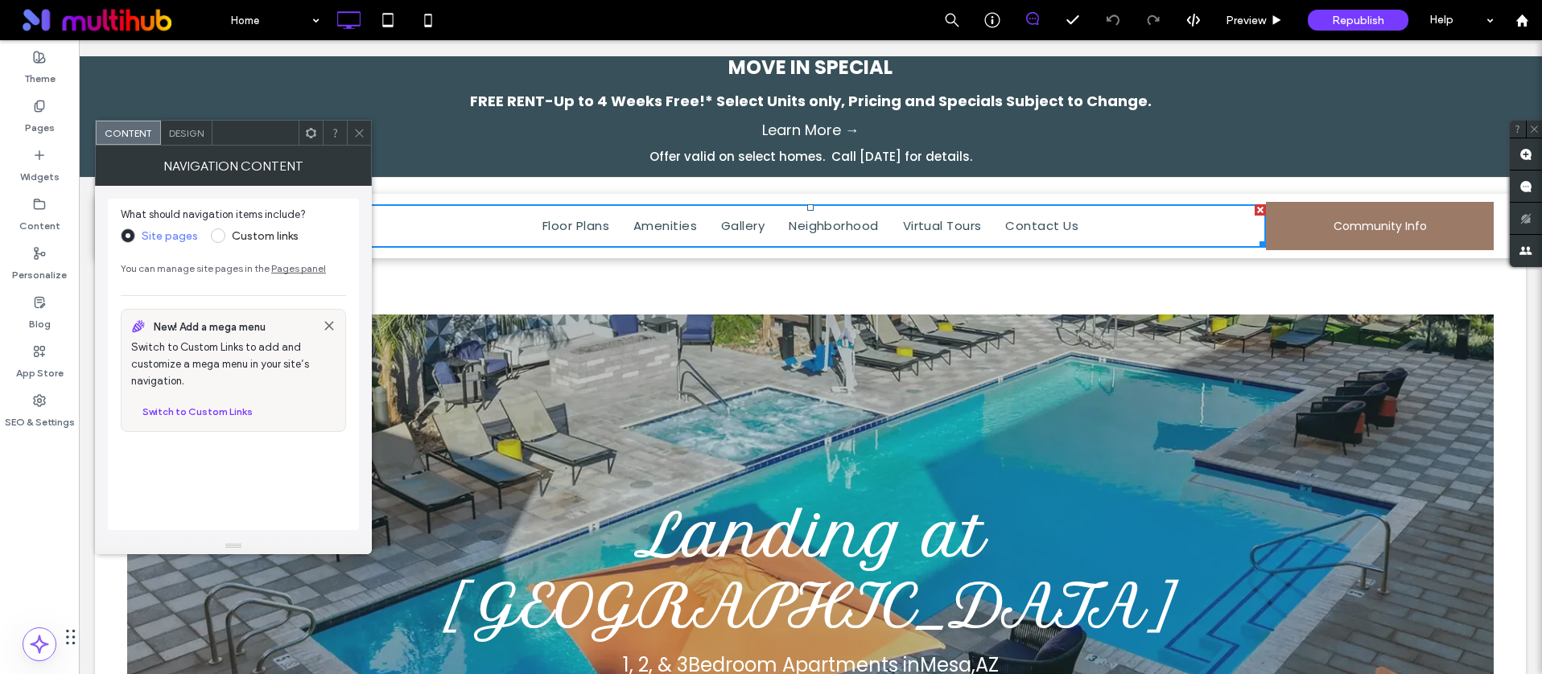
drag, startPoint x: 295, startPoint y: 87, endPoint x: 348, endPoint y: 127, distance: 66.6
click at [348, 127] on div at bounding box center [359, 133] width 24 height 24
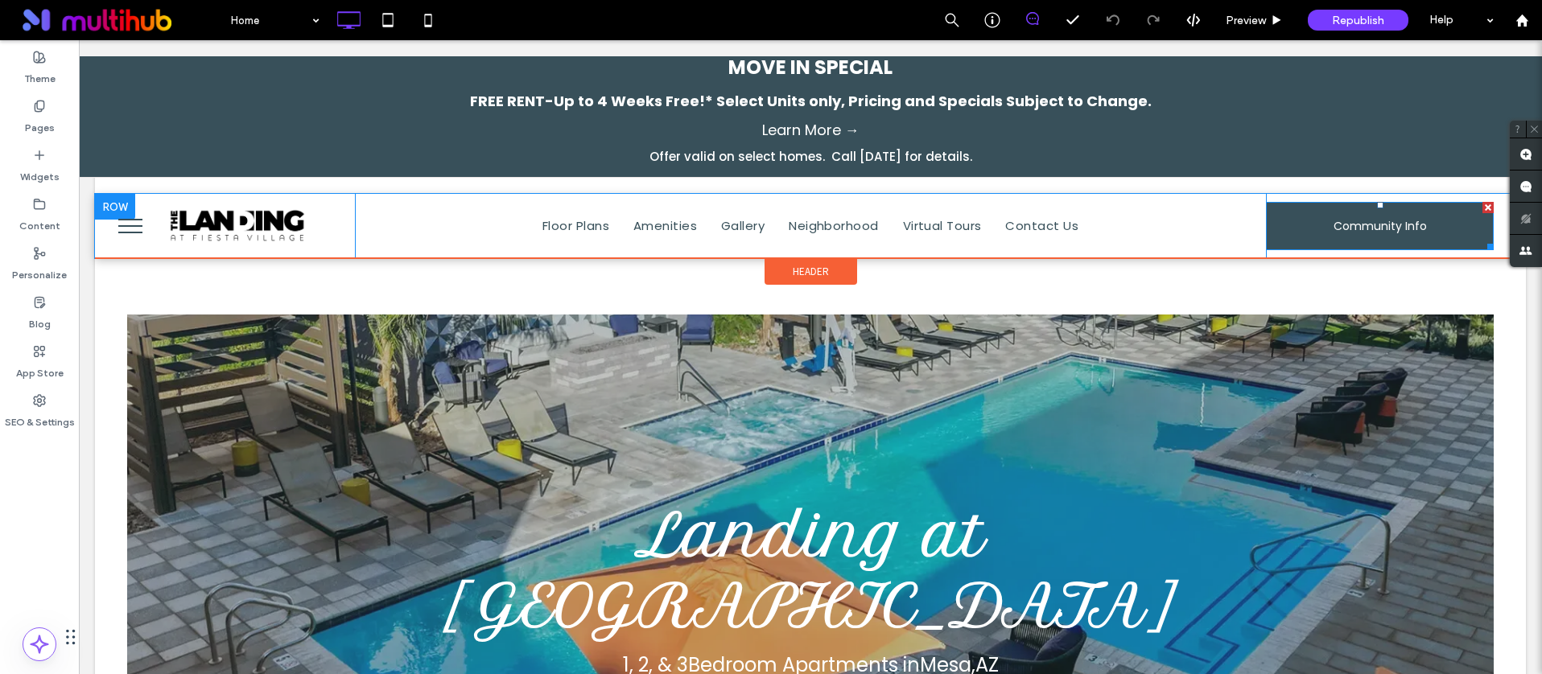
click at [1310, 211] on link "Community Info" at bounding box center [1380, 226] width 228 height 48
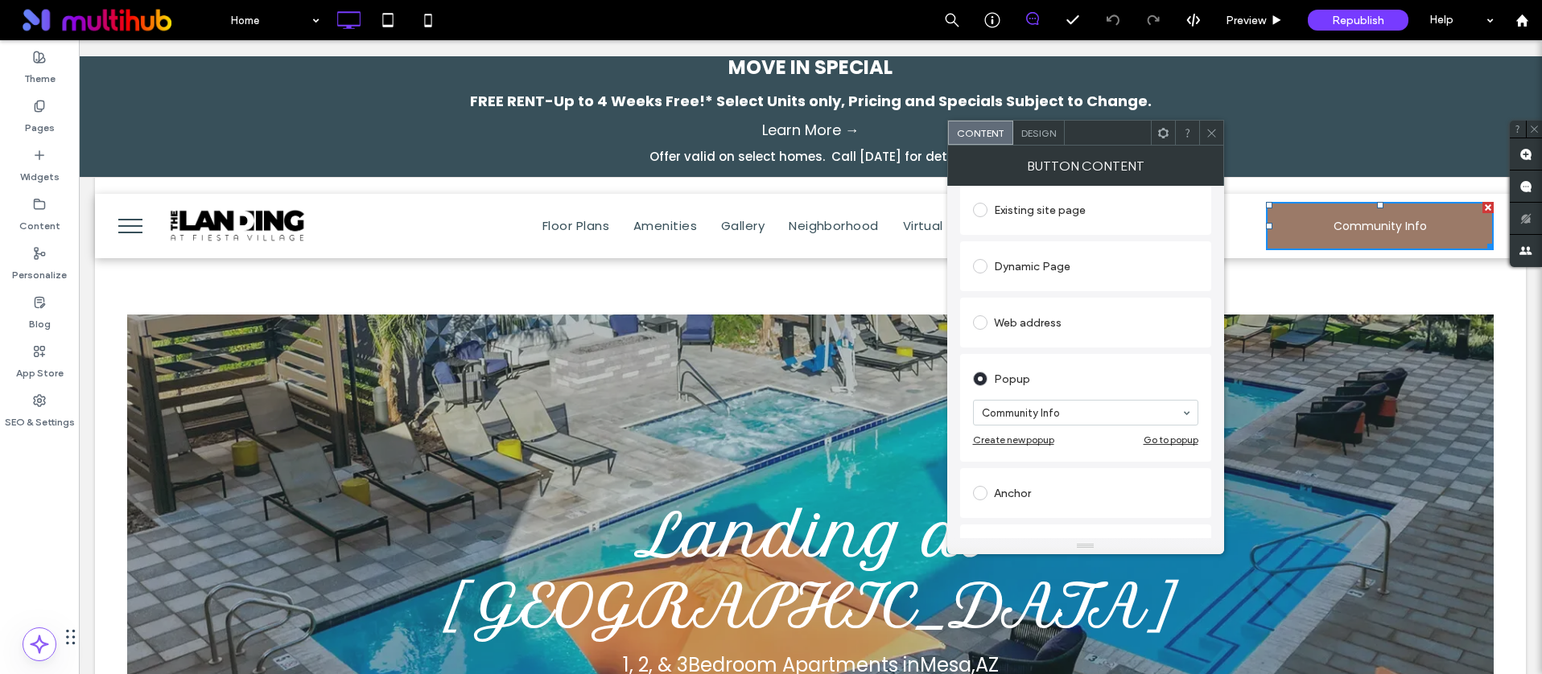
scroll to position [320, 0]
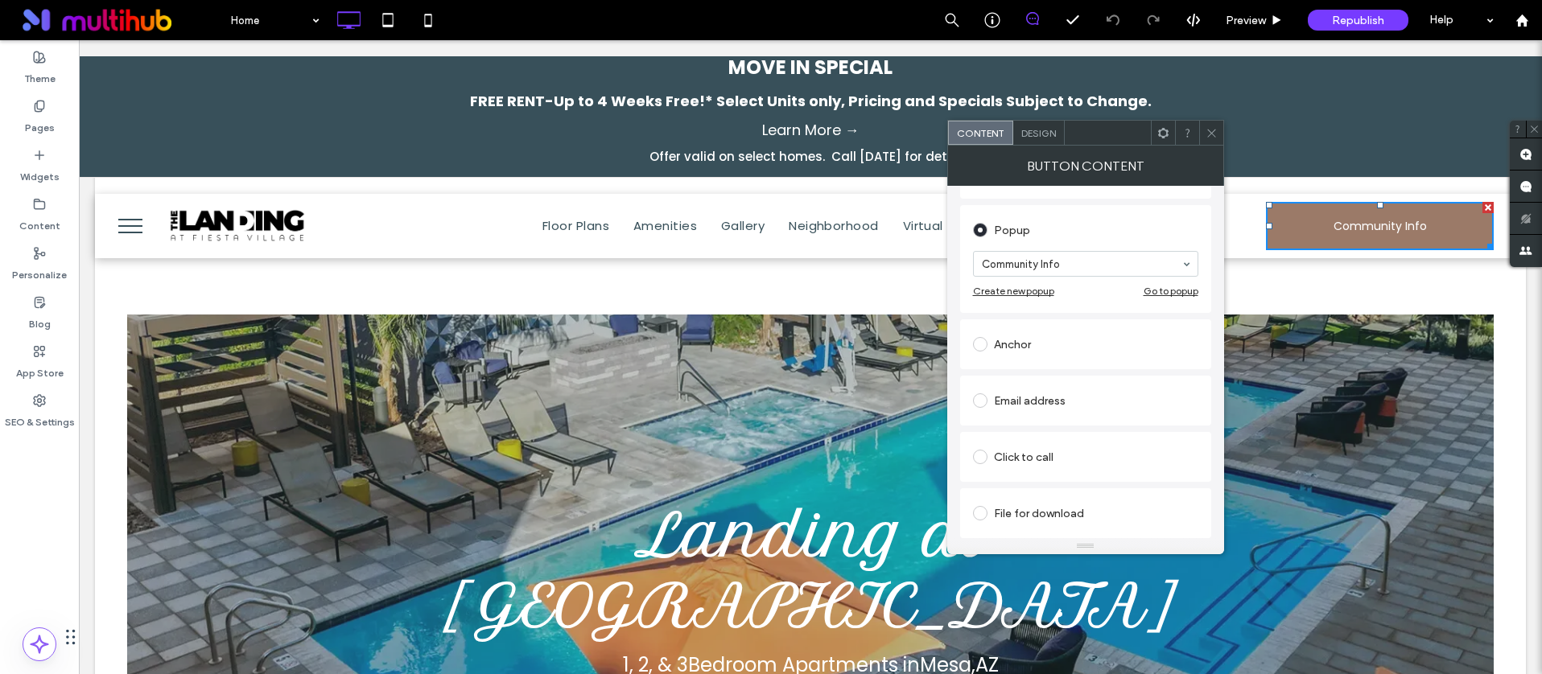
click at [1172, 297] on div "Community Info Create new popup Go to popup" at bounding box center [1085, 274] width 225 height 62
click at [1173, 292] on div "Go to popup" at bounding box center [1170, 291] width 55 height 12
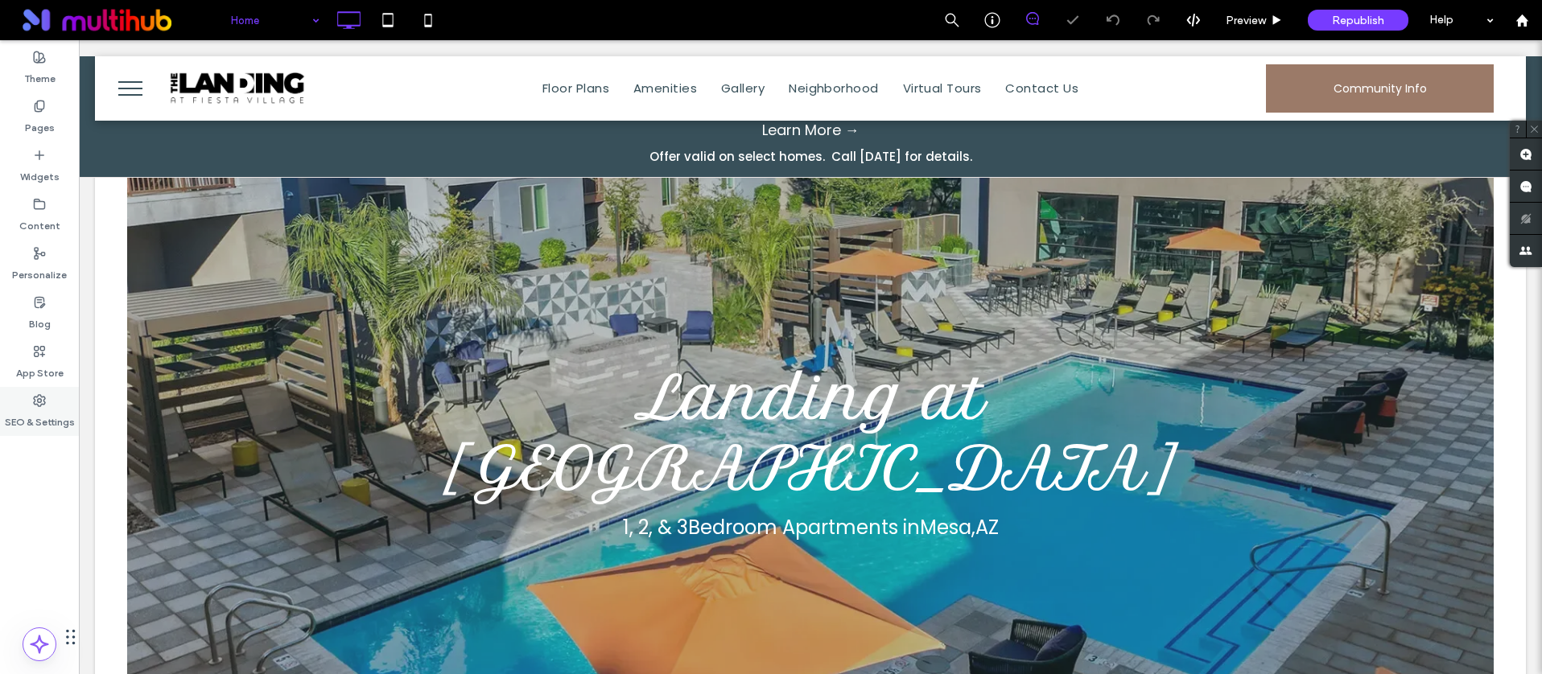
click at [32, 425] on label "SEO & Settings" at bounding box center [40, 418] width 70 height 23
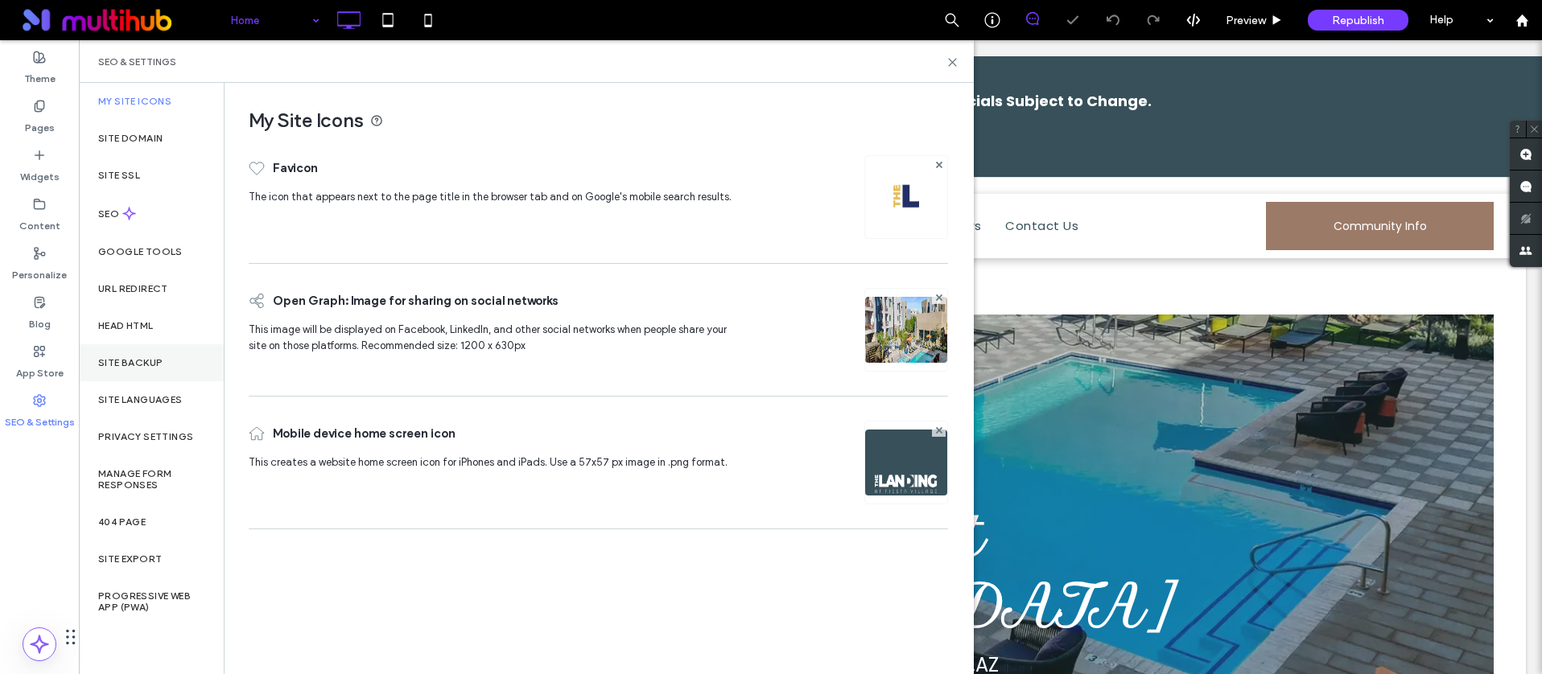
click at [59, 356] on div "App Store" at bounding box center [39, 362] width 79 height 49
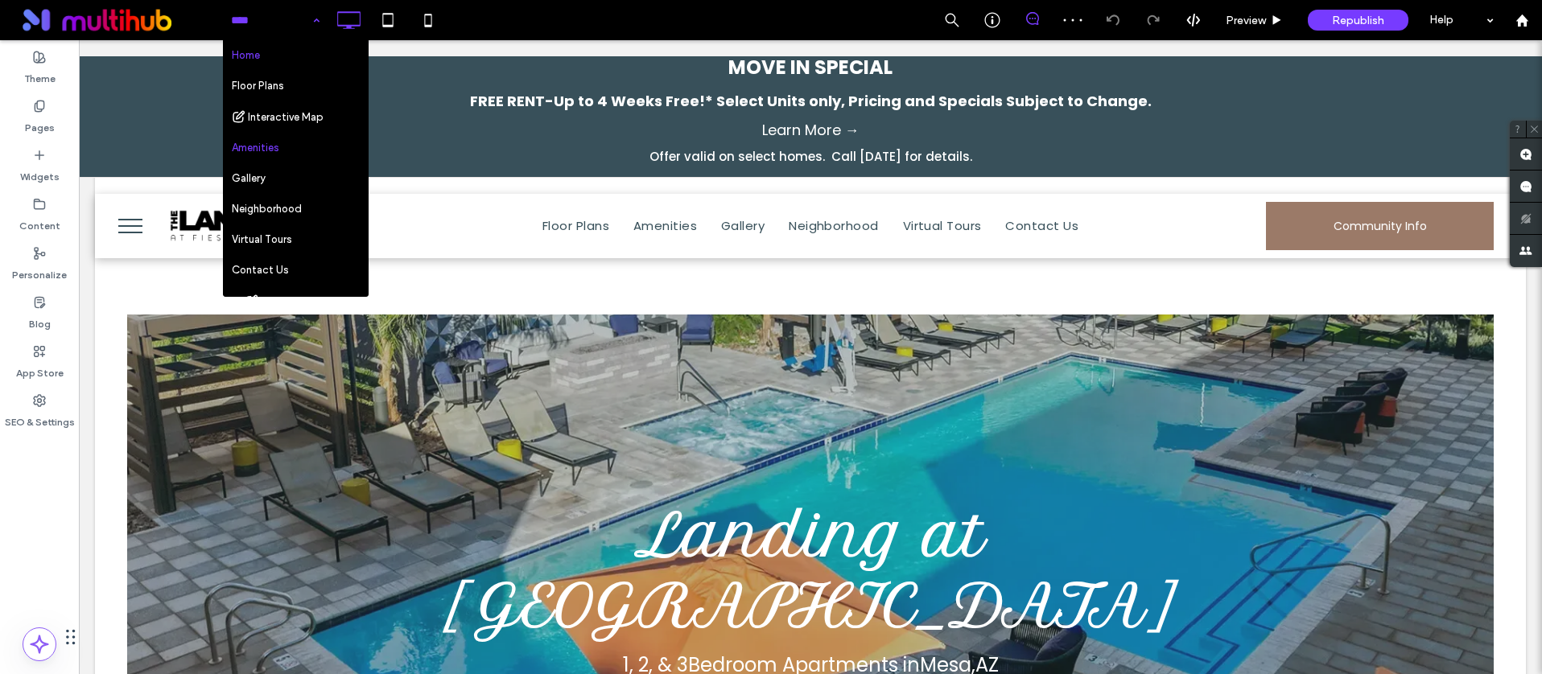
scroll to position [265, 0]
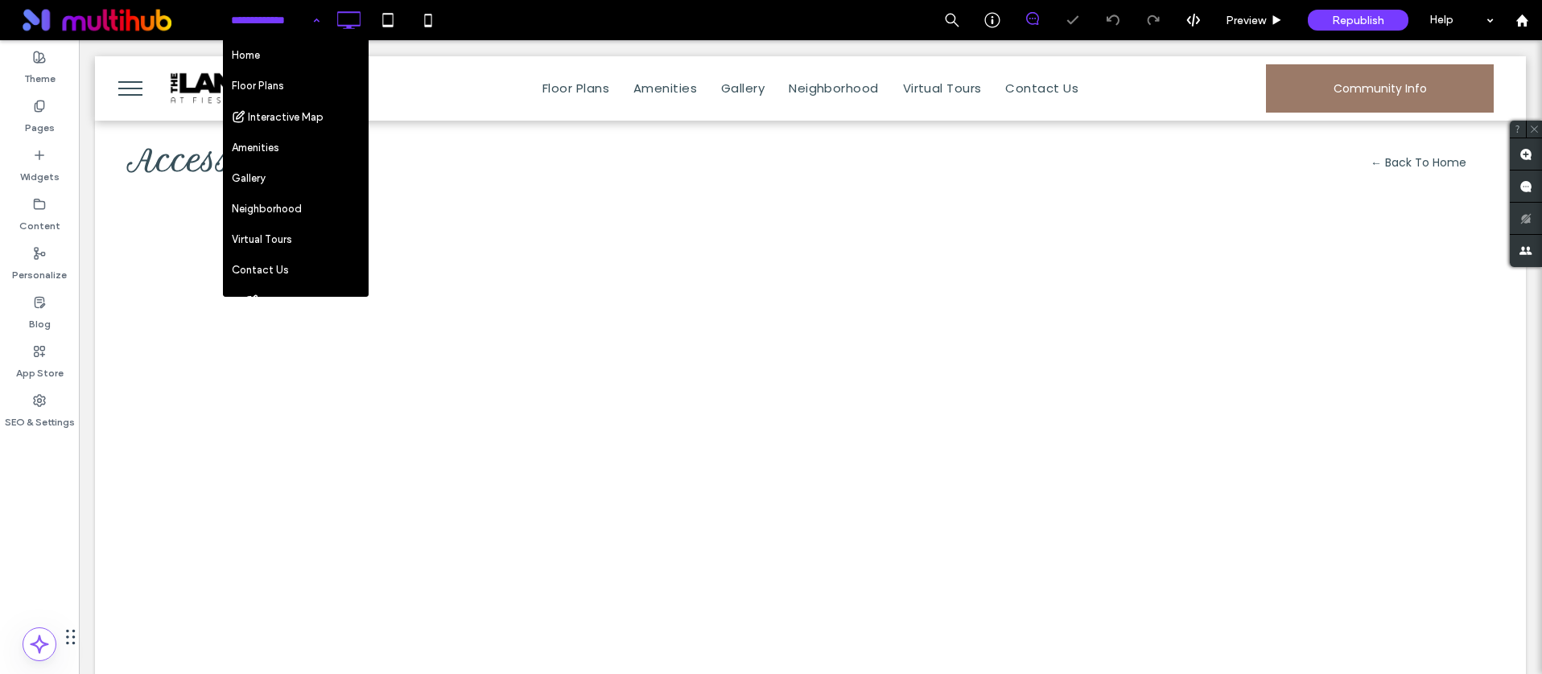
click at [285, 21] on input at bounding box center [271, 20] width 80 height 40
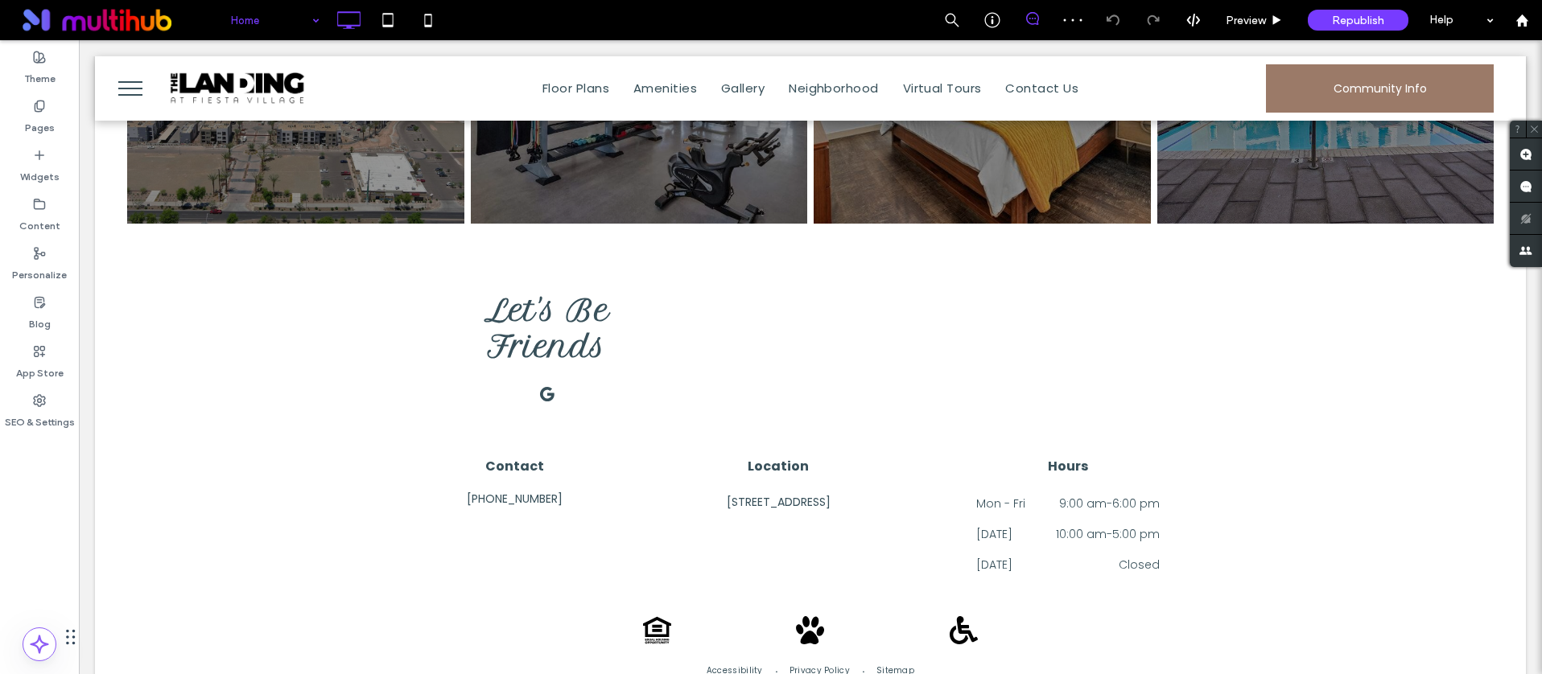
scroll to position [2508, 0]
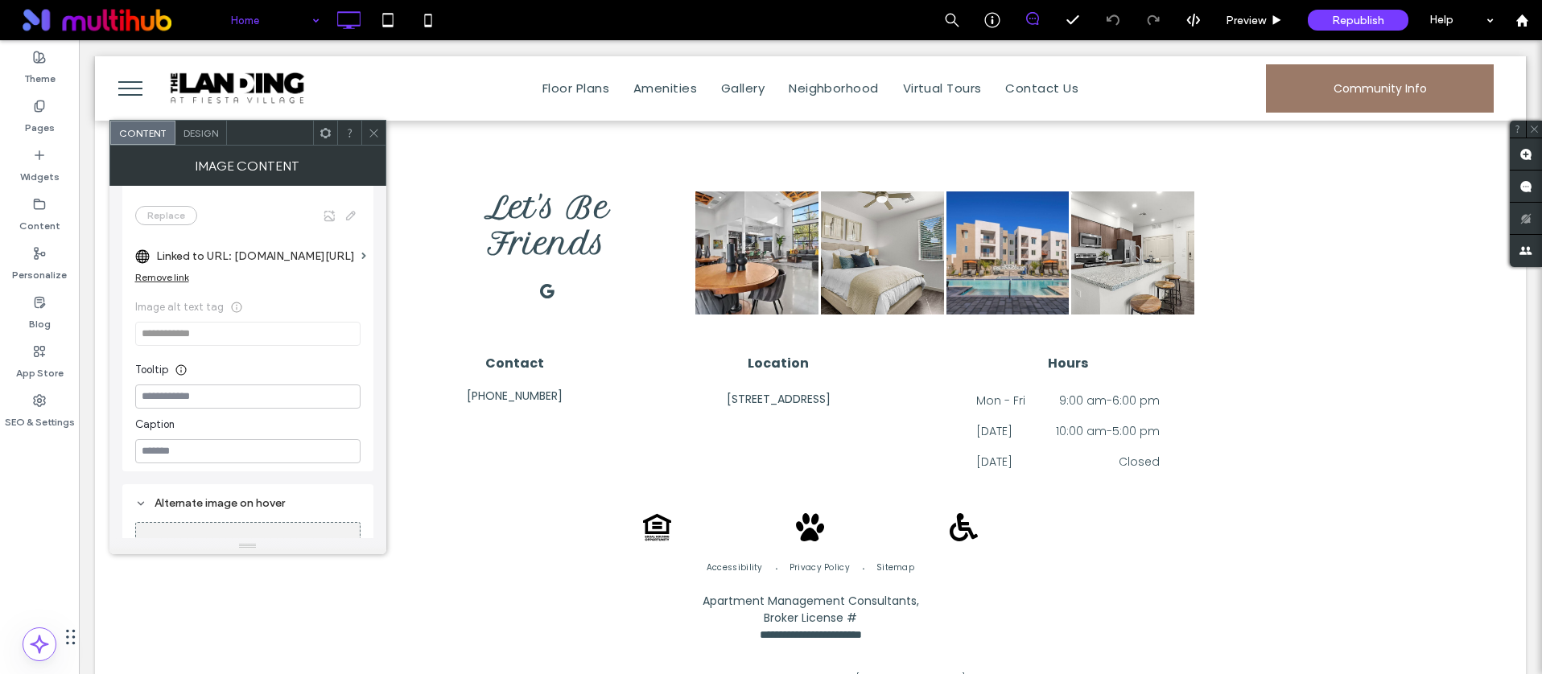
scroll to position [229, 0]
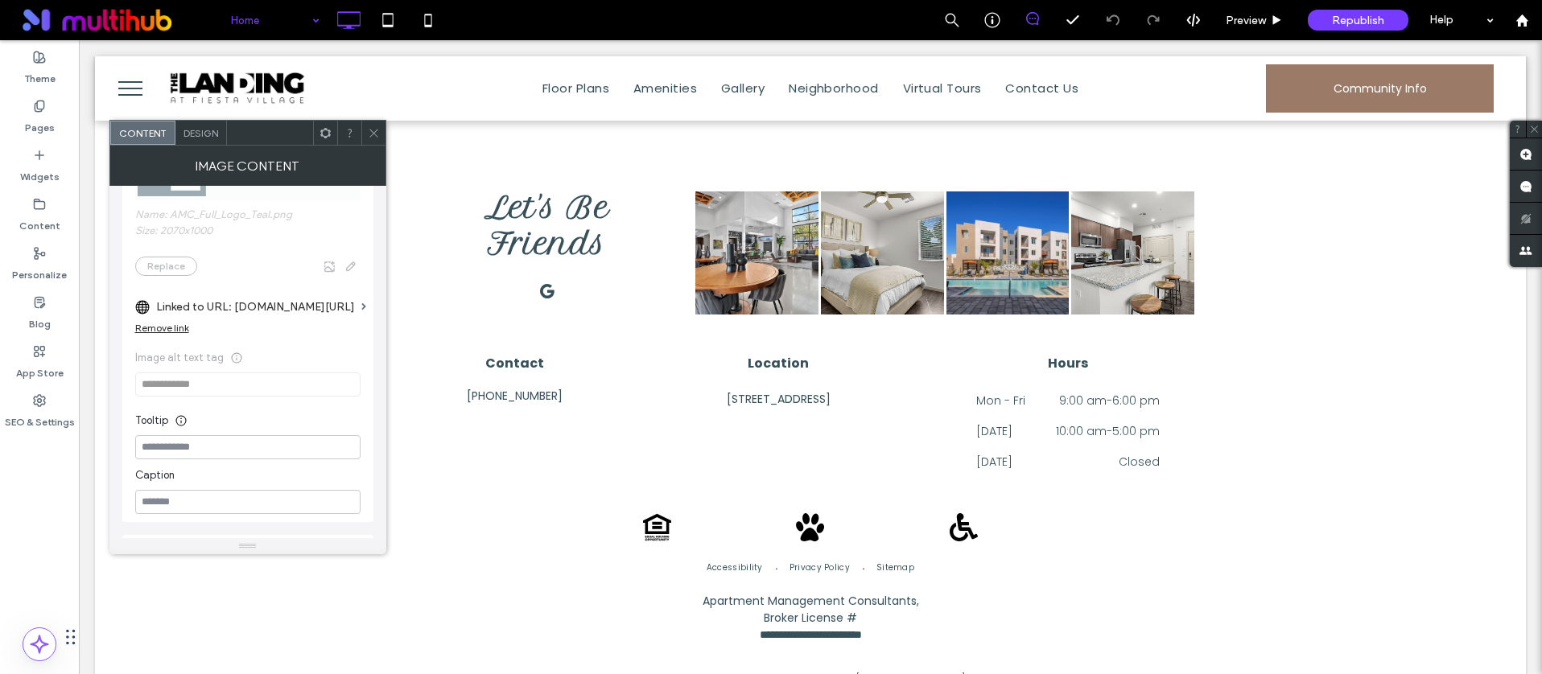
click at [378, 130] on icon at bounding box center [374, 133] width 12 height 12
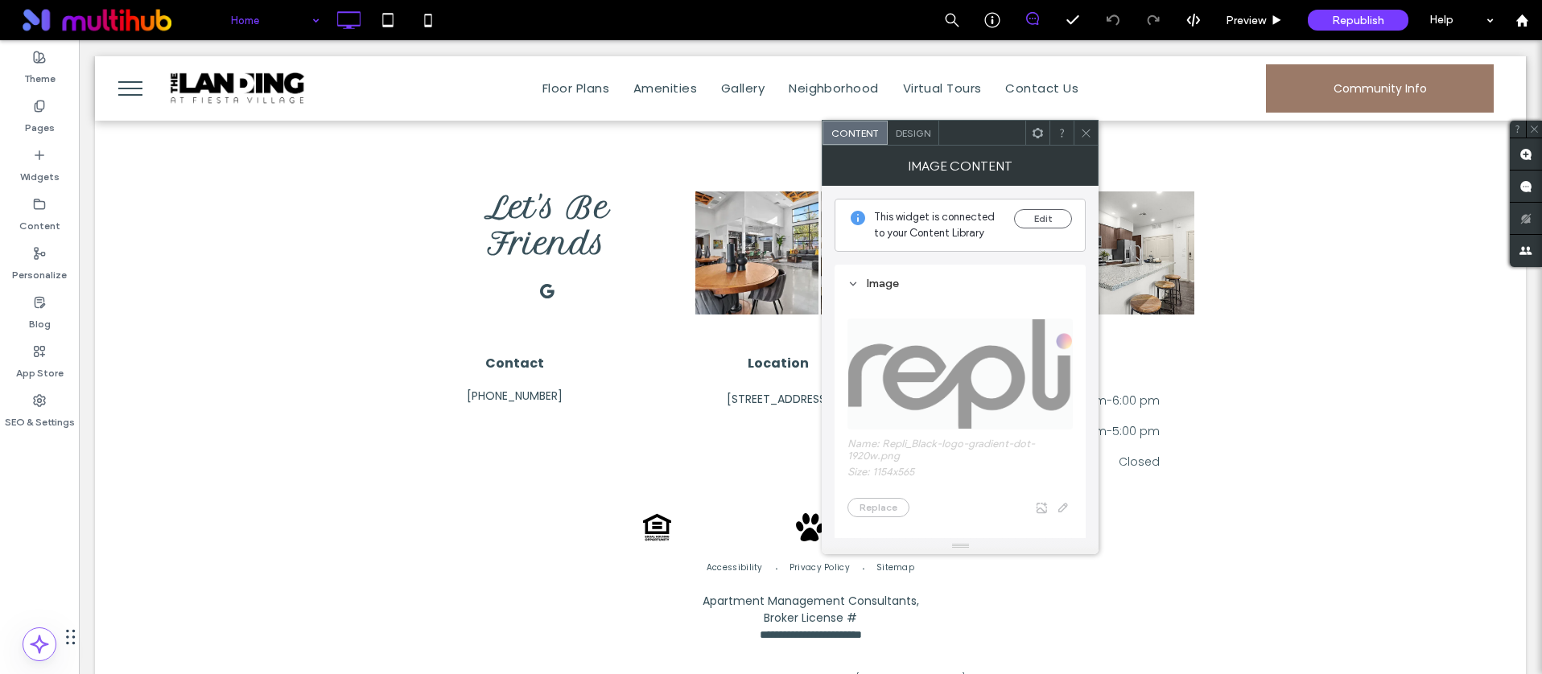
scroll to position [97, 0]
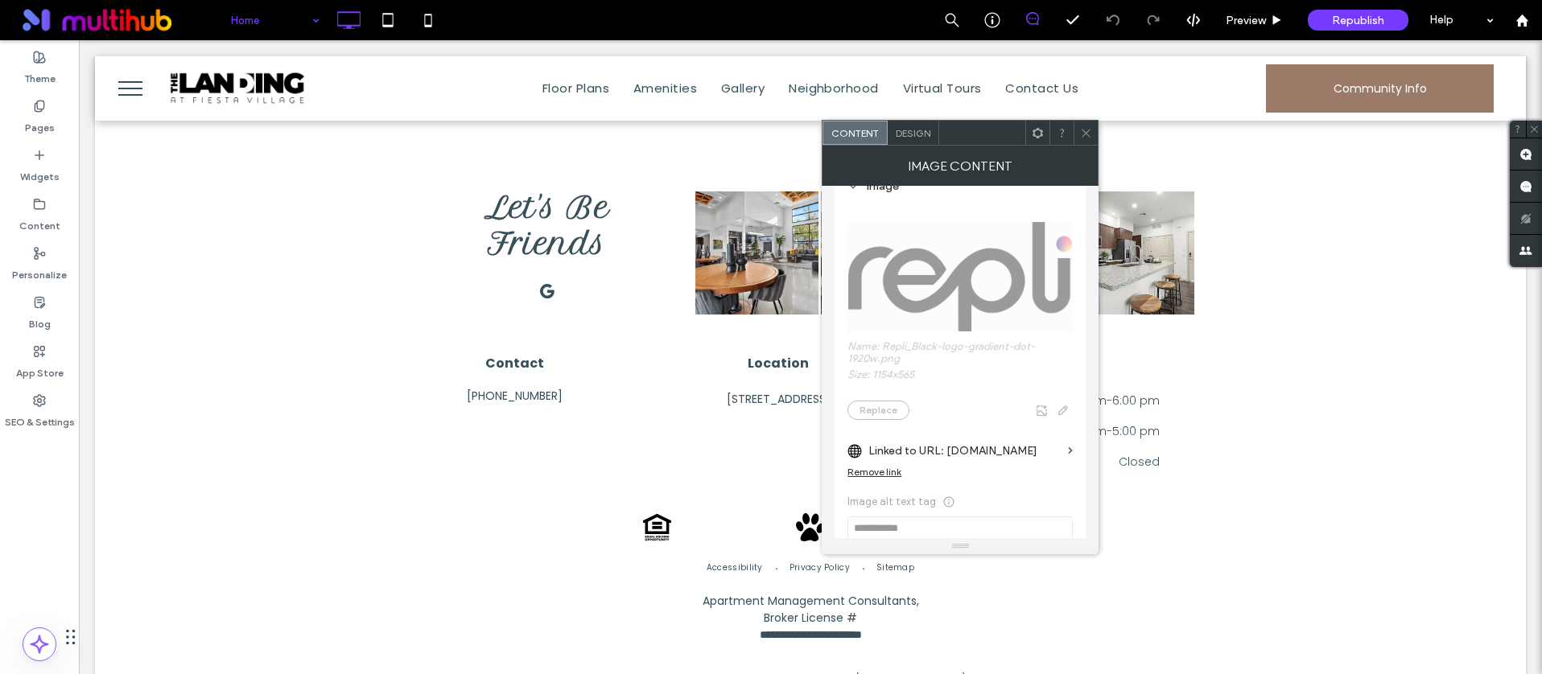
click at [1081, 132] on icon at bounding box center [1086, 133] width 12 height 12
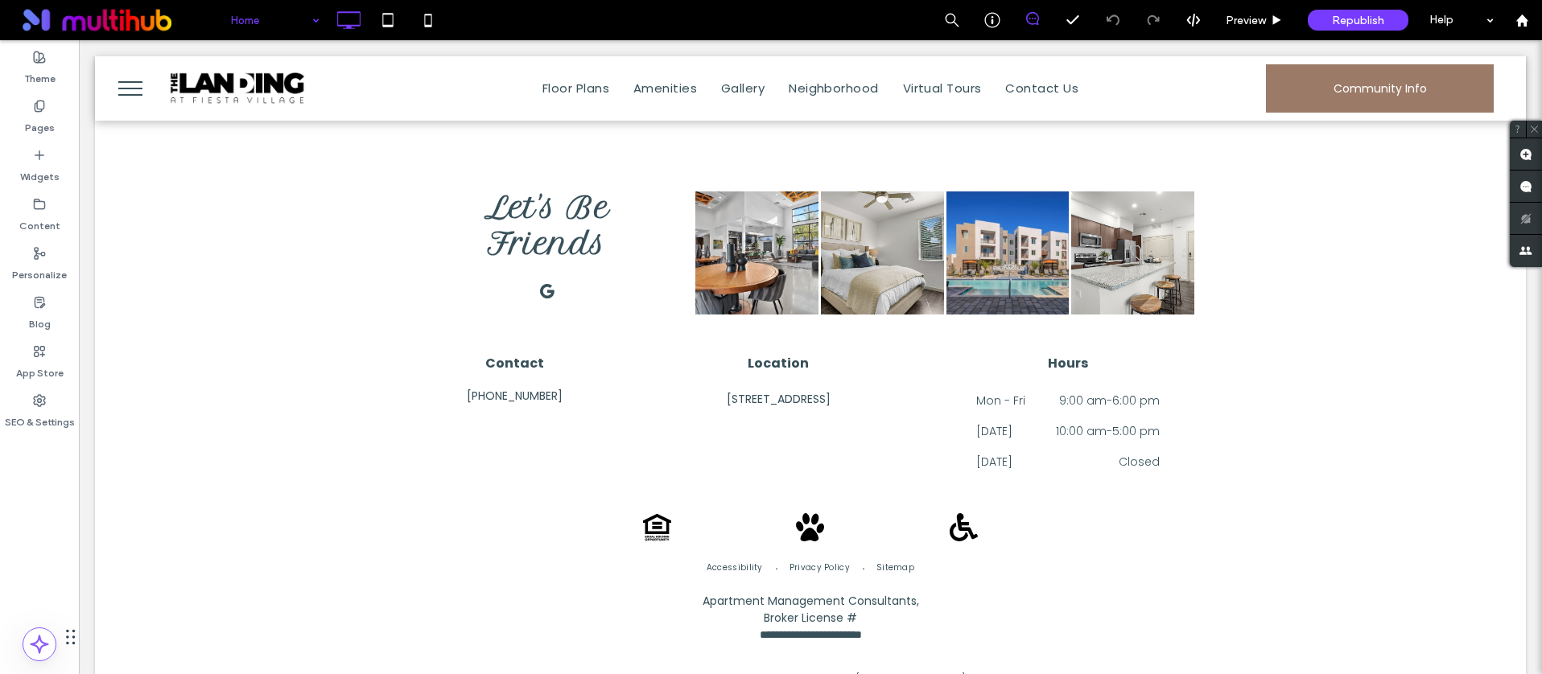
click at [126, 94] on span "menu" at bounding box center [130, 95] width 24 height 2
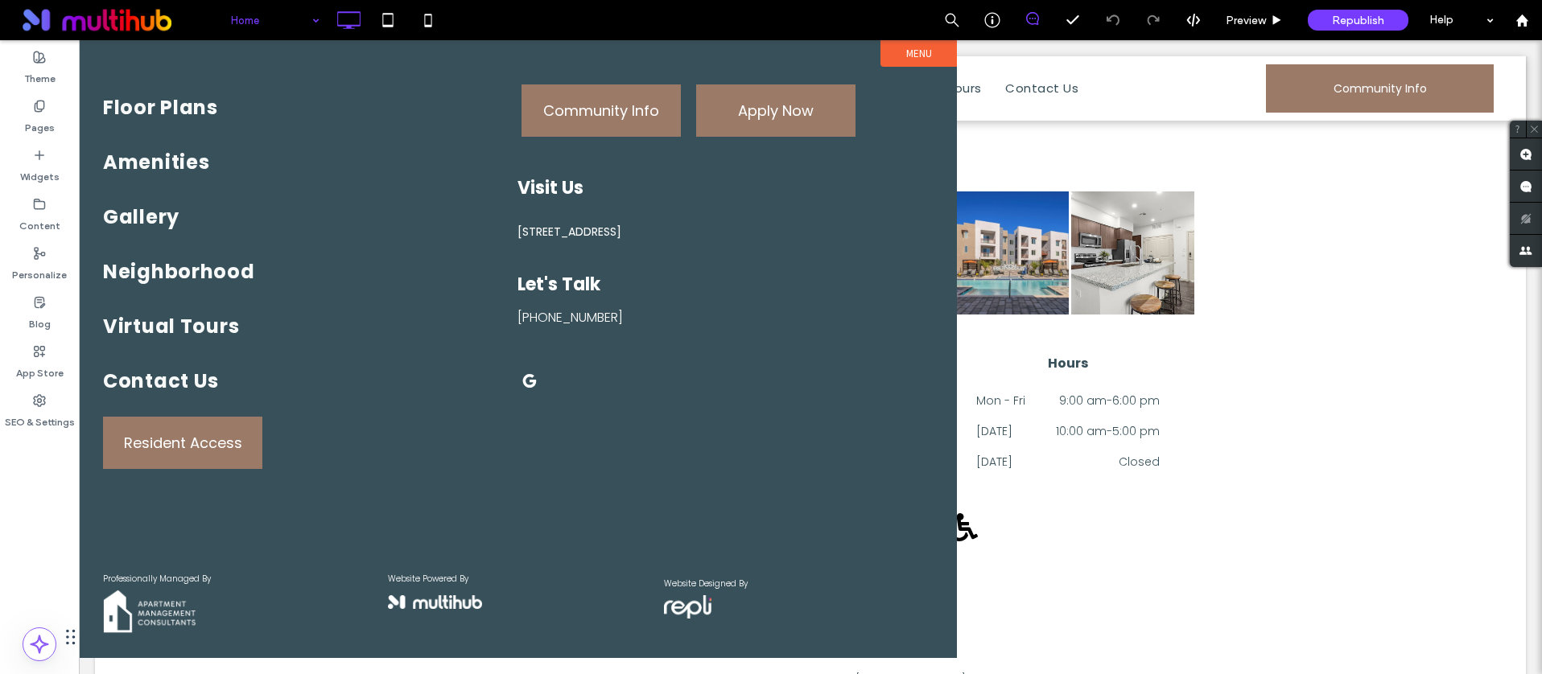
scroll to position [2492, 0]
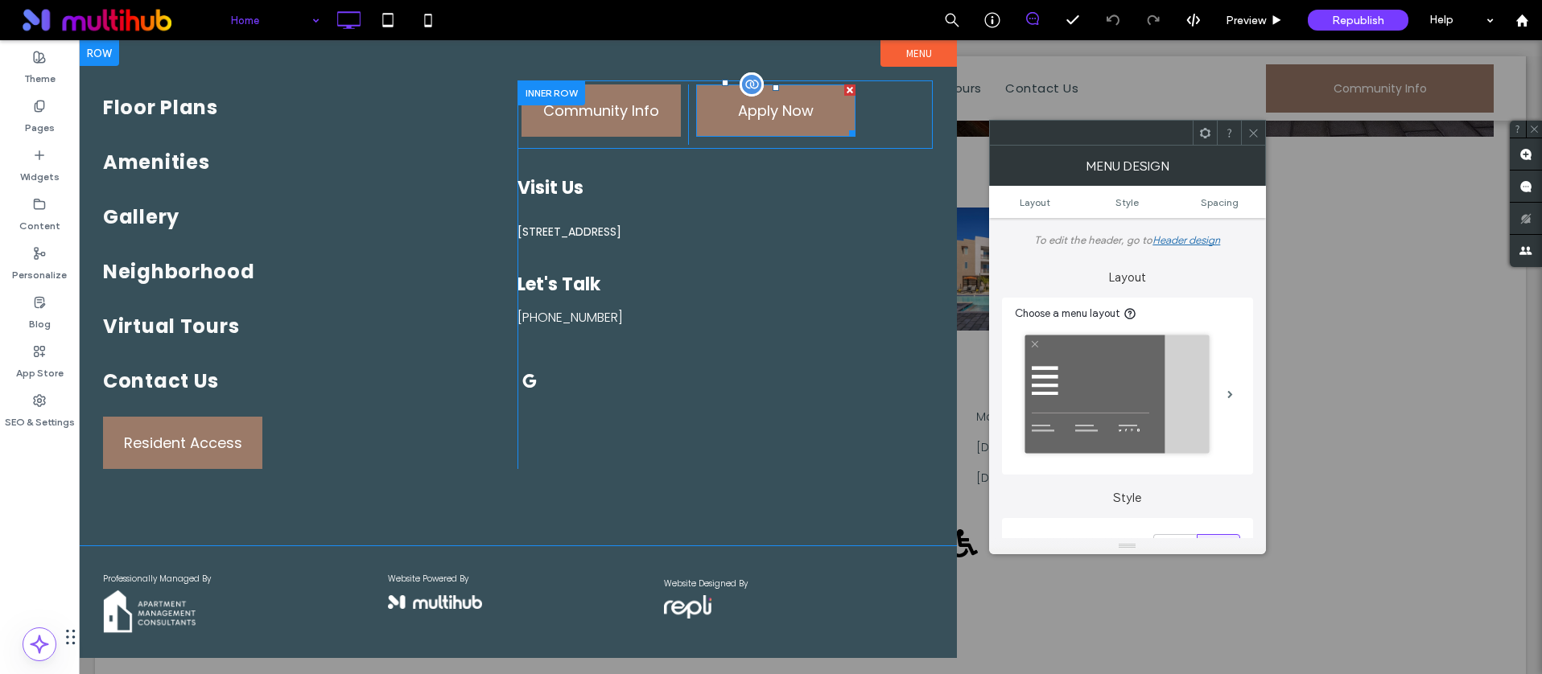
click at [756, 109] on span at bounding box center [775, 110] width 159 height 52
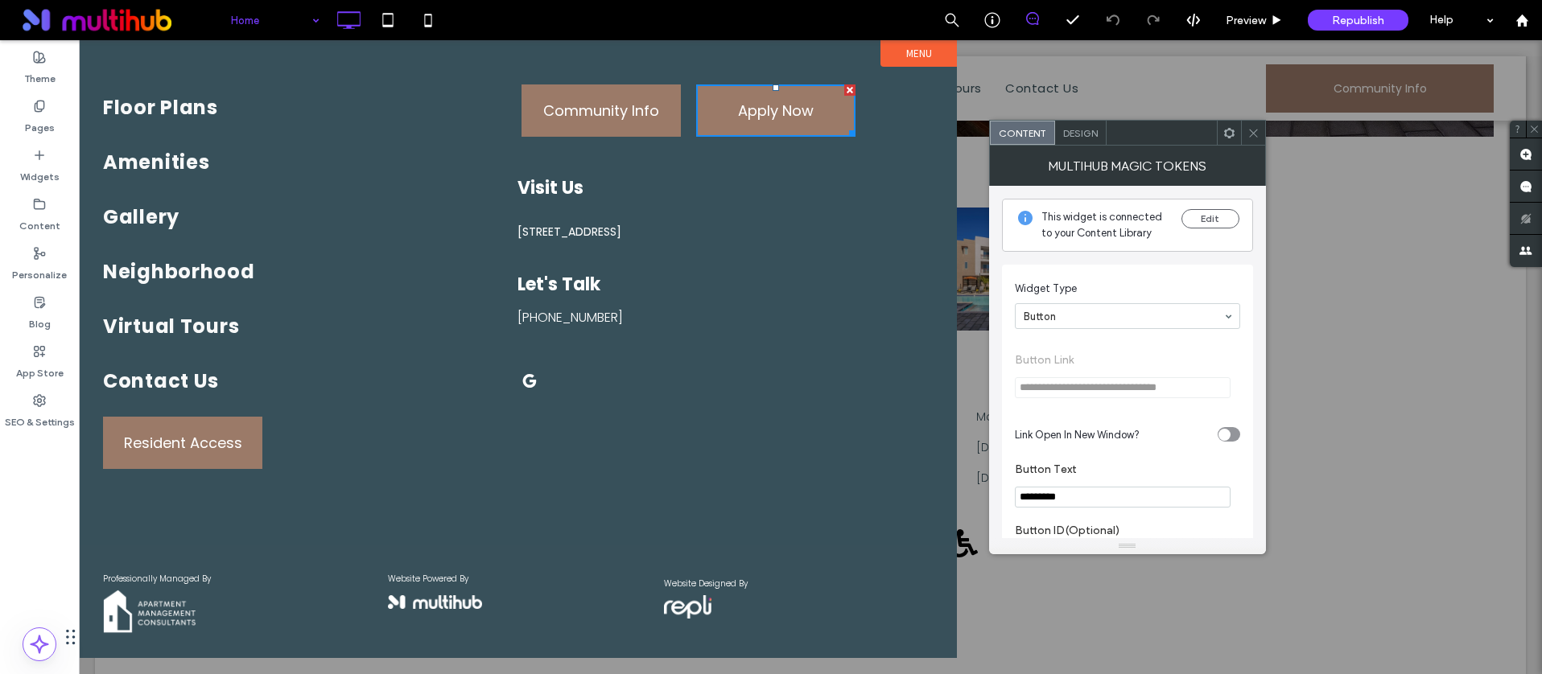
click at [1255, 141] on span at bounding box center [1253, 133] width 12 height 24
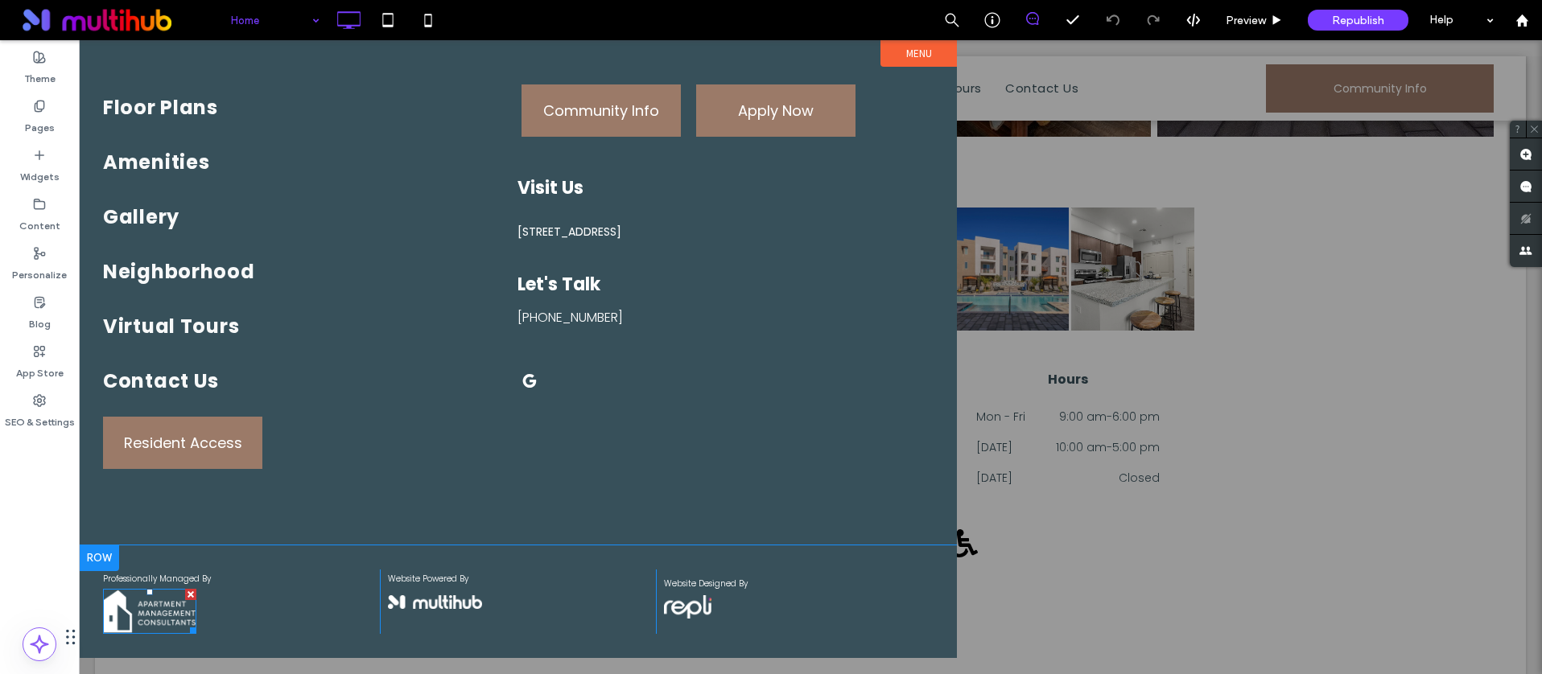
click at [151, 617] on img at bounding box center [149, 611] width 93 height 45
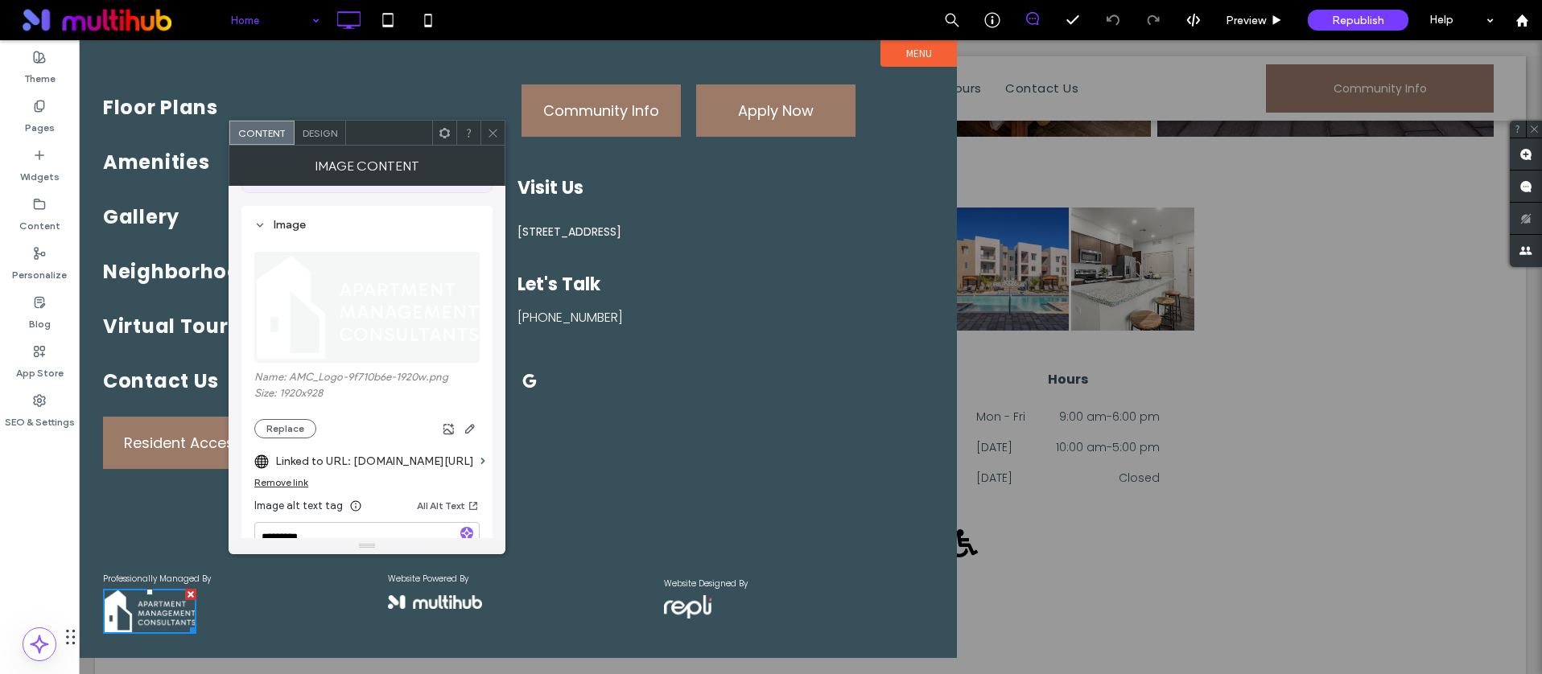
scroll to position [150, 0]
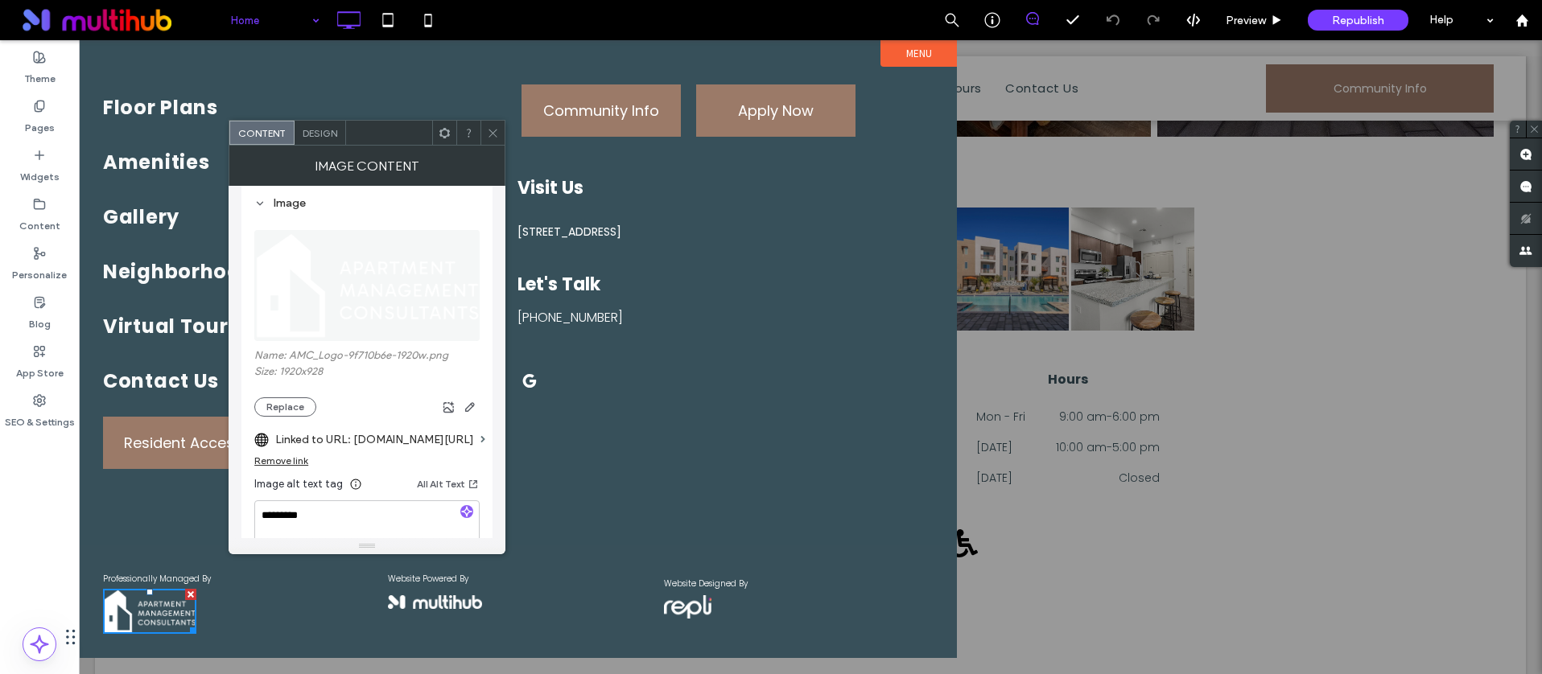
click at [492, 121] on span at bounding box center [493, 133] width 12 height 24
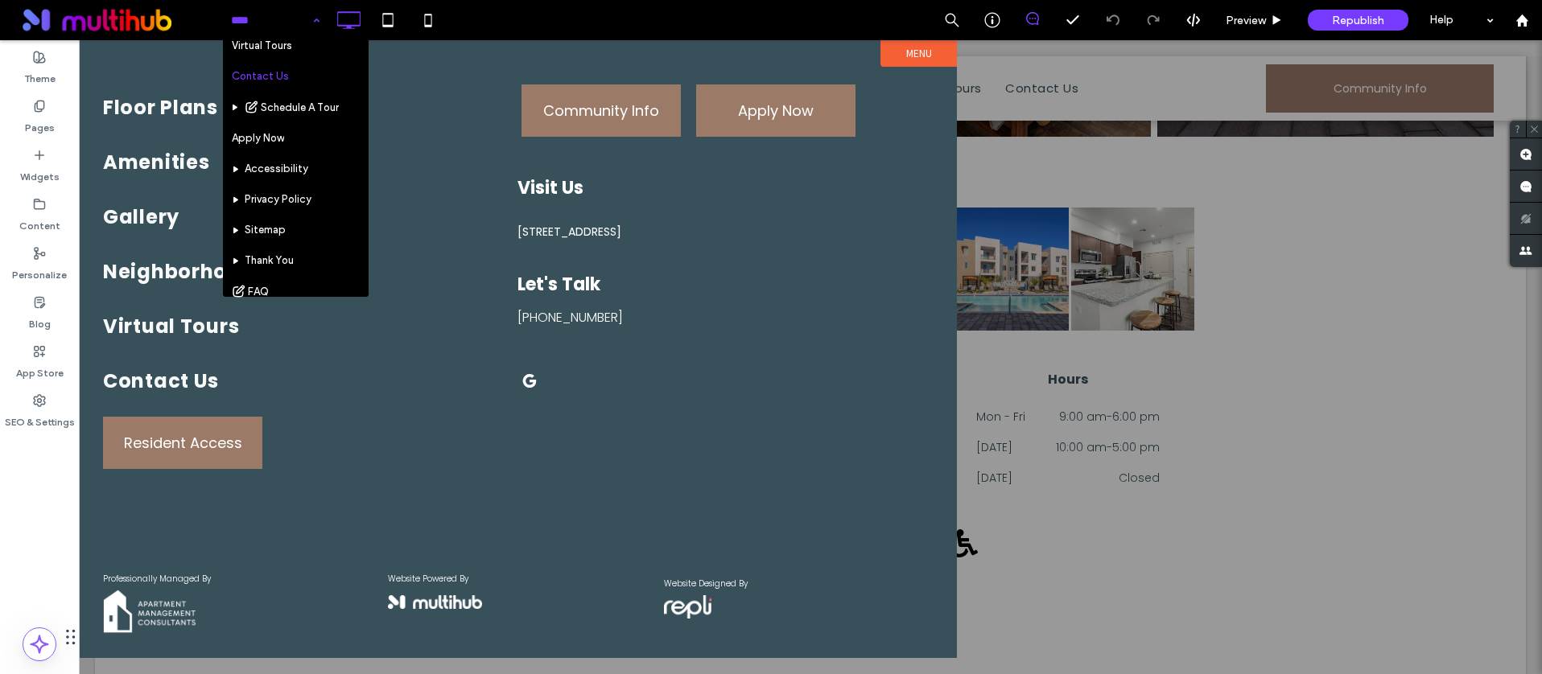
scroll to position [196, 0]
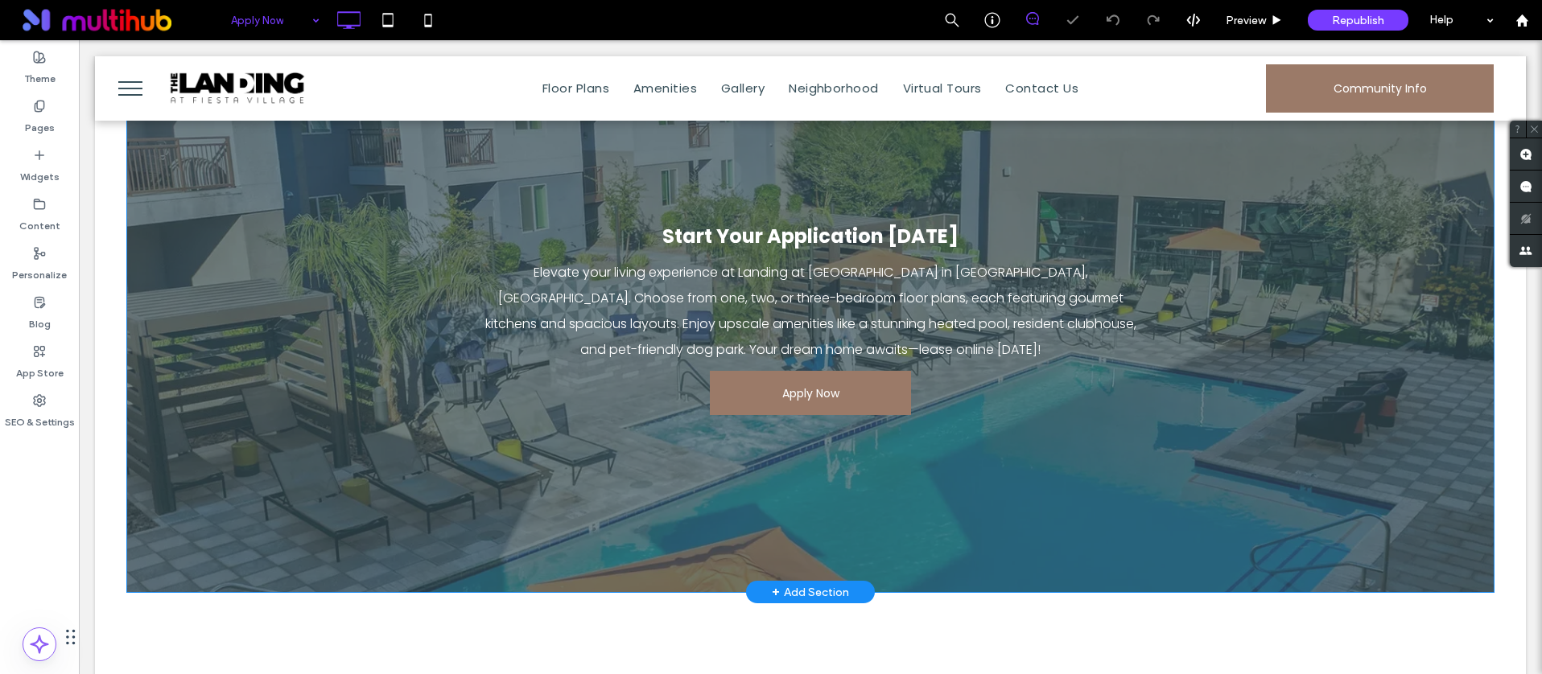
scroll to position [174, 0]
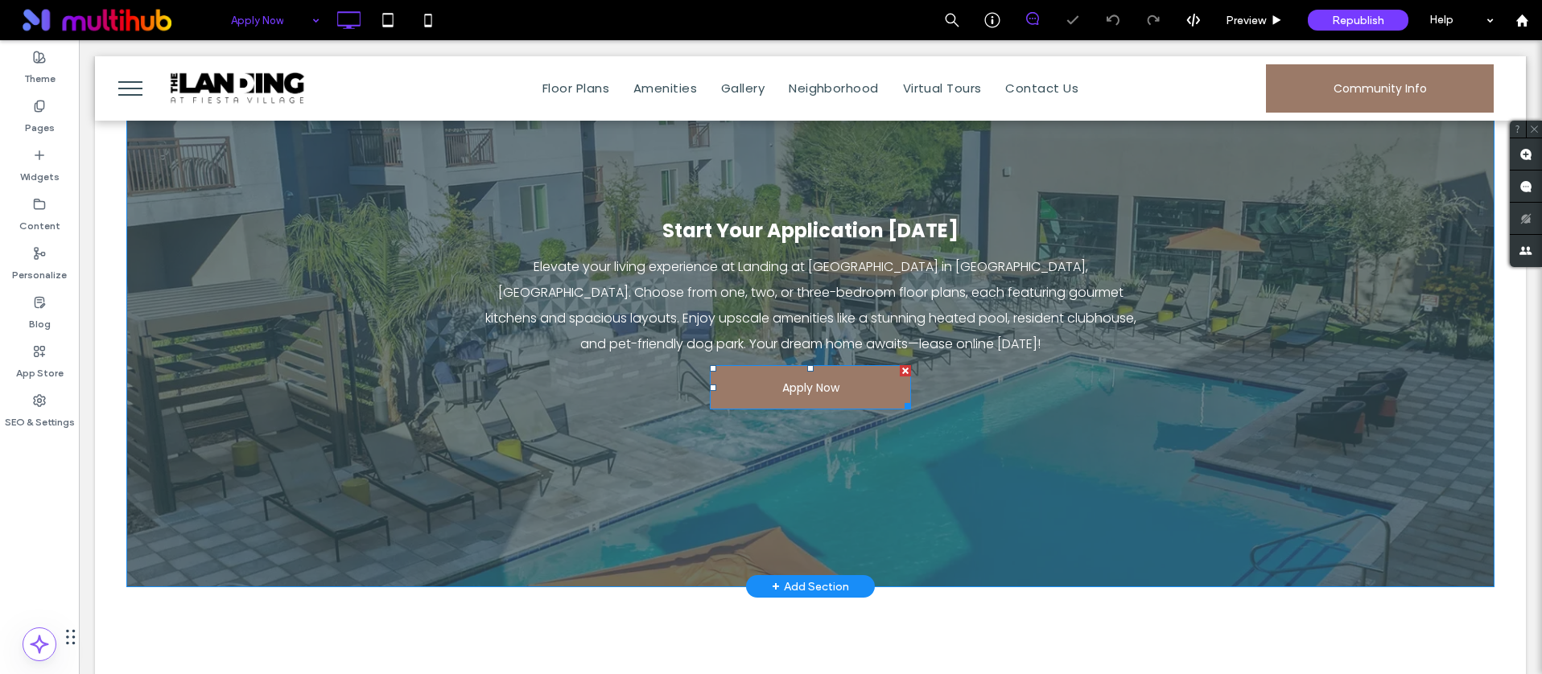
click at [819, 372] on span at bounding box center [810, 387] width 201 height 44
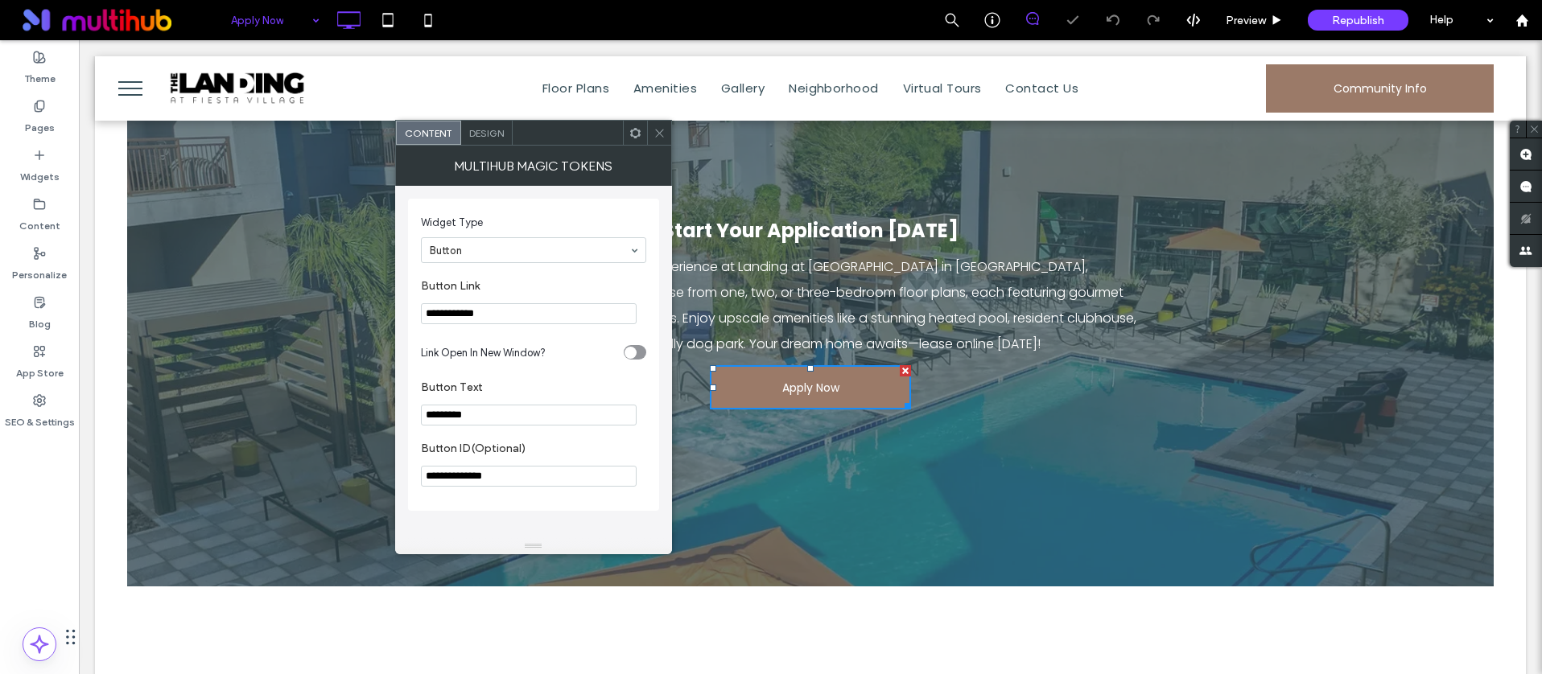
click at [653, 132] on icon at bounding box center [659, 133] width 12 height 12
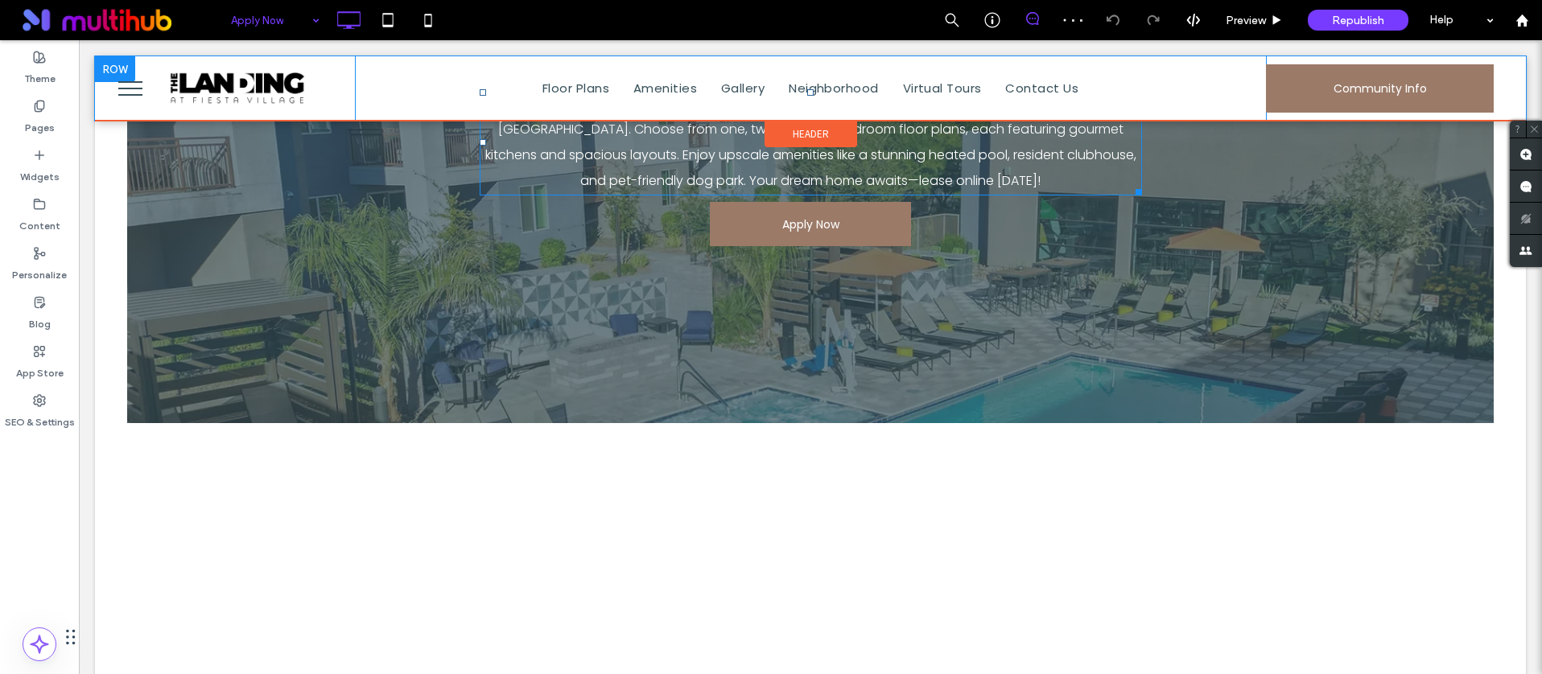
scroll to position [347, 0]
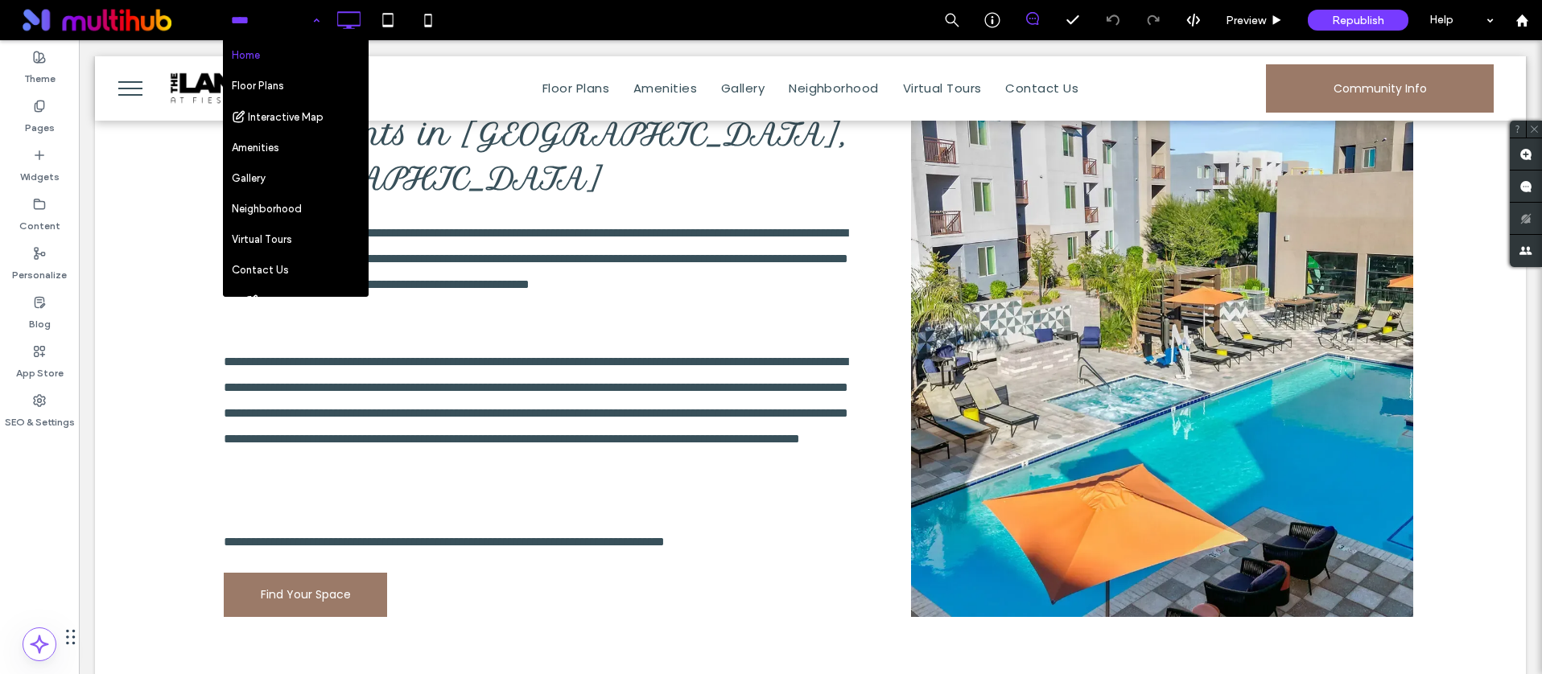
scroll to position [642, 0]
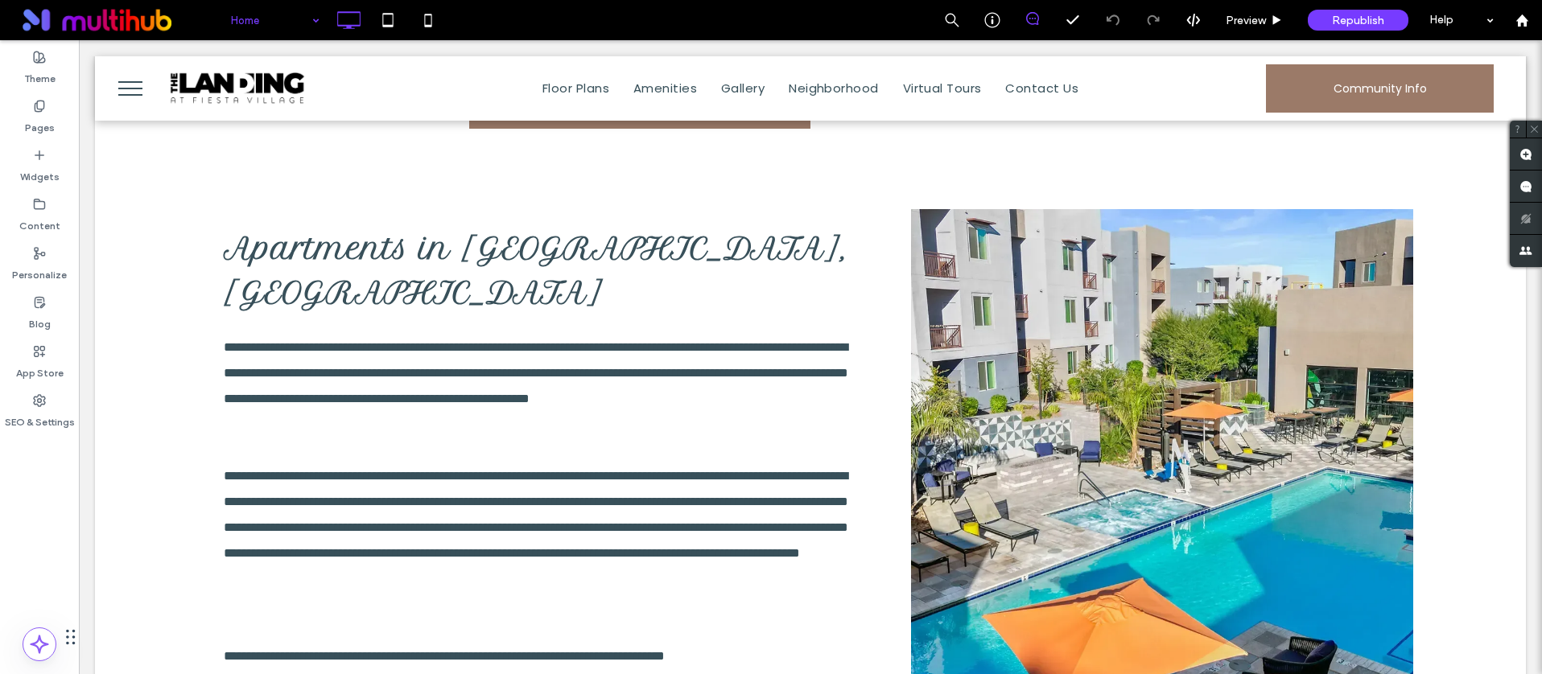
drag, startPoint x: 533, startPoint y: 15, endPoint x: 529, endPoint y: 27, distance: 12.0
click at [533, 15] on div "Home Preview Republish Help" at bounding box center [882, 20] width 1320 height 40
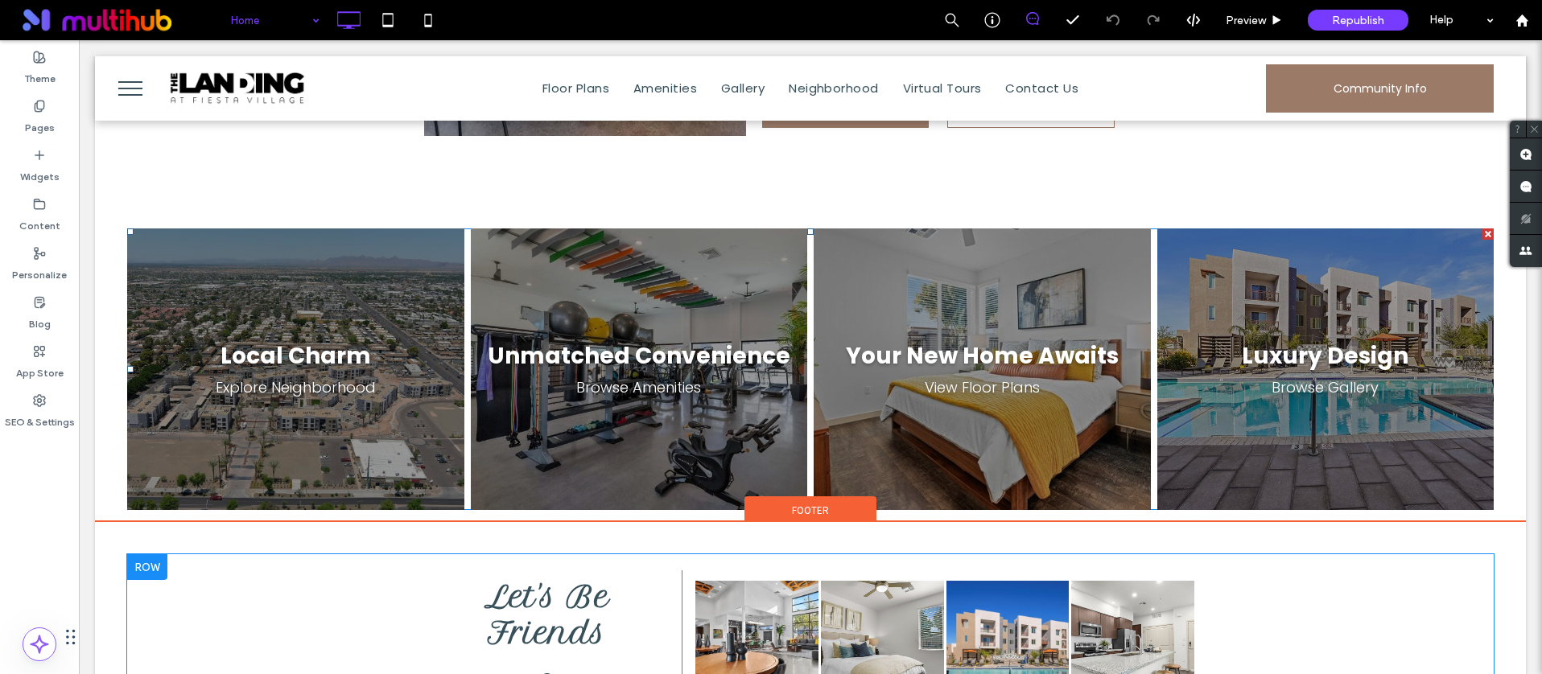
scroll to position [2007, 0]
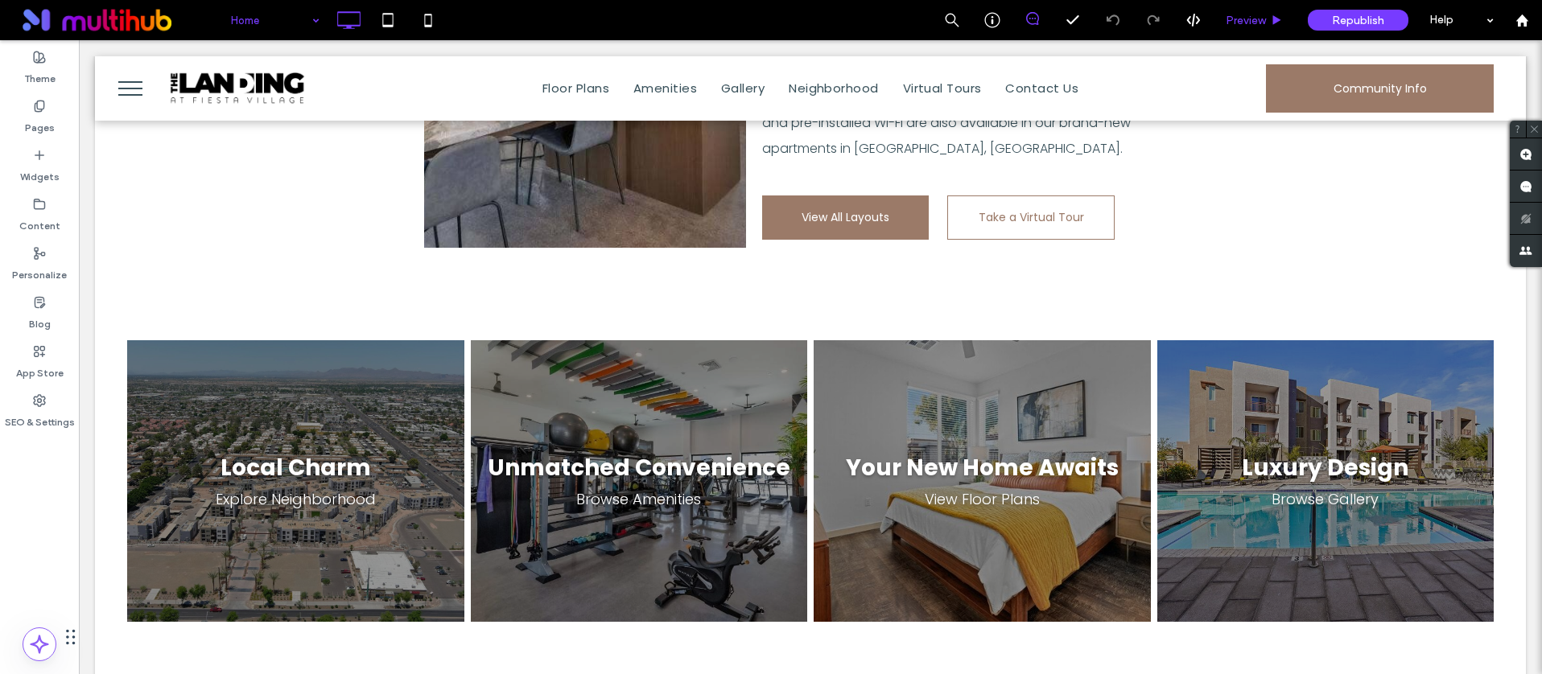
click at [1242, 23] on span "Preview" at bounding box center [1245, 21] width 40 height 14
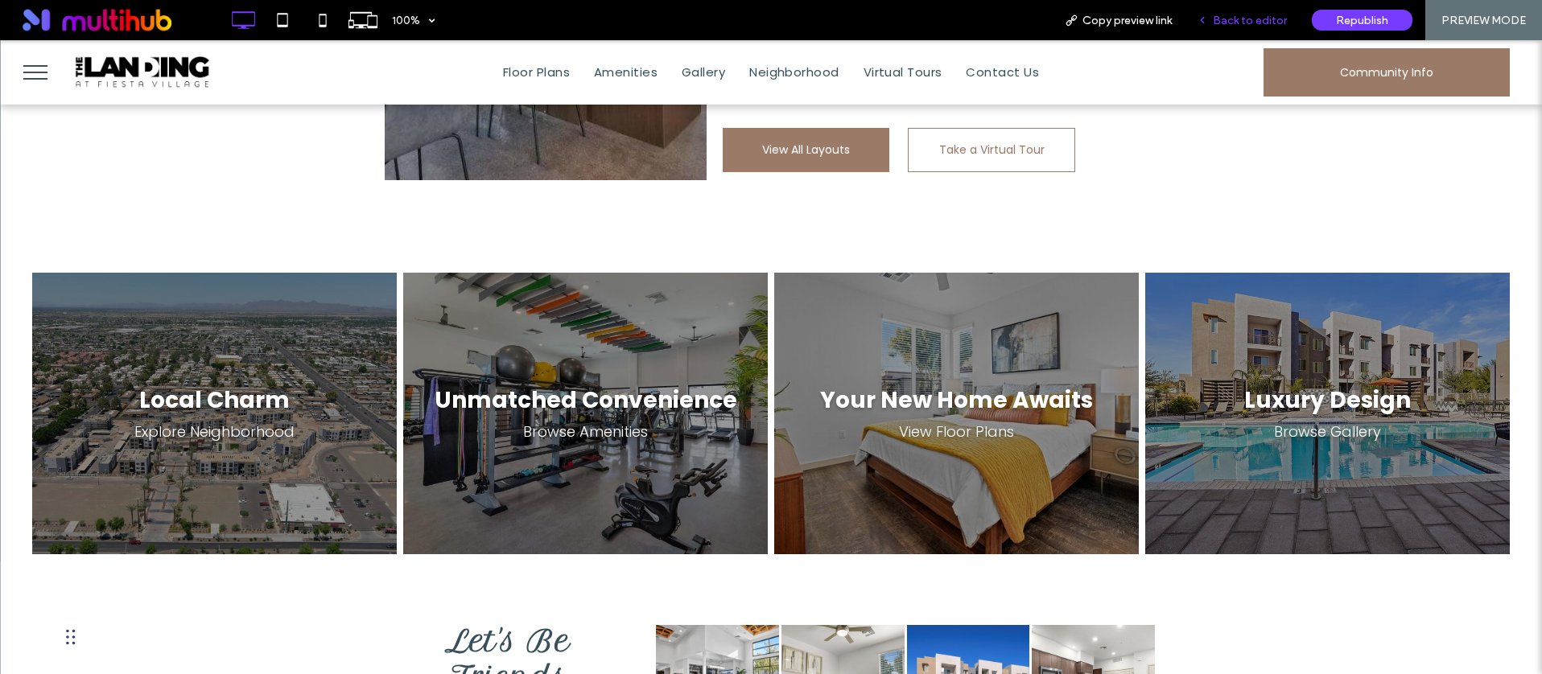
scroll to position [1981, 0]
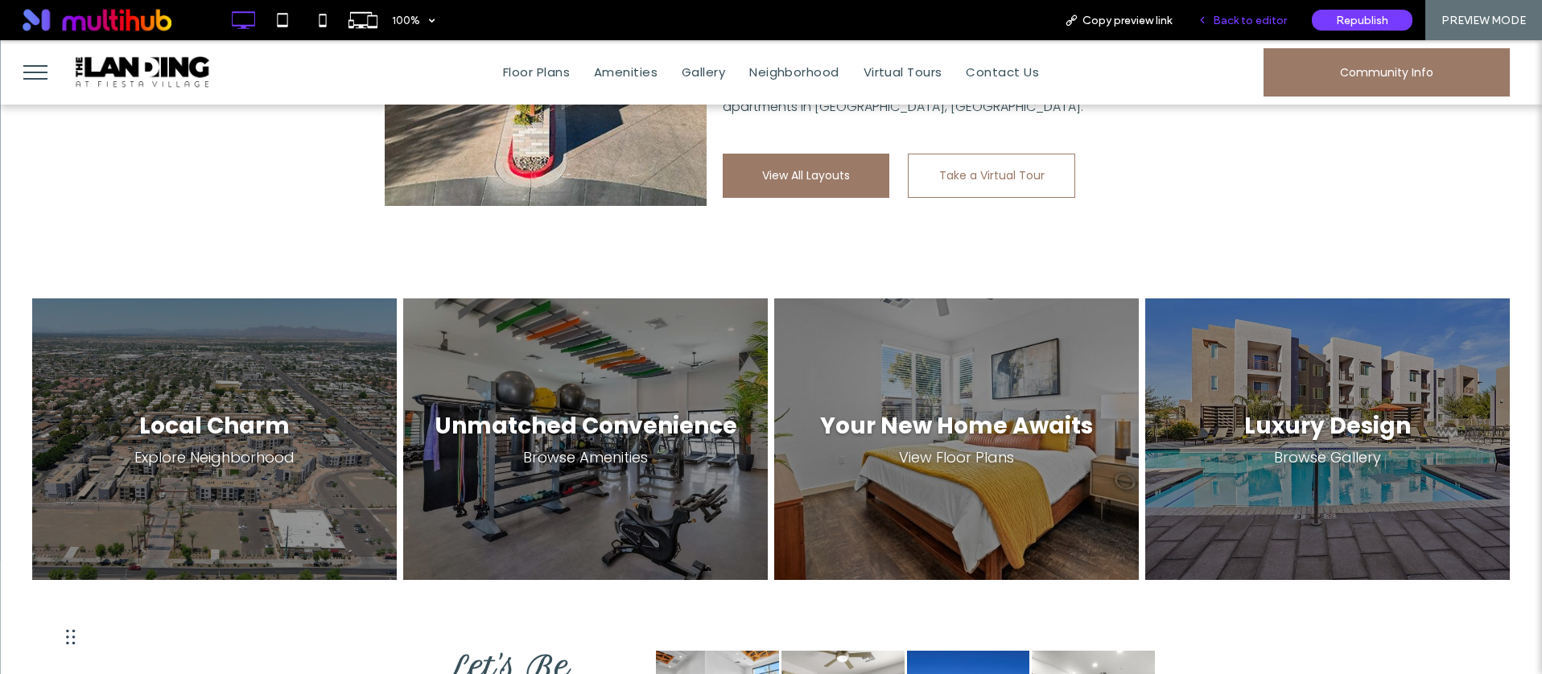
click at [1252, 17] on span "Back to editor" at bounding box center [1250, 21] width 74 height 14
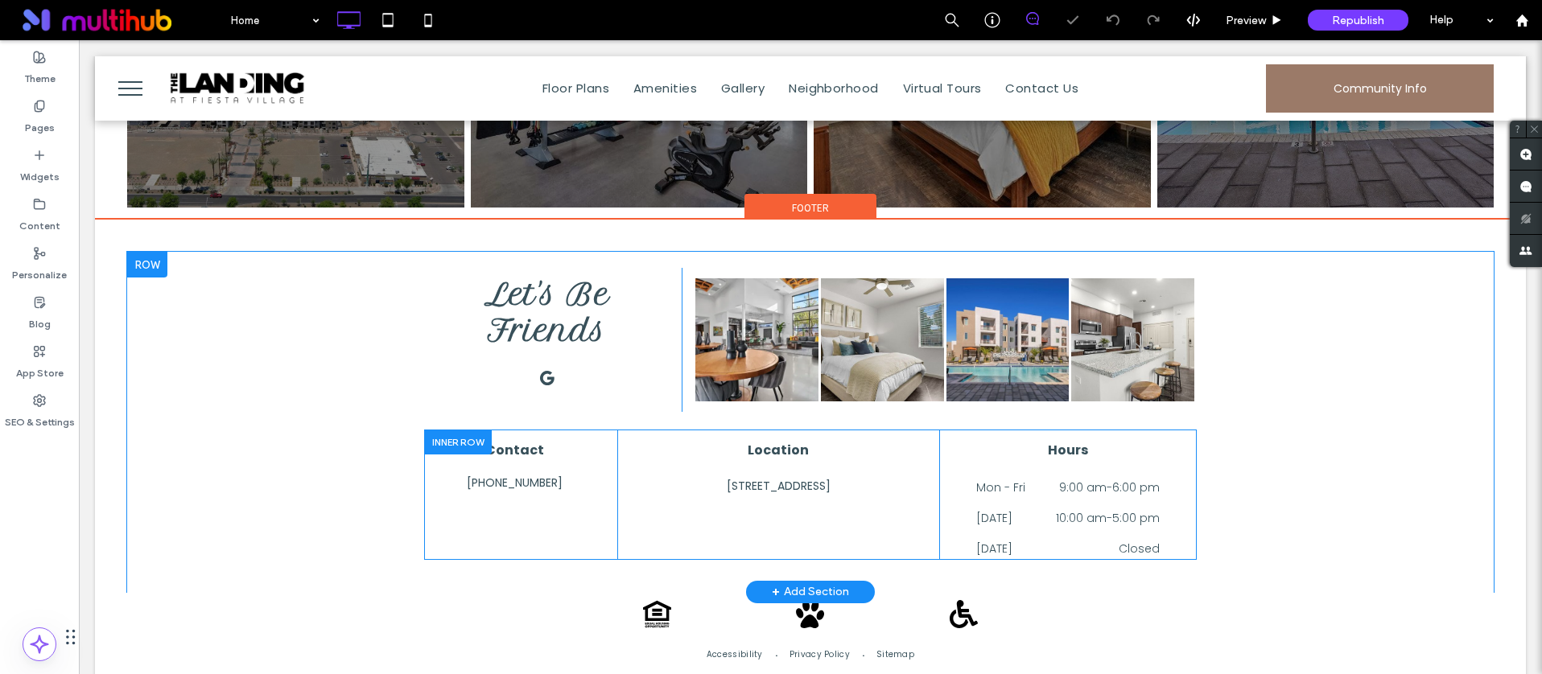
scroll to position [2490, 0]
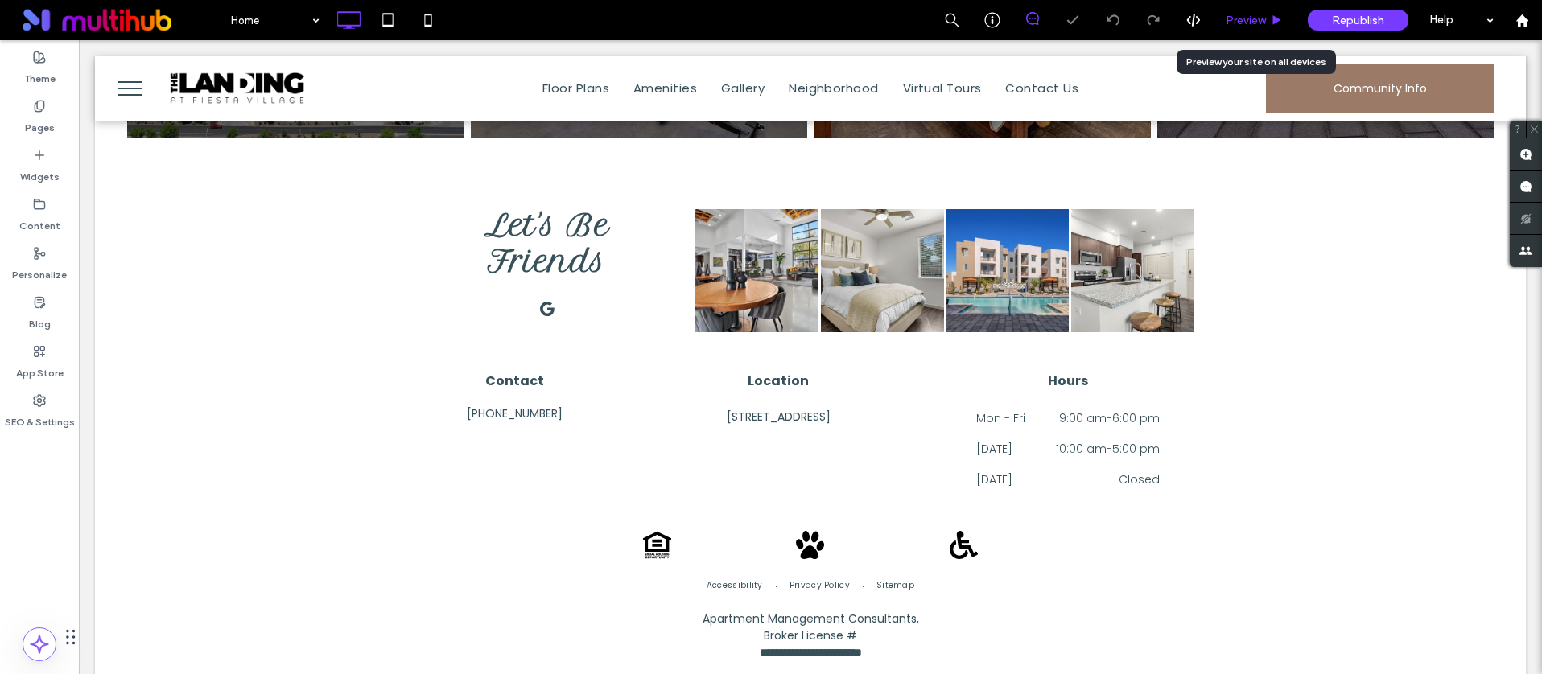
click at [1243, 19] on span "Preview" at bounding box center [1245, 21] width 40 height 14
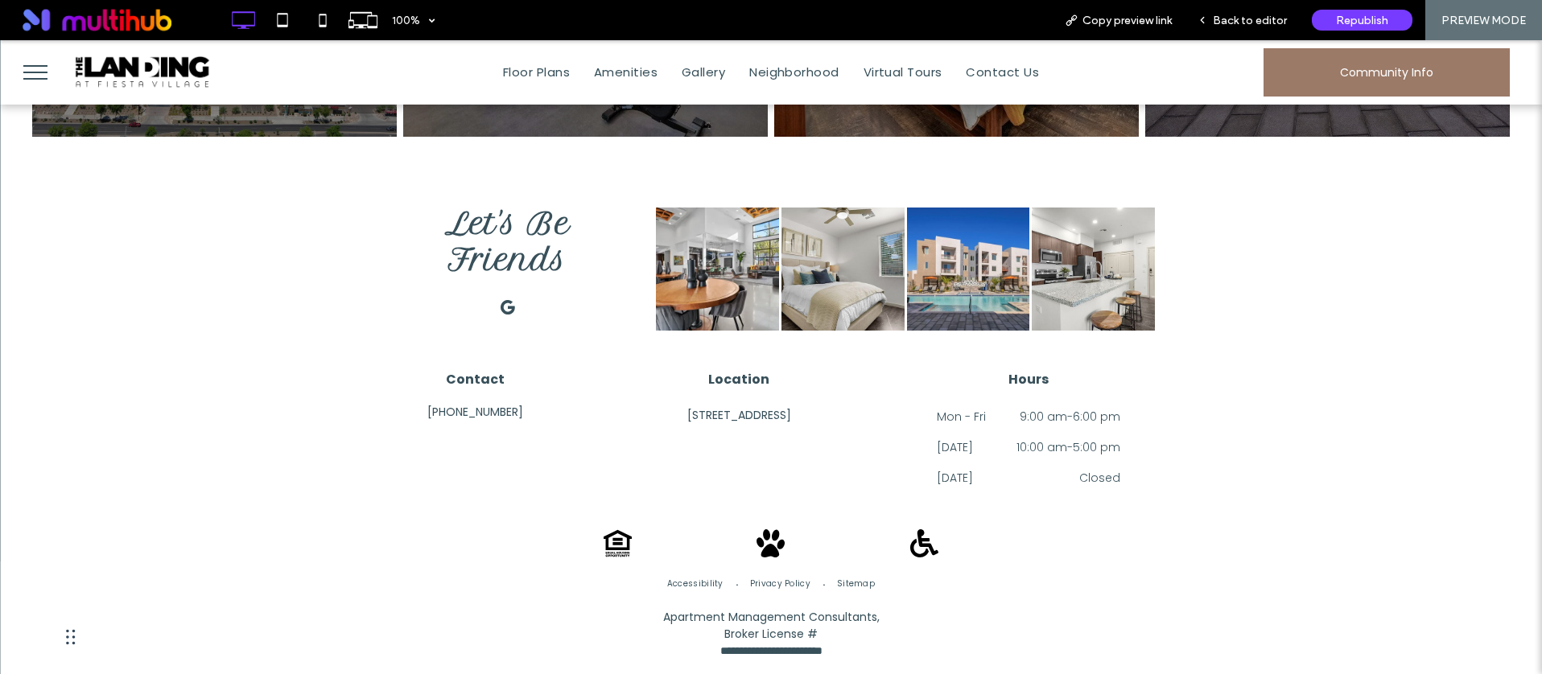
scroll to position [2424, 0]
click at [508, 295] on span "google_my_business" at bounding box center [508, 308] width 26 height 26
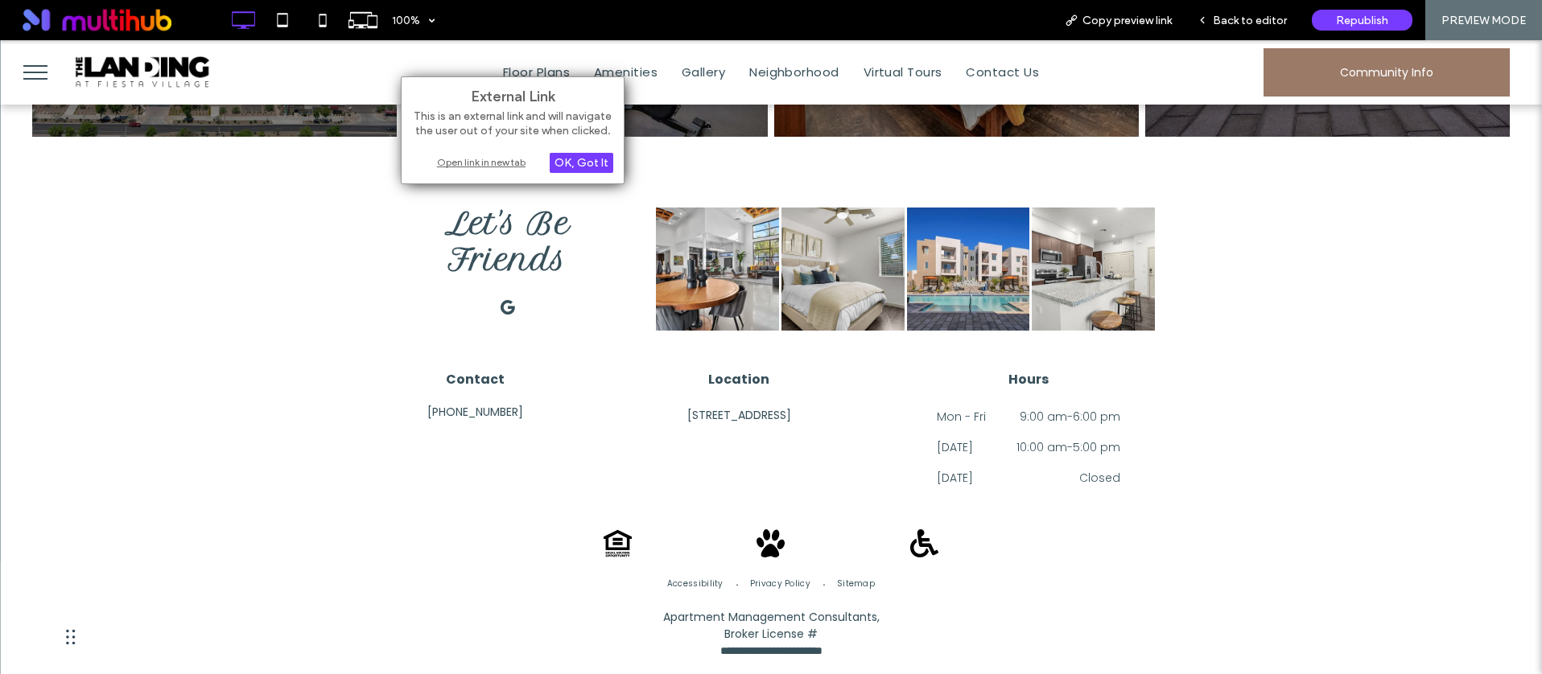
click at [504, 156] on div "Open link in new tab" at bounding box center [512, 162] width 201 height 17
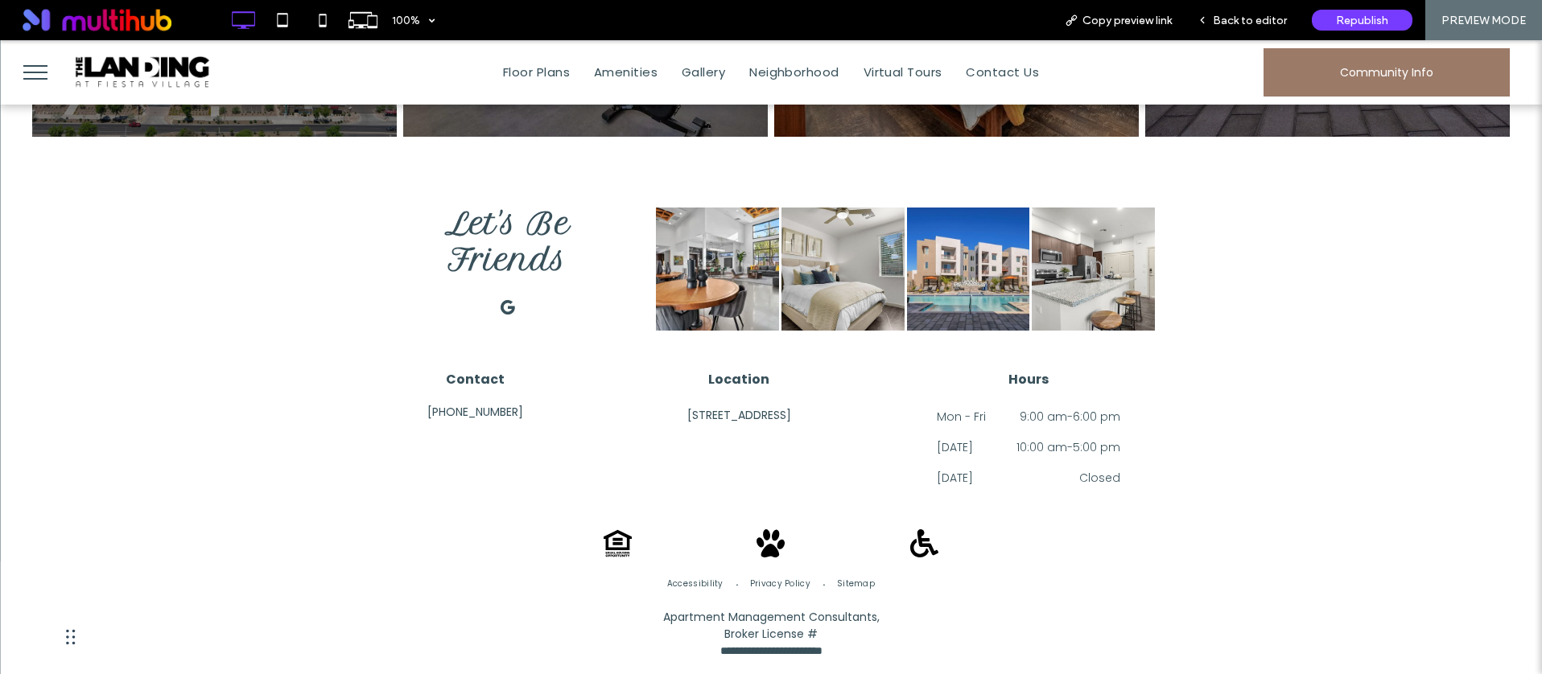
click at [791, 407] on p "1310 W Southern Ave, Mesa, AZ 85202" at bounding box center [739, 415] width 104 height 17
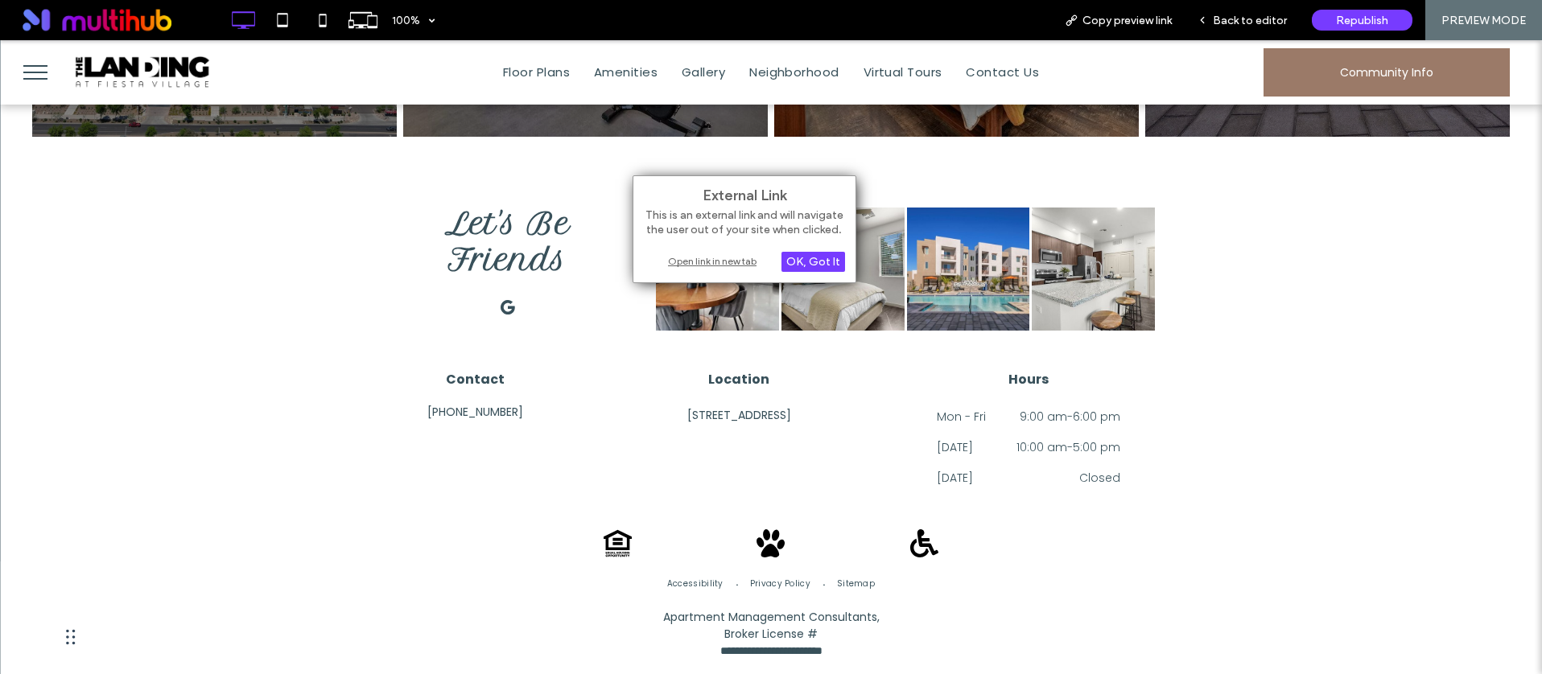
click at [744, 269] on div "External Link This is an external link and will navigate the user out of your s…" at bounding box center [744, 229] width 224 height 108
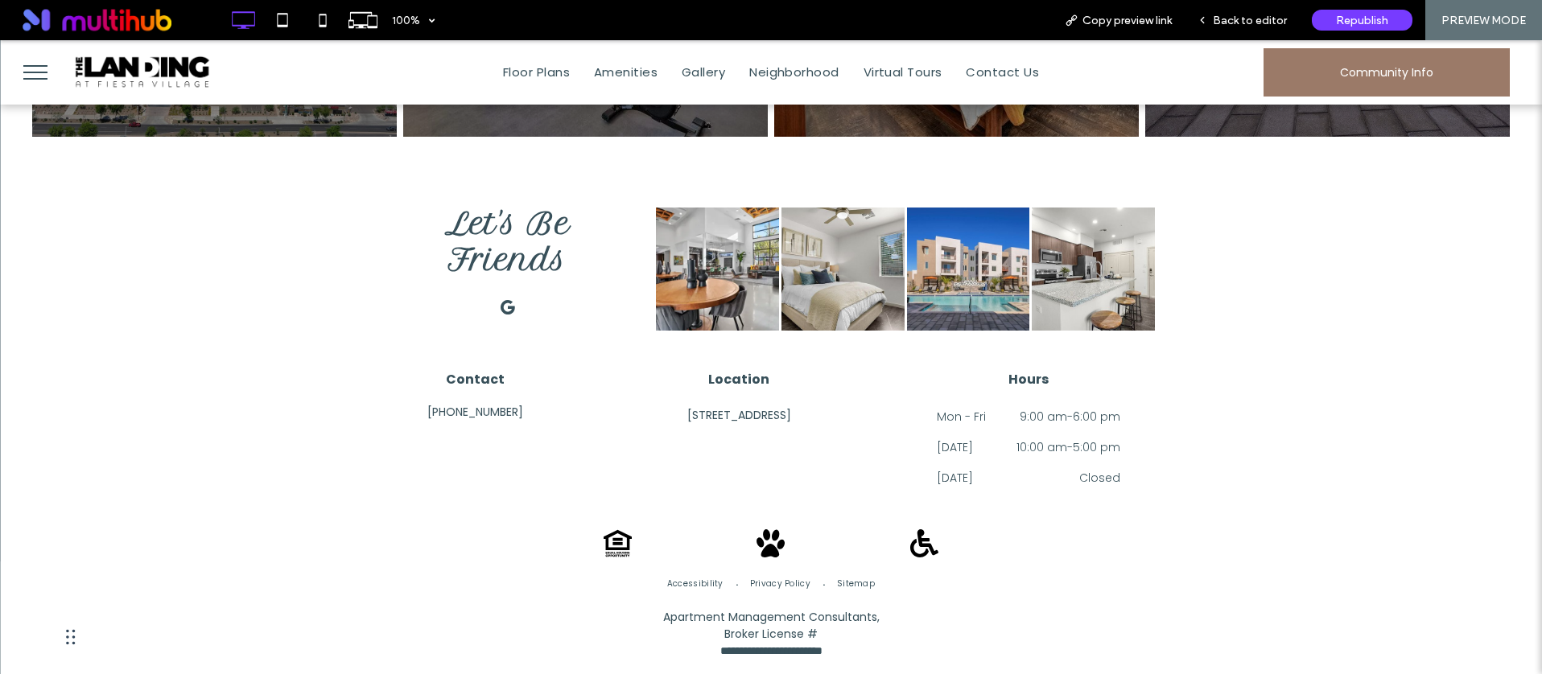
click at [758, 407] on p "1310 W Southern Ave, Mesa, AZ 85202" at bounding box center [739, 415] width 104 height 17
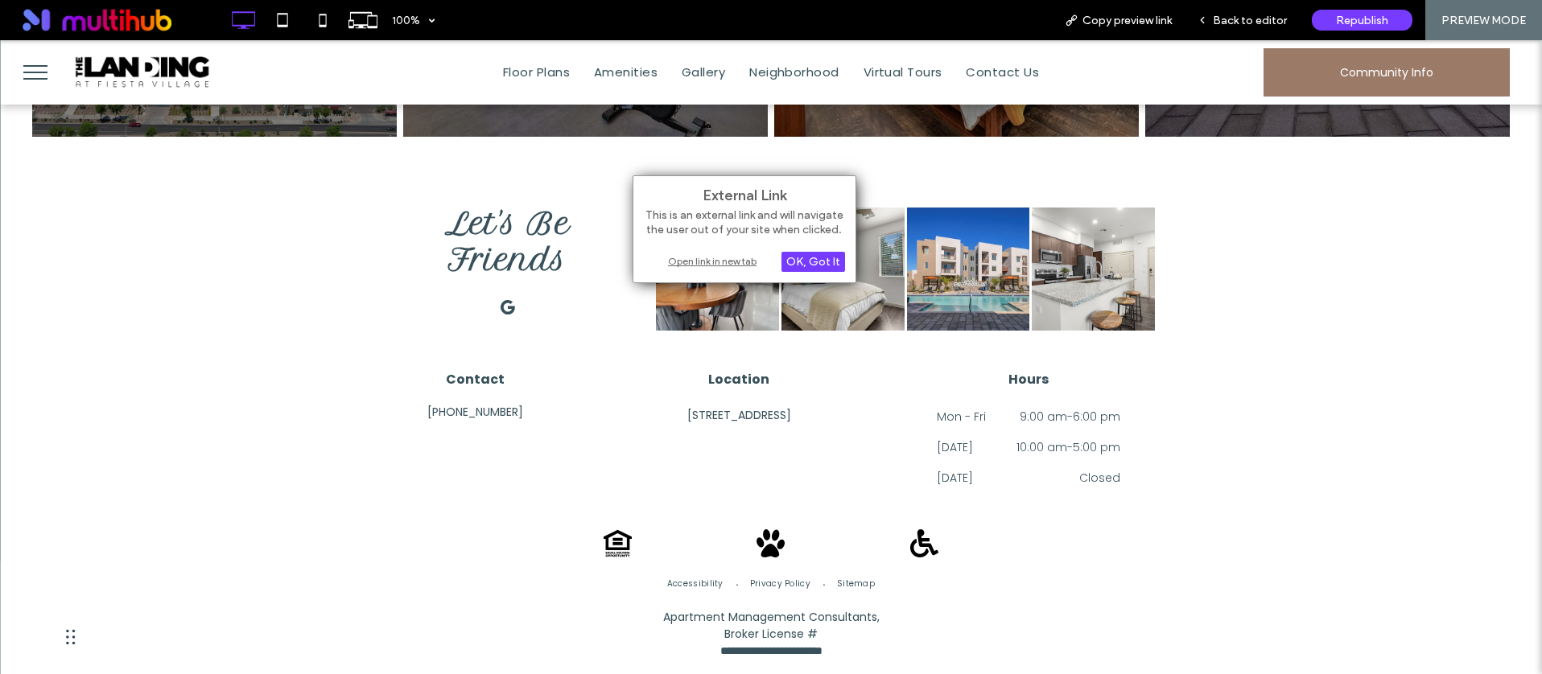
click at [717, 261] on div "Open link in new tab" at bounding box center [744, 261] width 201 height 17
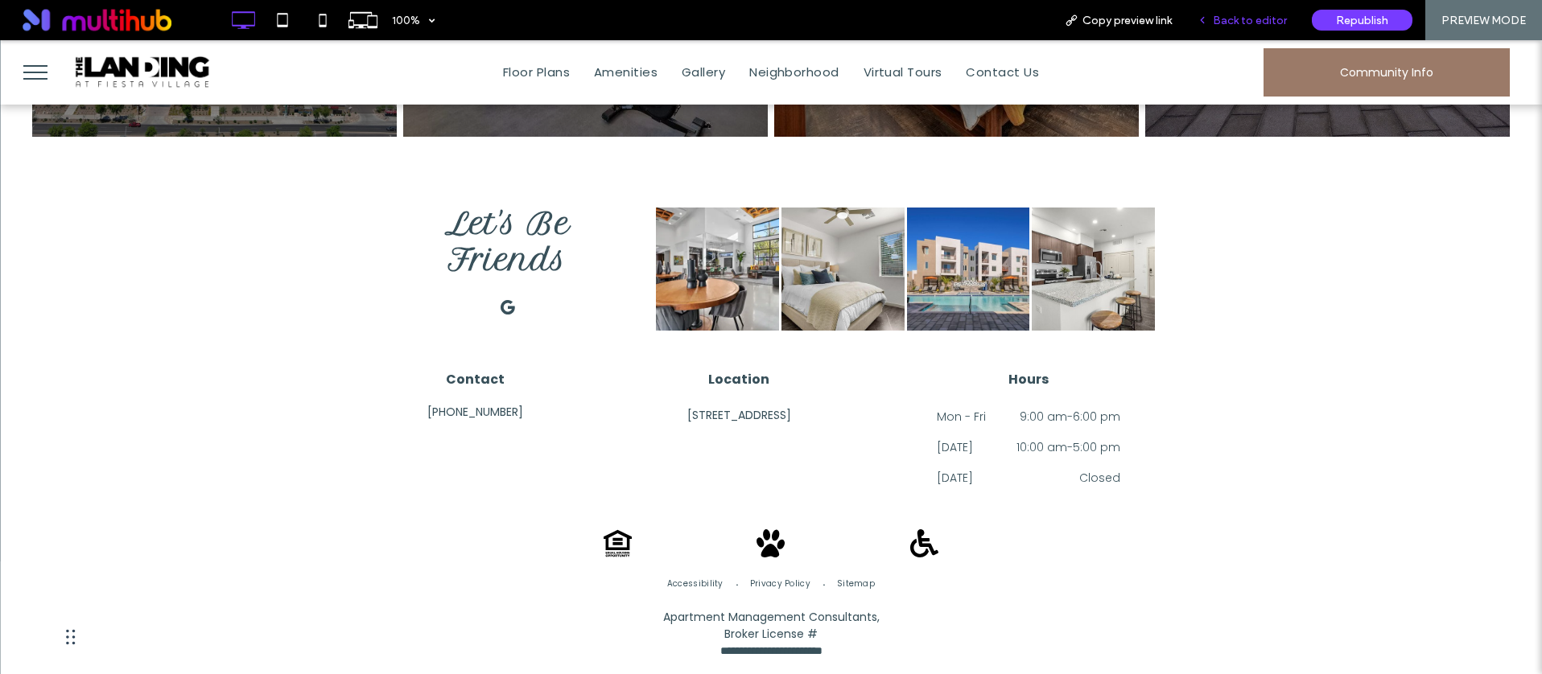
click at [1242, 28] on div "Back to editor" at bounding box center [1241, 20] width 115 height 40
click at [1235, 2] on div "Back to editor" at bounding box center [1241, 20] width 115 height 40
click at [1233, 15] on span "Back to editor" at bounding box center [1250, 21] width 74 height 14
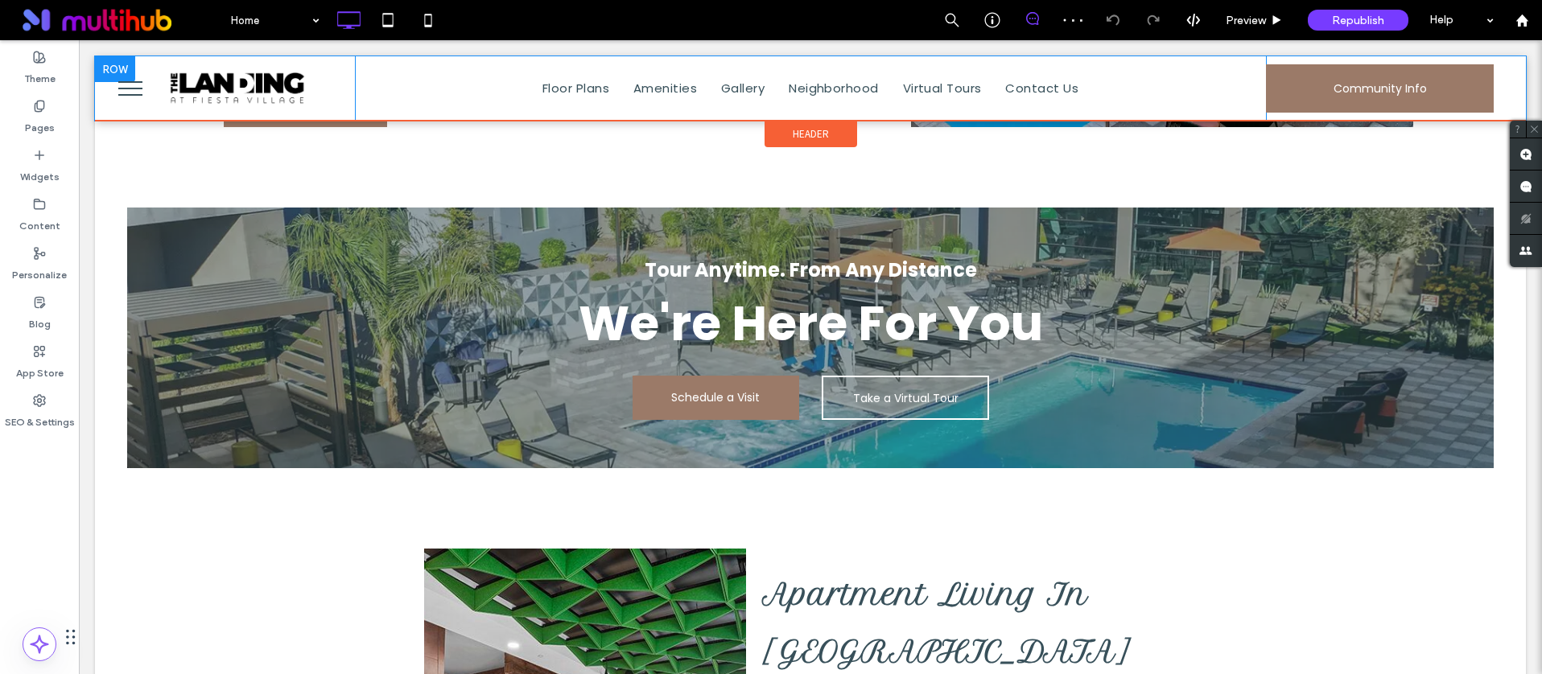
scroll to position [993, 0]
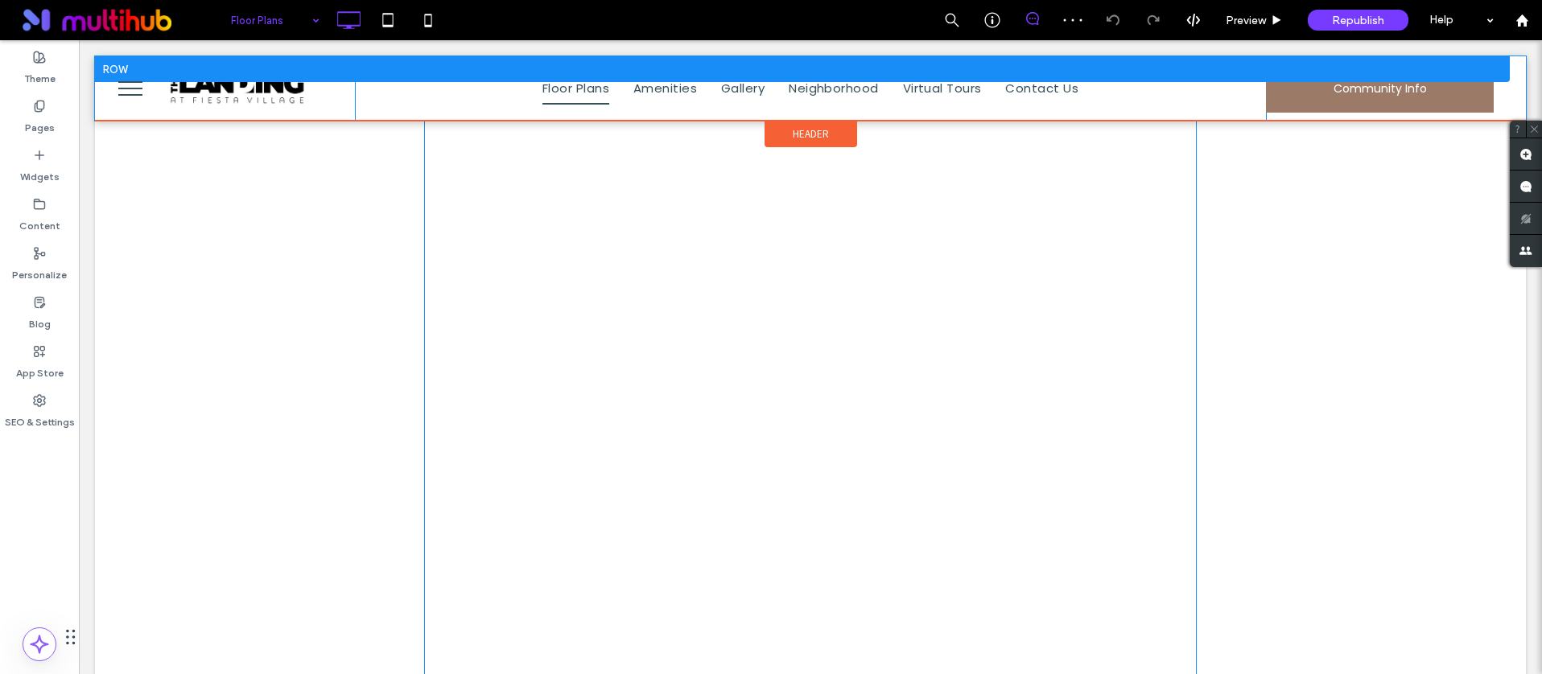
scroll to position [1248, 0]
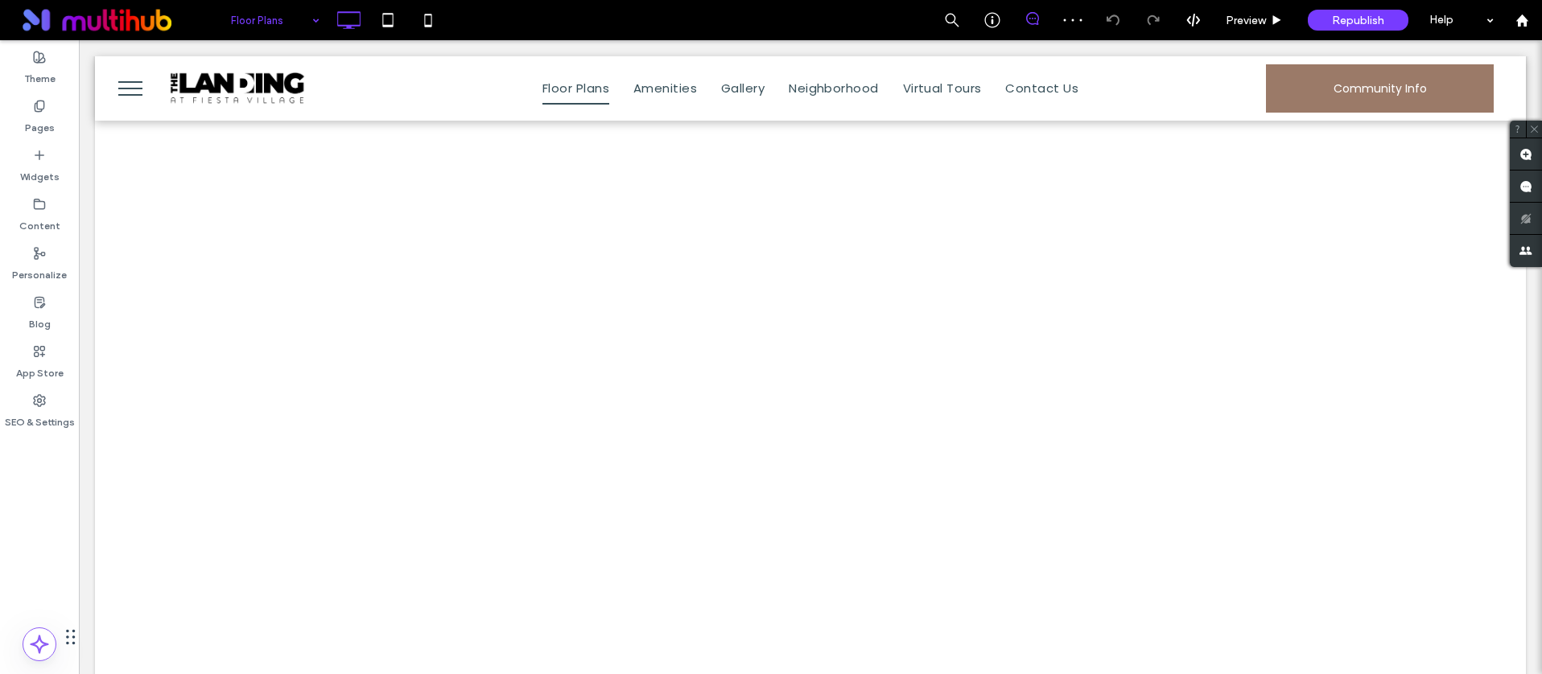
click at [307, 32] on div "Floor Plans" at bounding box center [275, 20] width 105 height 40
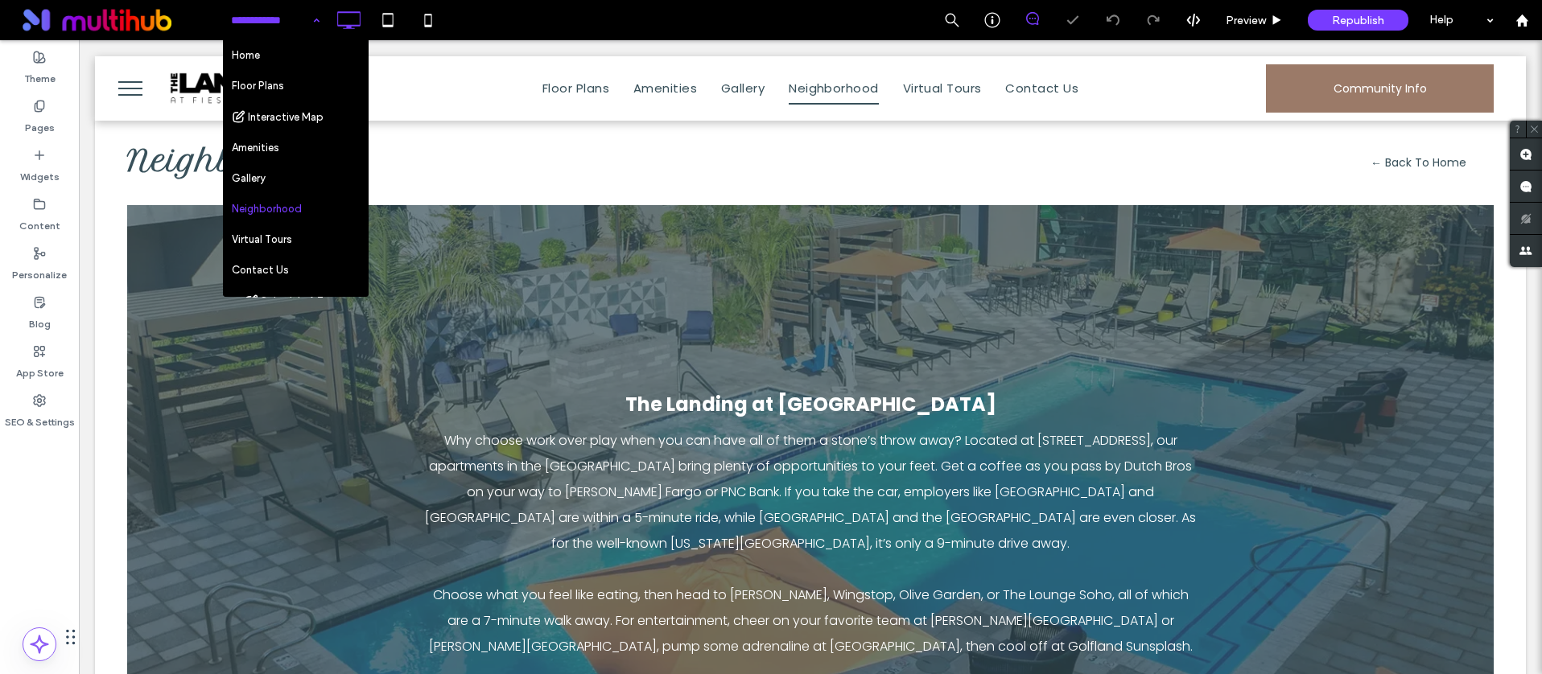
click at [273, 23] on input at bounding box center [271, 20] width 80 height 40
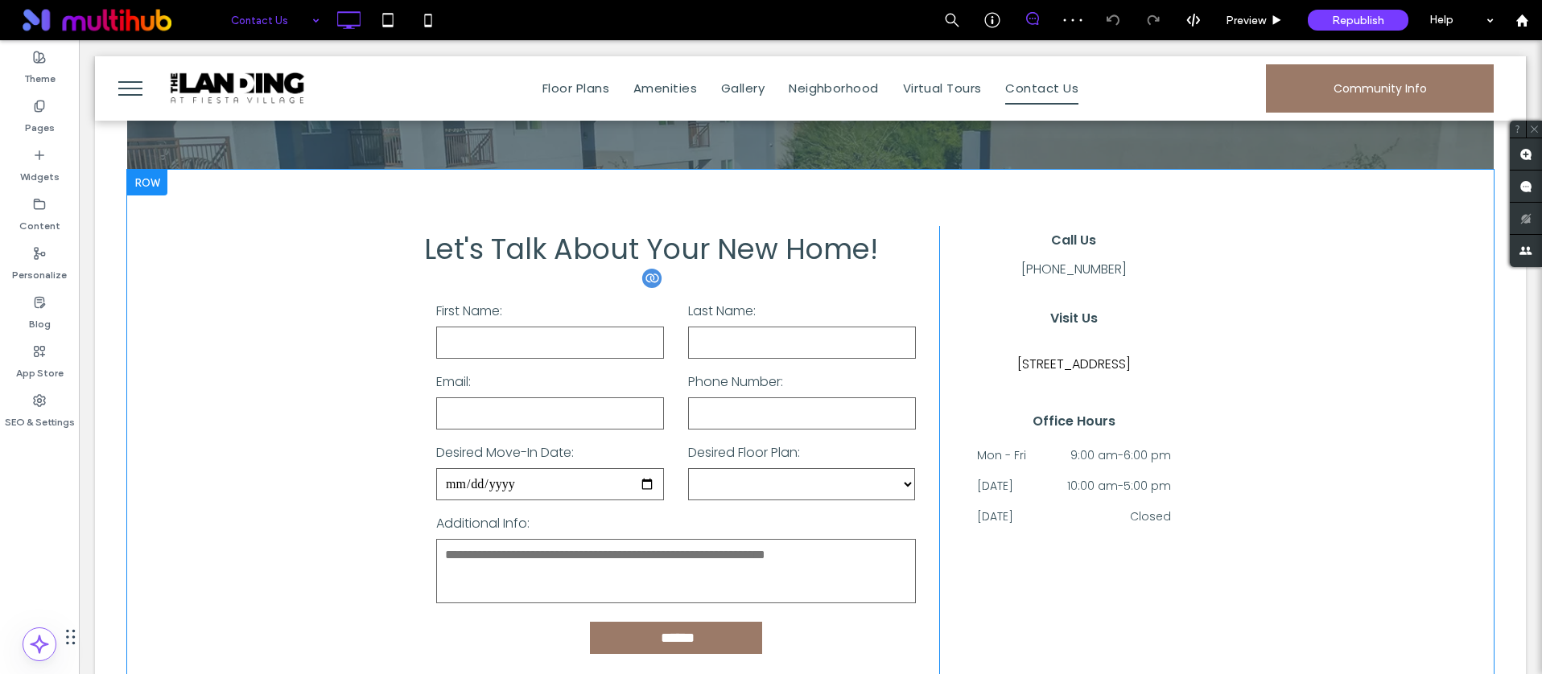
scroll to position [516, 0]
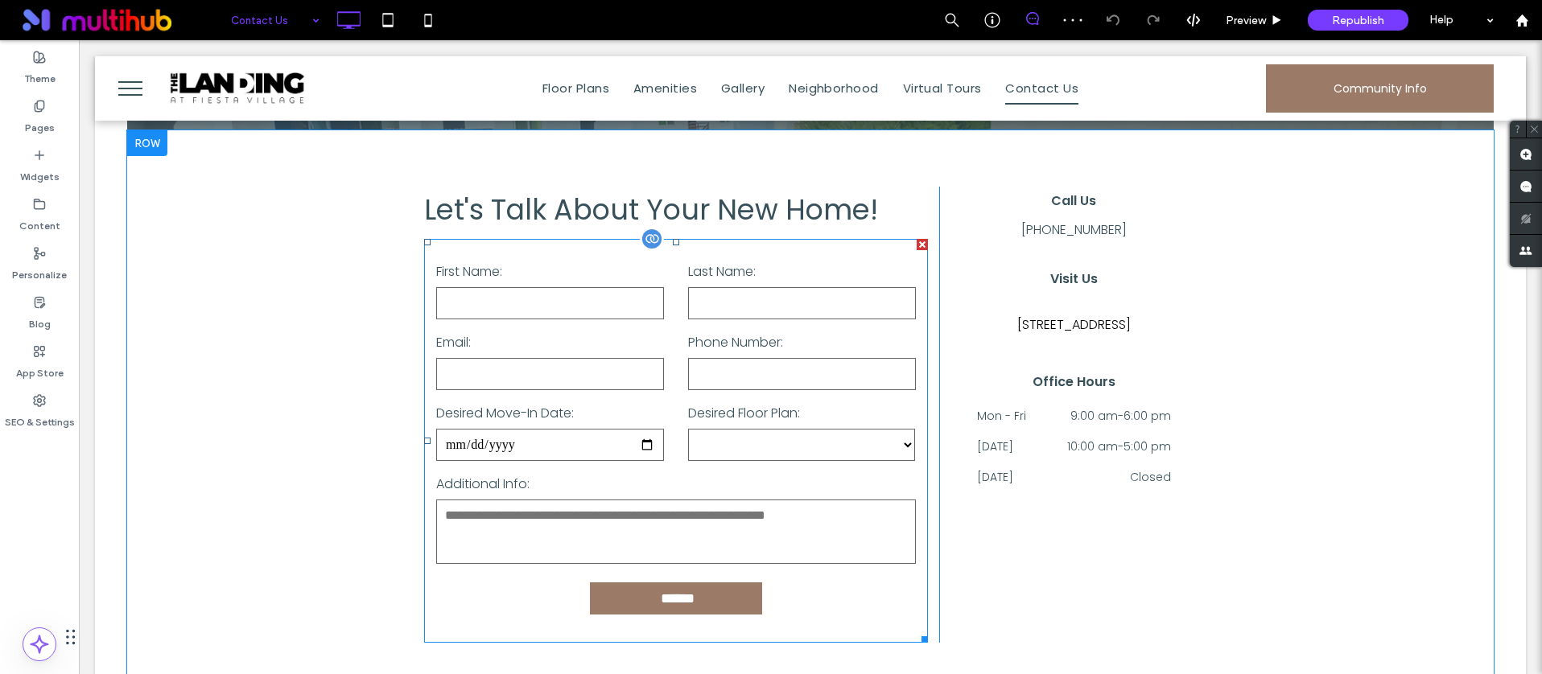
click at [751, 360] on input "tel" at bounding box center [802, 374] width 228 height 32
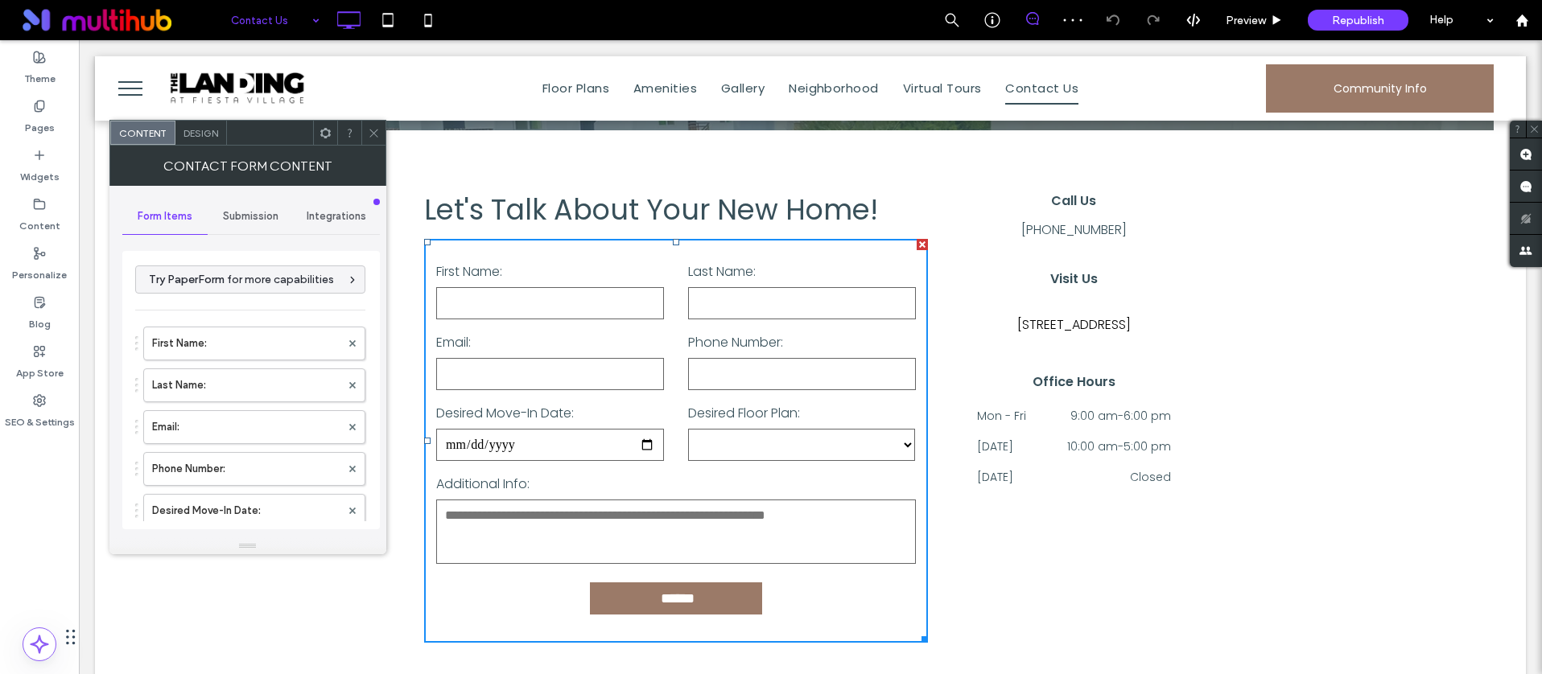
click at [324, 127] on icon at bounding box center [325, 133] width 12 height 12
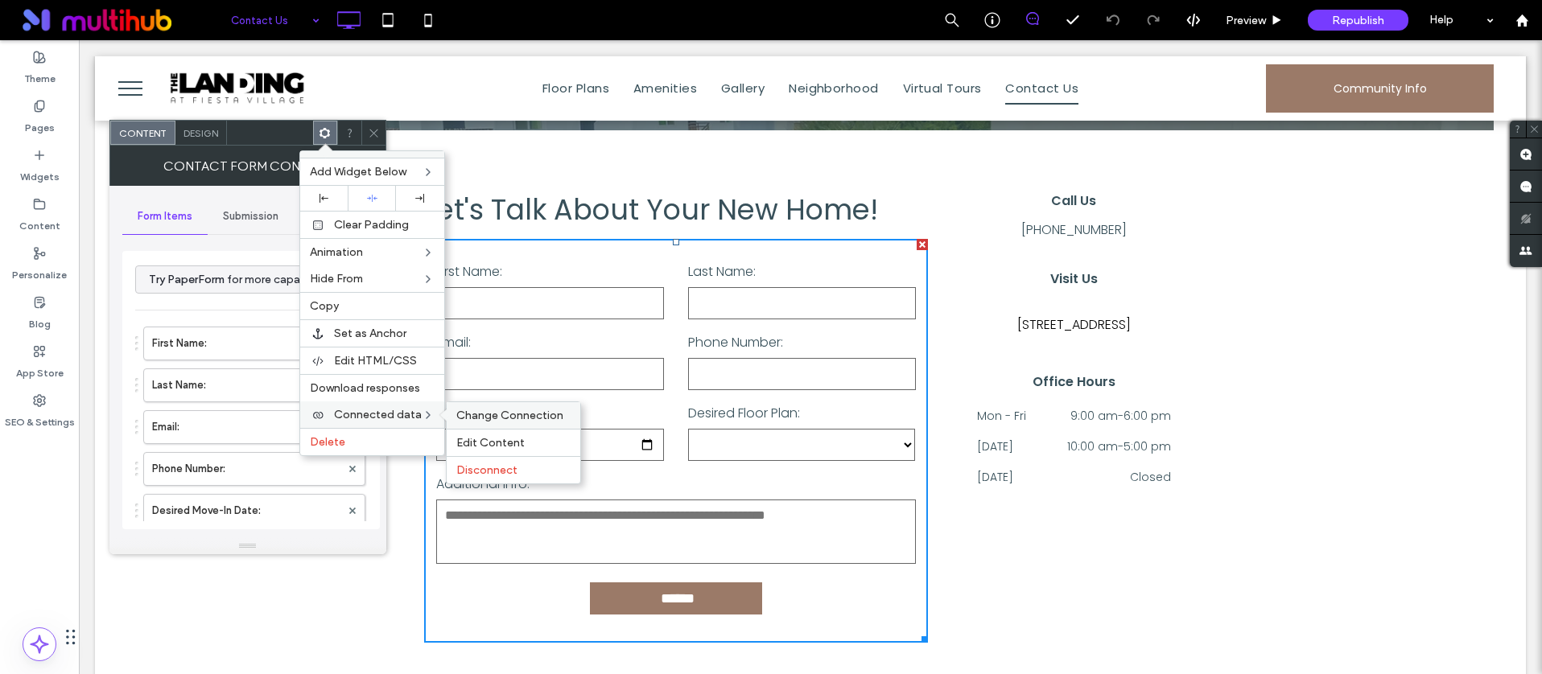
click at [513, 415] on span "Change Connection" at bounding box center [509, 416] width 107 height 14
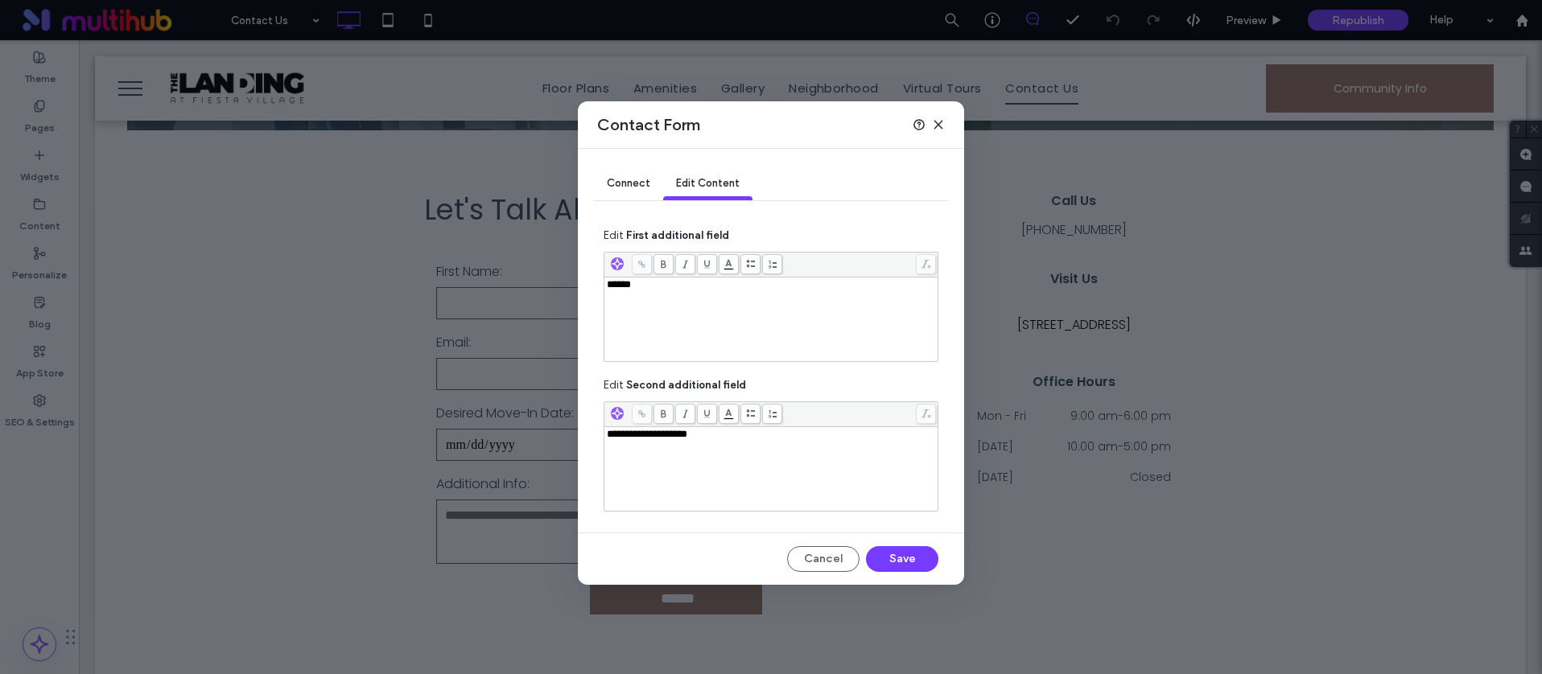
scroll to position [516, 0]
click at [938, 125] on use at bounding box center [937, 124] width 7 height 7
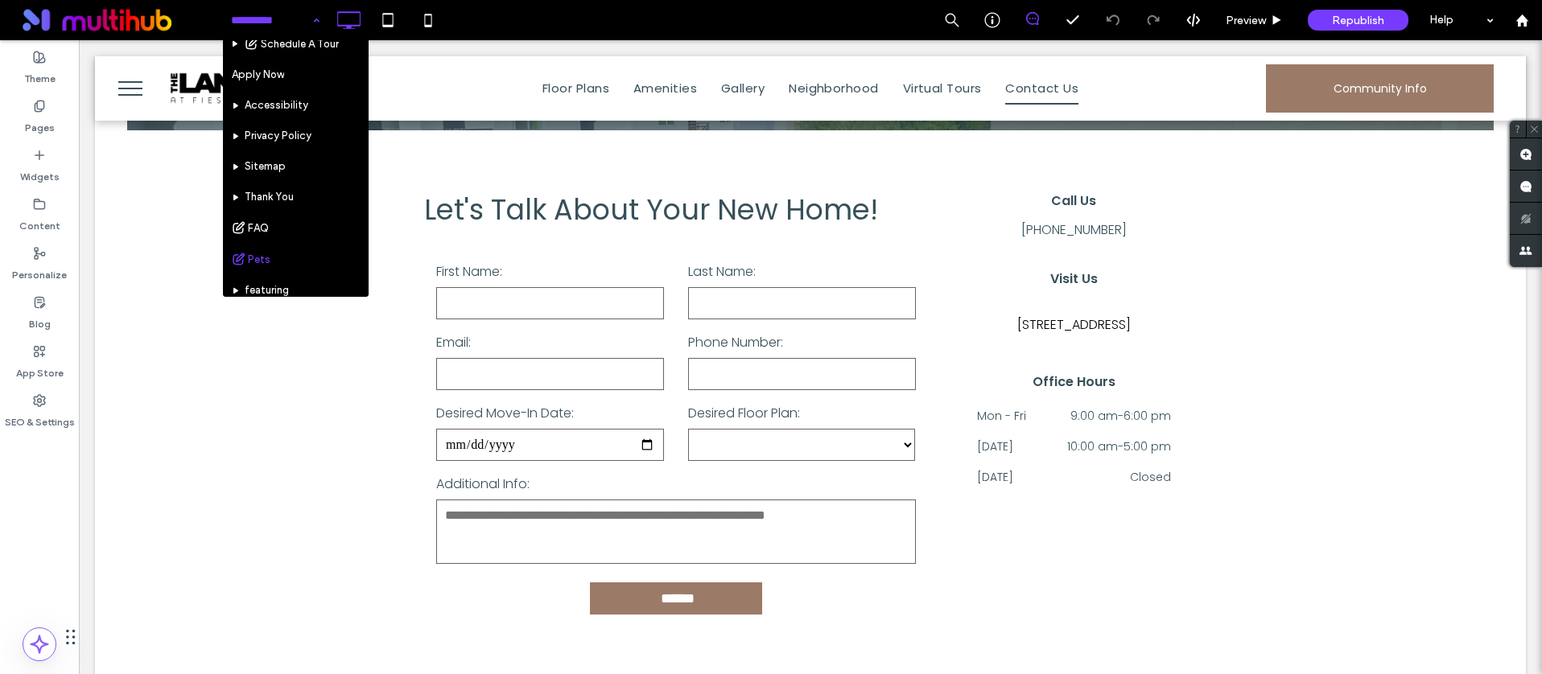
scroll to position [265, 0]
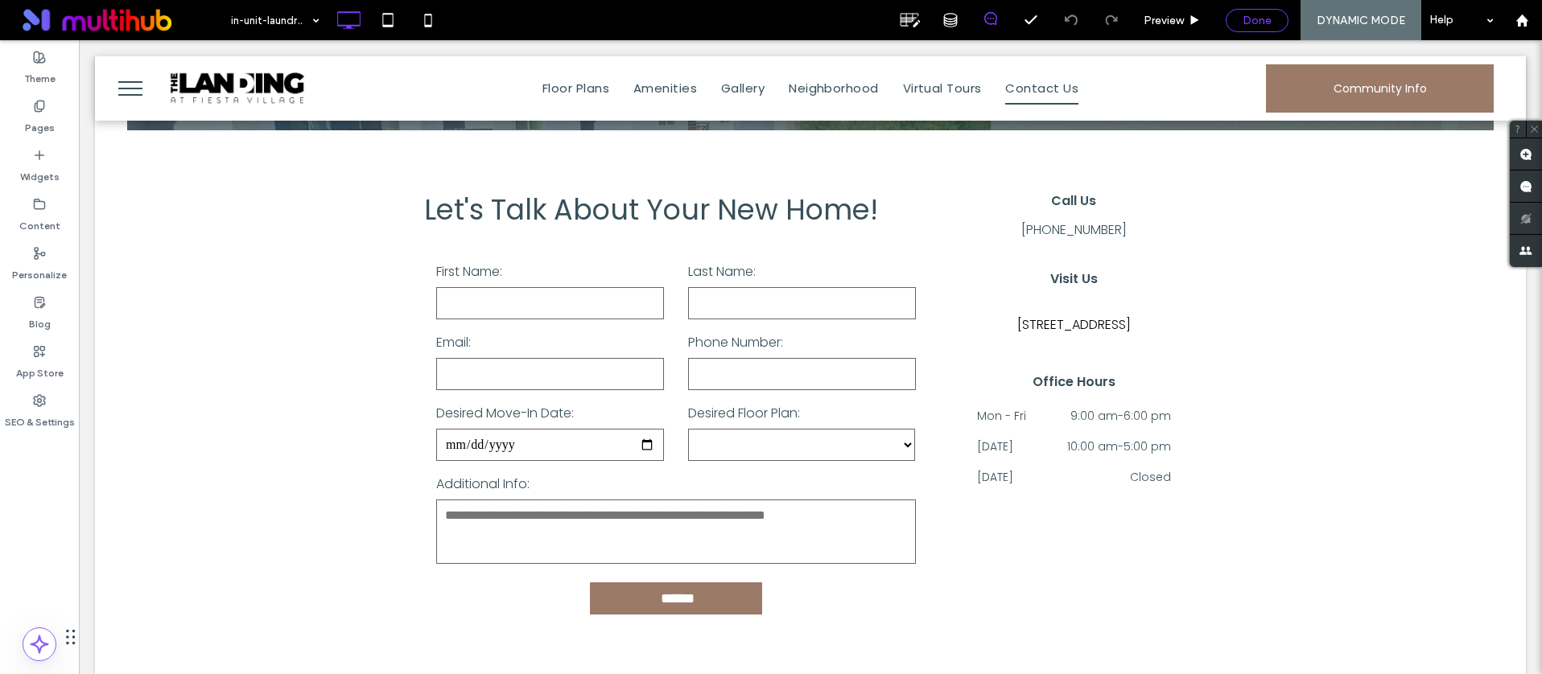
click at [1268, 15] on span "Done" at bounding box center [1256, 21] width 29 height 14
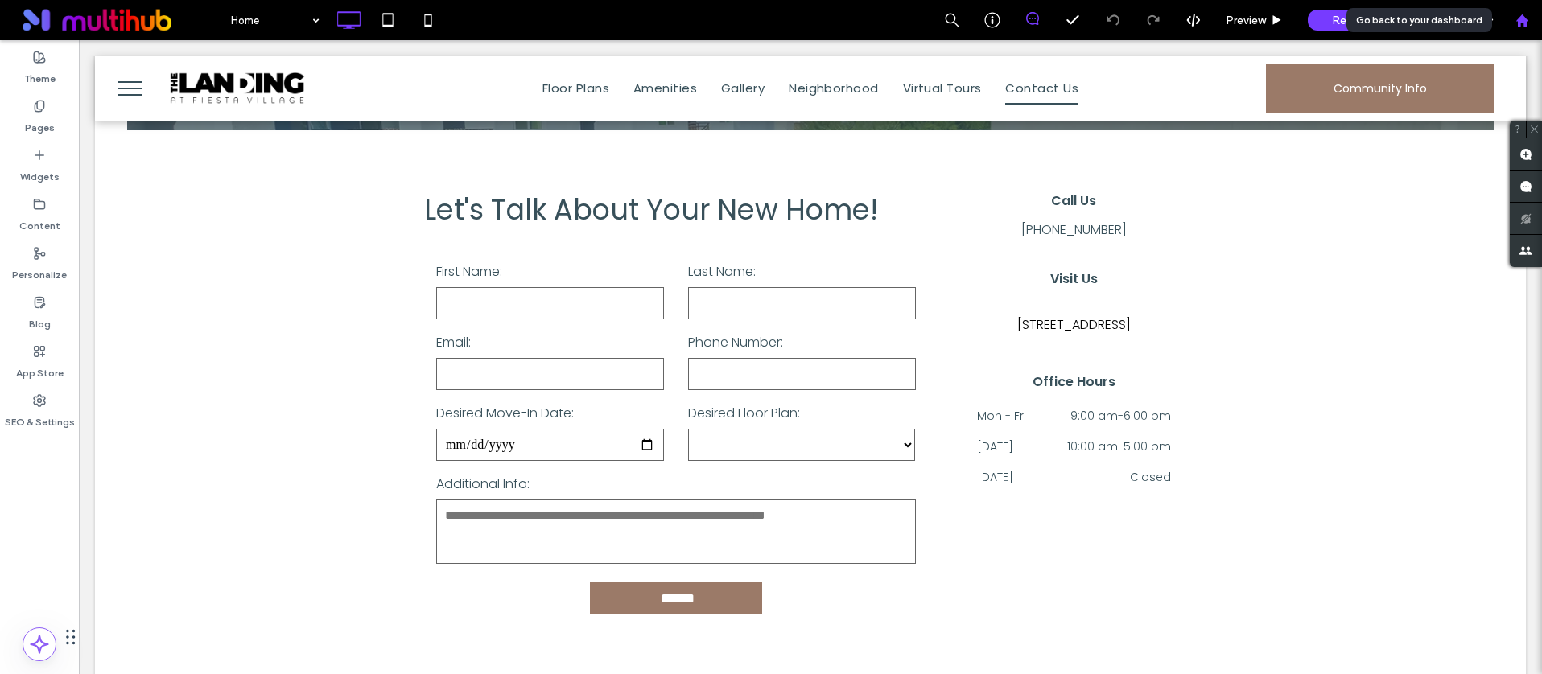
click at [1518, 29] on div at bounding box center [1521, 20] width 40 height 40
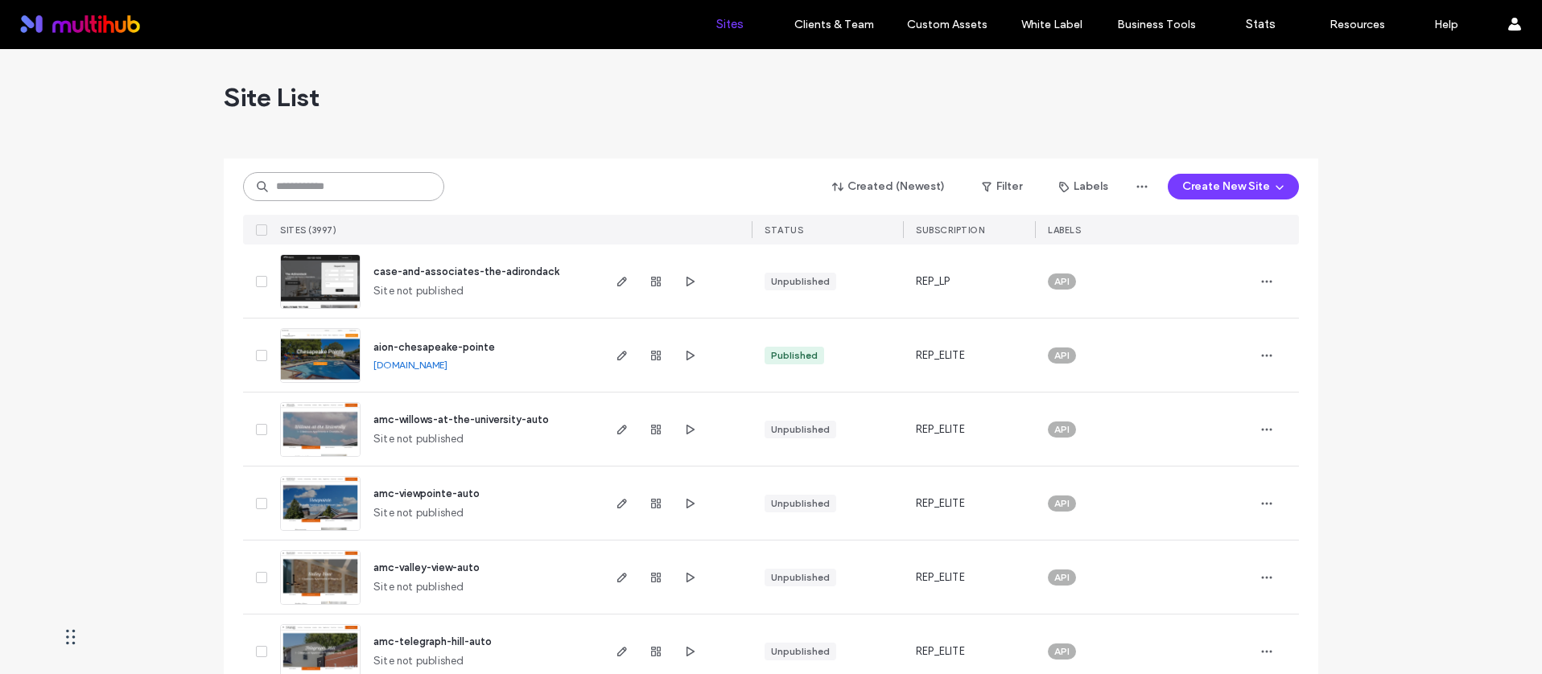
click at [348, 183] on input at bounding box center [343, 186] width 201 height 29
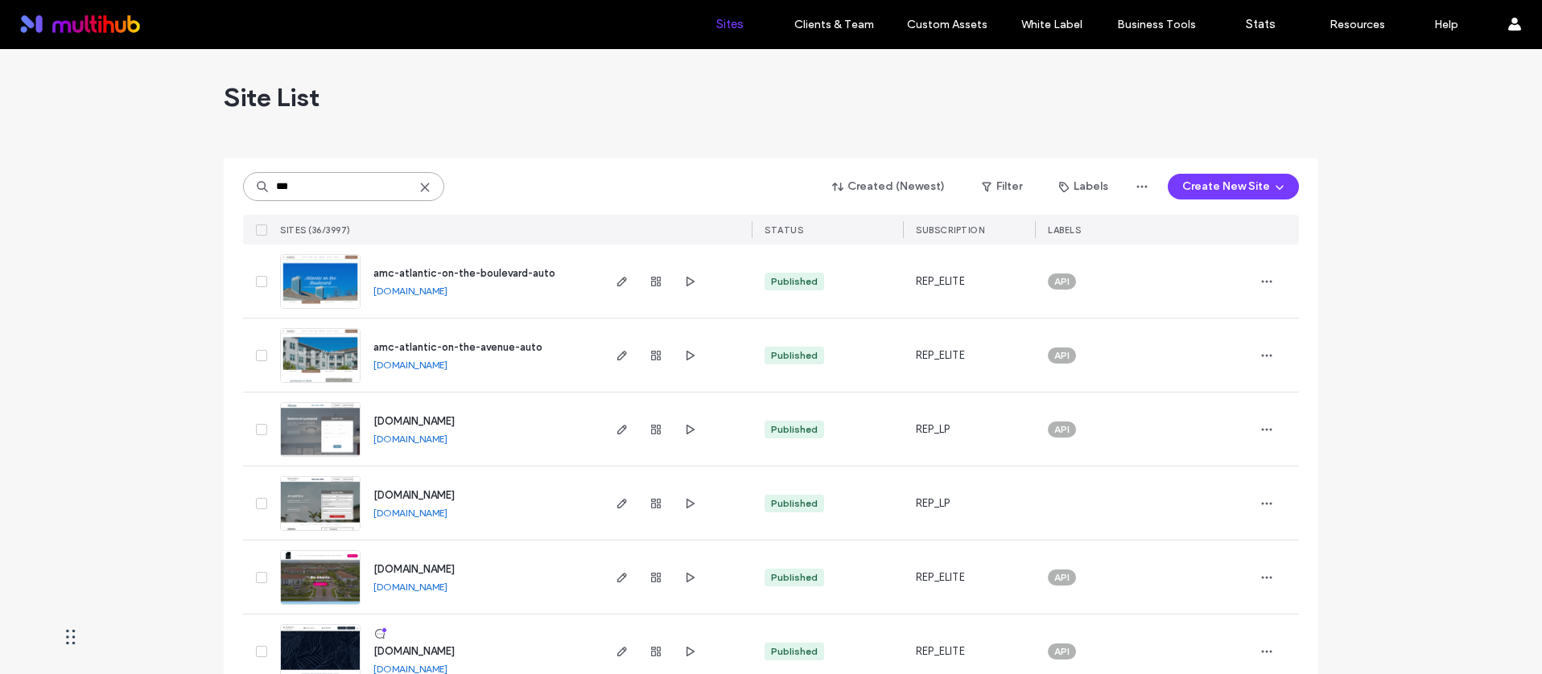
type input "***"
click at [509, 346] on span "amc-atlantic-on-the-avenue-auto" at bounding box center [457, 347] width 169 height 12
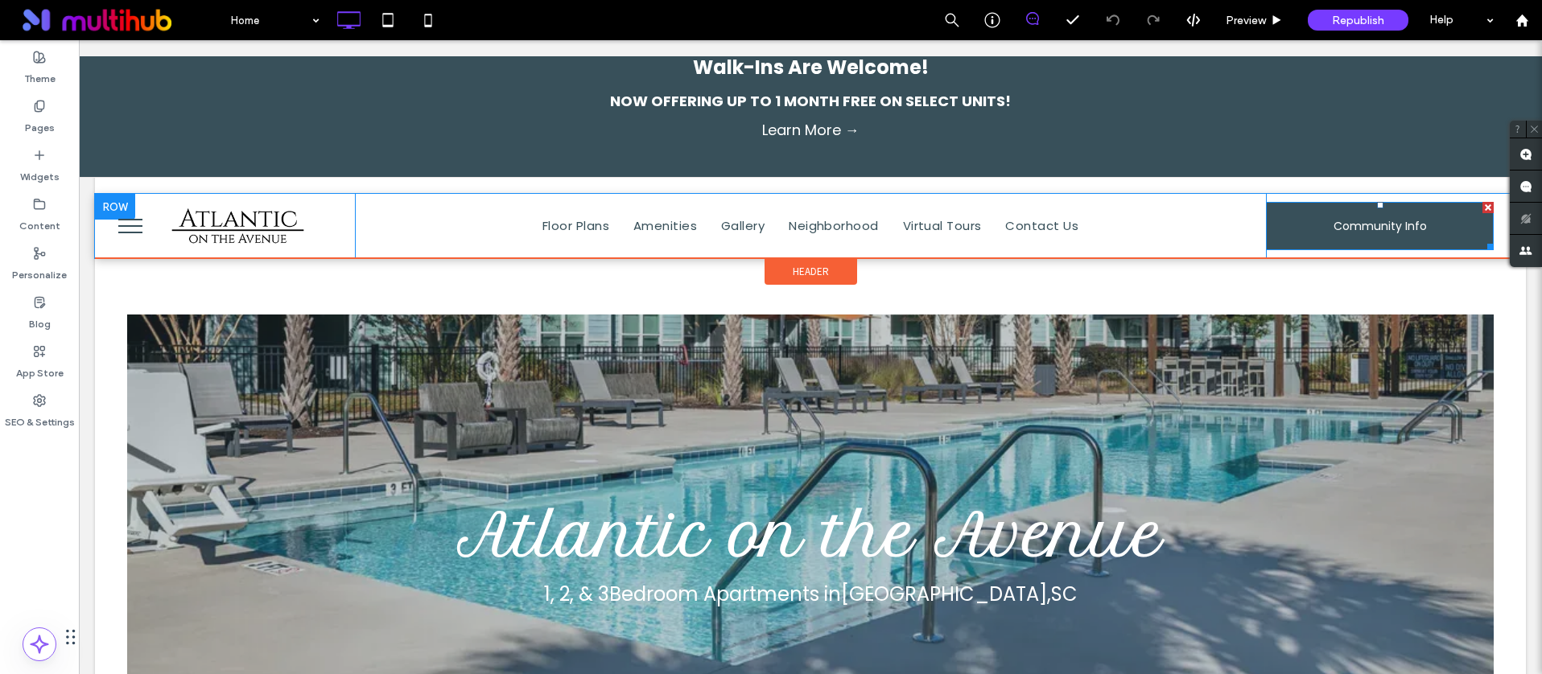
click at [1277, 208] on link "Community Info" at bounding box center [1380, 226] width 228 height 48
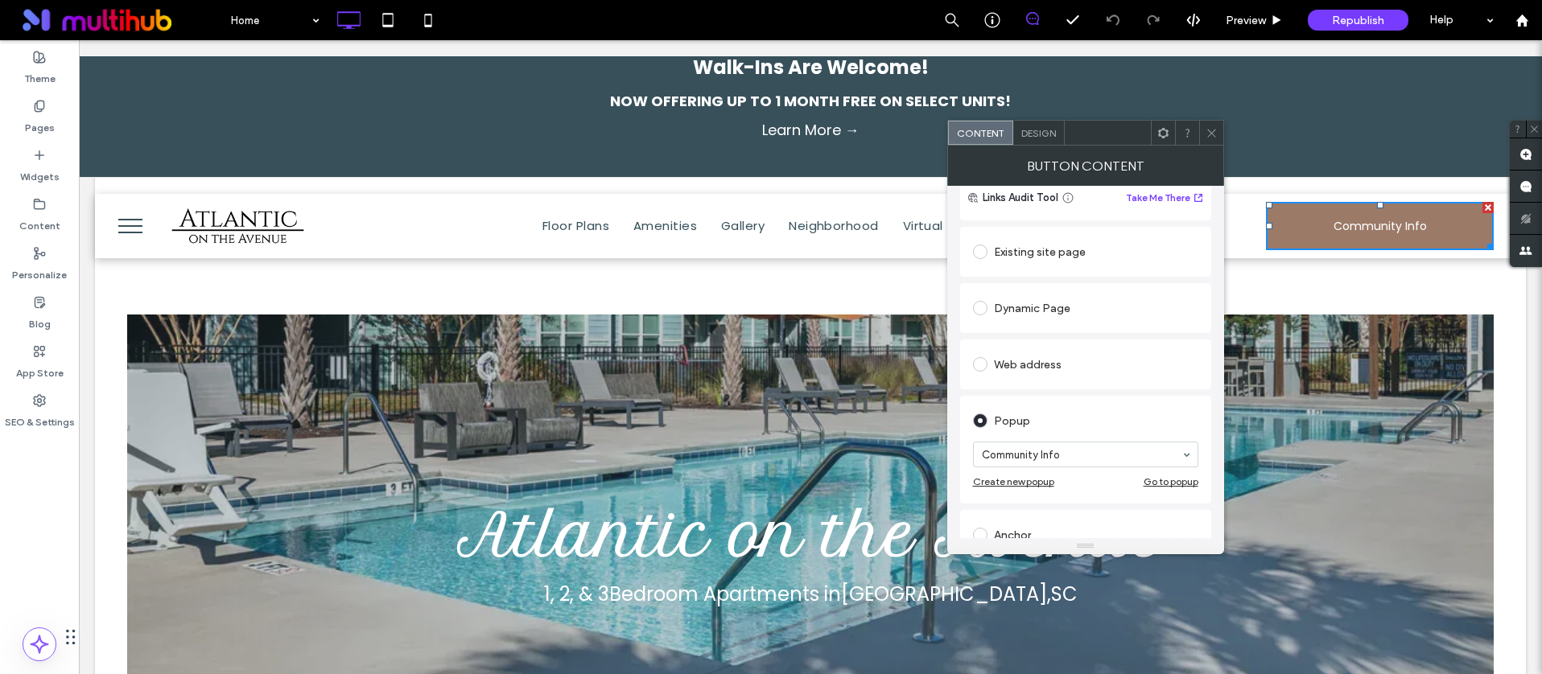
scroll to position [188, 0]
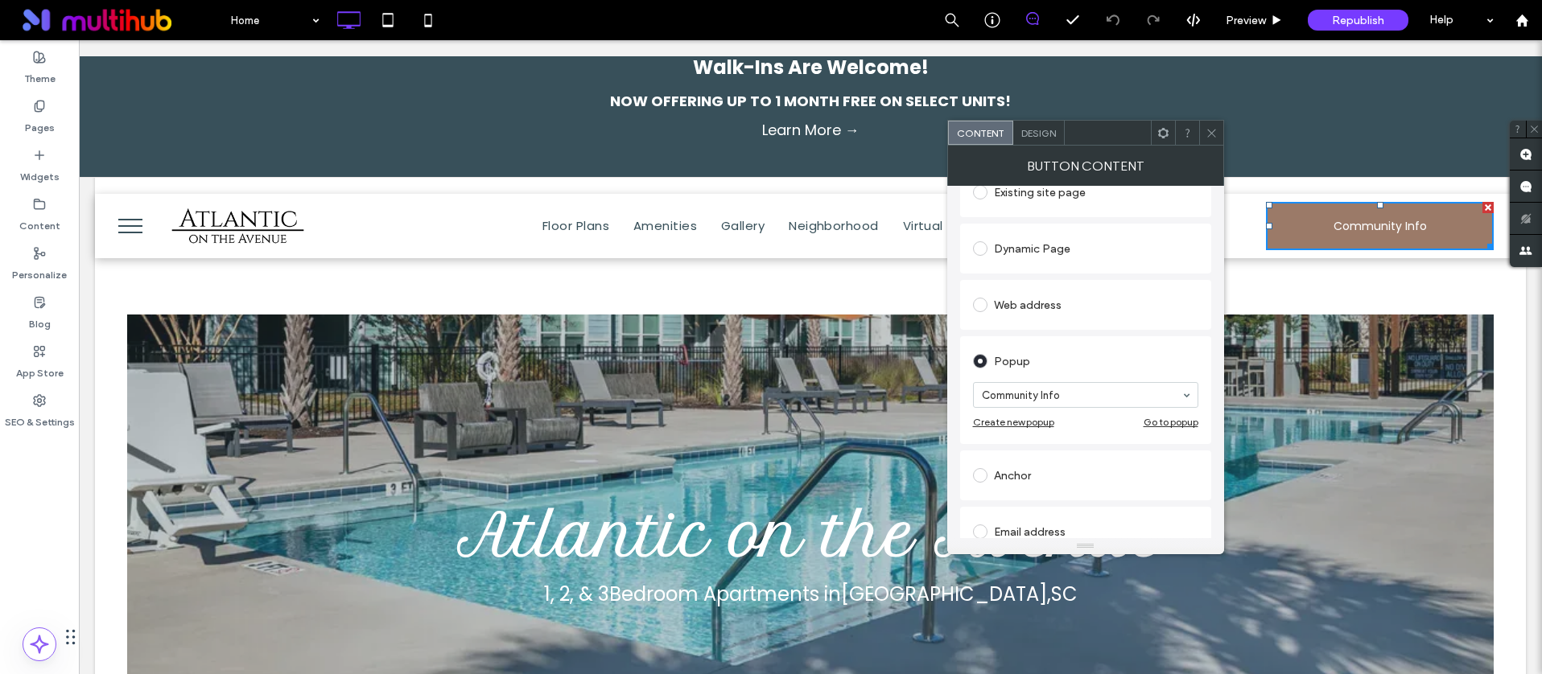
click at [1175, 425] on div "Go to popup" at bounding box center [1170, 422] width 55 height 12
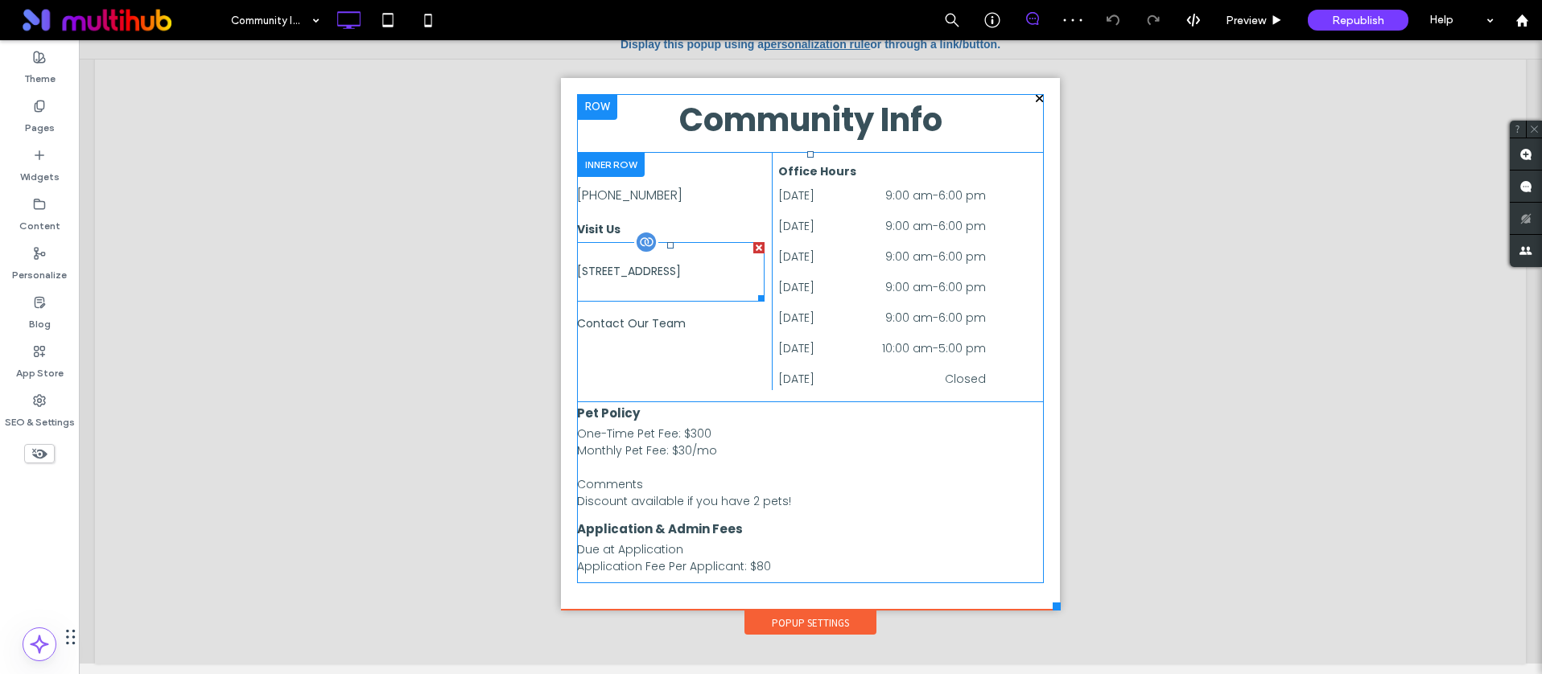
scroll to position [16, 0]
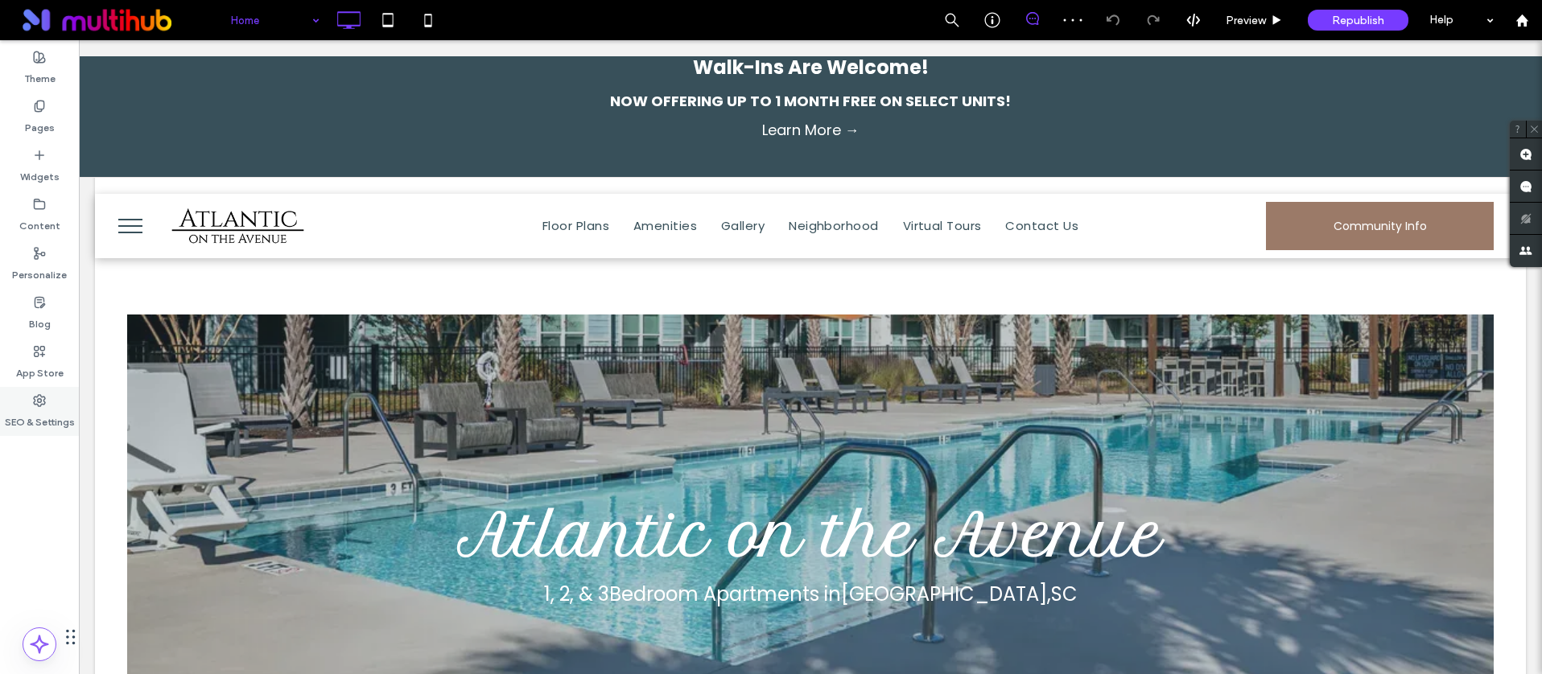
click at [31, 402] on div "SEO & Settings" at bounding box center [39, 411] width 79 height 49
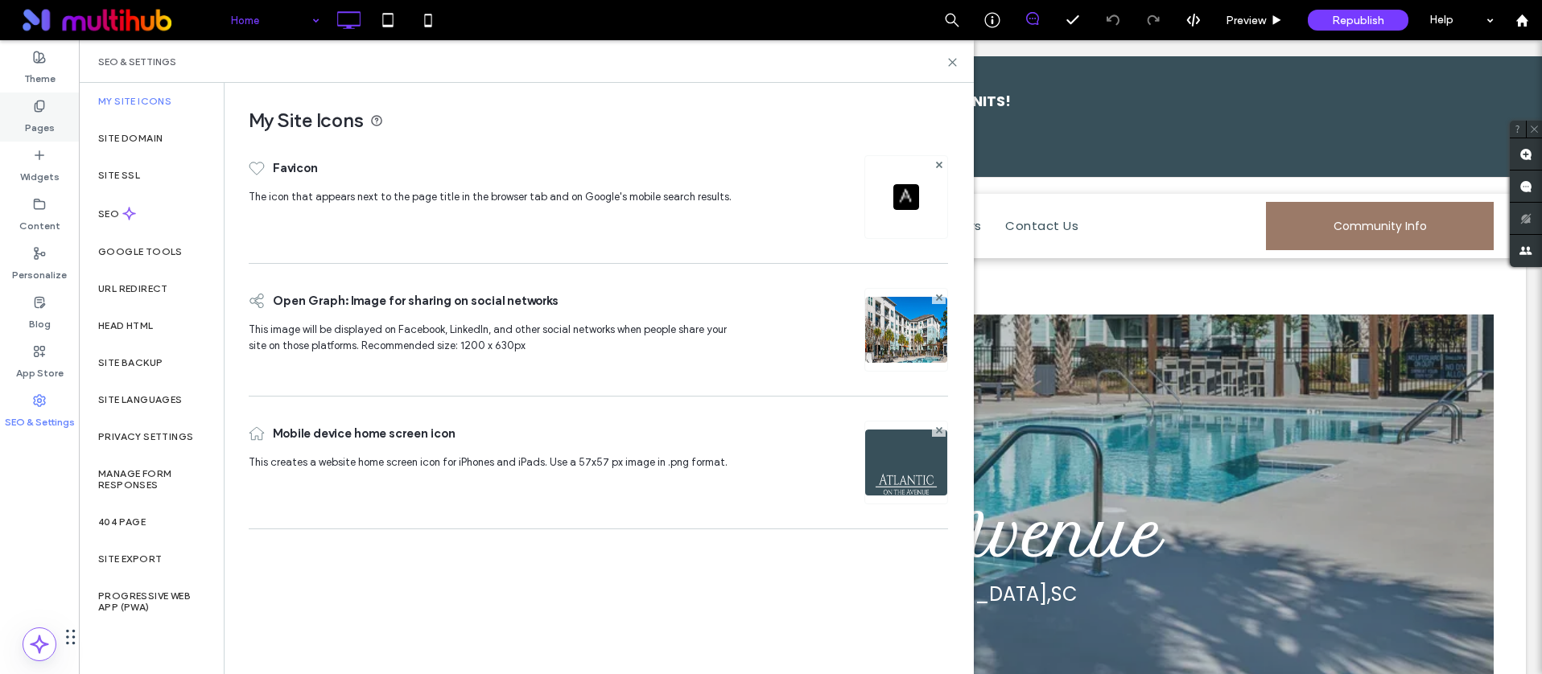
click at [40, 130] on label "Pages" at bounding box center [40, 124] width 30 height 23
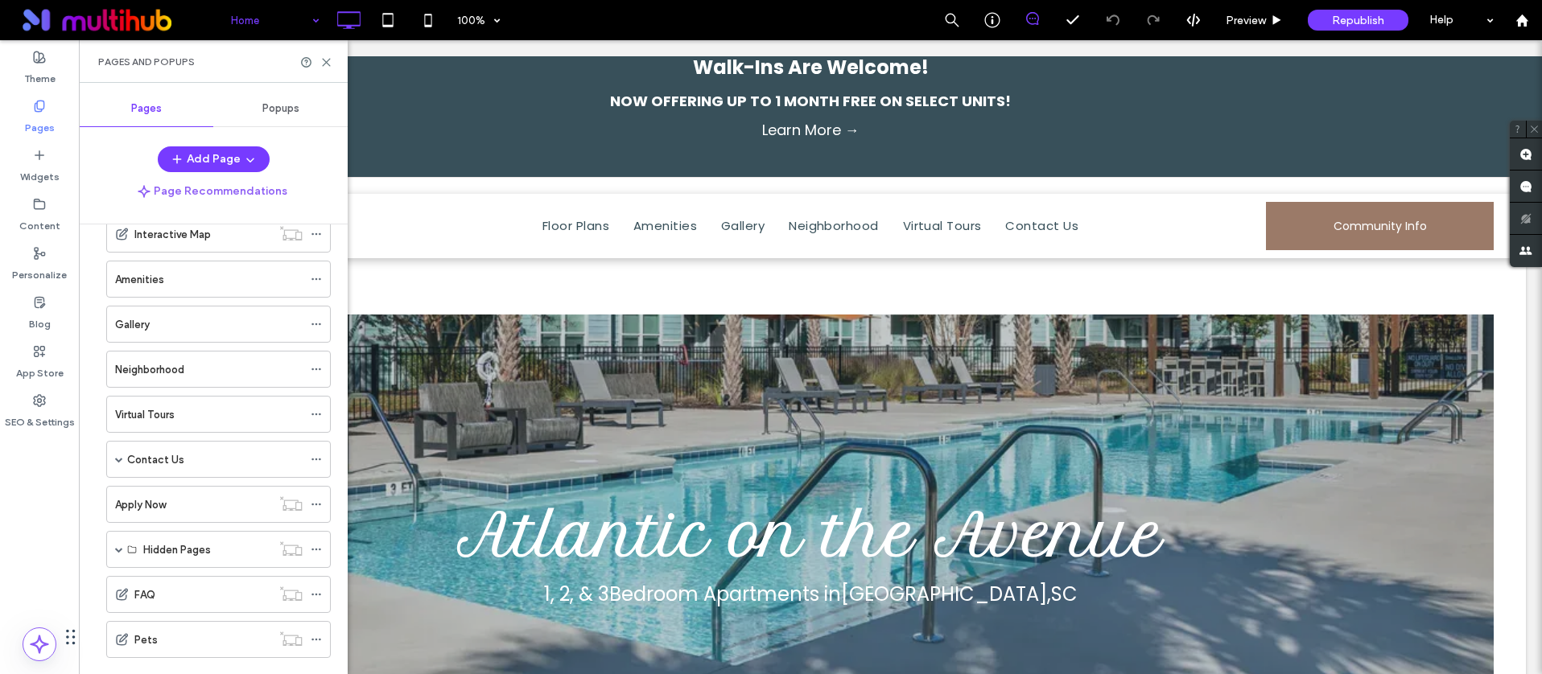
scroll to position [204, 0]
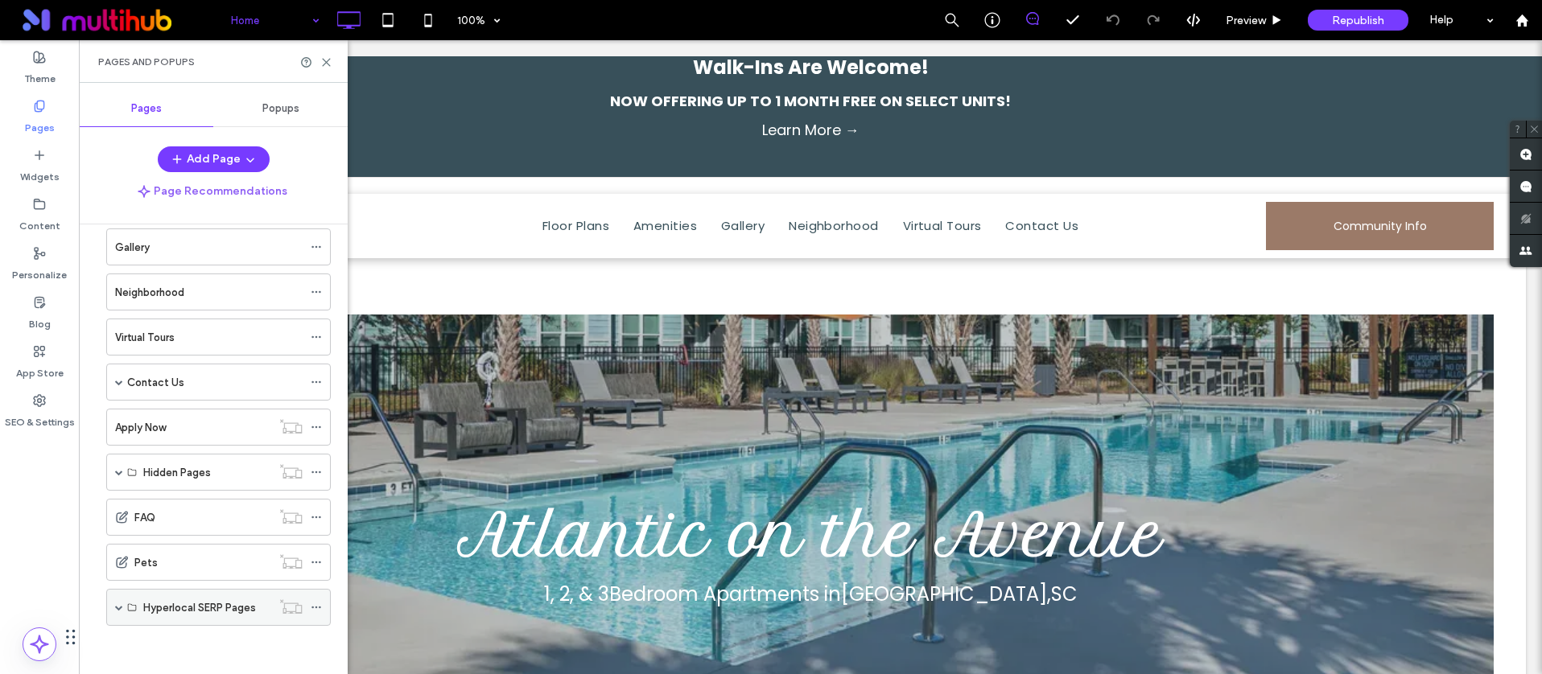
click at [113, 607] on div "Hyperlocal SERP Pages" at bounding box center [218, 607] width 224 height 37
click at [117, 605] on span at bounding box center [119, 607] width 8 height 8
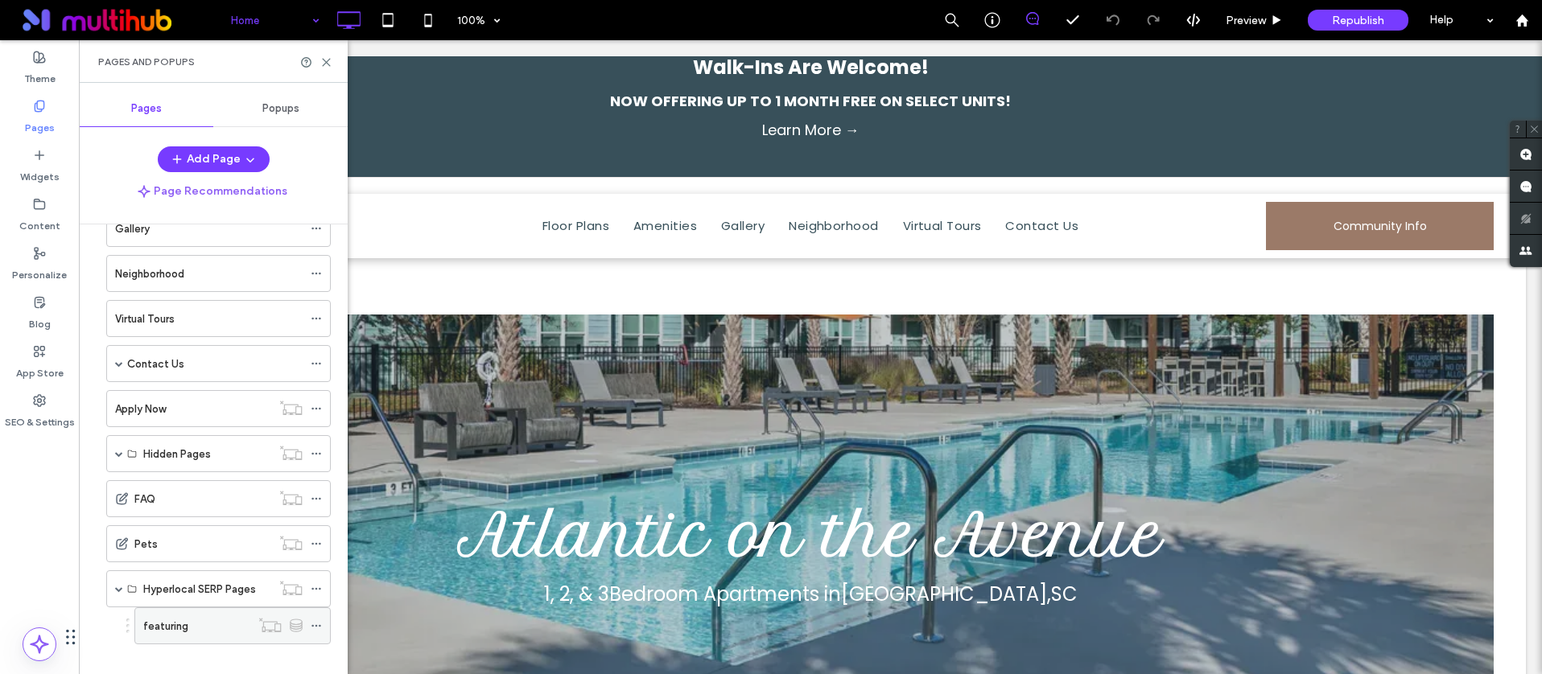
scroll to position [241, 0]
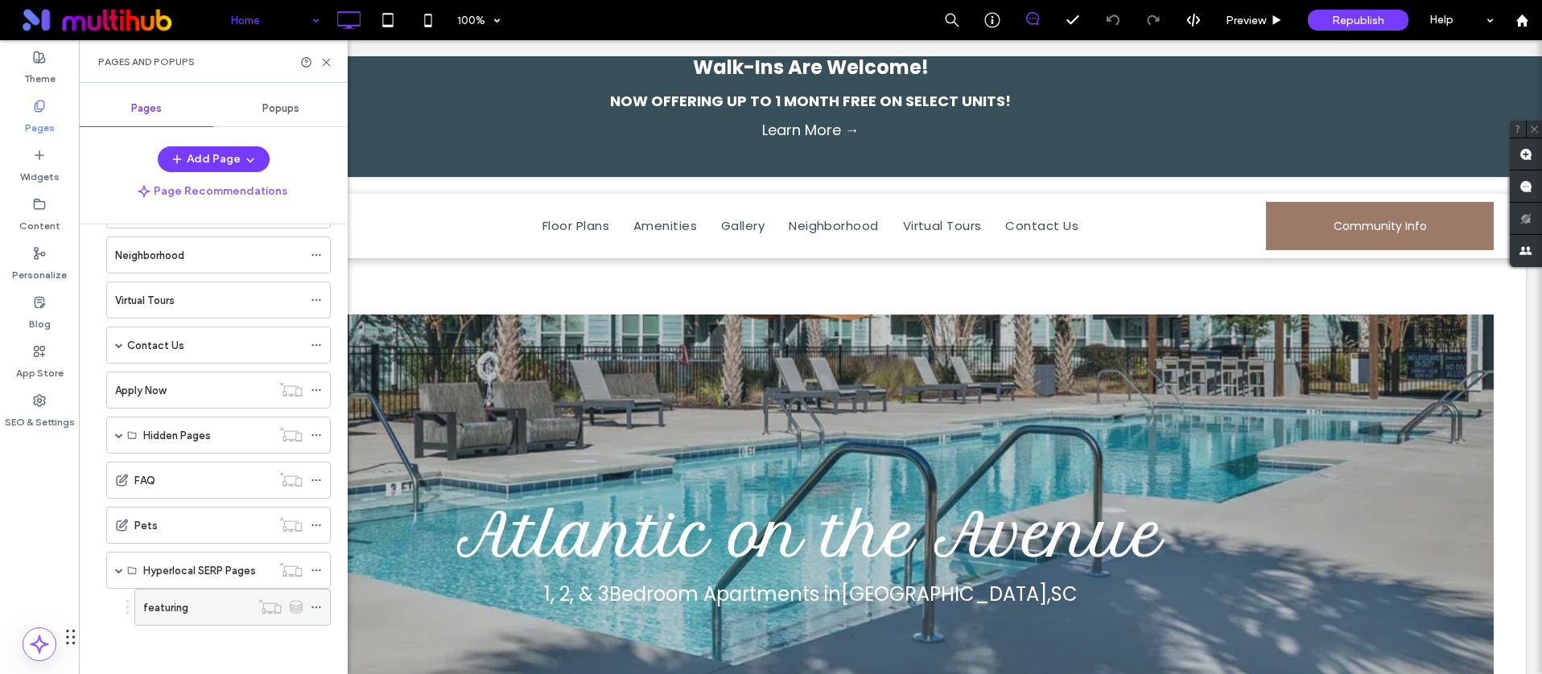
click at [197, 615] on div "featuring" at bounding box center [196, 607] width 107 height 17
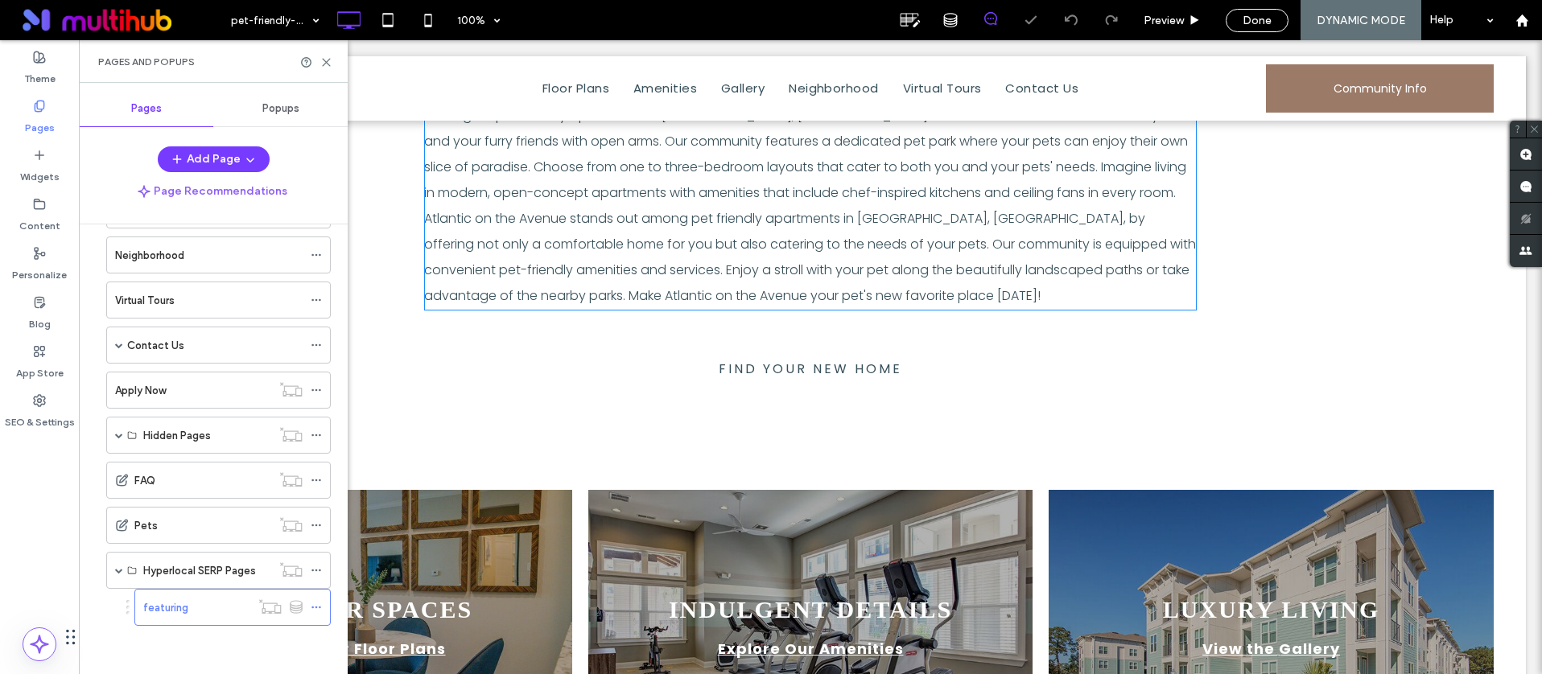
scroll to position [314, 0]
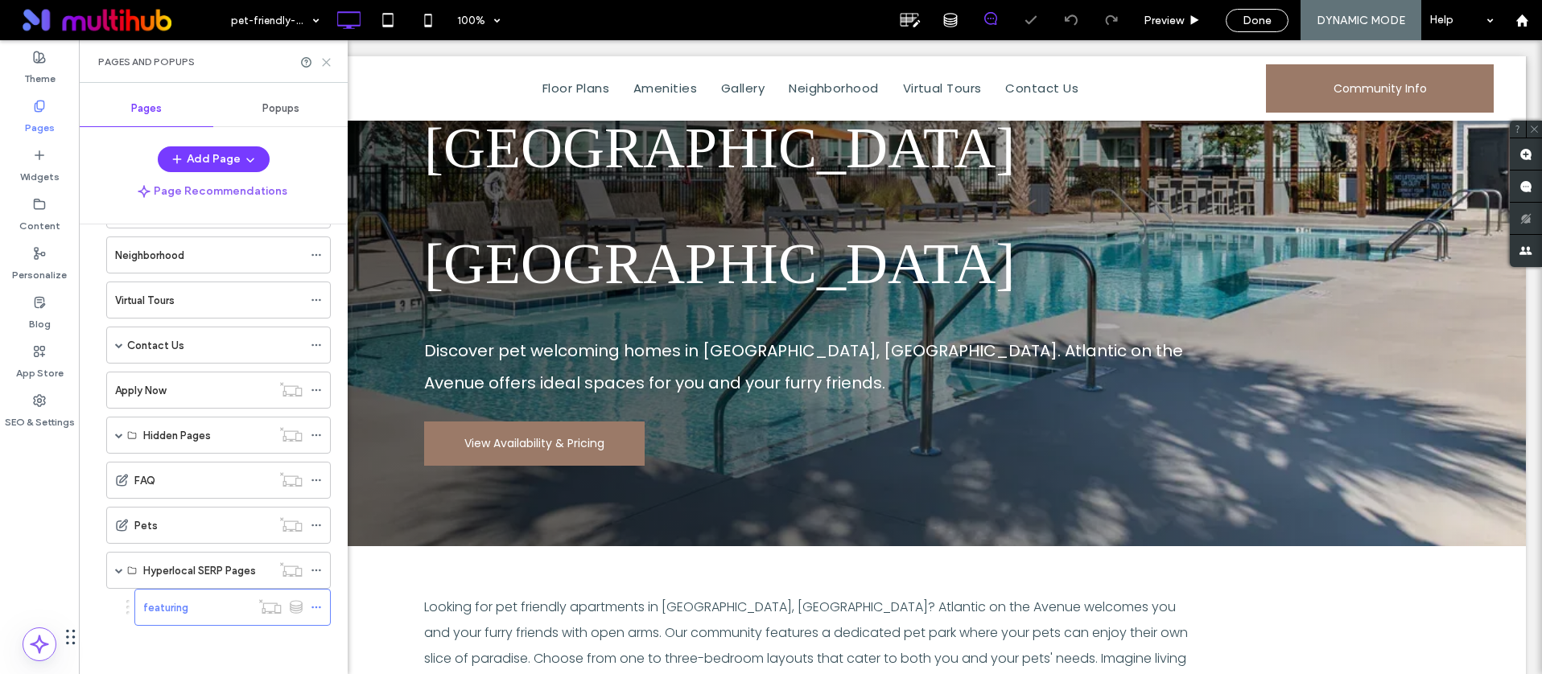
drag, startPoint x: 330, startPoint y: 67, endPoint x: 251, endPoint y: 24, distance: 89.6
click at [330, 67] on icon at bounding box center [326, 62] width 12 height 12
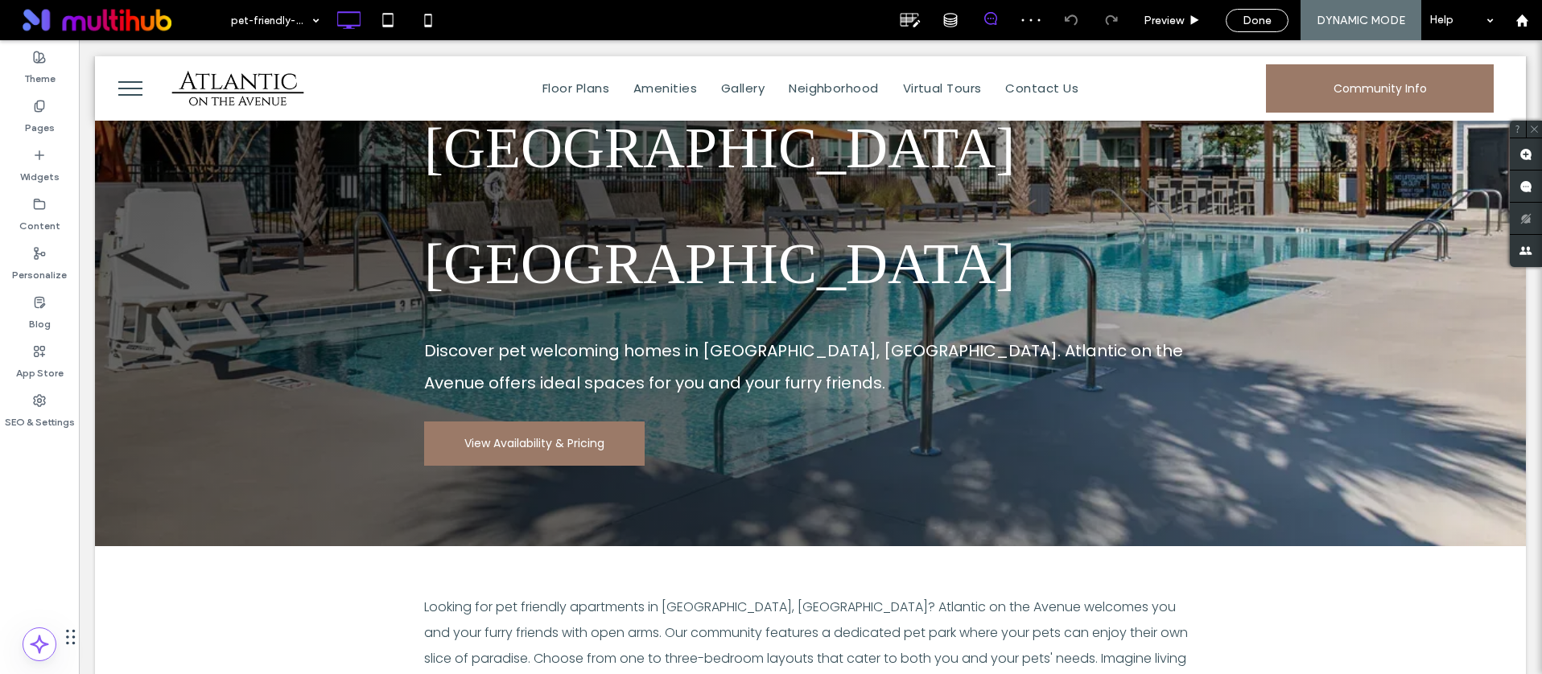
click at [1246, 16] on span "Done" at bounding box center [1256, 21] width 29 height 14
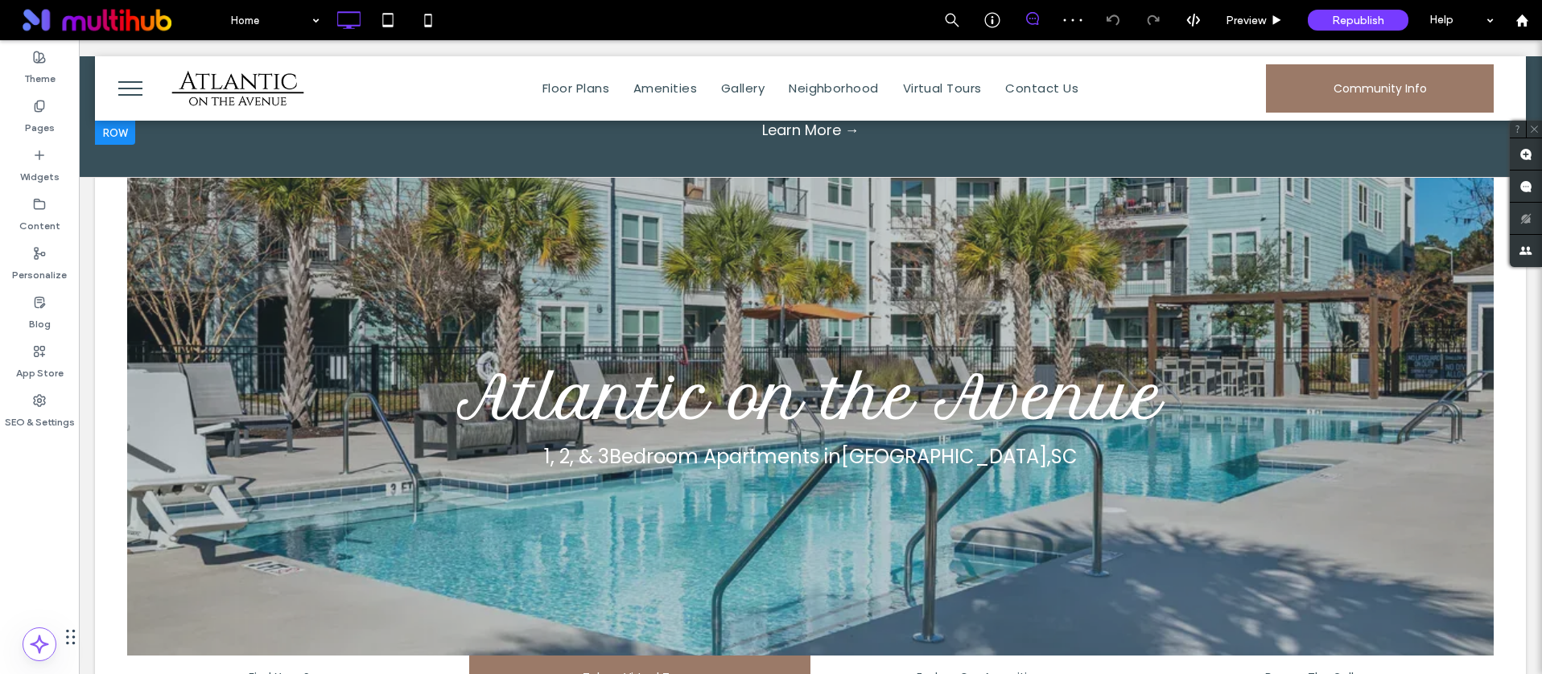
click at [141, 95] on div "NOW OFFERING UP TO 1 MONTH FREE ON SELECT UNITS!" at bounding box center [810, 101] width 1447 height 29
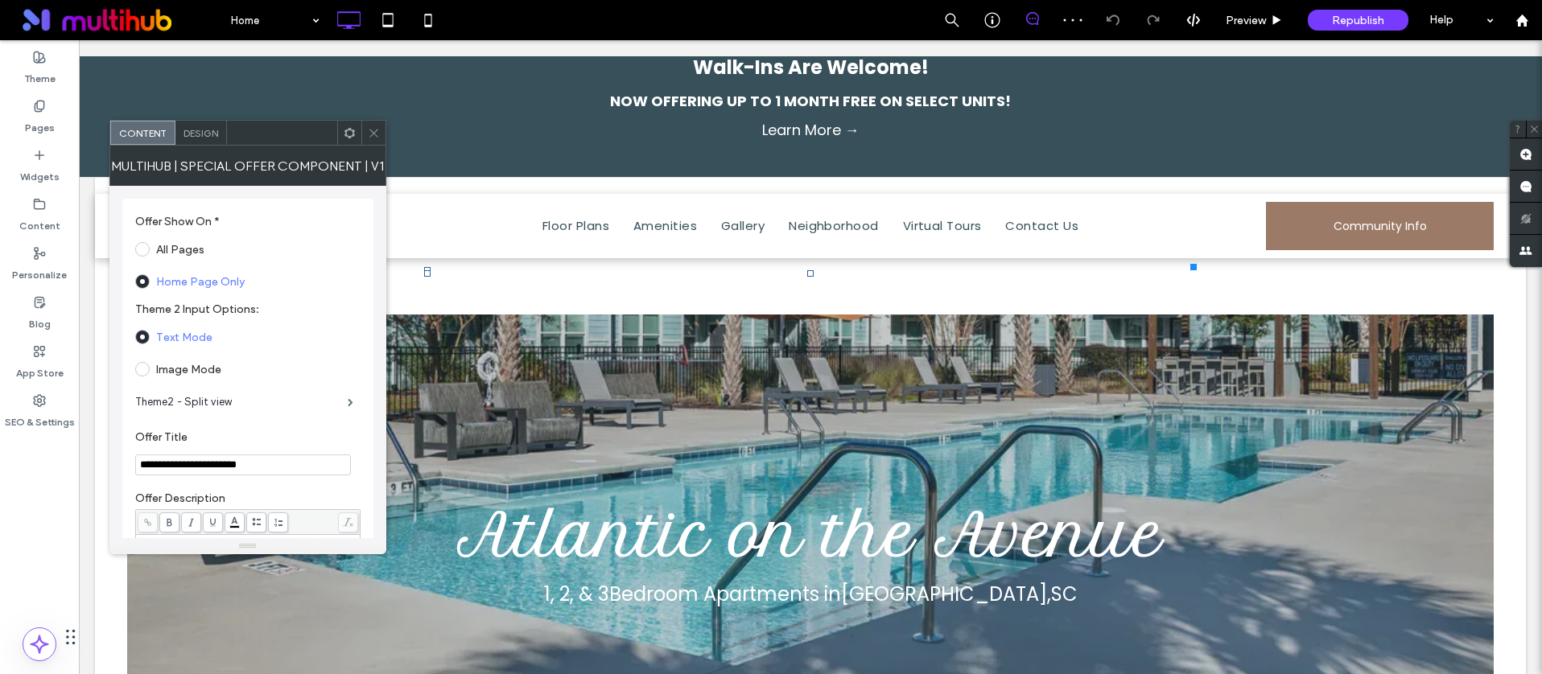
drag, startPoint x: 362, startPoint y: 128, endPoint x: 273, endPoint y: 70, distance: 106.5
click at [362, 128] on div at bounding box center [373, 133] width 24 height 24
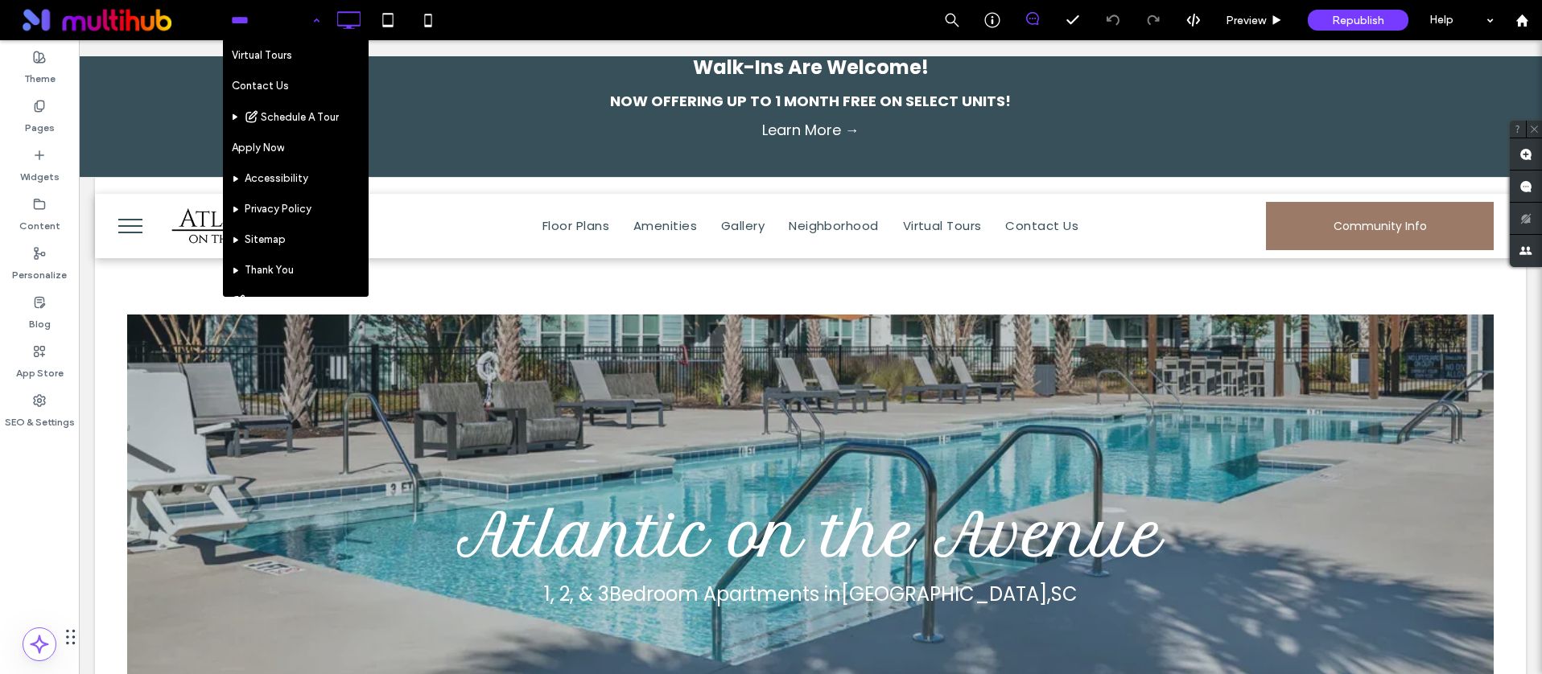
scroll to position [185, 0]
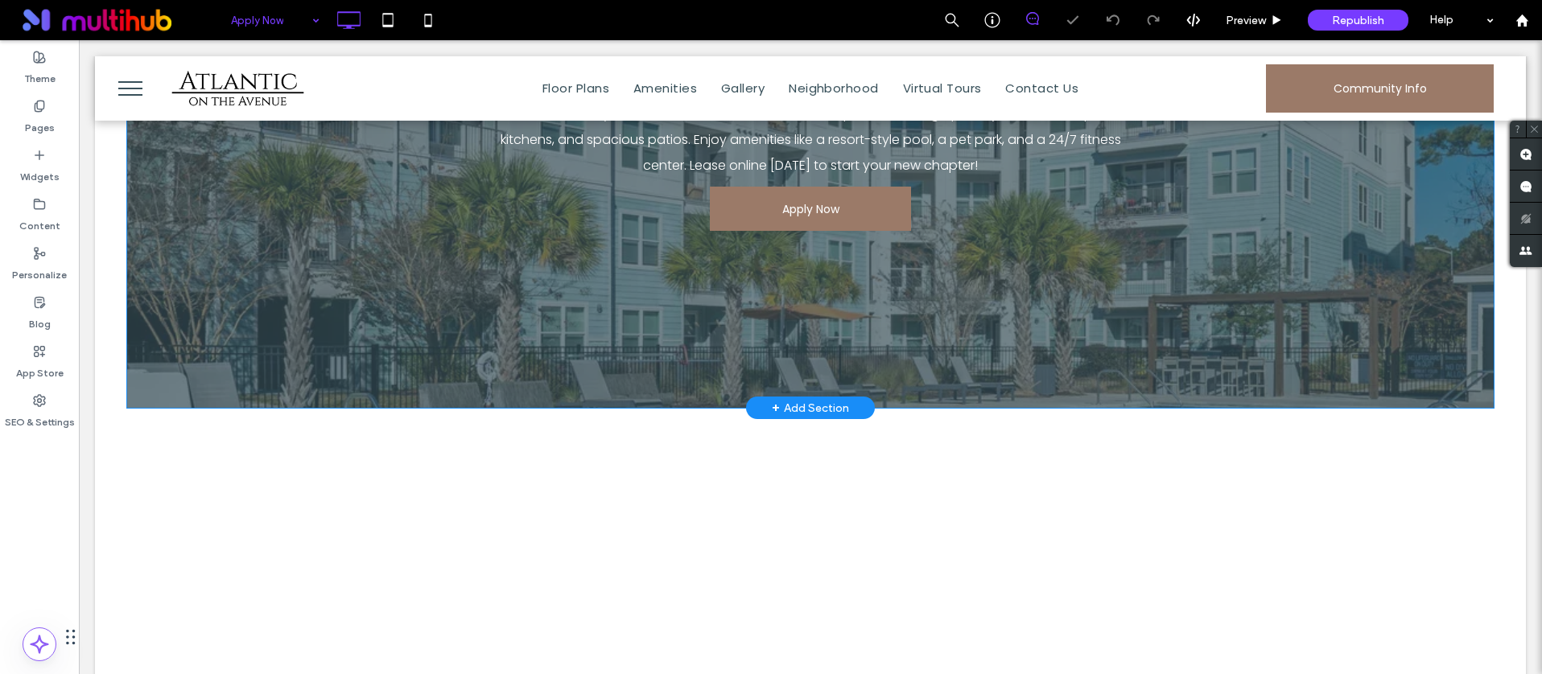
scroll to position [309, 0]
click at [785, 211] on span at bounding box center [810, 208] width 201 height 44
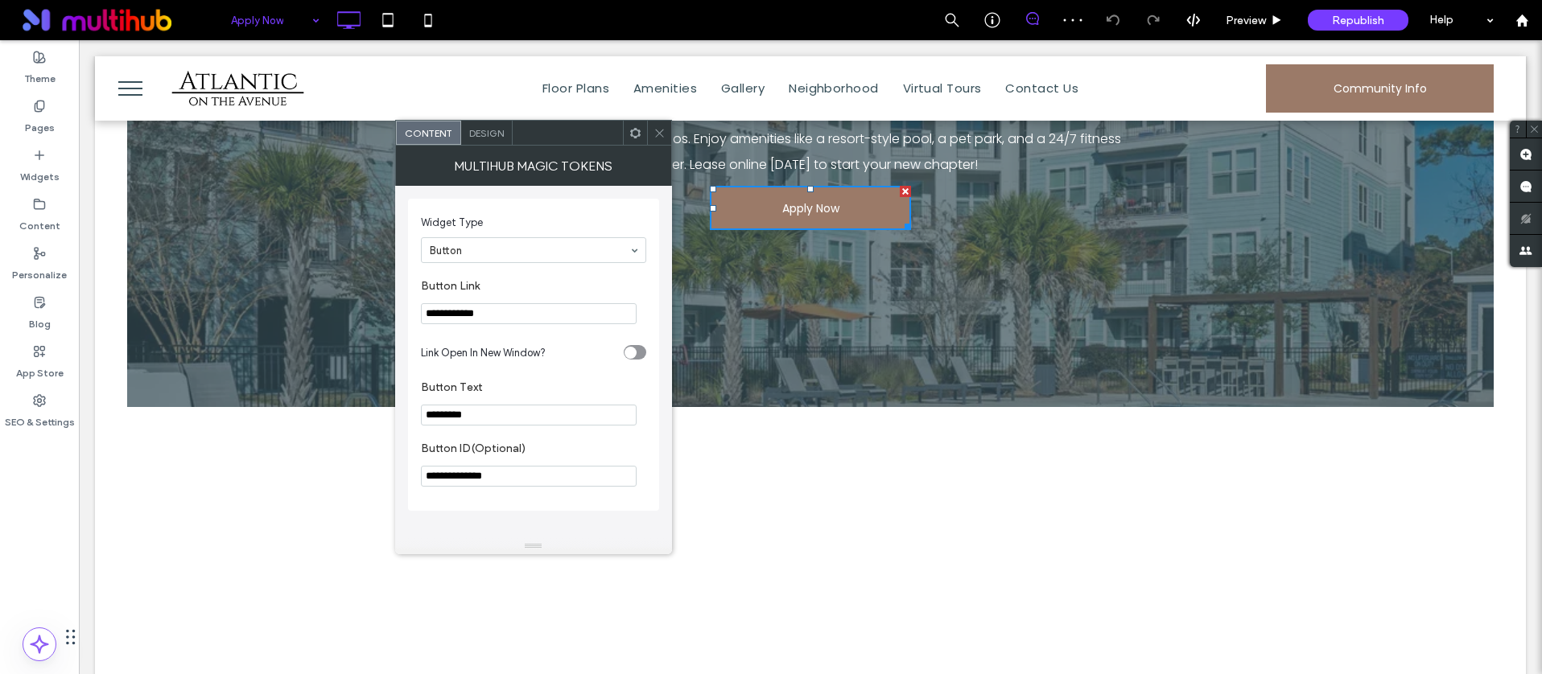
click at [650, 134] on div at bounding box center [659, 133] width 24 height 24
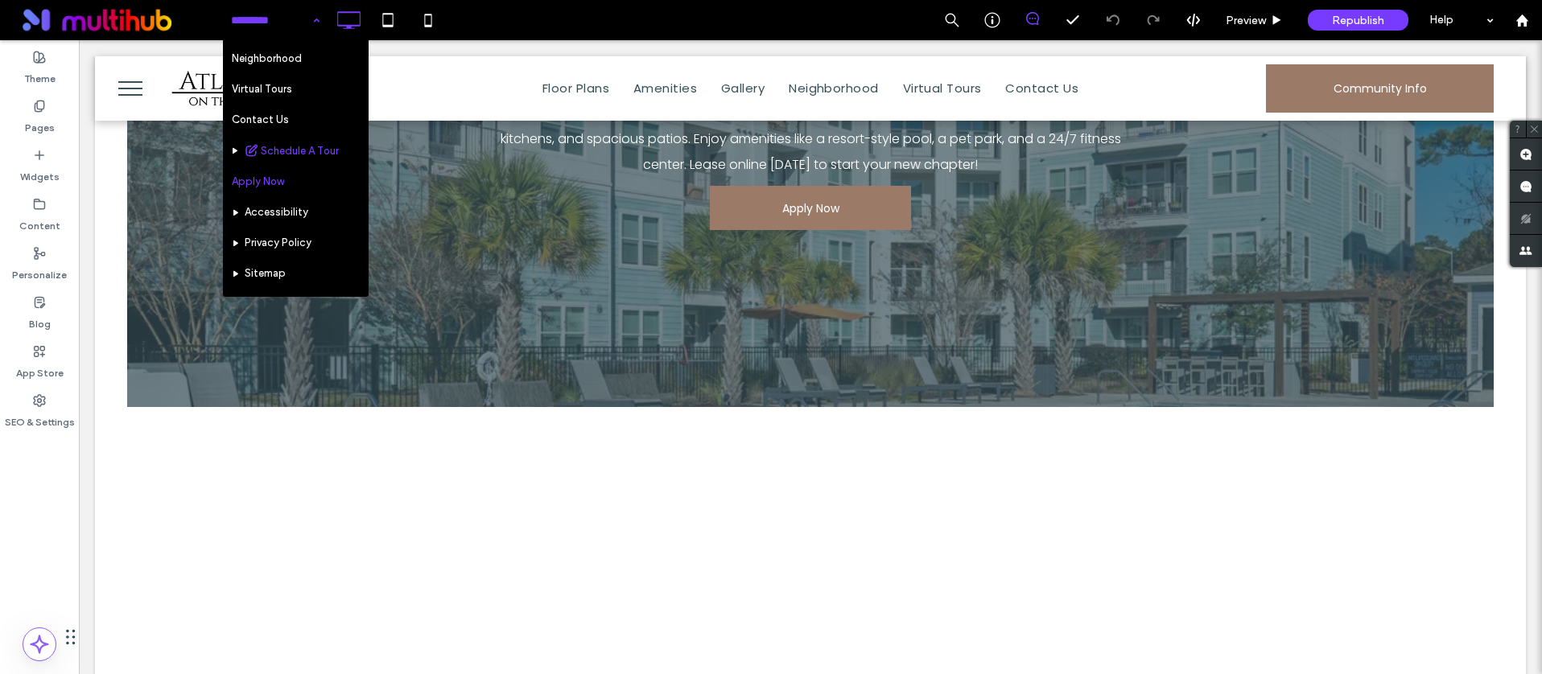
scroll to position [166, 0]
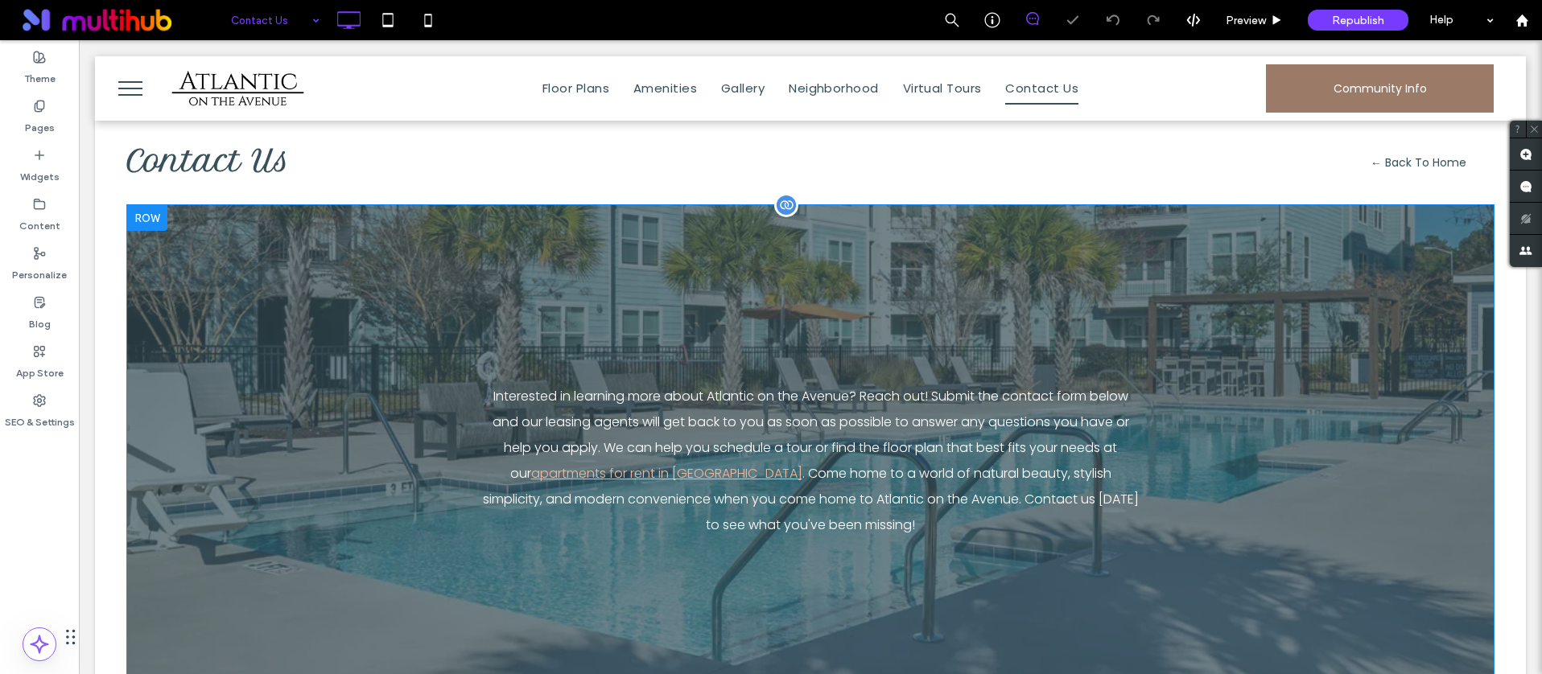
scroll to position [469, 0]
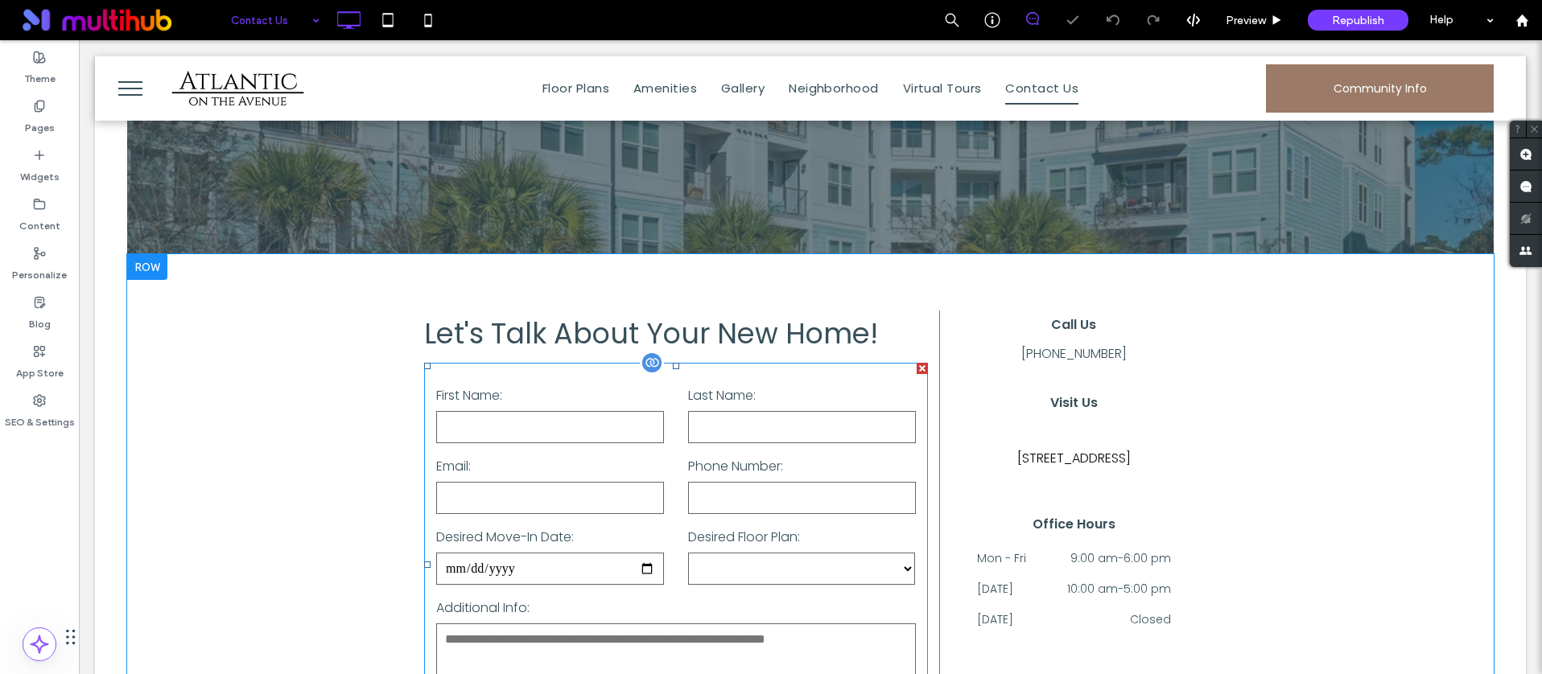
click at [743, 428] on input "text" at bounding box center [802, 427] width 228 height 32
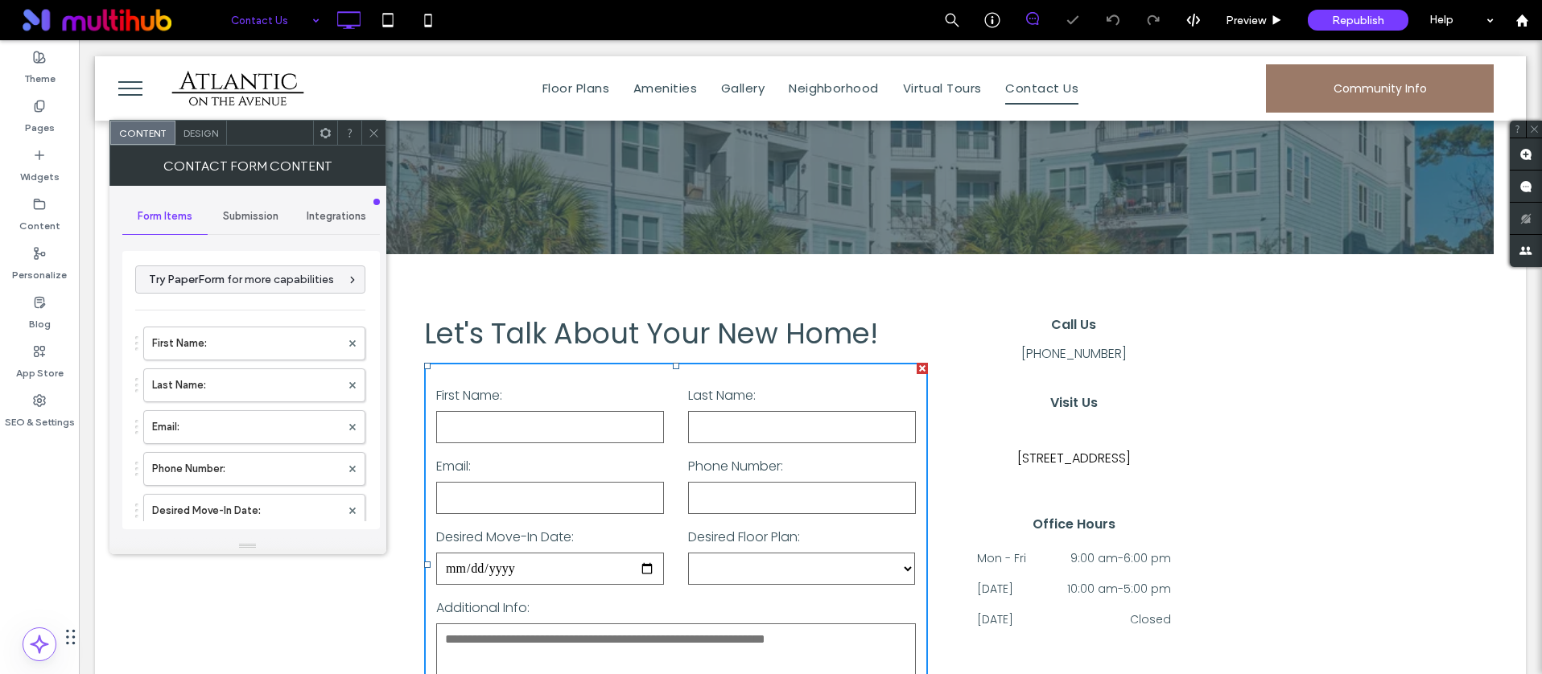
click at [329, 136] on use at bounding box center [324, 132] width 10 height 10
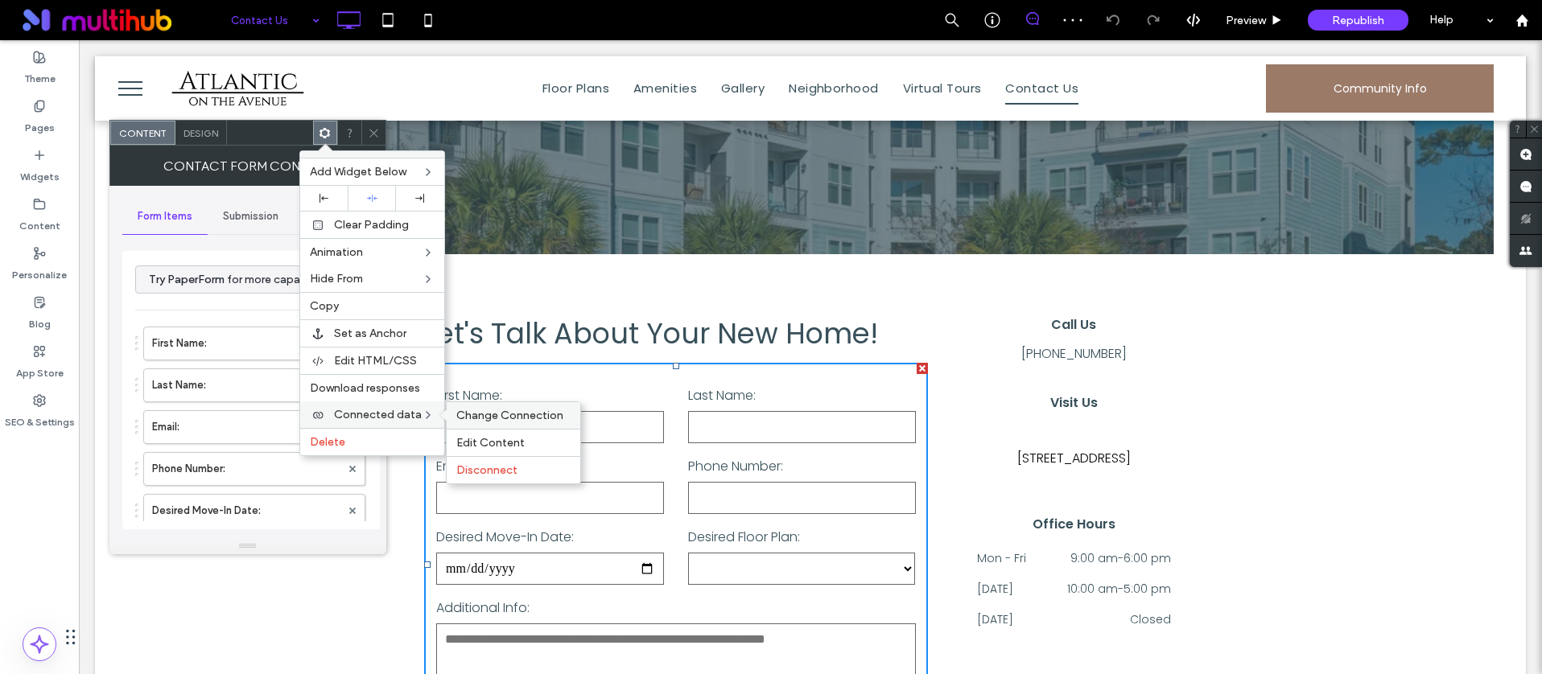
click at [517, 420] on span "Change Connection" at bounding box center [509, 416] width 107 height 14
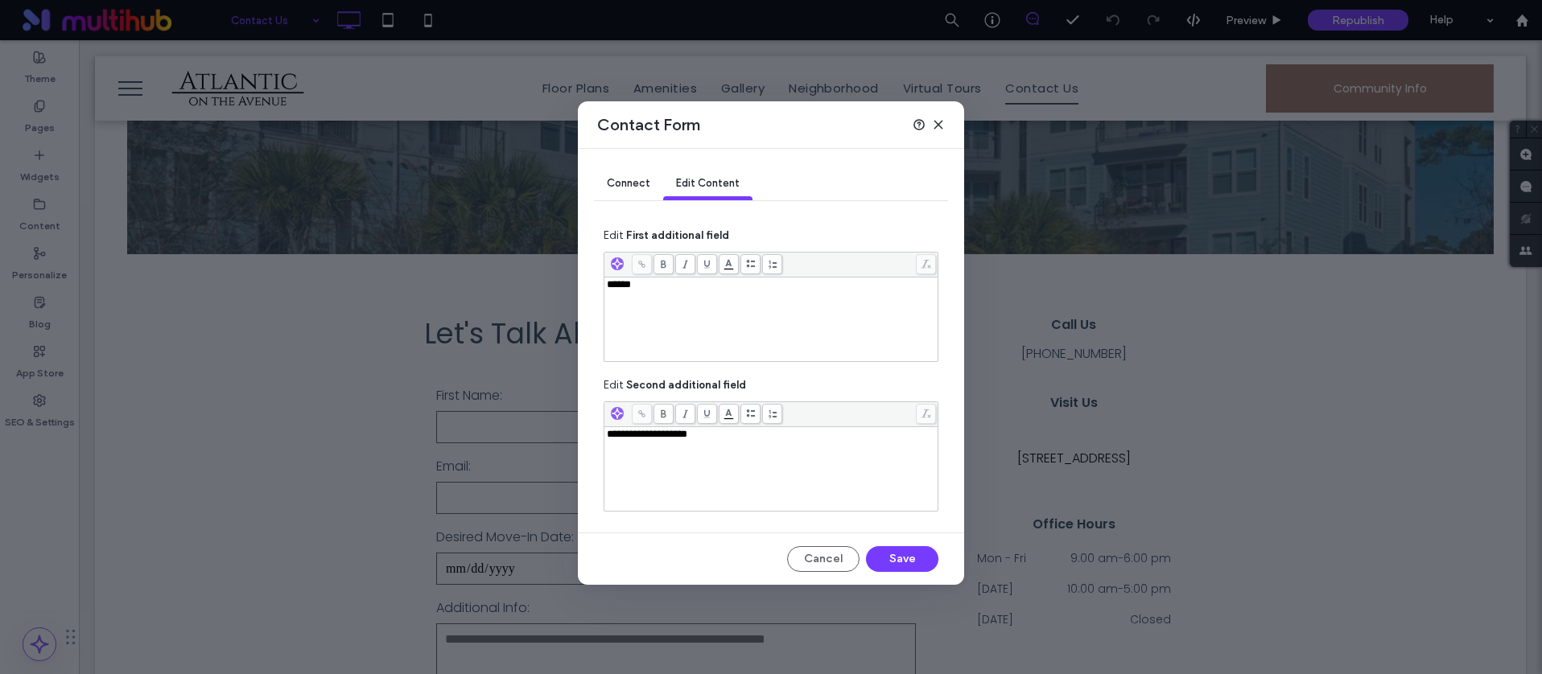
click at [937, 125] on use at bounding box center [937, 124] width 7 height 7
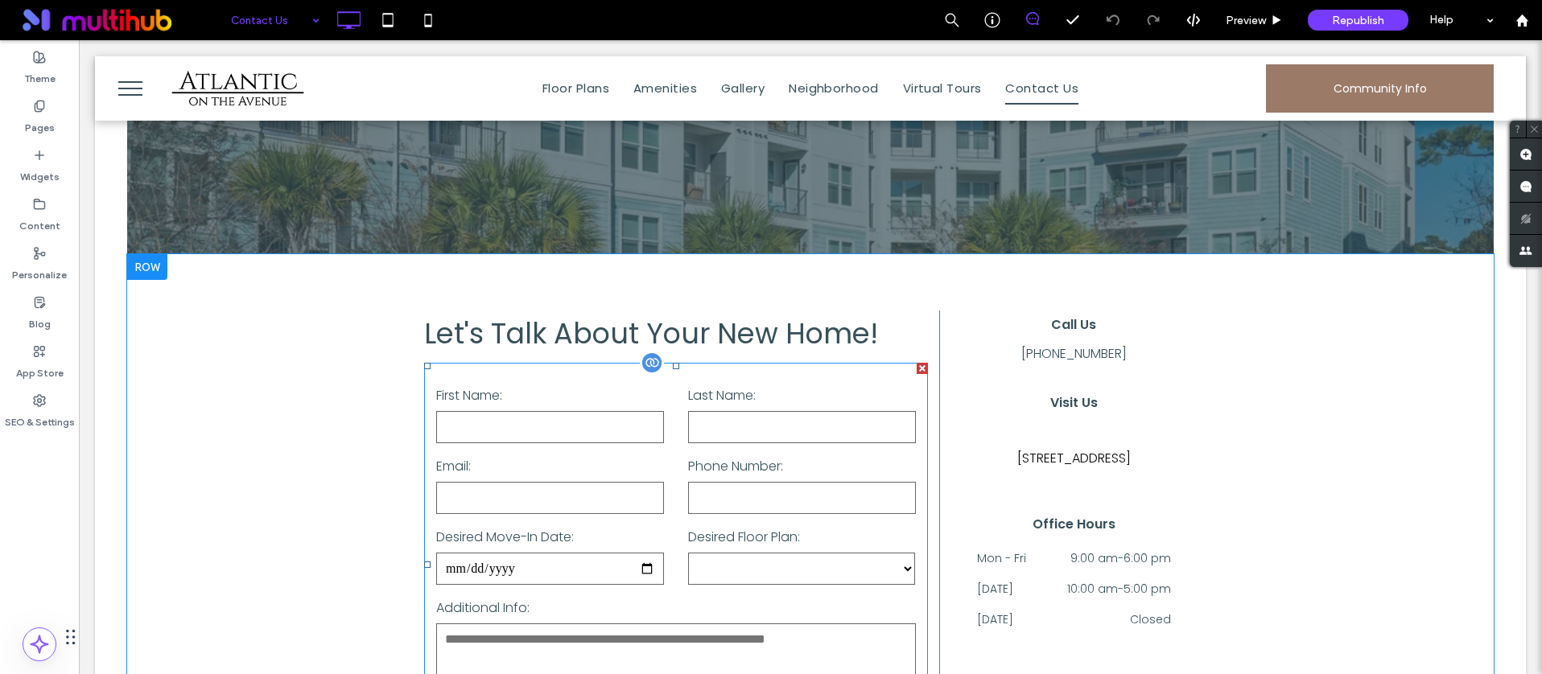
click at [730, 387] on label "Last Name:" at bounding box center [802, 396] width 228 height 26
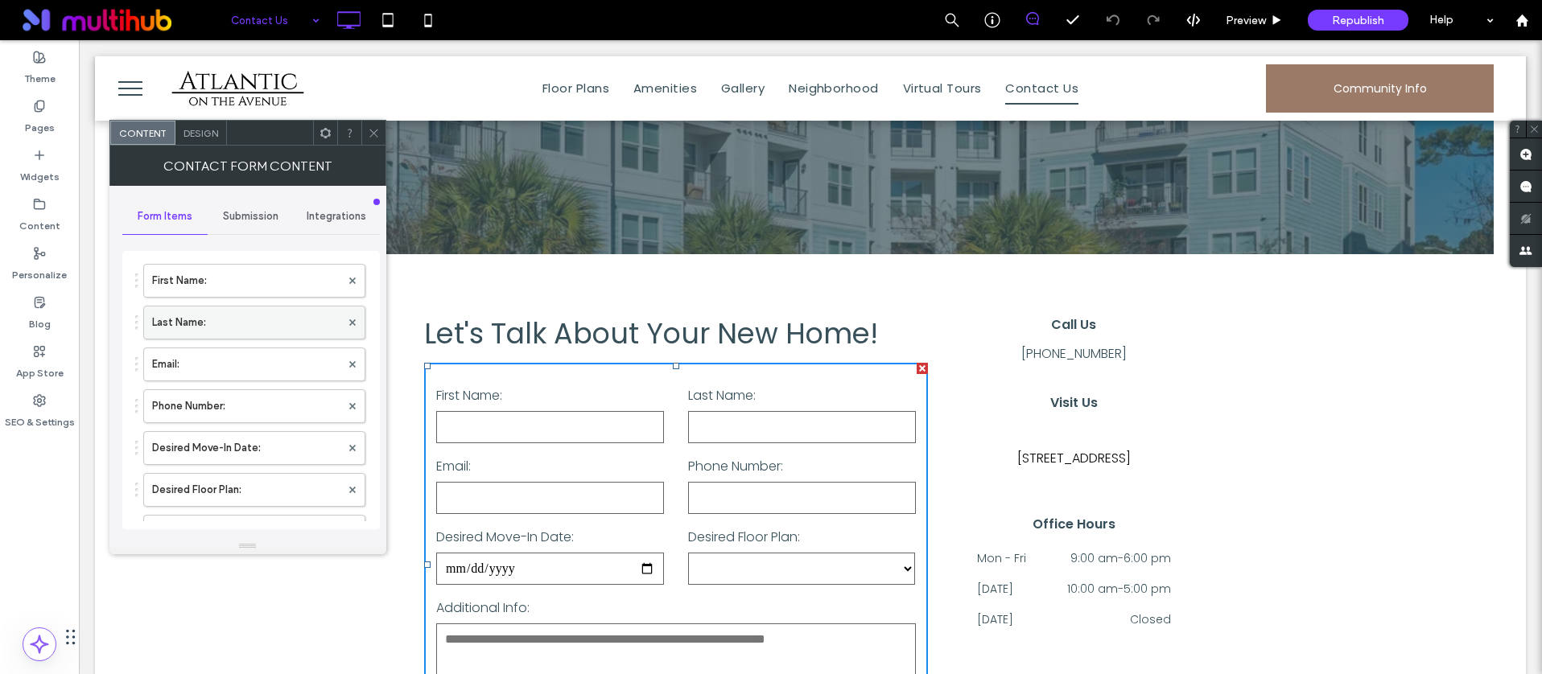
scroll to position [191, 0]
click at [235, 361] on label "Desired Floor Plan:" at bounding box center [246, 362] width 188 height 32
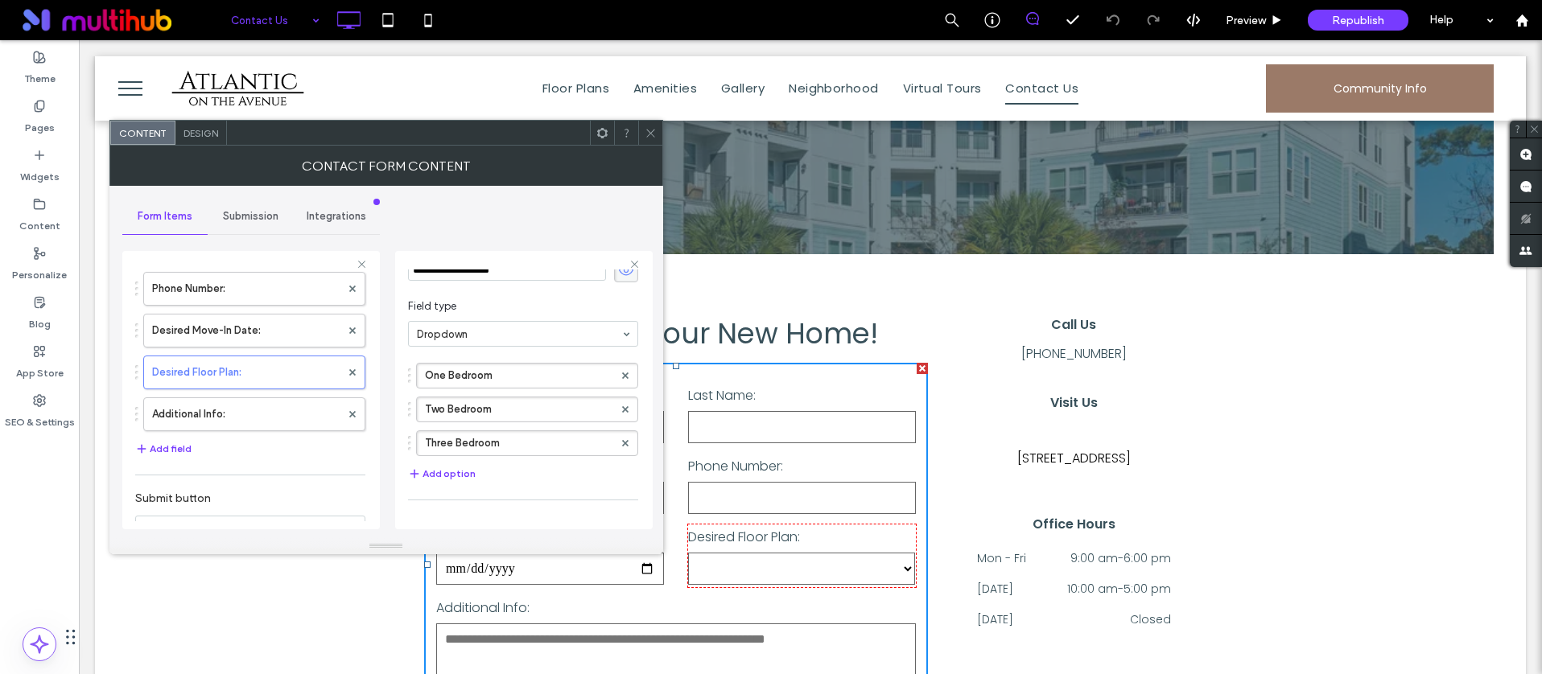
scroll to position [72, 0]
click at [655, 131] on icon at bounding box center [650, 133] width 12 height 12
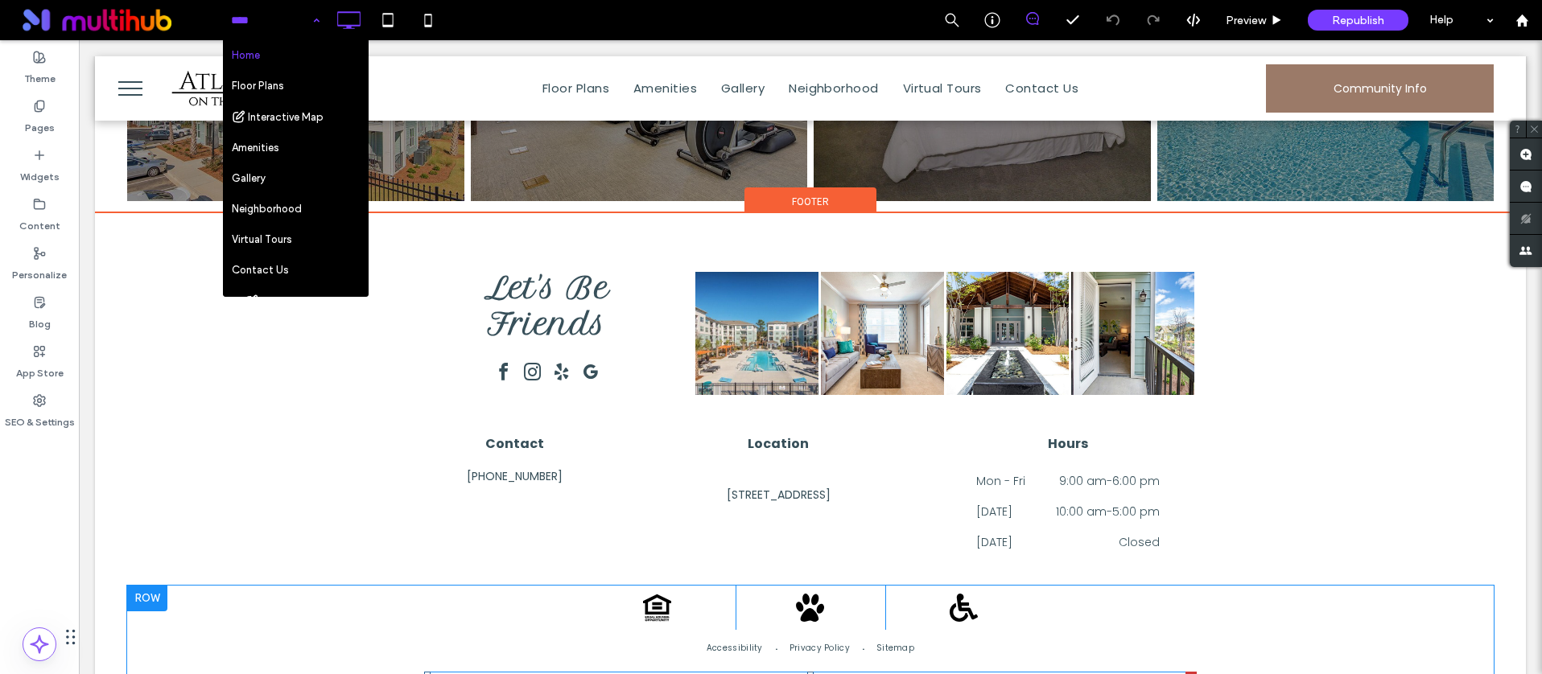
scroll to position [2490, 0]
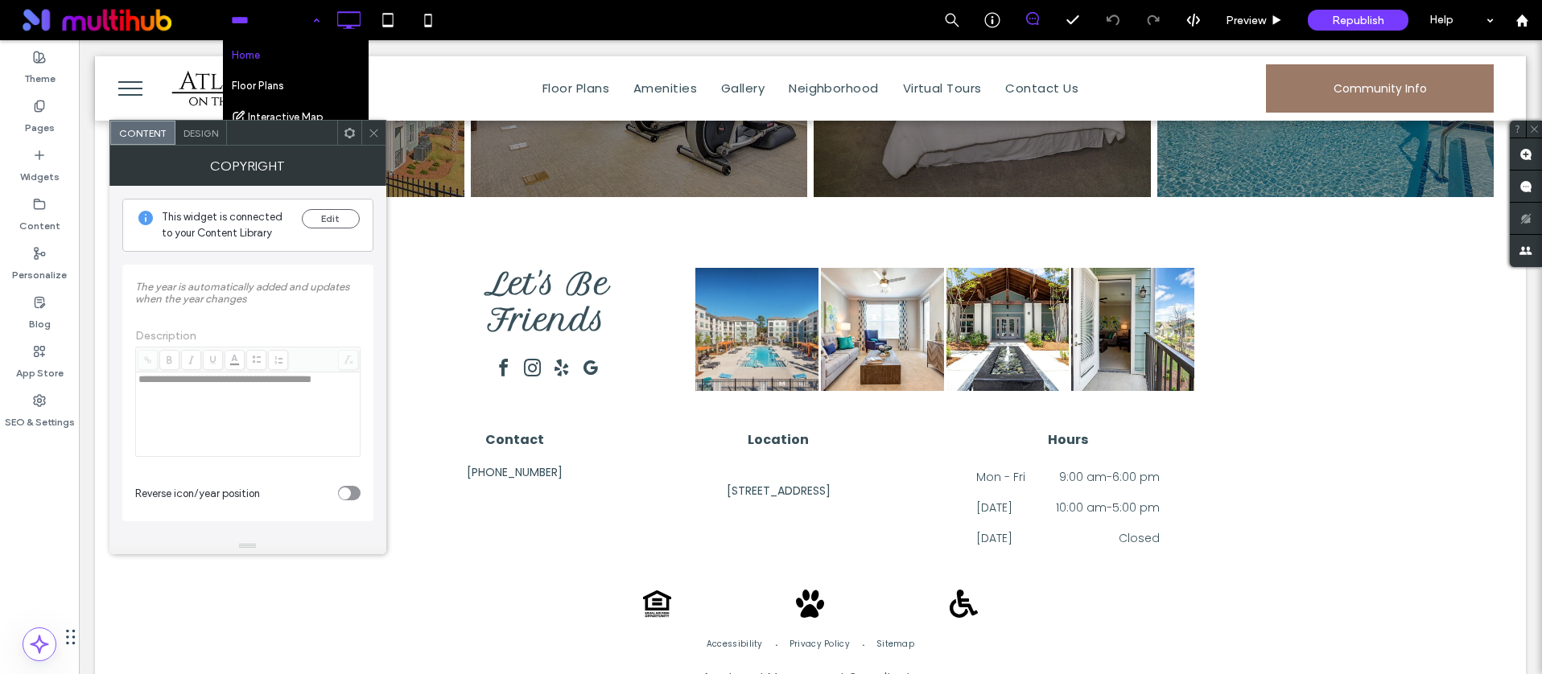
click at [378, 127] on icon at bounding box center [374, 133] width 12 height 12
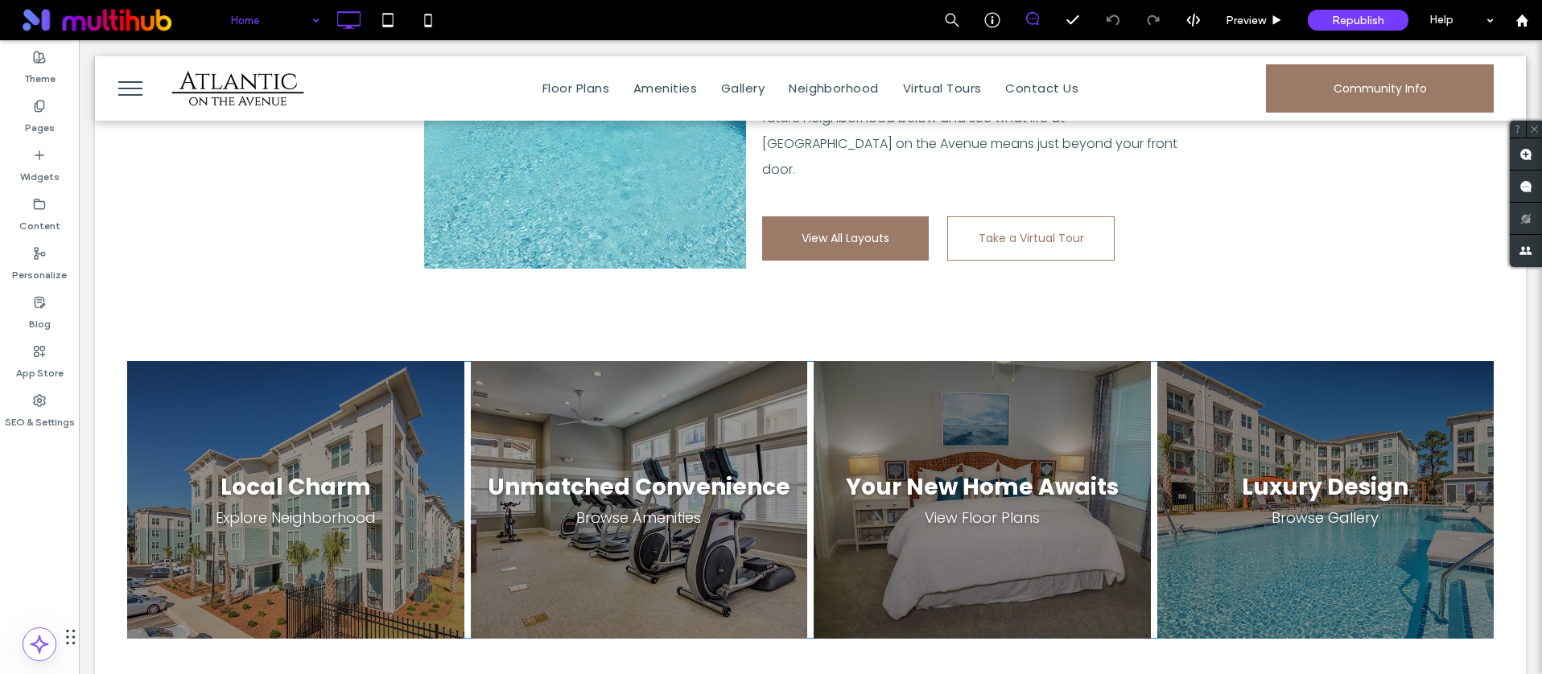
scroll to position [1991, 0]
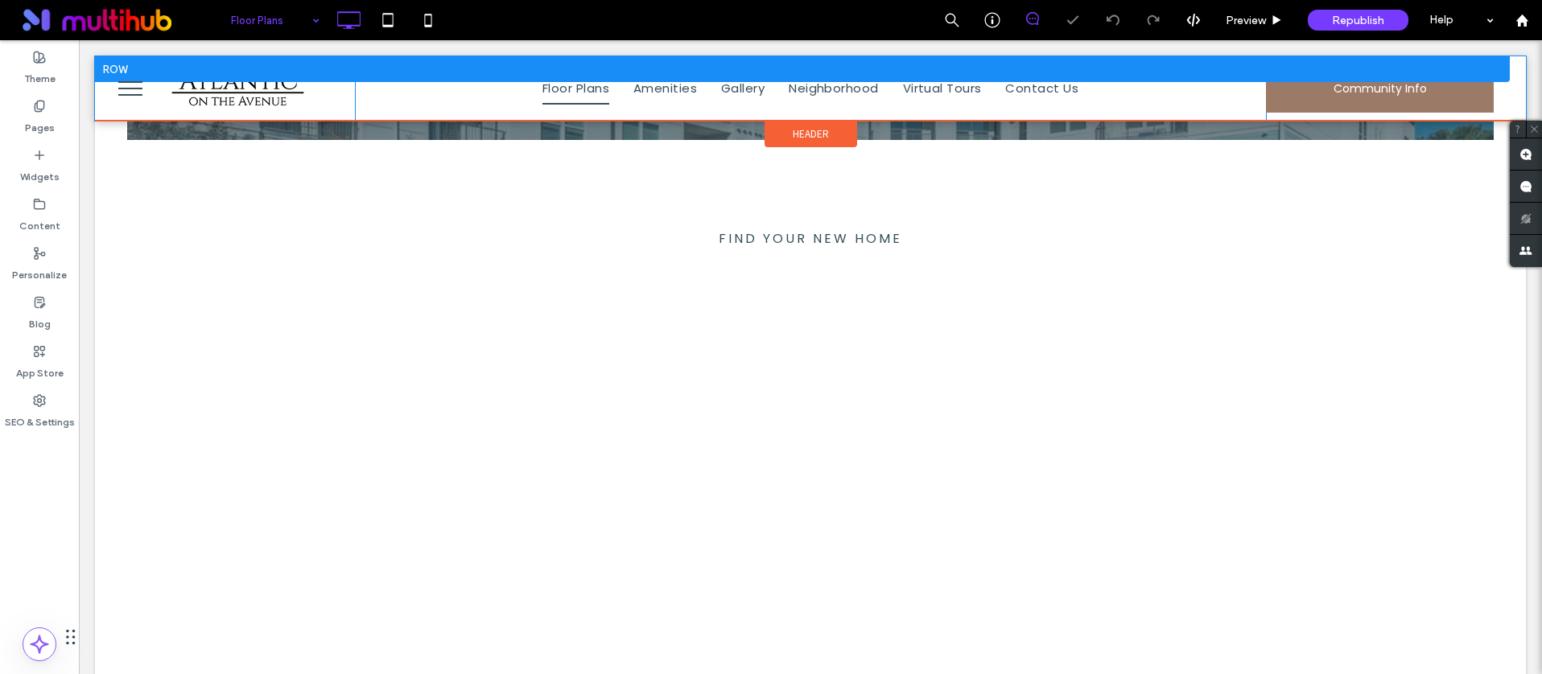
scroll to position [687, 0]
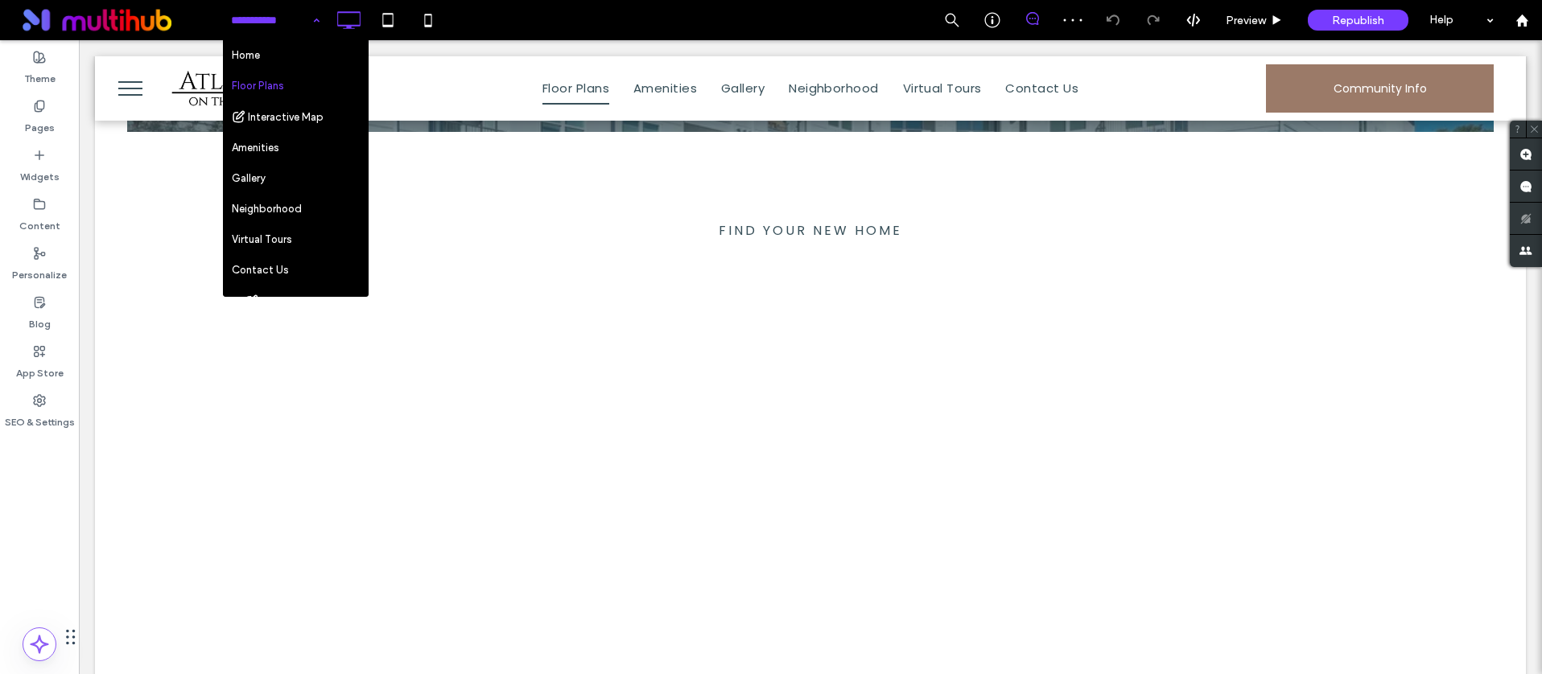
click at [282, 32] on input at bounding box center [271, 20] width 80 height 40
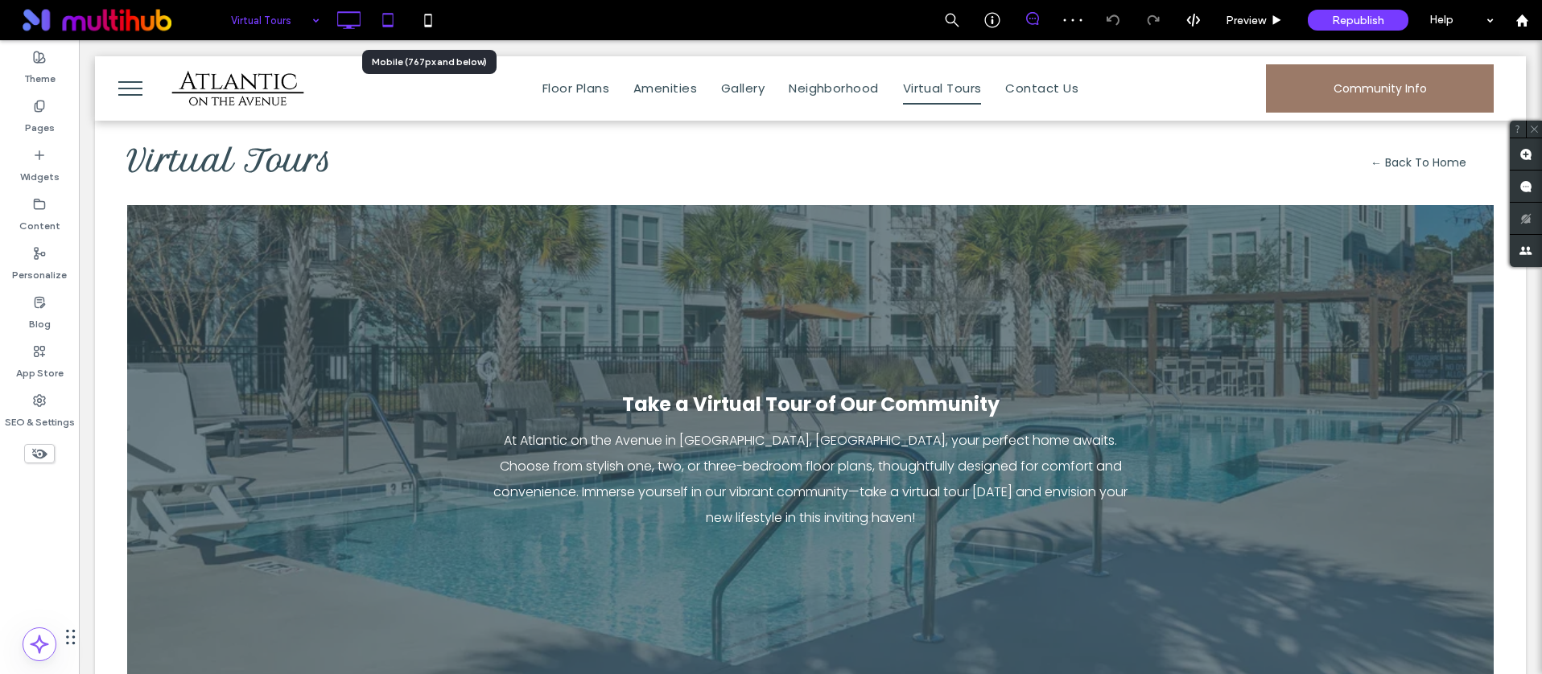
click at [397, 10] on icon at bounding box center [388, 20] width 32 height 32
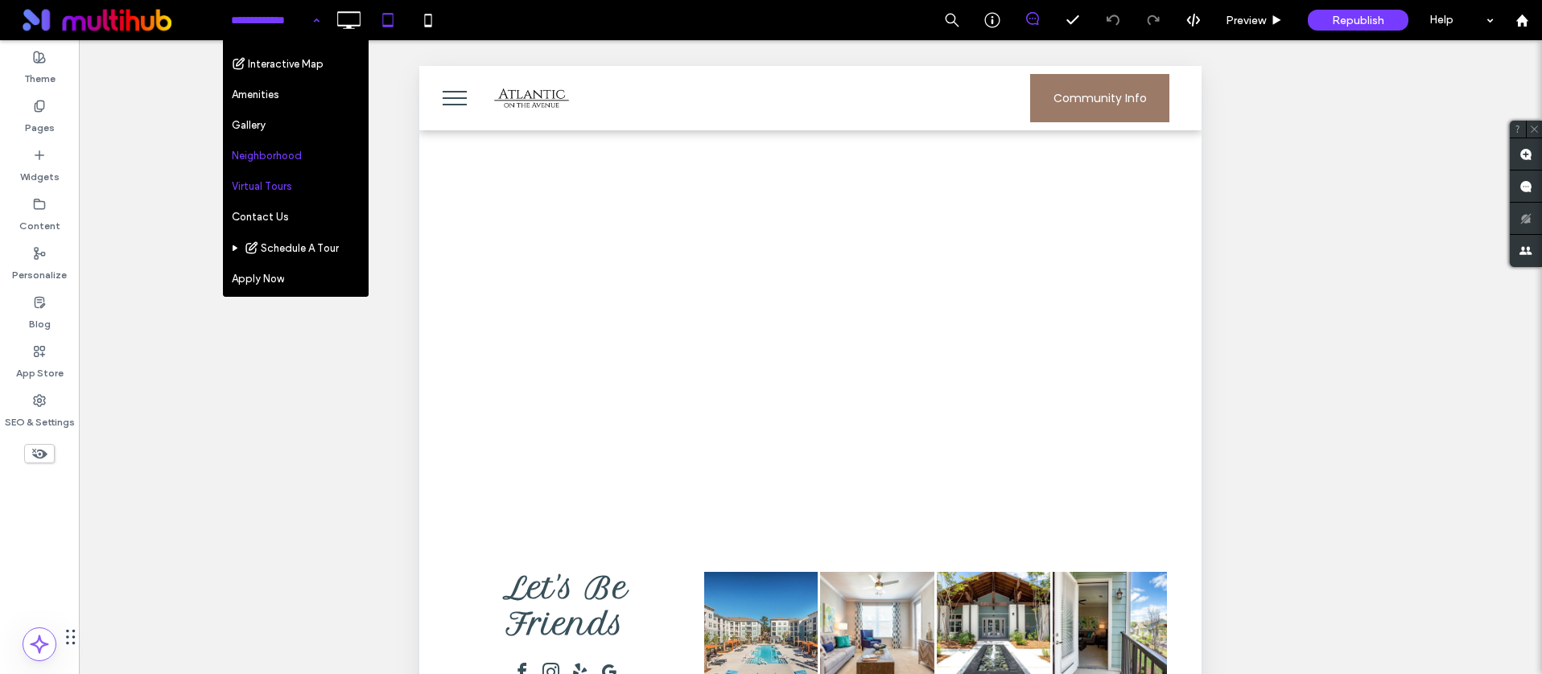
scroll to position [190, 0]
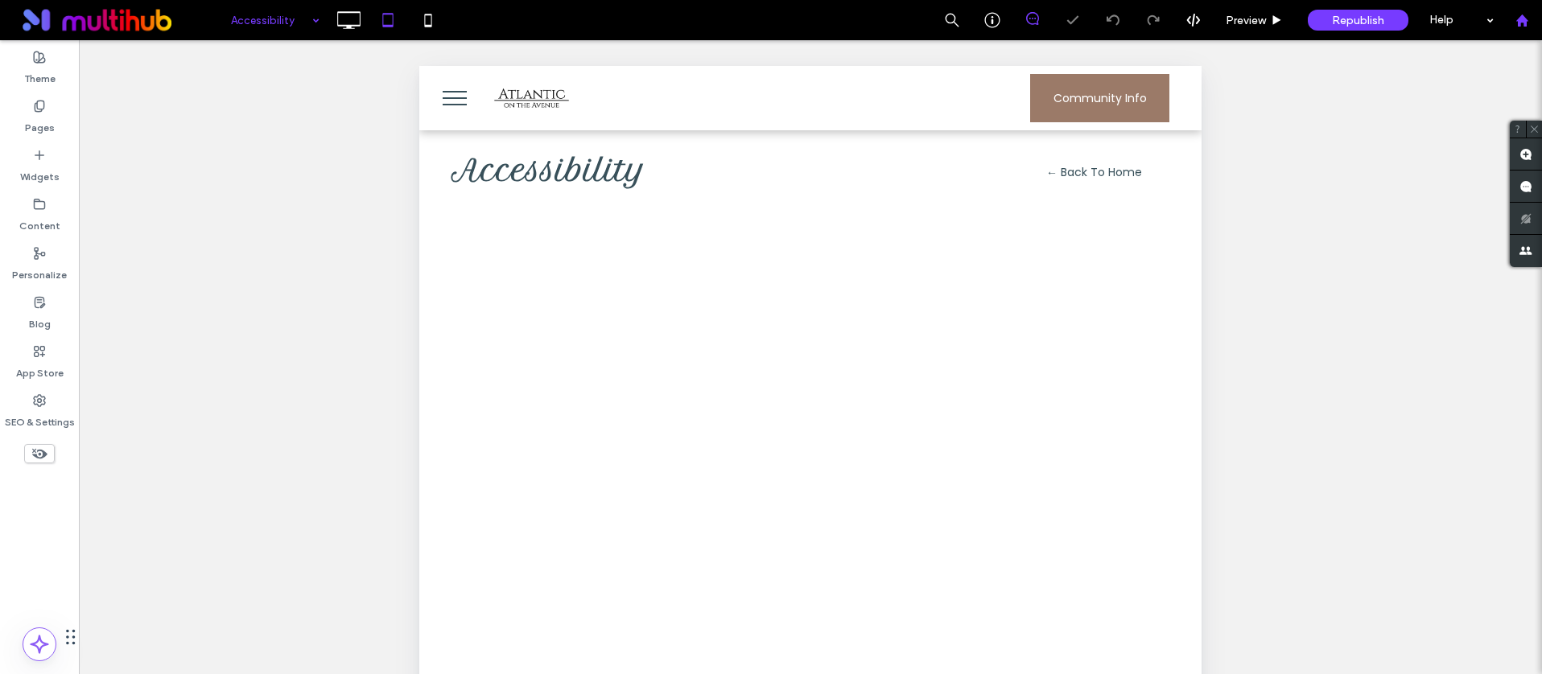
click at [1535, 23] on div at bounding box center [1521, 21] width 39 height 14
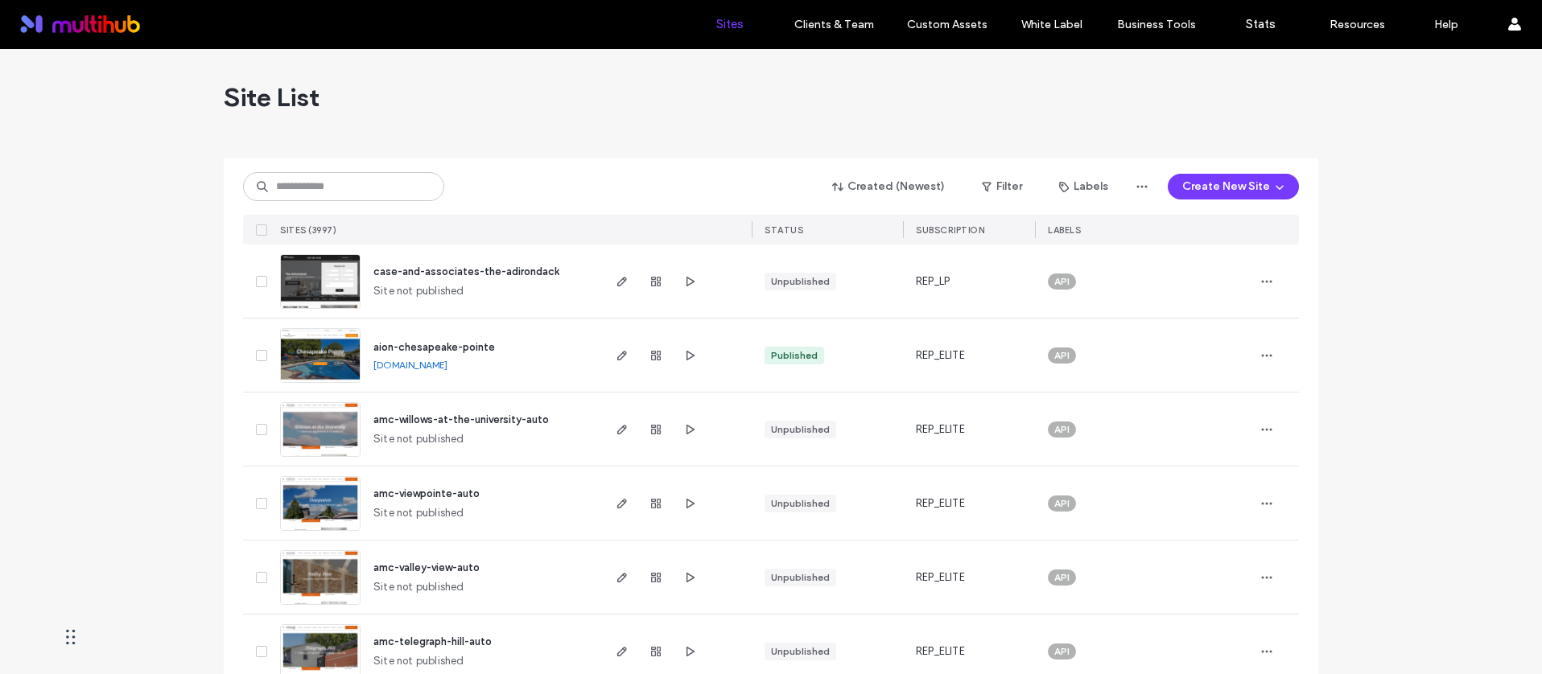
click at [352, 204] on div "Created (Newest) Filter Labels Create New Site SITES (3997) STATUS SUBSCRIPTION…" at bounding box center [771, 202] width 1056 height 86
click at [353, 192] on input at bounding box center [343, 186] width 201 height 29
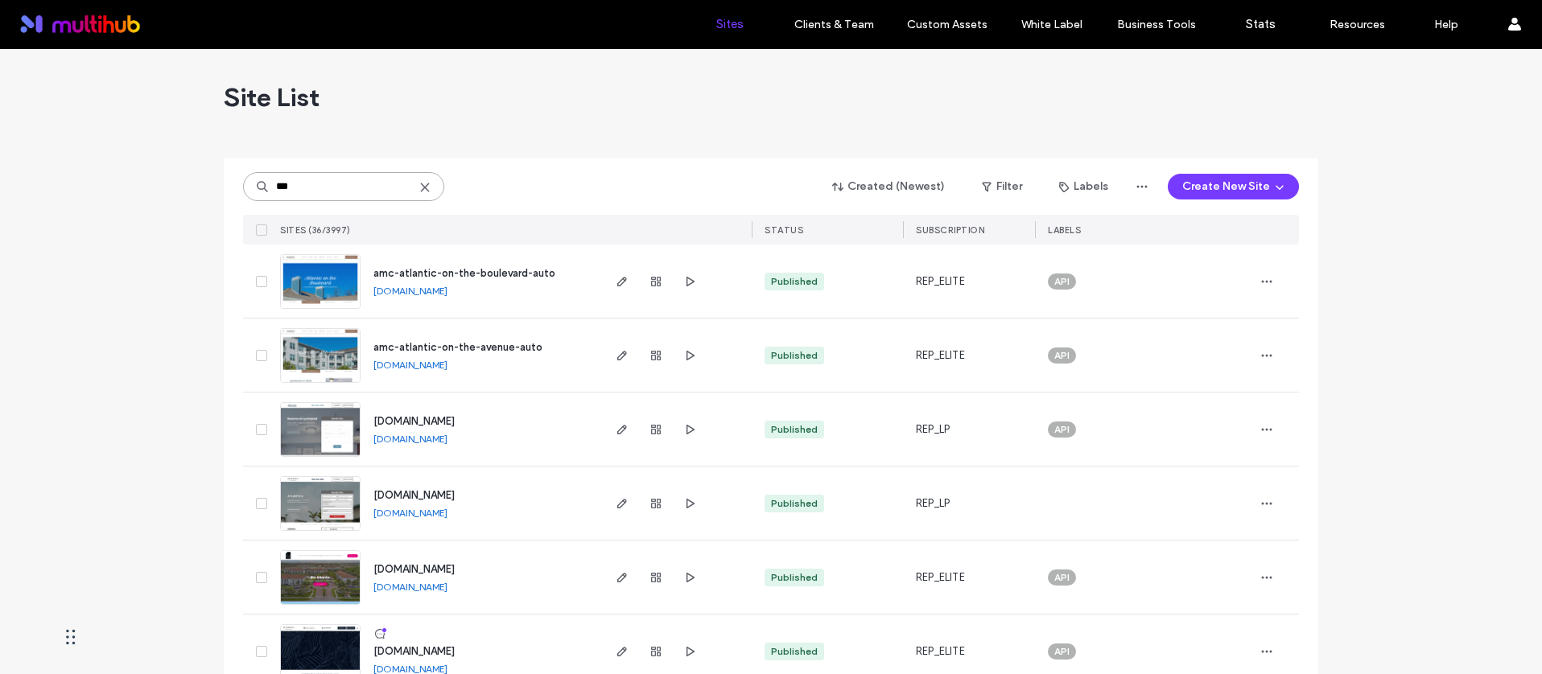
type input "***"
click at [528, 267] on span "amc-atlantic-on-the-boulevard-auto" at bounding box center [464, 273] width 182 height 12
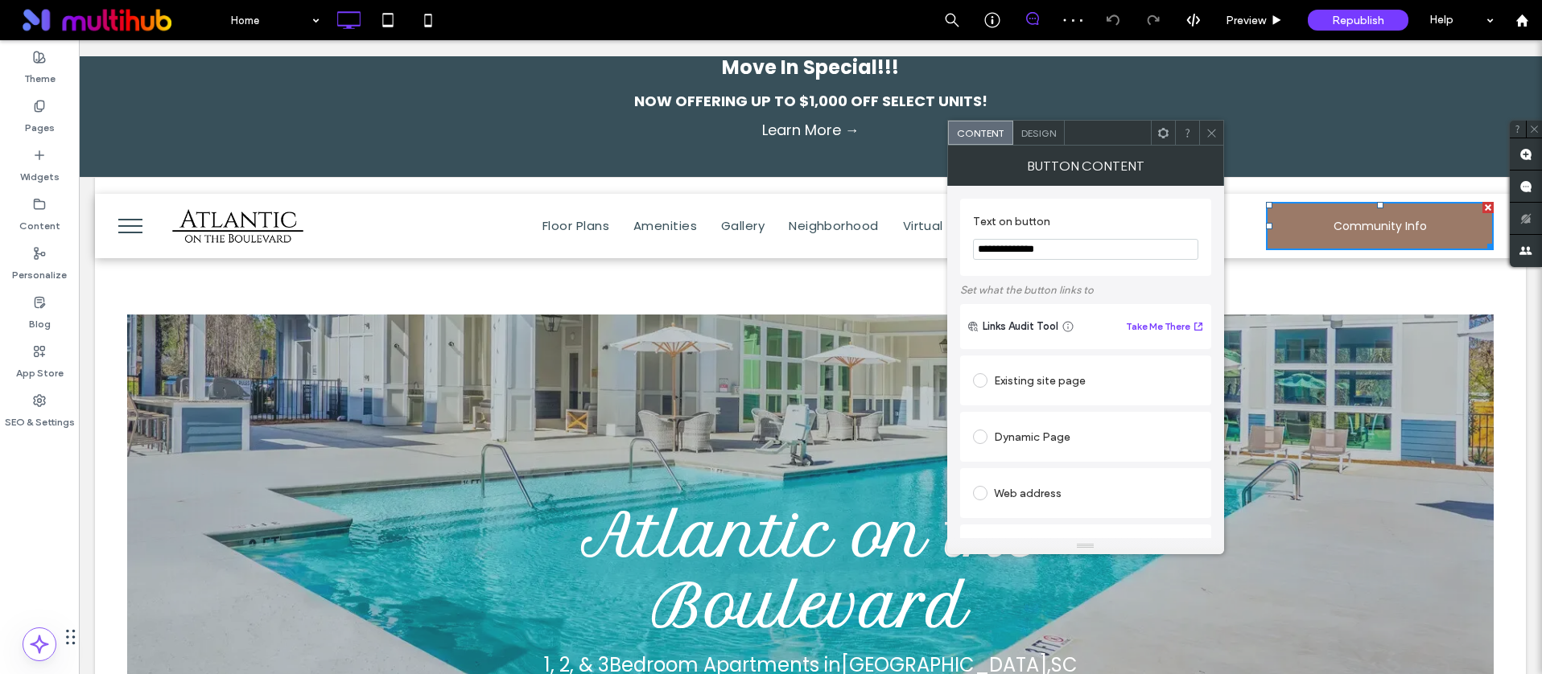
scroll to position [213, 0]
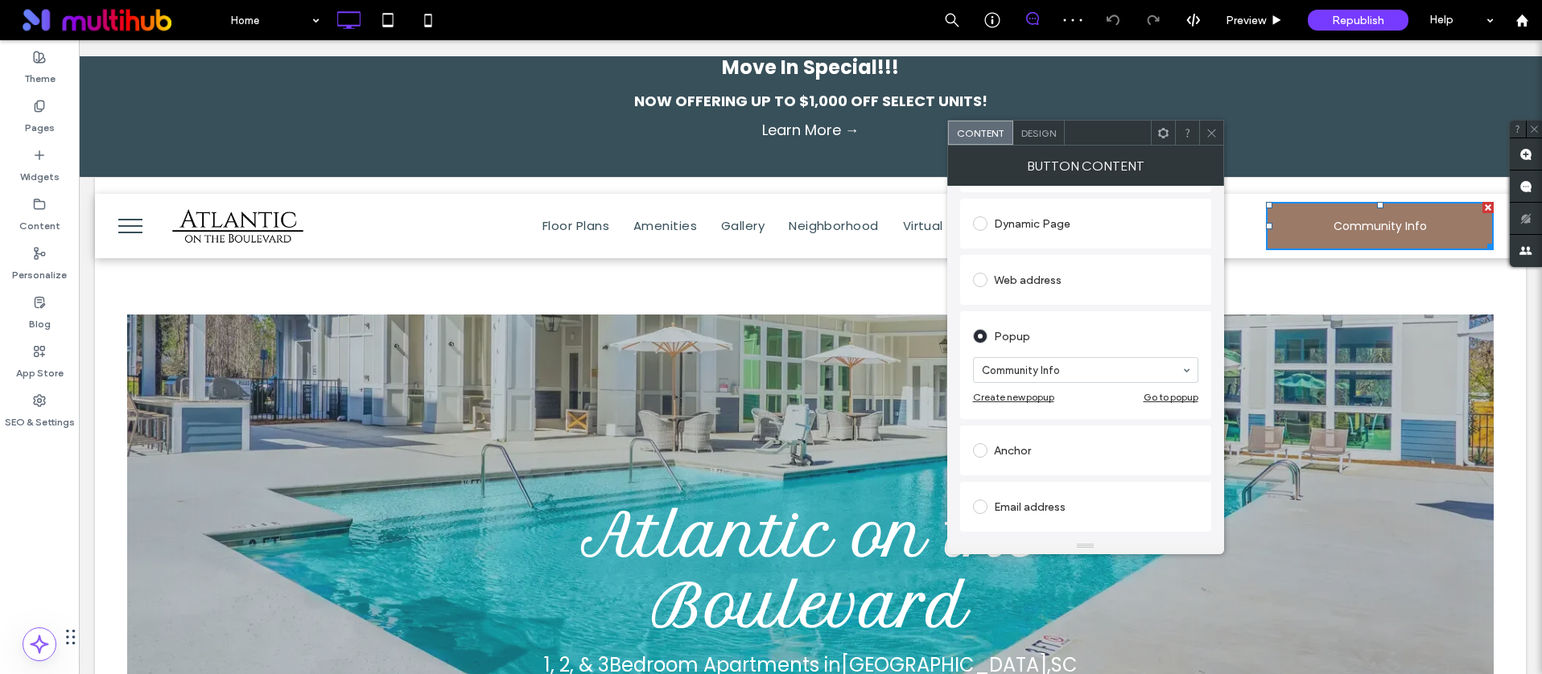
click at [1172, 400] on div "Go to popup" at bounding box center [1170, 397] width 55 height 12
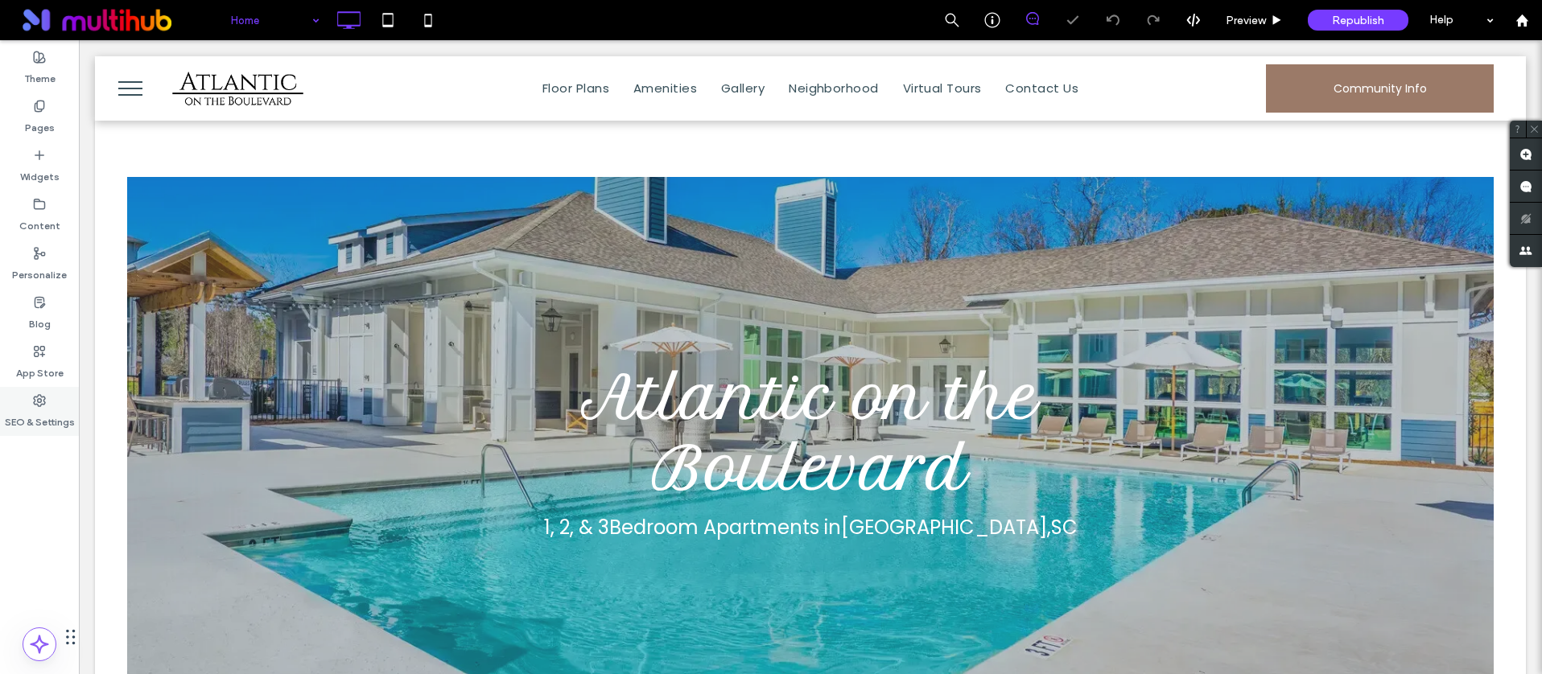
click at [45, 418] on label "SEO & Settings" at bounding box center [40, 418] width 70 height 23
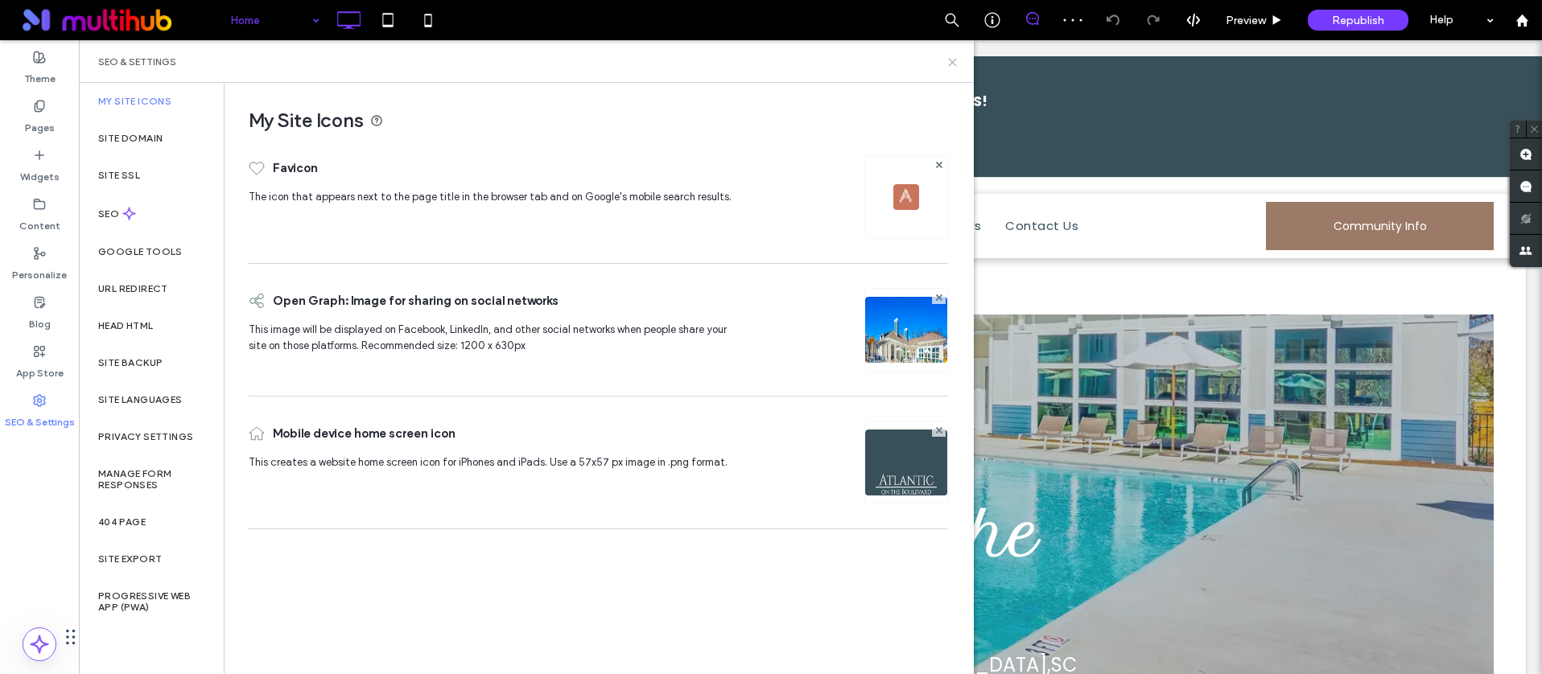
drag, startPoint x: 949, startPoint y: 62, endPoint x: 656, endPoint y: 178, distance: 315.0
click at [949, 62] on icon at bounding box center [952, 62] width 12 height 12
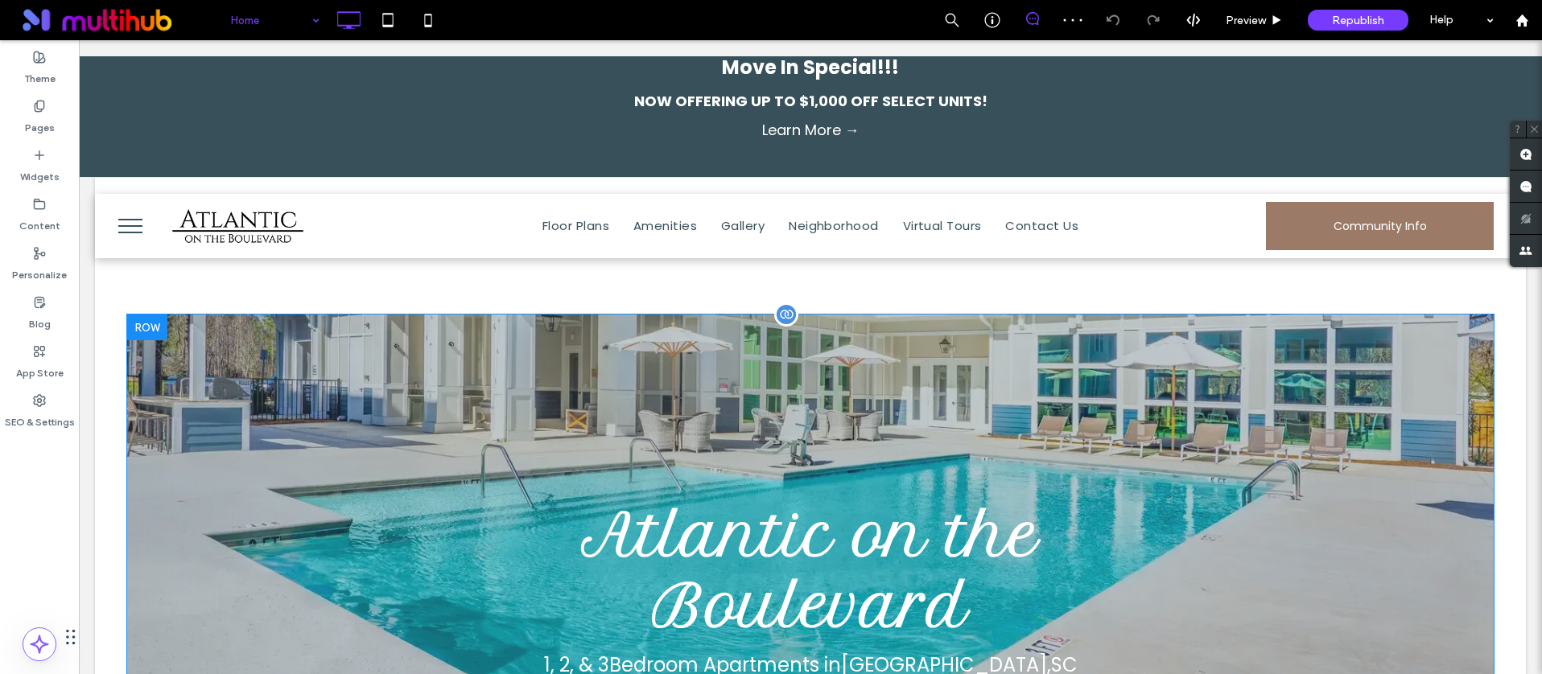
scroll to position [18, 0]
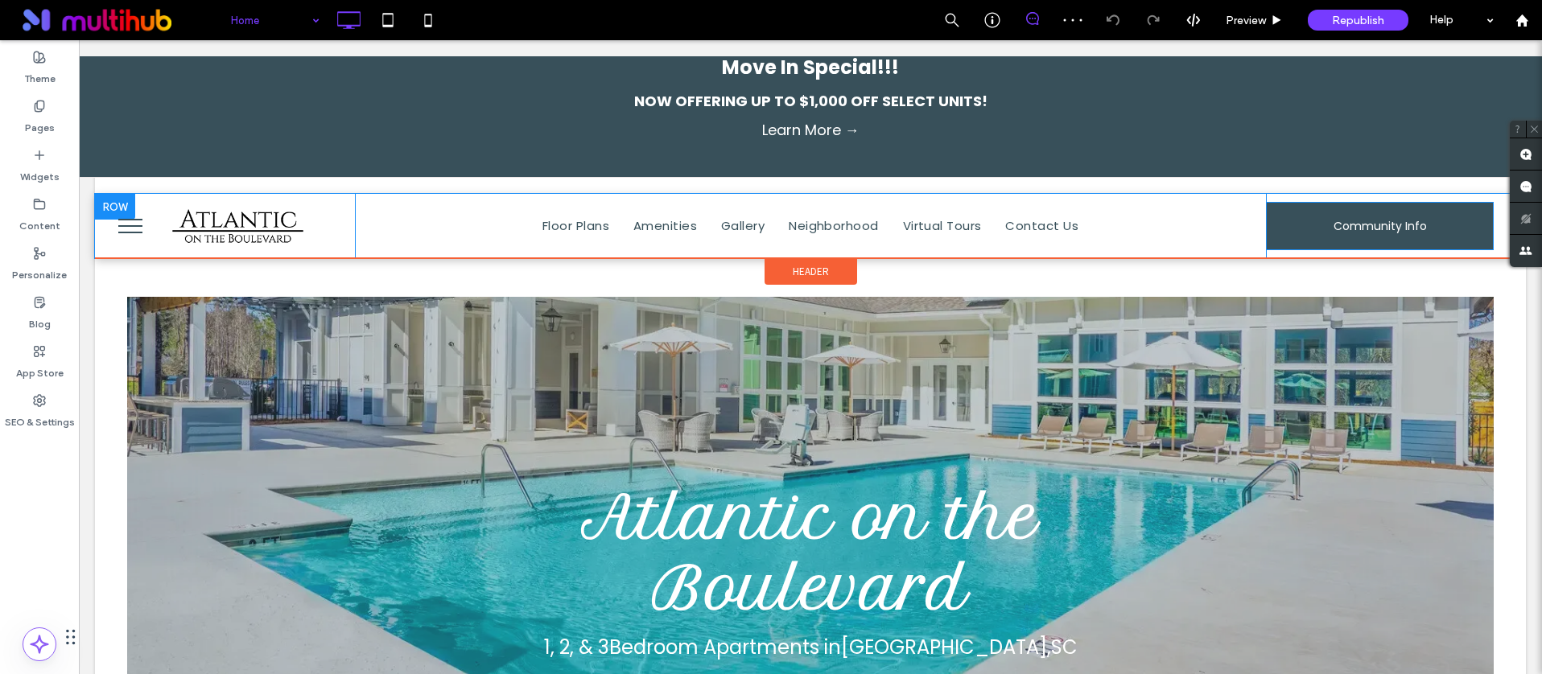
click at [1283, 224] on link "Community Info" at bounding box center [1380, 226] width 228 height 48
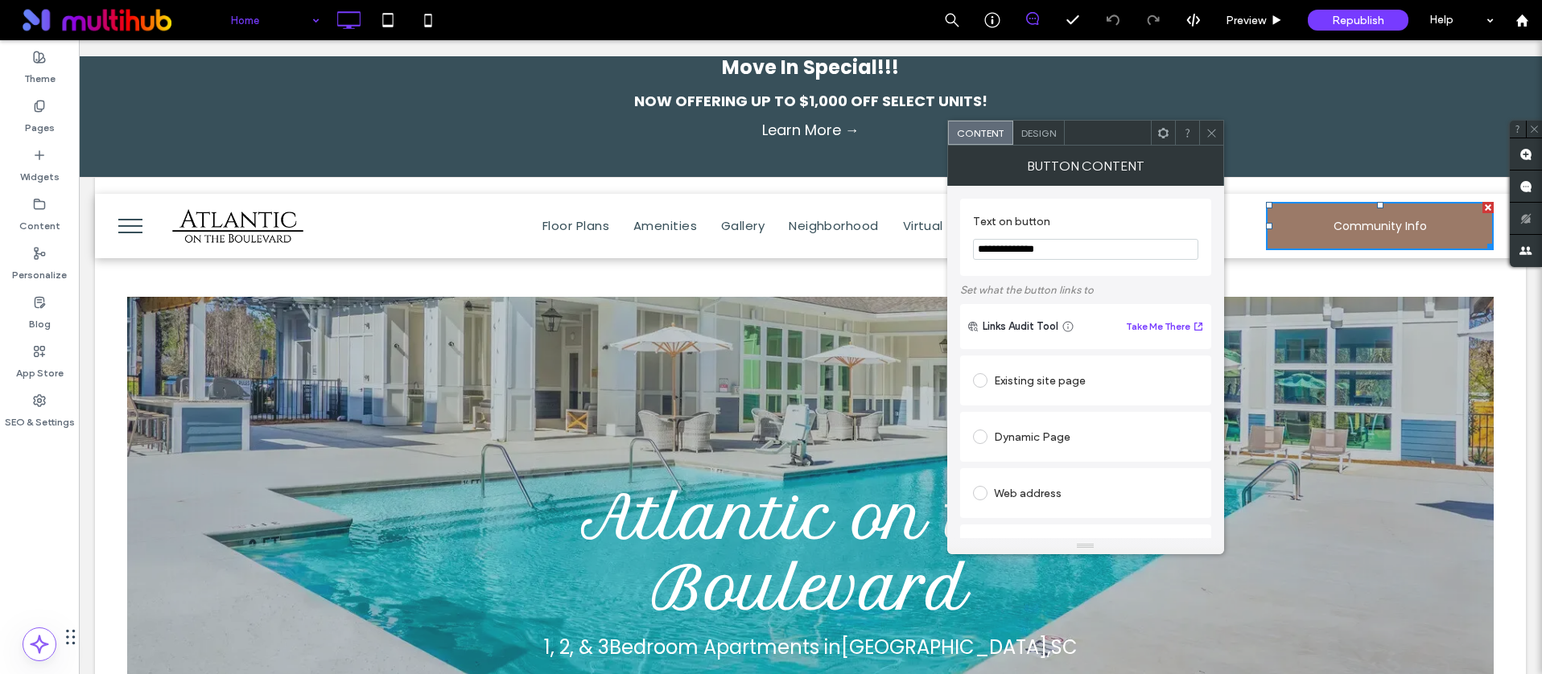
click at [1021, 130] on span "Design" at bounding box center [1038, 133] width 35 height 12
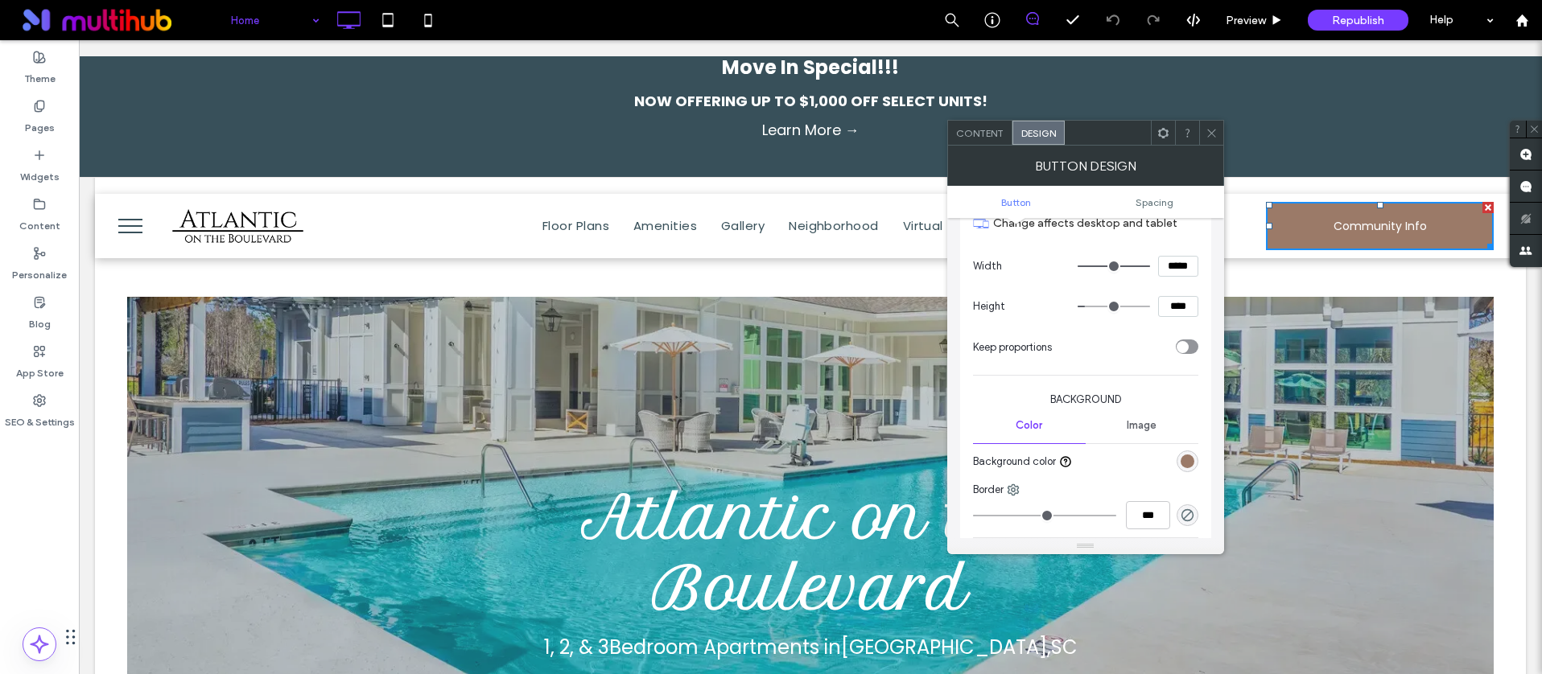
scroll to position [249, 0]
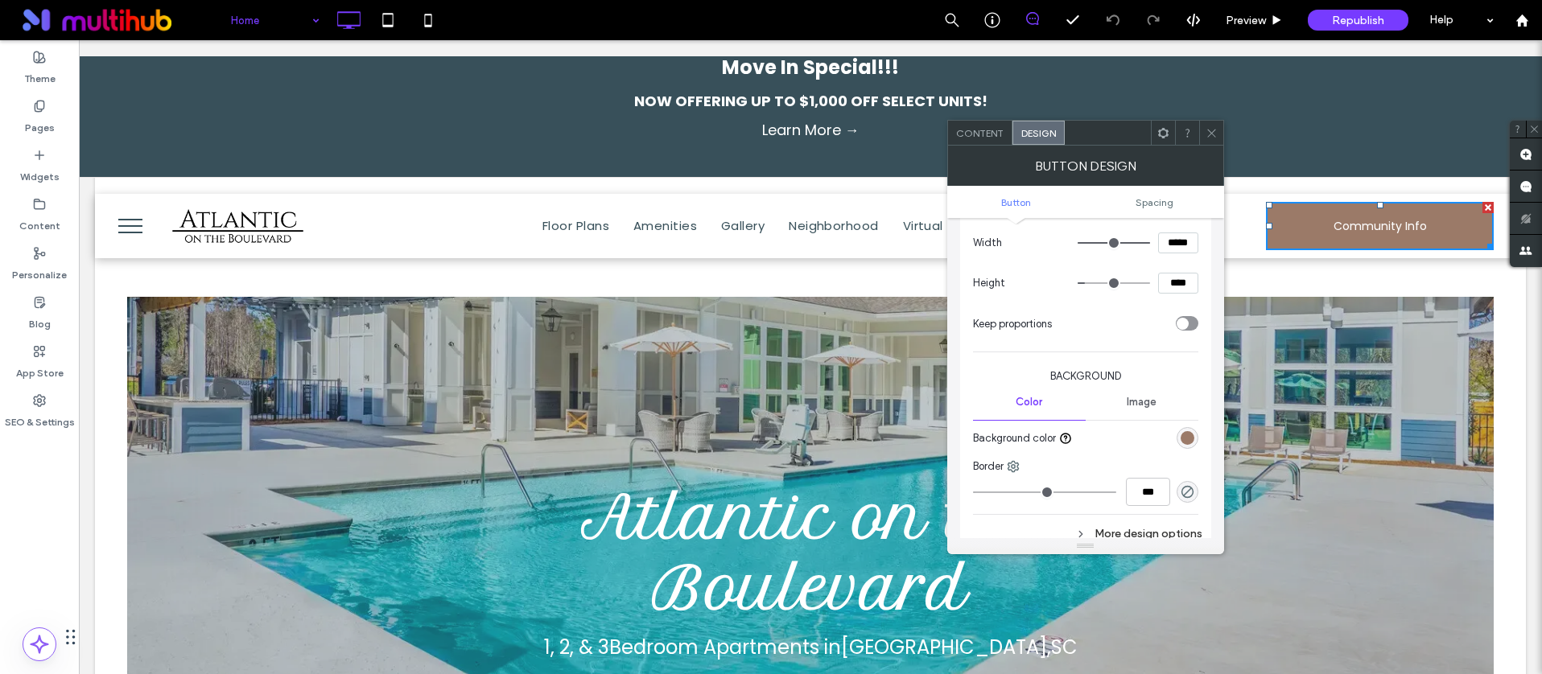
click at [1208, 130] on icon at bounding box center [1211, 133] width 12 height 12
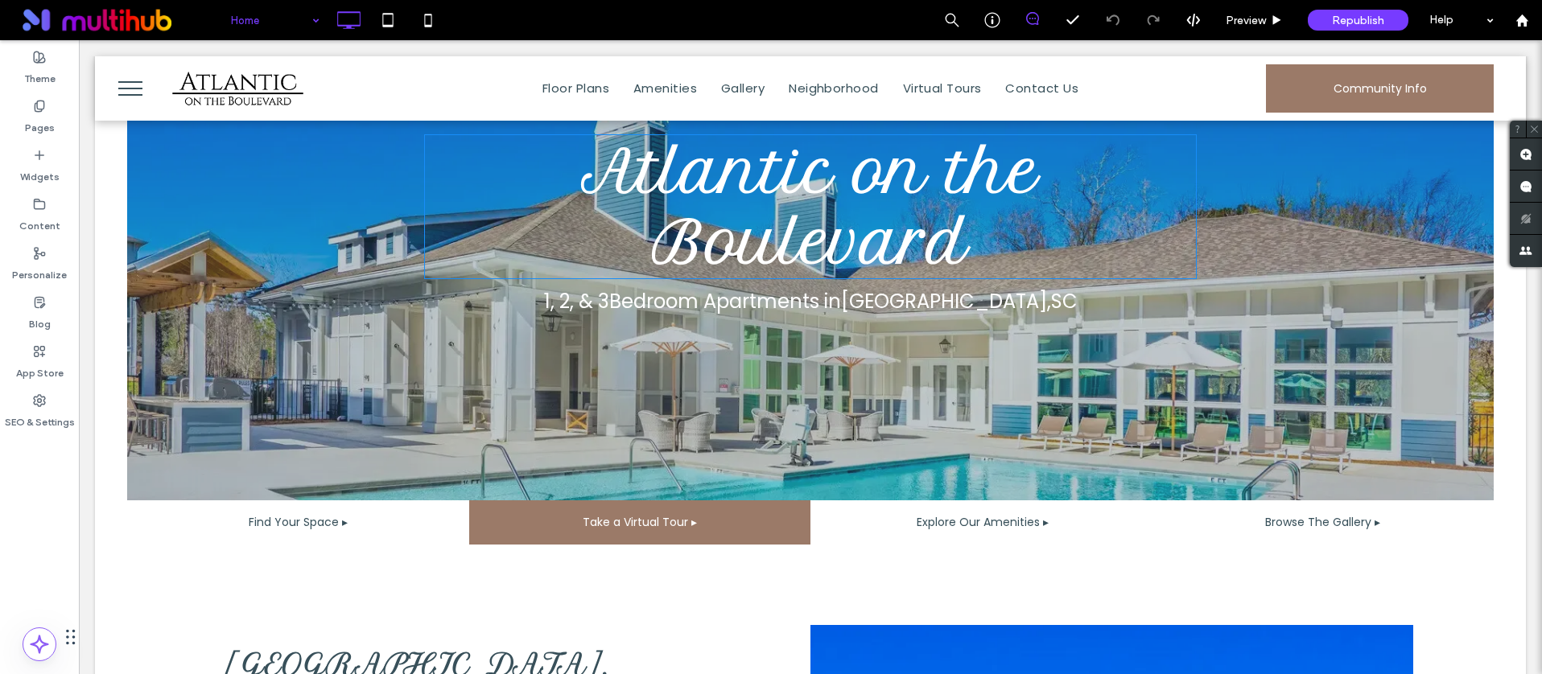
scroll to position [619, 0]
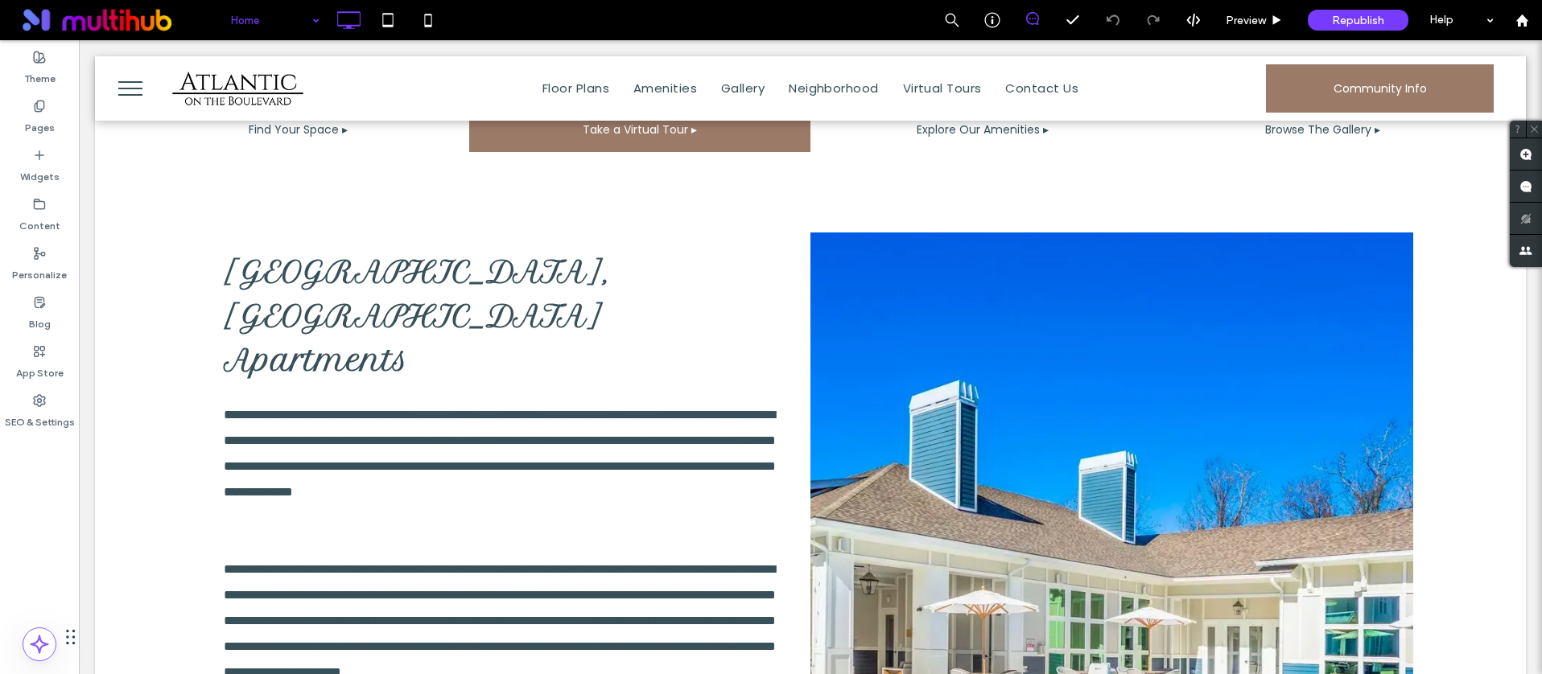
click at [143, 87] on button "menu" at bounding box center [130, 89] width 42 height 42
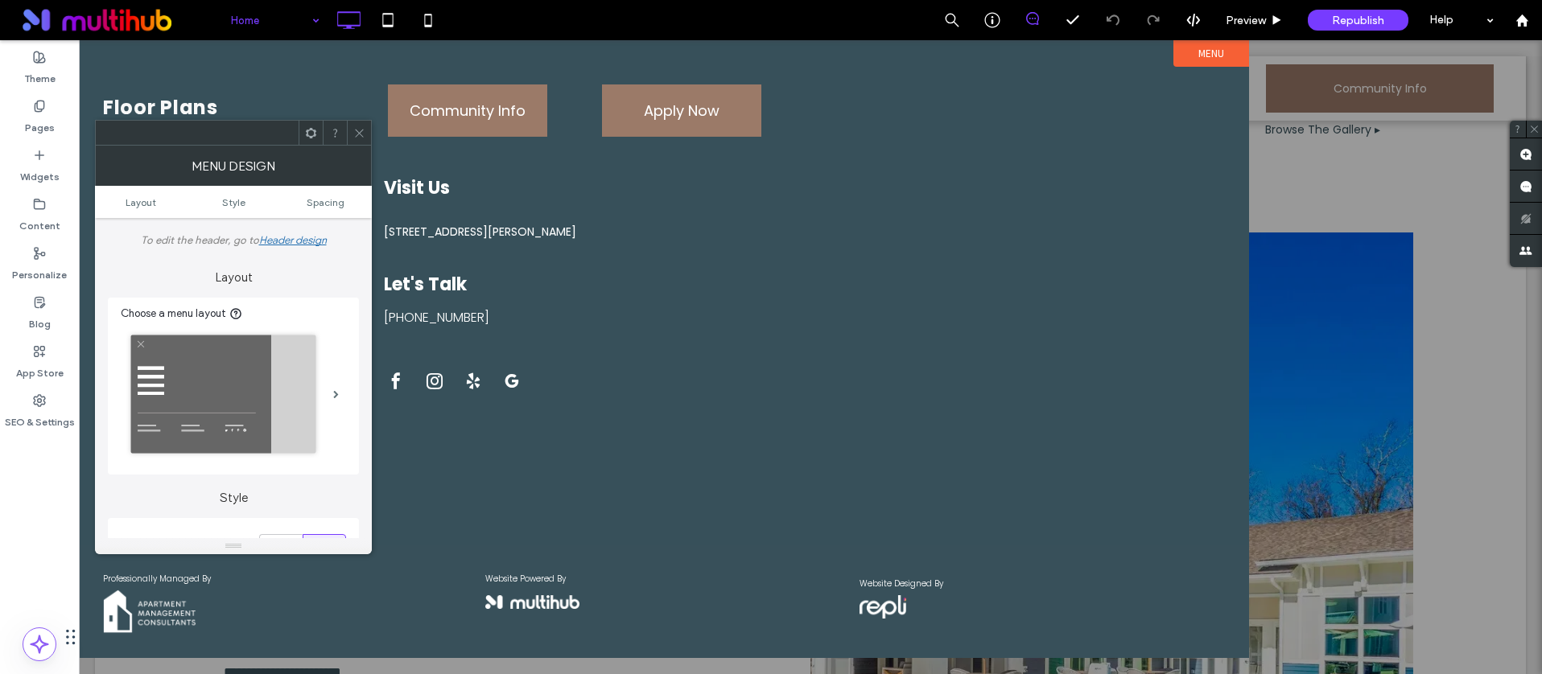
click at [354, 130] on icon at bounding box center [359, 133] width 12 height 12
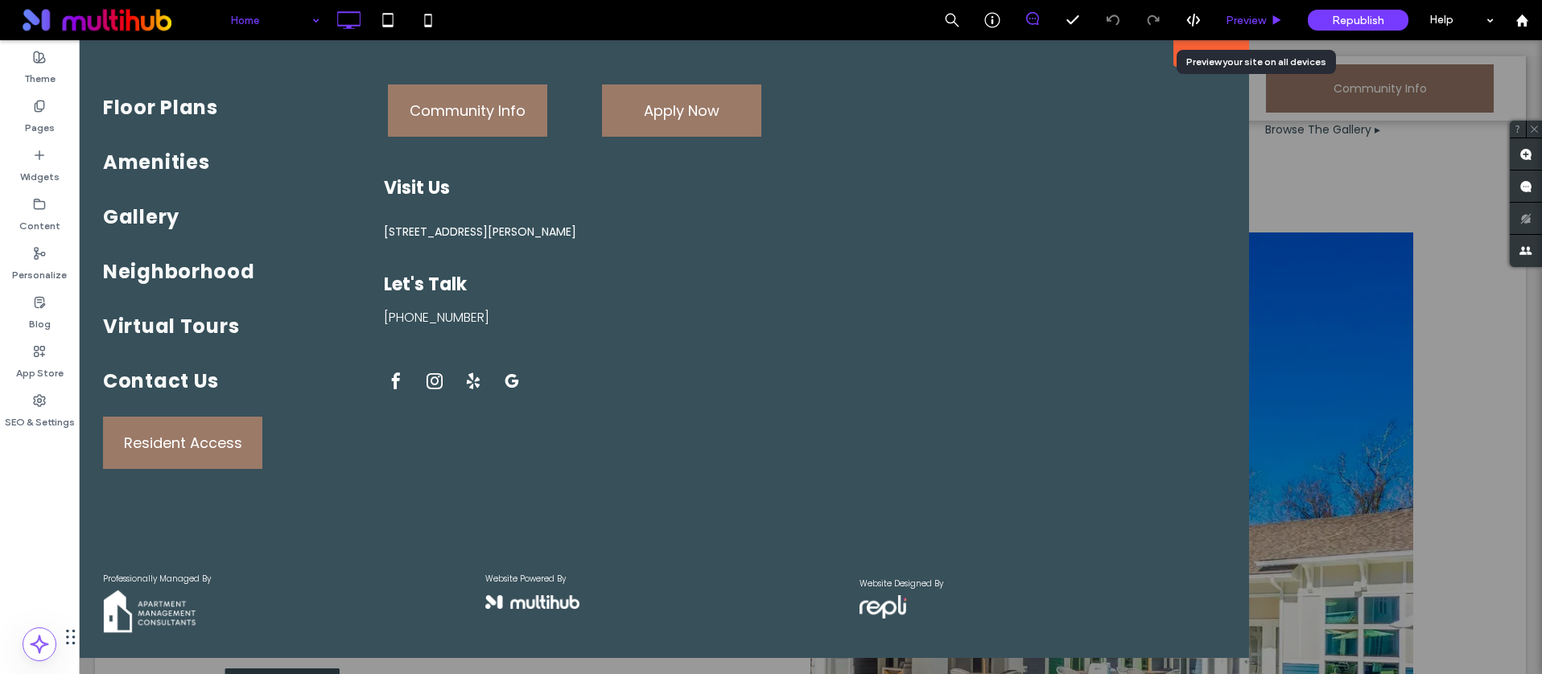
click at [1235, 20] on span "Preview" at bounding box center [1245, 21] width 40 height 14
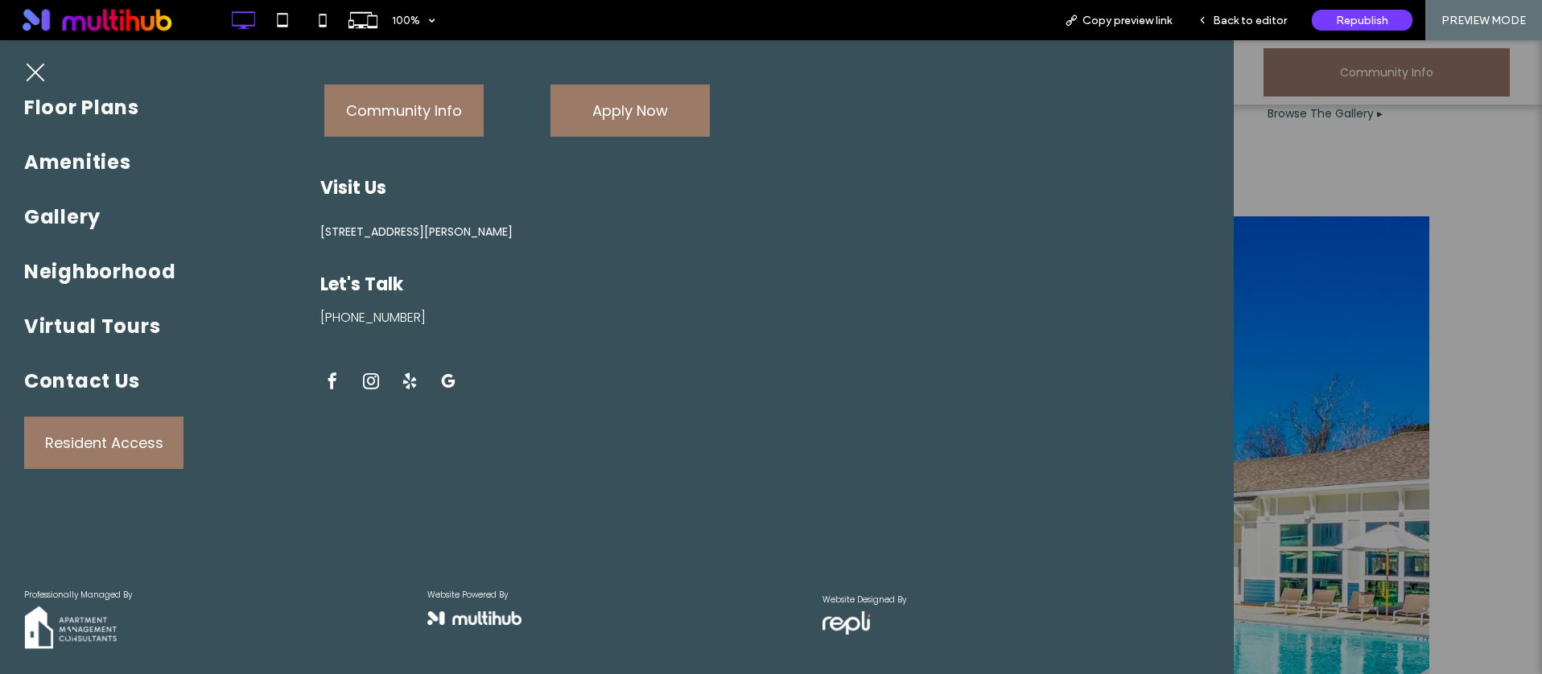
click at [331, 377] on span "facebook" at bounding box center [332, 381] width 24 height 24
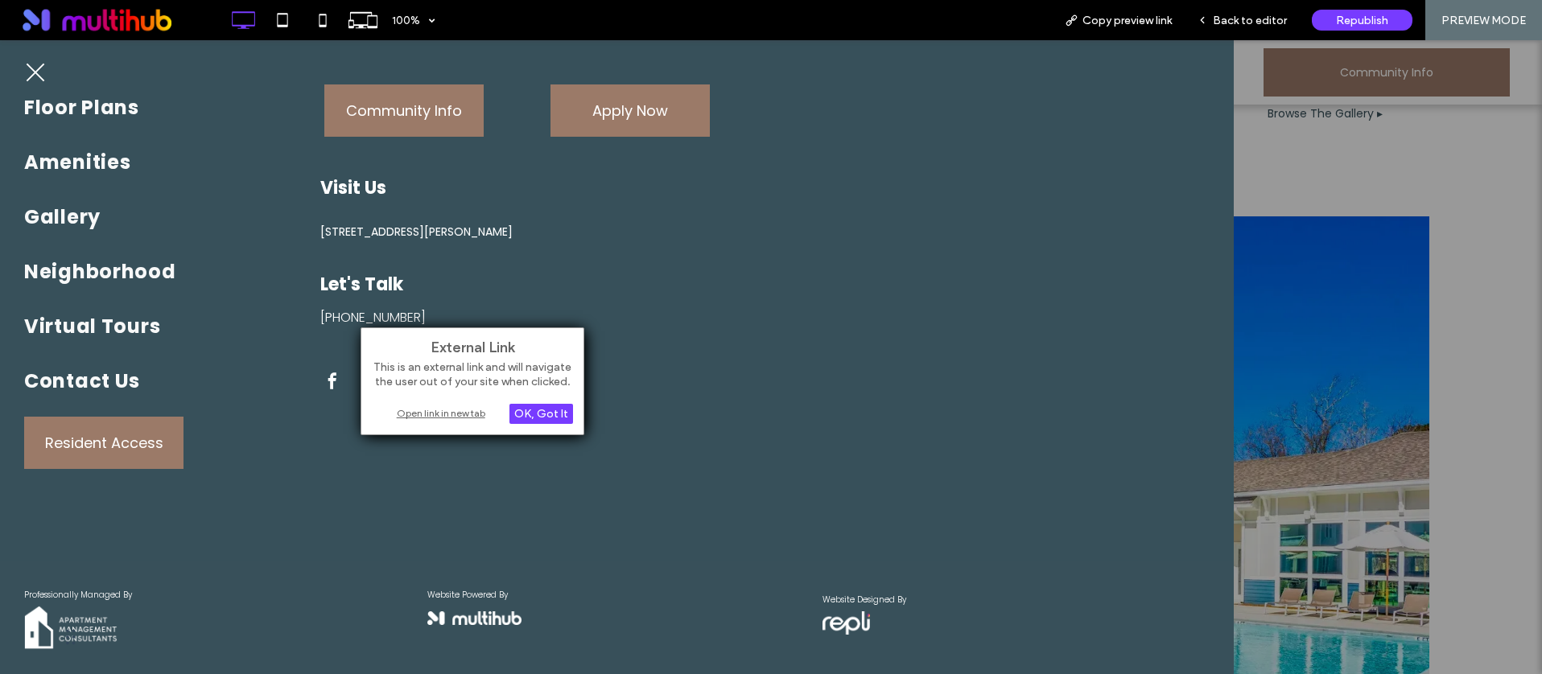
click at [443, 410] on div "Open link in new tab" at bounding box center [472, 413] width 201 height 17
click at [748, 347] on div "Community Info Click To Paste Apply Now Click To Paste Visit Us 2155 Morris Bak…" at bounding box center [764, 274] width 889 height 389
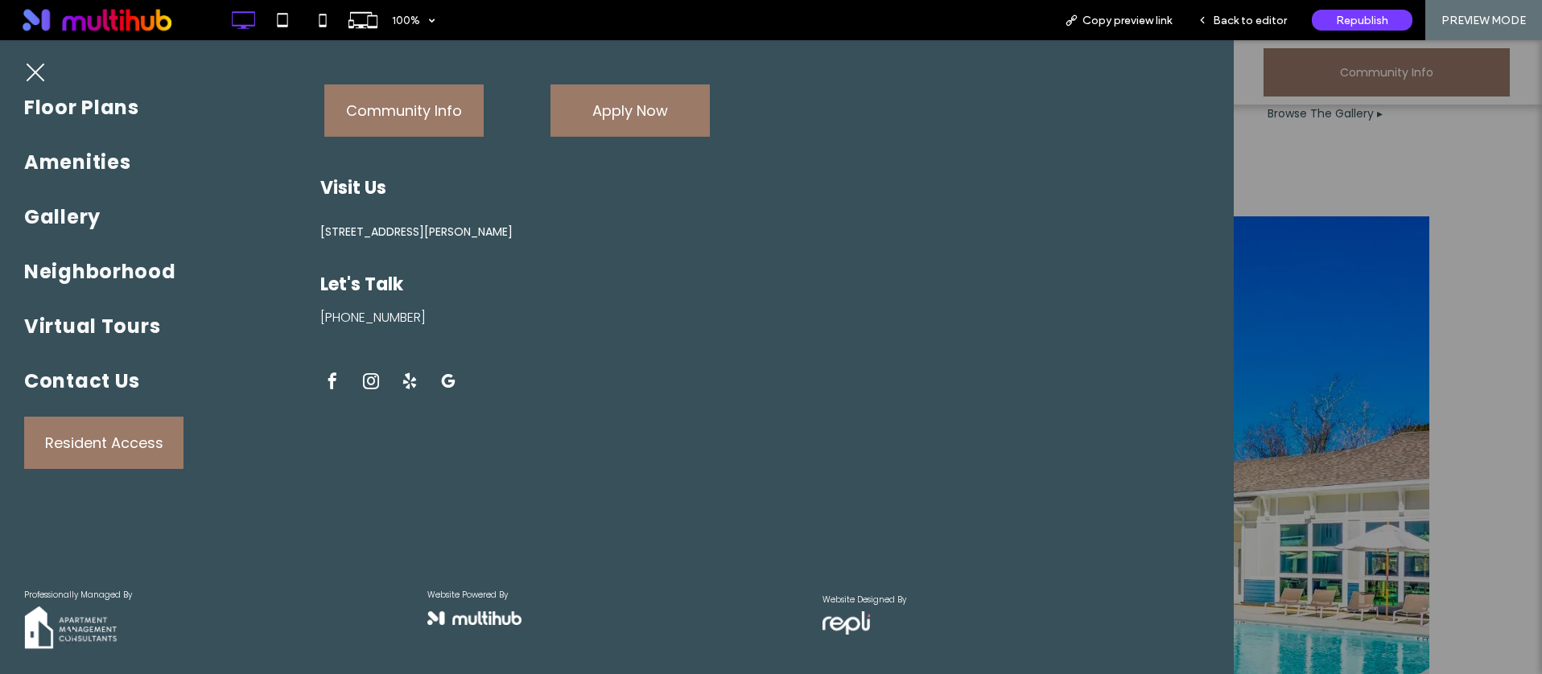
click at [442, 380] on span "google_my_business" at bounding box center [448, 381] width 24 height 24
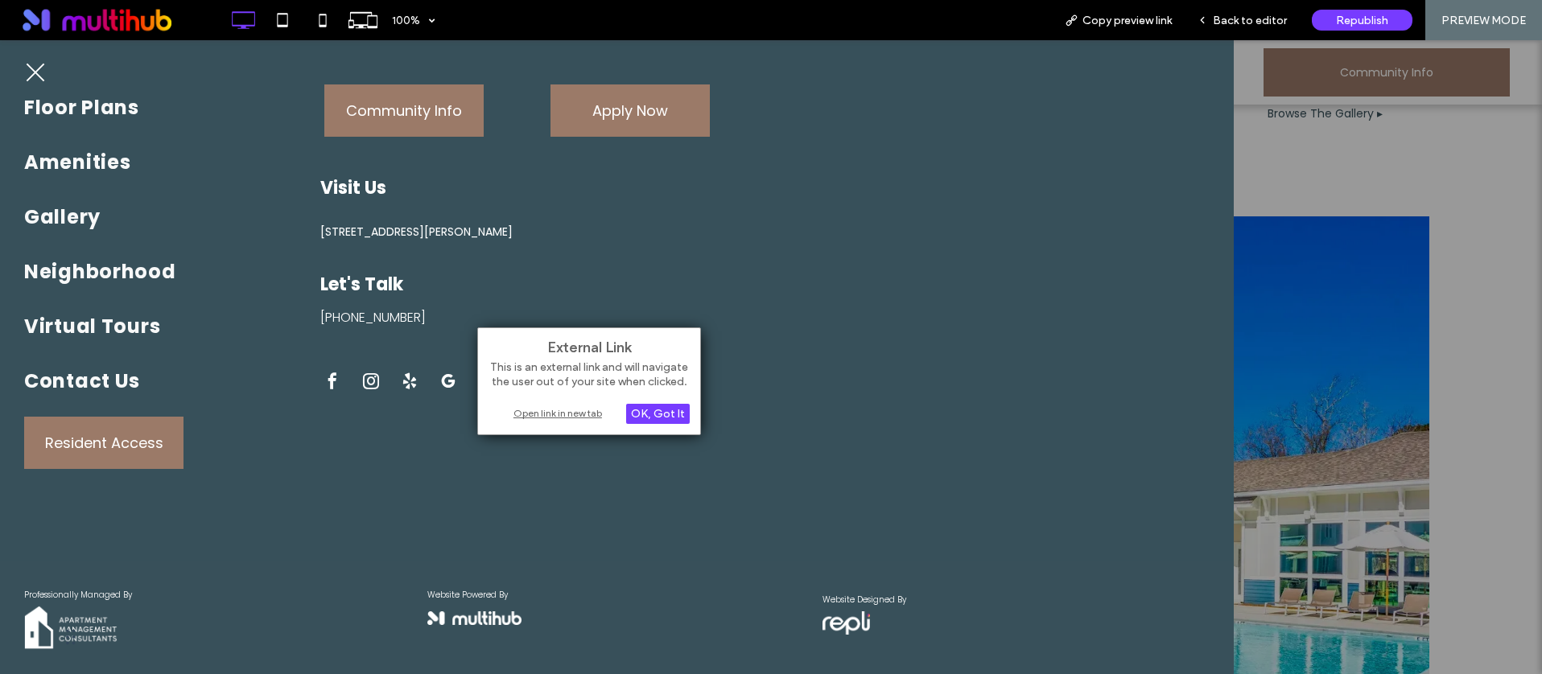
click at [537, 410] on div "Open link in new tab" at bounding box center [588, 413] width 201 height 17
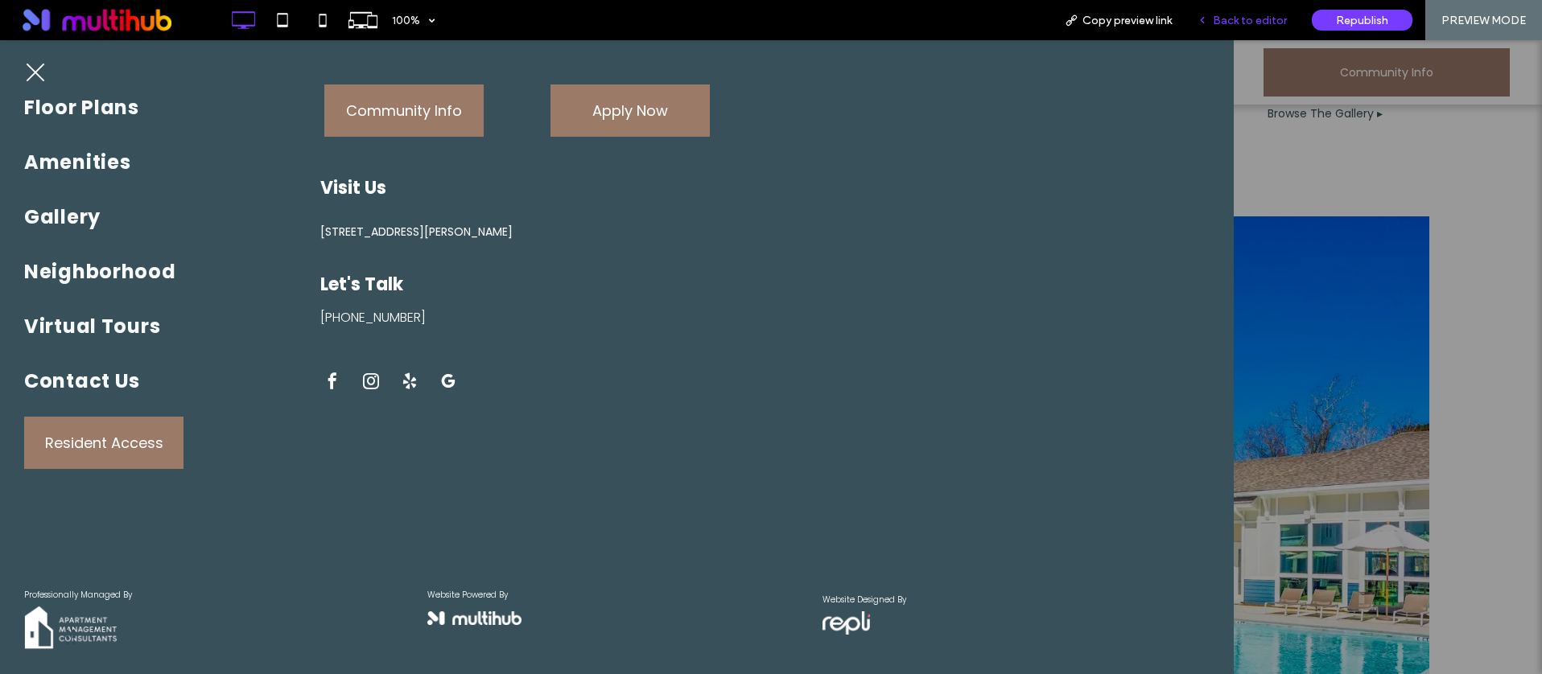
click at [1233, 24] on span "Back to editor" at bounding box center [1250, 21] width 74 height 14
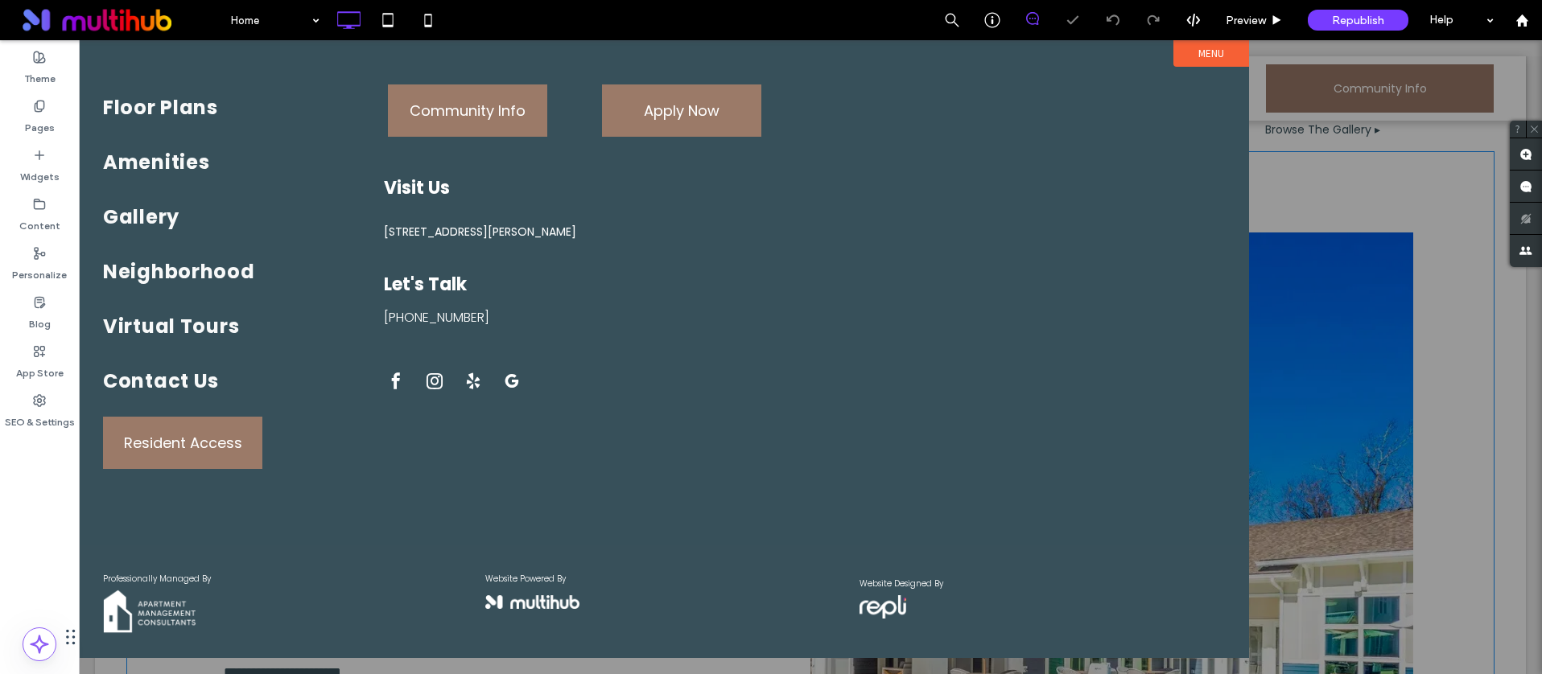
drag, startPoint x: 1305, startPoint y: 229, endPoint x: 1188, endPoint y: 237, distance: 117.7
click at [1304, 229] on div at bounding box center [810, 357] width 1463 height 634
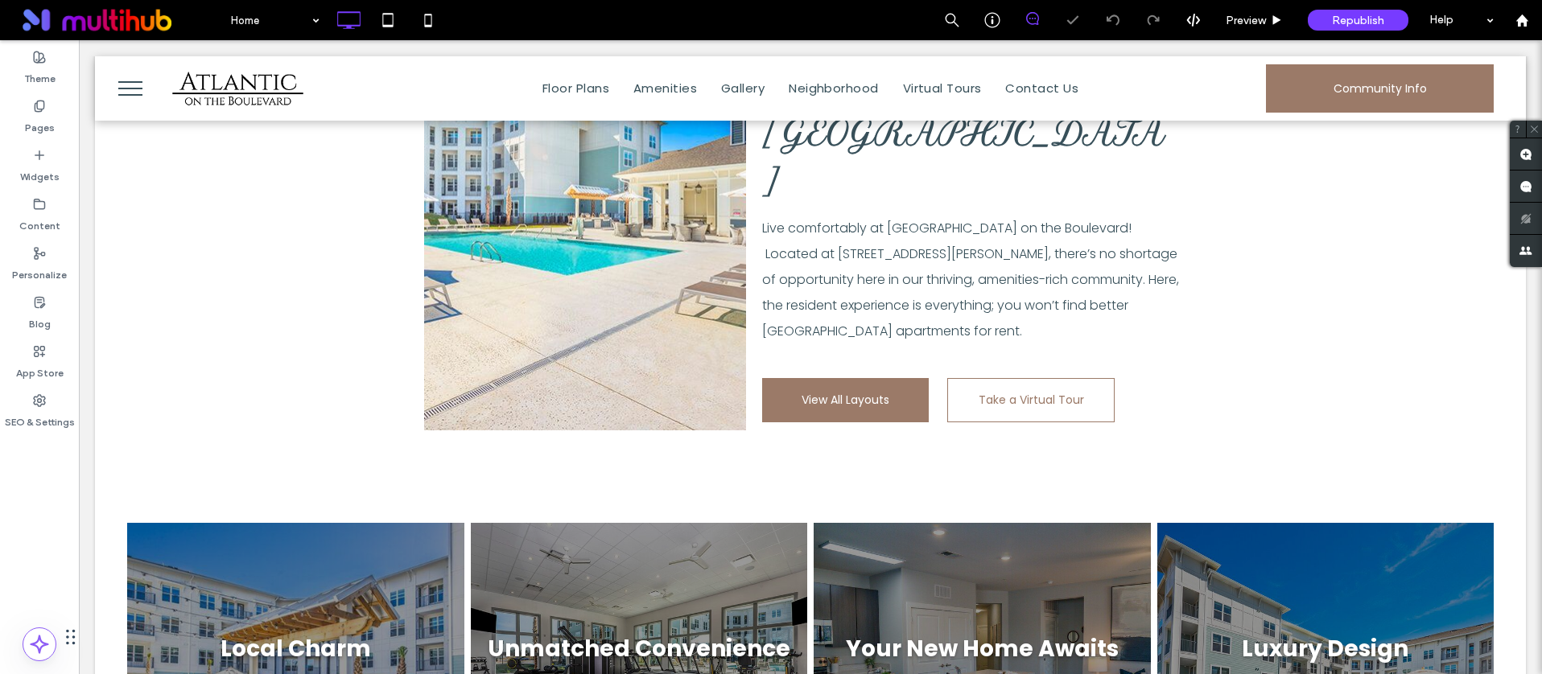
scroll to position [2613, 0]
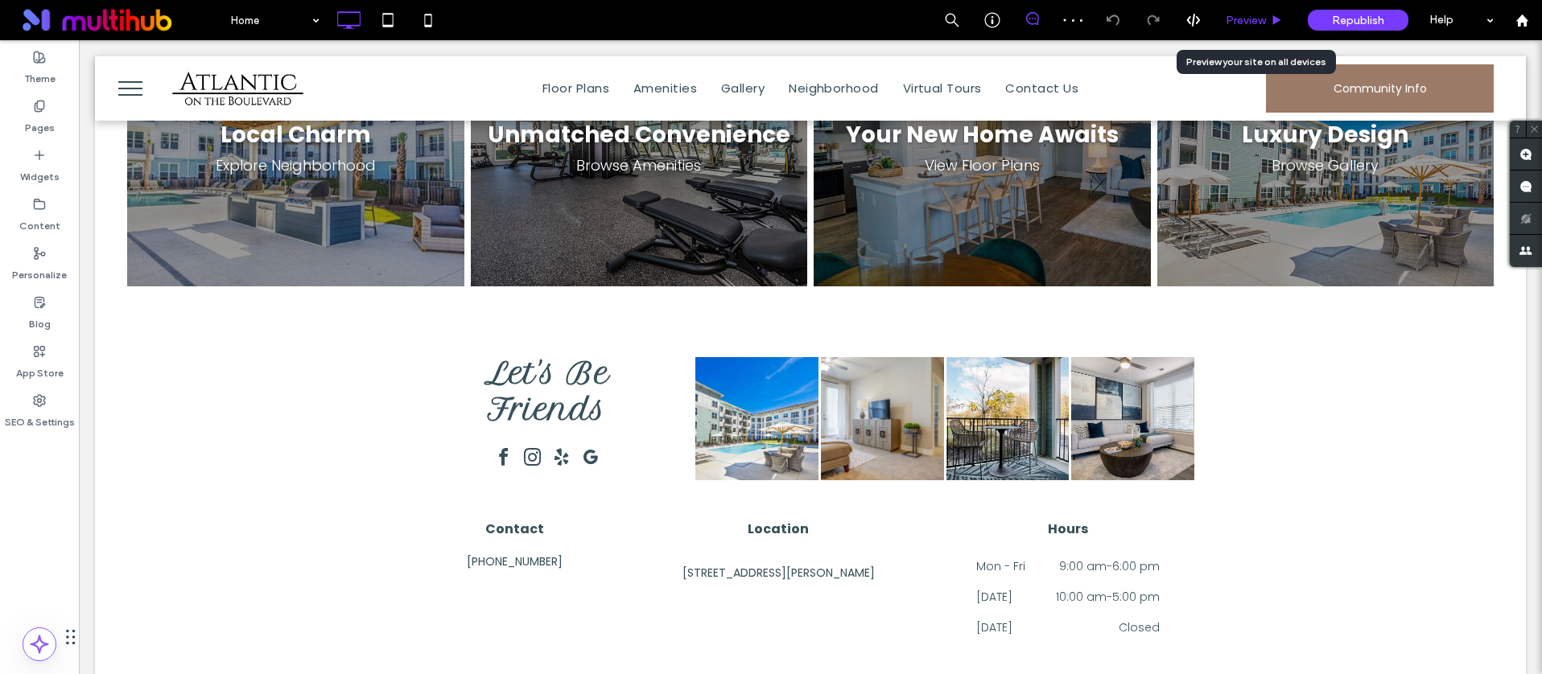
click at [1242, 17] on span "Preview" at bounding box center [1245, 21] width 40 height 14
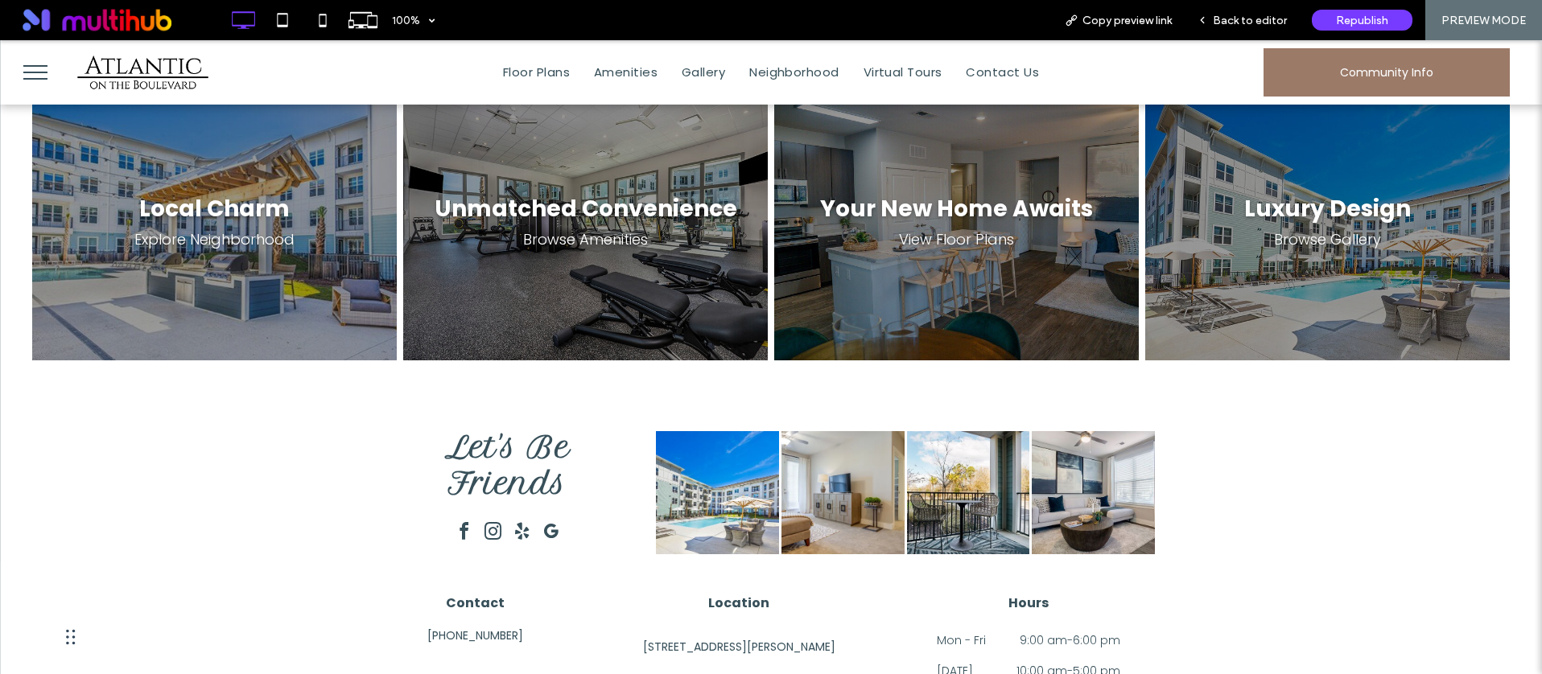
scroll to position [2306, 0]
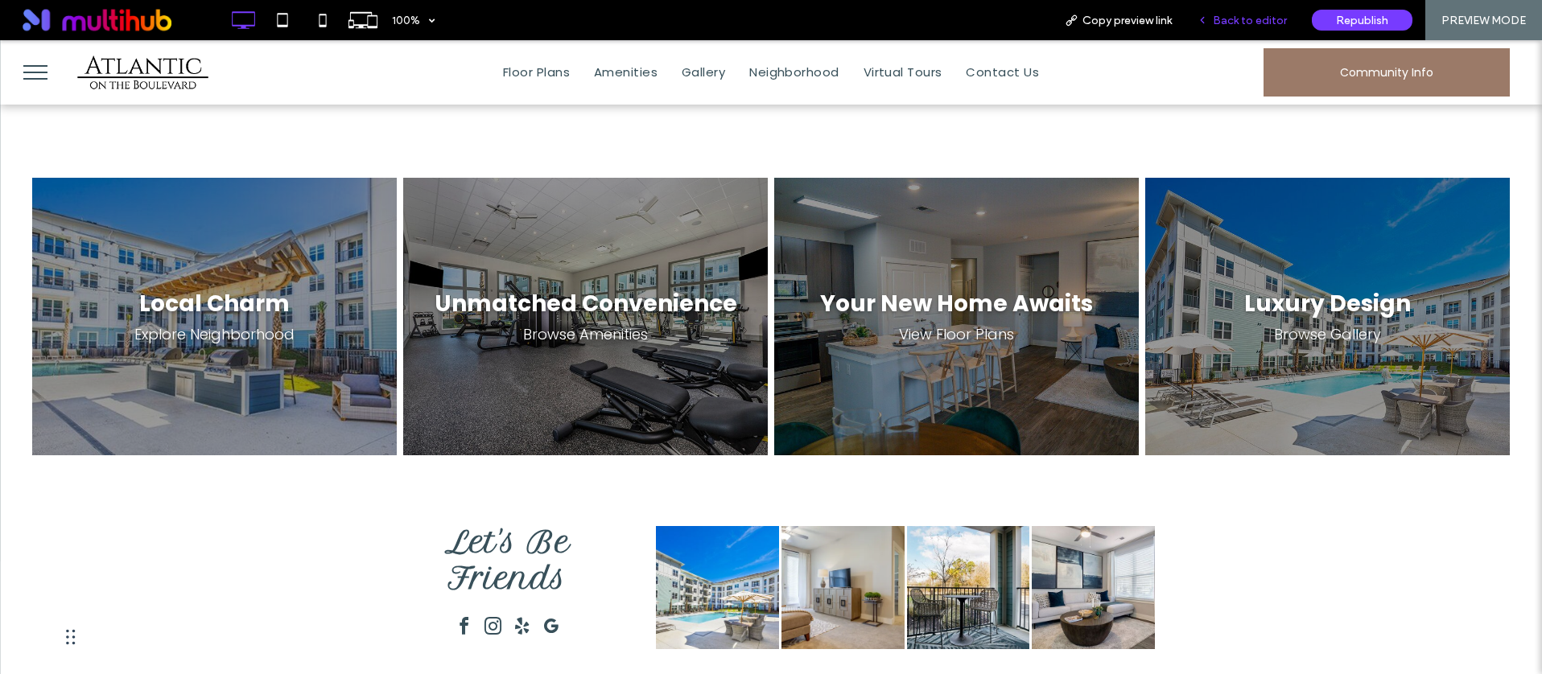
click at [1244, 19] on span "Back to editor" at bounding box center [1250, 21] width 74 height 14
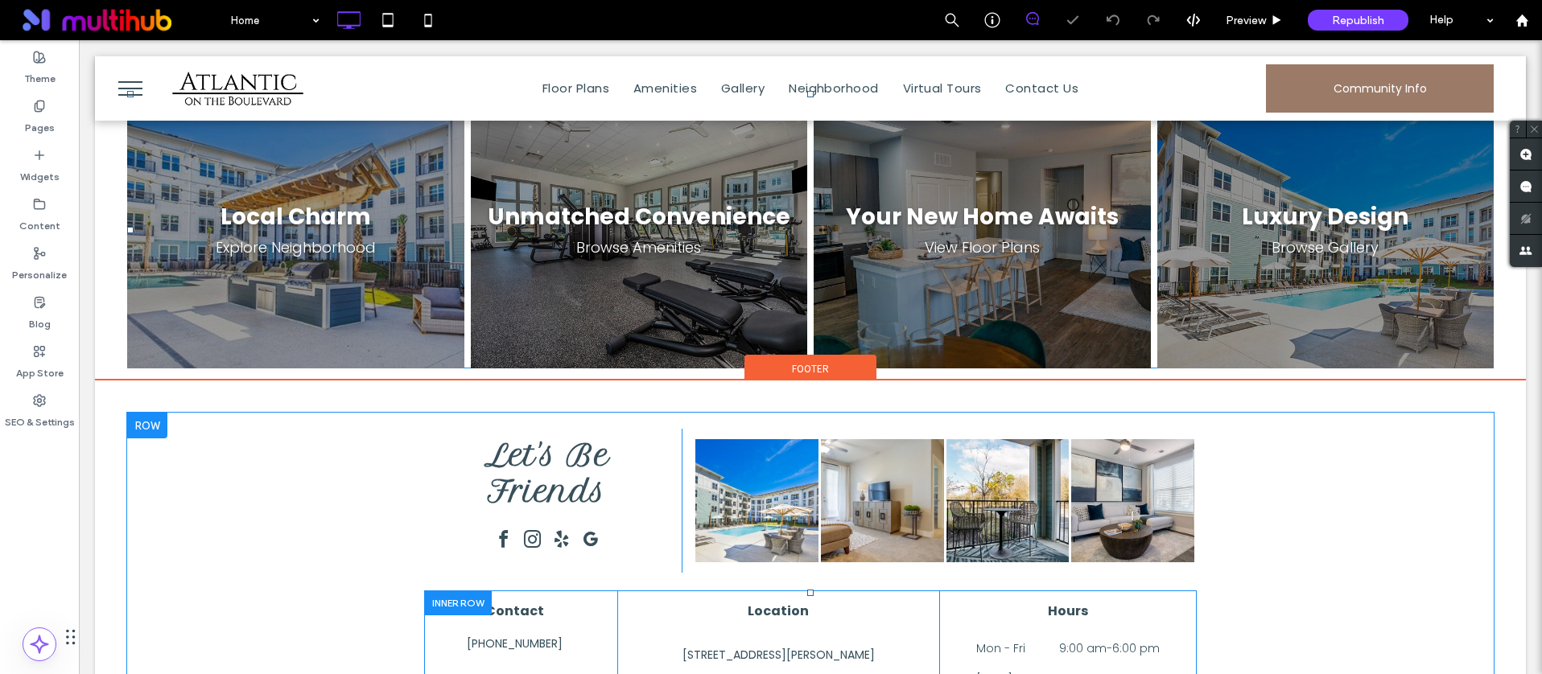
scroll to position [2613, 0]
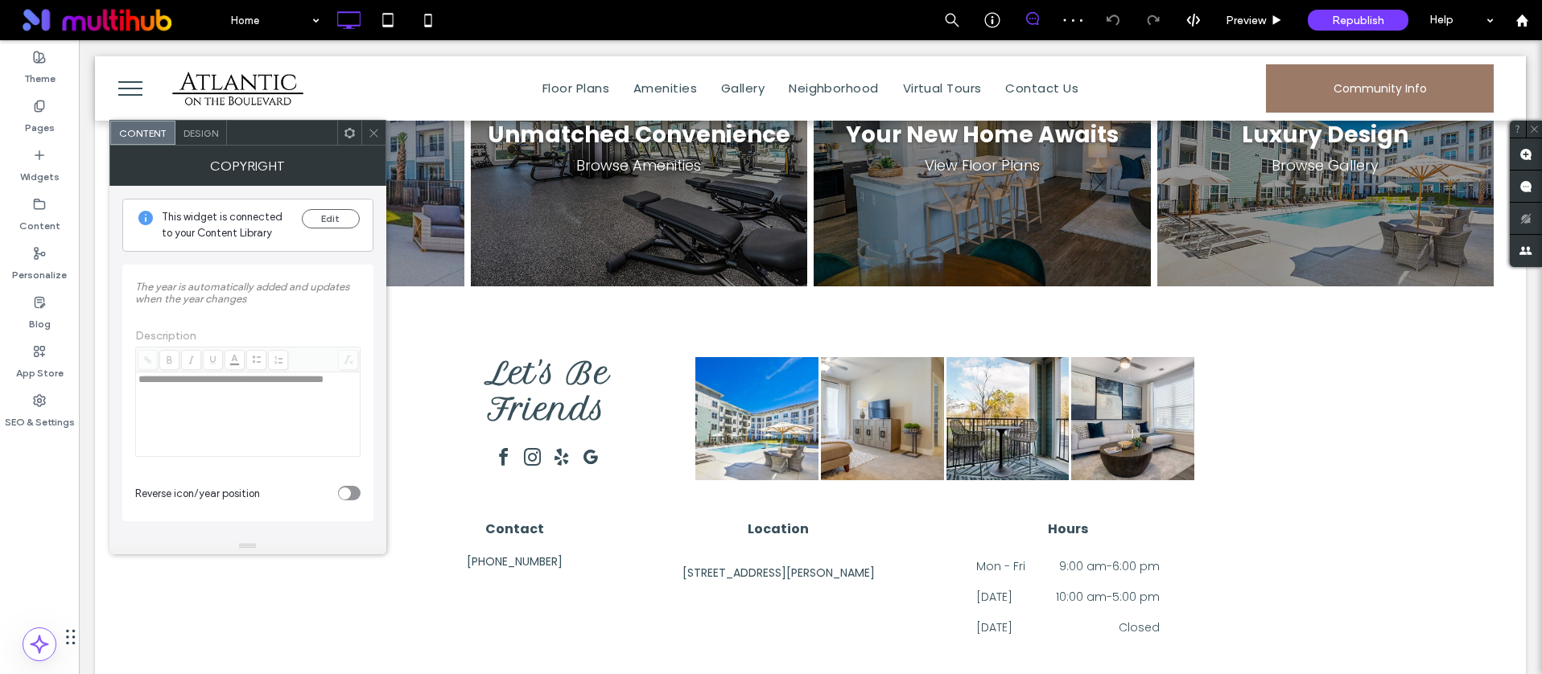
drag, startPoint x: 376, startPoint y: 133, endPoint x: 286, endPoint y: 63, distance: 114.1
click at [376, 133] on icon at bounding box center [374, 133] width 12 height 12
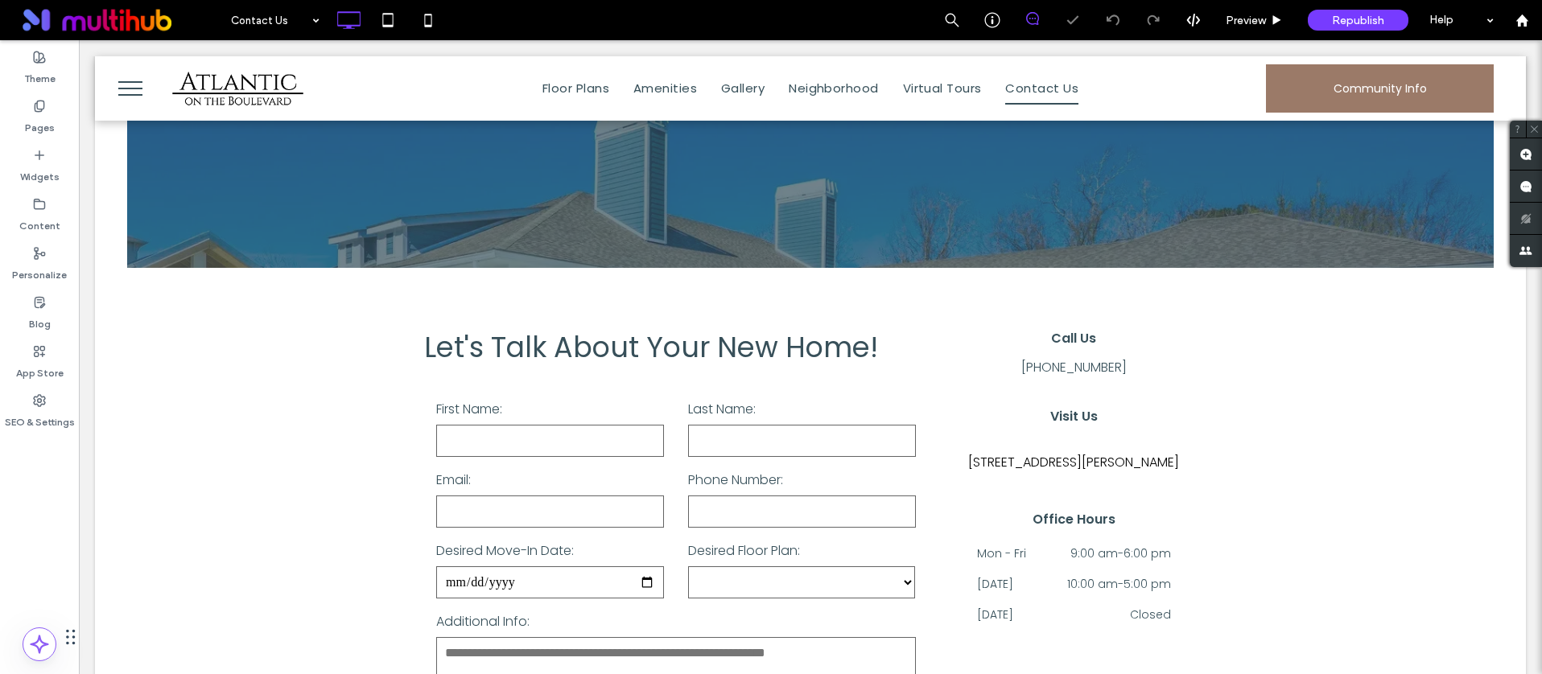
scroll to position [523, 0]
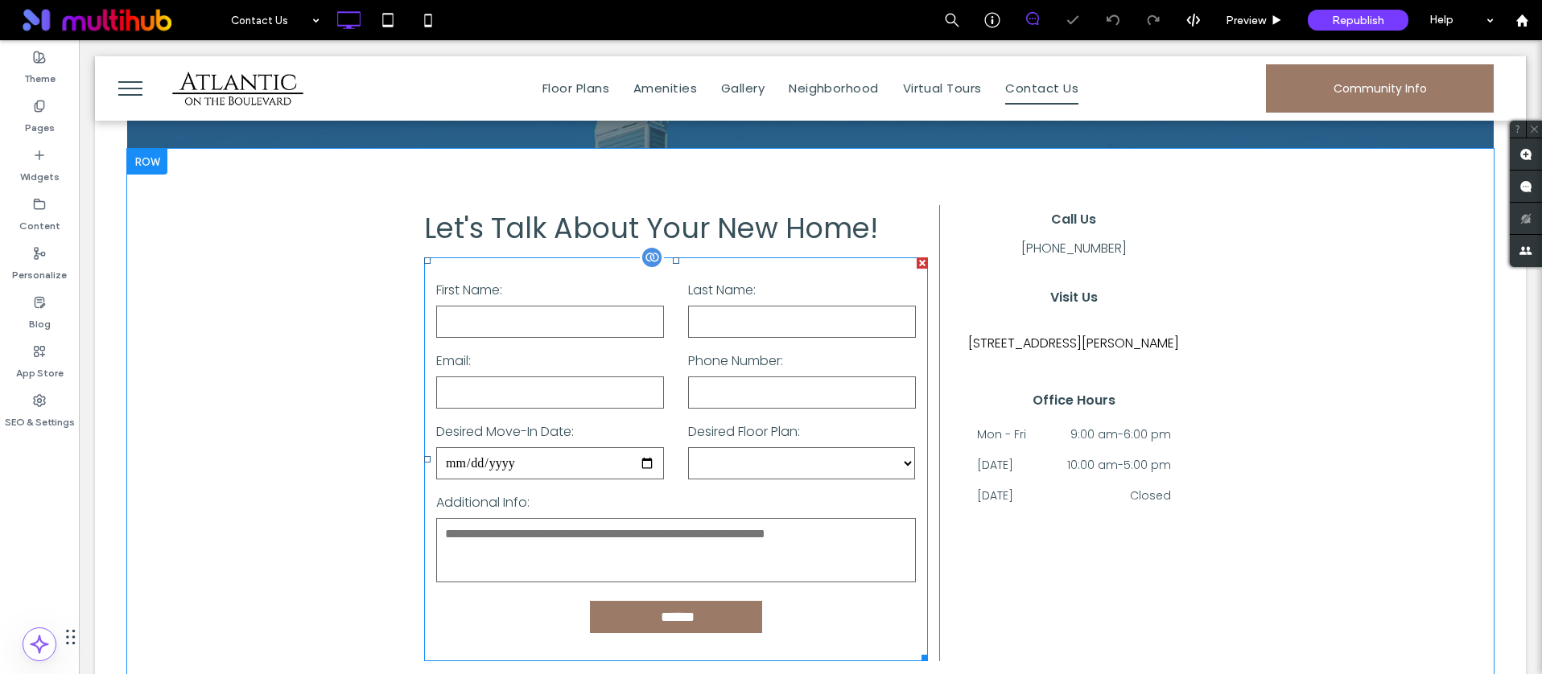
click at [653, 397] on input "email" at bounding box center [550, 393] width 228 height 32
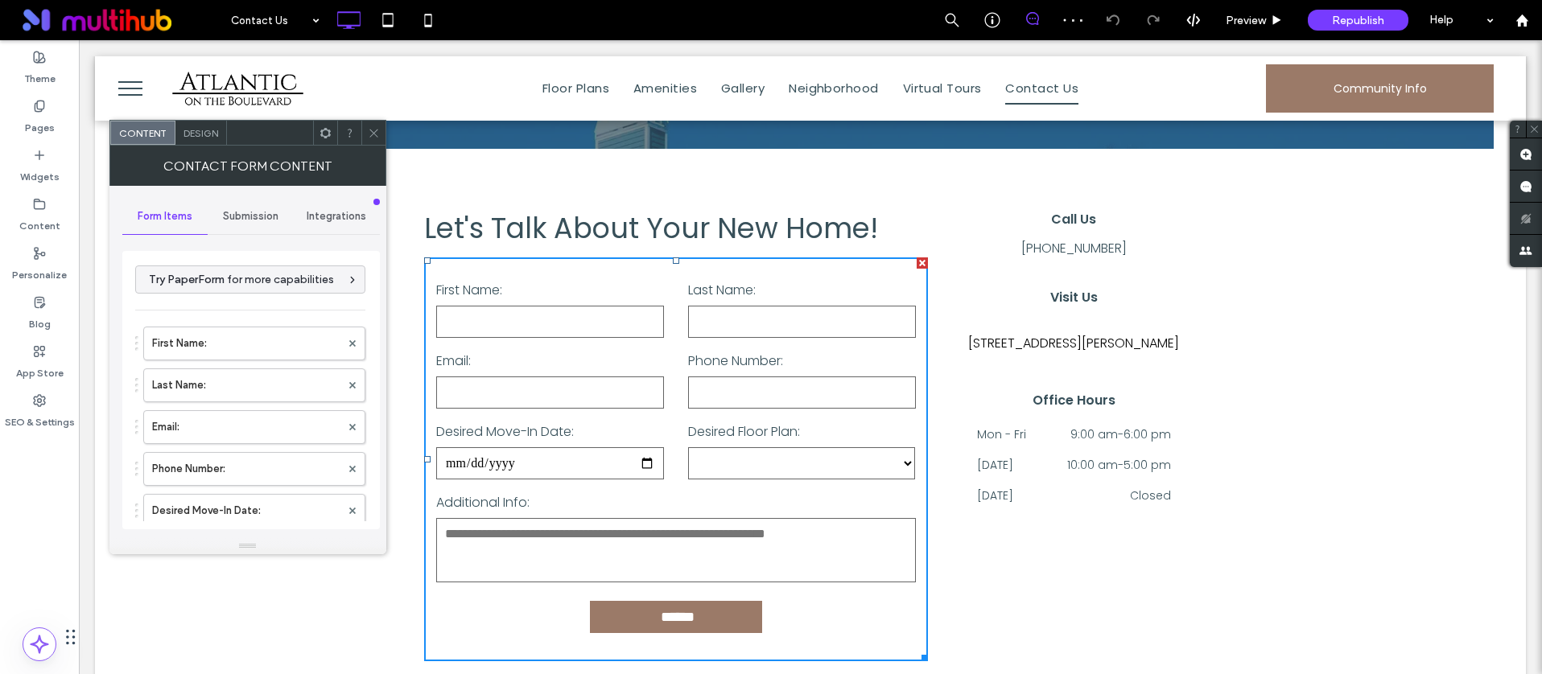
click at [323, 130] on use at bounding box center [324, 132] width 10 height 10
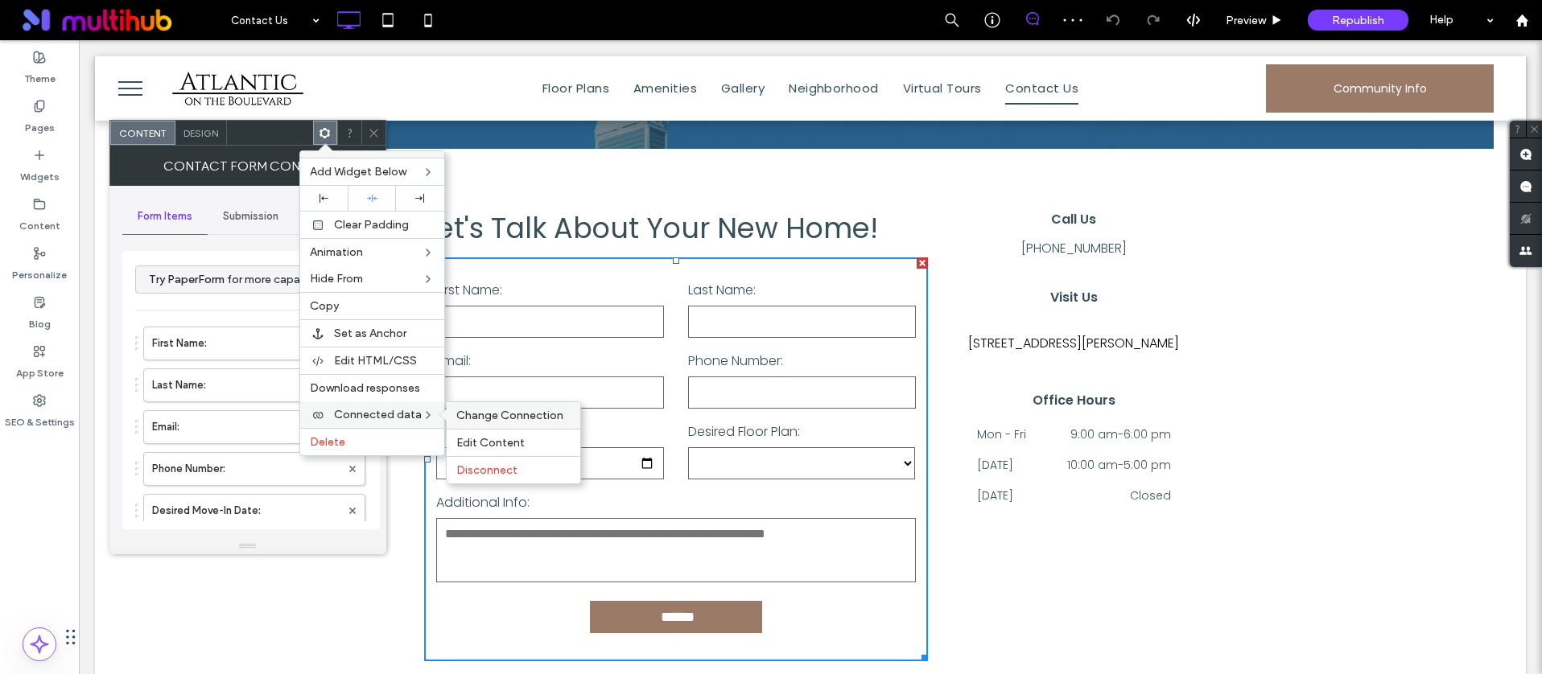
click at [541, 426] on div "Change Connection" at bounding box center [514, 415] width 134 height 27
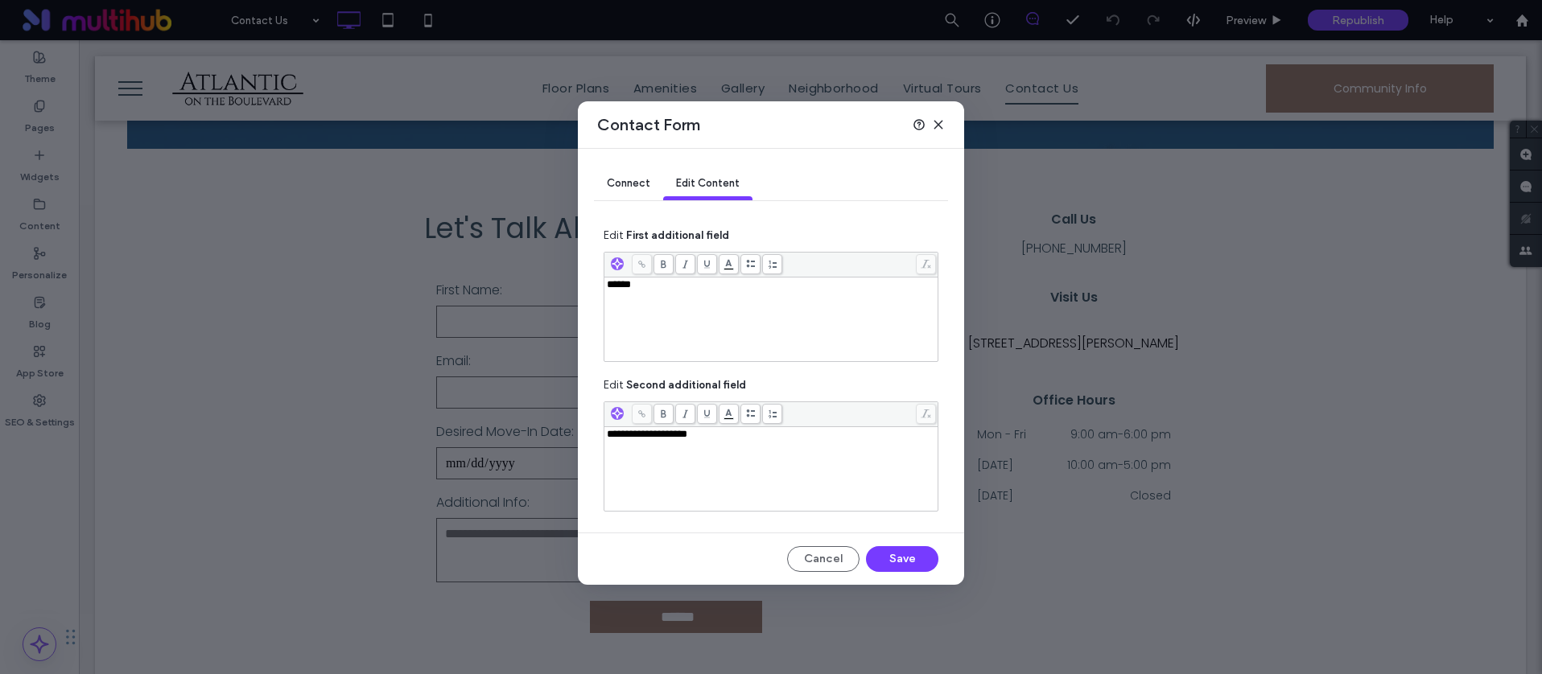
click at [940, 125] on icon at bounding box center [938, 124] width 13 height 13
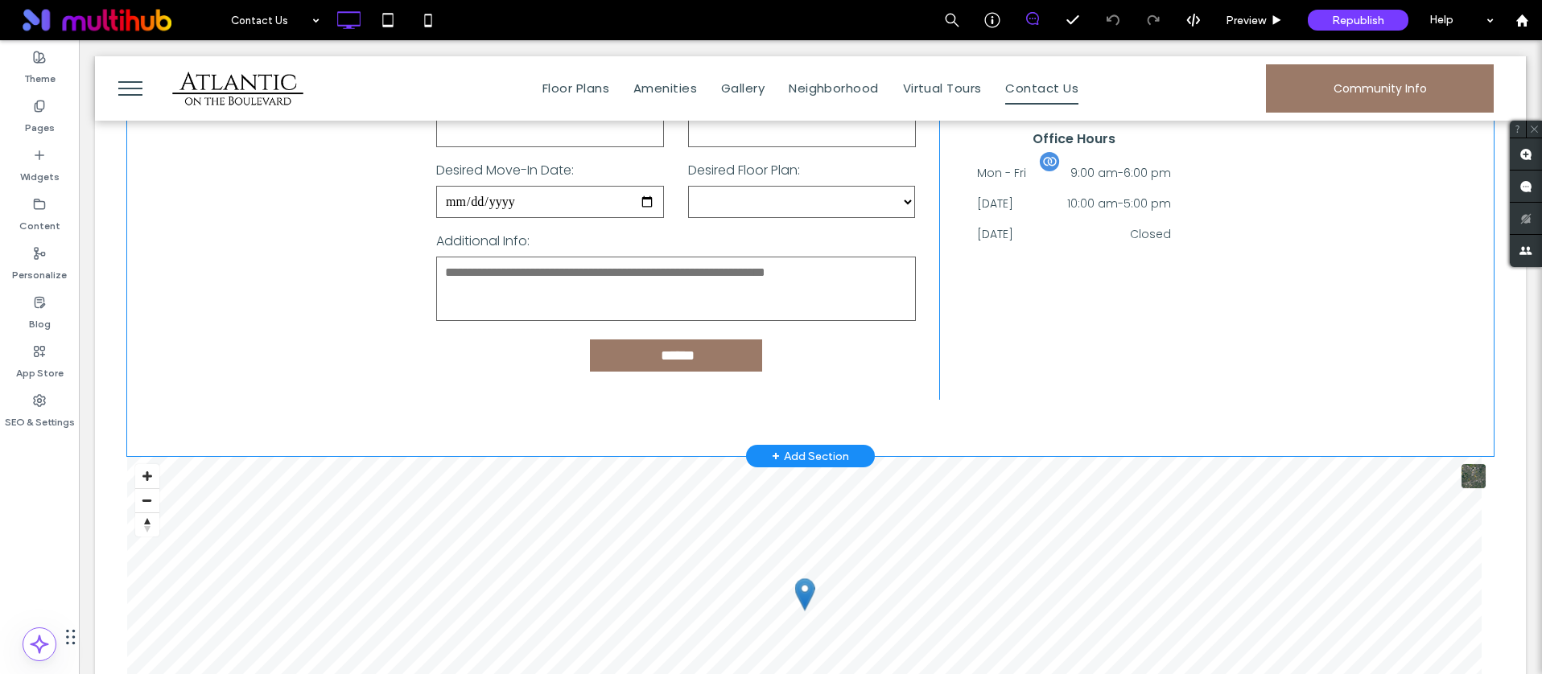
scroll to position [1001, 0]
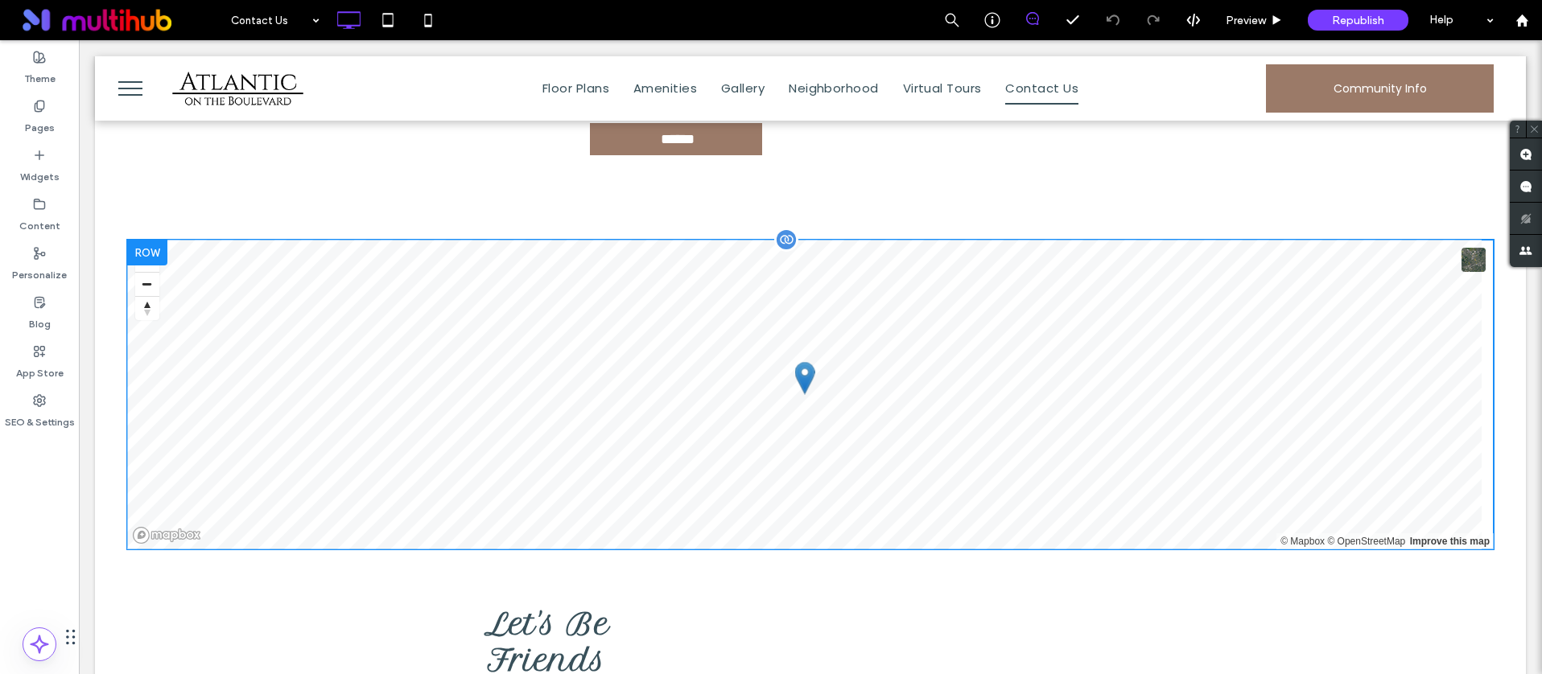
click at [1010, 392] on span at bounding box center [810, 395] width 1366 height 310
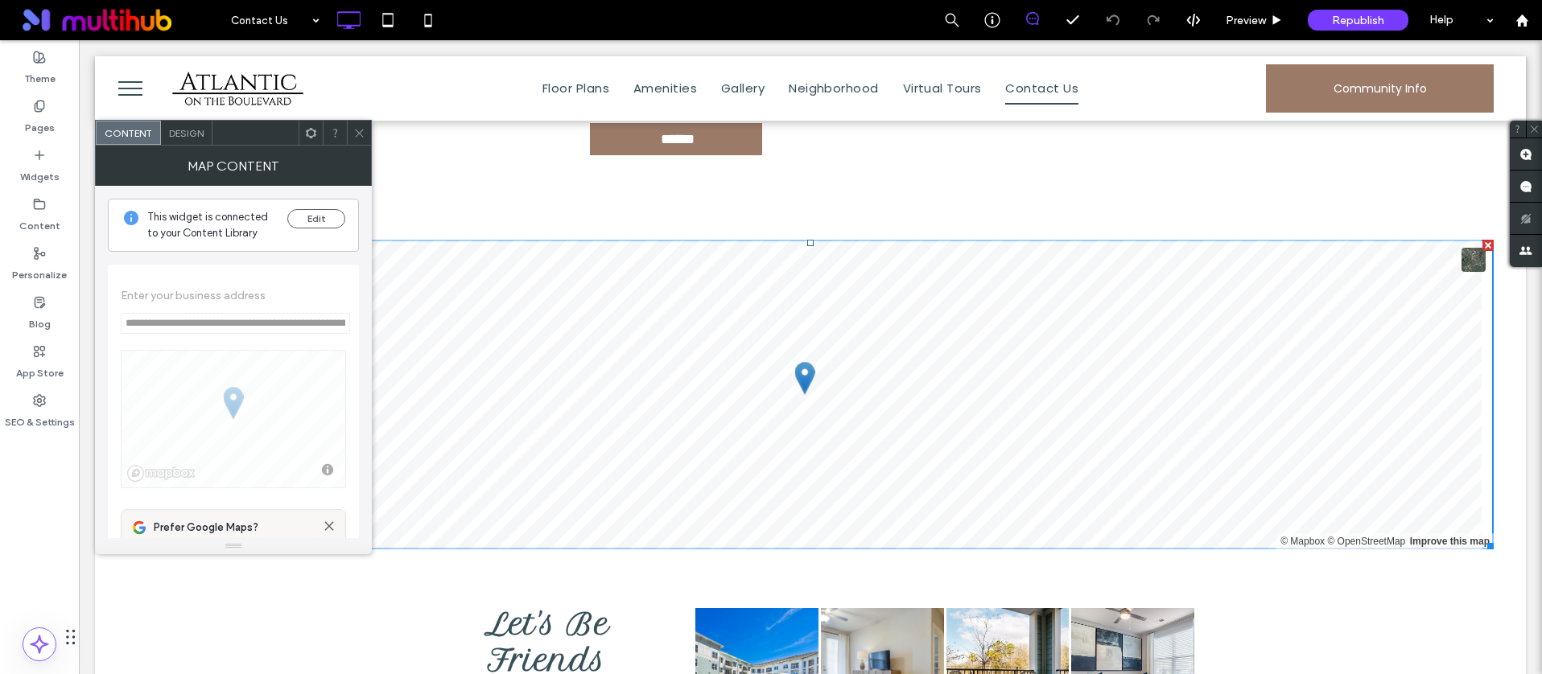
click at [362, 137] on icon at bounding box center [359, 133] width 12 height 12
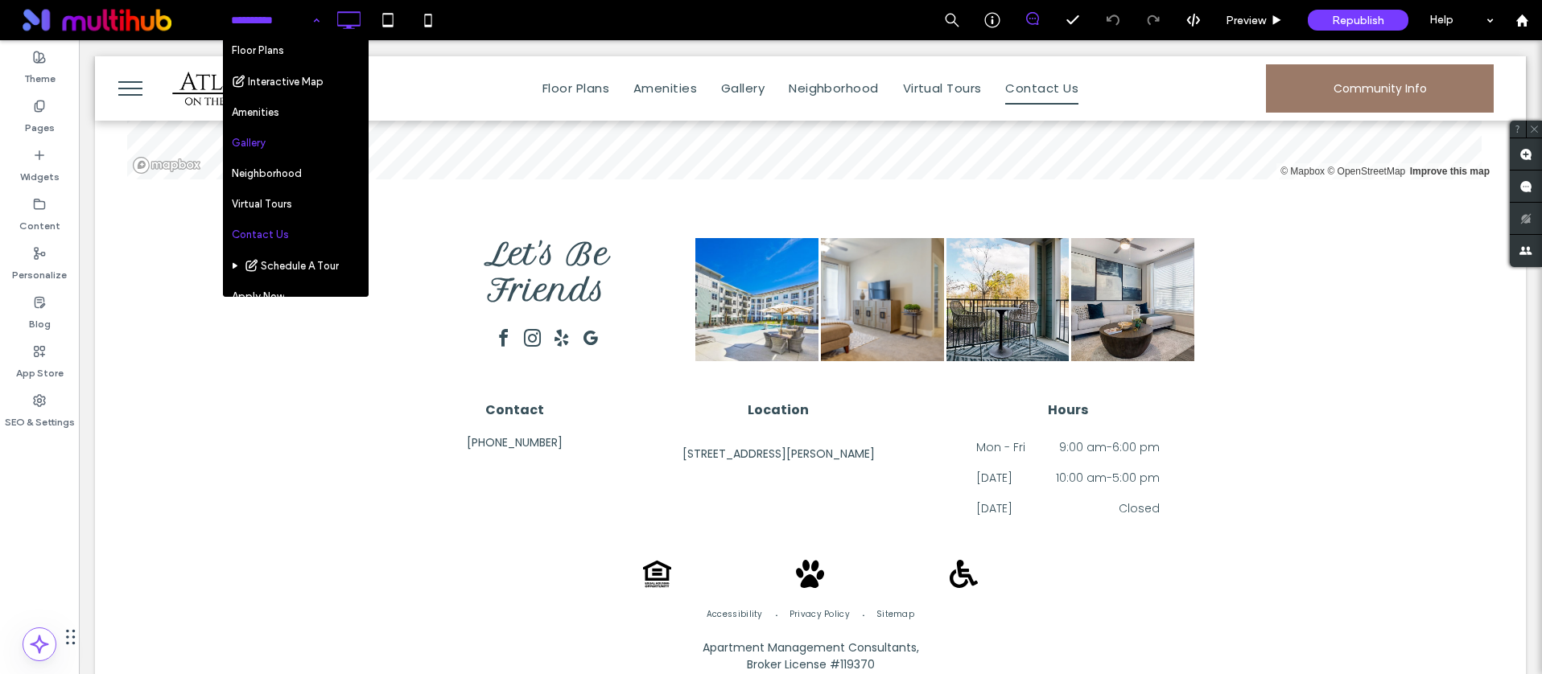
scroll to position [84, 0]
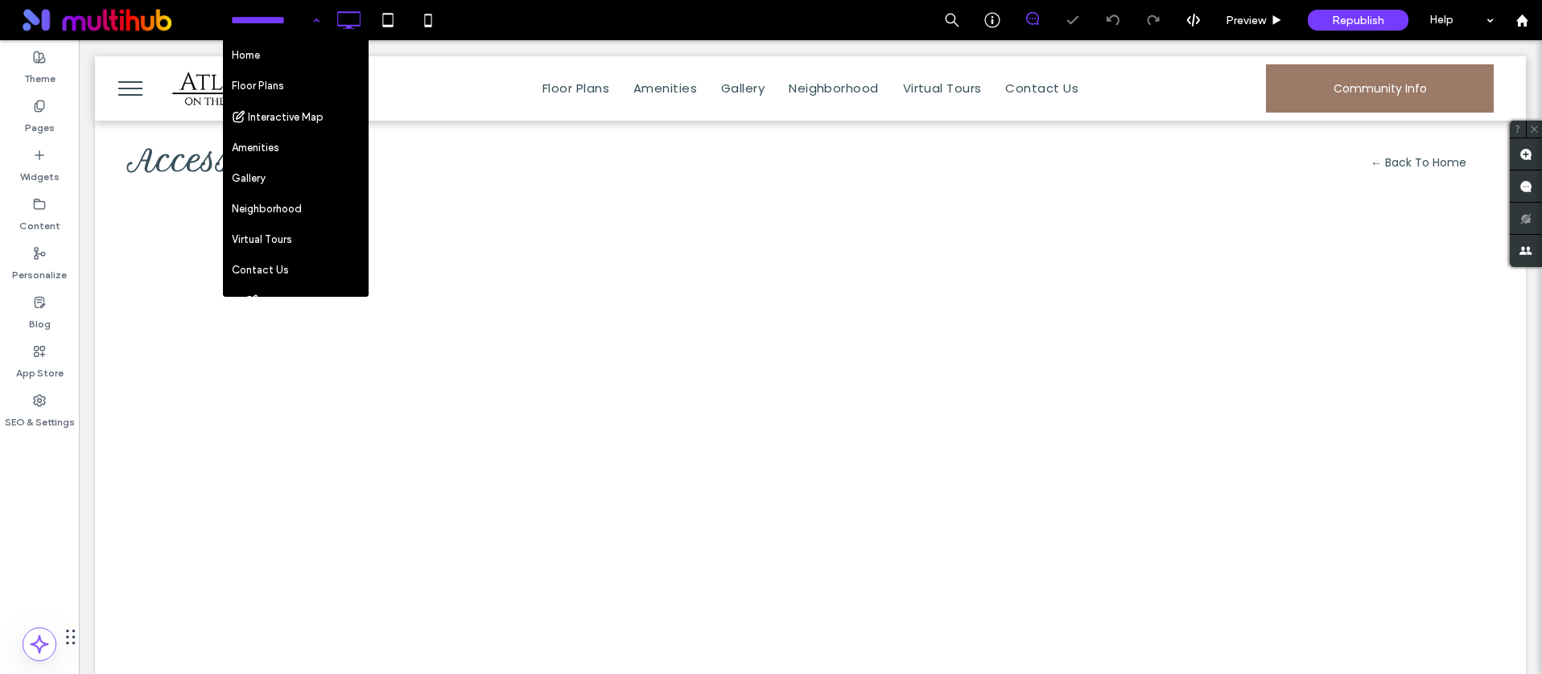
click at [290, 27] on input at bounding box center [271, 20] width 80 height 40
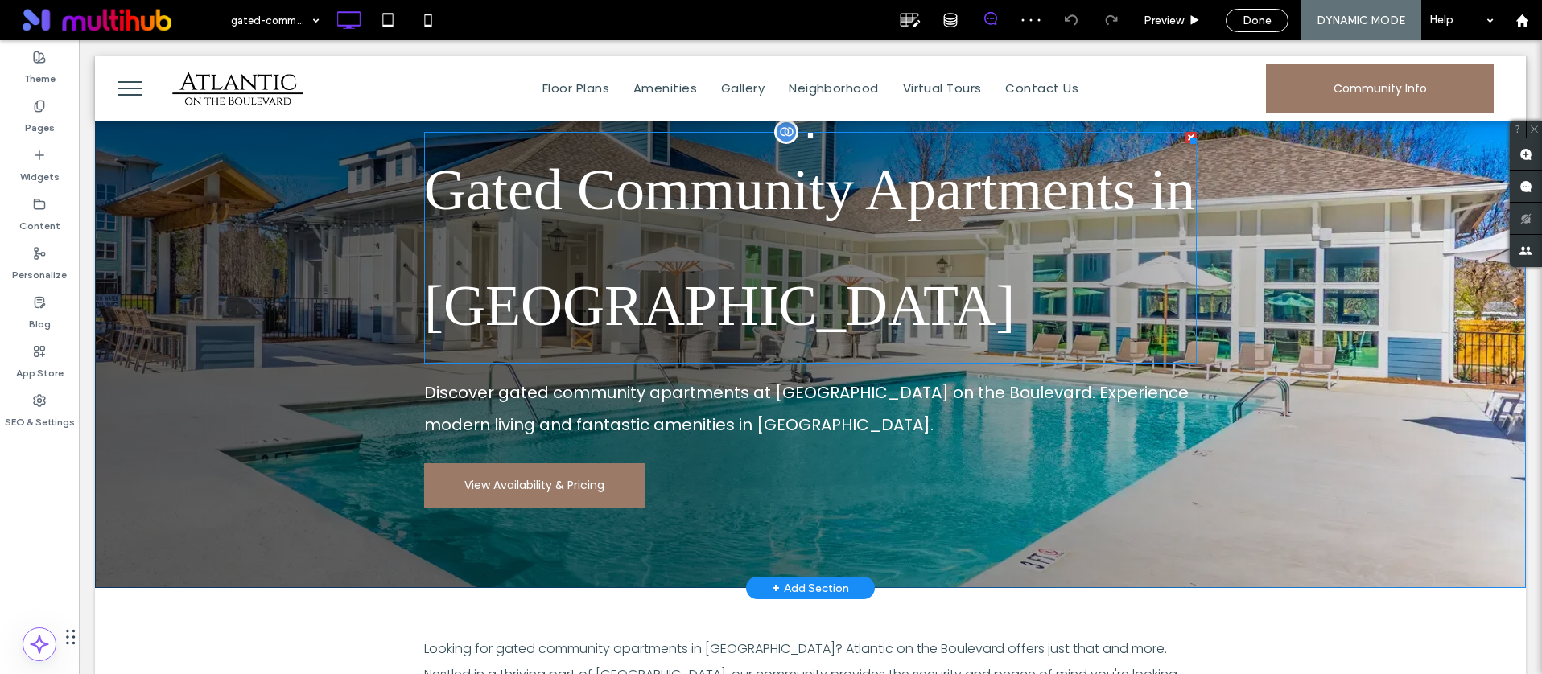
scroll to position [33, 0]
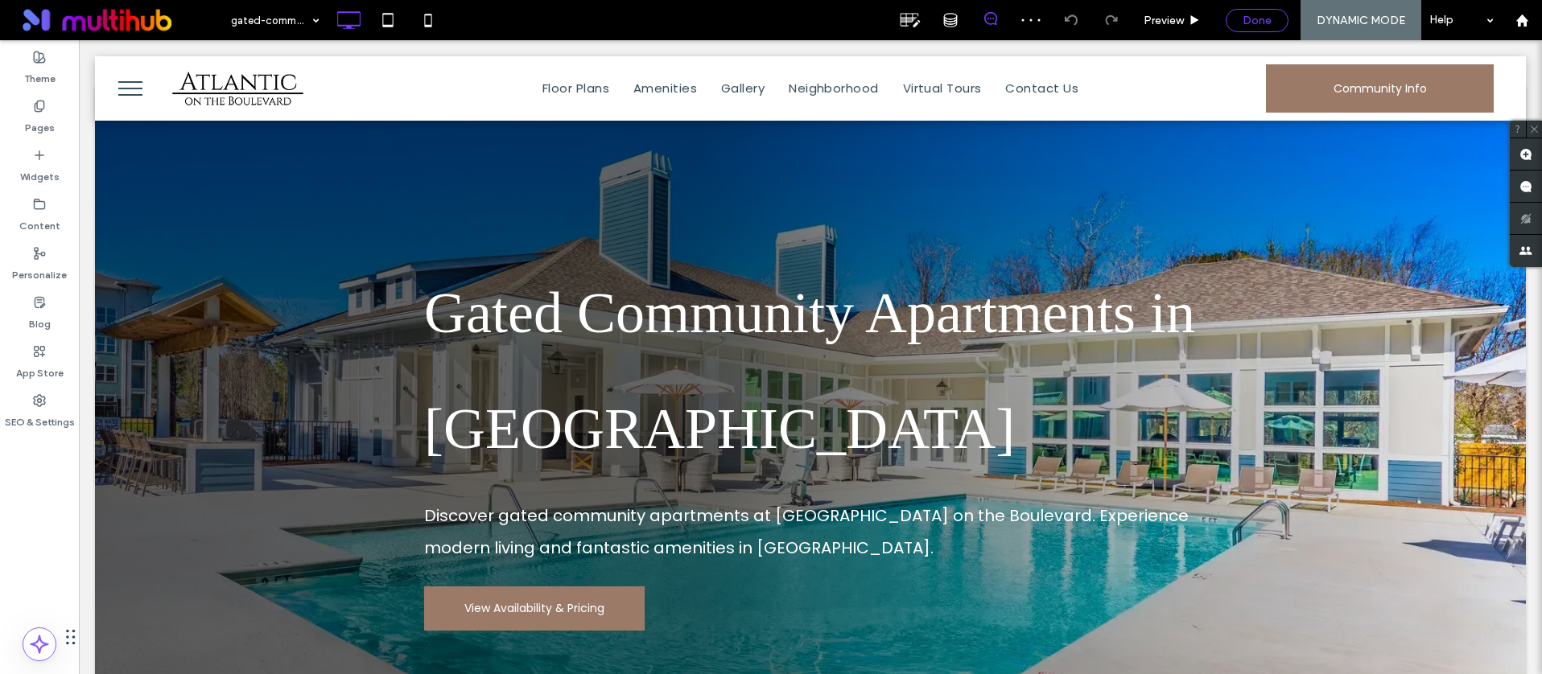
click at [1250, 18] on span "Done" at bounding box center [1256, 21] width 29 height 14
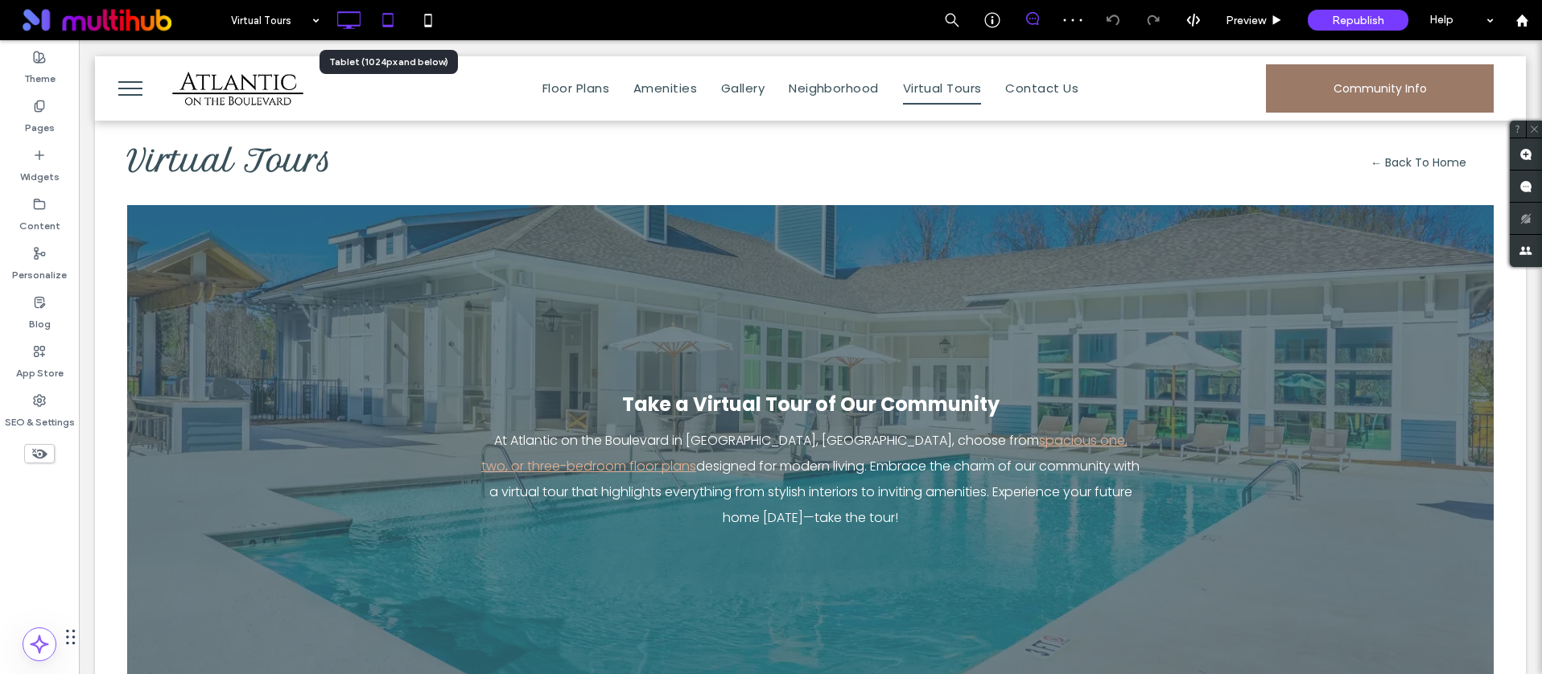
click at [385, 19] on icon at bounding box center [388, 20] width 32 height 32
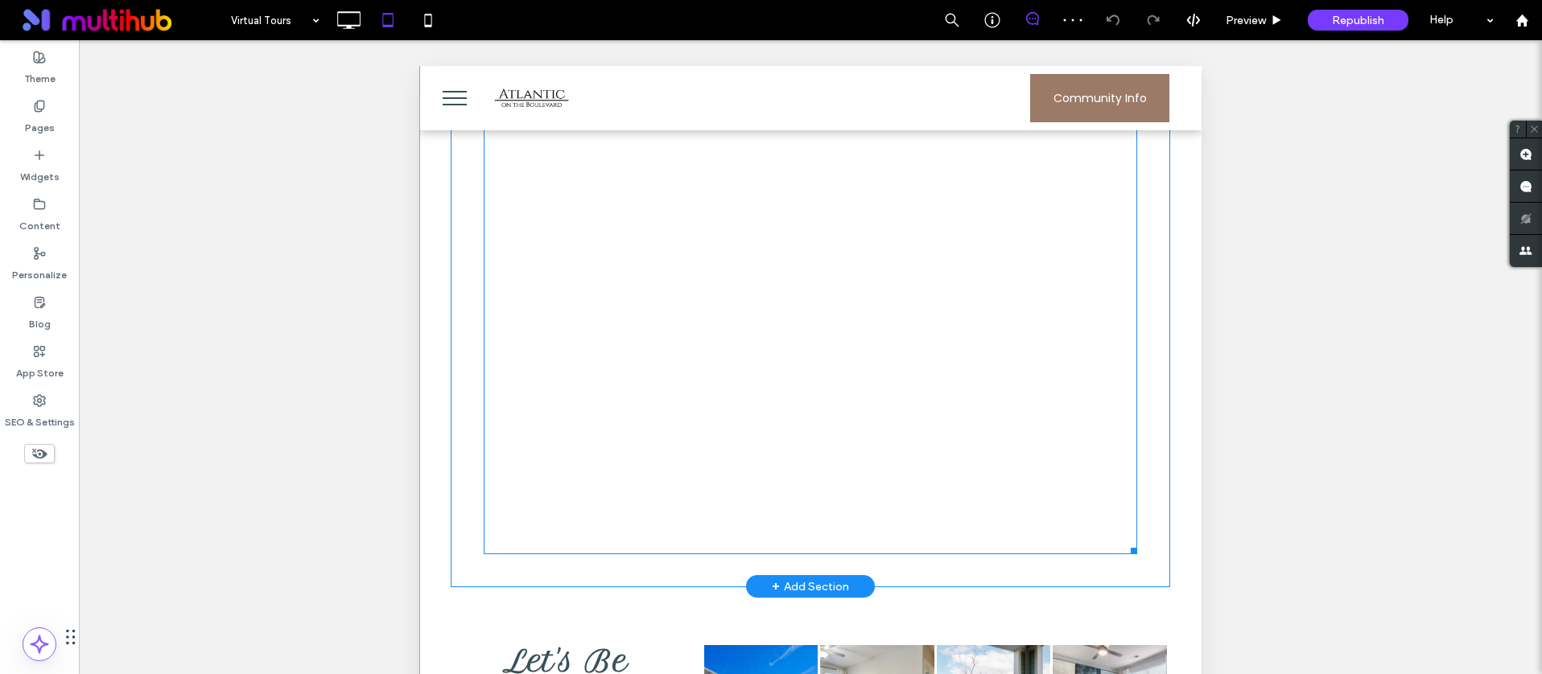
scroll to position [1219, 0]
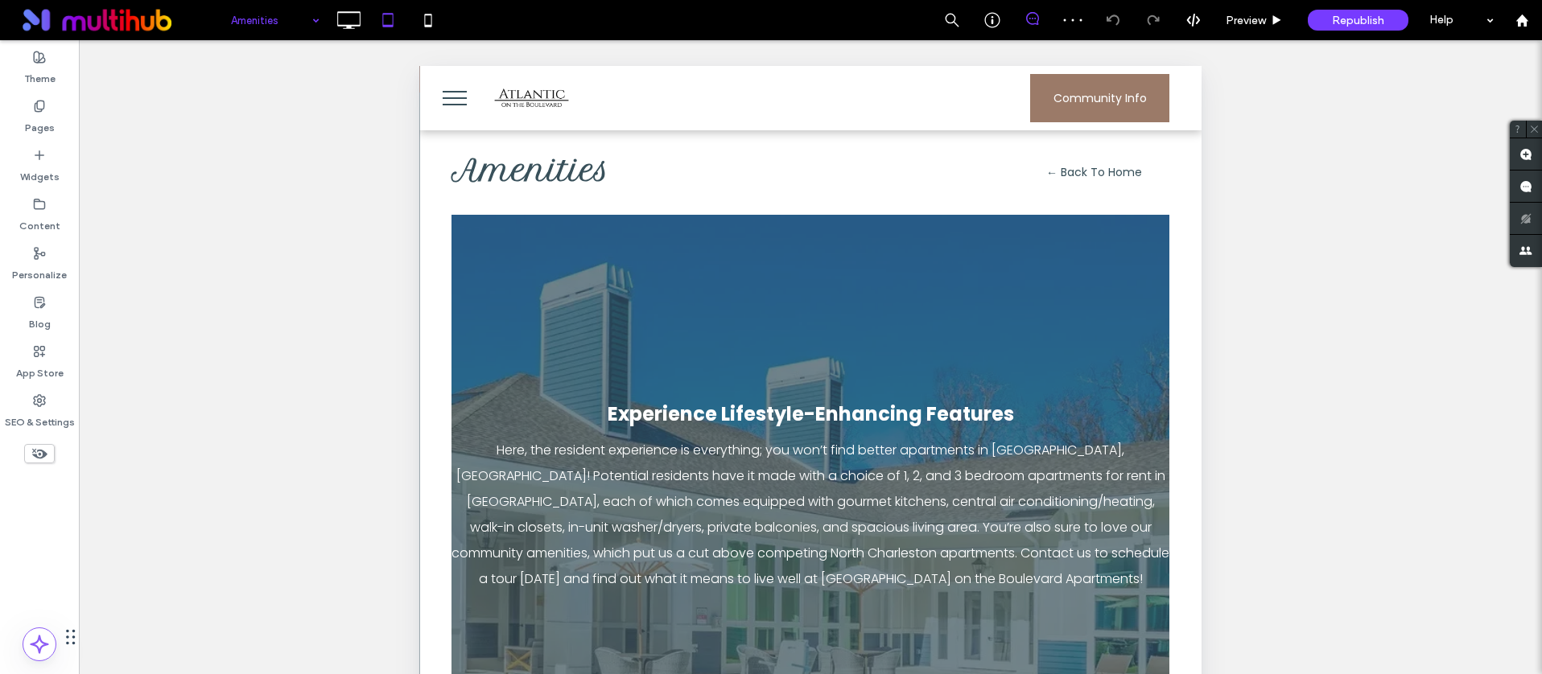
click at [255, 19] on input at bounding box center [271, 20] width 80 height 40
click at [40, 63] on icon at bounding box center [39, 57] width 13 height 13
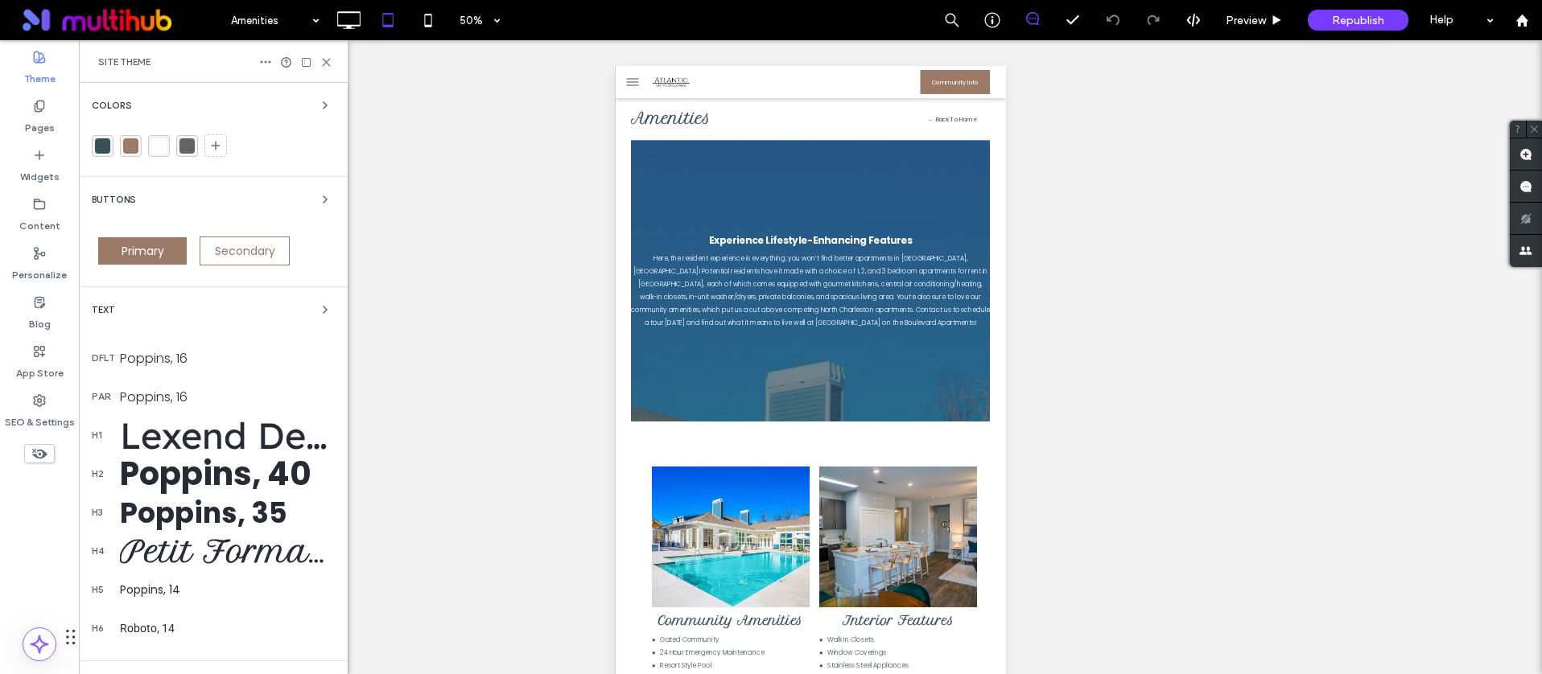
click at [97, 297] on div "Colors Buttons Primary Secondary Text dflt Poppins, 16 par Poppins, 16 h1 Lexen…" at bounding box center [213, 464] width 269 height 762
click at [99, 306] on span "Text" at bounding box center [103, 310] width 23 height 9
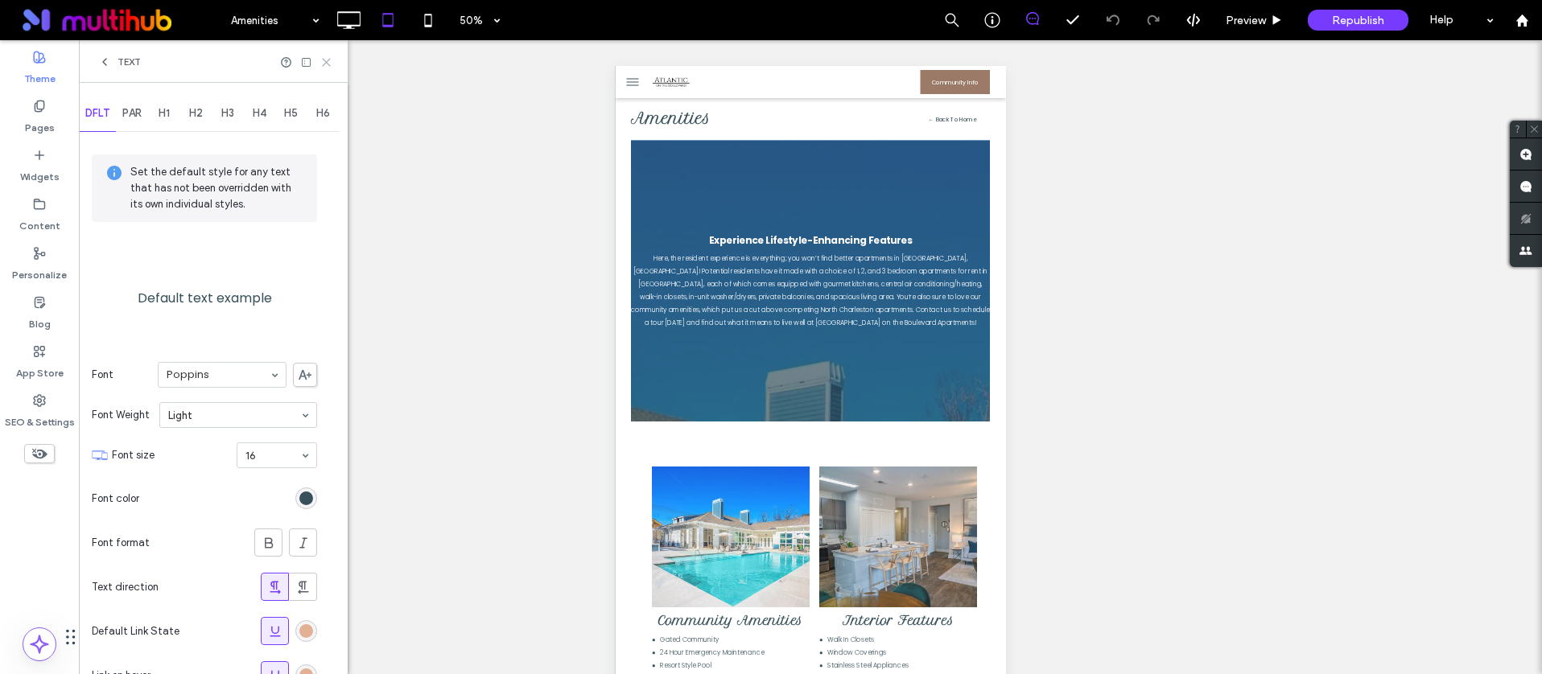
click at [324, 66] on icon at bounding box center [326, 62] width 12 height 12
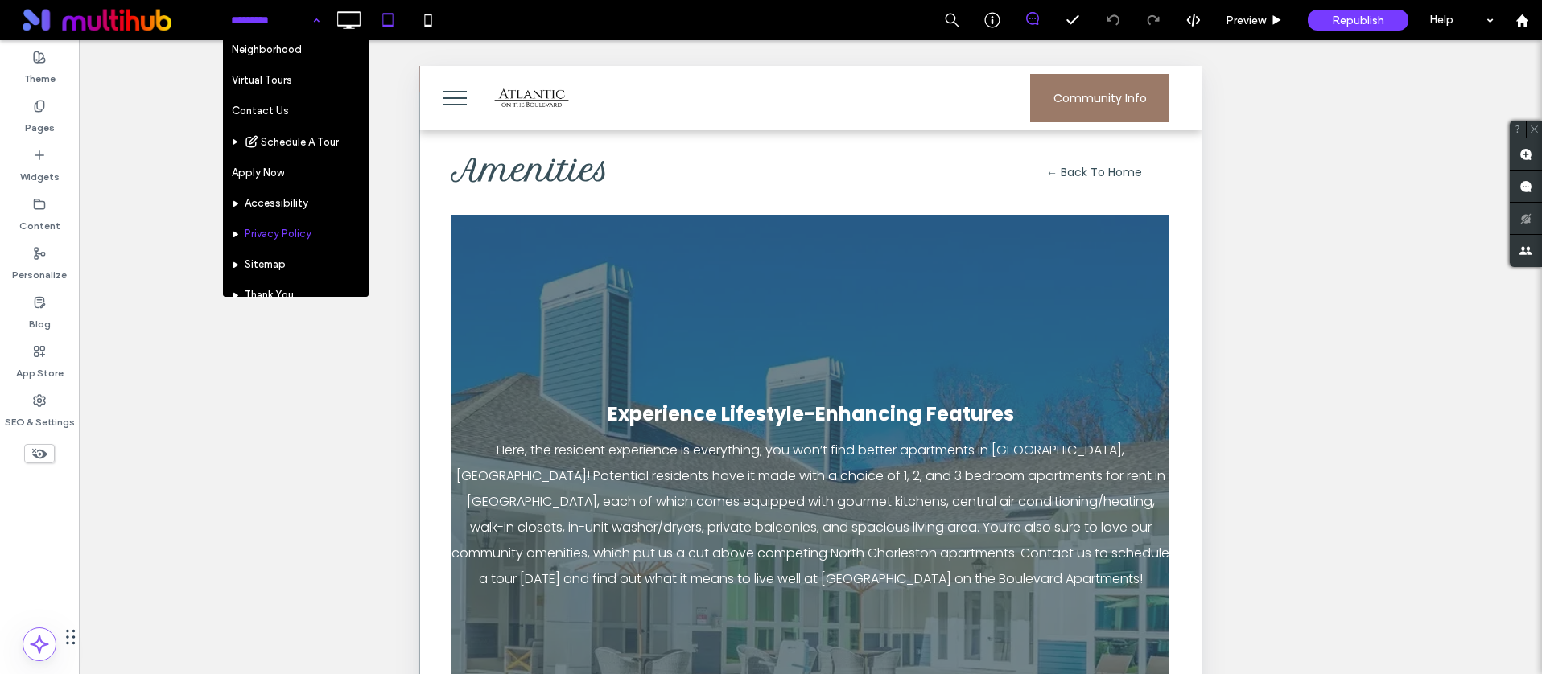
scroll to position [161, 0]
click at [352, 15] on icon at bounding box center [348, 20] width 32 height 32
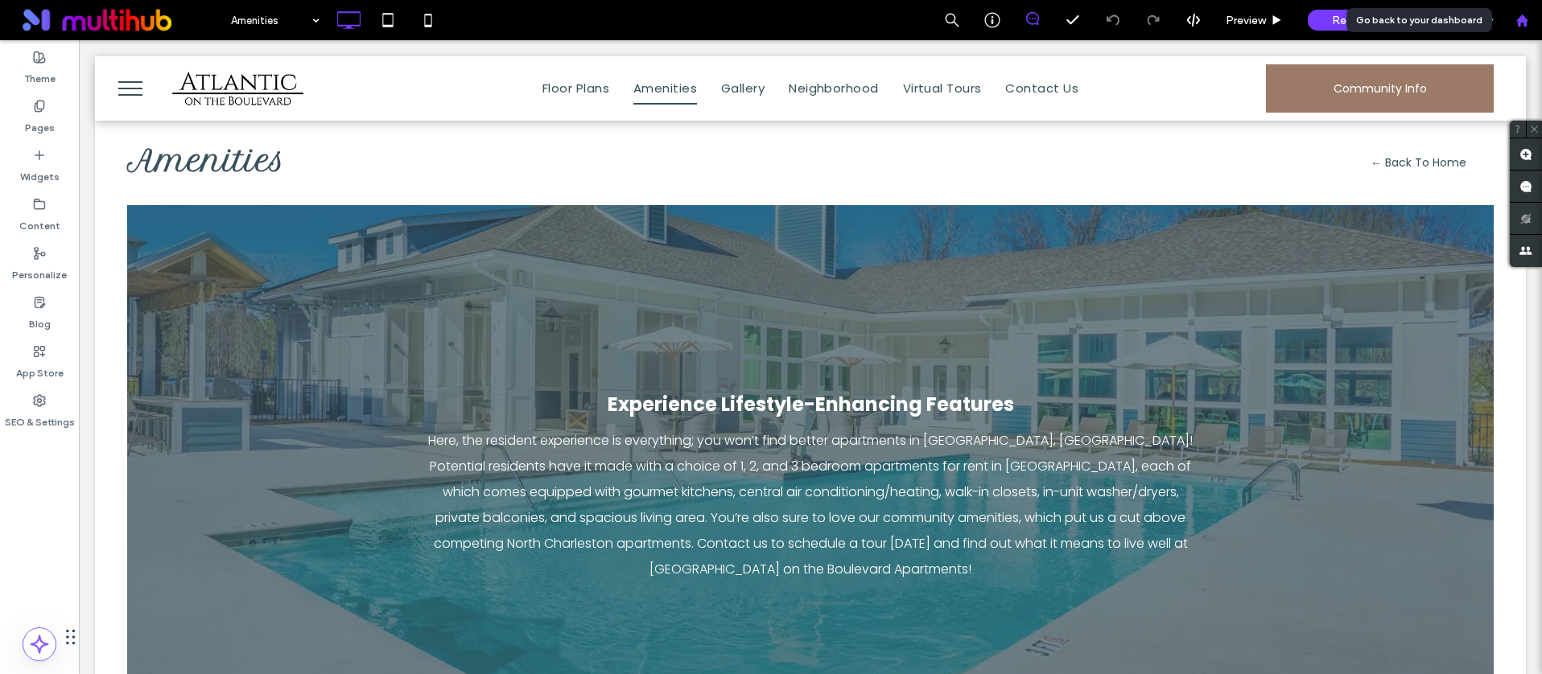
click at [1517, 18] on icon at bounding box center [1522, 21] width 14 height 14
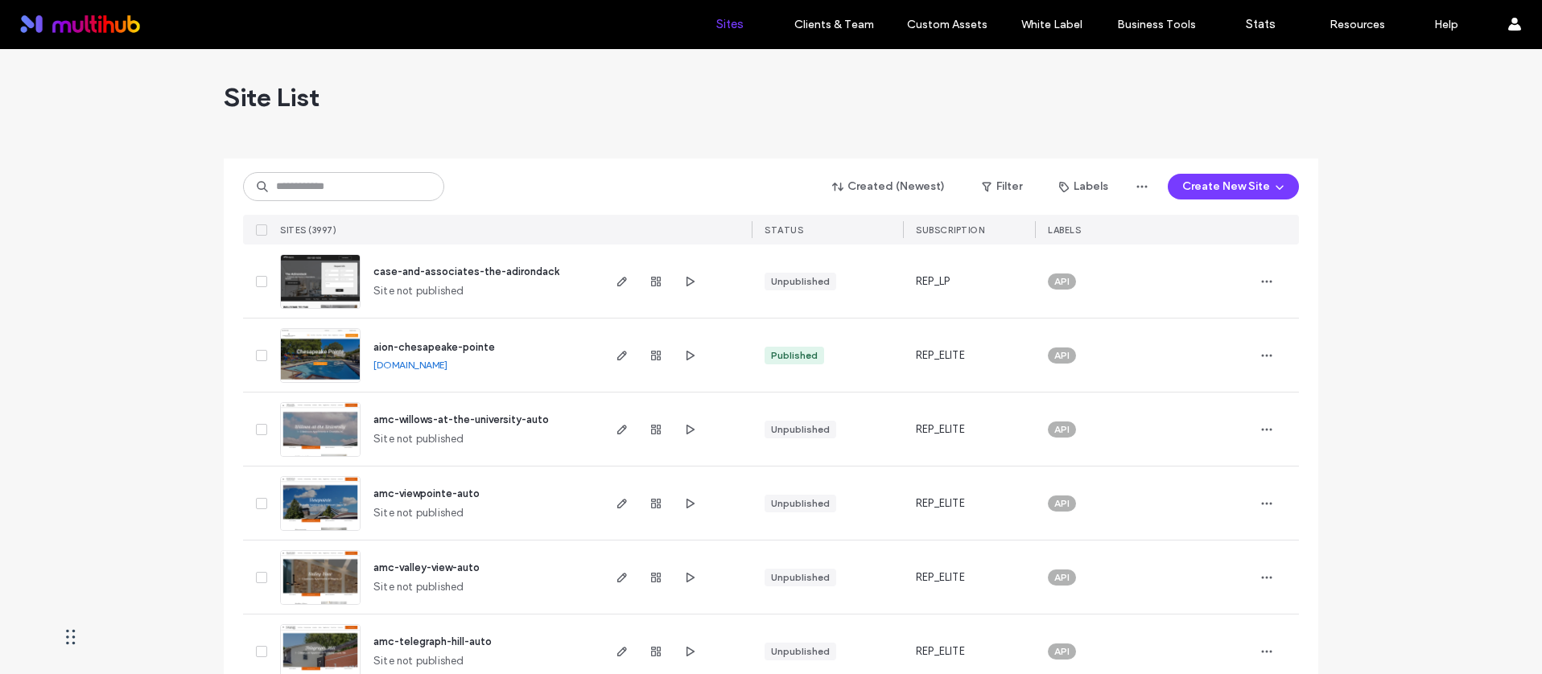
click at [309, 166] on div "Created (Newest) Filter Labels Create New Site SITES (3997) STATUS SUBSCRIPTION…" at bounding box center [771, 202] width 1056 height 86
click at [306, 187] on input at bounding box center [343, 186] width 201 height 29
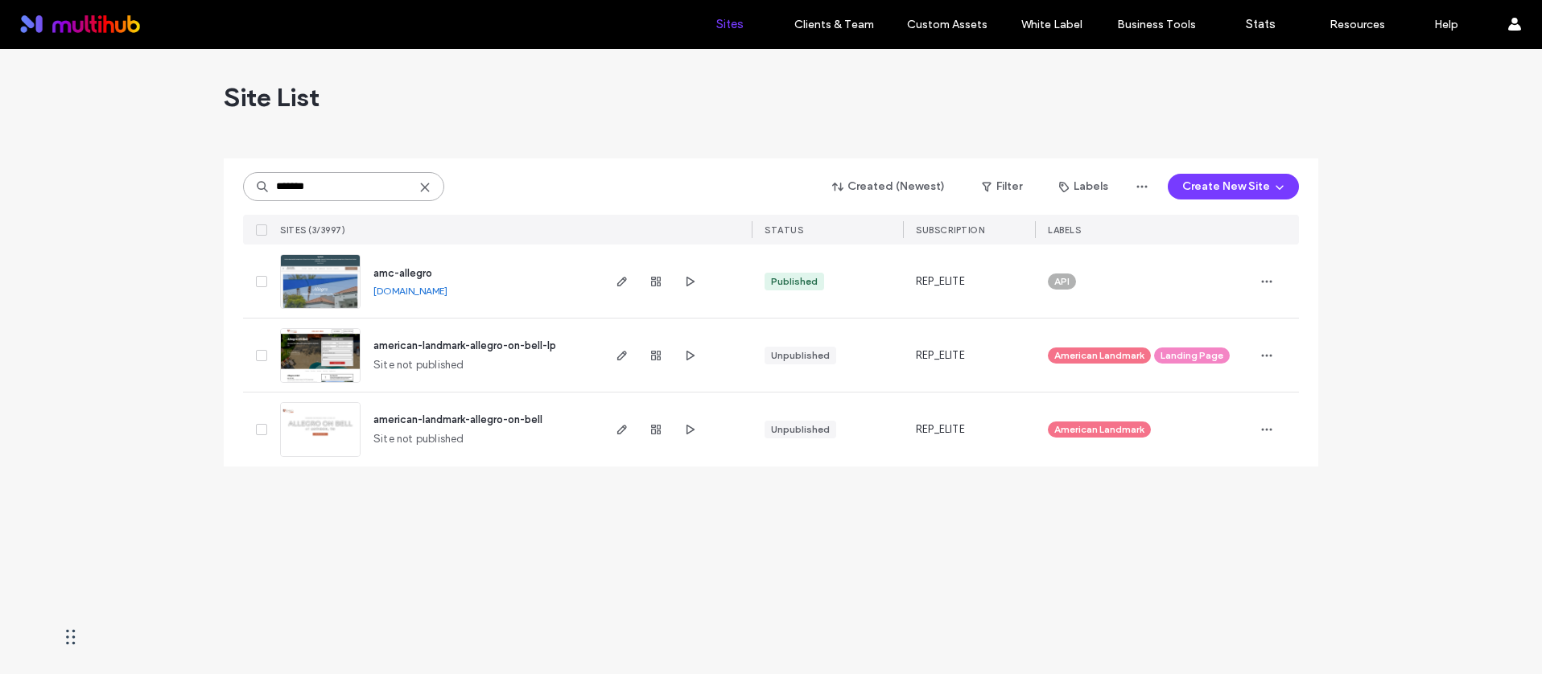
type input "*******"
click at [447, 286] on link "[DOMAIN_NAME]" at bounding box center [410, 291] width 74 height 12
click at [403, 264] on div "amc-allegro [DOMAIN_NAME]" at bounding box center [479, 281] width 239 height 73
click at [405, 270] on span "amc-allegro" at bounding box center [402, 273] width 59 height 12
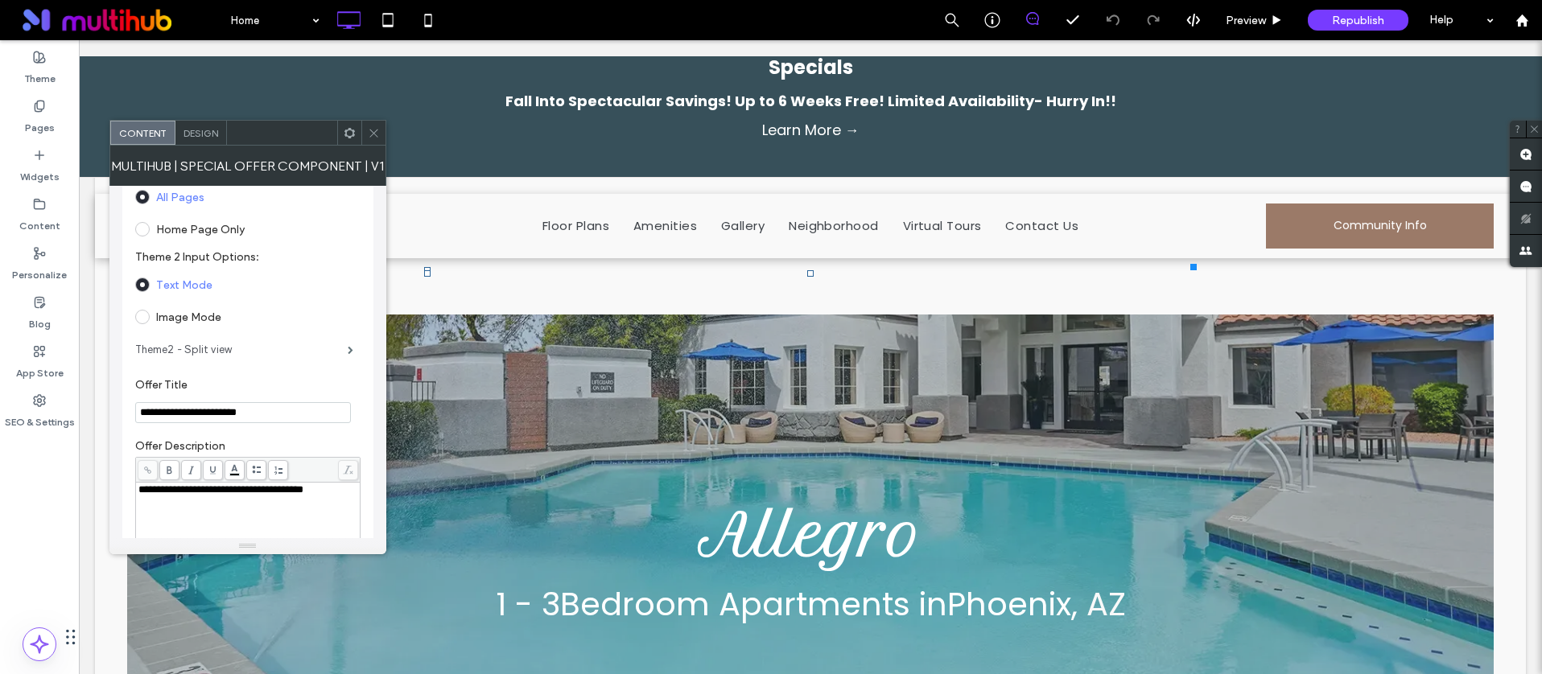
scroll to position [65, 0]
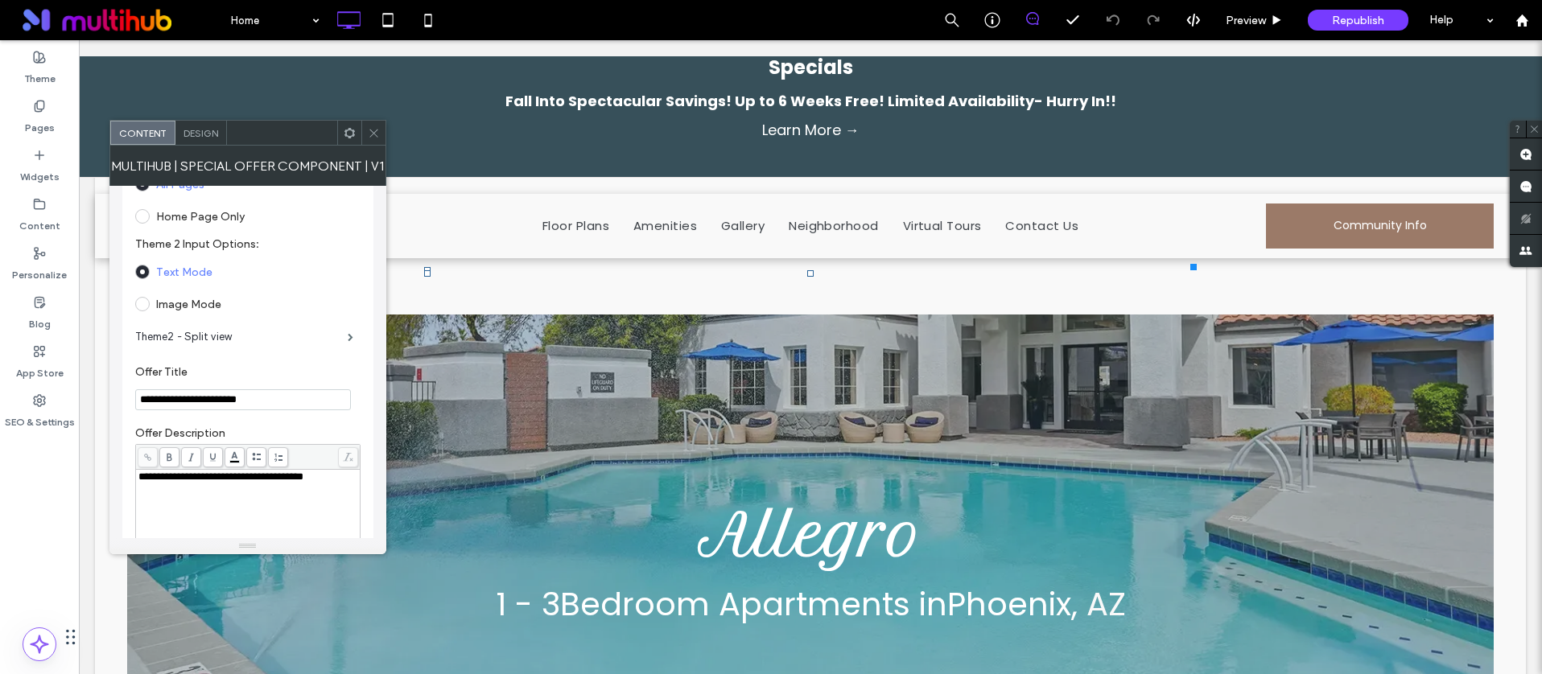
click at [192, 134] on span "Design" at bounding box center [200, 133] width 35 height 12
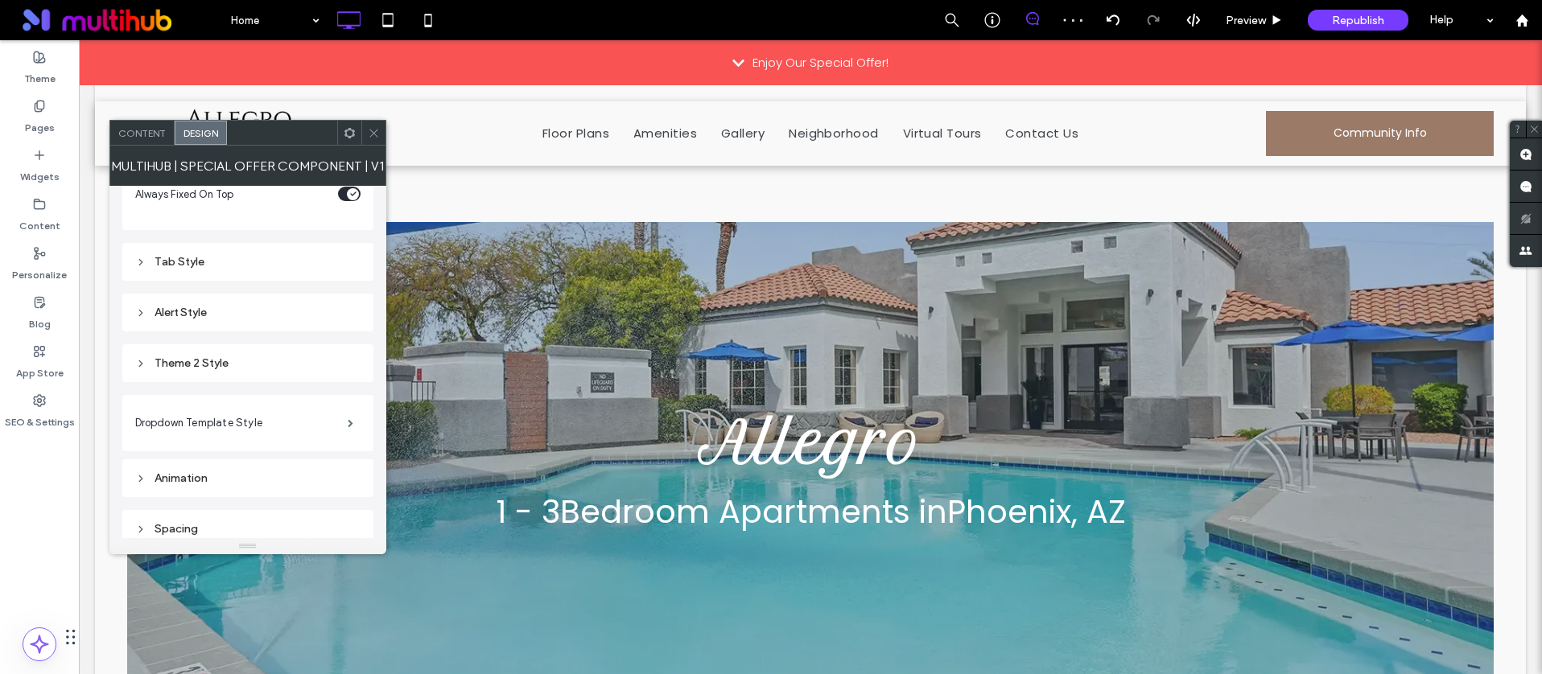
scroll to position [107, 0]
click at [134, 130] on span "Content" at bounding box center [141, 133] width 47 height 12
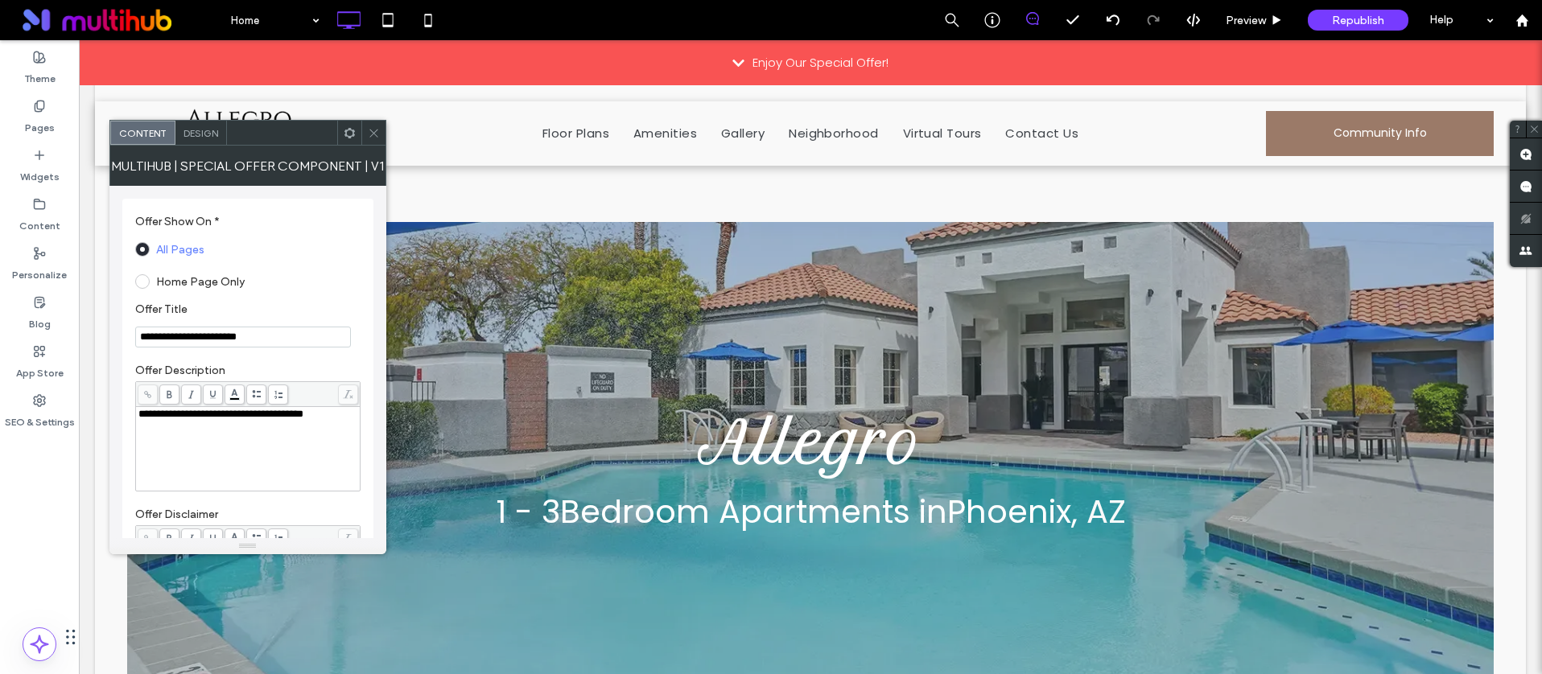
click at [198, 124] on div "Design" at bounding box center [200, 133] width 51 height 24
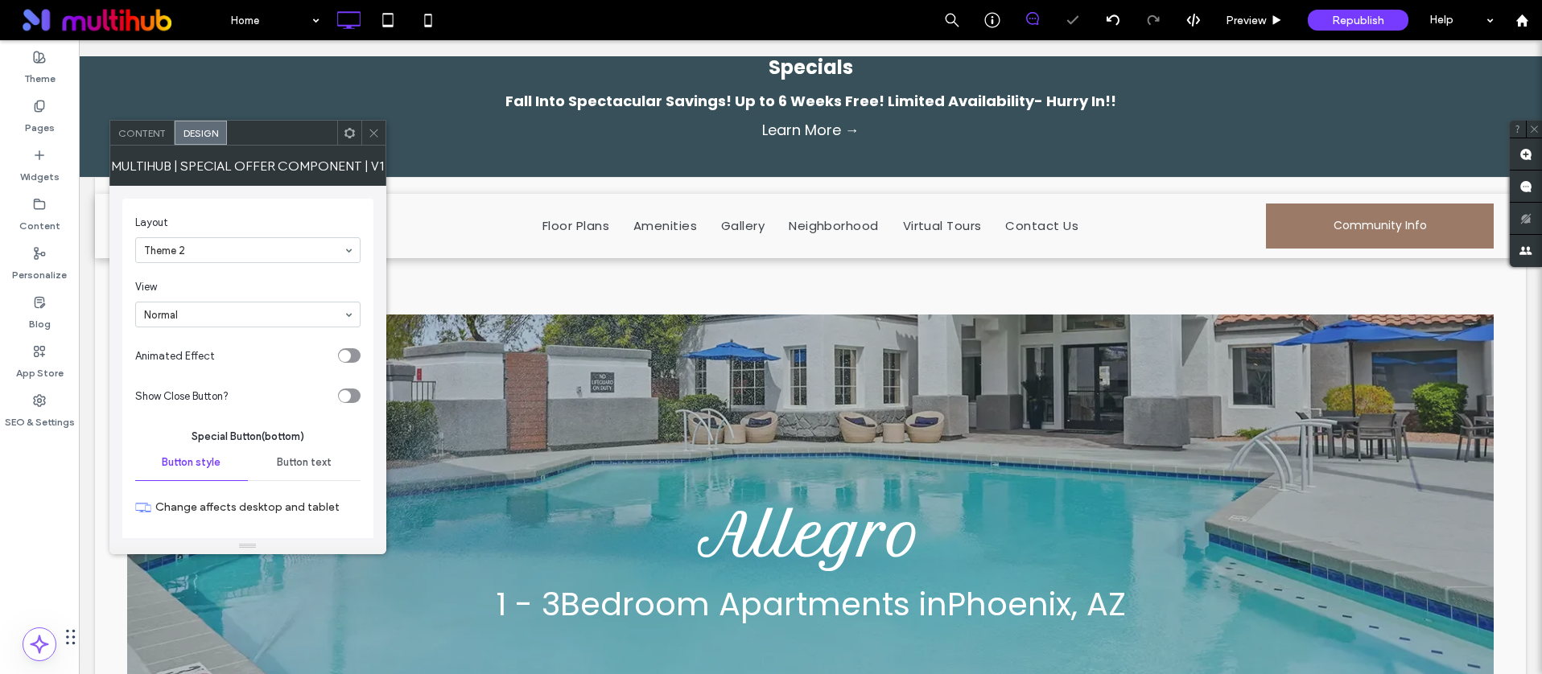
drag, startPoint x: 373, startPoint y: 132, endPoint x: 268, endPoint y: 36, distance: 141.8
click at [373, 132] on use at bounding box center [373, 133] width 8 height 8
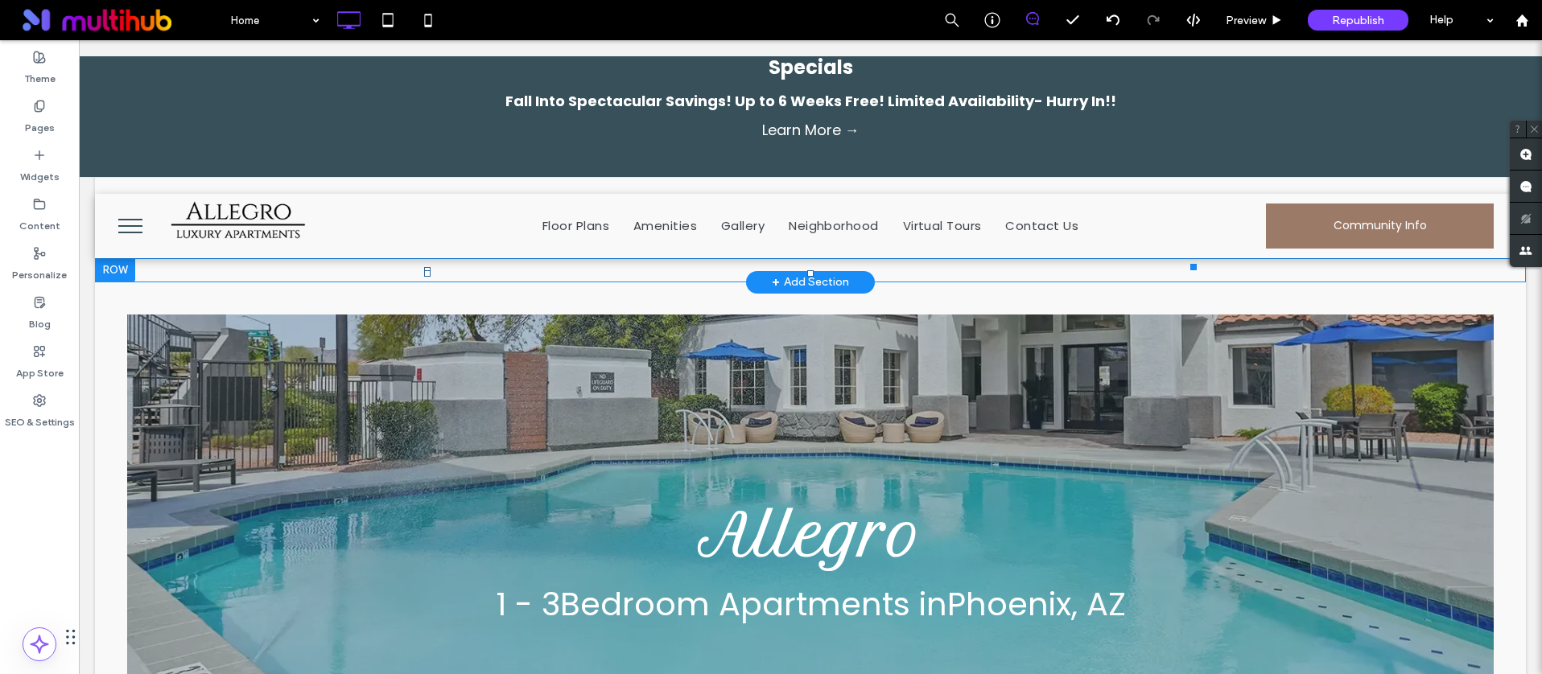
click at [723, 123] on link "Learn More →" at bounding box center [810, 130] width 1447 height 29
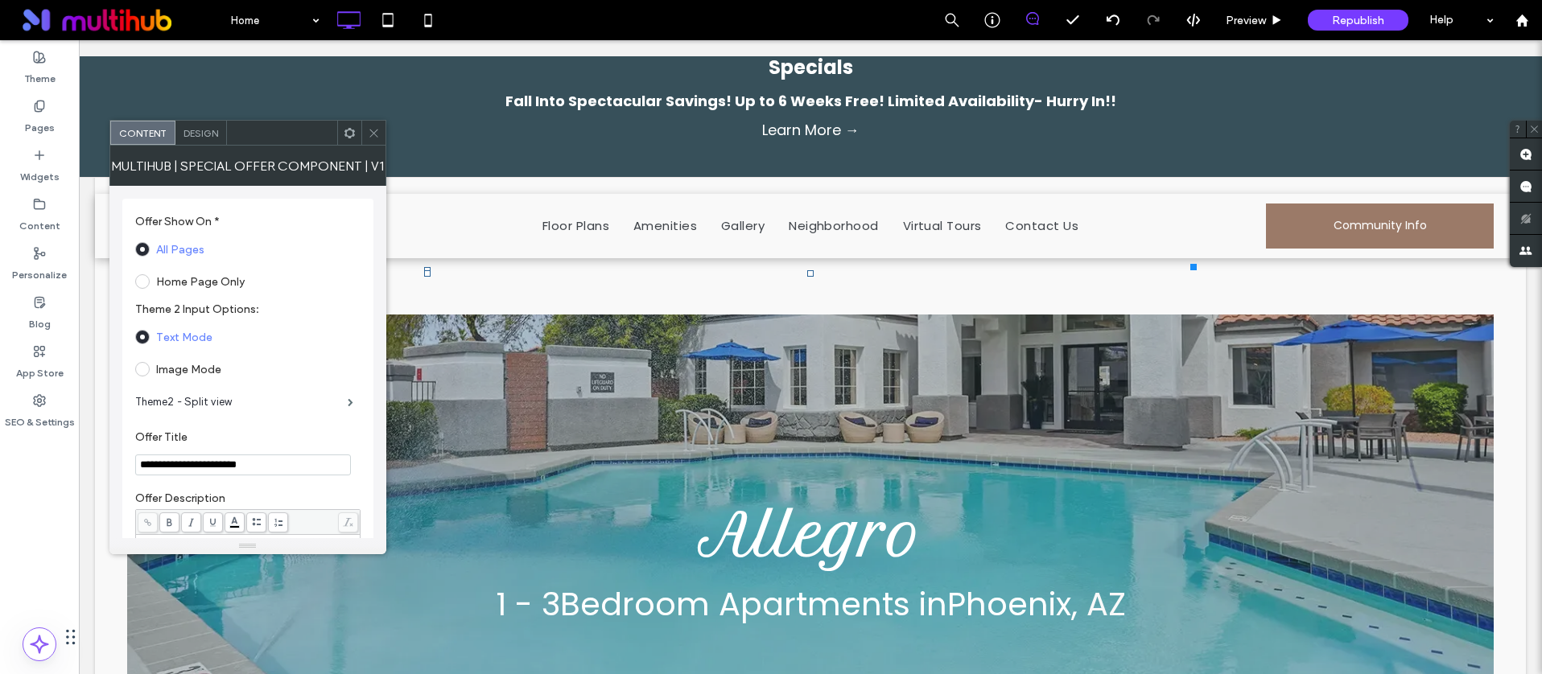
click at [191, 135] on span "Design" at bounding box center [200, 133] width 35 height 12
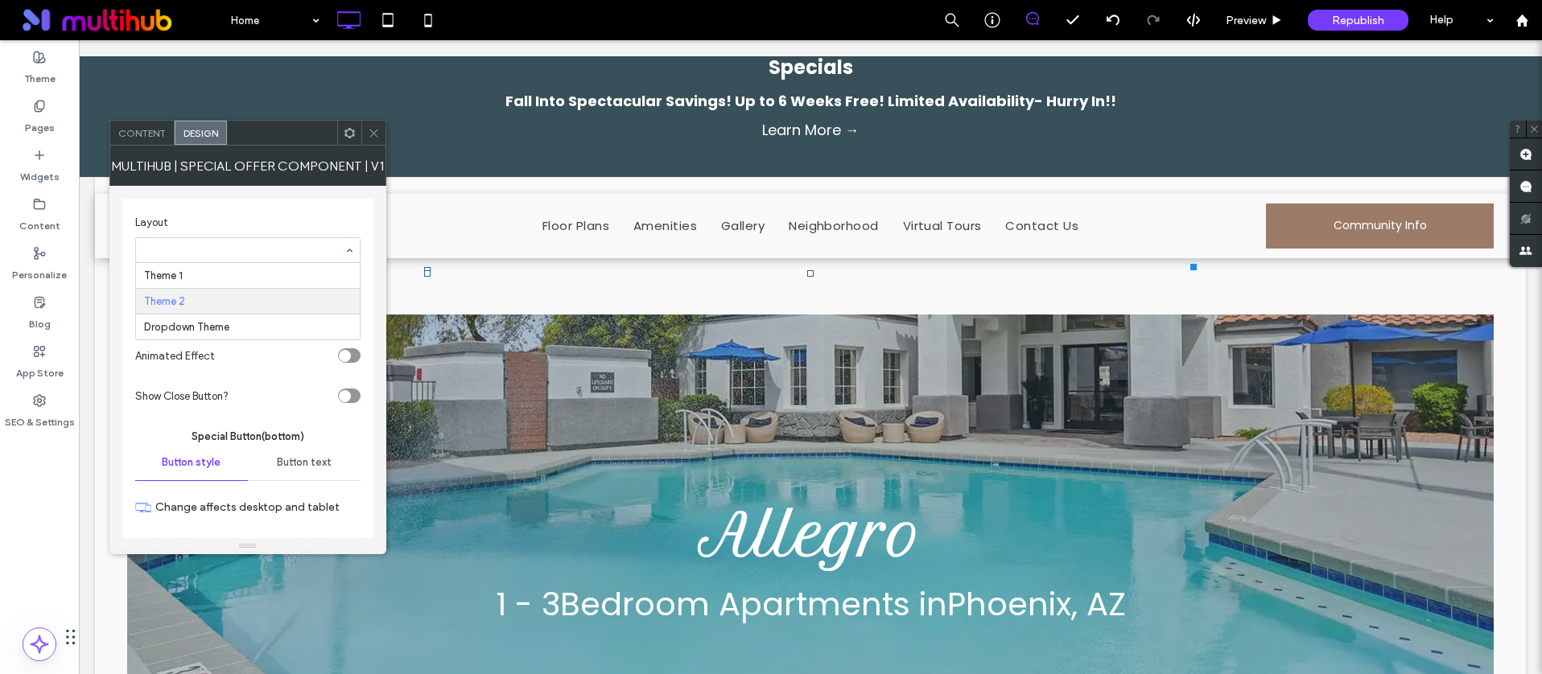
click at [217, 314] on hr at bounding box center [248, 314] width 224 height 1
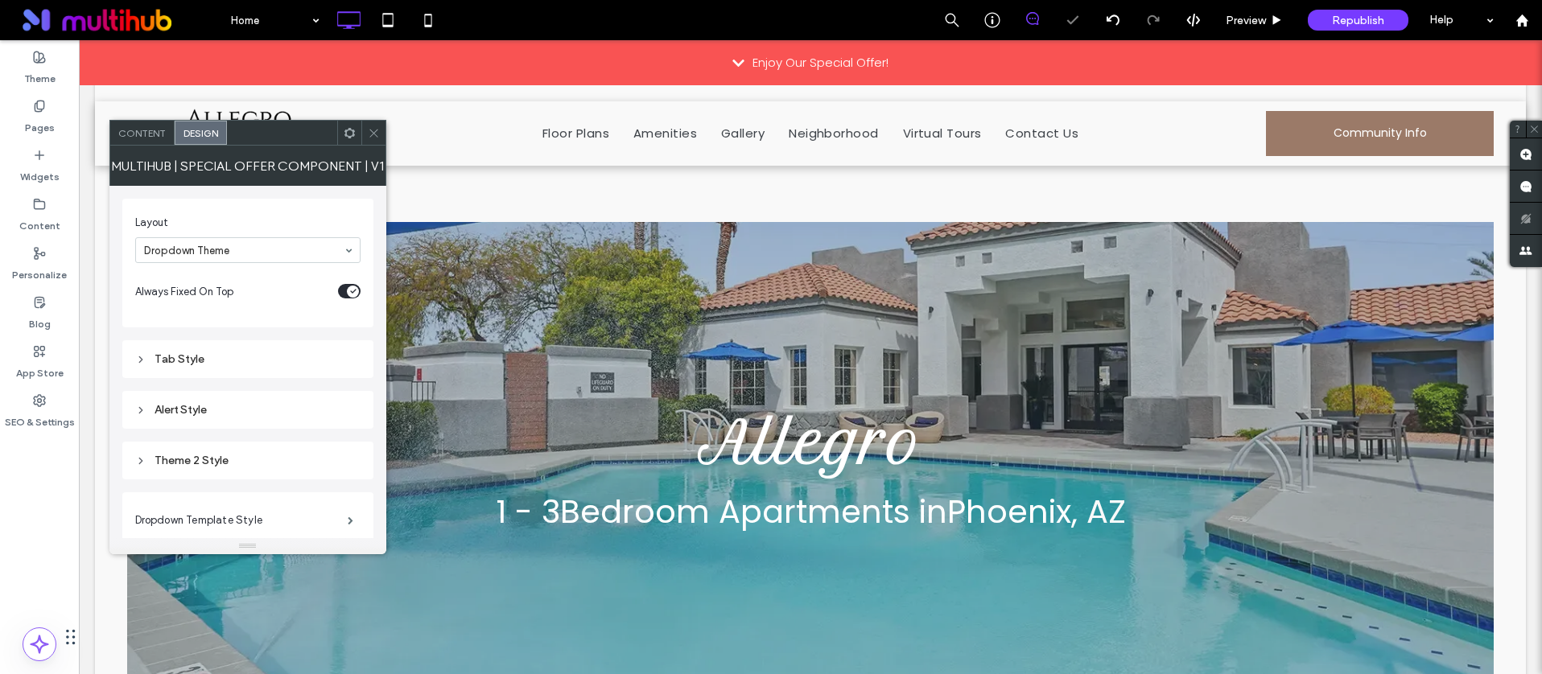
click at [375, 128] on icon at bounding box center [374, 133] width 12 height 12
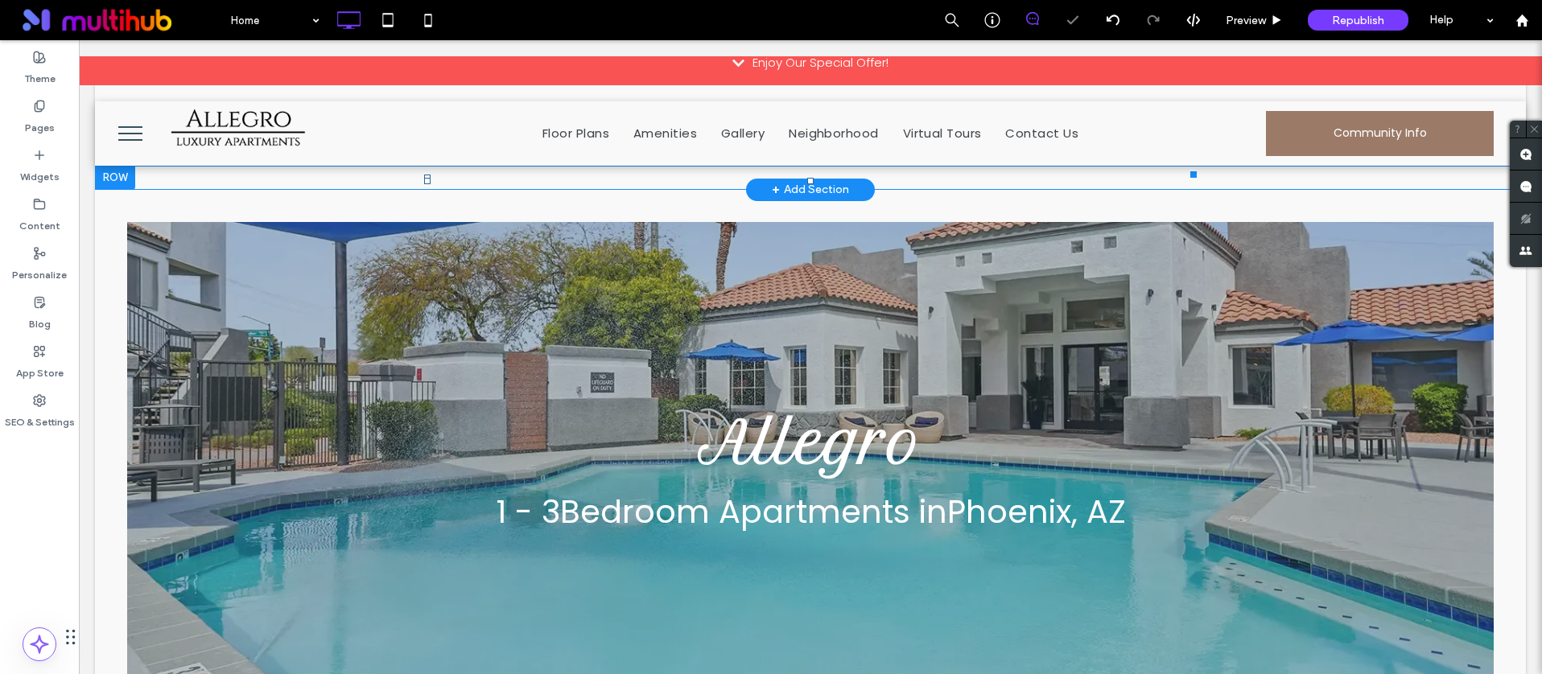
click at [737, 65] on div "Enjoy Our Special Offer!" at bounding box center [810, 62] width 1463 height 45
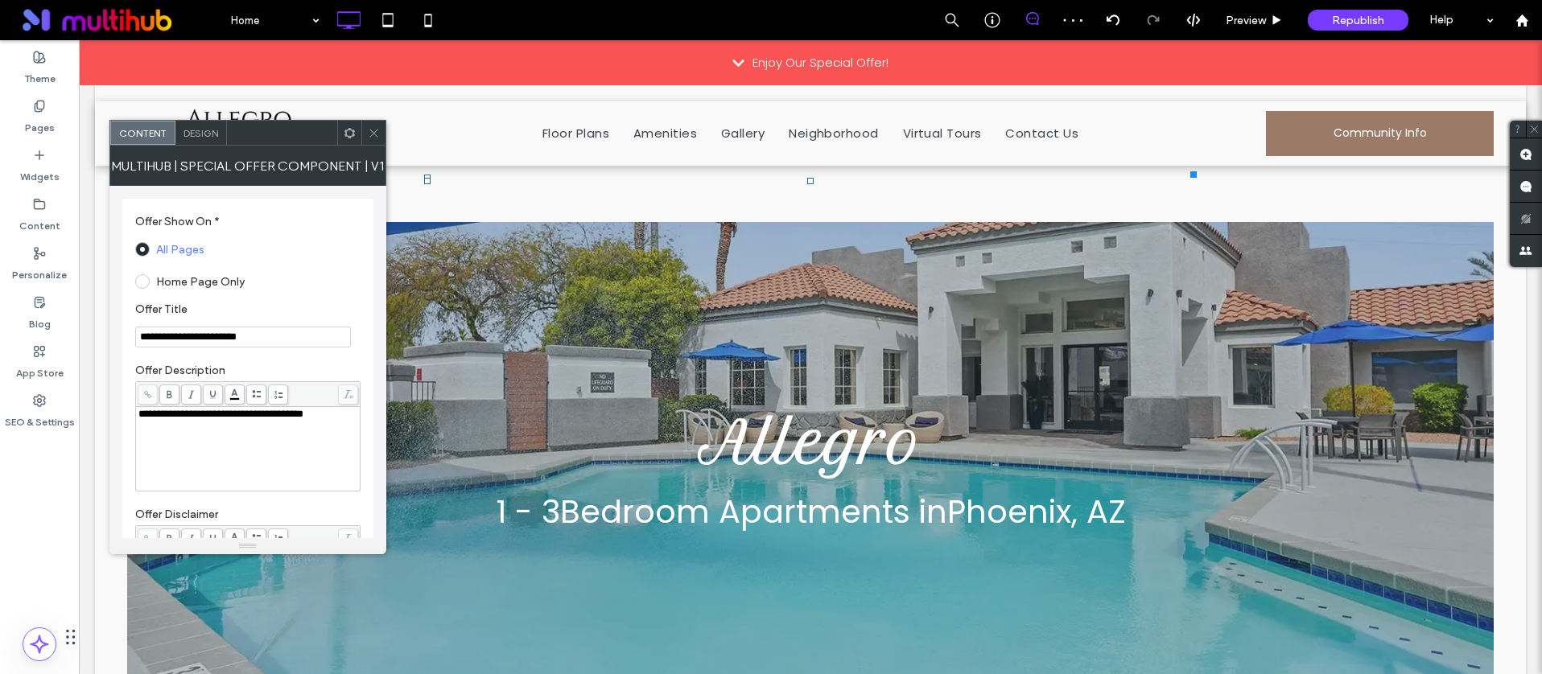
click at [374, 128] on icon at bounding box center [374, 133] width 12 height 12
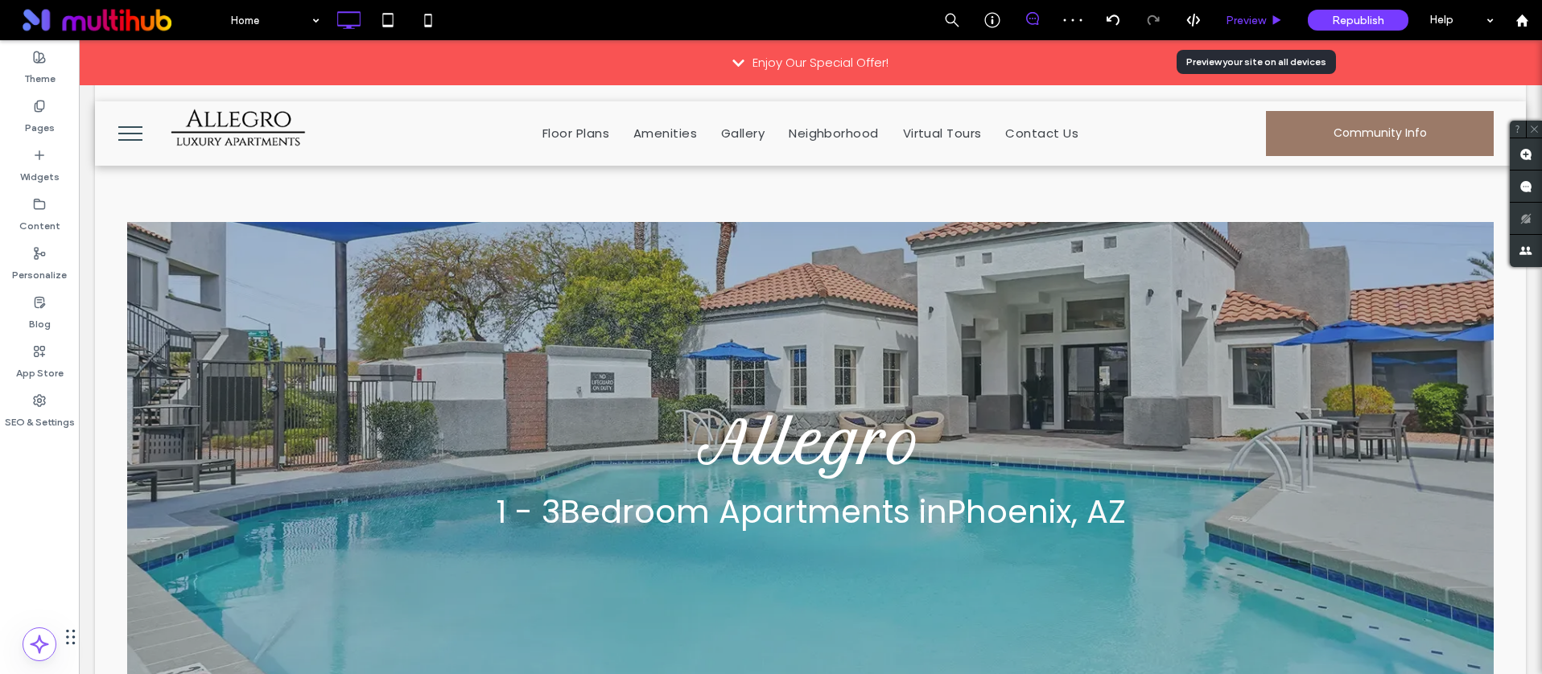
click at [1223, 14] on div "Preview" at bounding box center [1253, 21] width 81 height 14
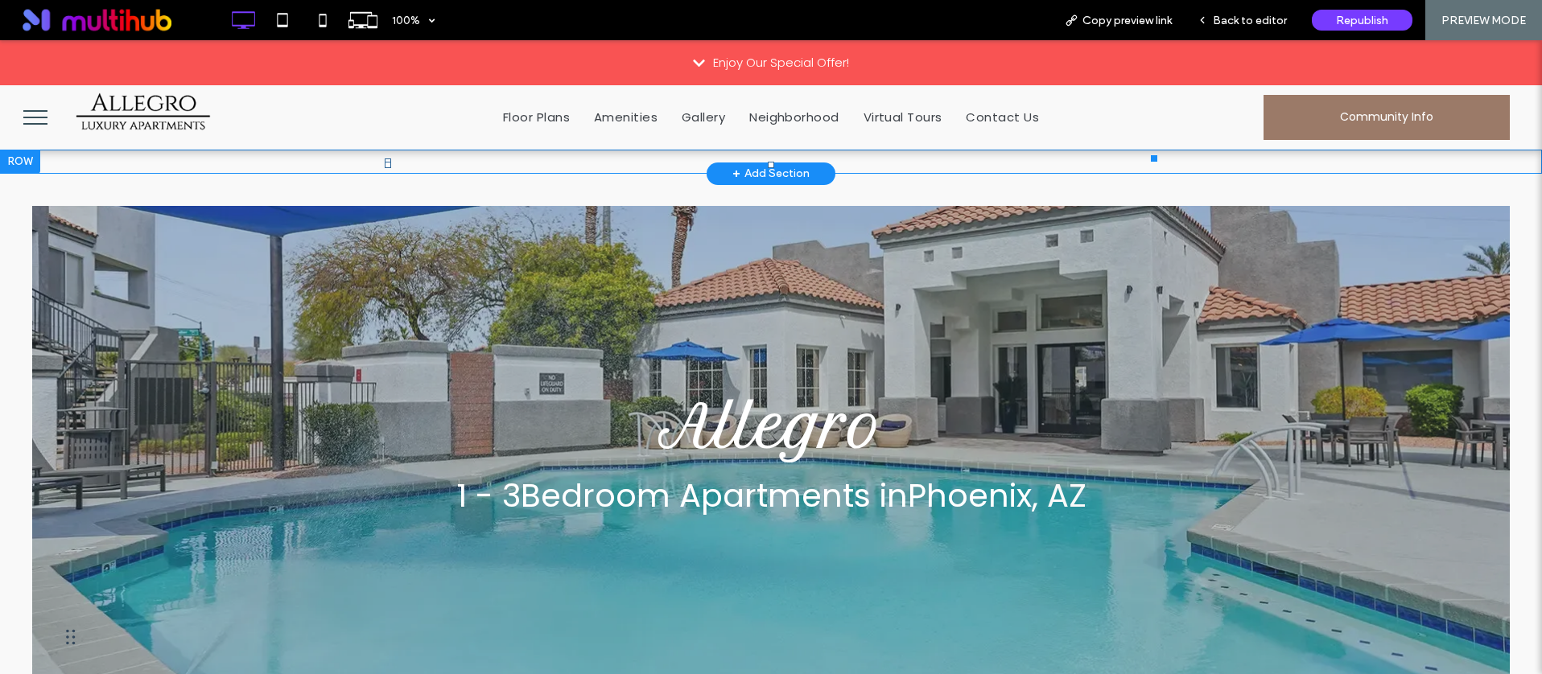
click at [693, 58] on icon at bounding box center [699, 63] width 12 height 14
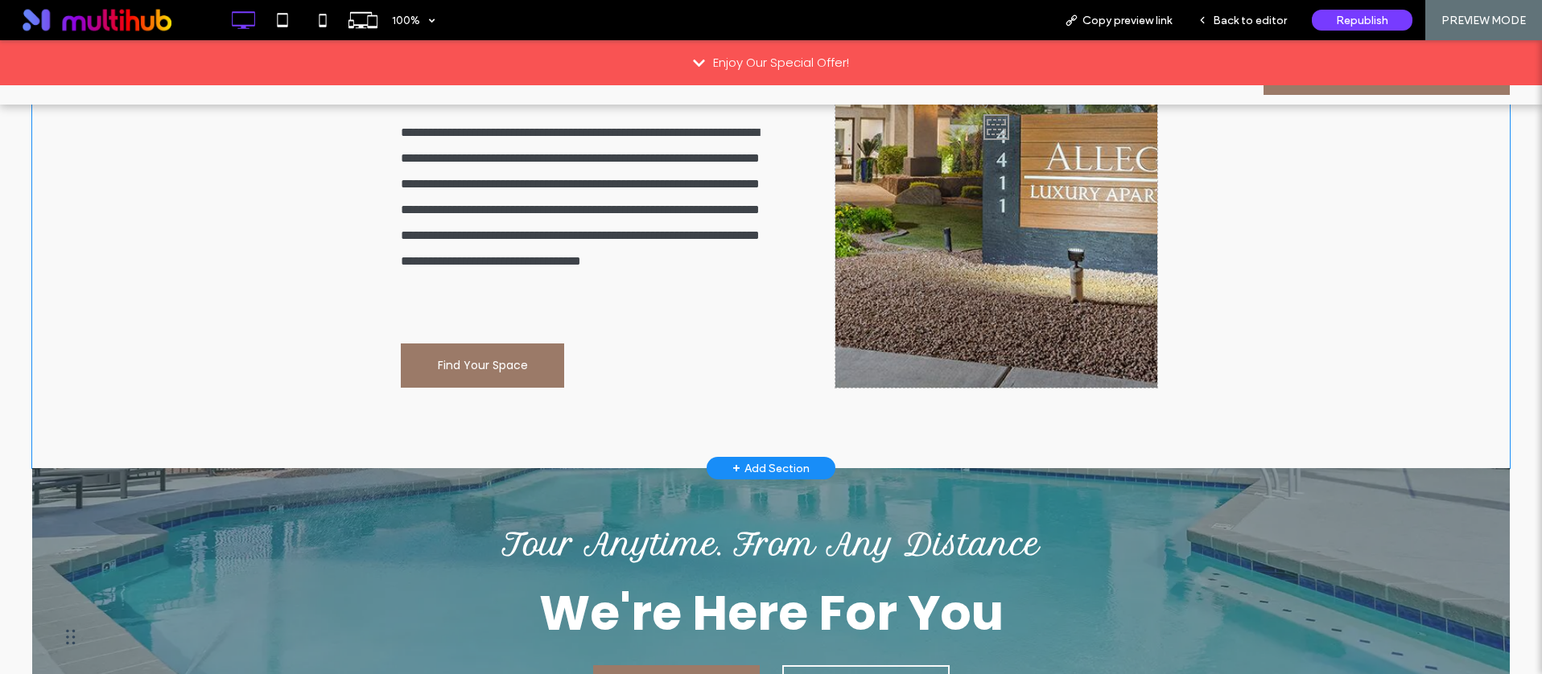
scroll to position [306, 0]
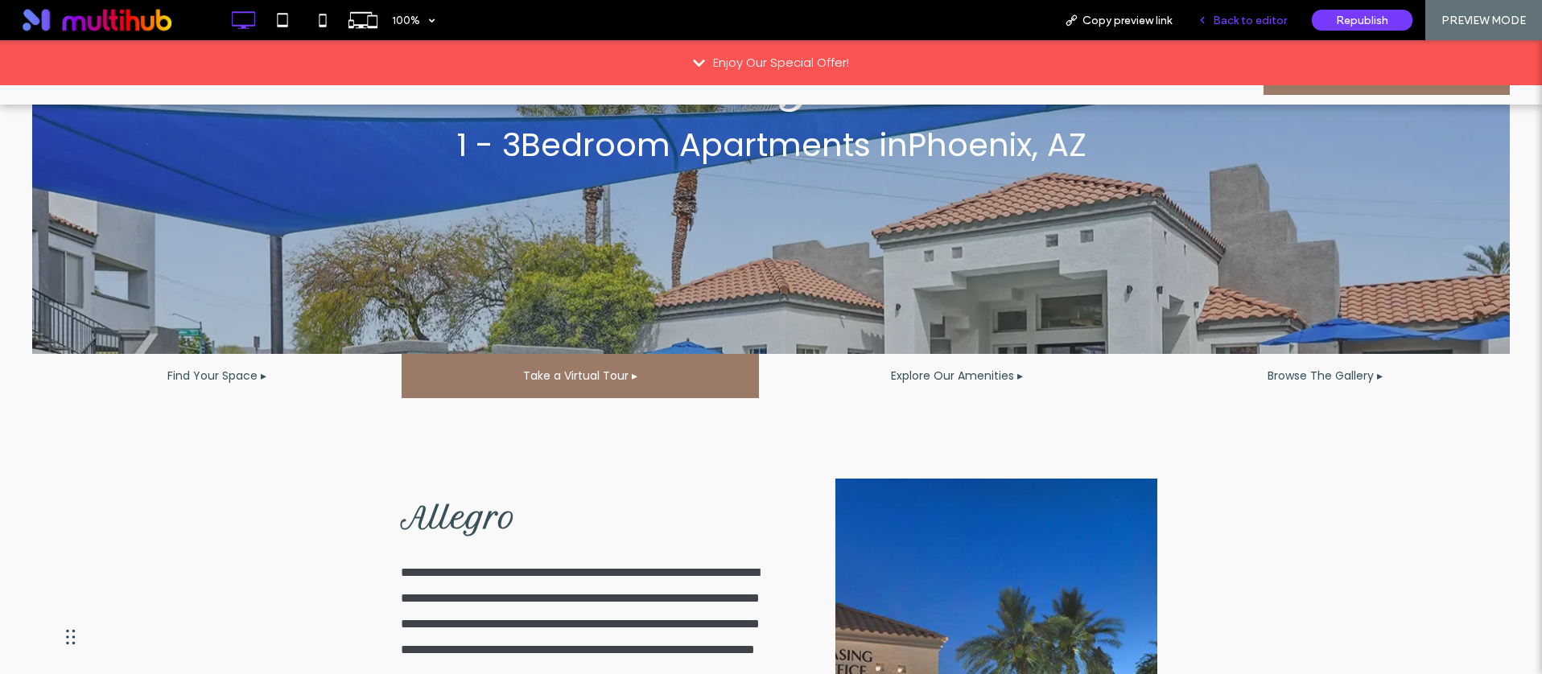
click at [1242, 8] on div "Back to editor" at bounding box center [1241, 20] width 115 height 40
click at [1234, 19] on span "Back to editor" at bounding box center [1250, 21] width 74 height 14
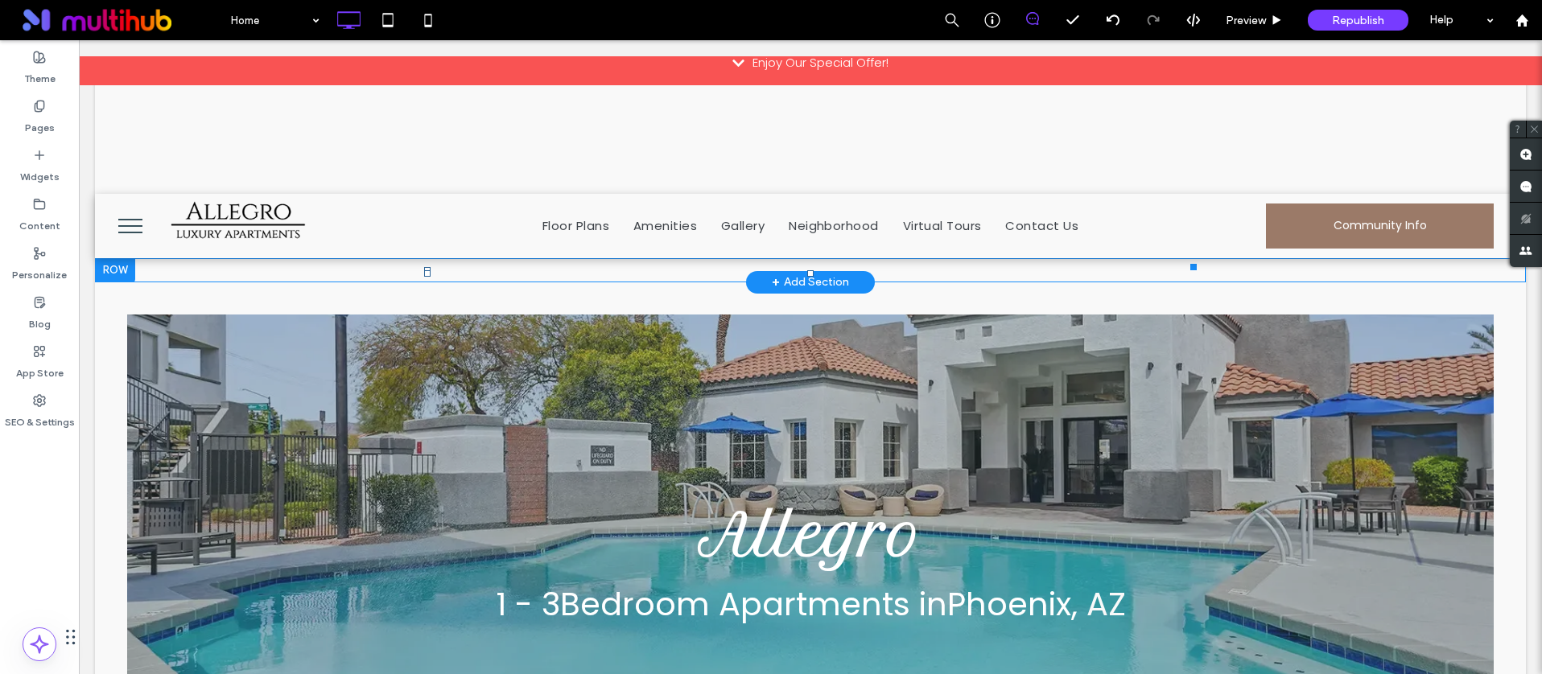
click at [467, 63] on div "Enjoy Our Special Offer!" at bounding box center [810, 62] width 1463 height 45
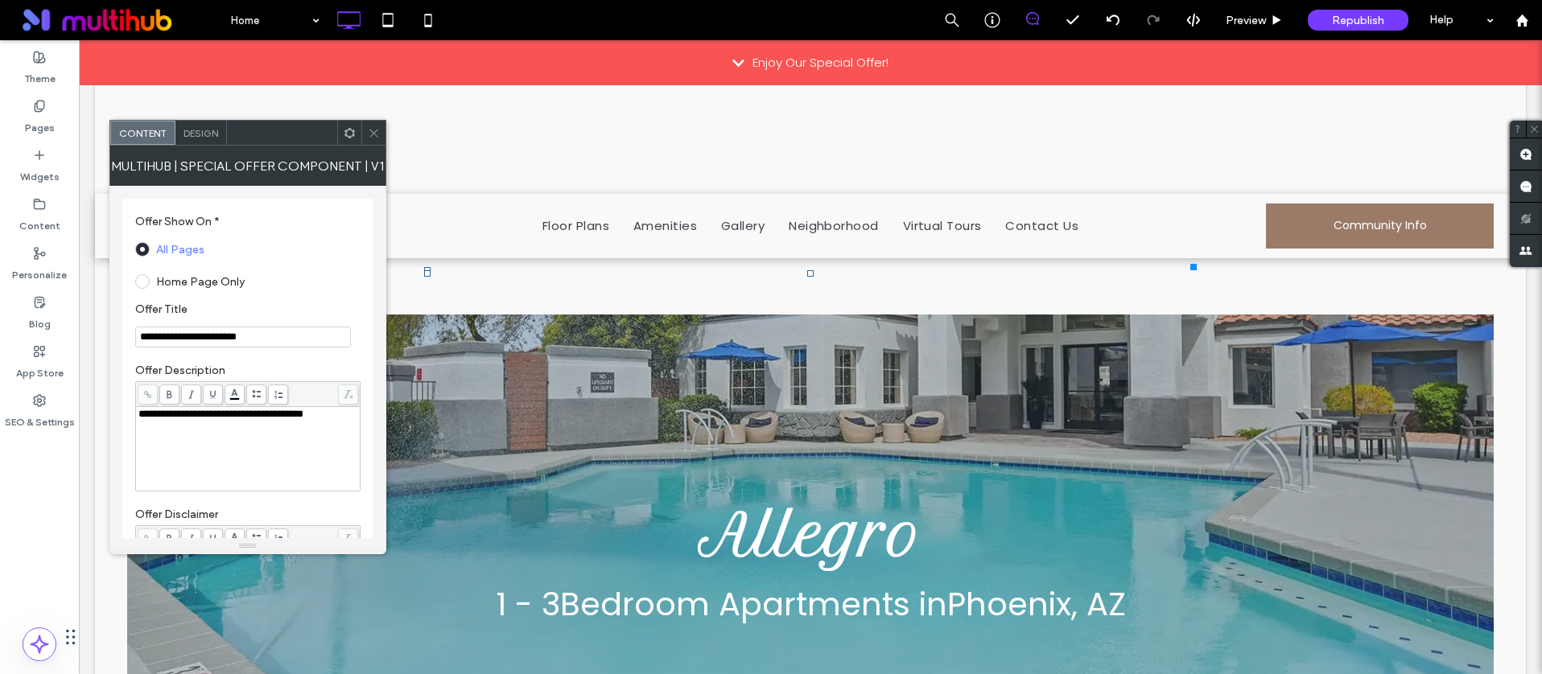
click at [211, 137] on span "Design" at bounding box center [200, 133] width 35 height 12
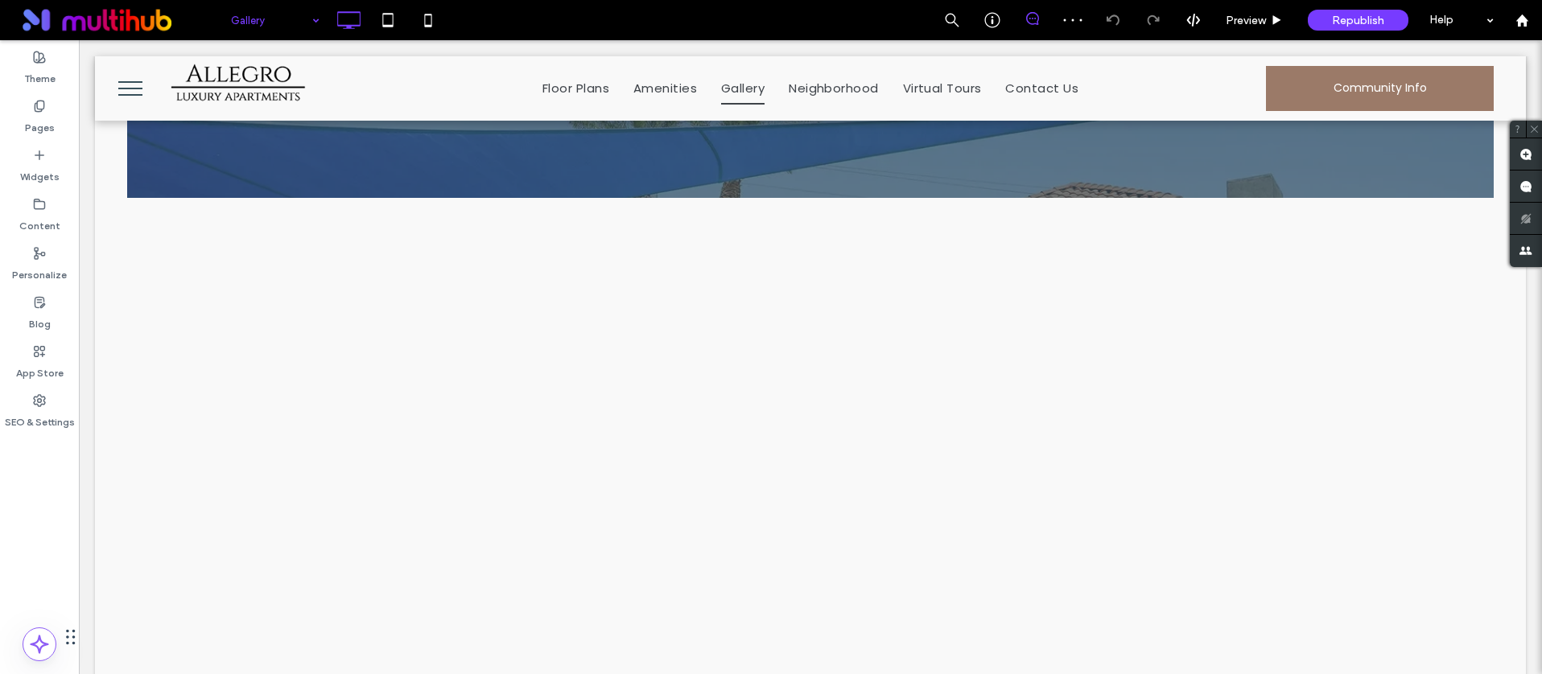
scroll to position [674, 0]
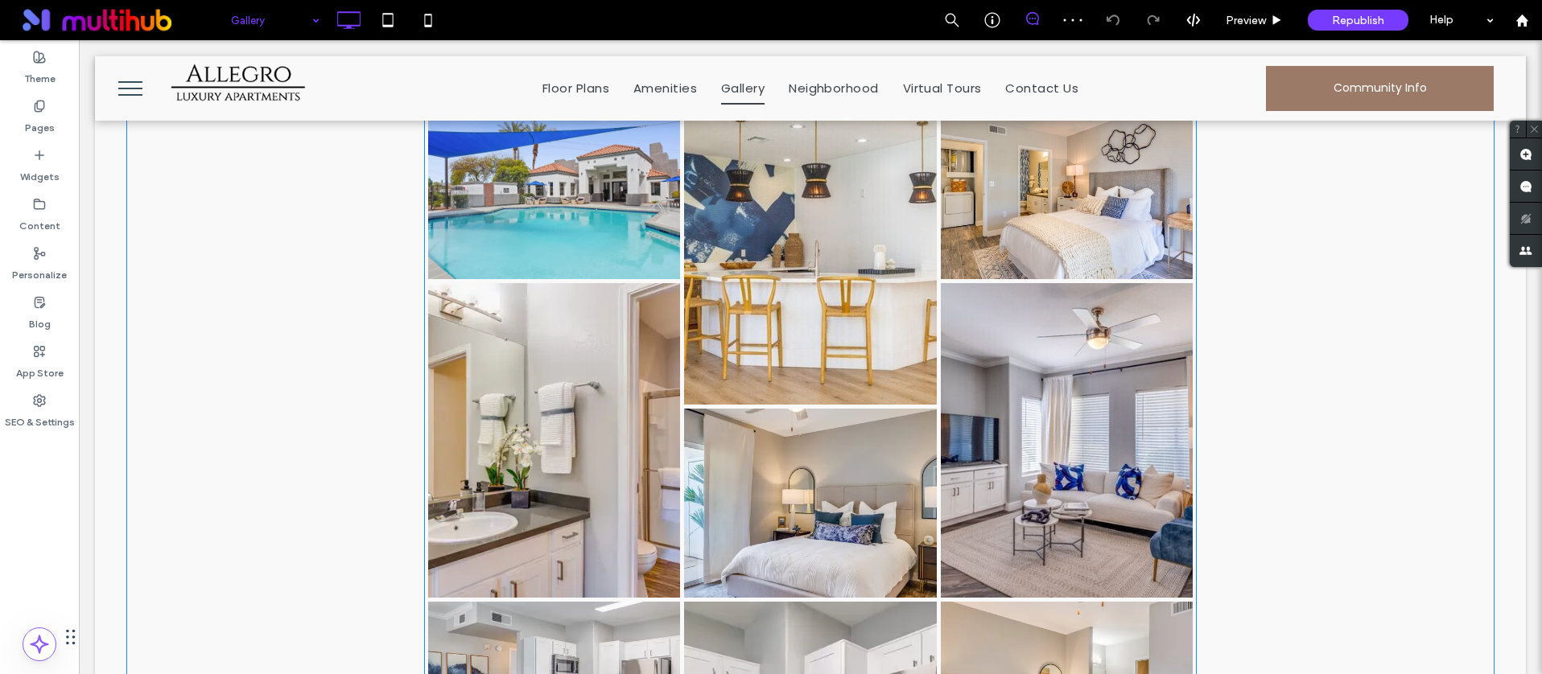
click at [863, 420] on link at bounding box center [810, 503] width 267 height 200
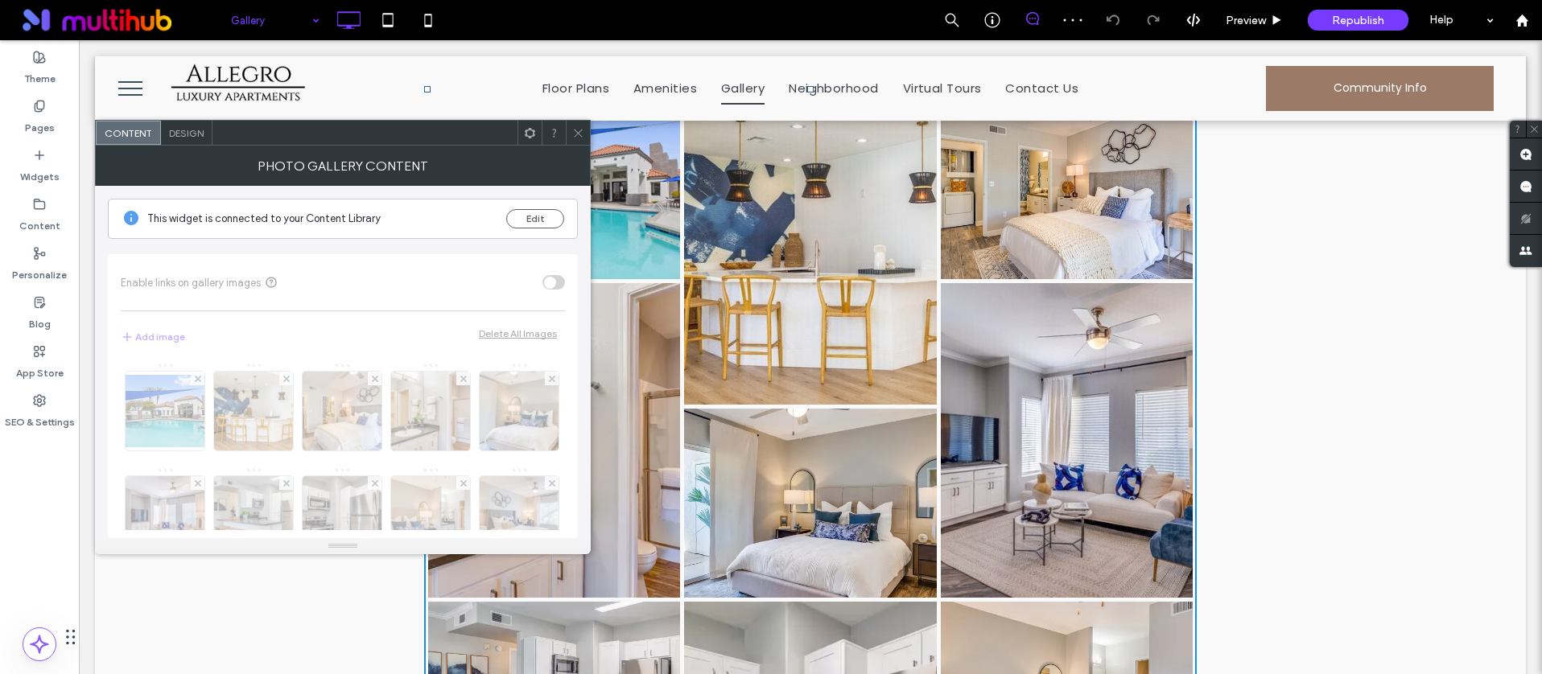
click at [589, 138] on div at bounding box center [578, 133] width 24 height 24
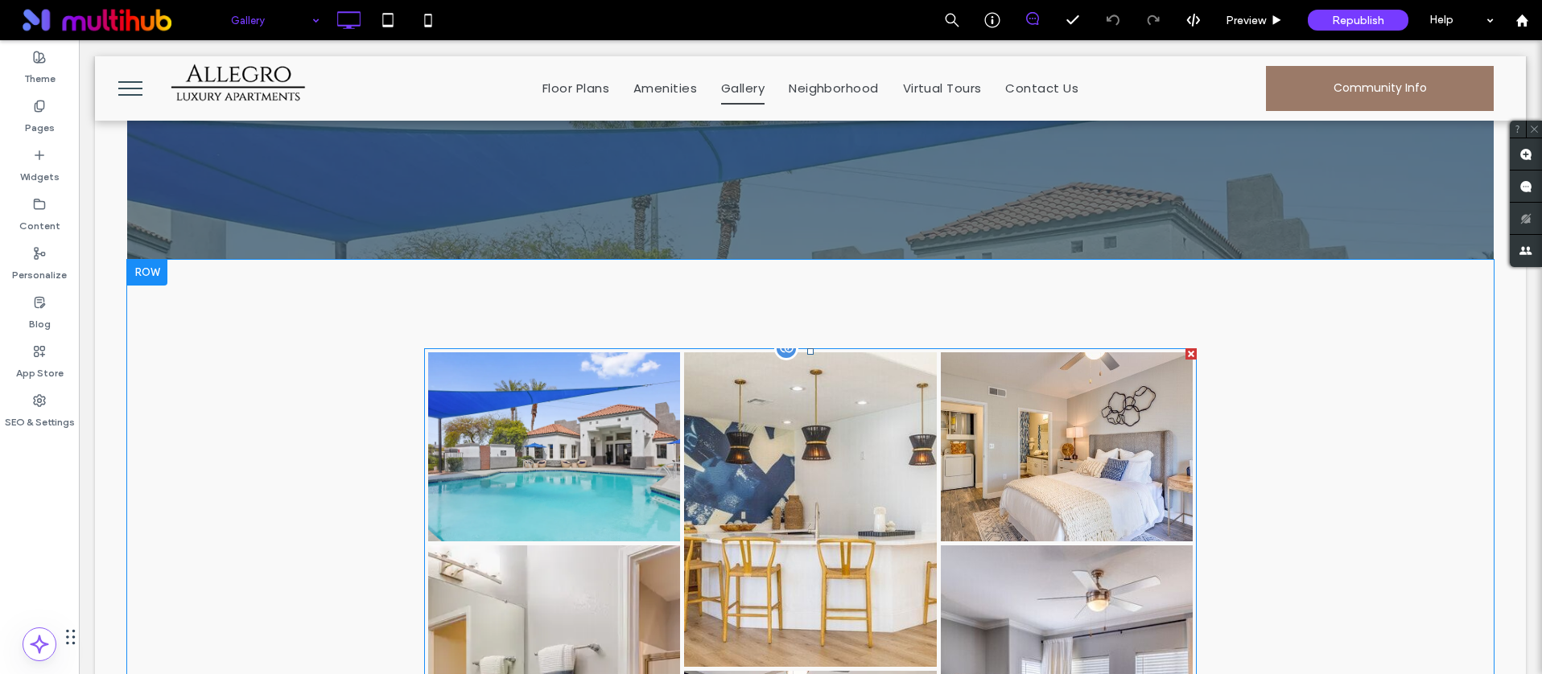
scroll to position [341, 0]
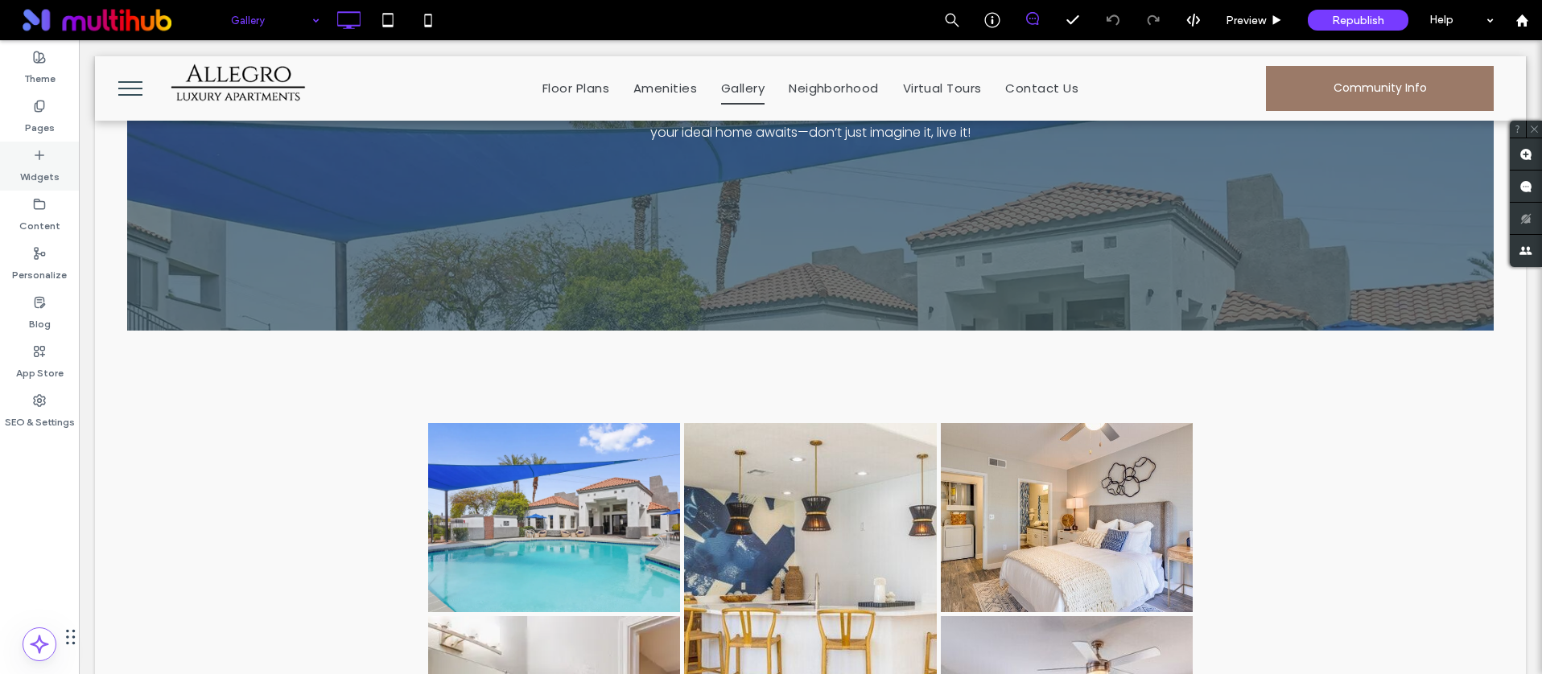
click at [39, 146] on div "Widgets" at bounding box center [39, 166] width 79 height 49
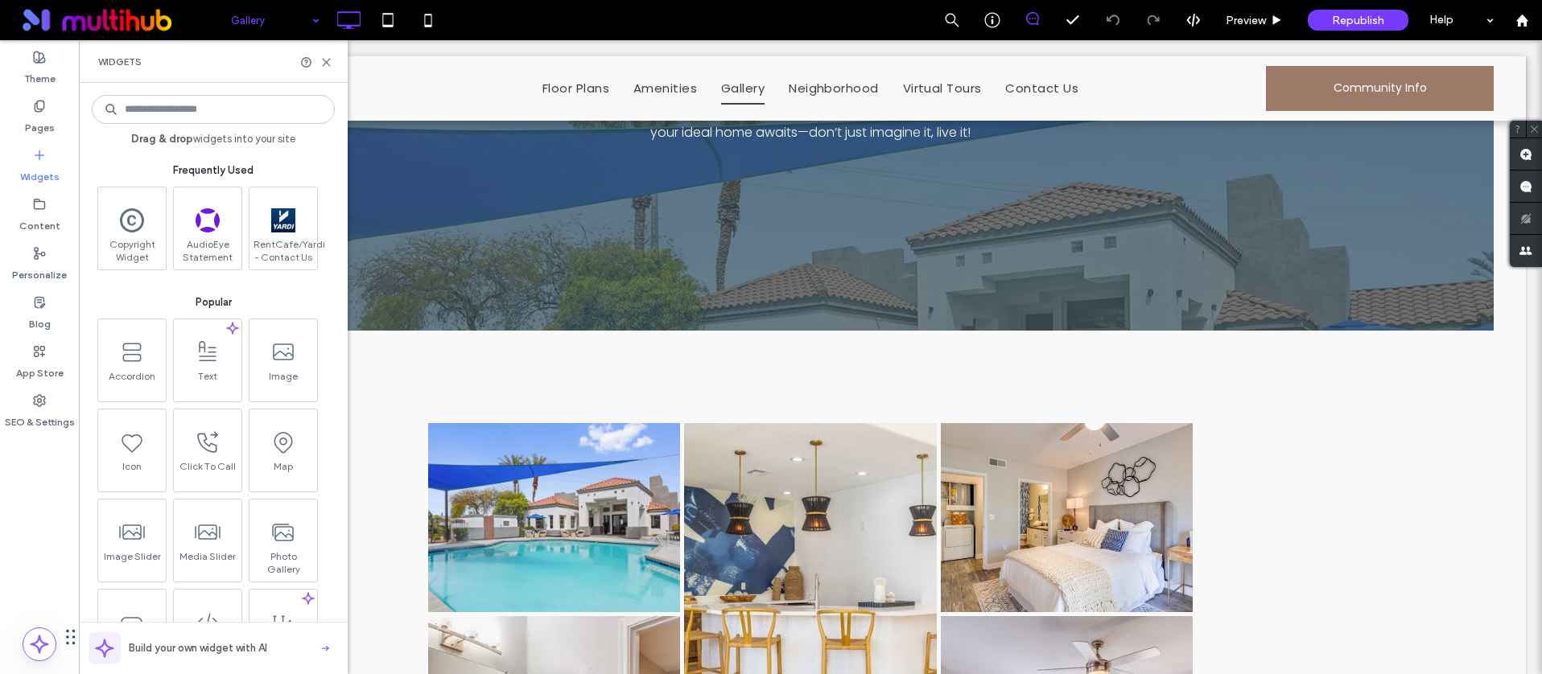
type input "*"
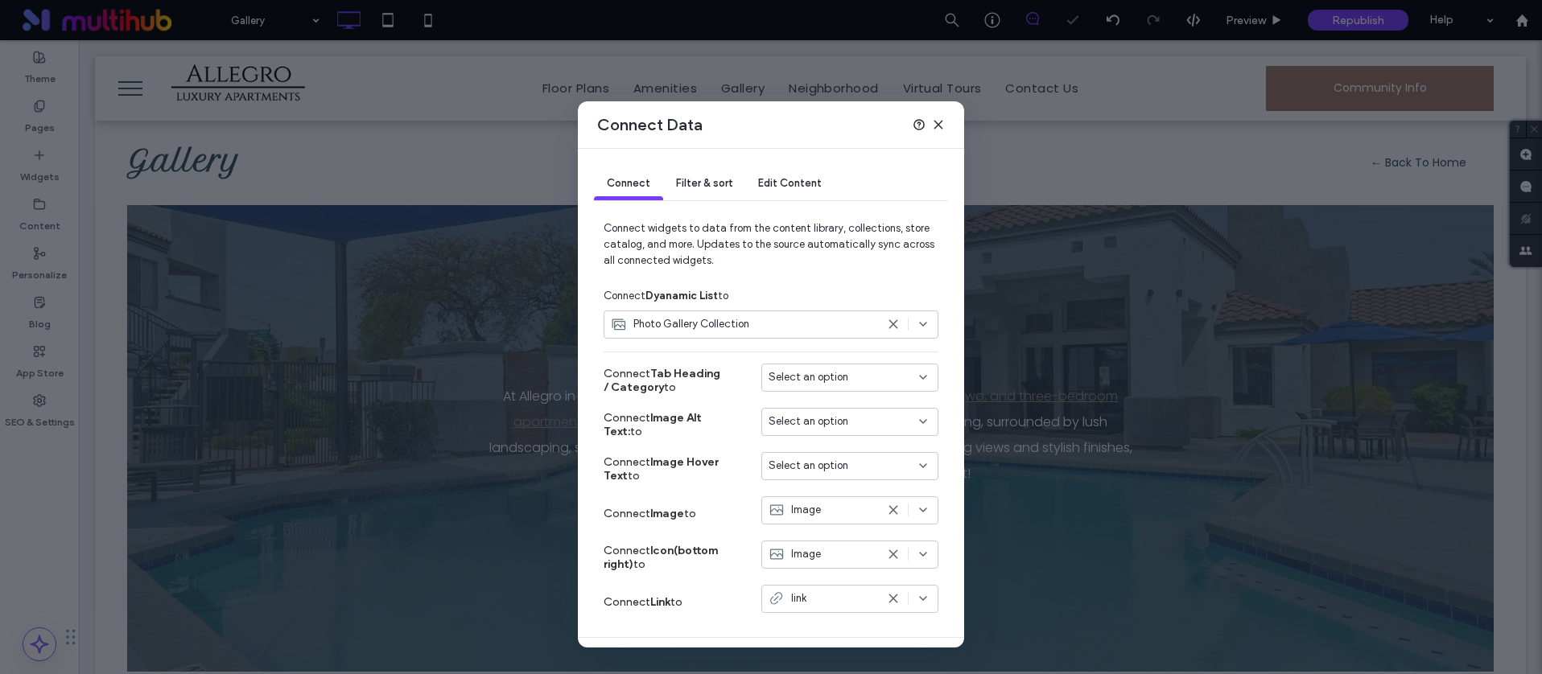
click at [826, 381] on span "Select an option" at bounding box center [808, 377] width 80 height 16
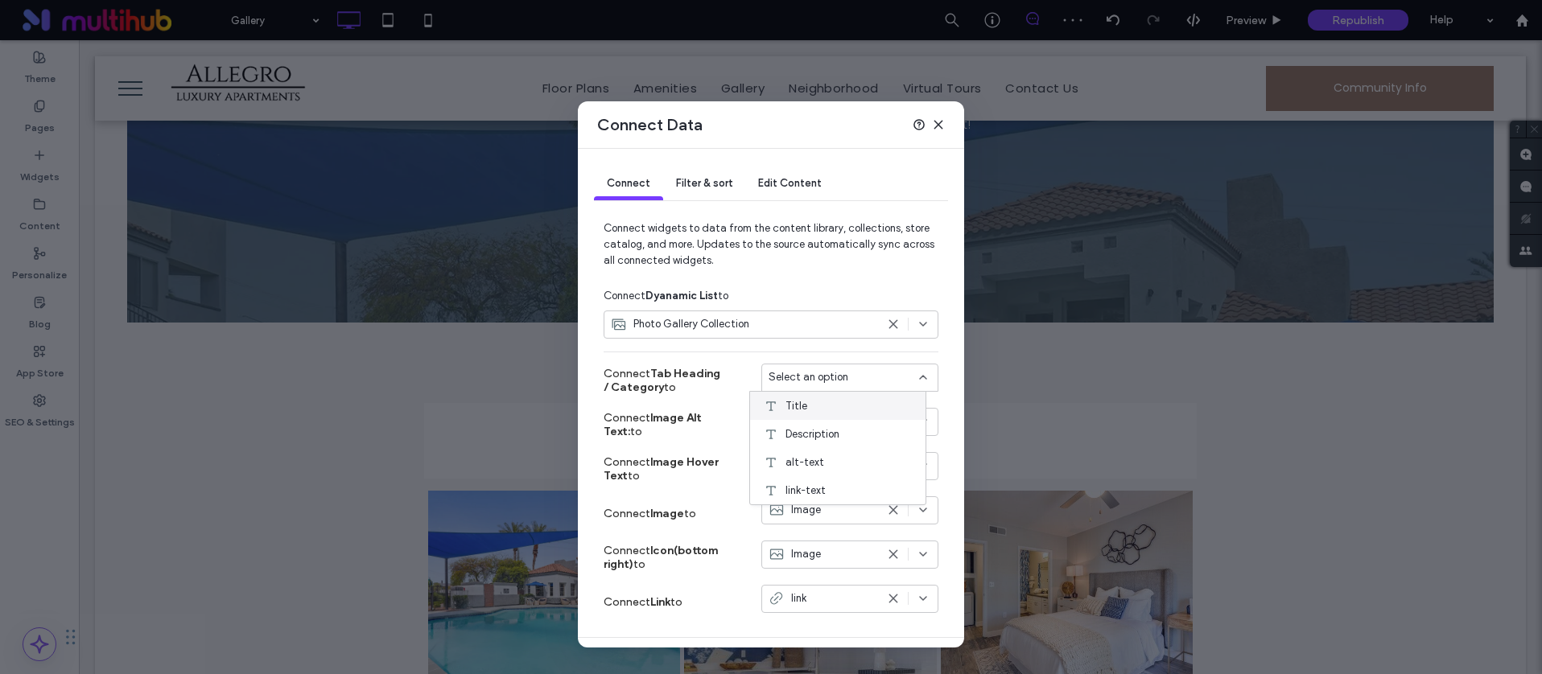
click at [826, 403] on div "Title" at bounding box center [837, 406] width 175 height 28
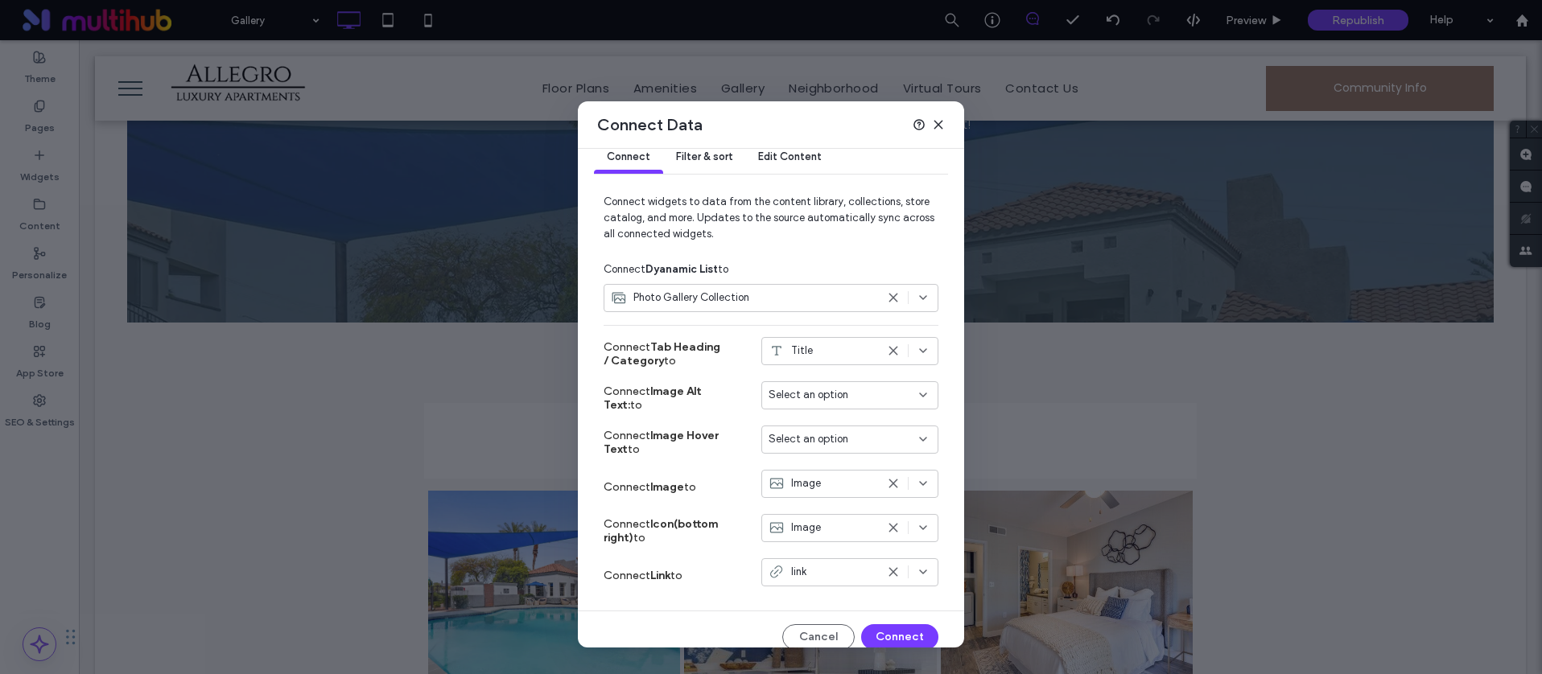
scroll to position [42, 0]
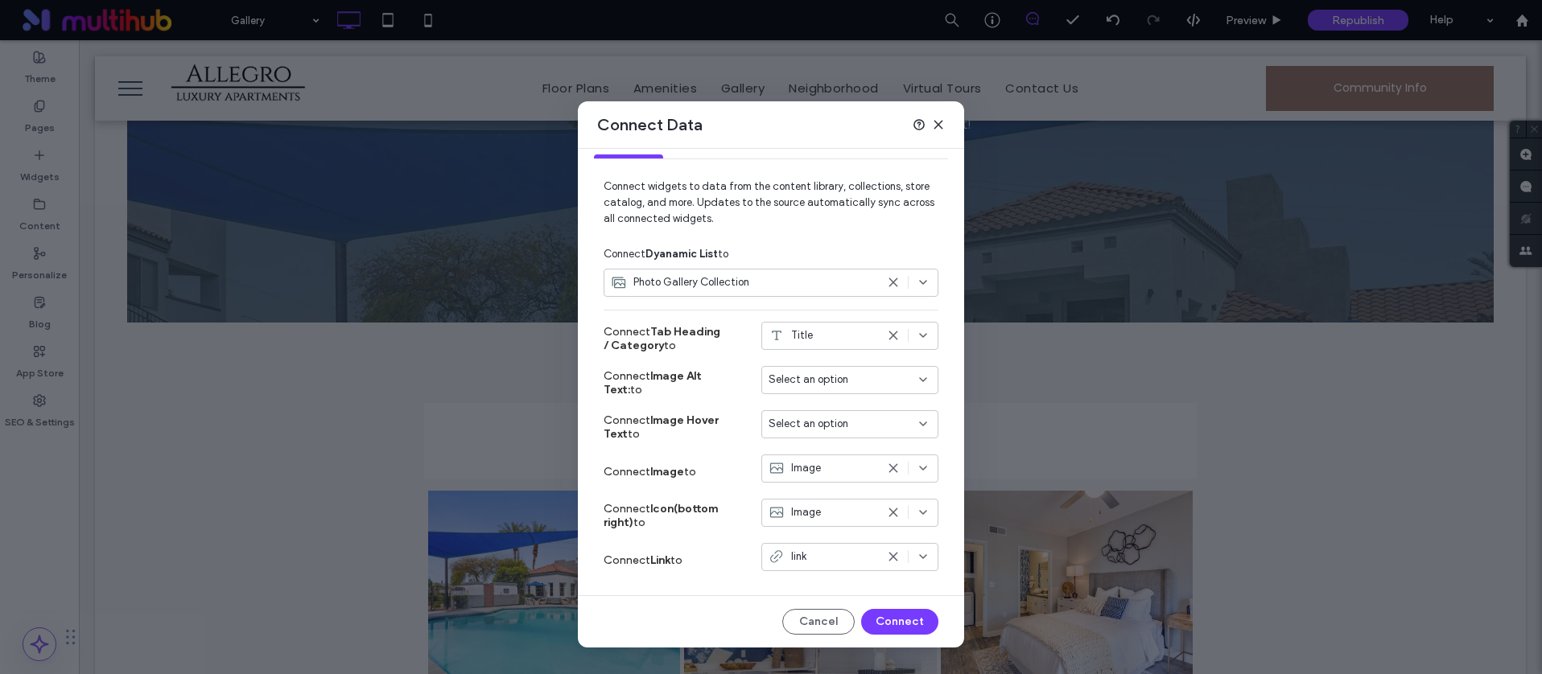
click at [889, 513] on use at bounding box center [892, 512] width 7 height 7
drag, startPoint x: 886, startPoint y: 607, endPoint x: 812, endPoint y: 585, distance: 77.4
click at [886, 609] on button "Connect" at bounding box center [899, 622] width 77 height 26
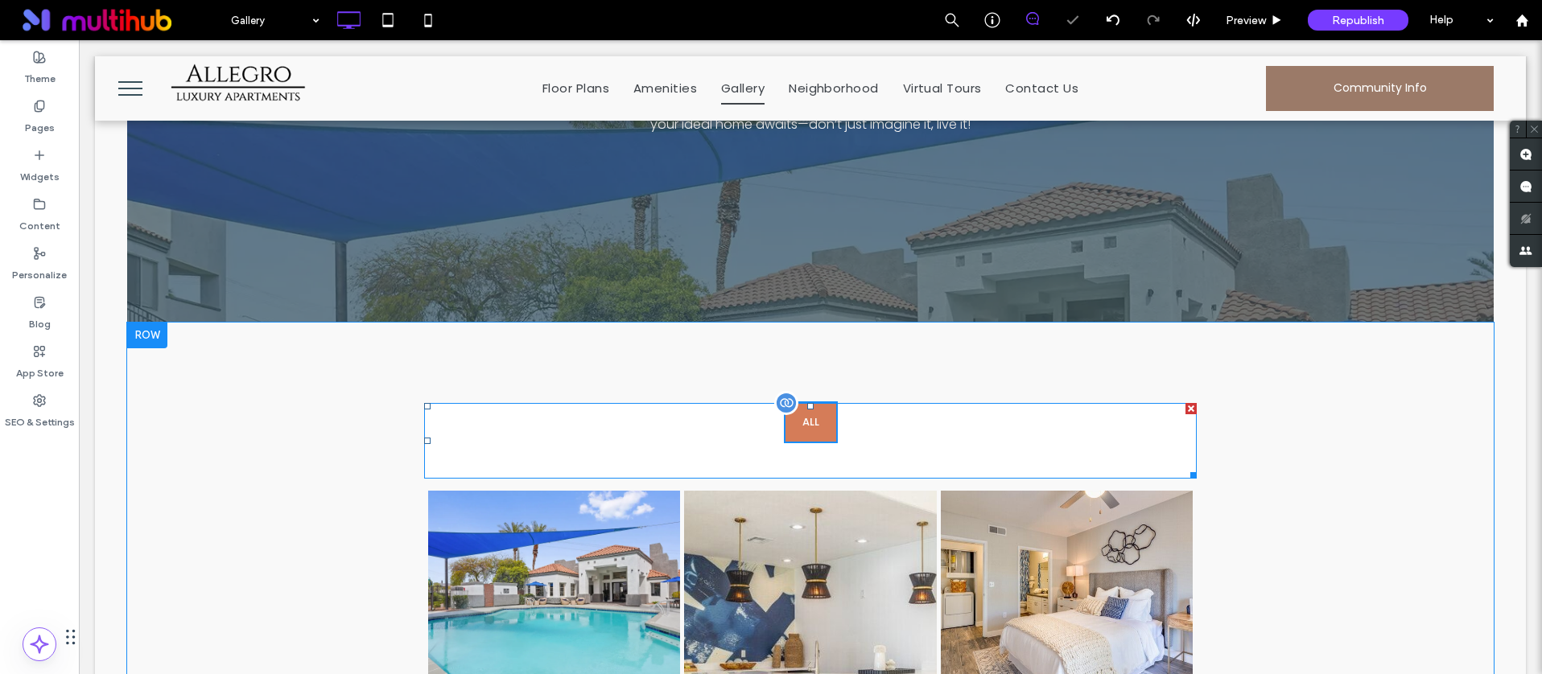
click at [875, 431] on span at bounding box center [810, 441] width 772 height 76
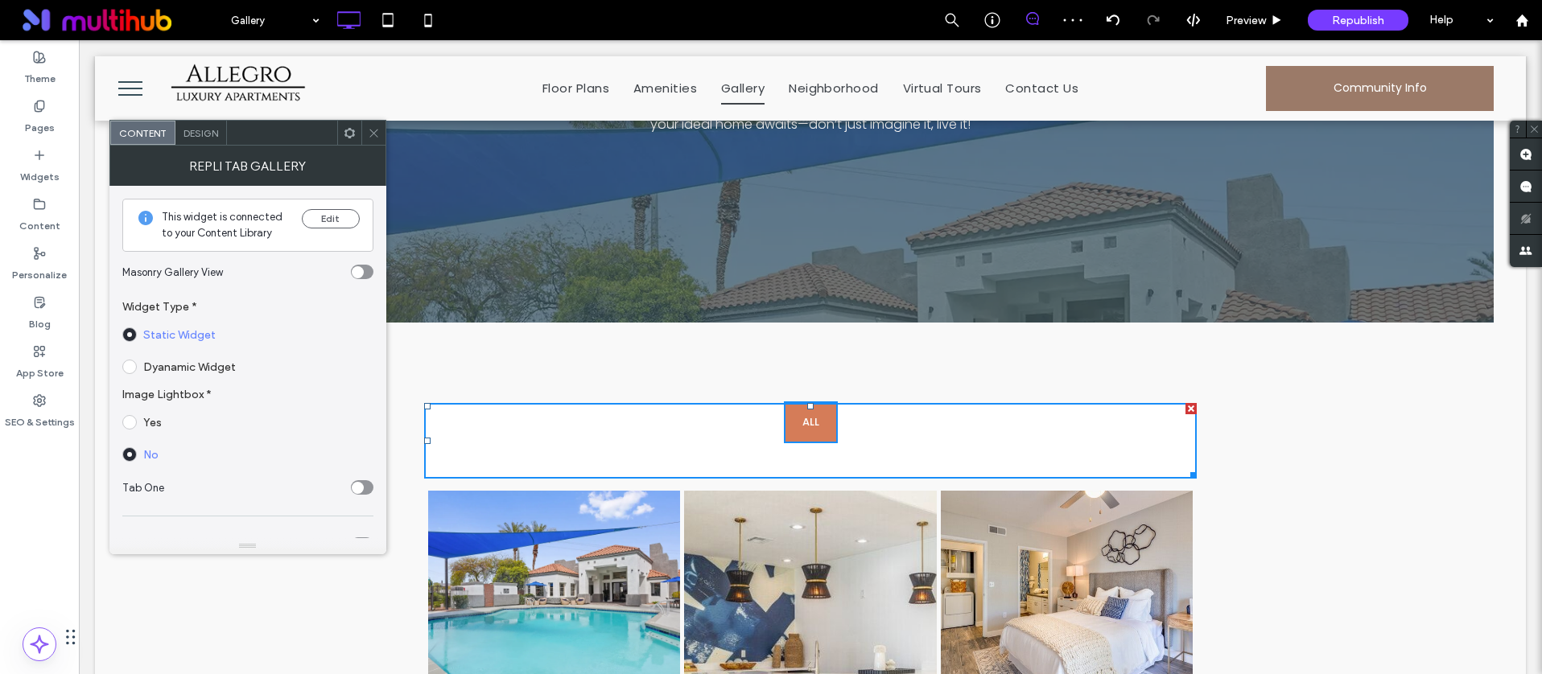
click at [126, 362] on span at bounding box center [129, 367] width 14 height 14
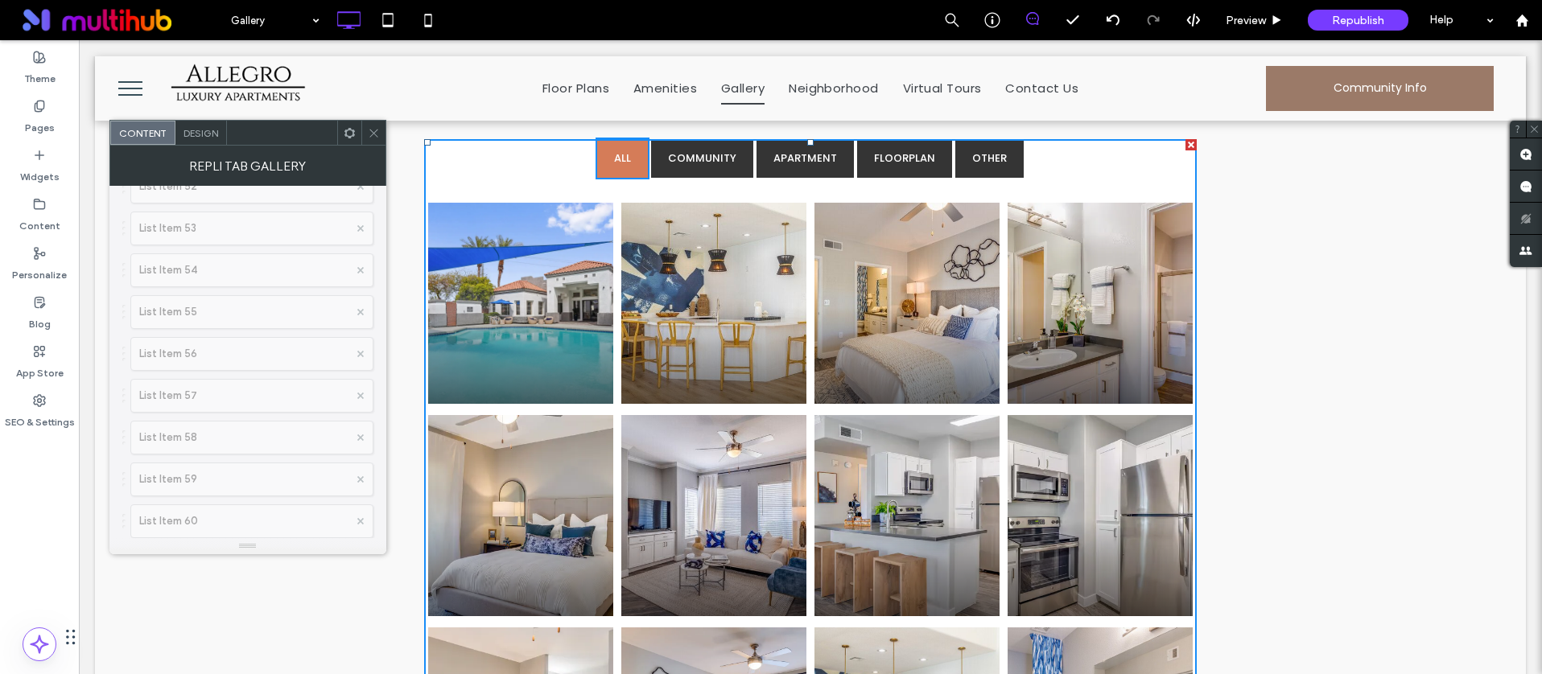
scroll to position [2951, 0]
click at [356, 513] on div "toggle" at bounding box center [358, 510] width 12 height 12
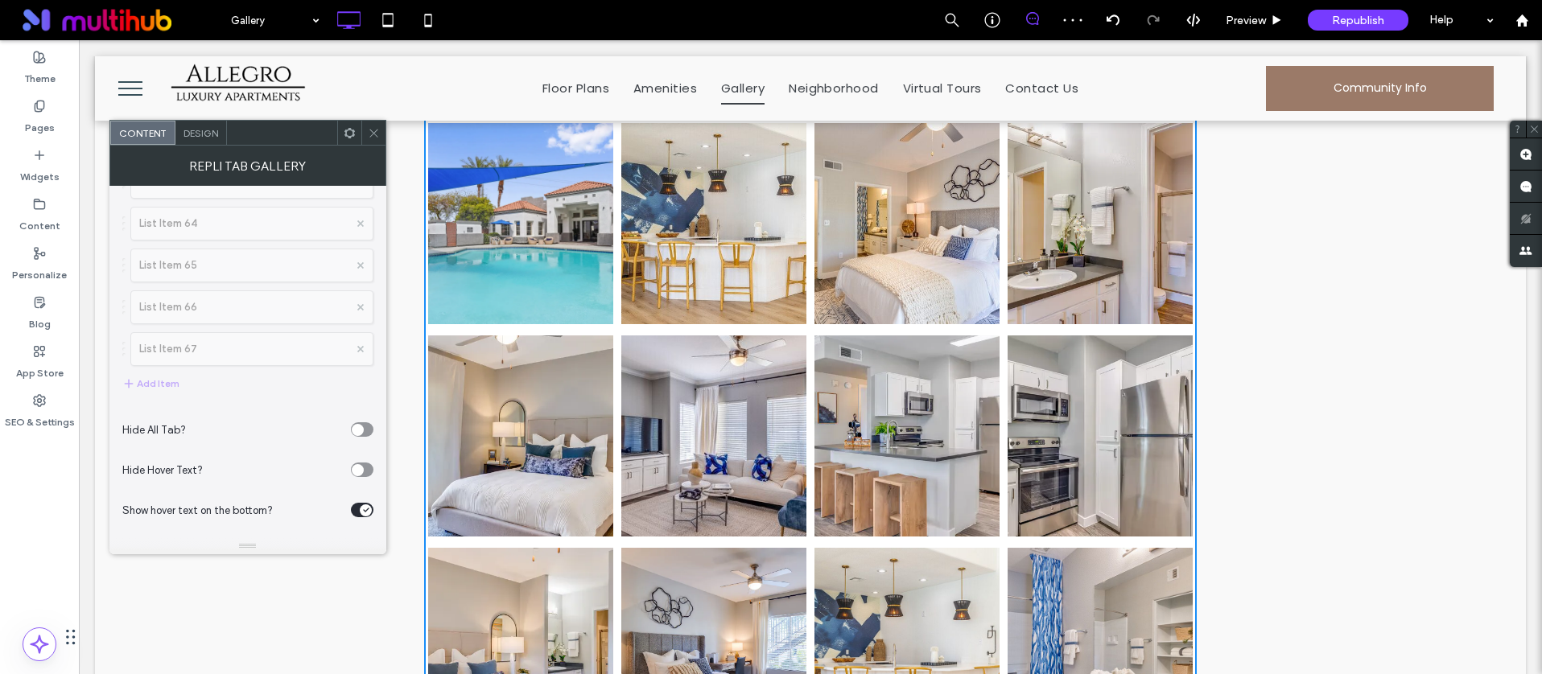
scroll to position [697, 0]
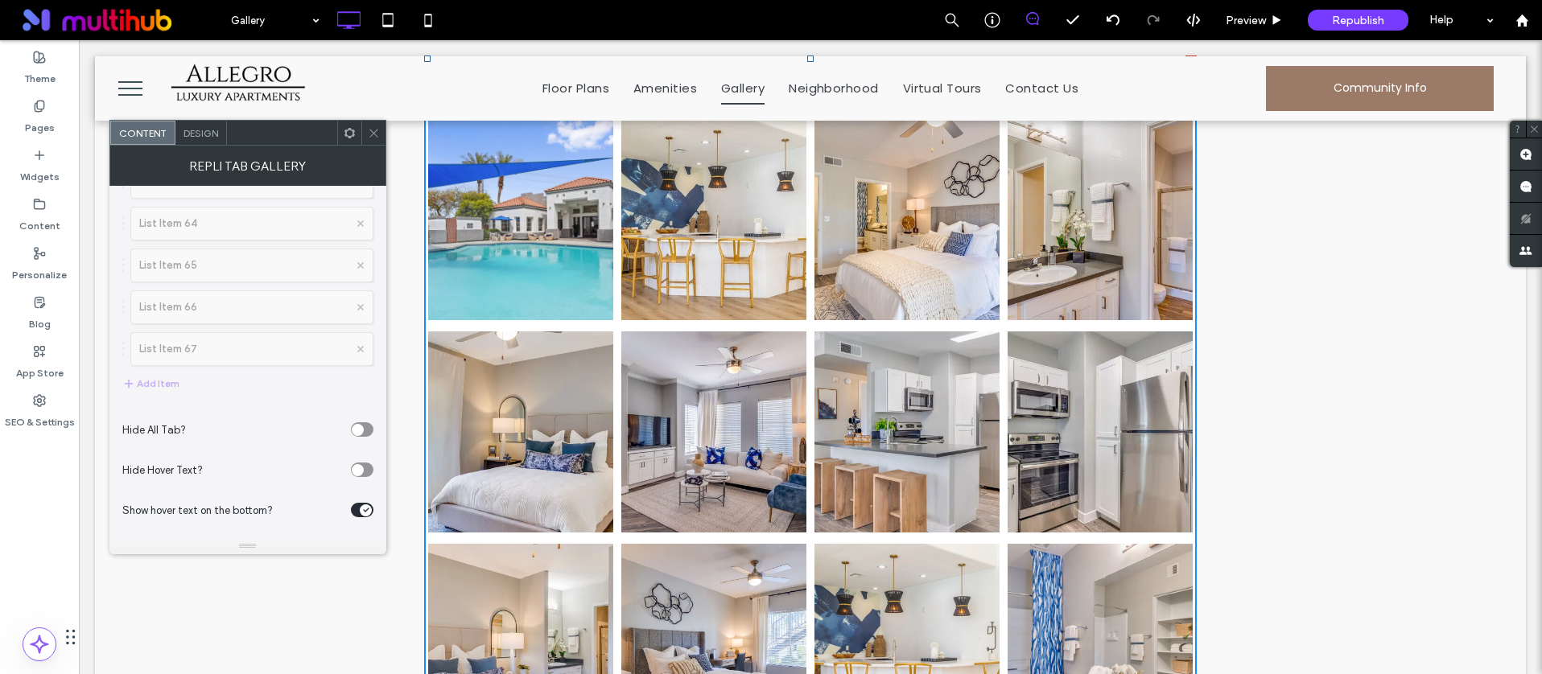
click at [364, 509] on icon "toggle" at bounding box center [366, 510] width 6 height 5
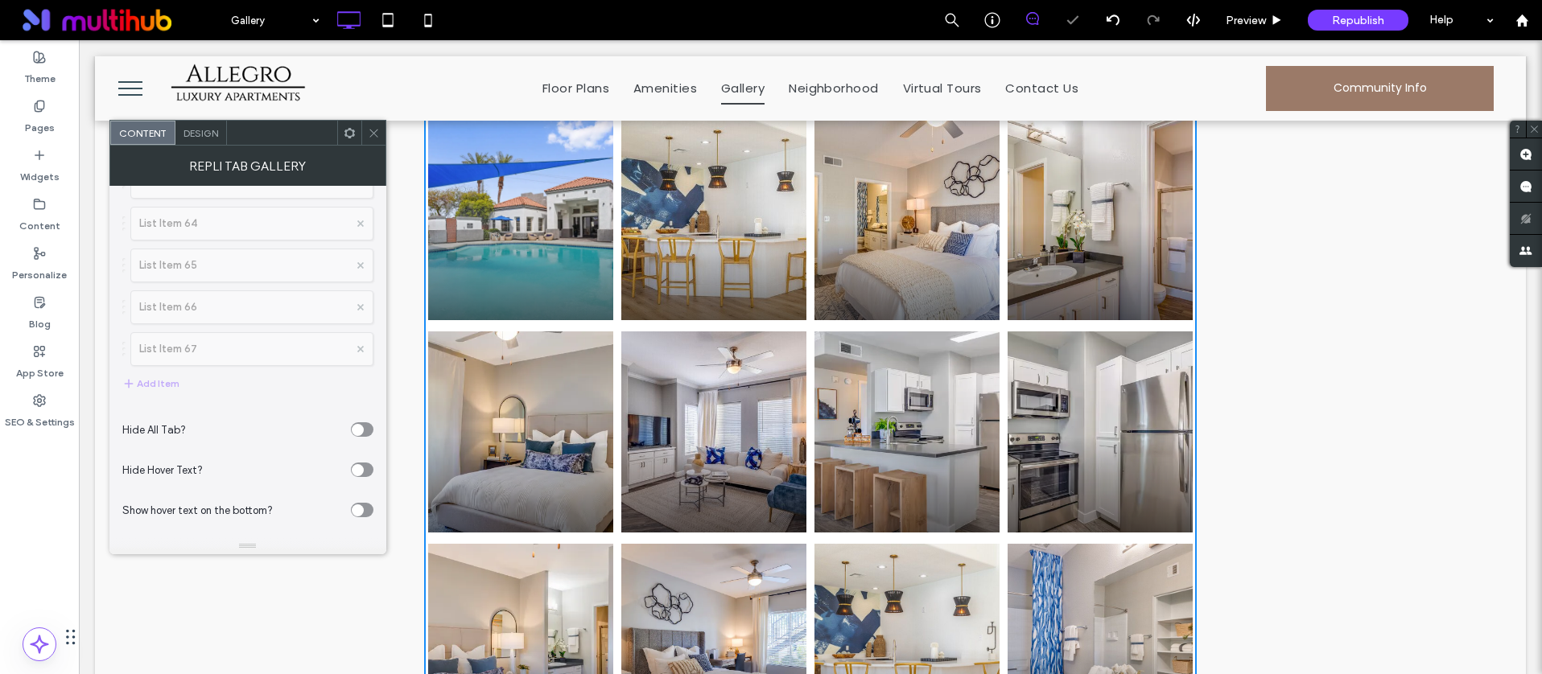
click at [187, 132] on span "Design" at bounding box center [200, 133] width 35 height 12
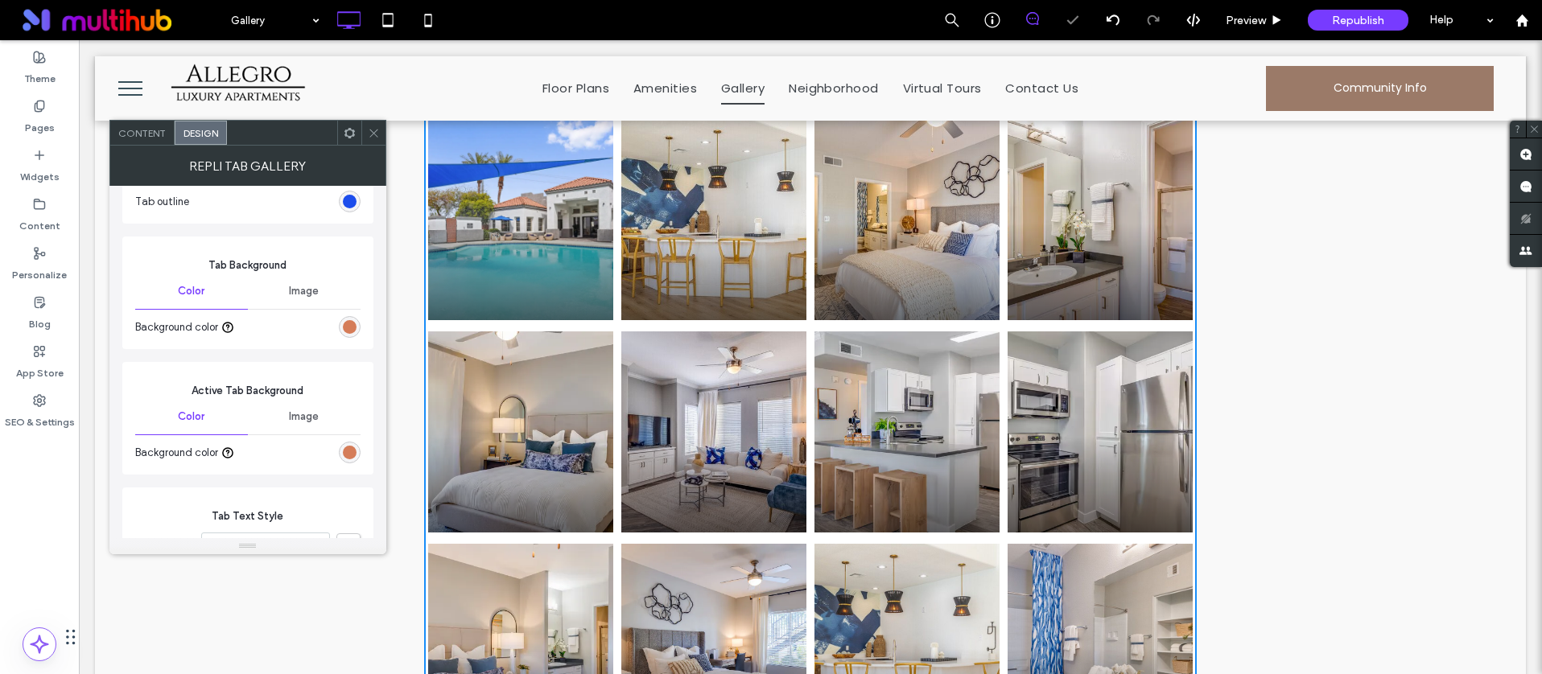
scroll to position [475, 0]
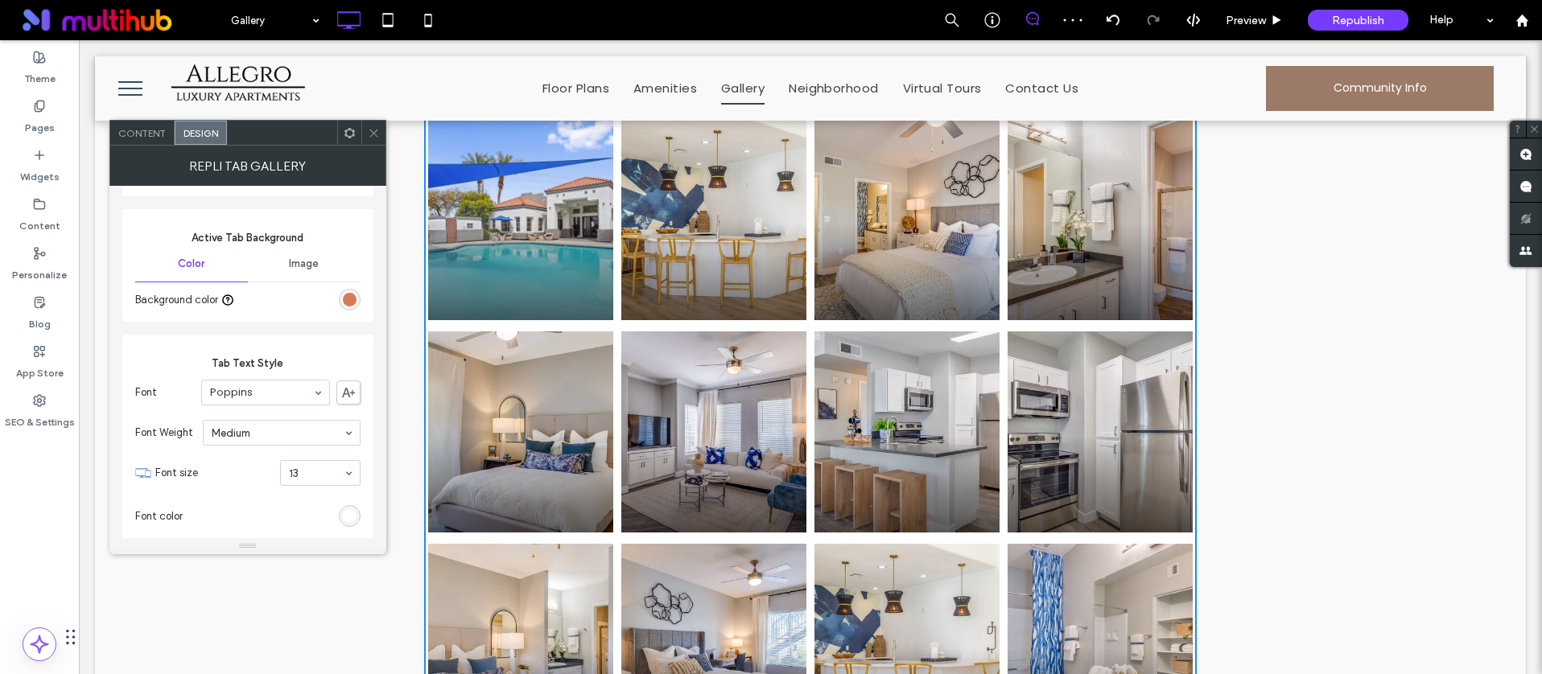
click at [371, 132] on icon at bounding box center [374, 133] width 12 height 12
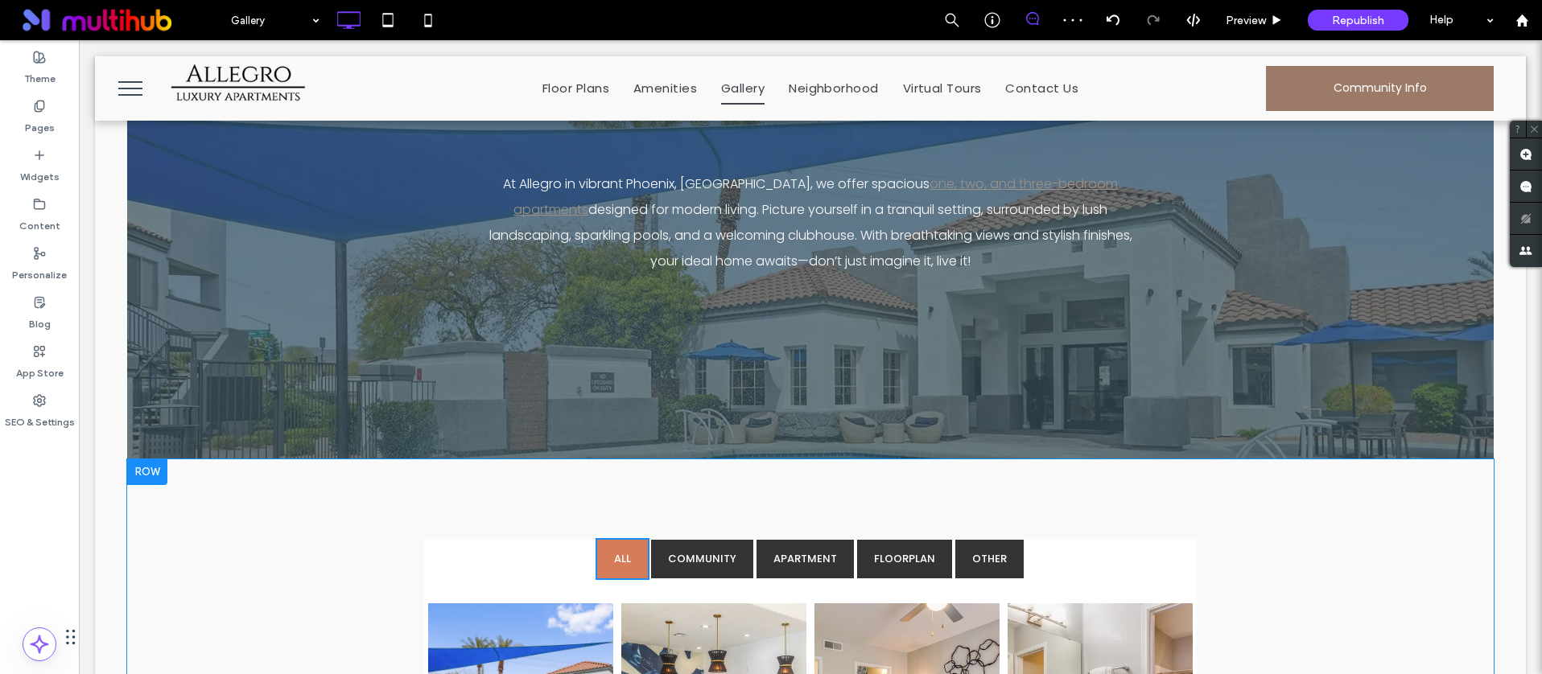
scroll to position [544, 0]
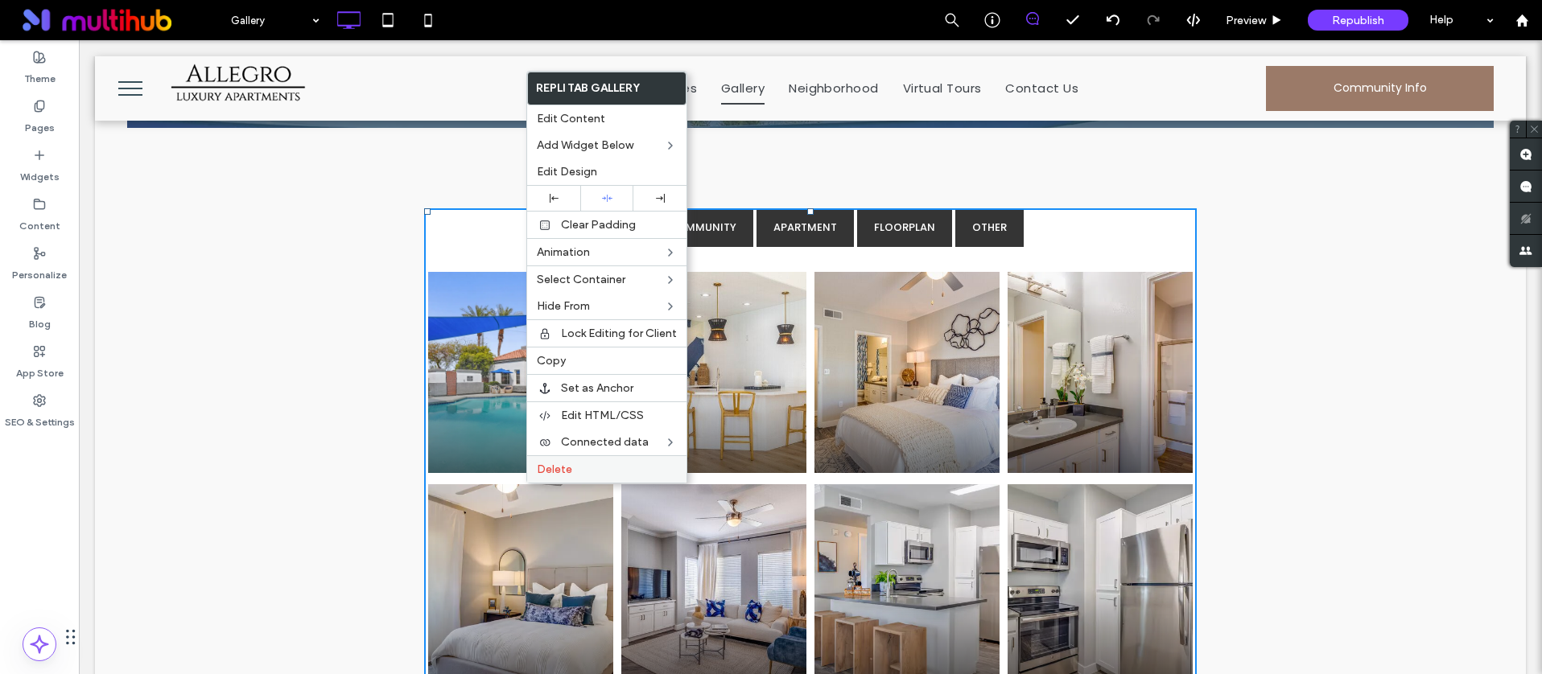
click at [567, 456] on div "Delete" at bounding box center [606, 468] width 159 height 27
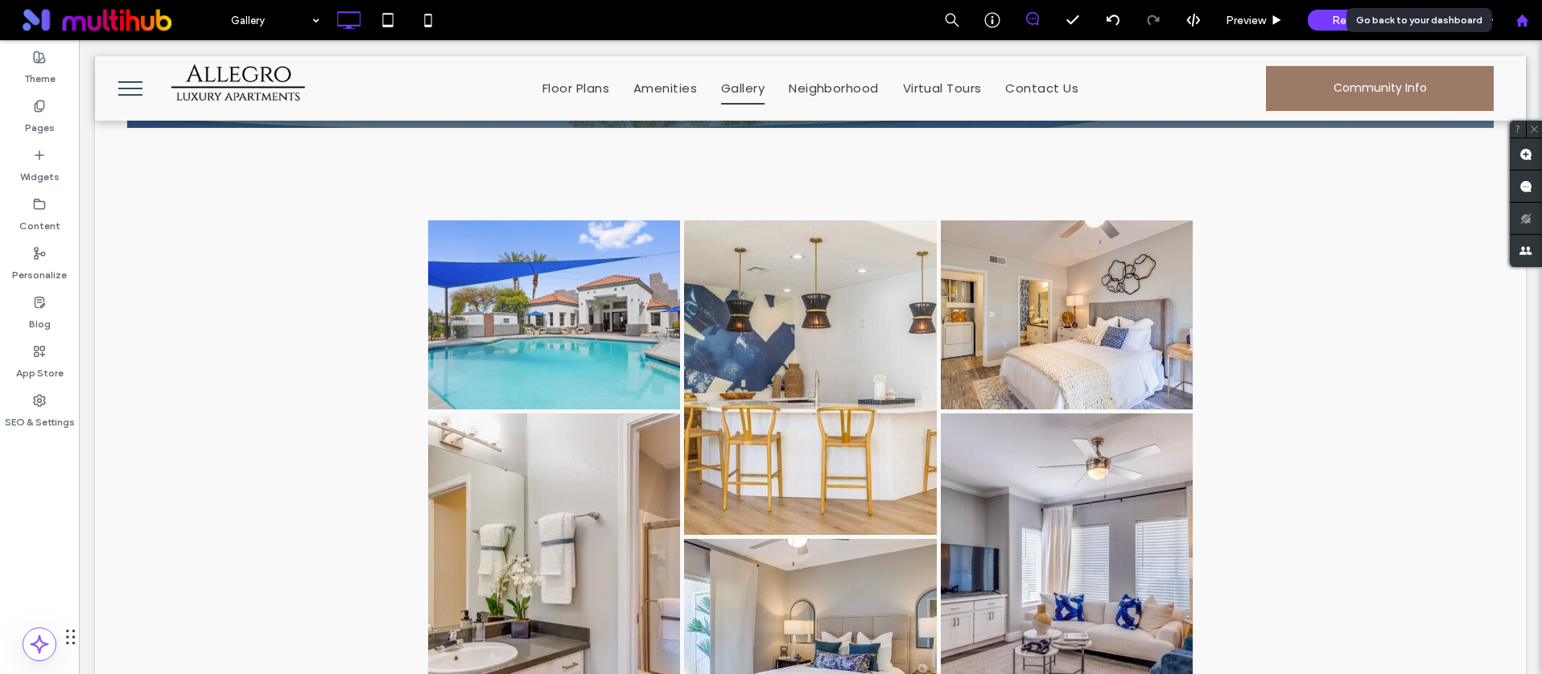
click at [1515, 14] on icon at bounding box center [1522, 21] width 14 height 14
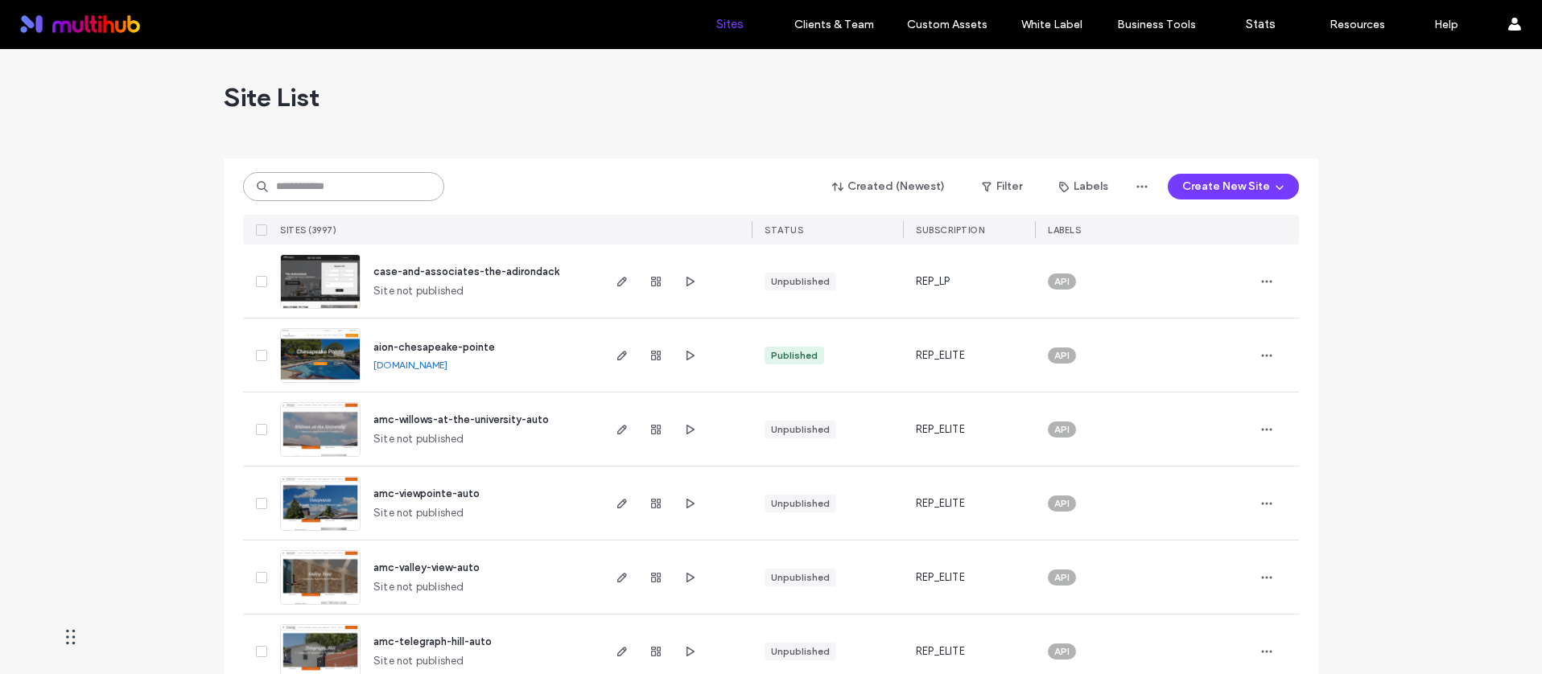
click at [327, 175] on input at bounding box center [343, 186] width 201 height 29
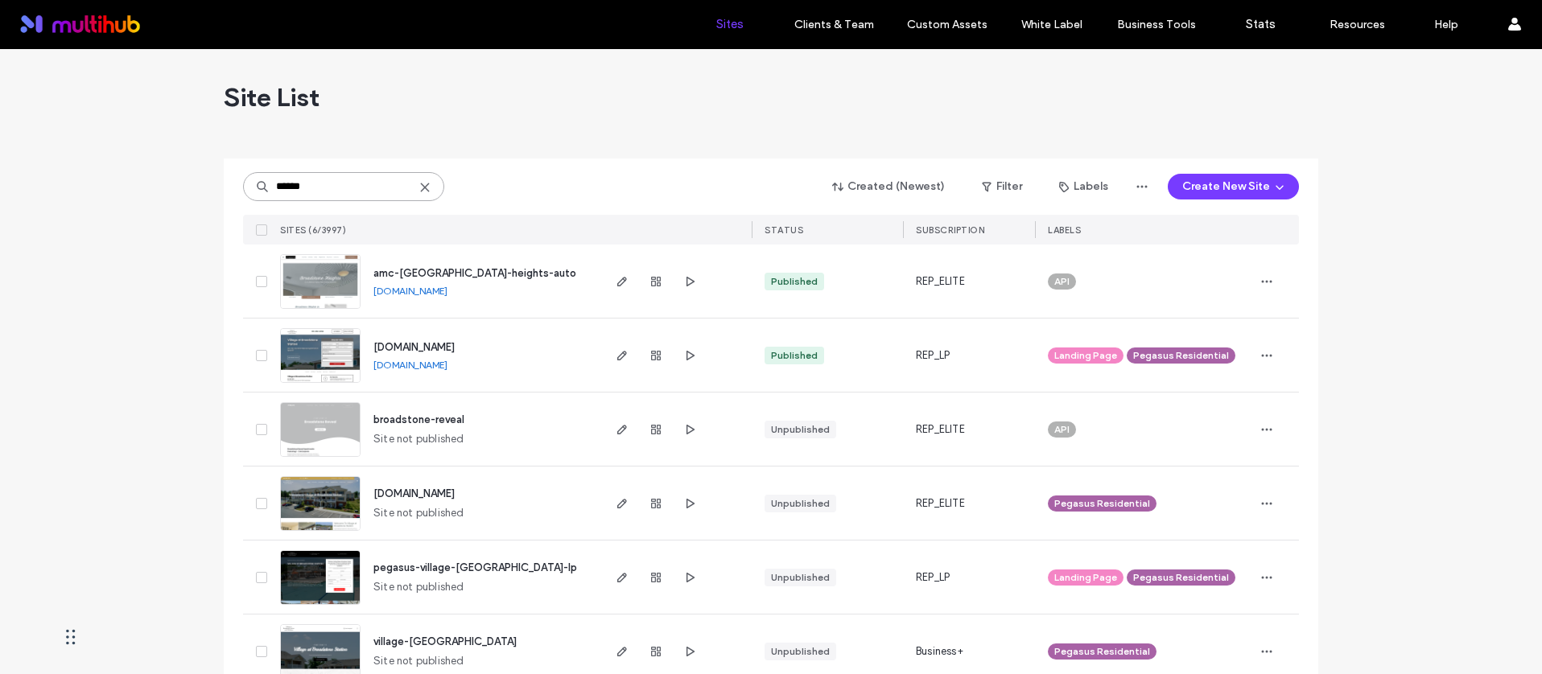
type input "******"
click at [483, 266] on div "amc-[GEOGRAPHIC_DATA]-heights-auto" at bounding box center [474, 274] width 203 height 16
click at [482, 268] on span "amc-[GEOGRAPHIC_DATA]-heights-auto" at bounding box center [474, 273] width 203 height 12
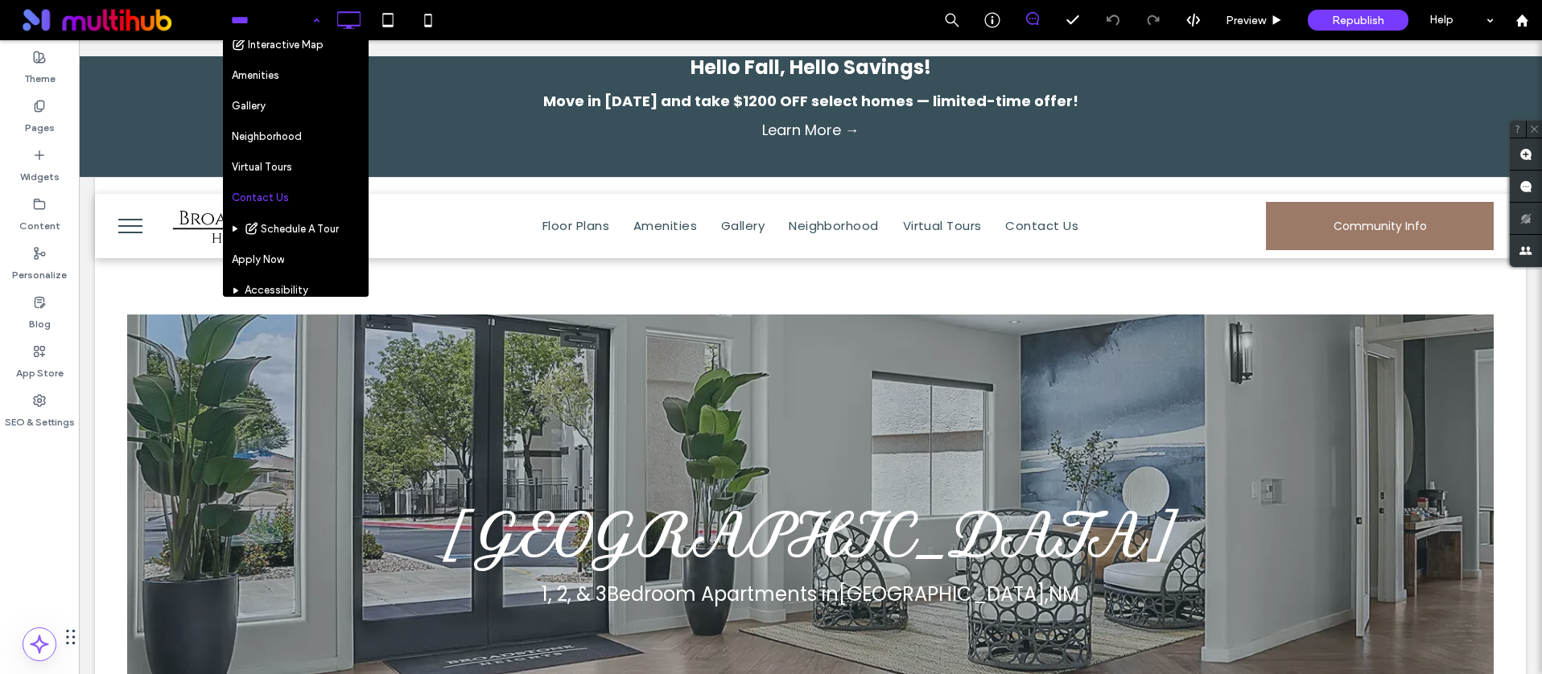
scroll to position [81, 0]
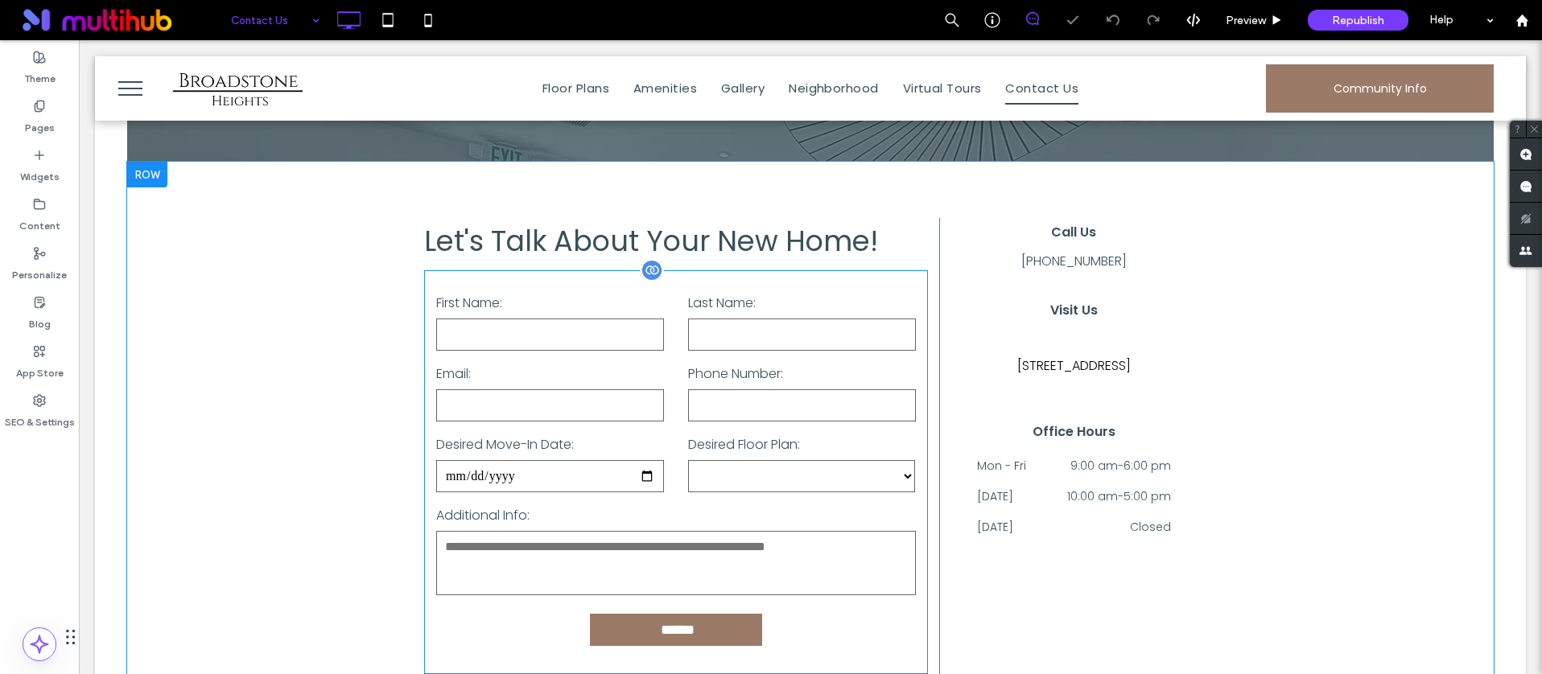
scroll to position [524, 0]
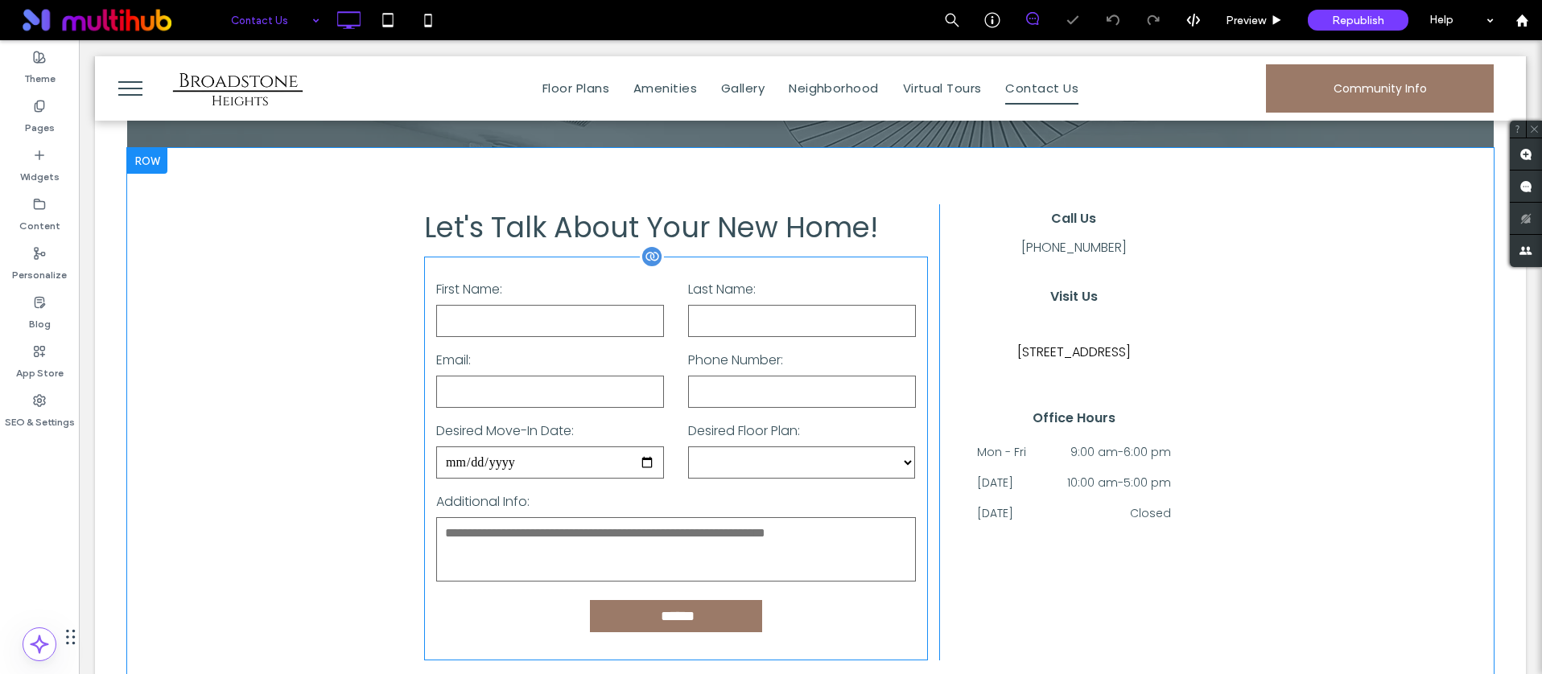
click at [688, 469] on select "**********" at bounding box center [802, 463] width 228 height 32
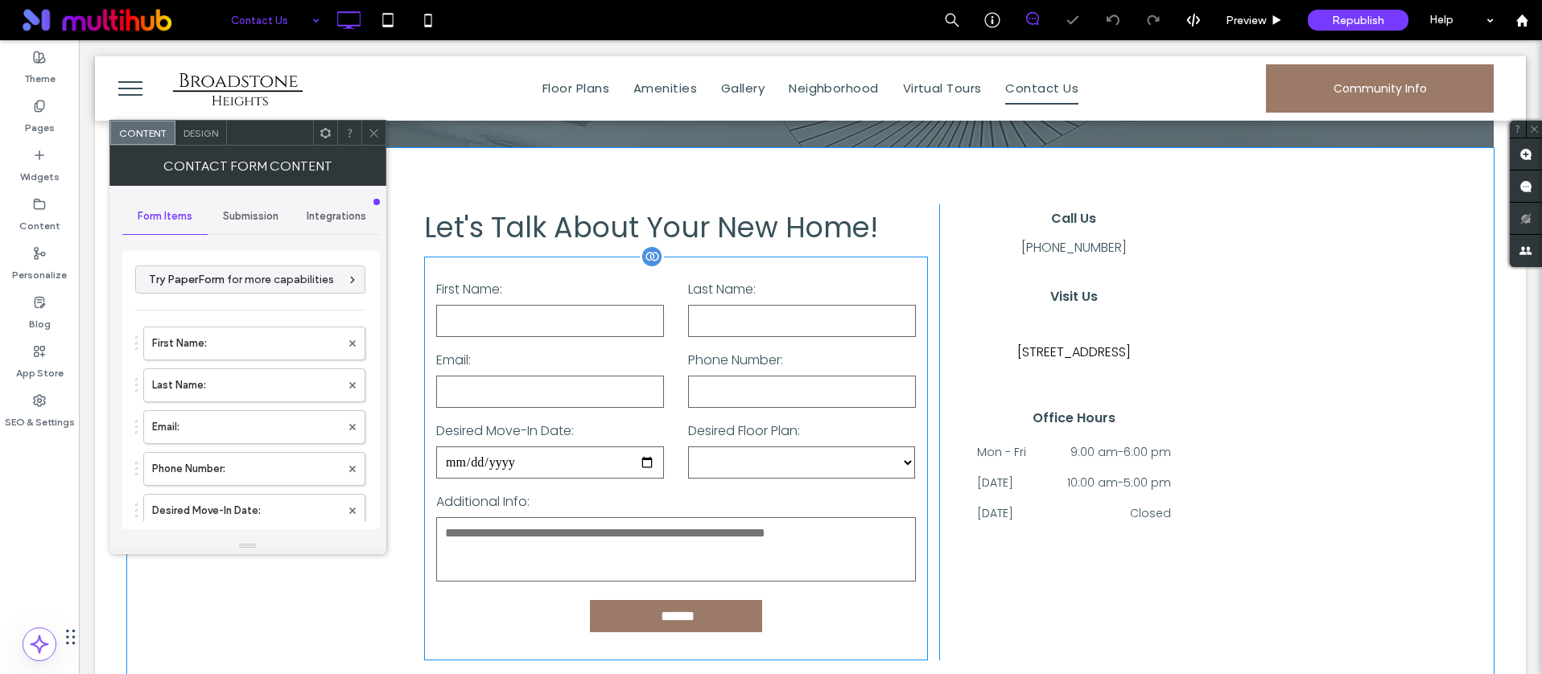
type input "******"
type input "**********"
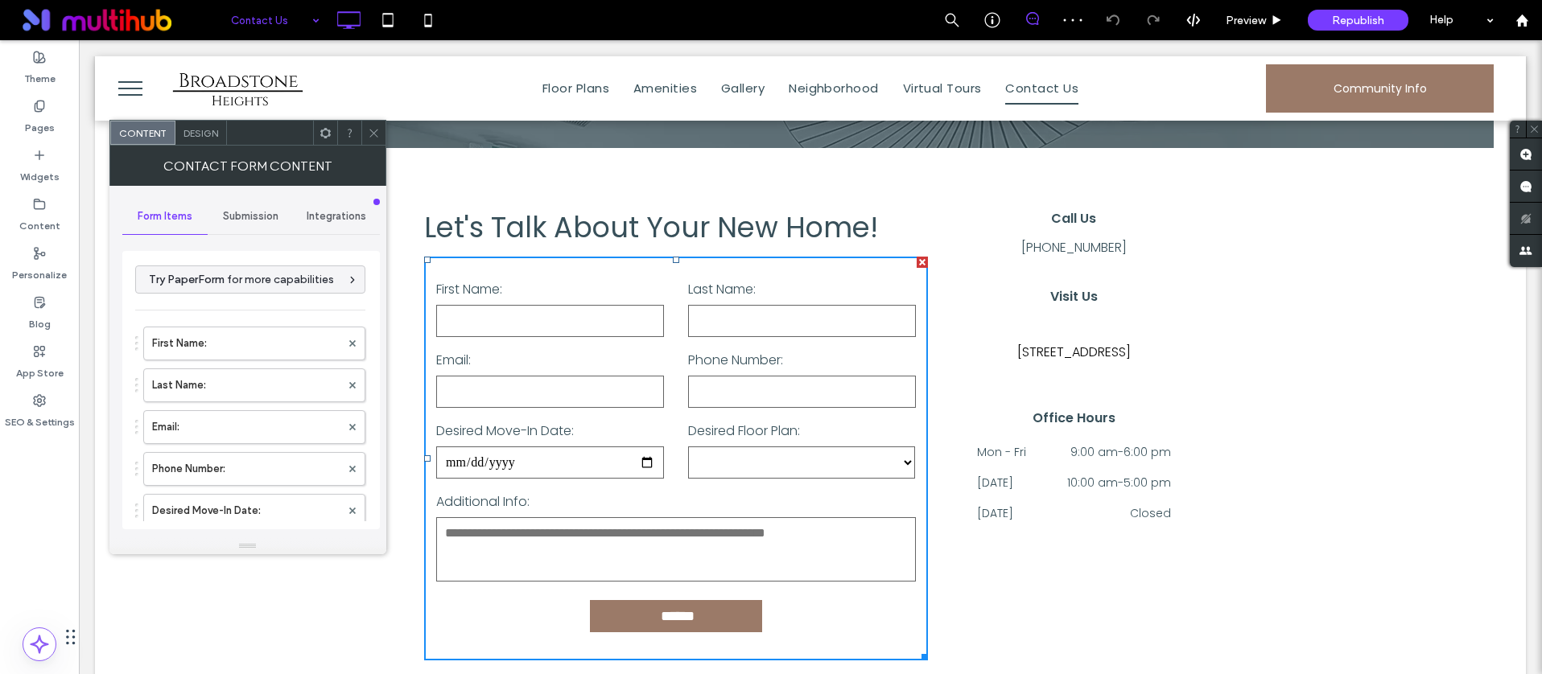
click at [327, 134] on icon at bounding box center [325, 133] width 12 height 12
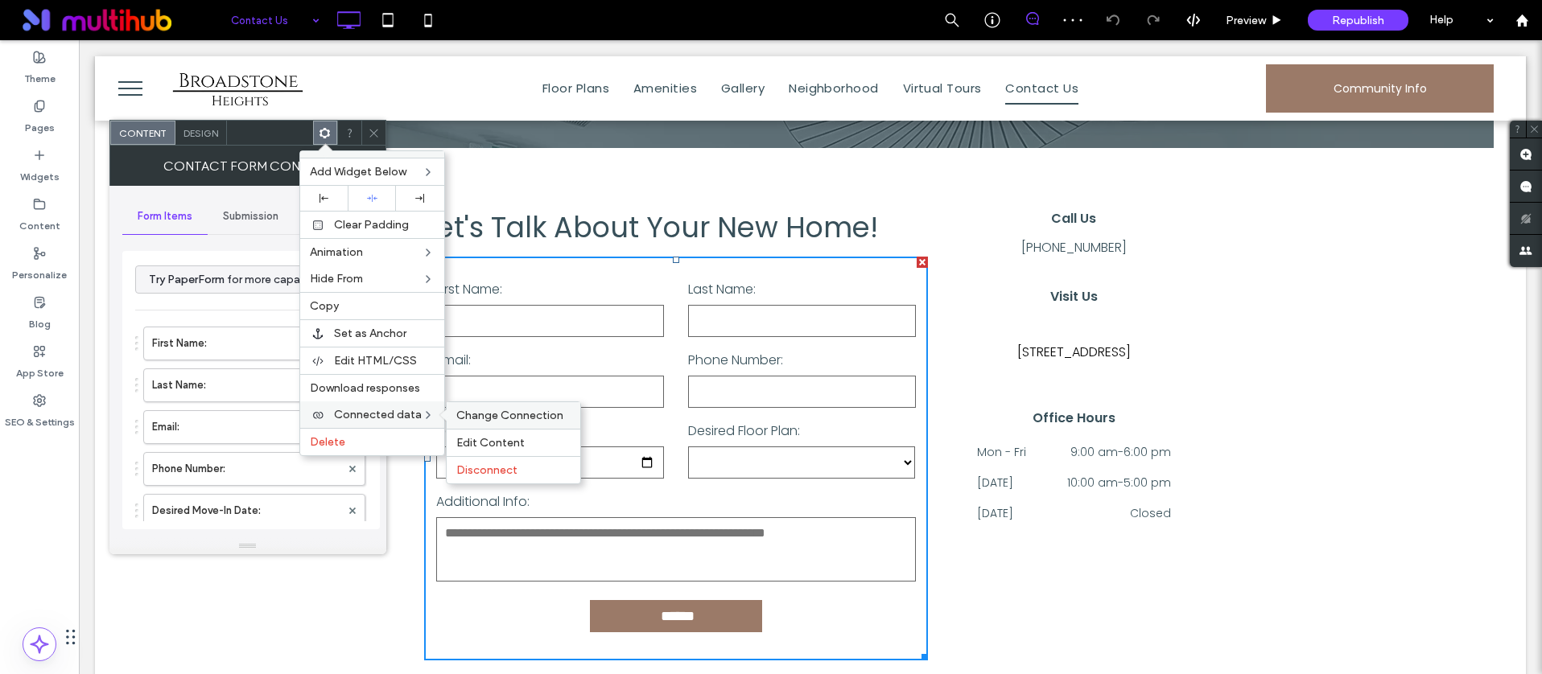
click at [499, 414] on span "Change Connection" at bounding box center [509, 416] width 107 height 14
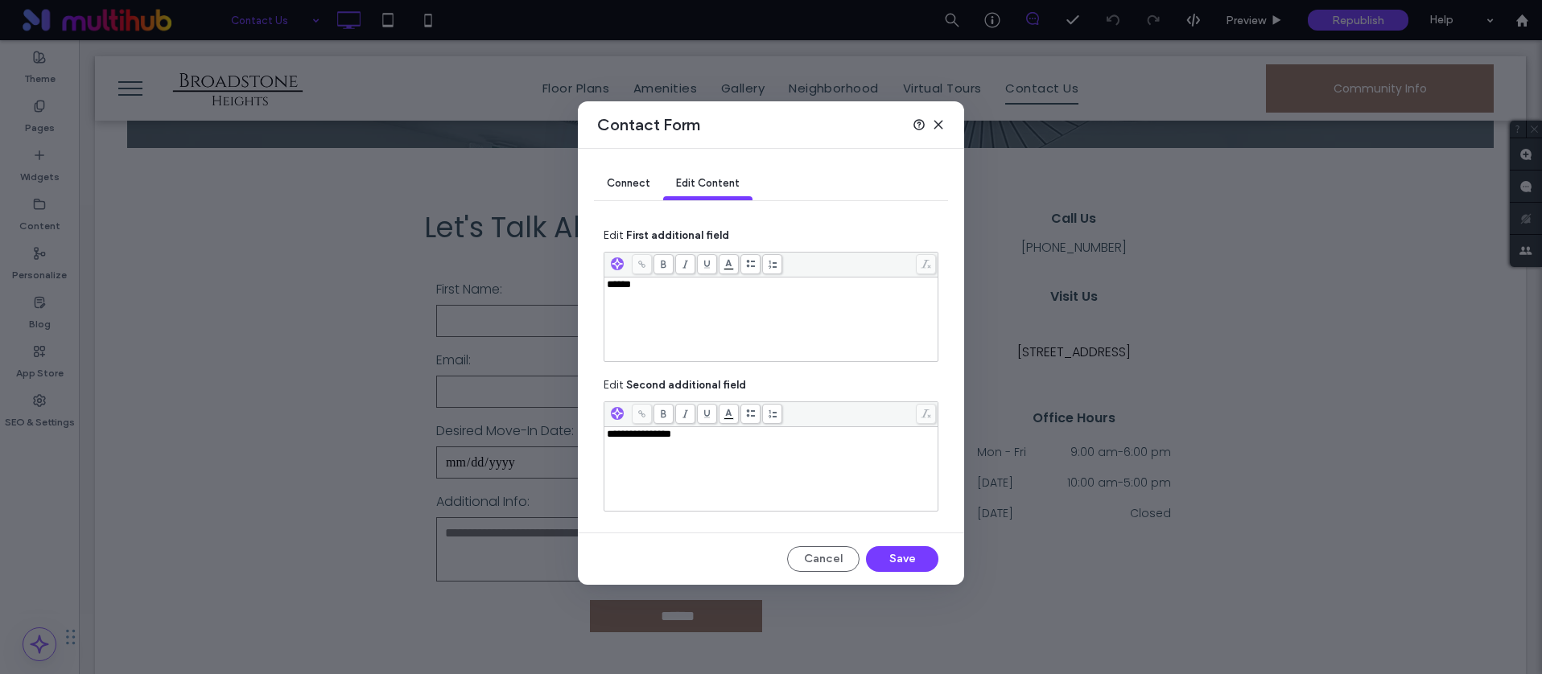
click at [942, 126] on icon at bounding box center [938, 124] width 13 height 13
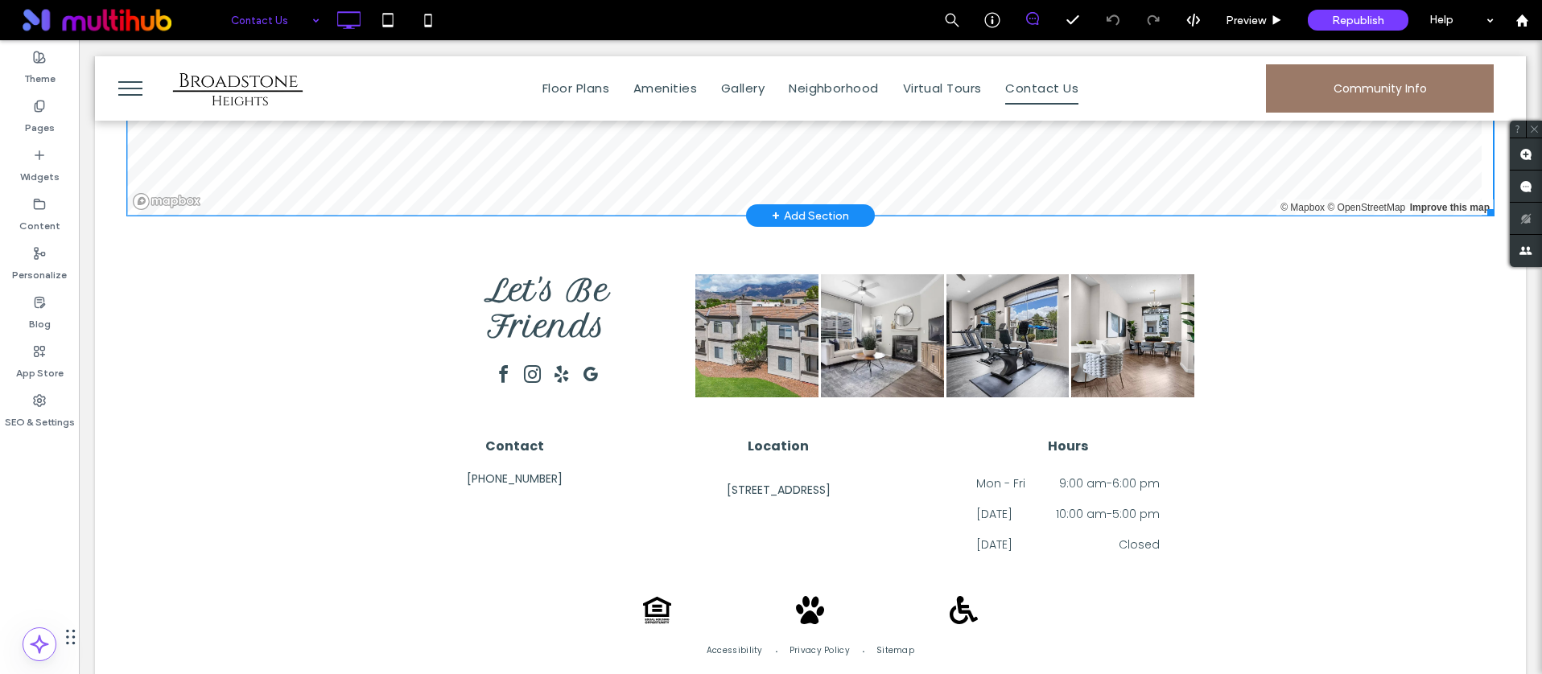
scroll to position [1491, 0]
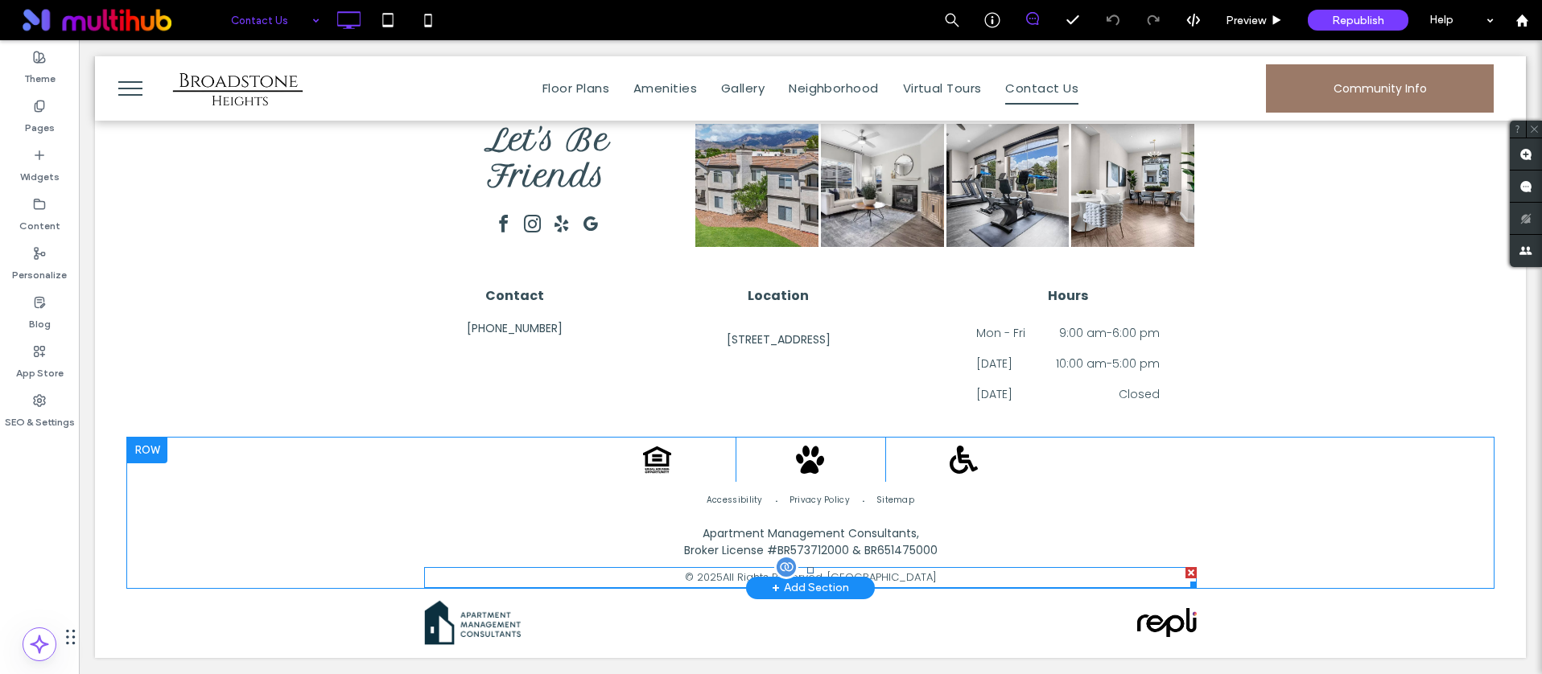
click at [808, 575] on span at bounding box center [810, 577] width 772 height 21
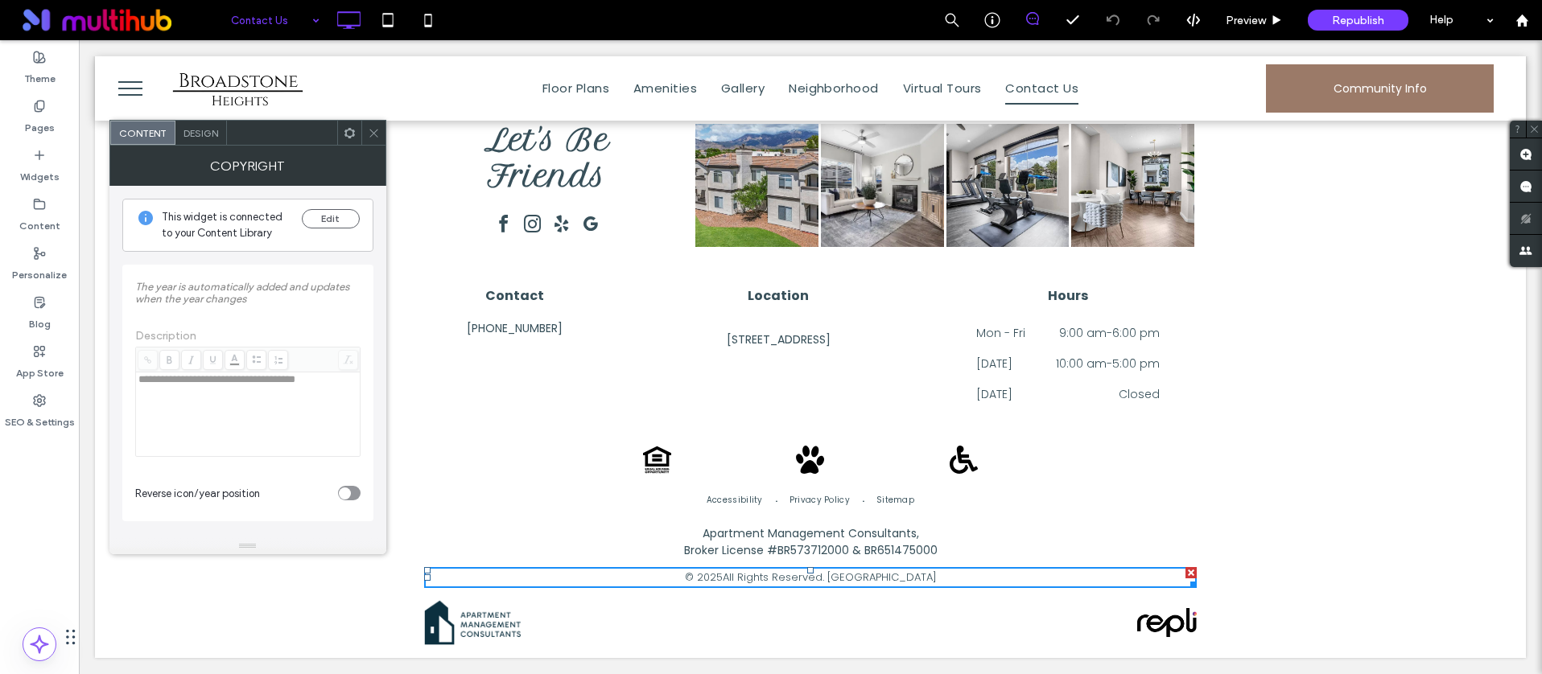
click at [378, 128] on icon at bounding box center [374, 133] width 12 height 12
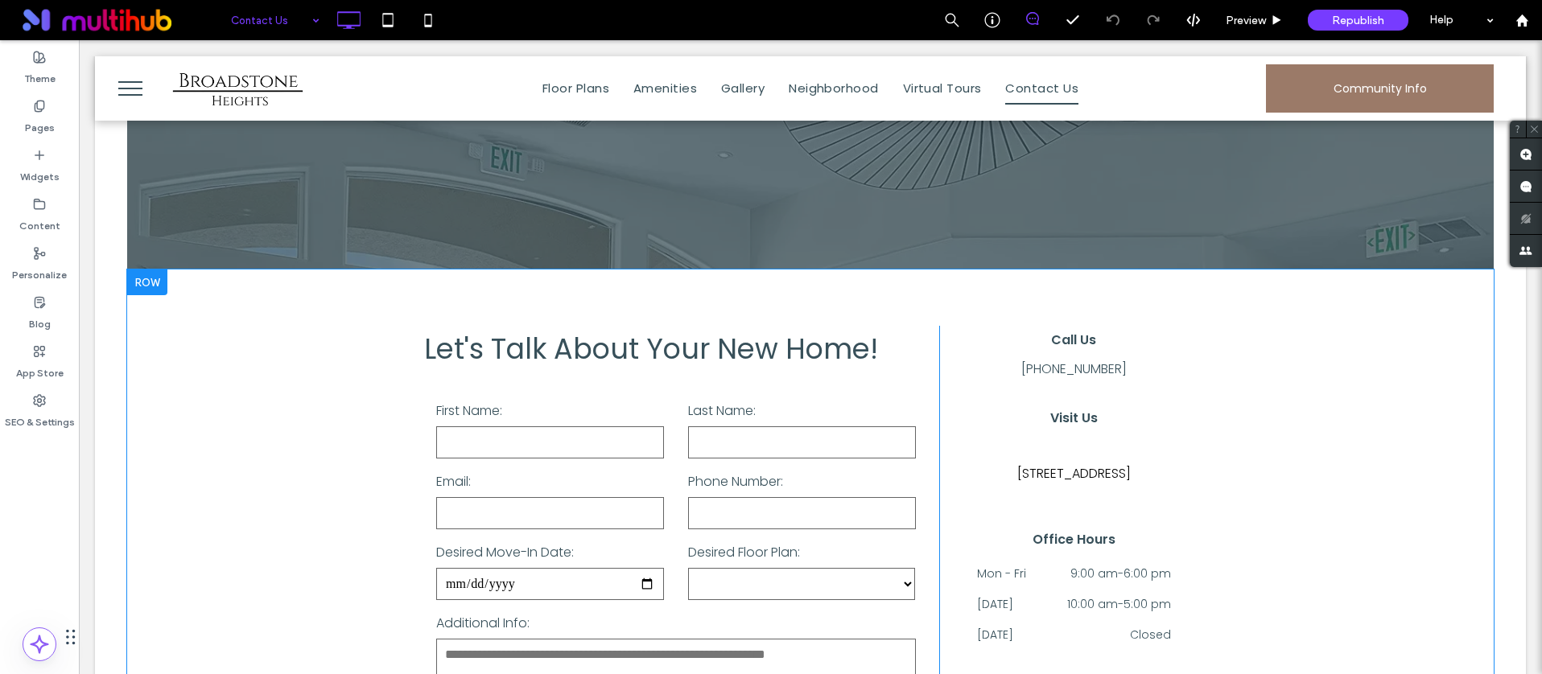
scroll to position [0, 0]
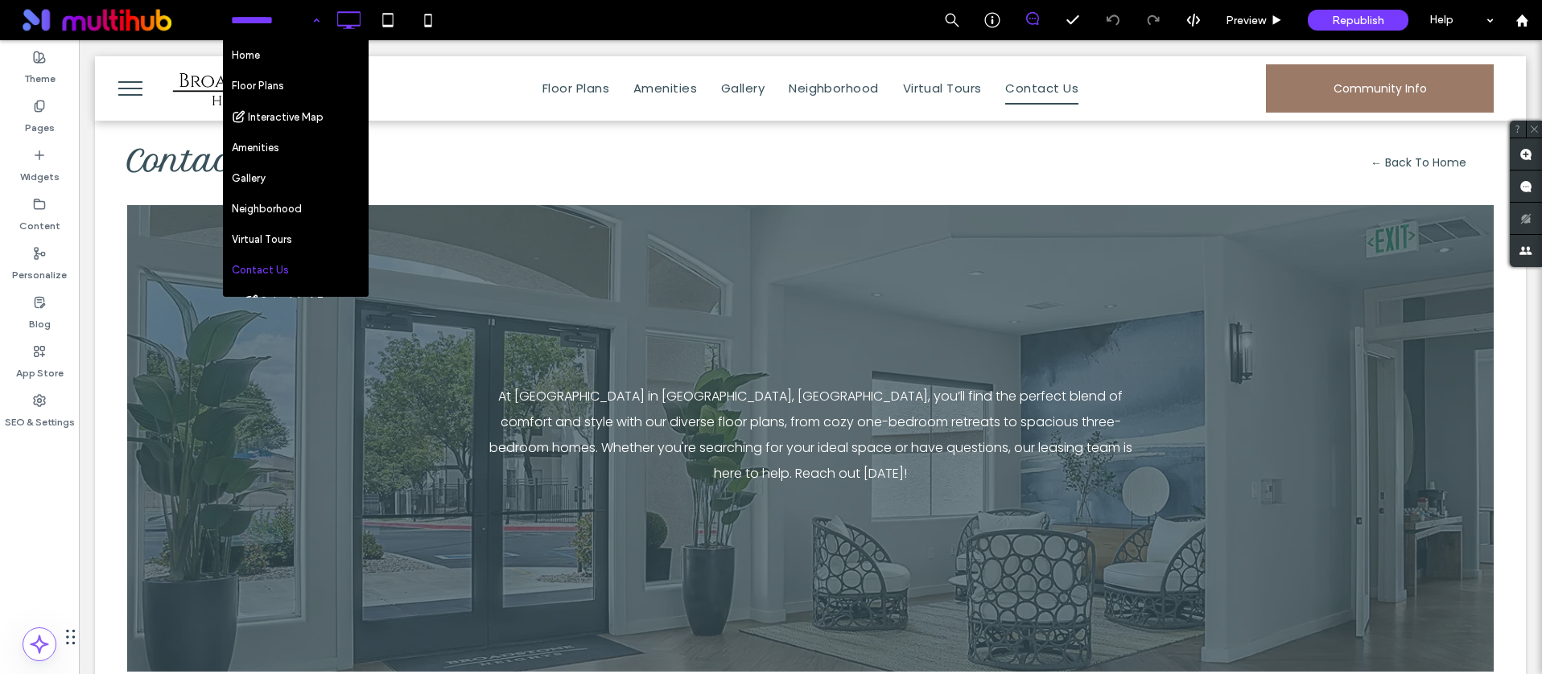
drag, startPoint x: 302, startPoint y: 35, endPoint x: 227, endPoint y: 2, distance: 82.1
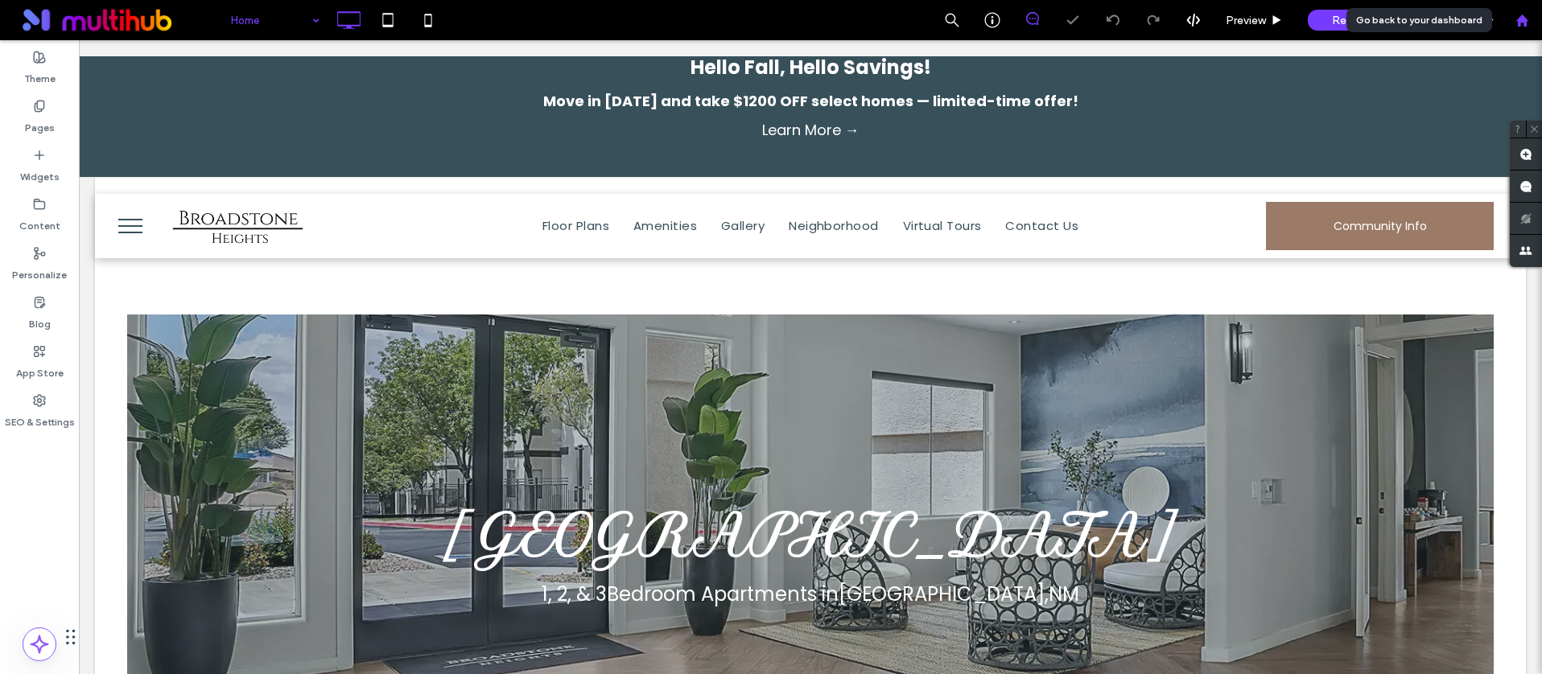
click at [1521, 16] on use at bounding box center [1521, 20] width 12 height 12
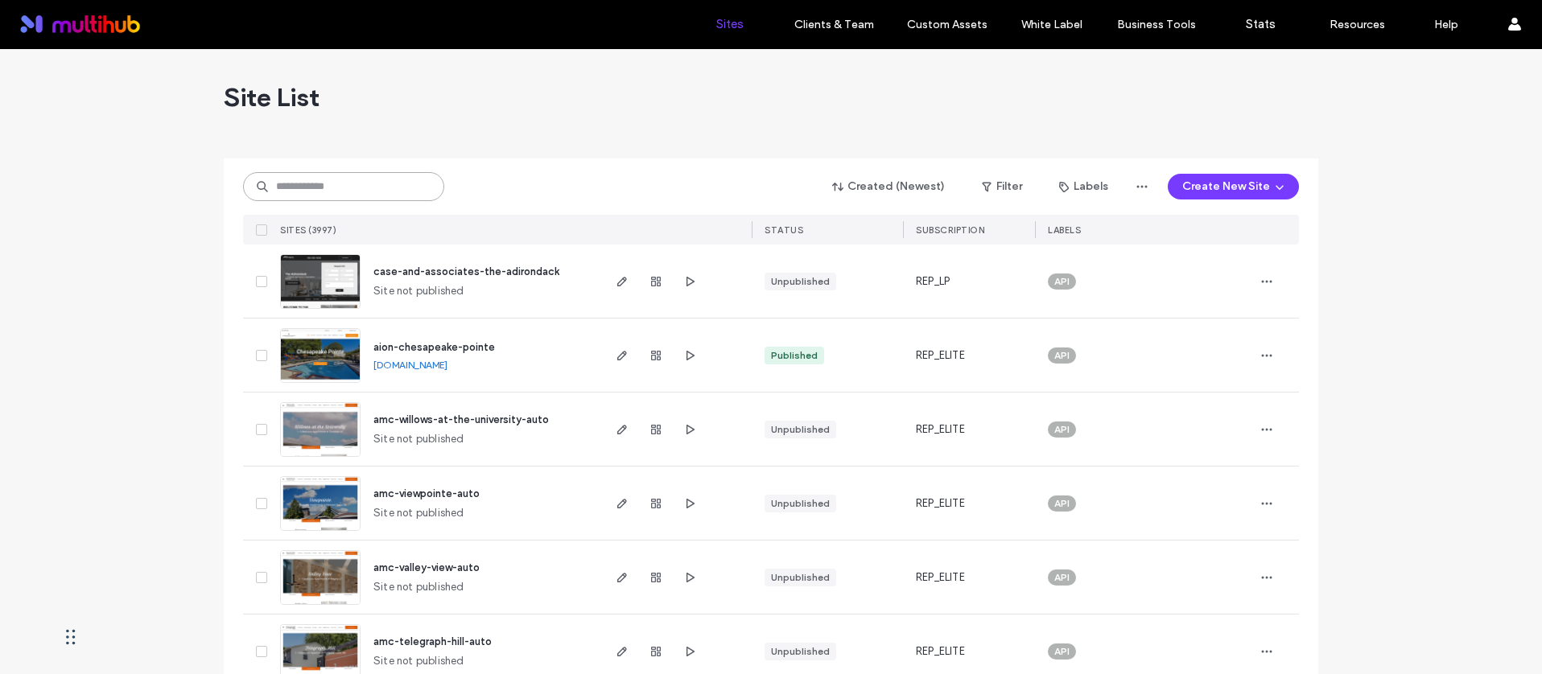
click at [345, 188] on input at bounding box center [343, 186] width 201 height 29
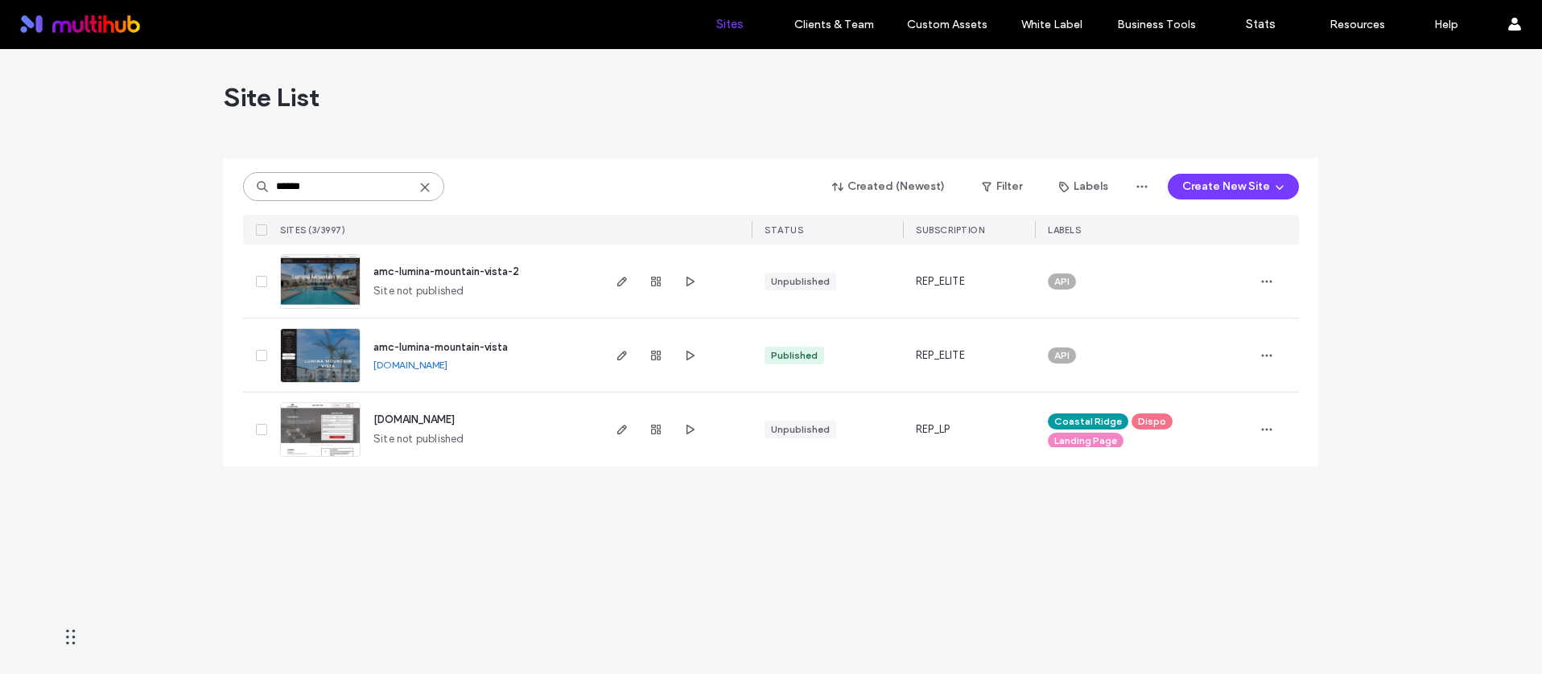
type input "******"
click at [425, 184] on icon at bounding box center [424, 187] width 13 height 13
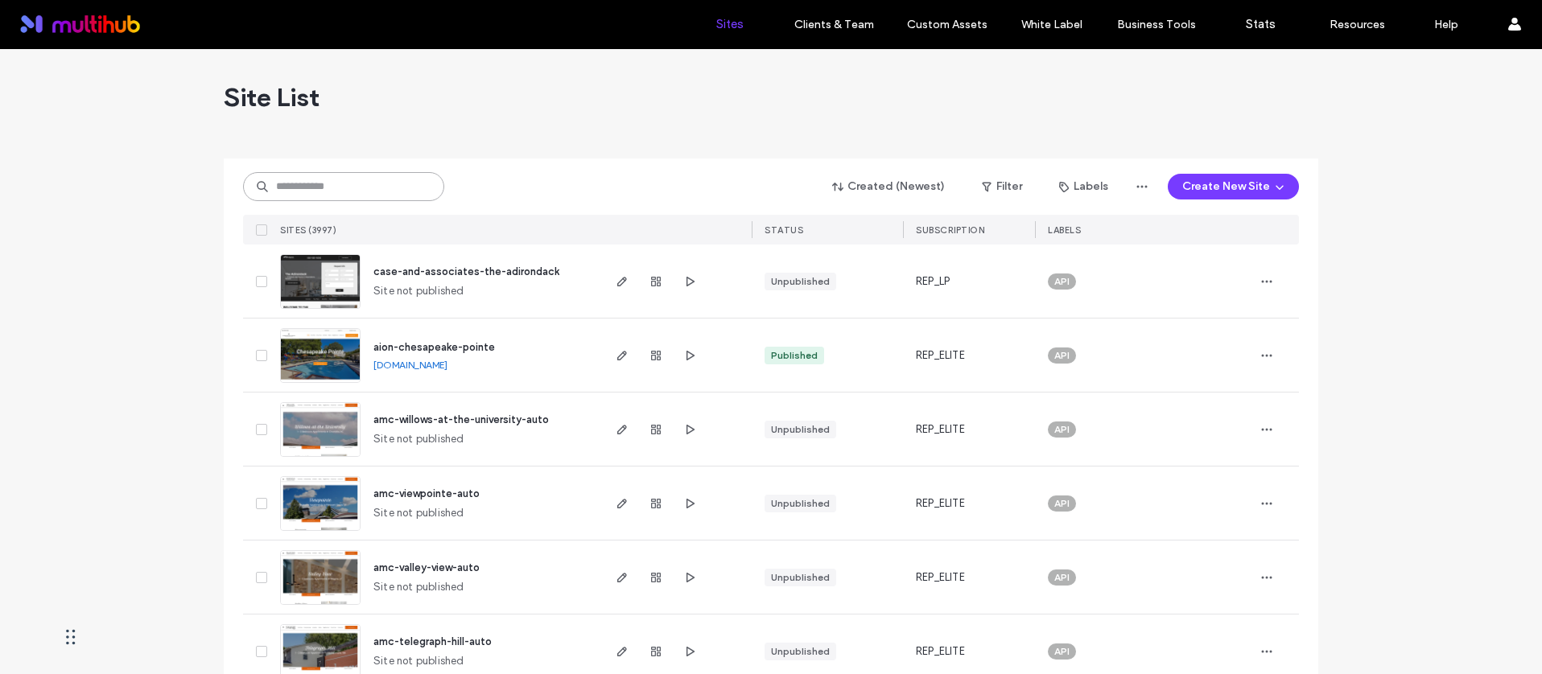
click at [344, 184] on input at bounding box center [343, 186] width 201 height 29
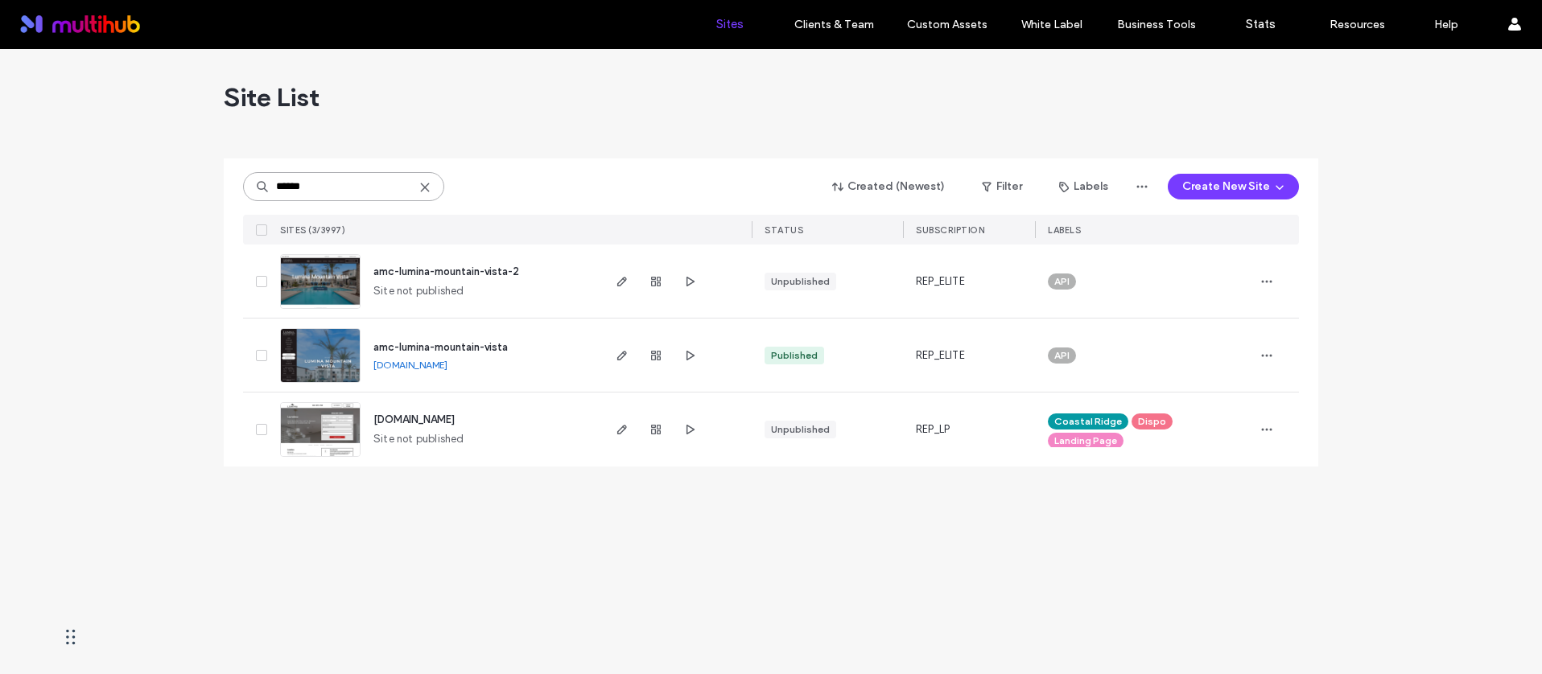
type input "******"
click at [425, 189] on icon at bounding box center [424, 187] width 13 height 13
